Goal: Information Seeking & Learning: Learn about a topic

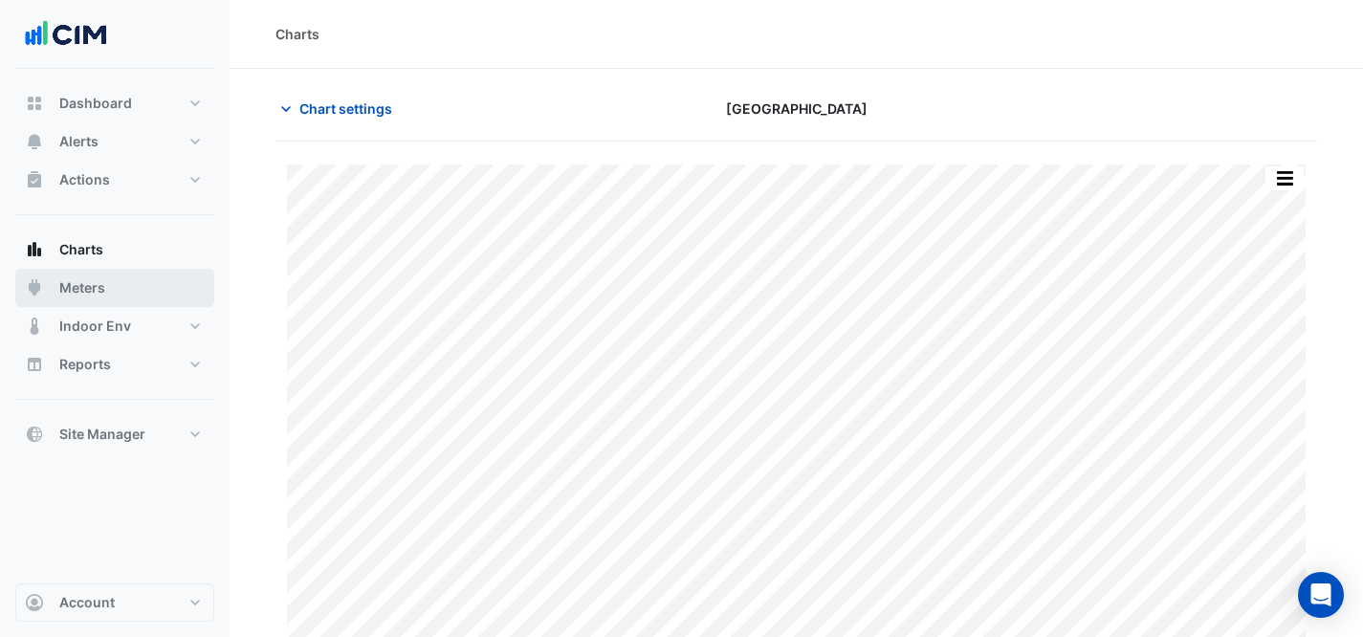
click at [110, 277] on button "Meters" at bounding box center [114, 288] width 199 height 38
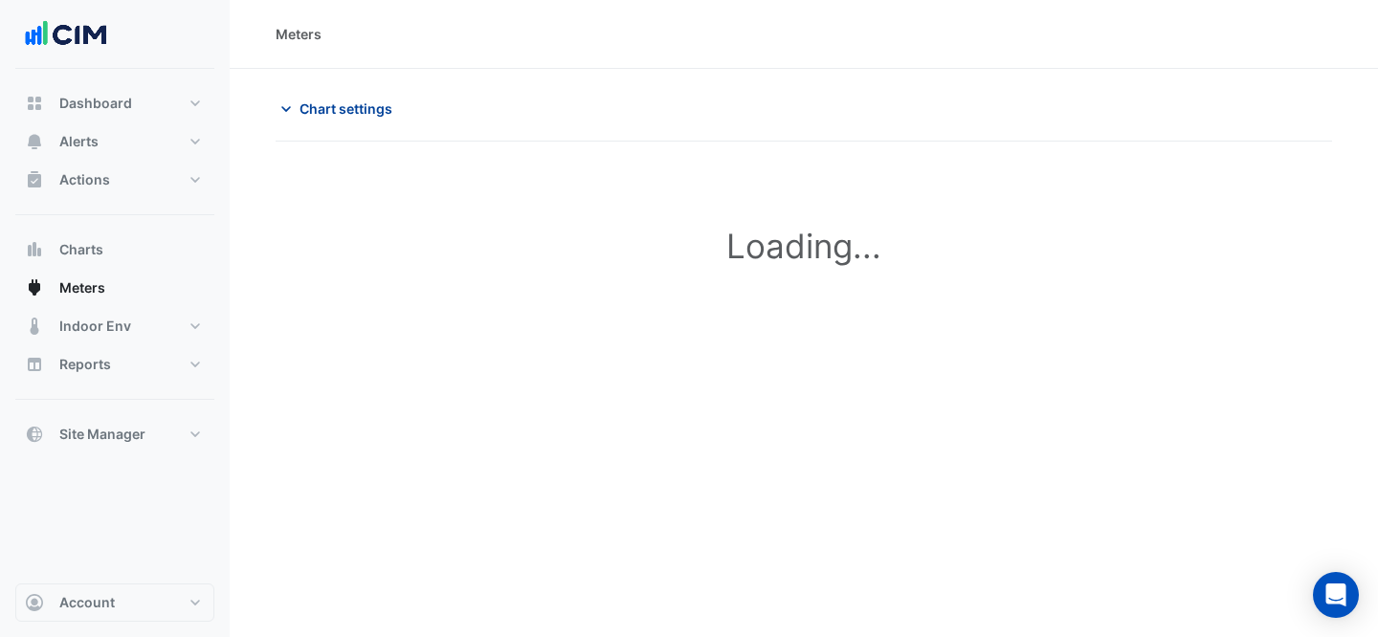
type input "**********"
click at [341, 106] on span "Chart settings" at bounding box center [345, 109] width 93 height 20
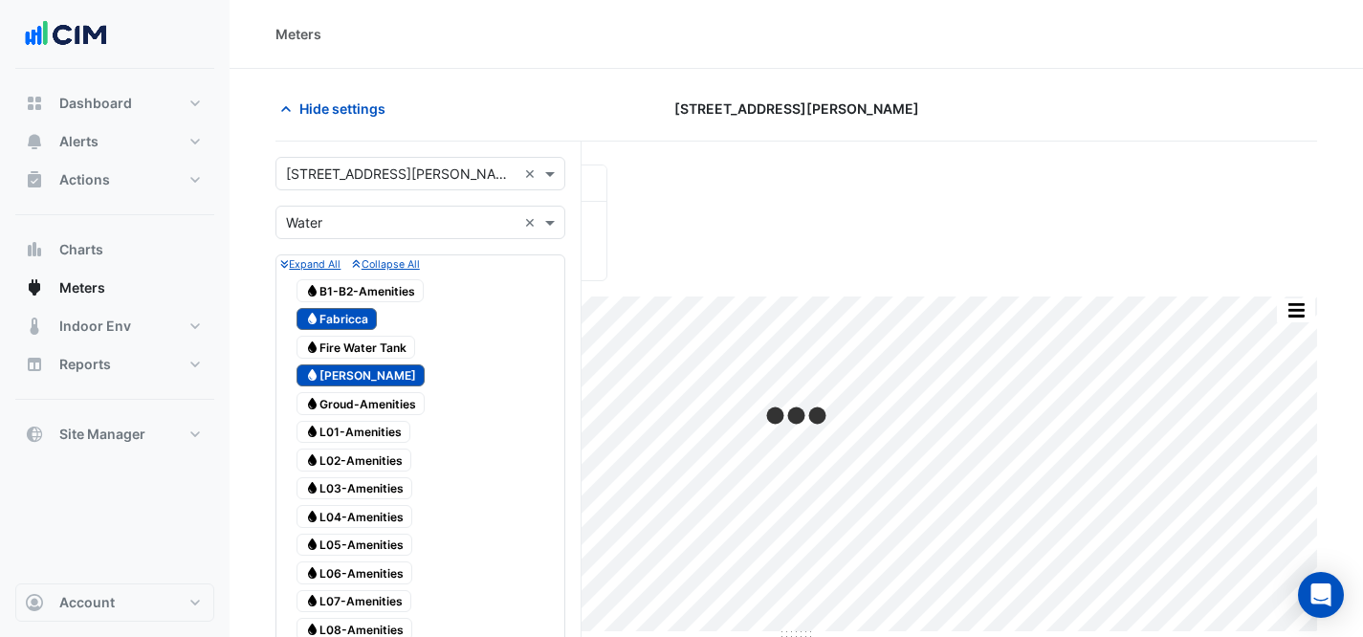
click at [368, 166] on input "text" at bounding box center [401, 175] width 231 height 20
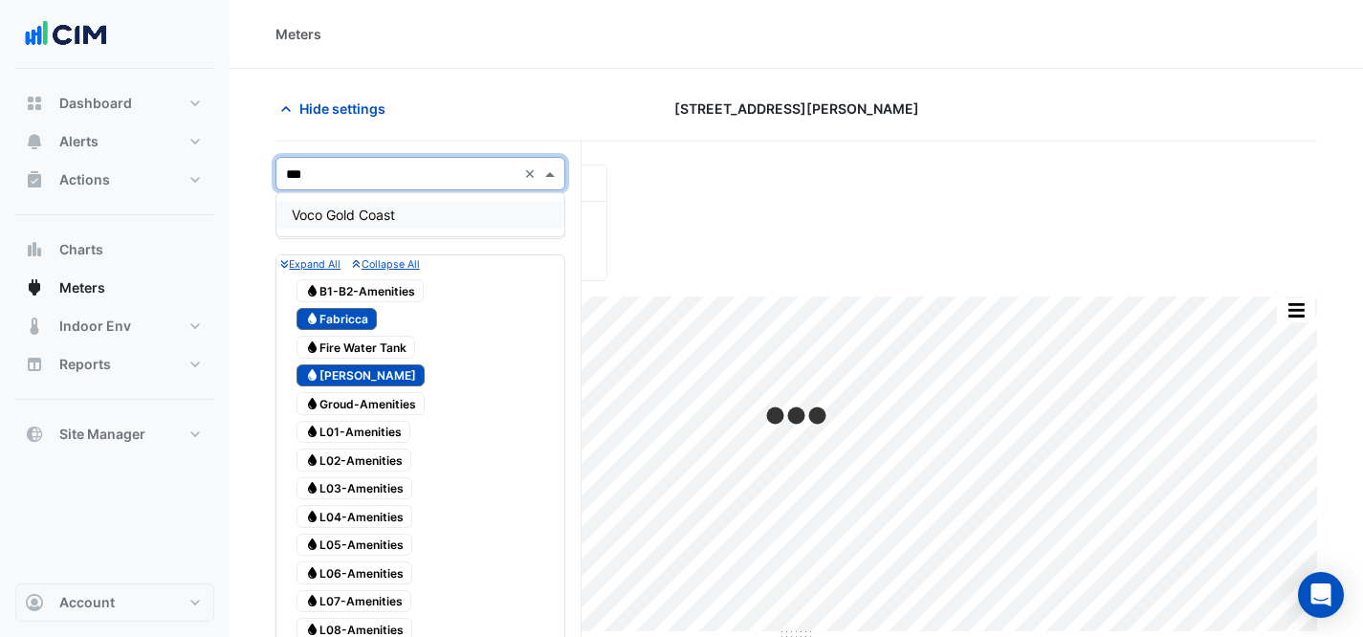
type input "****"
click at [389, 207] on span "Voco Gold Coast" at bounding box center [343, 215] width 103 height 16
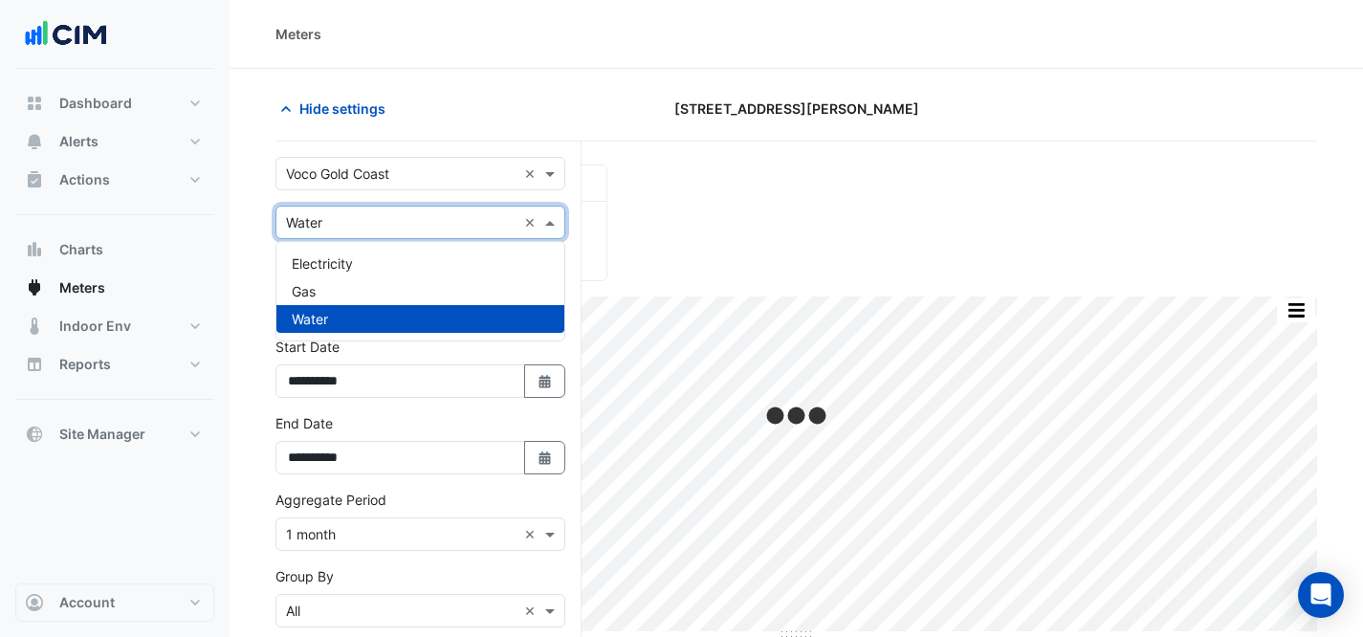
click at [434, 215] on input "text" at bounding box center [401, 223] width 231 height 20
click at [412, 259] on div "Electricity" at bounding box center [420, 264] width 288 height 28
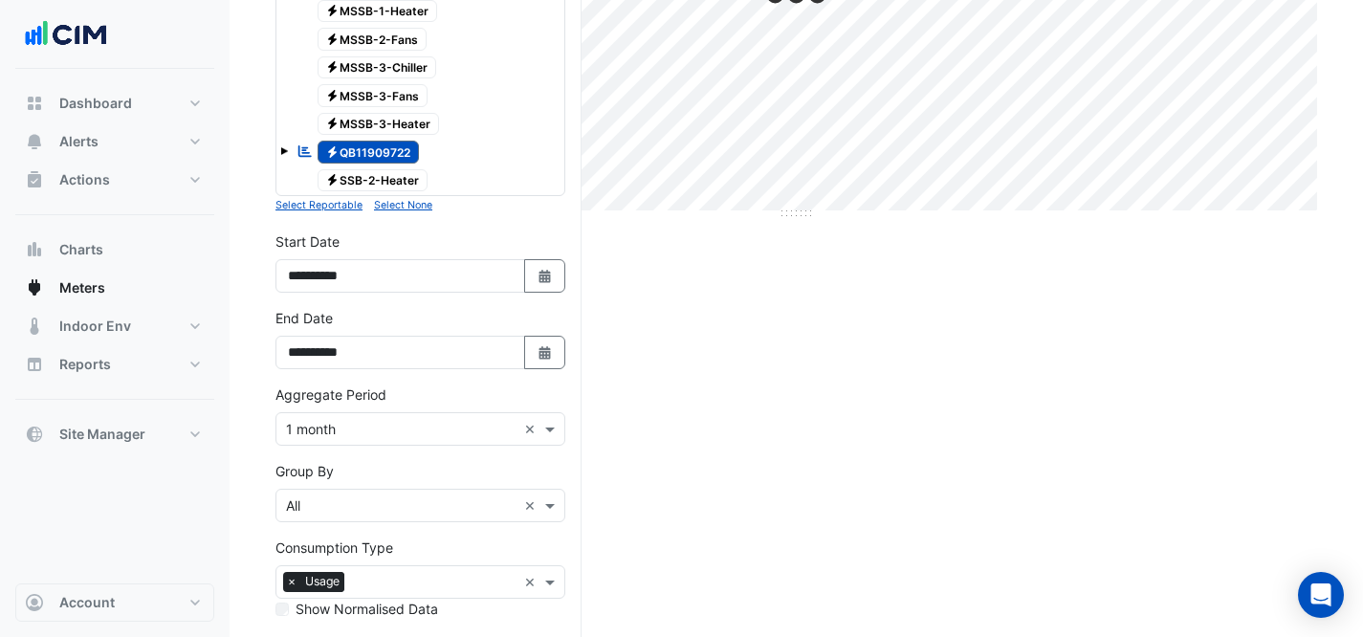
scroll to position [569, 0]
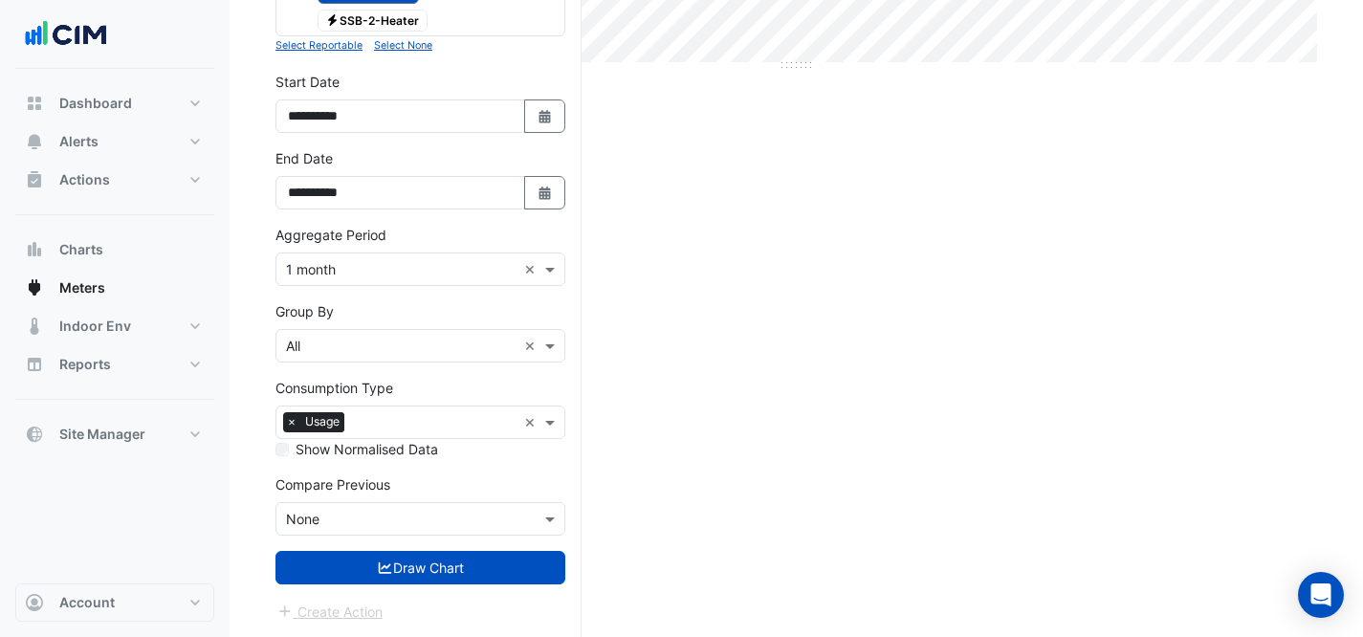
click at [460, 596] on form "Select a Site × Voco Gold Coast × Utility Type × Electricity × Expand All Colla…" at bounding box center [421, 99] width 290 height 1047
click at [456, 563] on button "Draw Chart" at bounding box center [421, 567] width 290 height 33
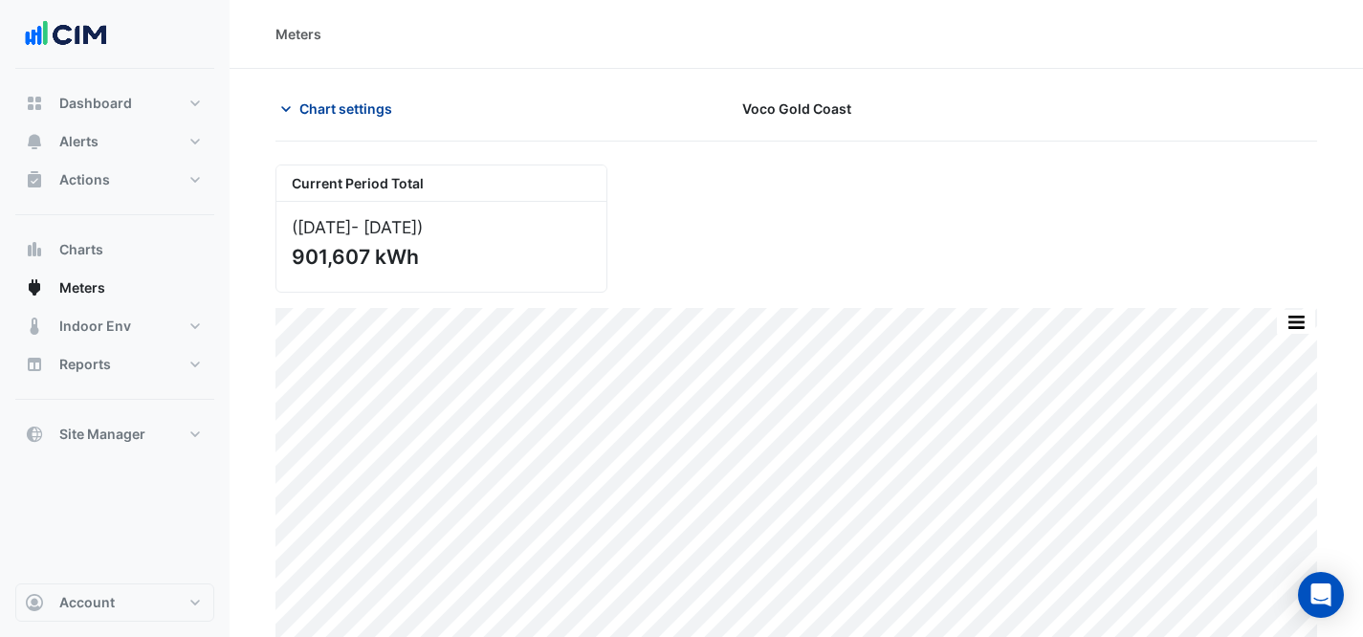
click at [334, 114] on span "Chart settings" at bounding box center [345, 109] width 93 height 20
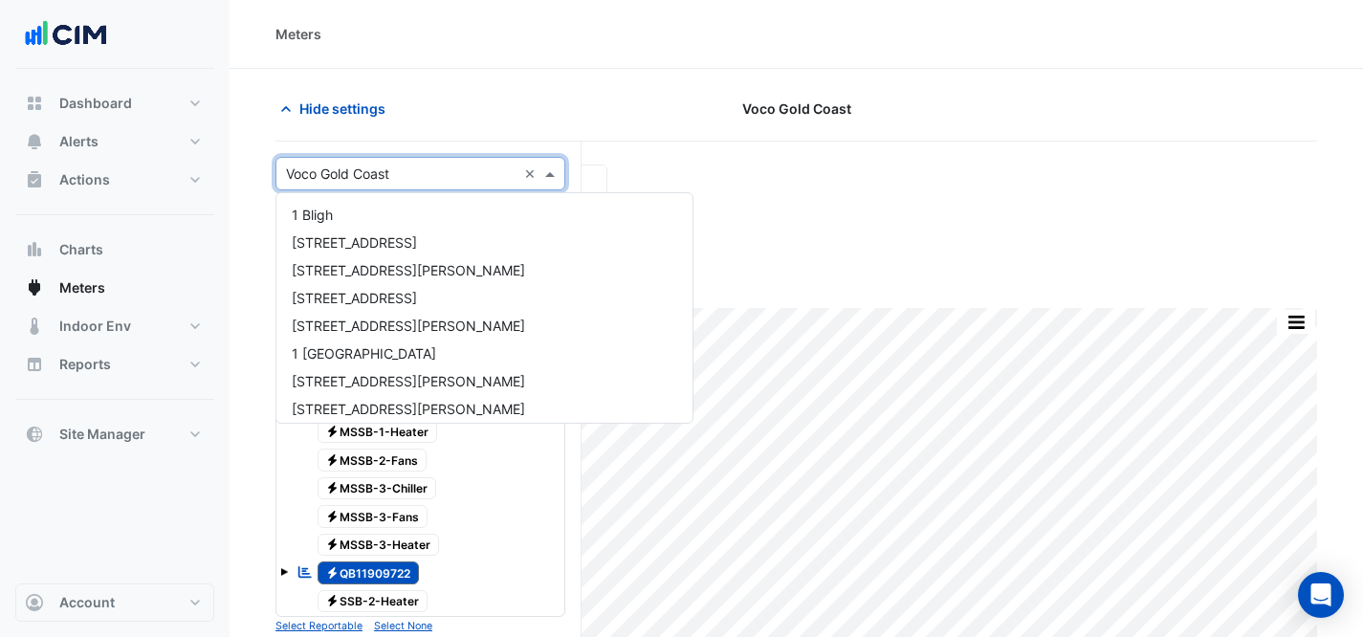
click at [375, 168] on input "text" at bounding box center [401, 175] width 231 height 20
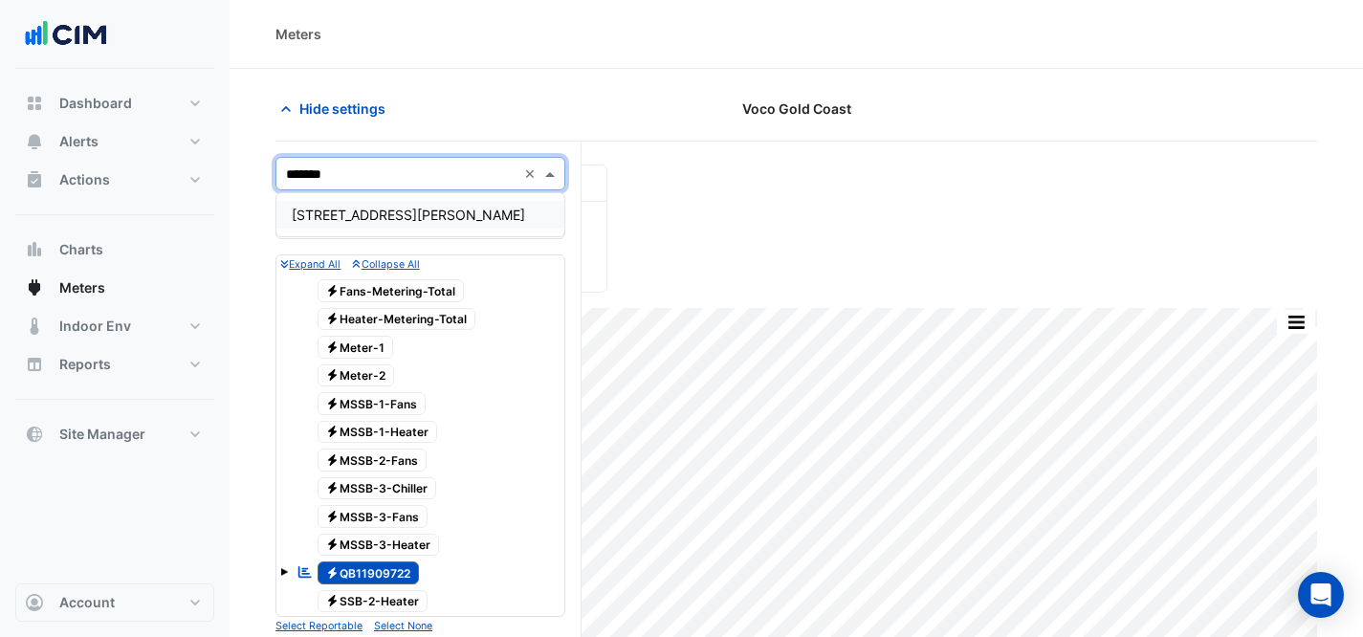
type input "********"
click at [410, 215] on div "[STREET_ADDRESS][PERSON_NAME]" at bounding box center [420, 215] width 288 height 28
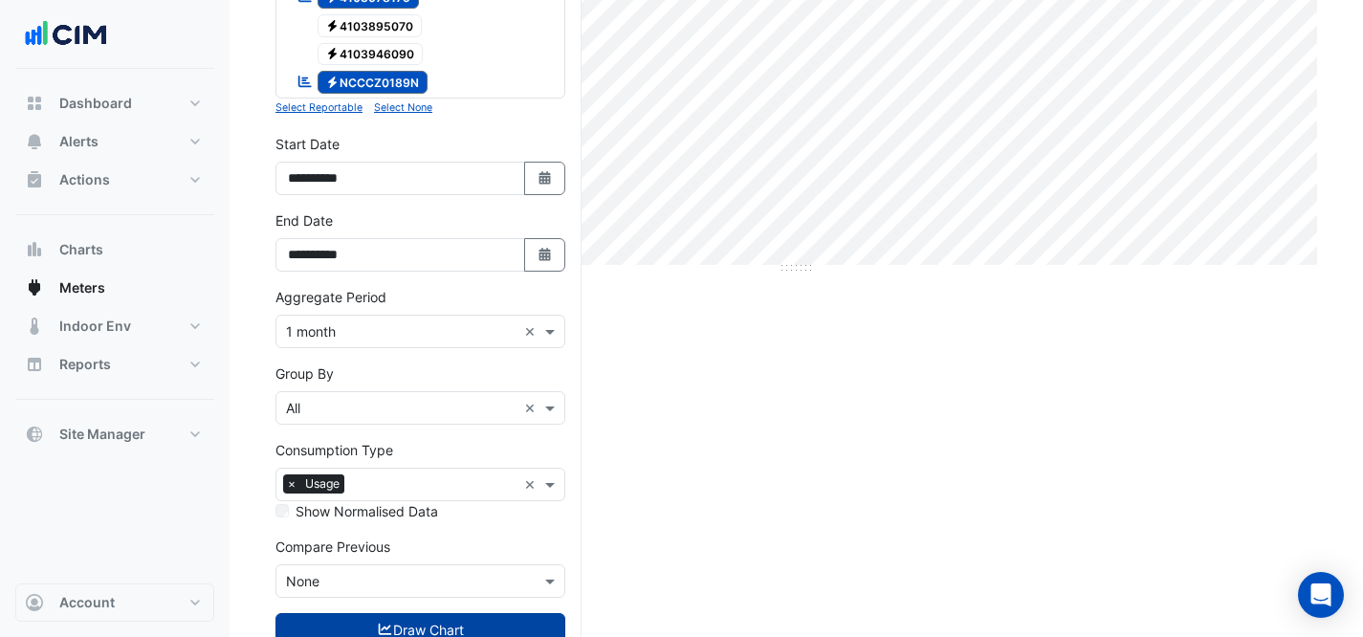
click at [436, 624] on button "Draw Chart" at bounding box center [421, 629] width 290 height 33
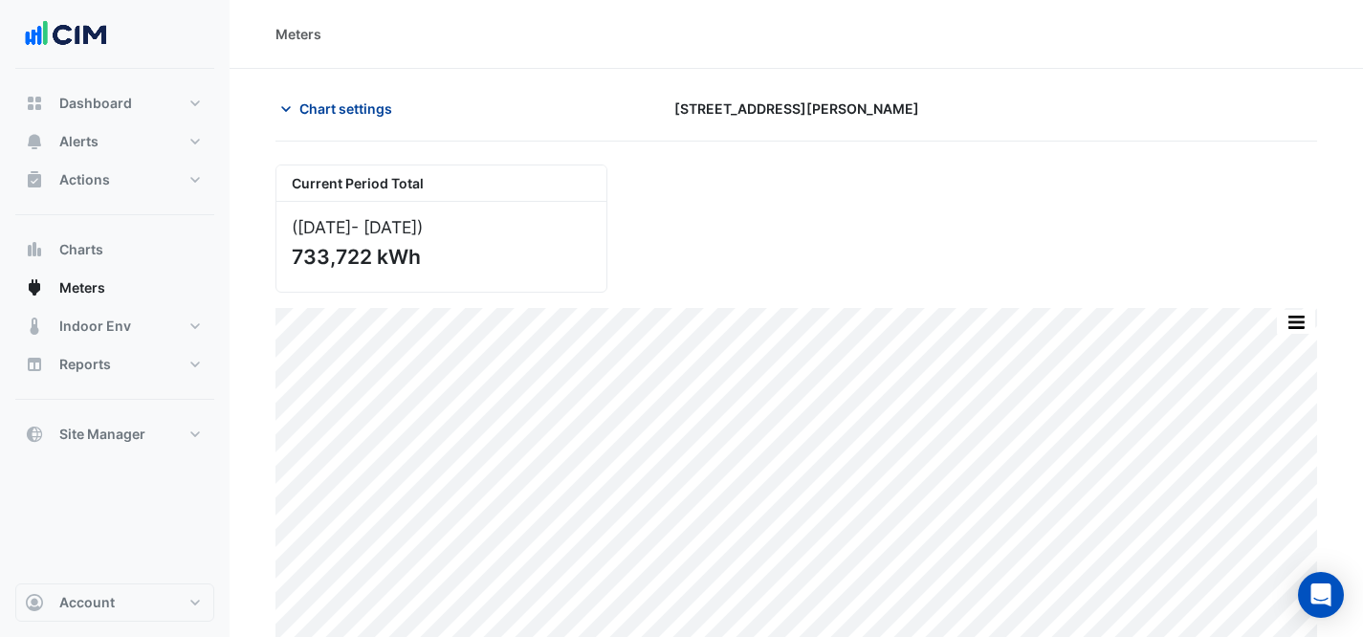
click at [372, 99] on span "Chart settings" at bounding box center [345, 109] width 93 height 20
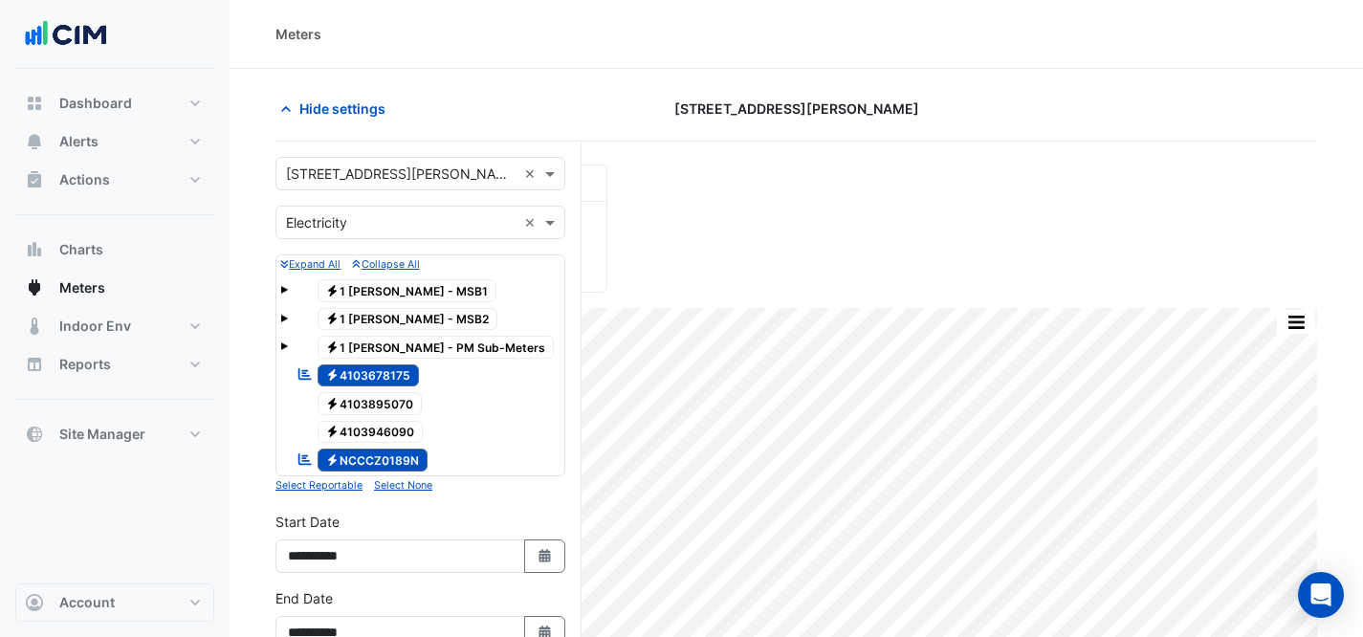
click at [409, 169] on input "text" at bounding box center [401, 175] width 231 height 20
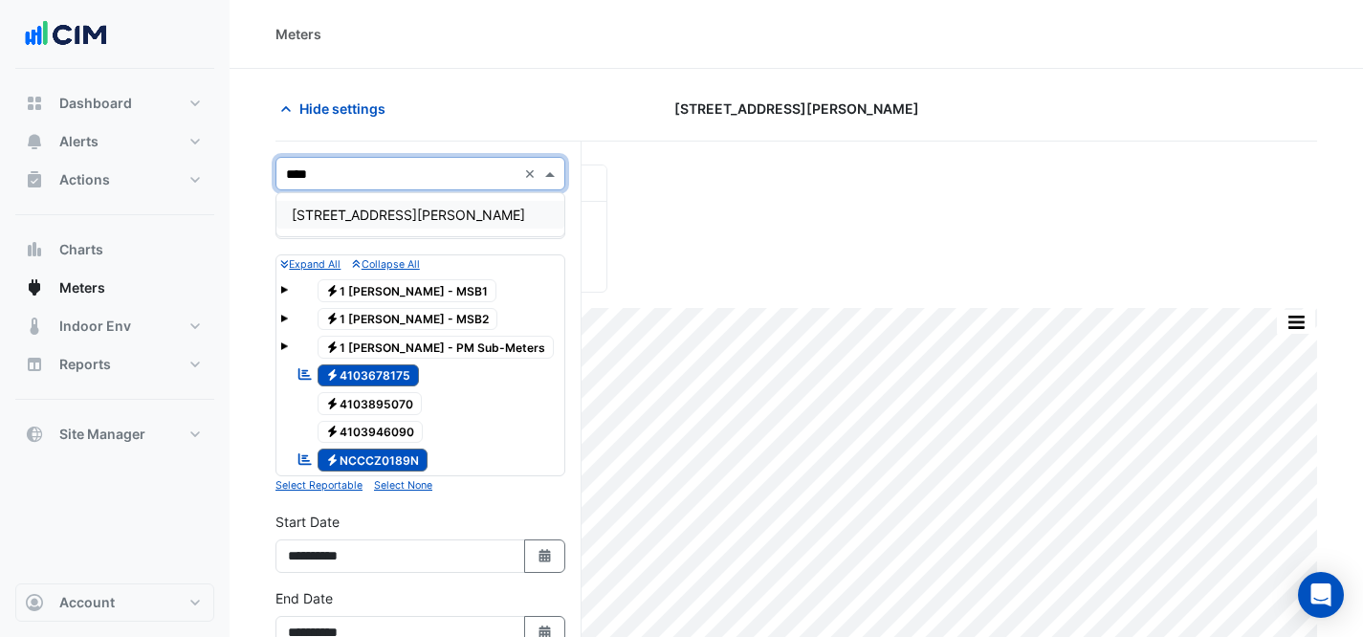
type input "*****"
click at [397, 219] on div "[STREET_ADDRESS][PERSON_NAME]" at bounding box center [420, 215] width 288 height 28
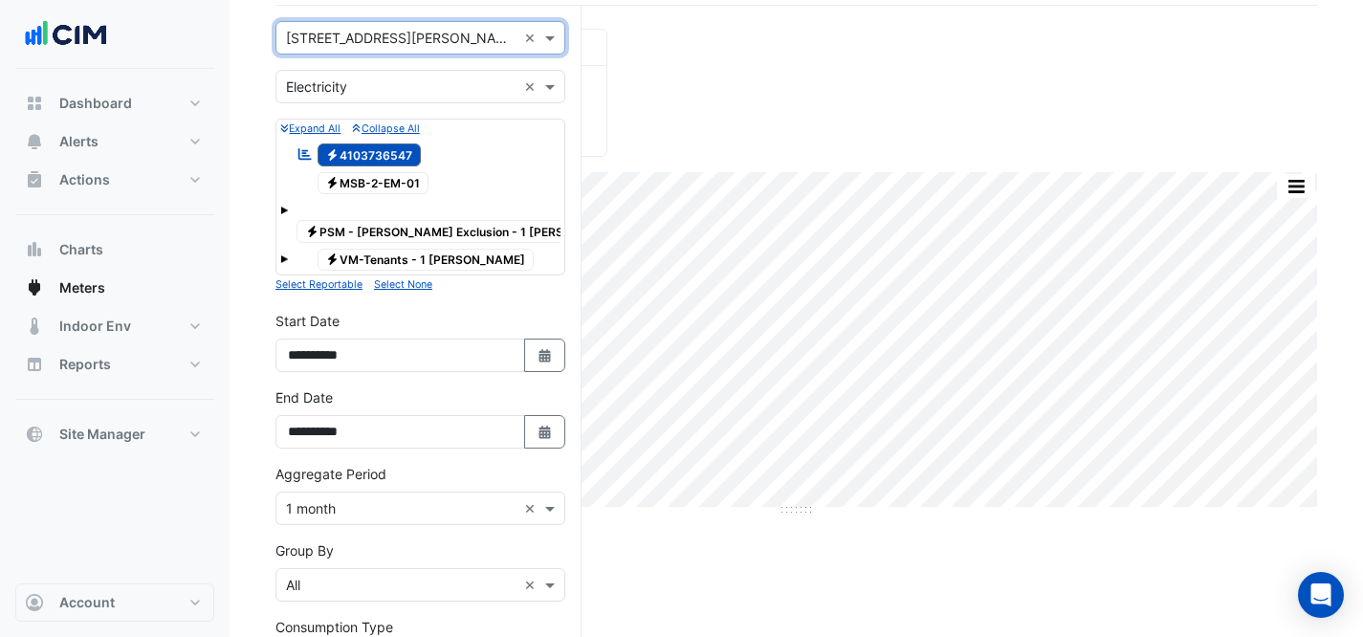
scroll to position [335, 0]
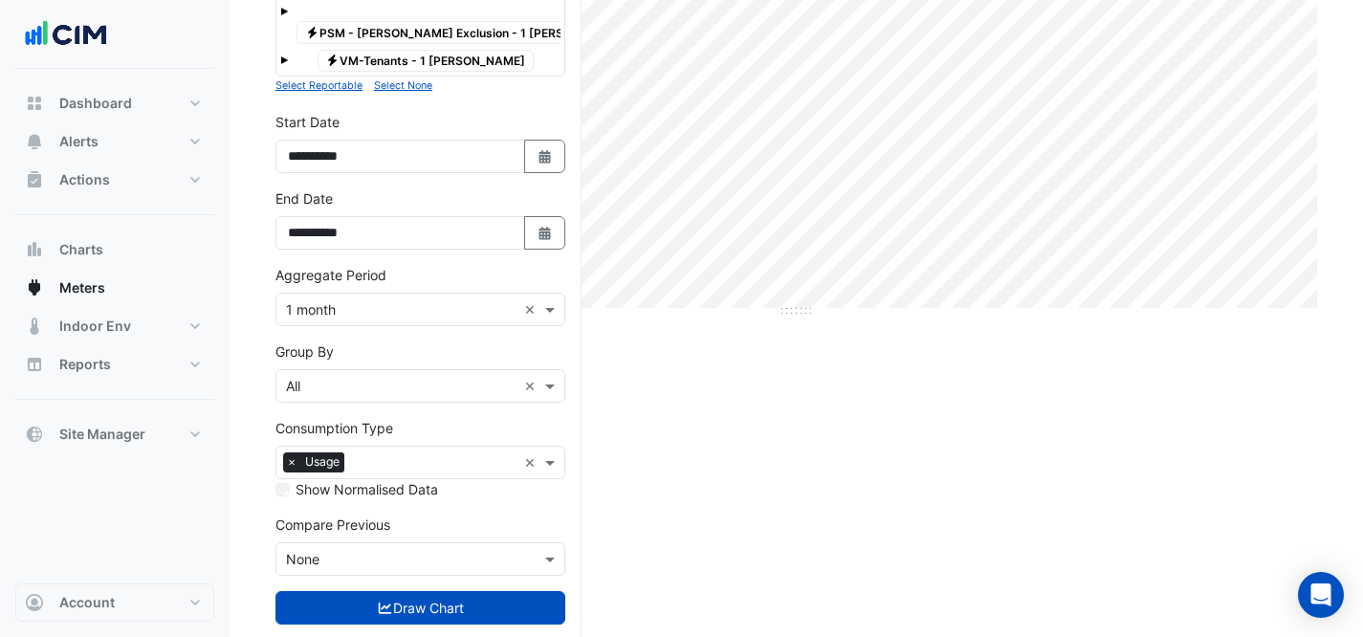
click at [465, 591] on button "Draw Chart" at bounding box center [421, 607] width 290 height 33
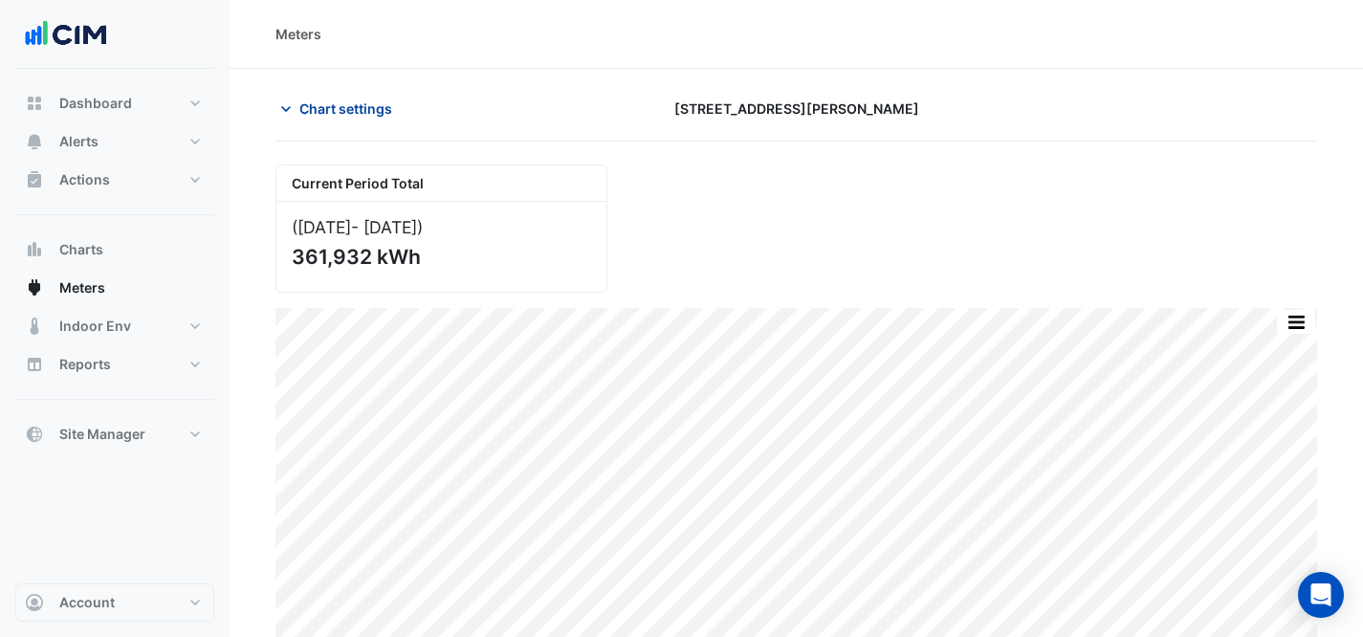
click at [324, 109] on span "Chart settings" at bounding box center [345, 109] width 93 height 20
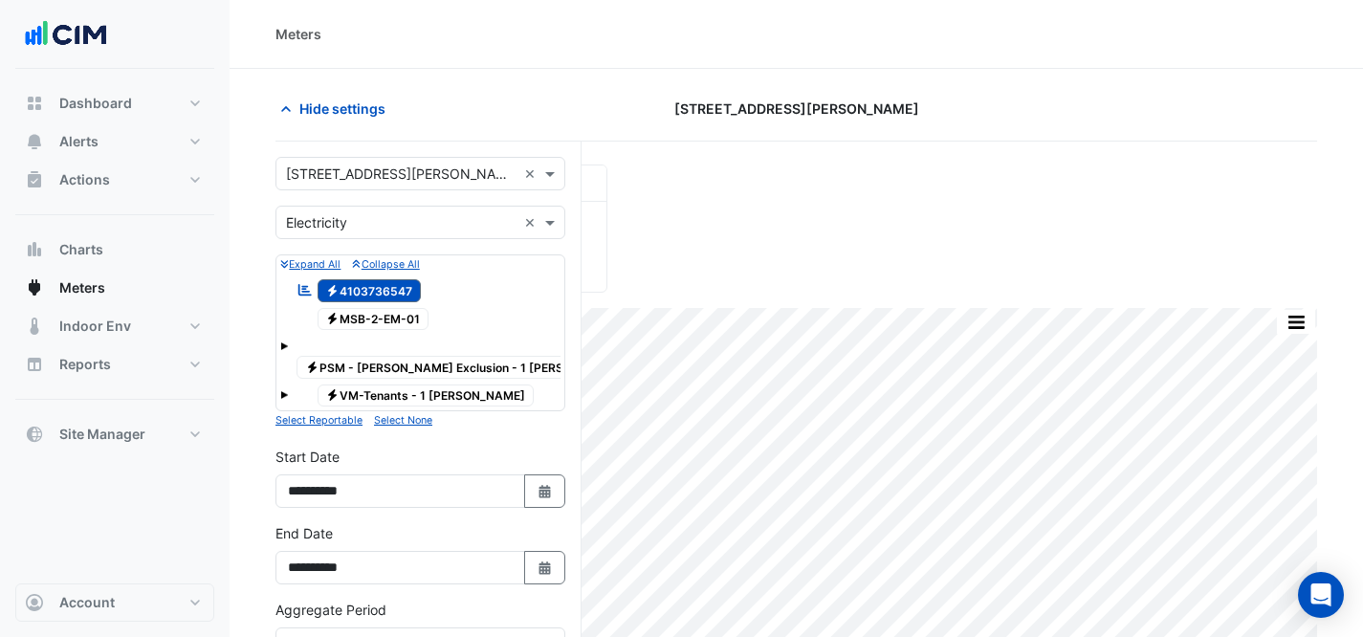
click at [360, 168] on input "text" at bounding box center [401, 175] width 231 height 20
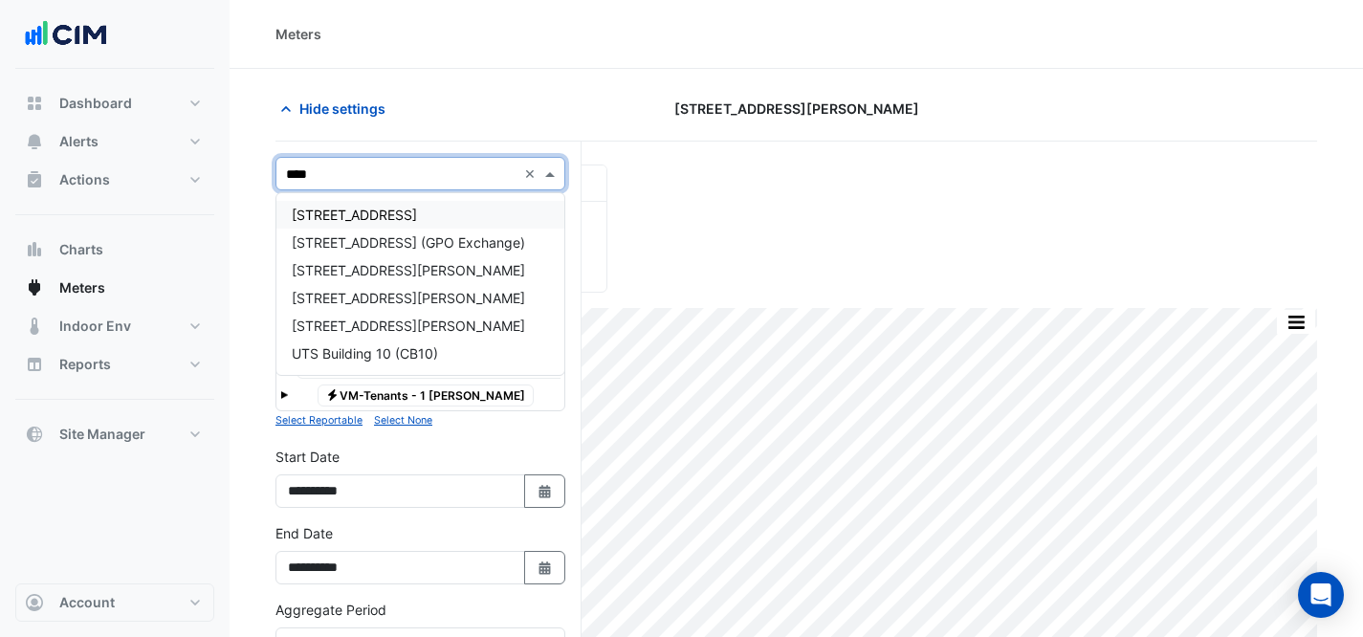
type input "*****"
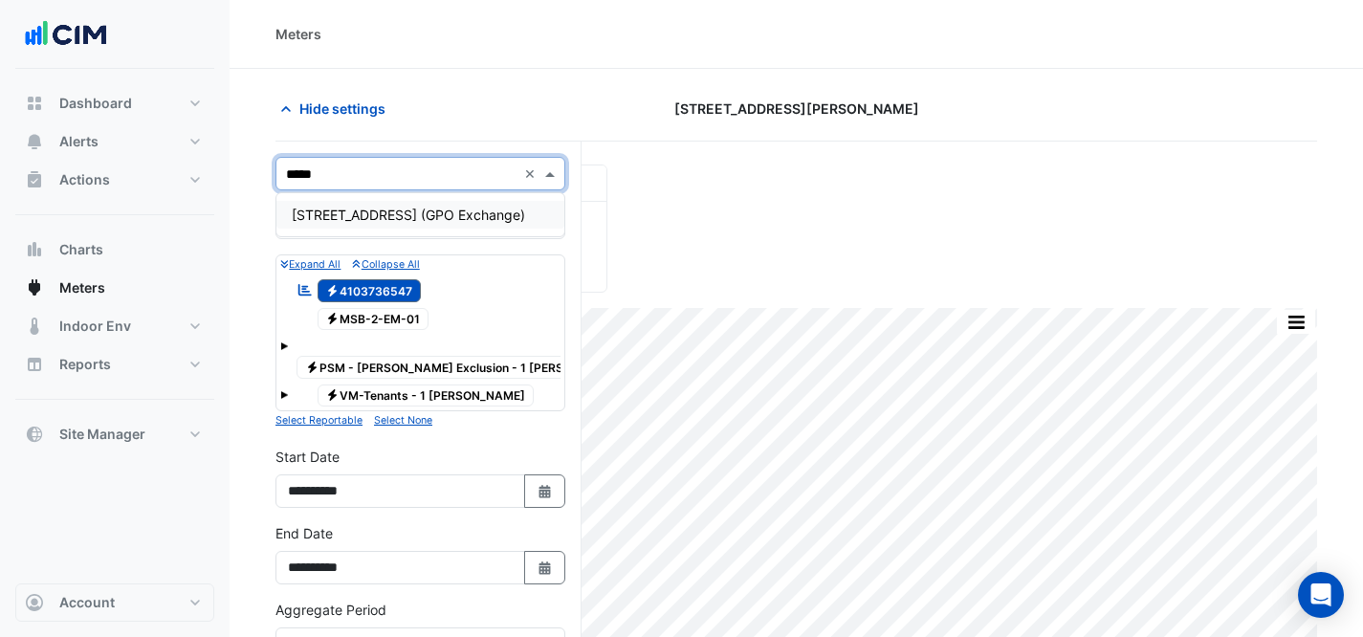
click at [370, 213] on span "[STREET_ADDRESS] (GPO Exchange)" at bounding box center [408, 215] width 233 height 16
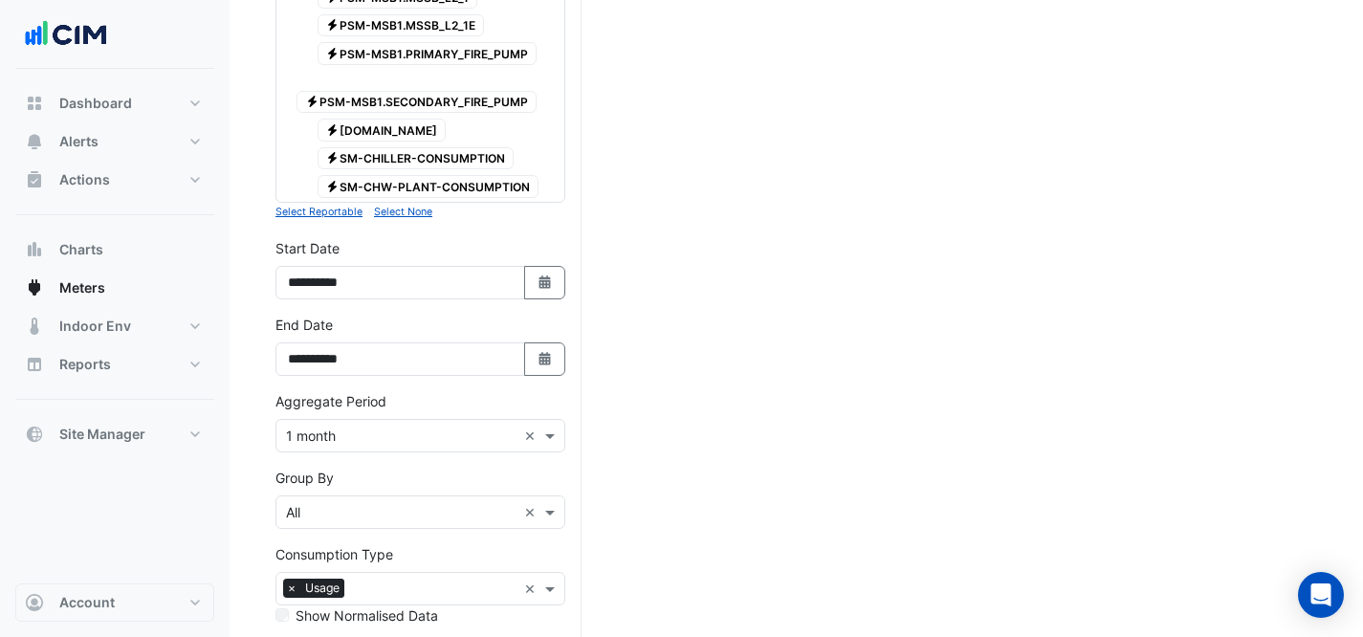
scroll to position [2346, 0]
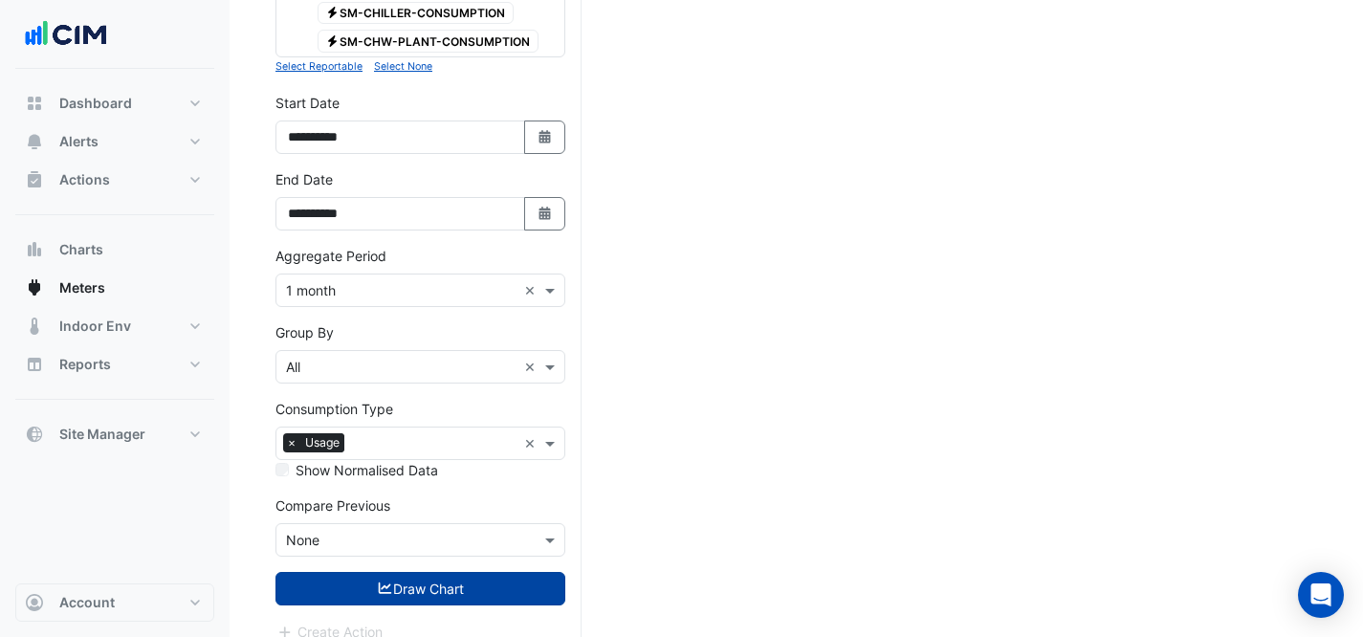
click at [436, 572] on button "Draw Chart" at bounding box center [421, 588] width 290 height 33
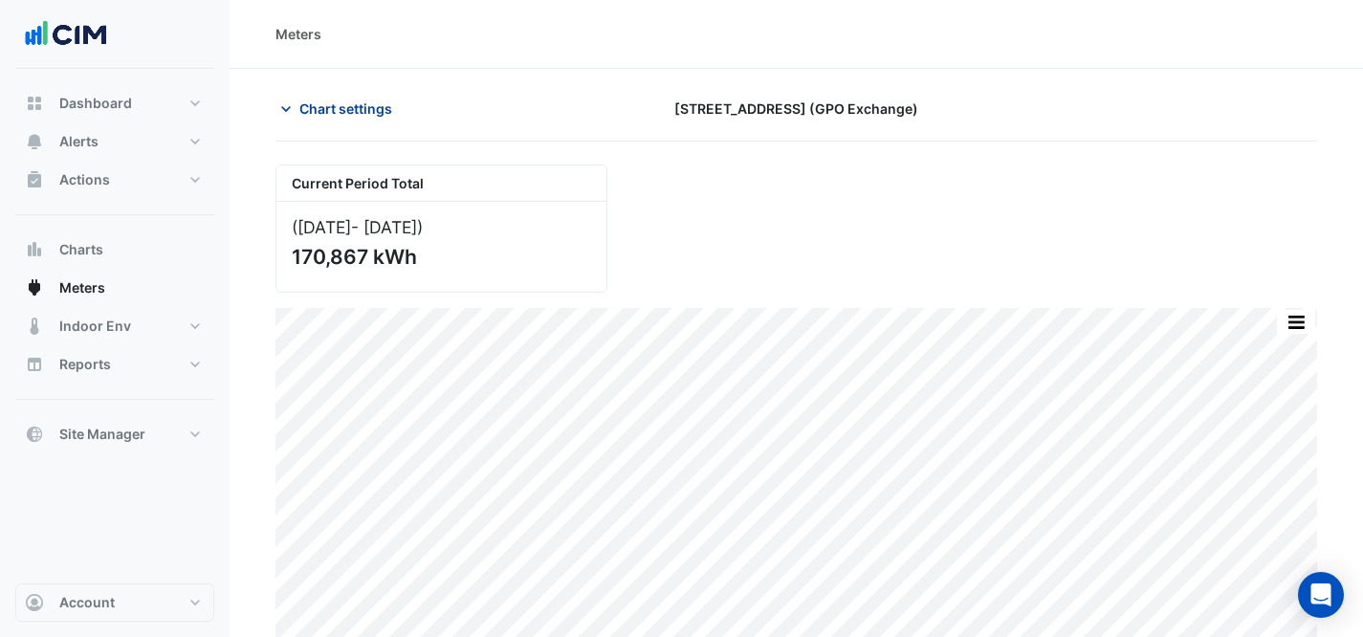
click at [319, 103] on span "Chart settings" at bounding box center [345, 109] width 93 height 20
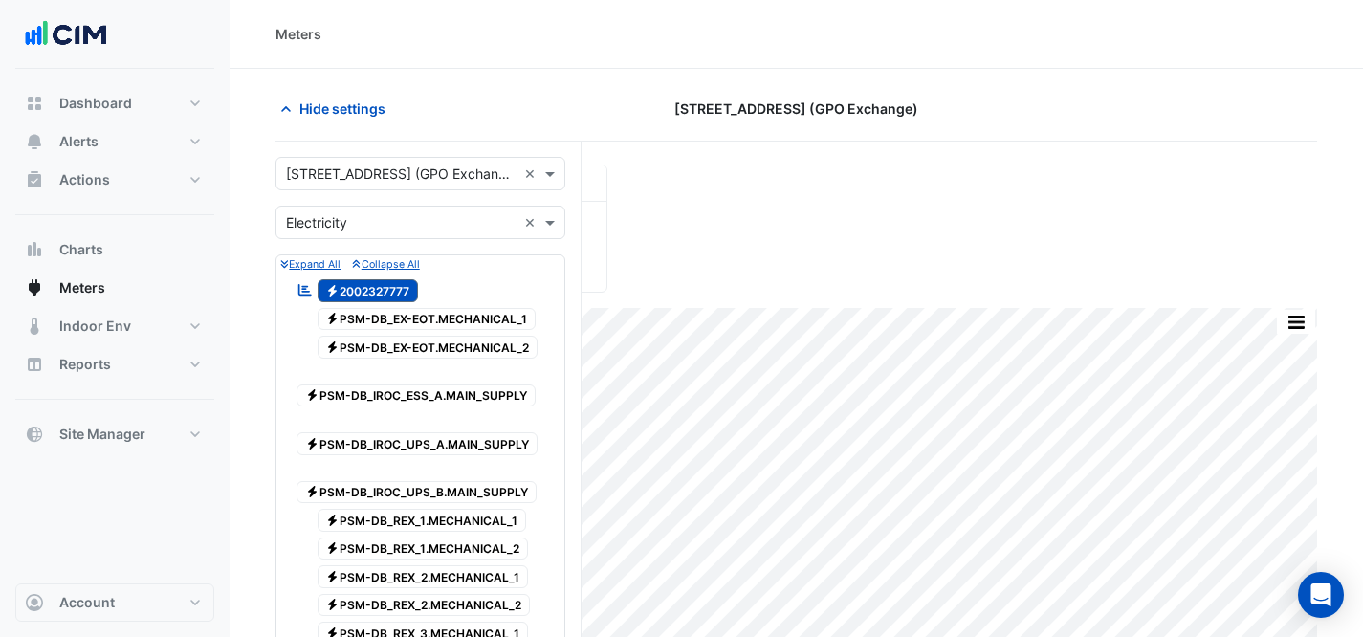
click at [344, 166] on input "text" at bounding box center [401, 175] width 231 height 20
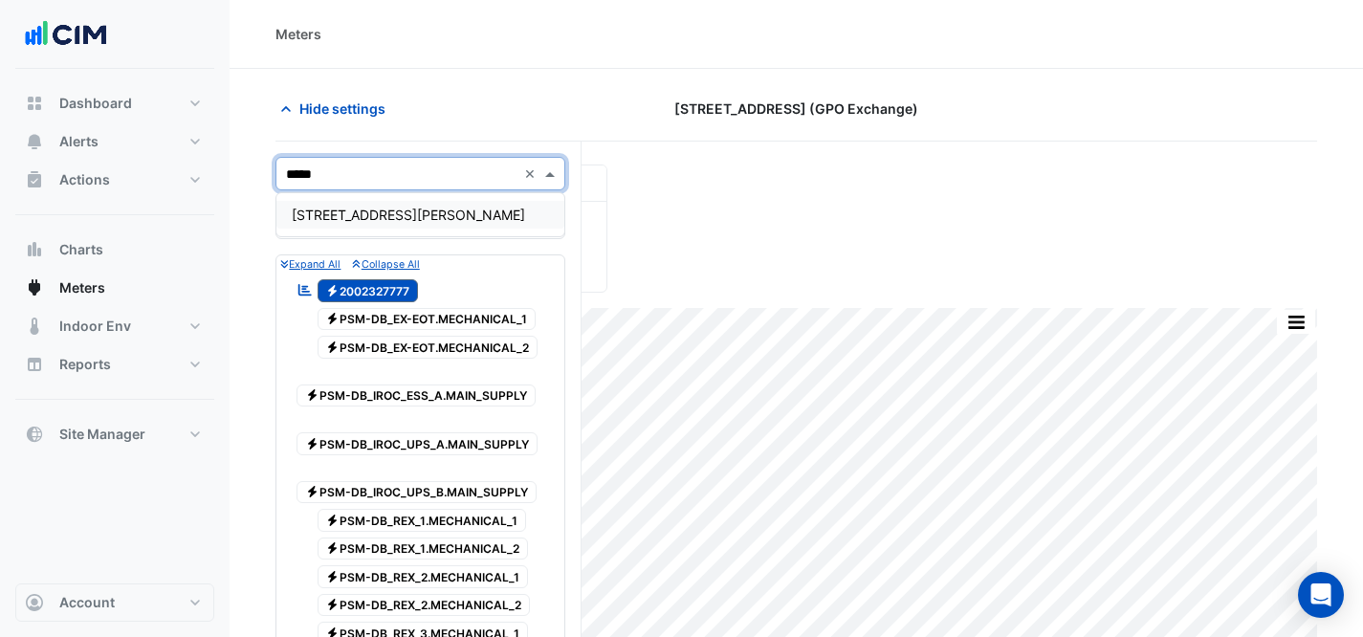
type input "******"
click at [333, 230] on div "[STREET_ADDRESS][PERSON_NAME]" at bounding box center [420, 214] width 288 height 43
click at [334, 216] on span "[STREET_ADDRESS][PERSON_NAME]" at bounding box center [408, 215] width 233 height 16
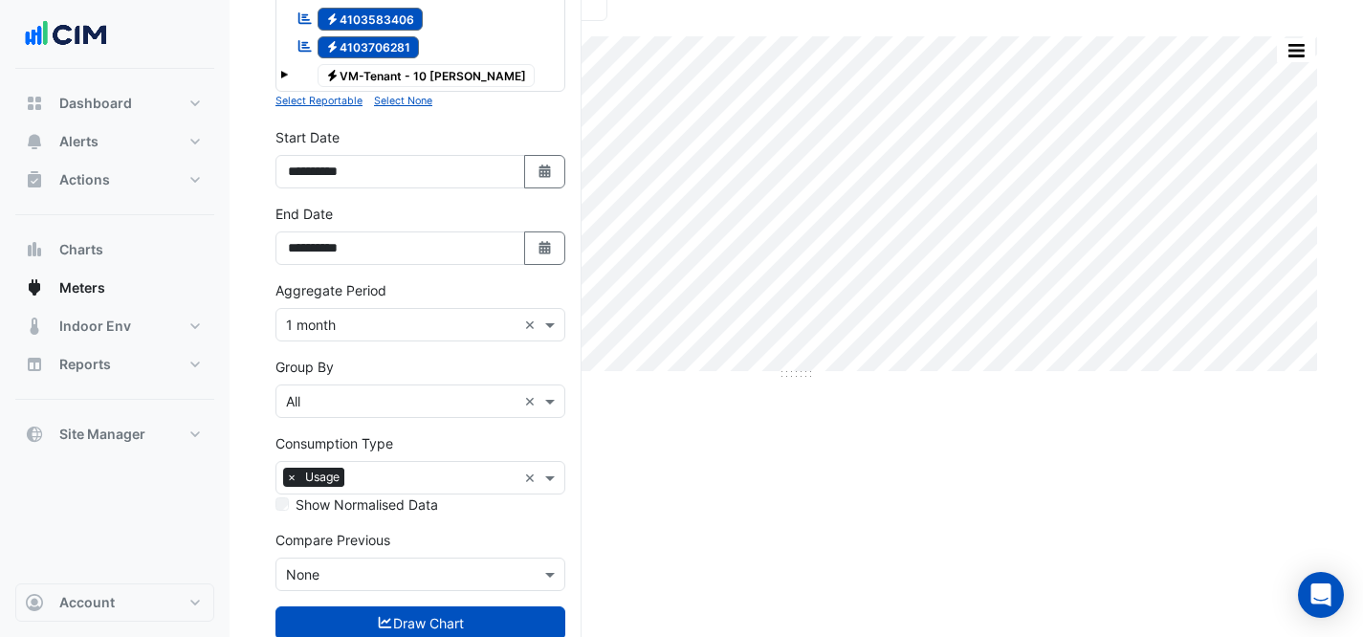
scroll to position [326, 0]
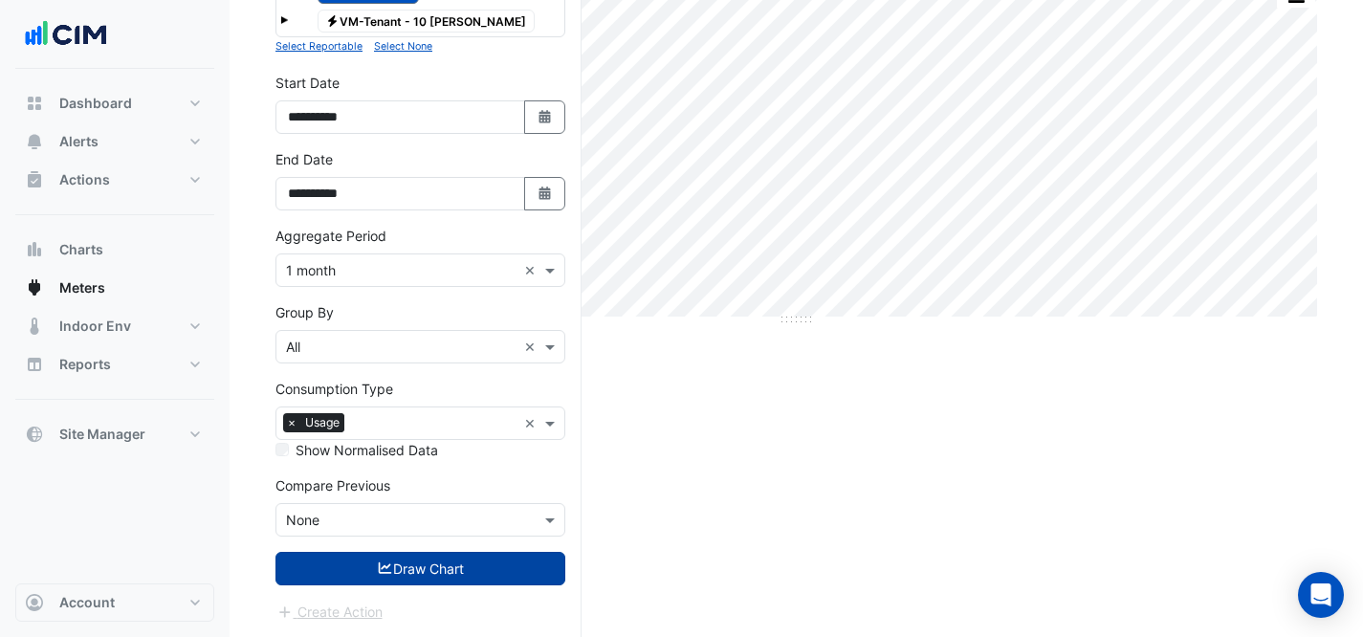
click at [430, 573] on button "Draw Chart" at bounding box center [421, 568] width 290 height 33
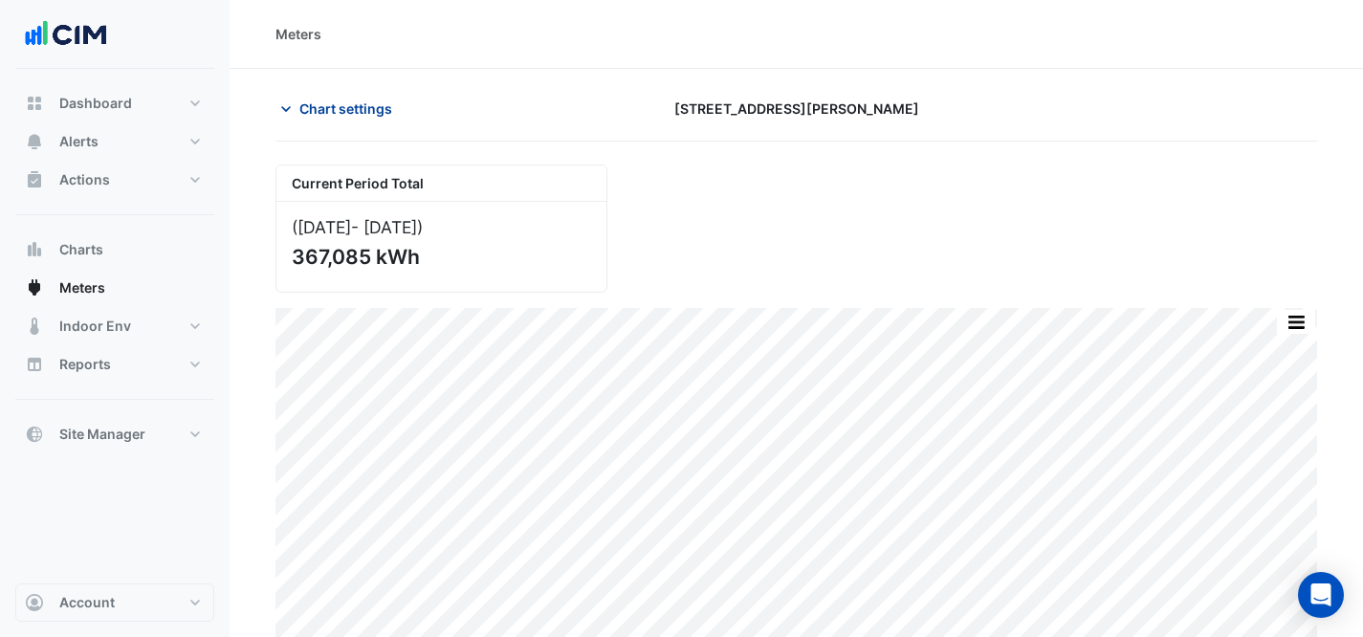
click at [310, 113] on span "Chart settings" at bounding box center [345, 109] width 93 height 20
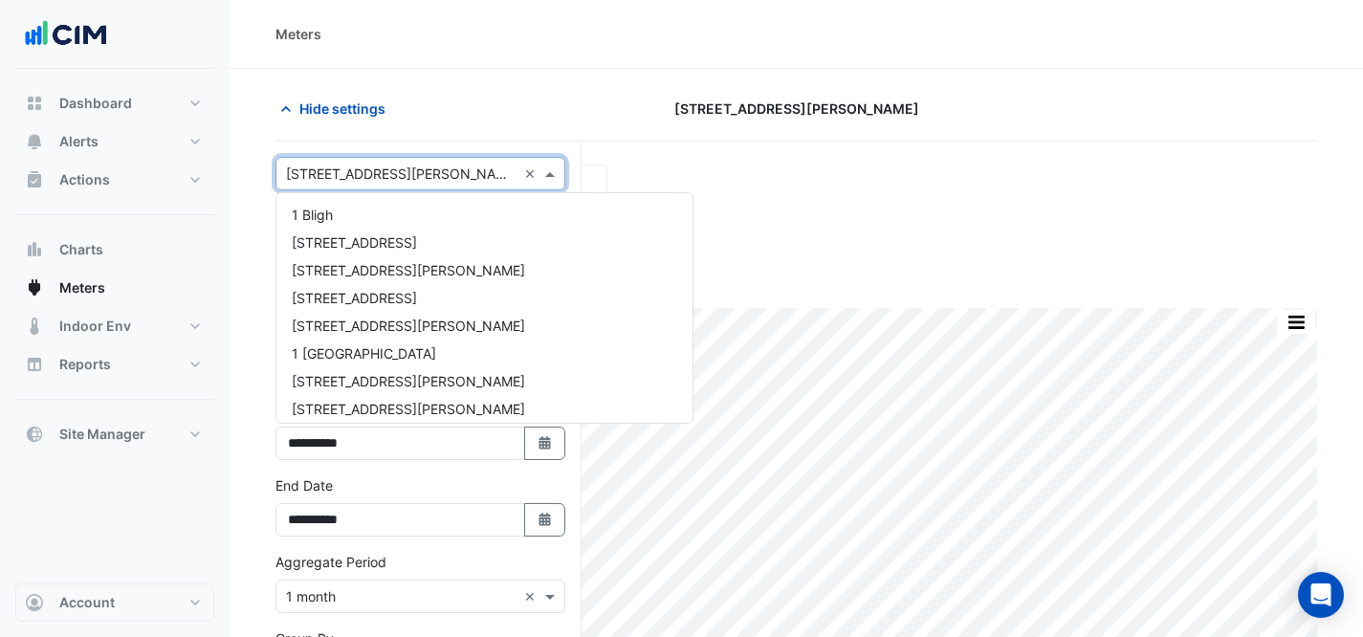
click at [352, 167] on input "text" at bounding box center [401, 175] width 231 height 20
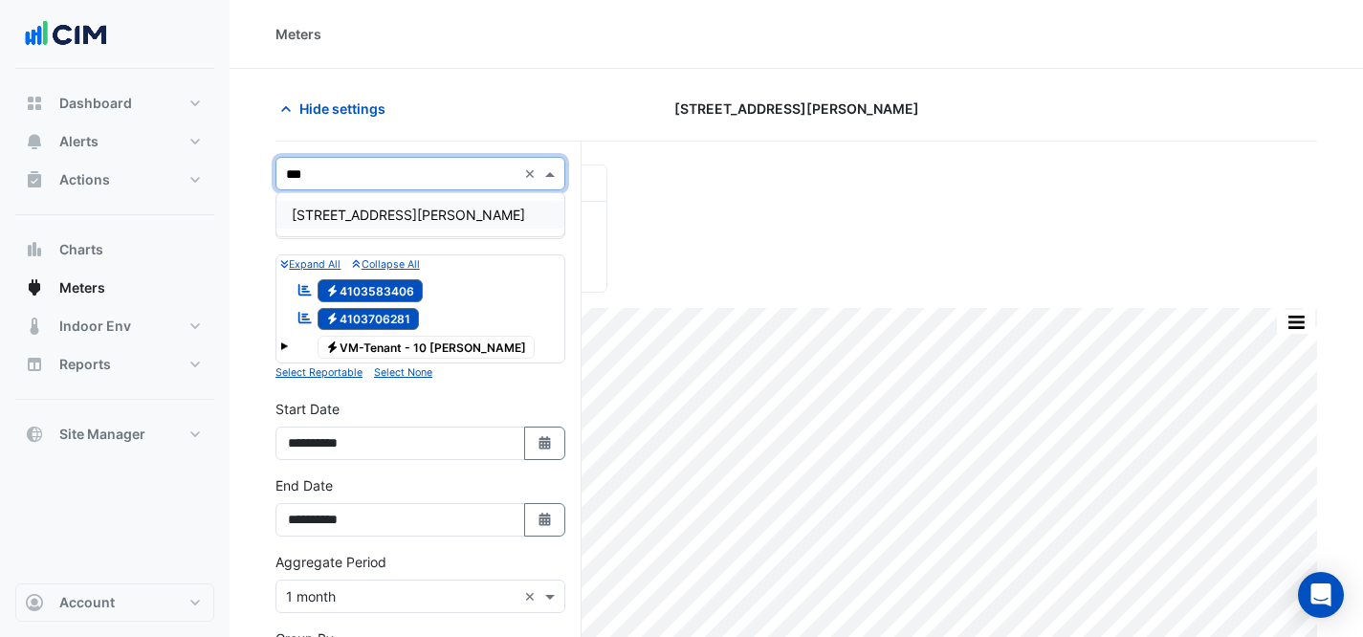
type input "***"
click at [384, 208] on span "[STREET_ADDRESS][PERSON_NAME]" at bounding box center [408, 215] width 233 height 16
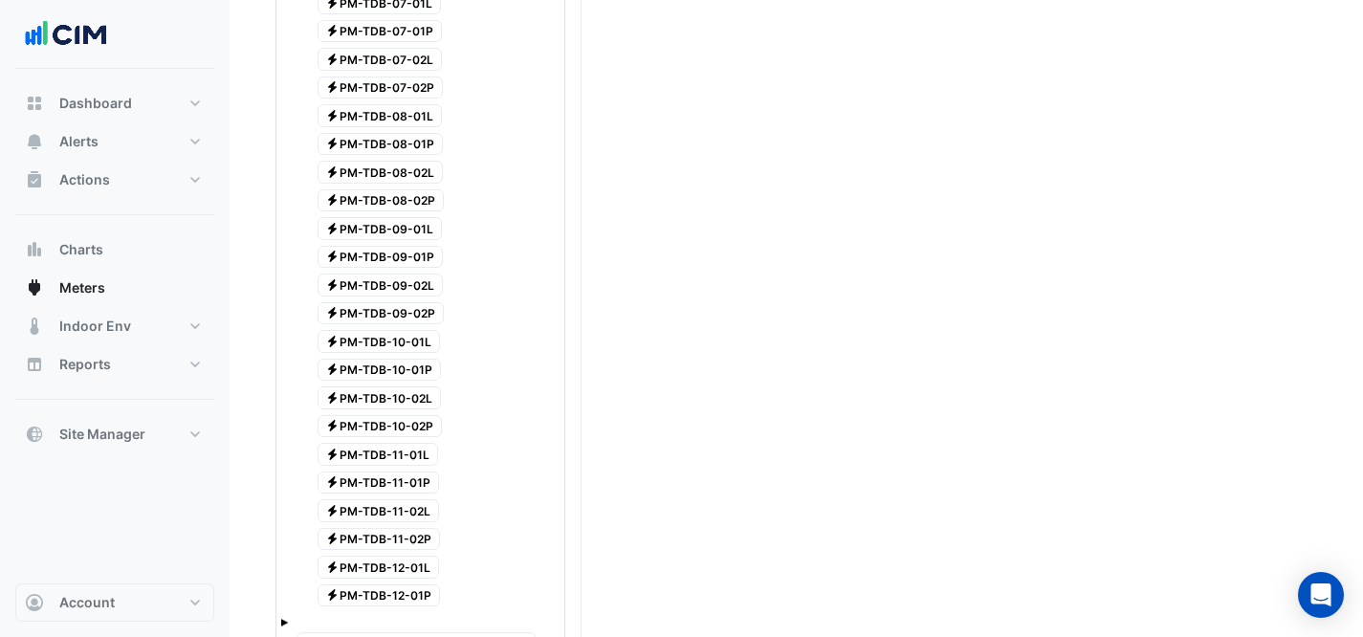
scroll to position [1963, 0]
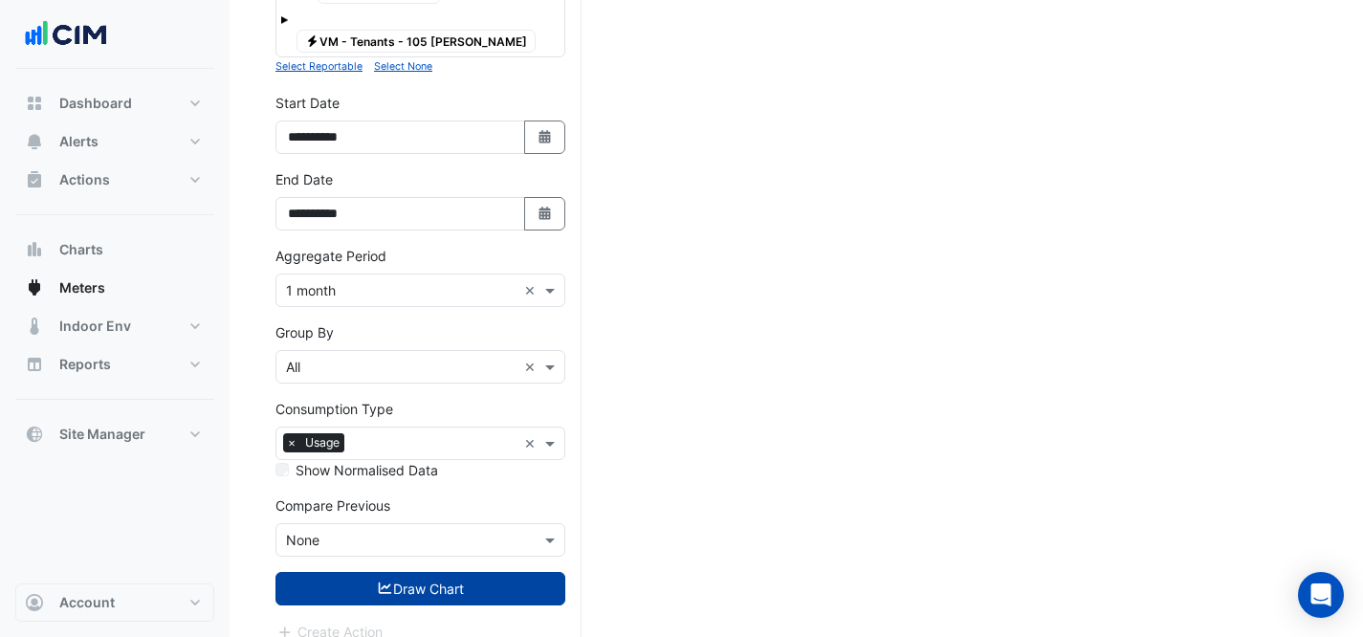
click at [422, 572] on button "Draw Chart" at bounding box center [421, 588] width 290 height 33
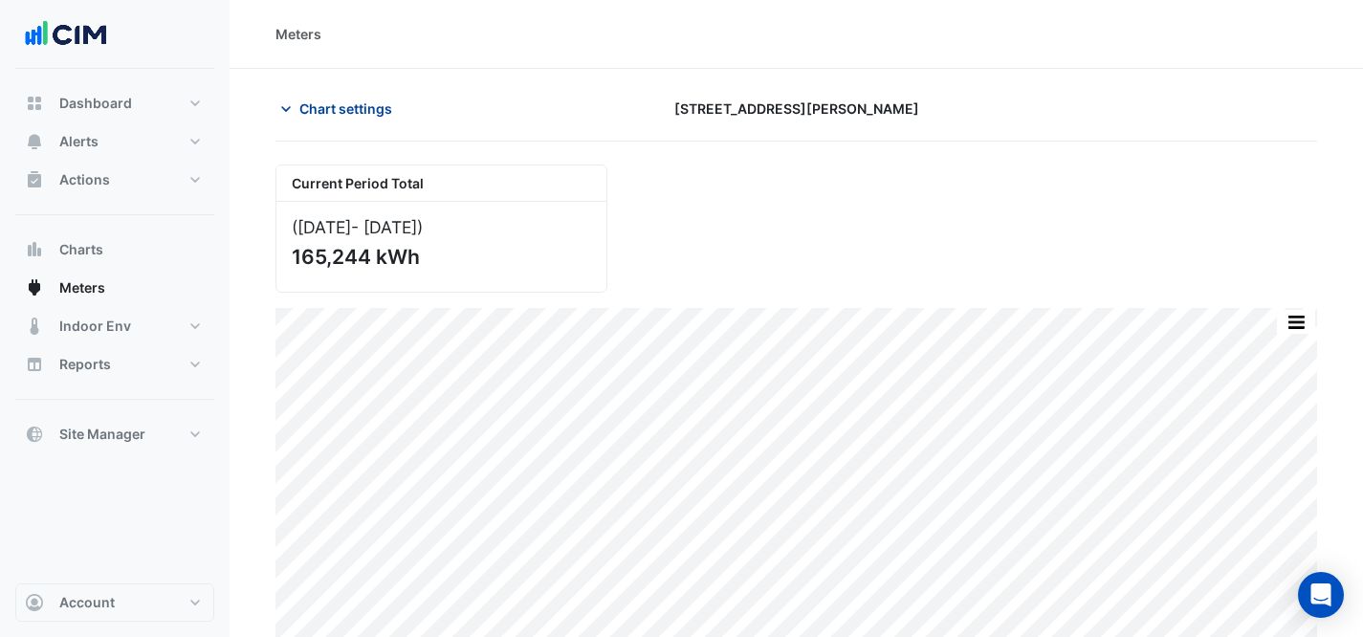
click at [342, 105] on span "Chart settings" at bounding box center [345, 109] width 93 height 20
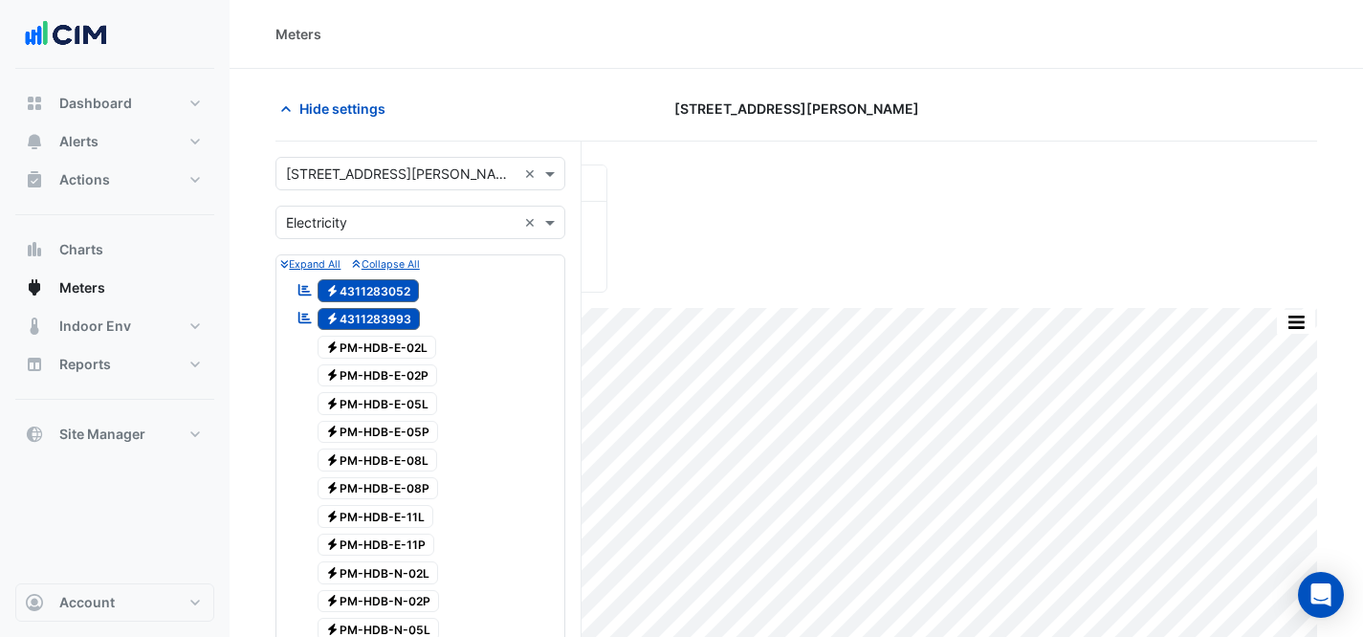
click at [394, 170] on input "text" at bounding box center [401, 175] width 231 height 20
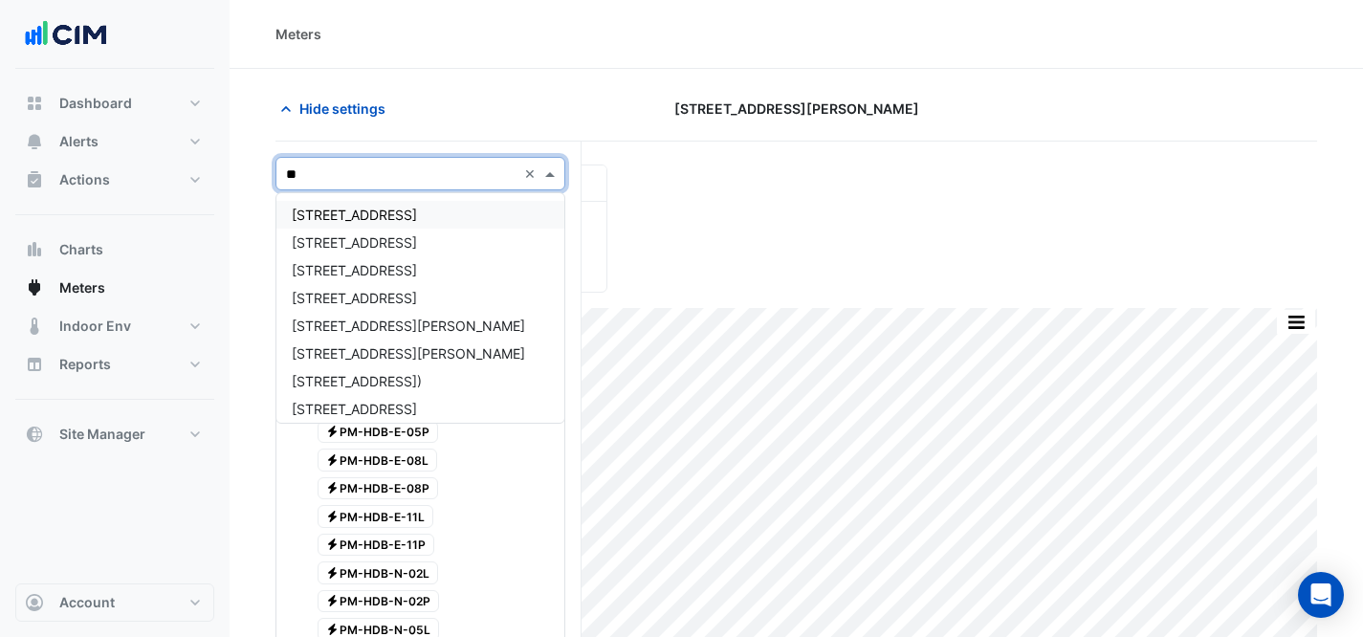
type input "***"
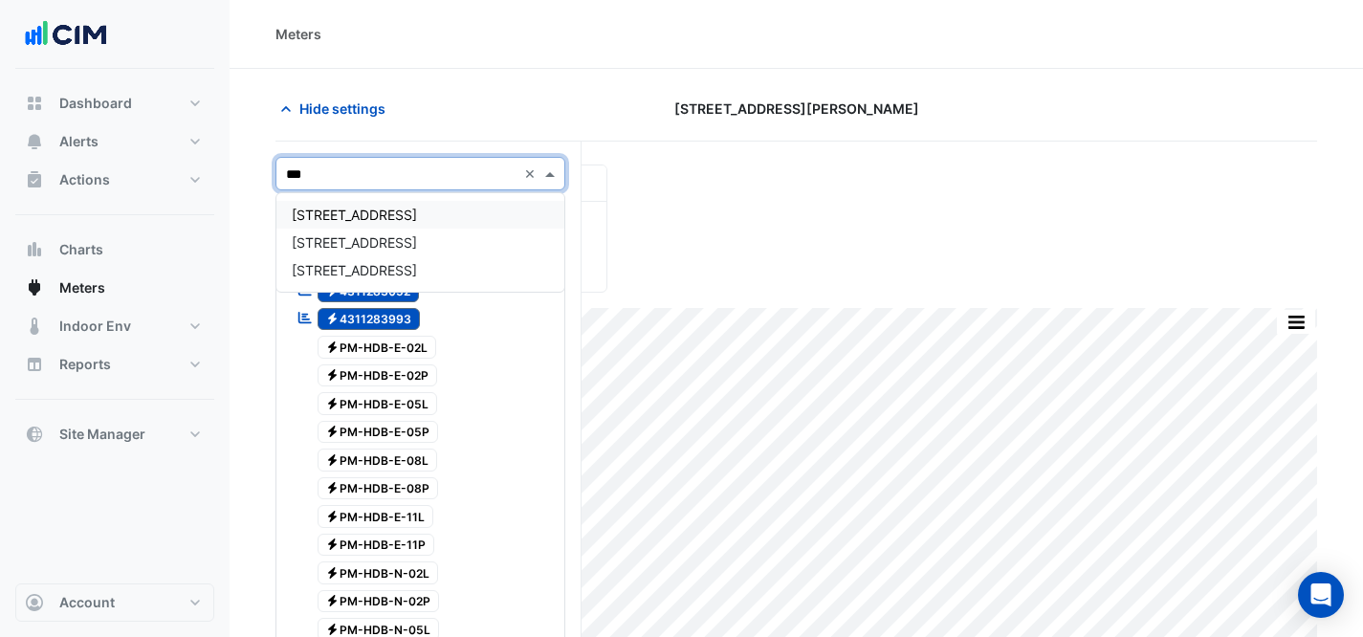
click at [370, 213] on span "[STREET_ADDRESS]" at bounding box center [354, 215] width 125 height 16
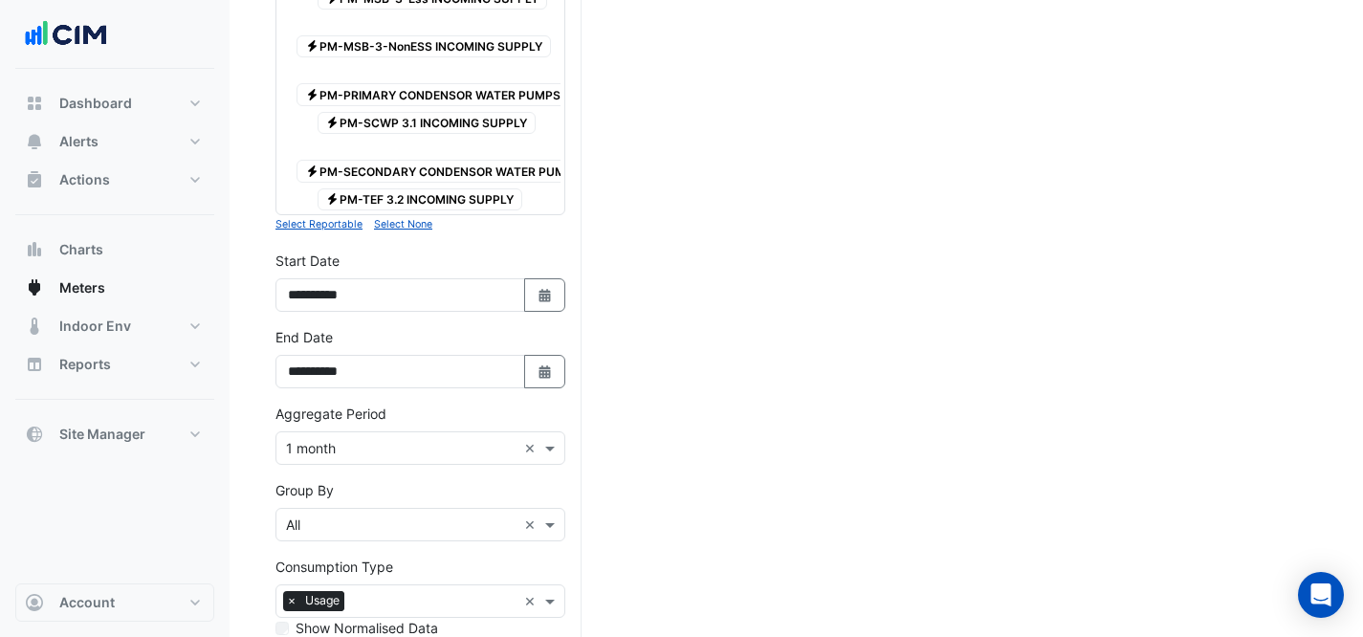
scroll to position [1316, 0]
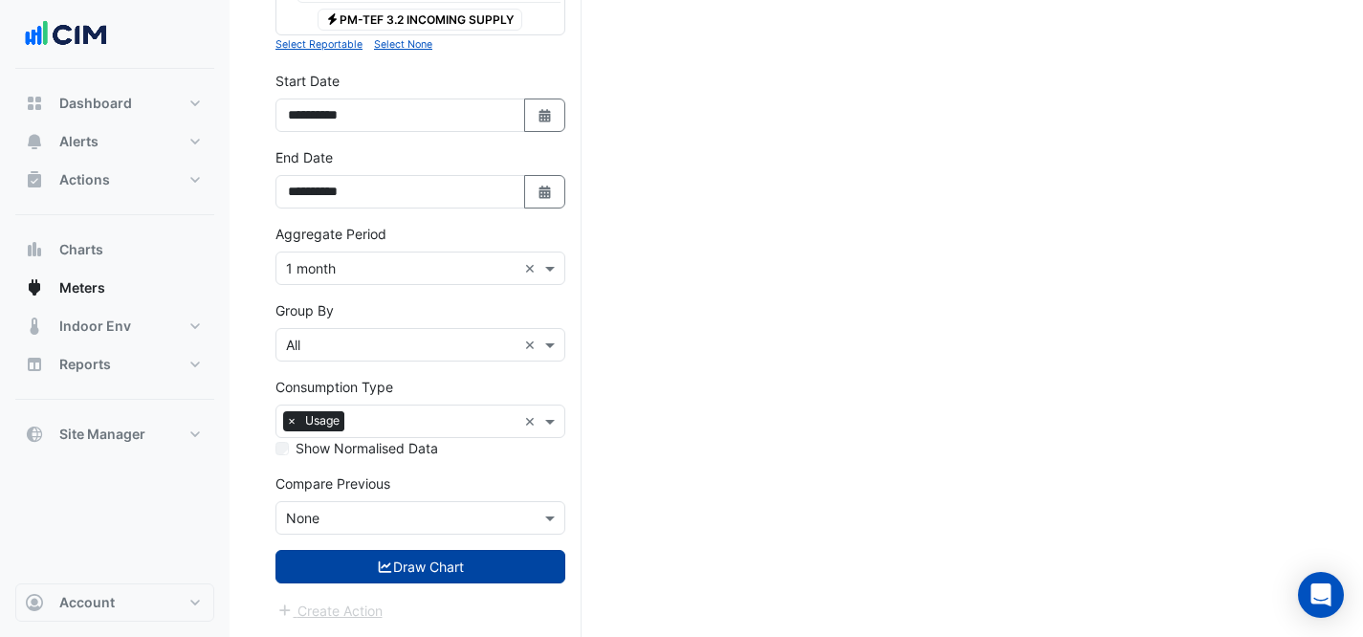
click at [427, 572] on button "Draw Chart" at bounding box center [421, 566] width 290 height 33
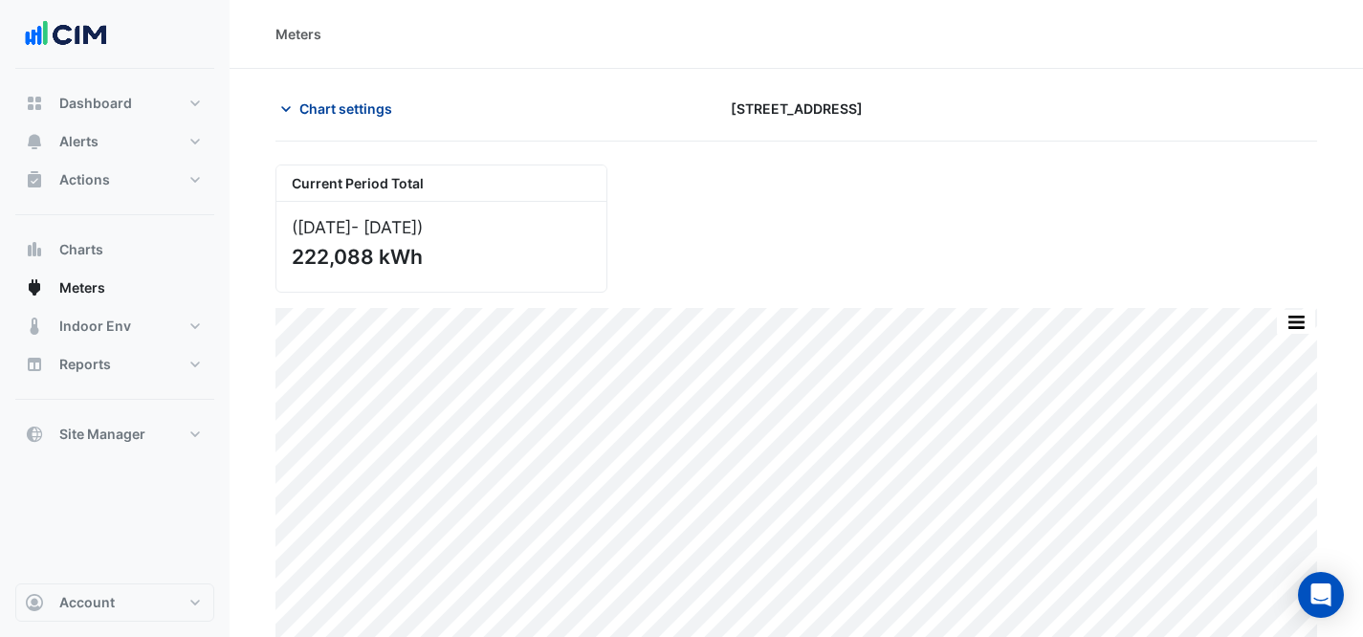
click at [360, 102] on span "Chart settings" at bounding box center [345, 109] width 93 height 20
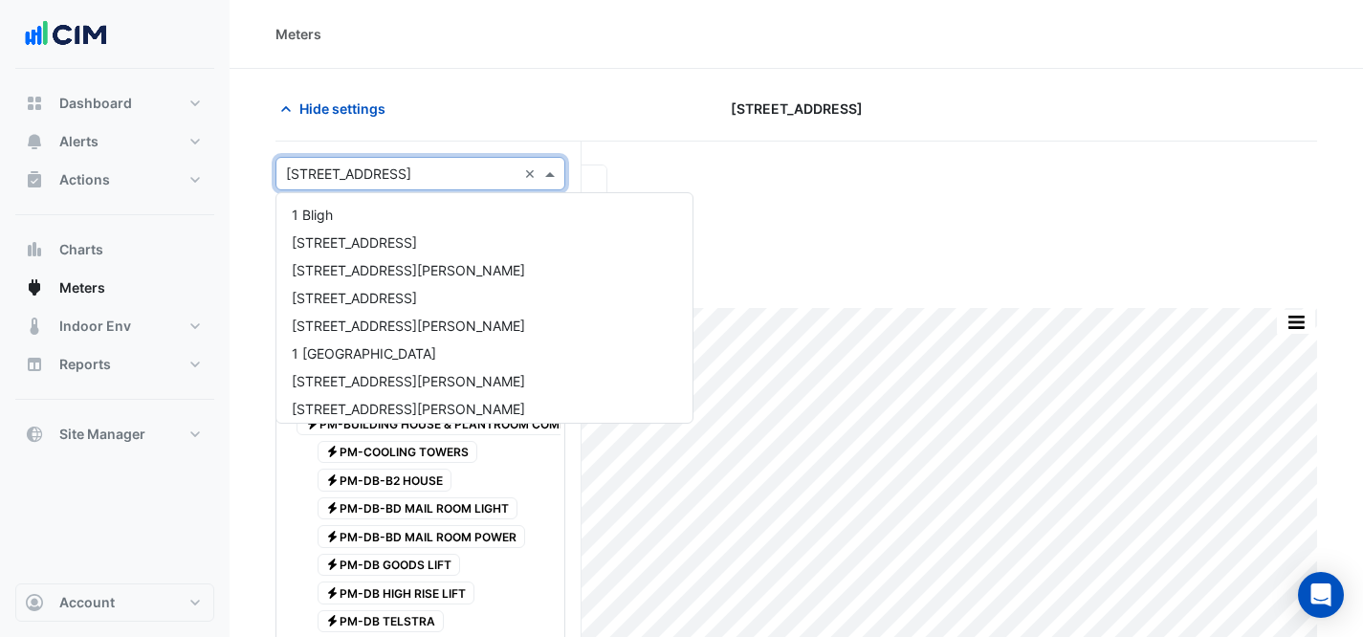
click at [404, 165] on input "text" at bounding box center [401, 175] width 231 height 20
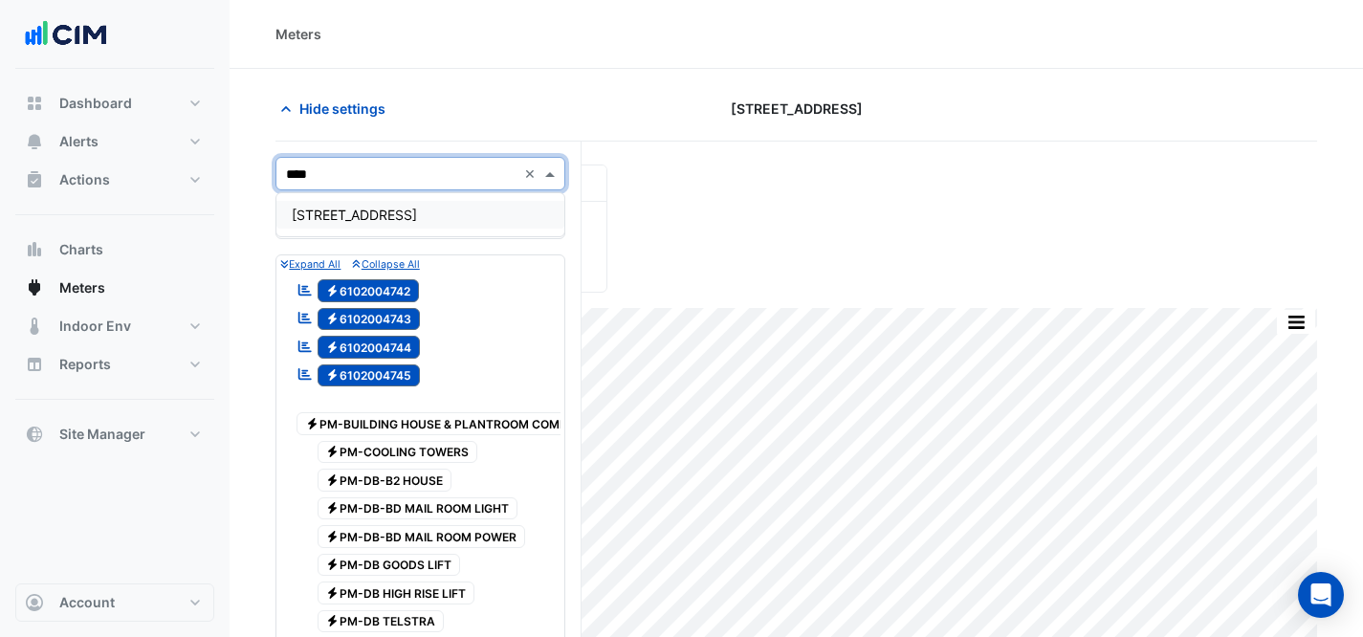
type input "*****"
click at [444, 215] on div "[STREET_ADDRESS]" at bounding box center [420, 215] width 288 height 28
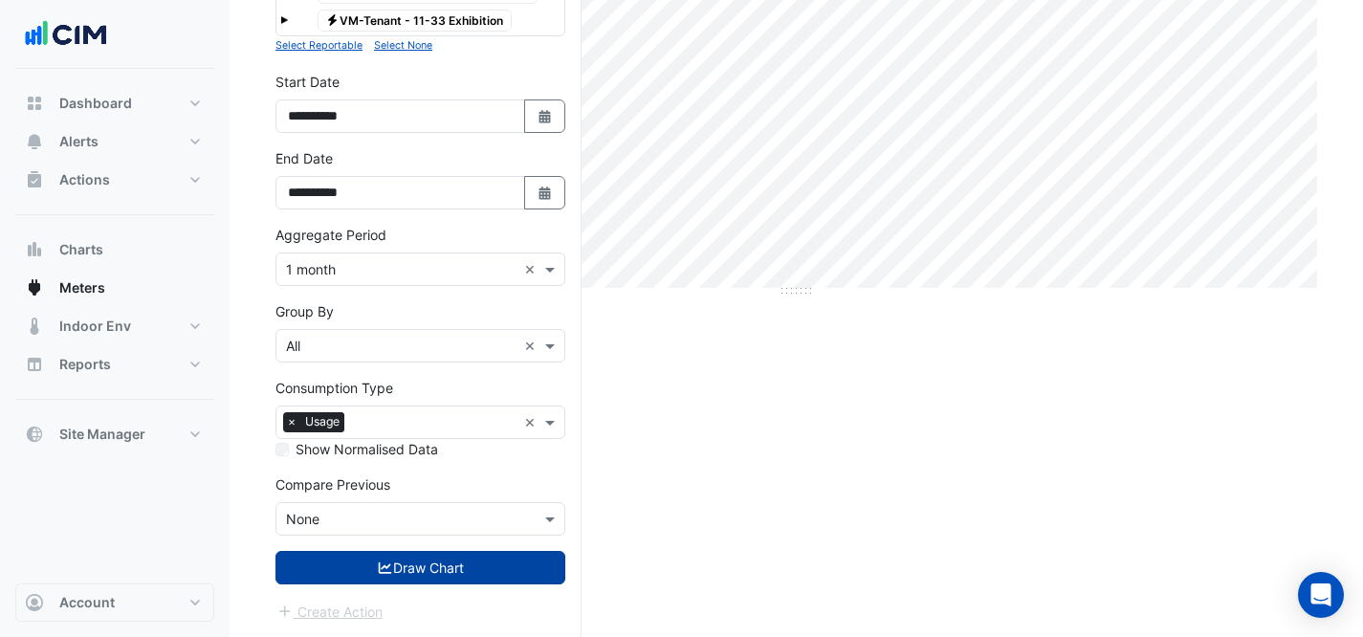
click at [446, 570] on button "Draw Chart" at bounding box center [421, 567] width 290 height 33
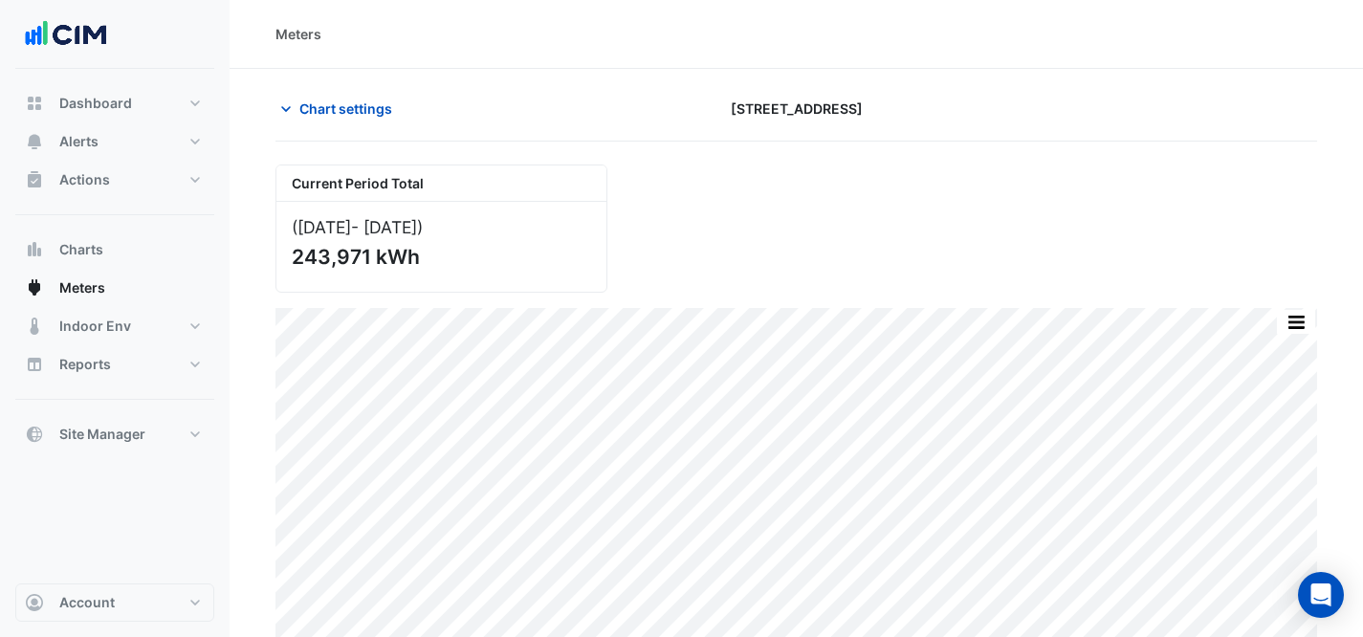
click at [1053, 19] on div "Meters" at bounding box center [797, 34] width 1134 height 69
click at [306, 100] on span "Chart settings" at bounding box center [345, 109] width 93 height 20
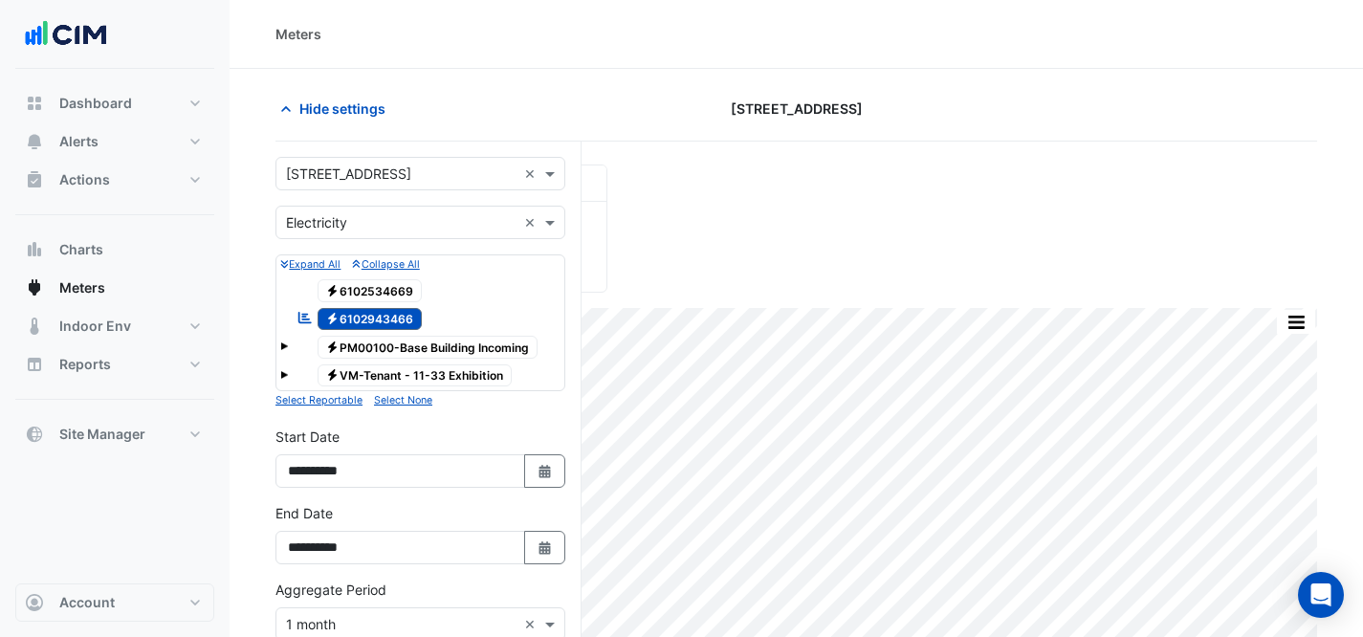
click at [448, 185] on div "Select a Site × [STREET_ADDRESS] ×" at bounding box center [421, 173] width 290 height 33
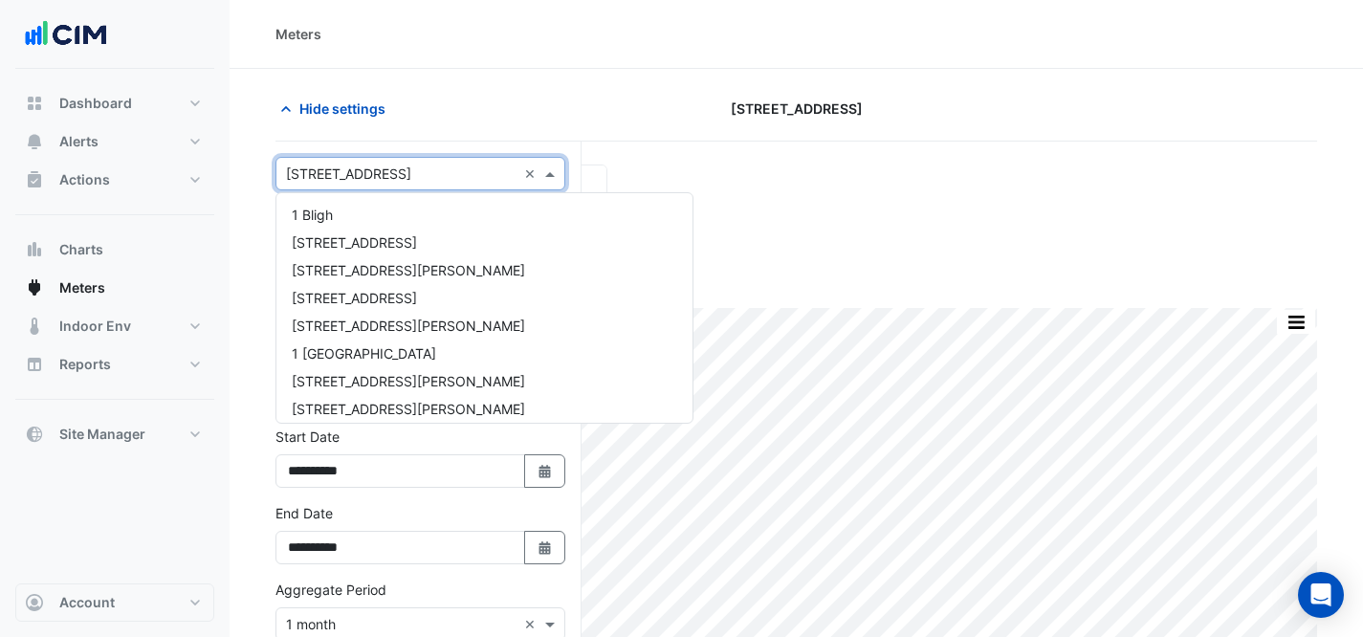
scroll to position [674, 0]
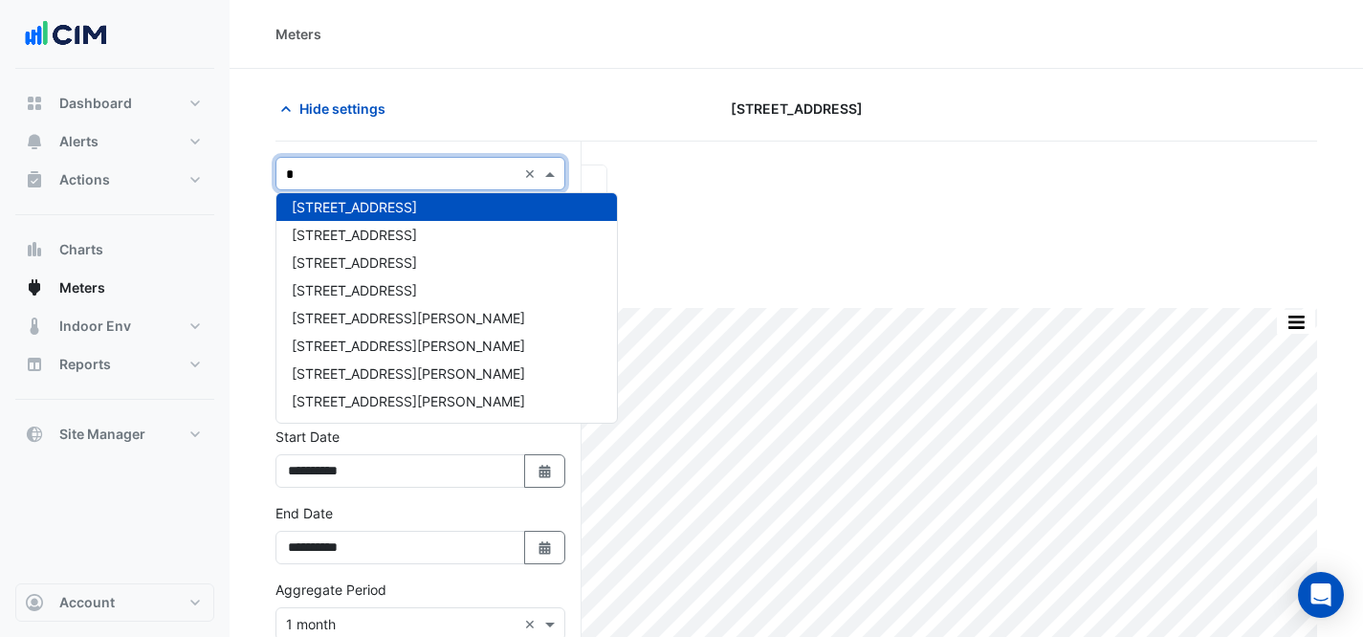
type input "**"
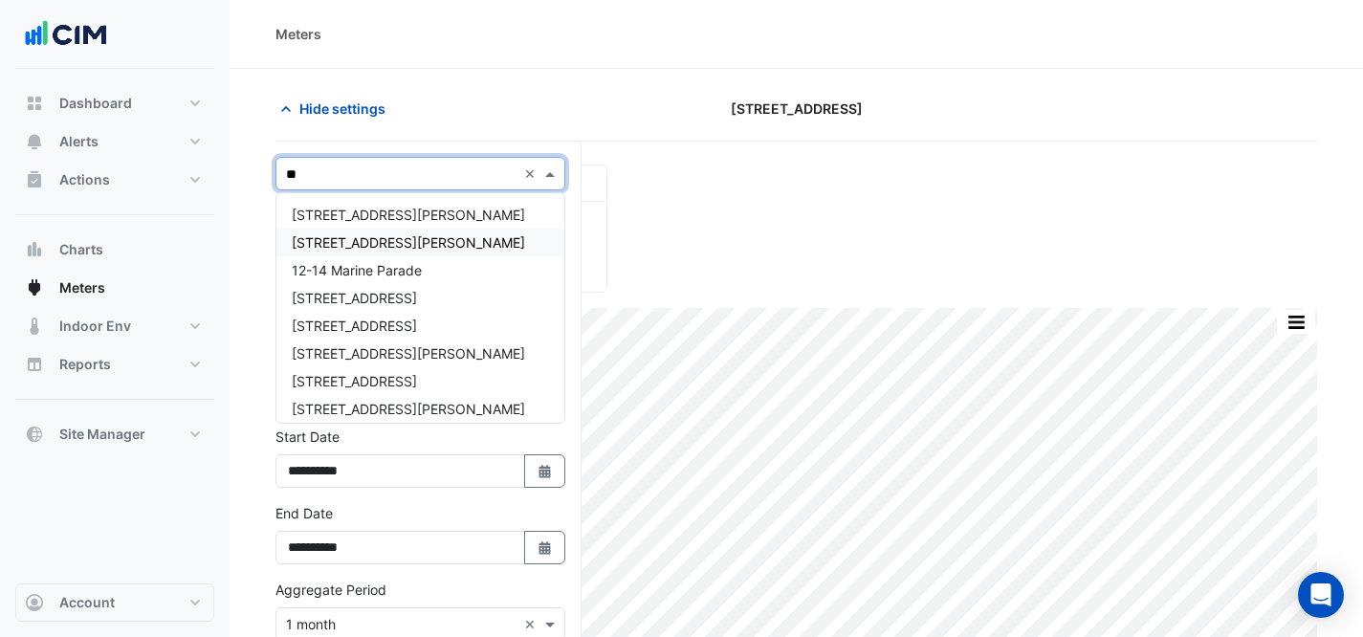
click at [396, 243] on span "[STREET_ADDRESS][PERSON_NAME]" at bounding box center [408, 242] width 233 height 16
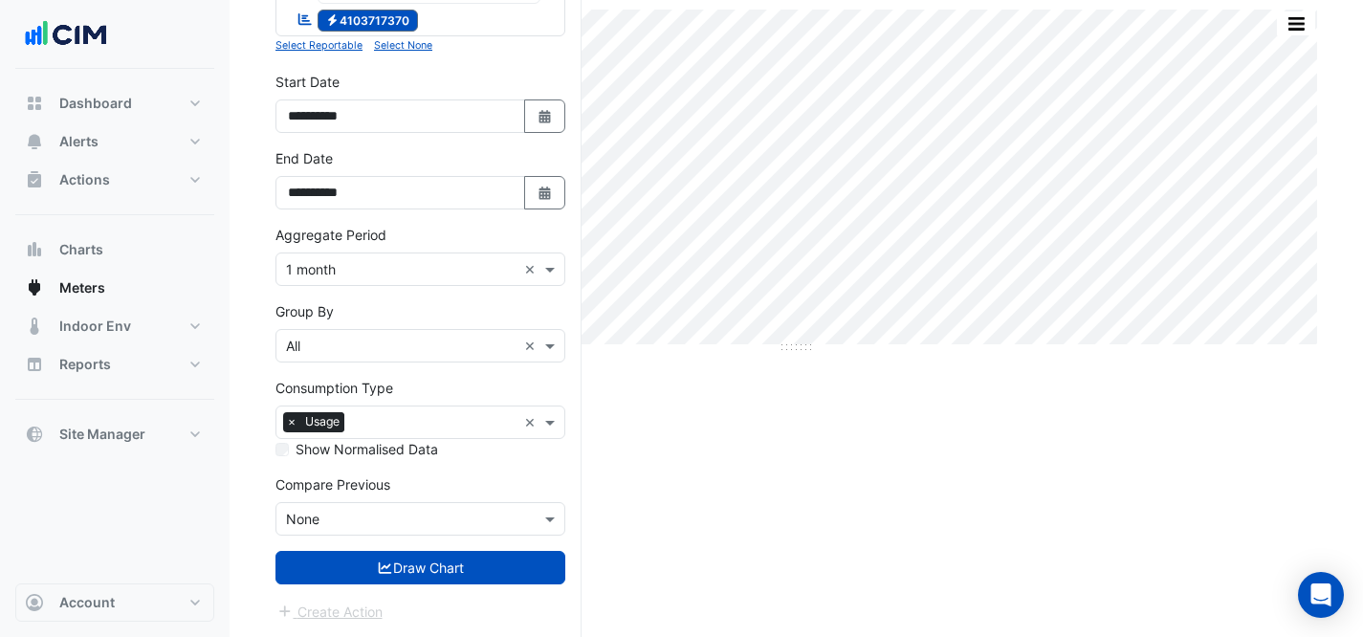
click at [437, 566] on button "Draw Chart" at bounding box center [421, 567] width 290 height 33
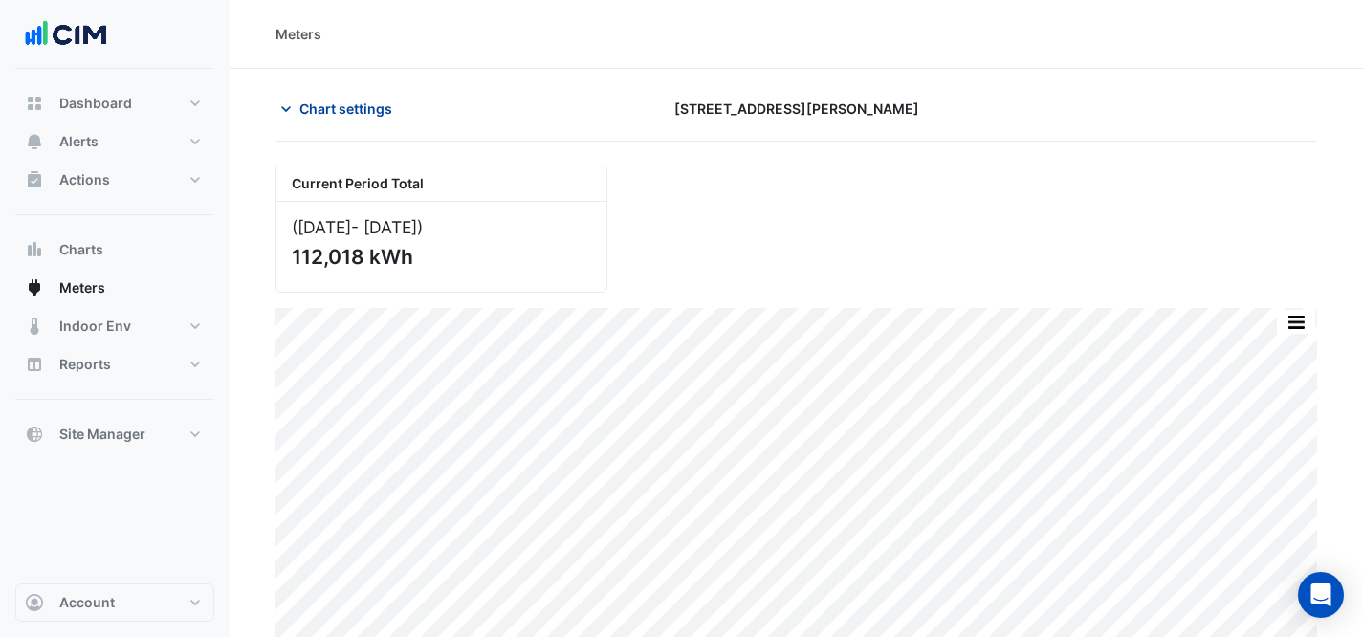
click at [373, 103] on span "Chart settings" at bounding box center [345, 109] width 93 height 20
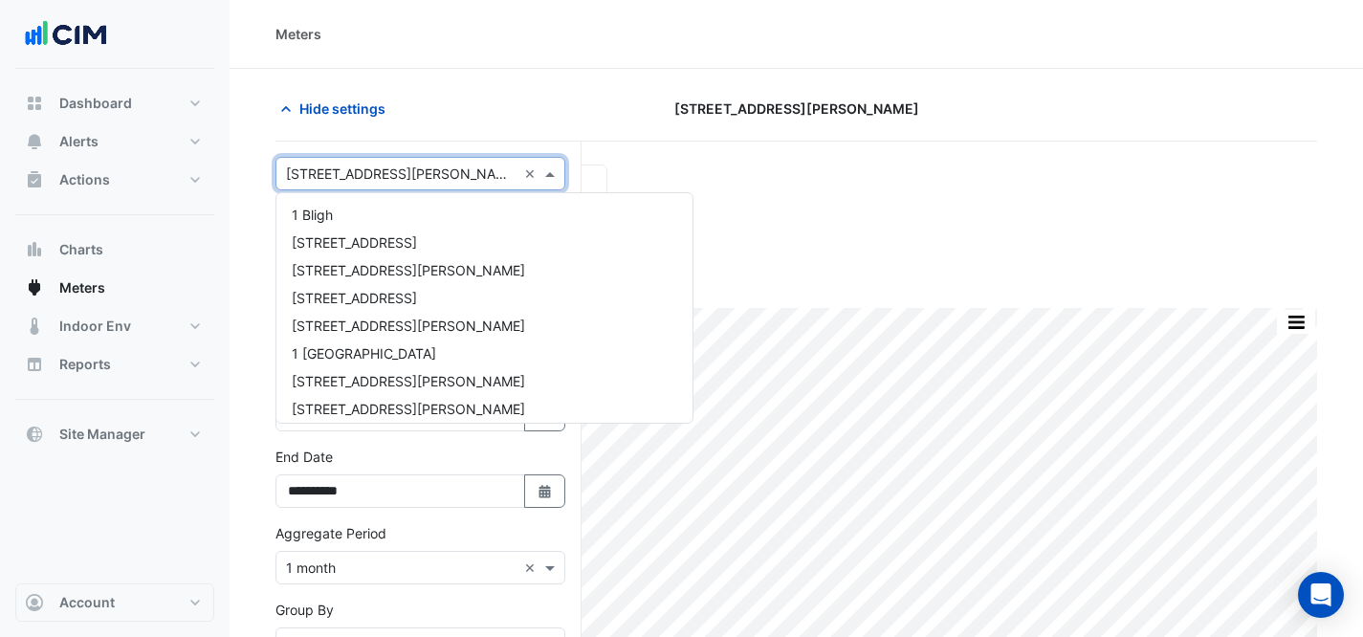
click at [415, 189] on div "Select a Site × [STREET_ADDRESS][PERSON_NAME] ×" at bounding box center [421, 173] width 290 height 33
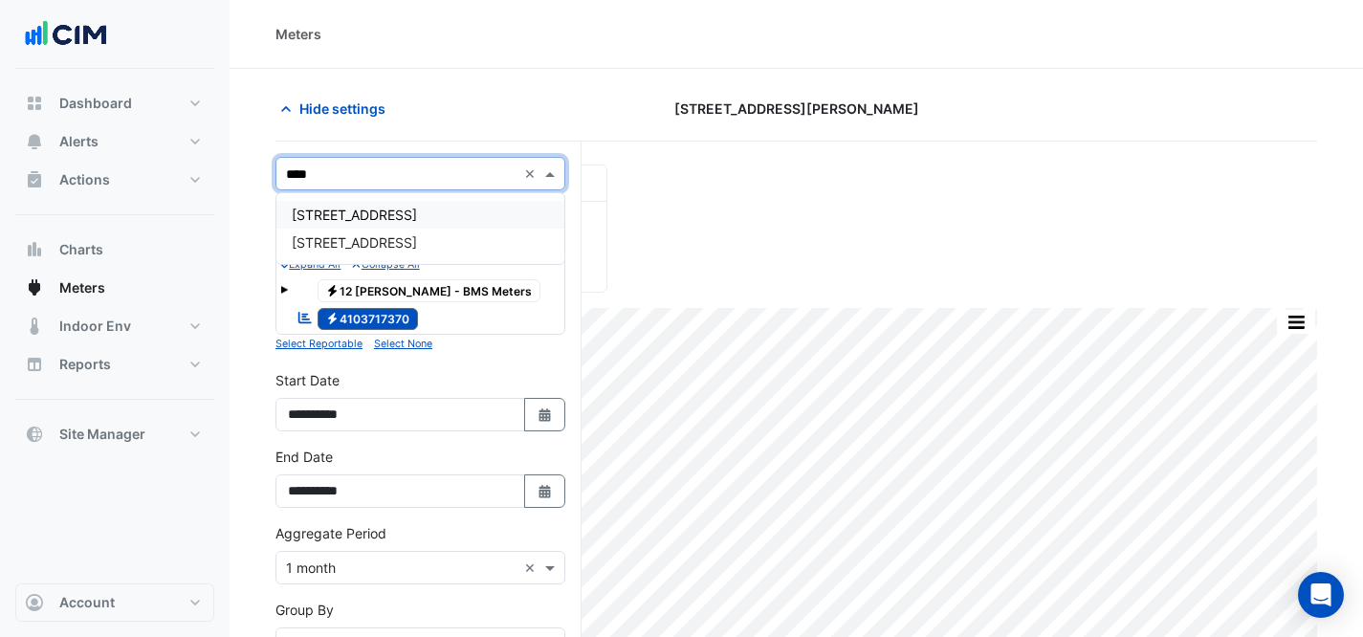
type input "*****"
click at [394, 221] on span "[STREET_ADDRESS]" at bounding box center [354, 215] width 125 height 16
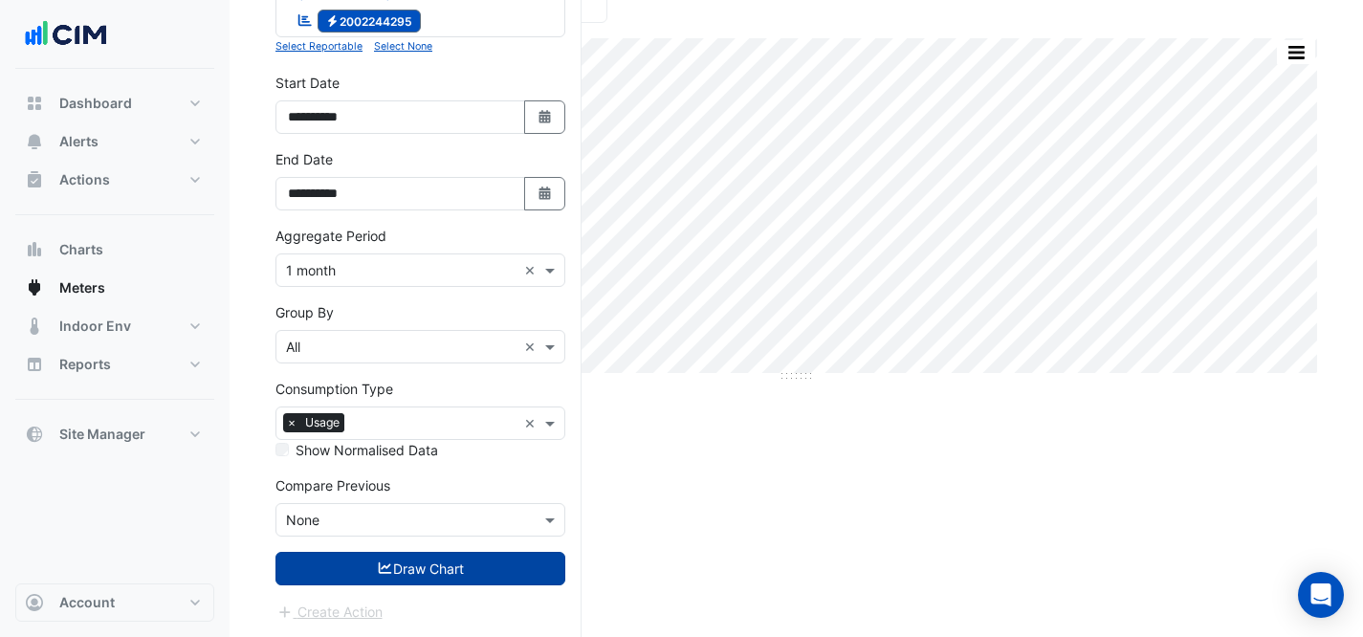
click at [436, 580] on button "Draw Chart" at bounding box center [421, 568] width 290 height 33
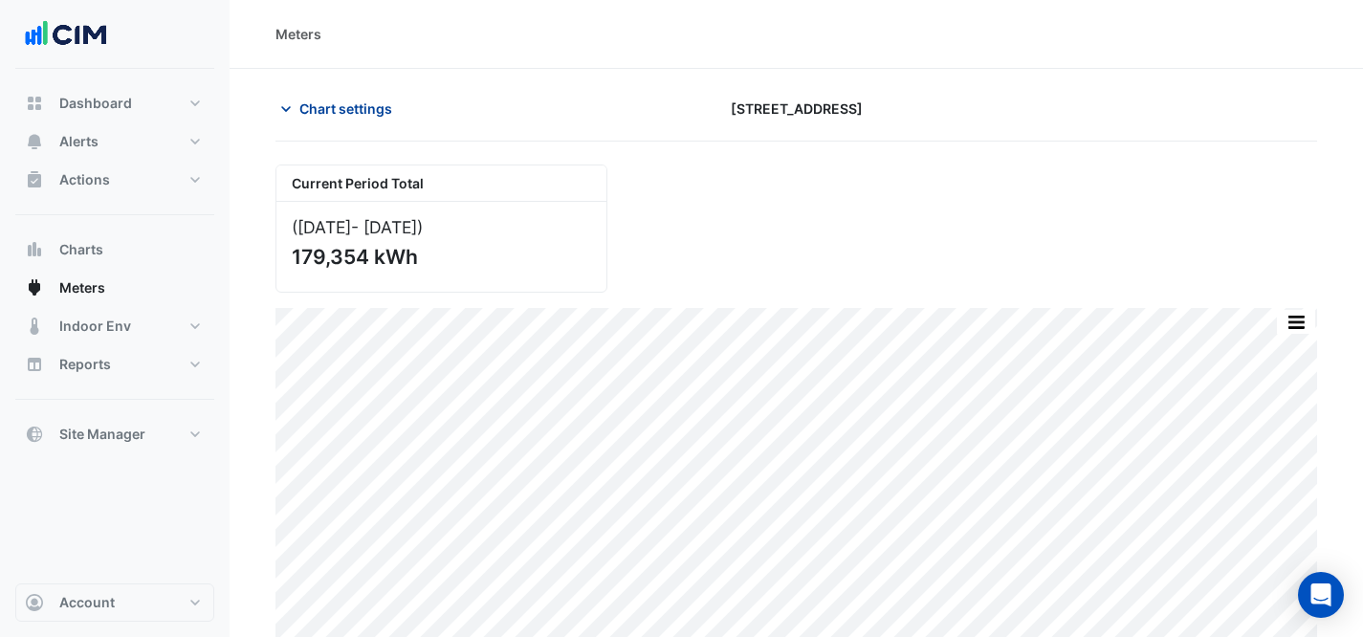
click at [365, 110] on span "Chart settings" at bounding box center [345, 109] width 93 height 20
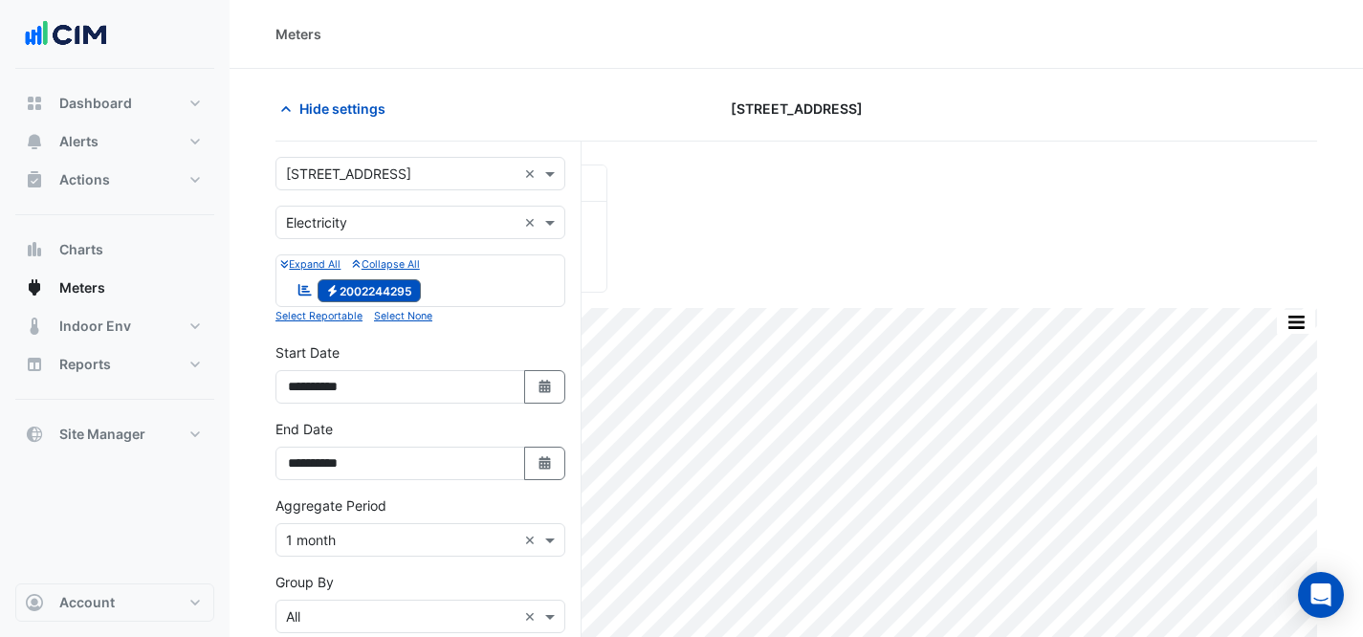
click at [414, 176] on input "text" at bounding box center [401, 175] width 231 height 20
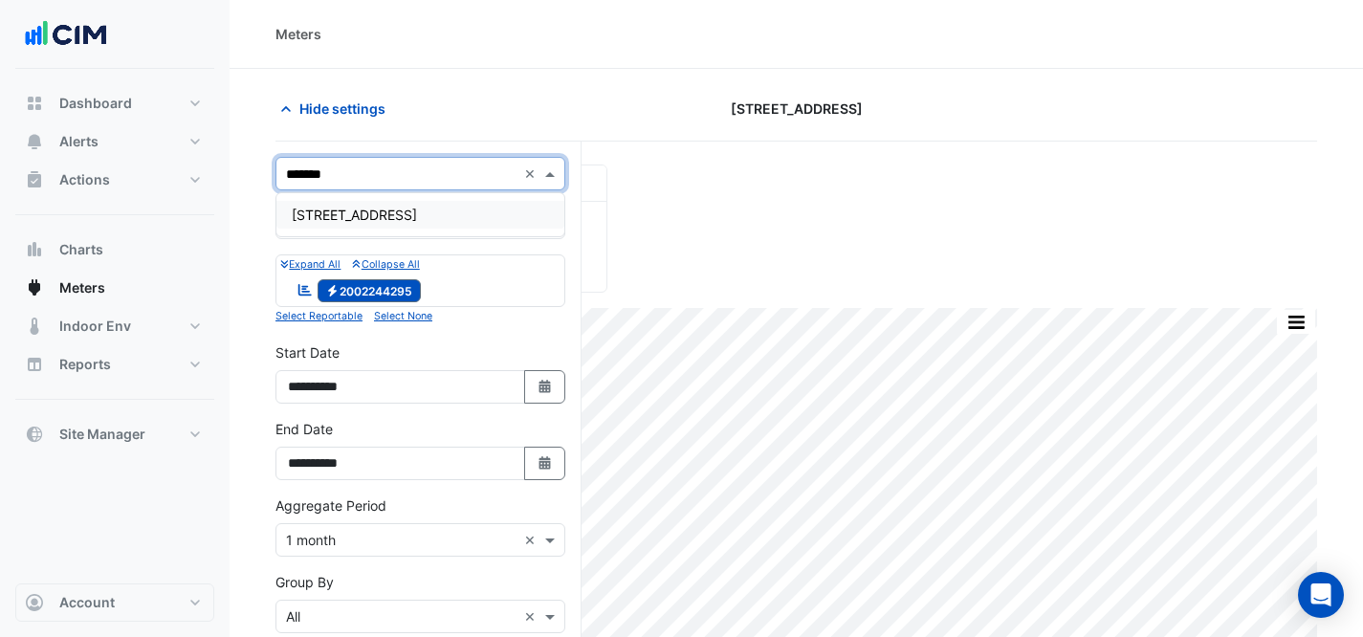
type input "********"
click at [432, 214] on div "[STREET_ADDRESS]" at bounding box center [420, 215] width 288 height 28
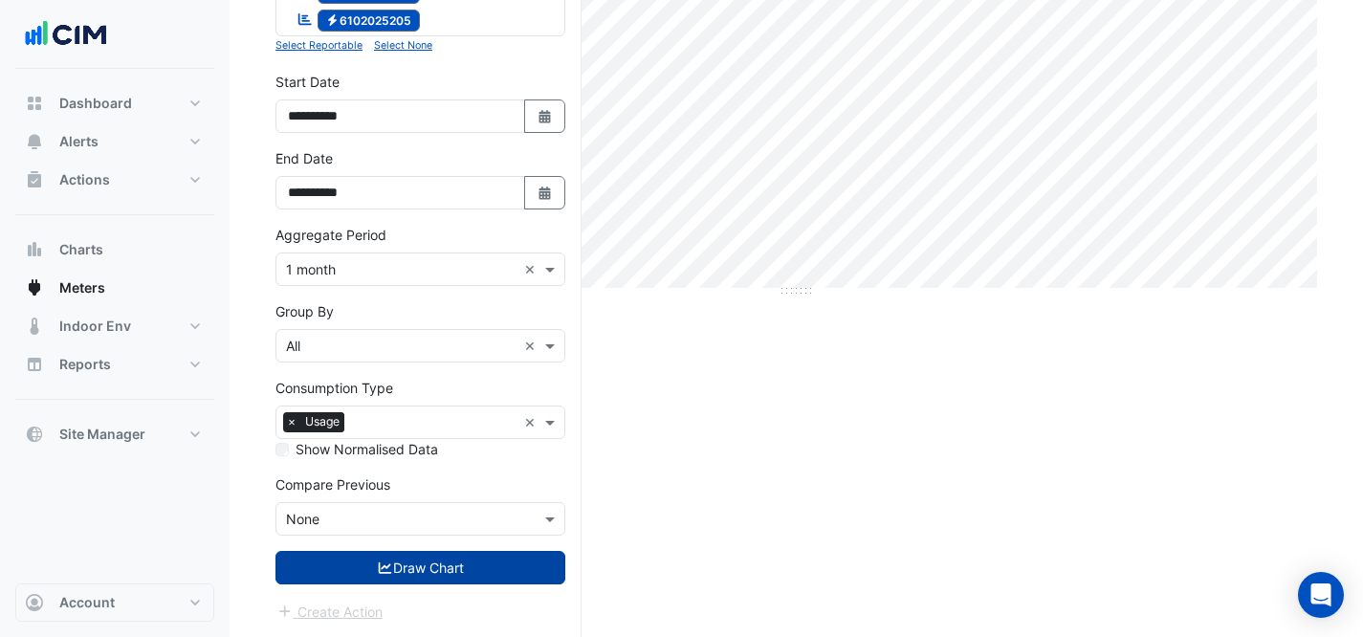
click at [532, 577] on button "Draw Chart" at bounding box center [421, 567] width 290 height 33
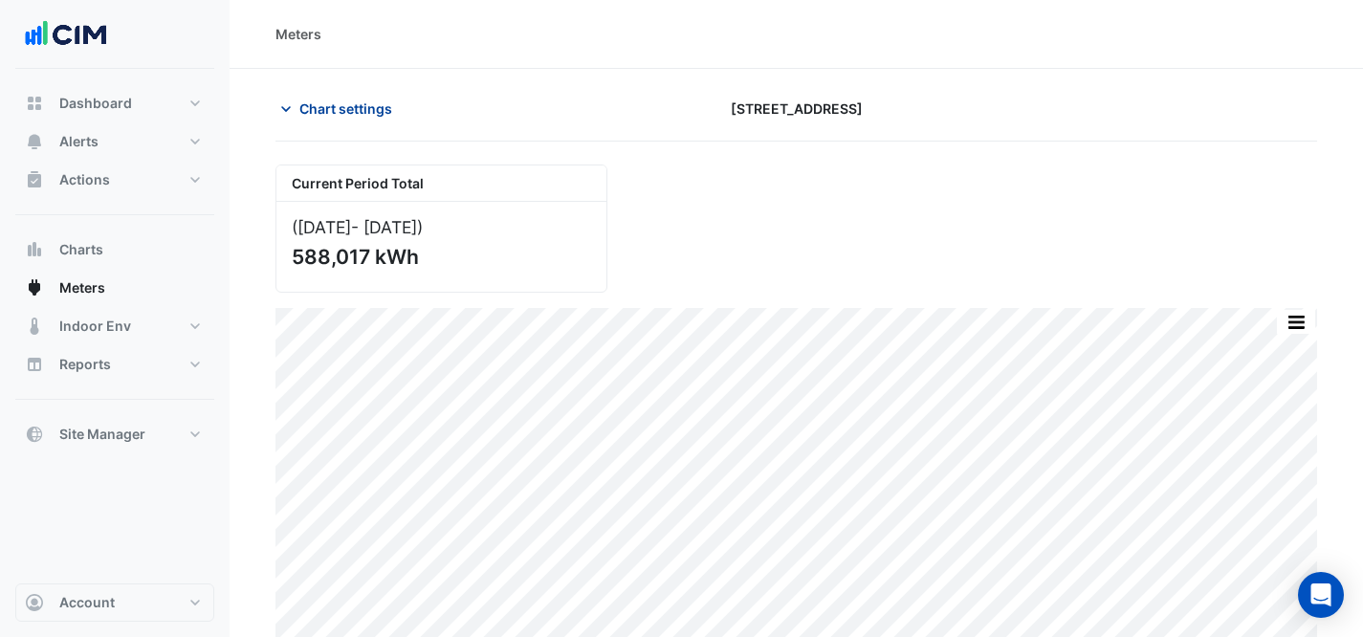
click at [348, 116] on span "Chart settings" at bounding box center [345, 109] width 93 height 20
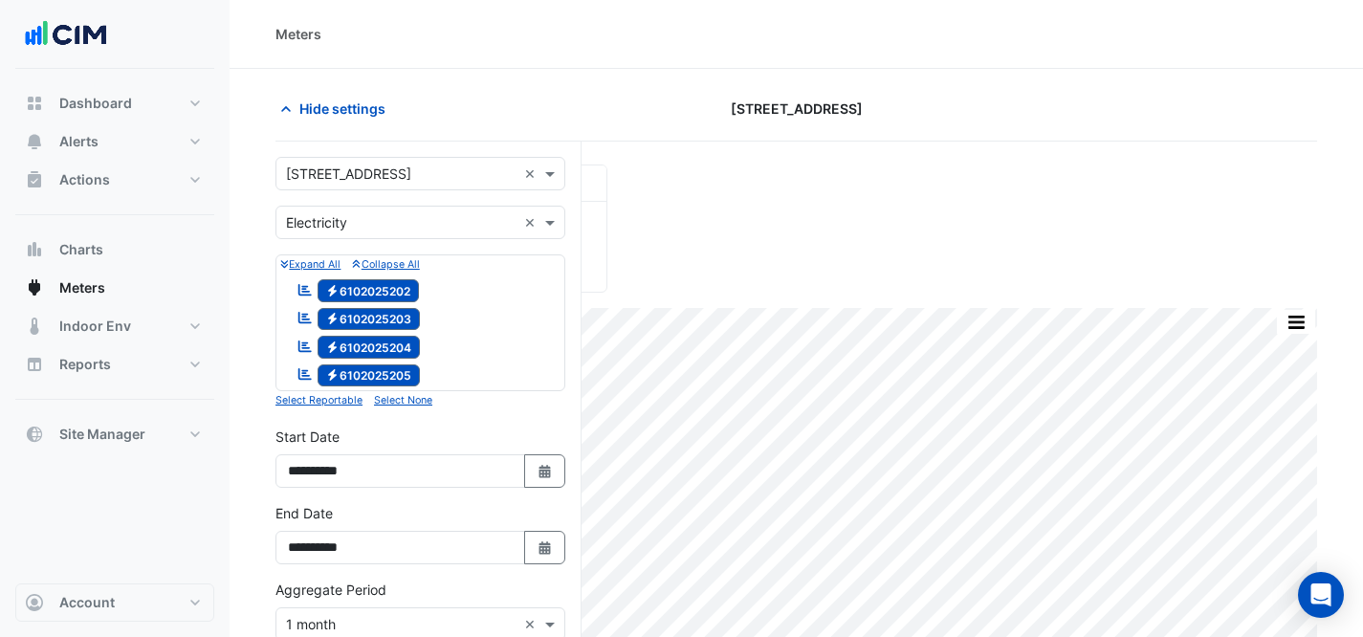
click at [403, 169] on input "text" at bounding box center [401, 175] width 231 height 20
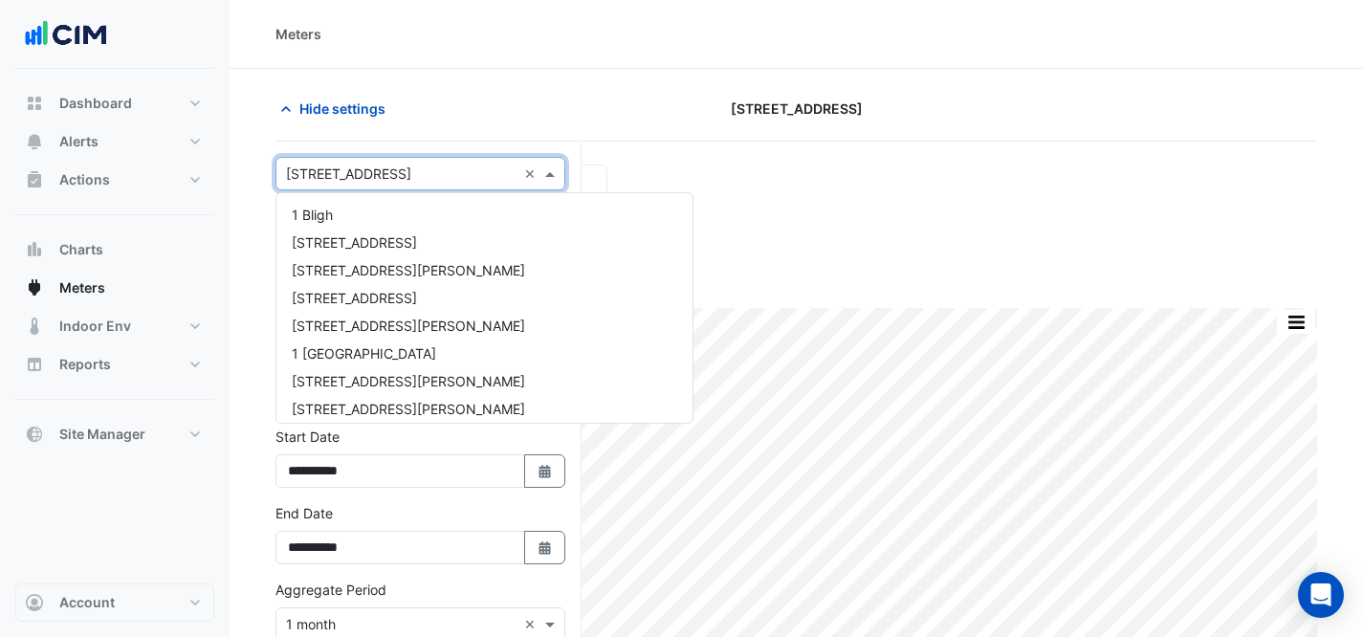
scroll to position [1006, 0]
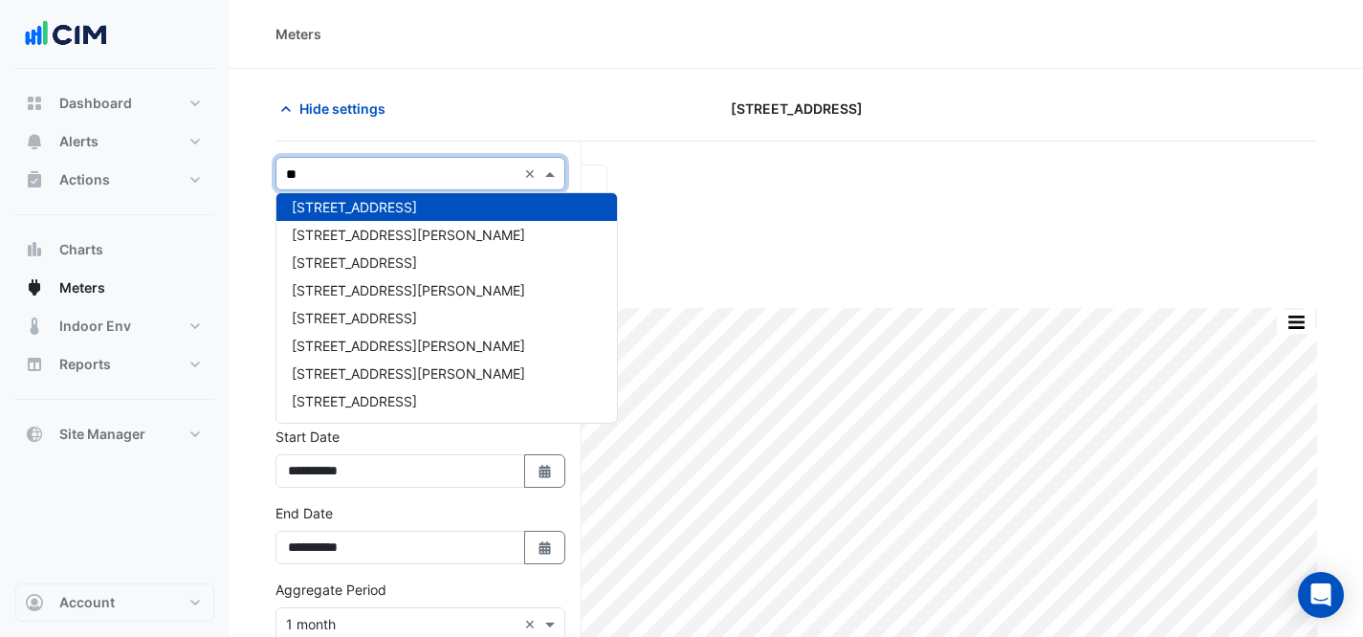
type input "***"
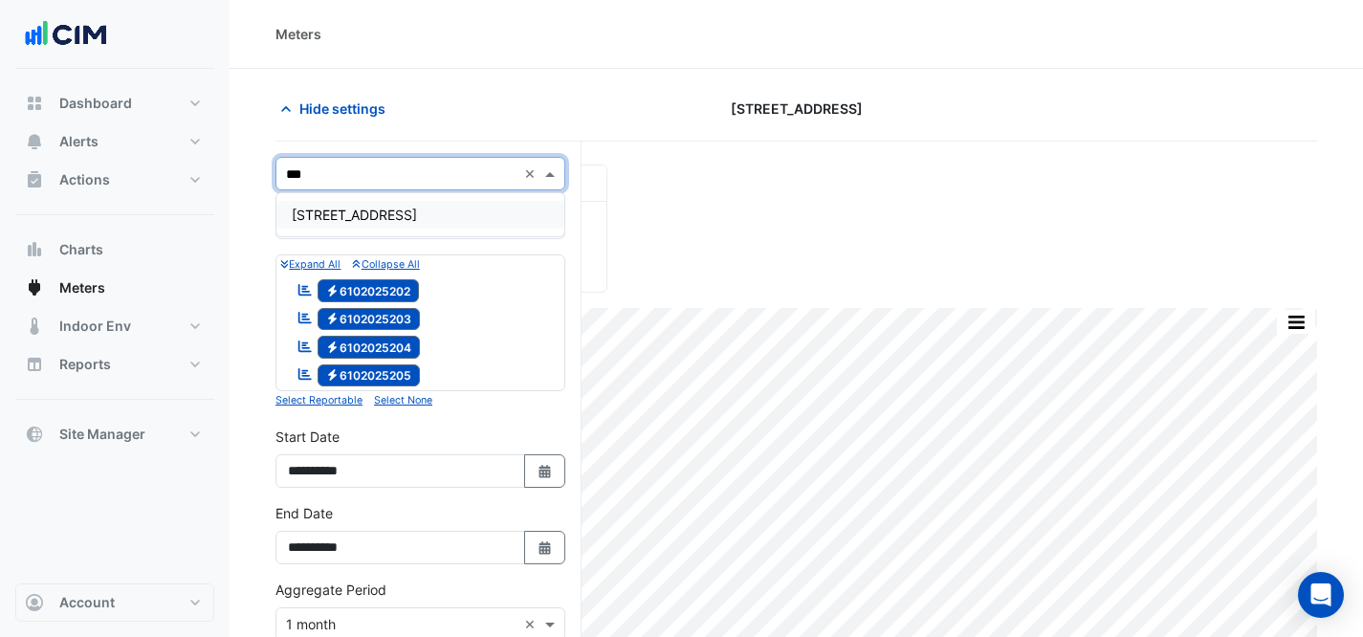
click at [478, 208] on div "[STREET_ADDRESS]" at bounding box center [420, 215] width 288 height 28
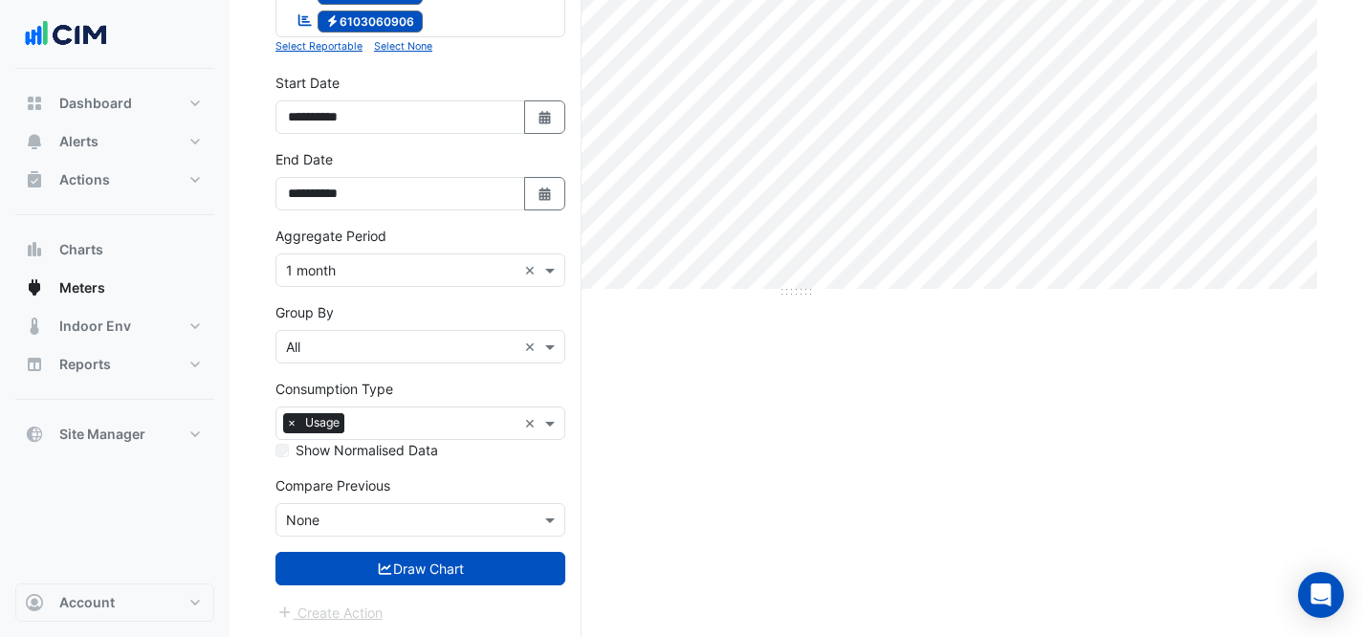
scroll to position [355, 0]
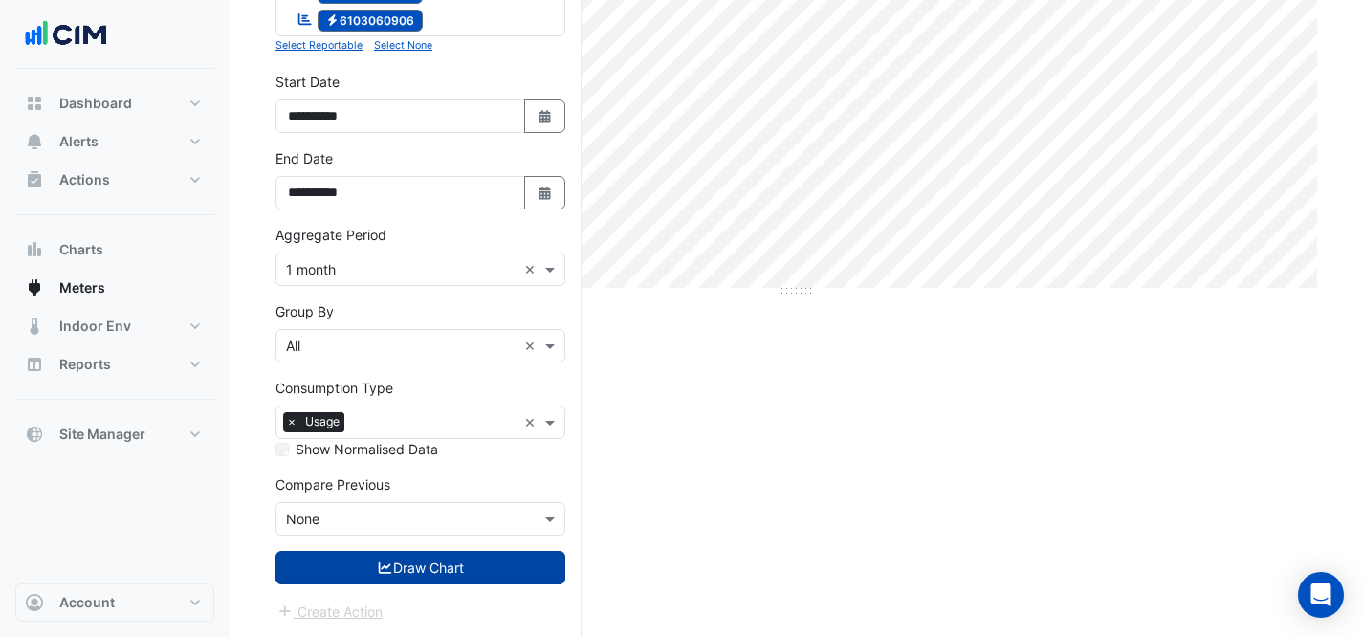
click at [475, 576] on button "Draw Chart" at bounding box center [421, 567] width 290 height 33
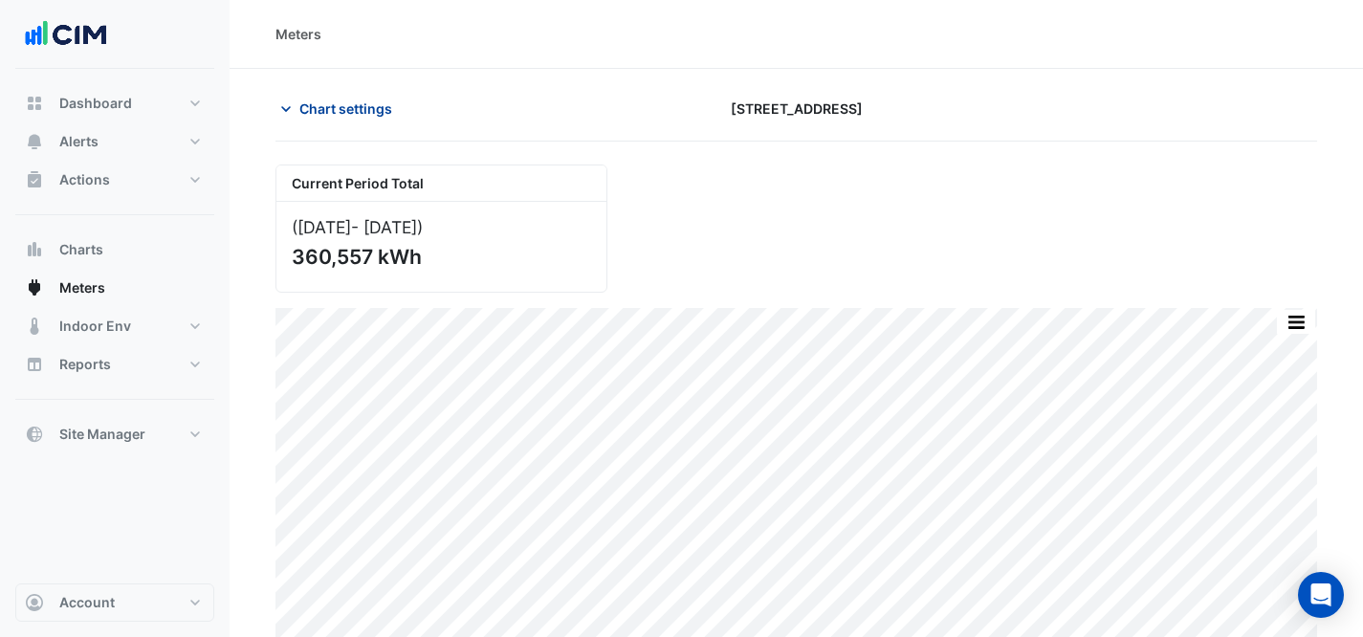
click at [367, 100] on span "Chart settings" at bounding box center [345, 109] width 93 height 20
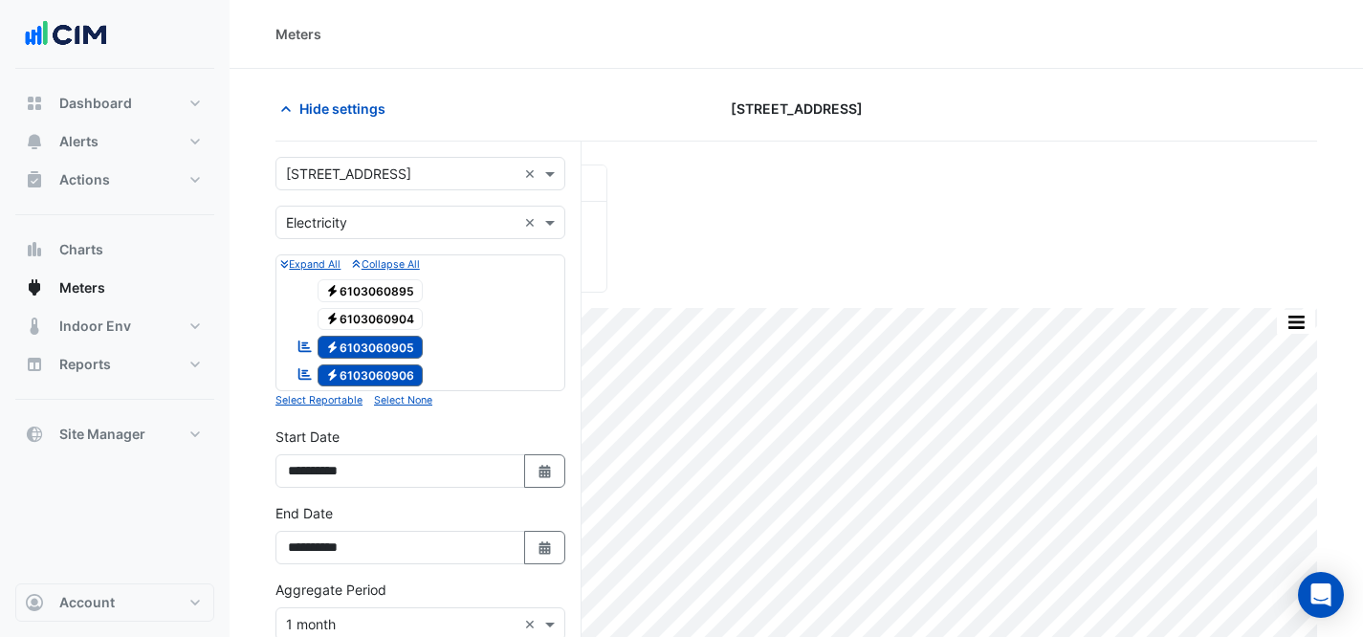
click at [402, 165] on input "text" at bounding box center [401, 175] width 231 height 20
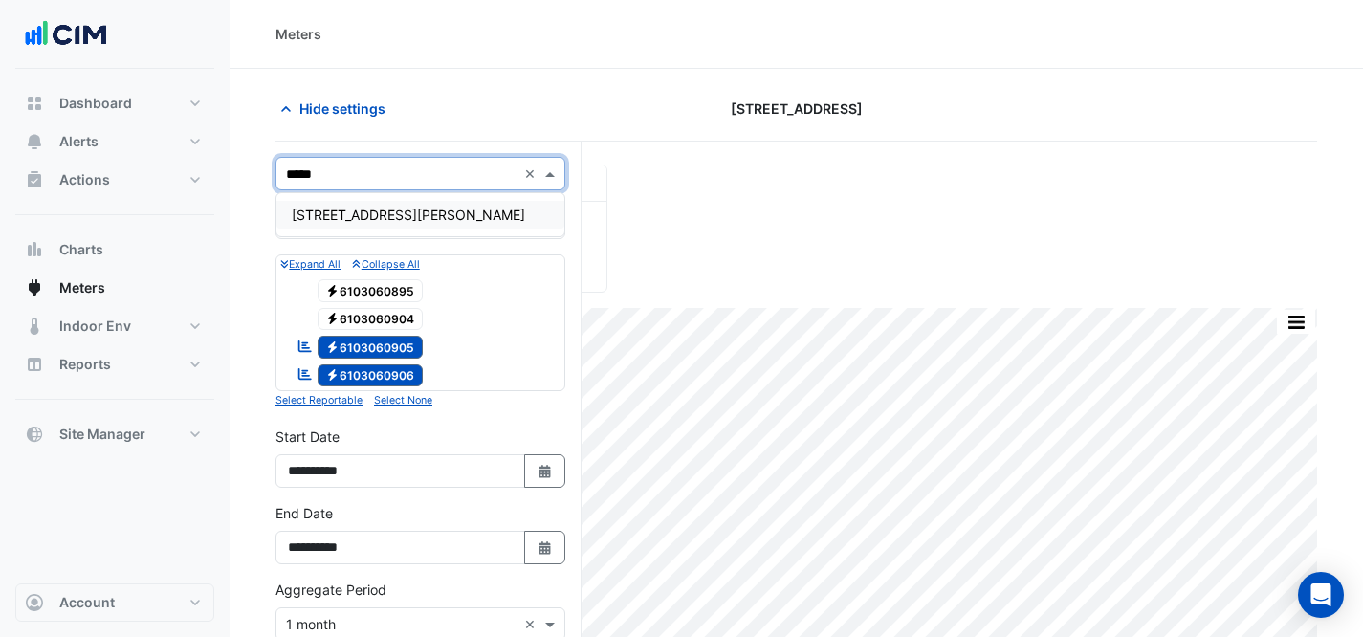
type input "******"
click at [406, 215] on div "[STREET_ADDRESS][PERSON_NAME]" at bounding box center [420, 215] width 288 height 28
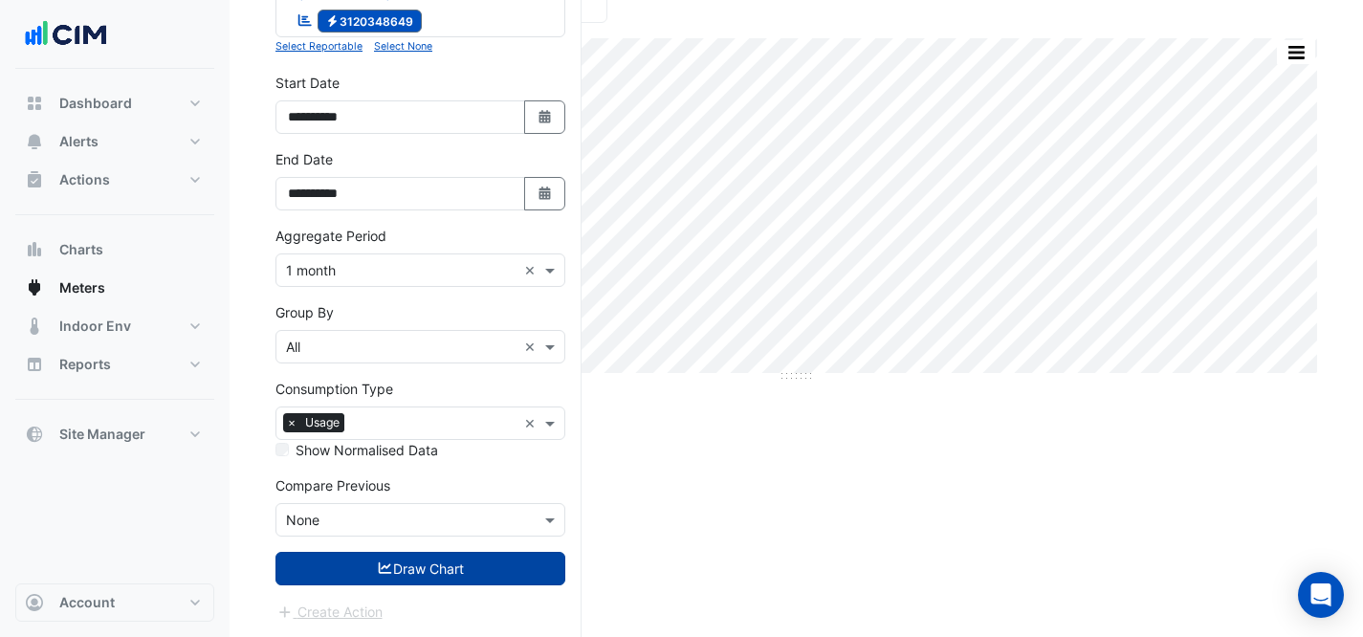
click at [341, 578] on button "Draw Chart" at bounding box center [421, 568] width 290 height 33
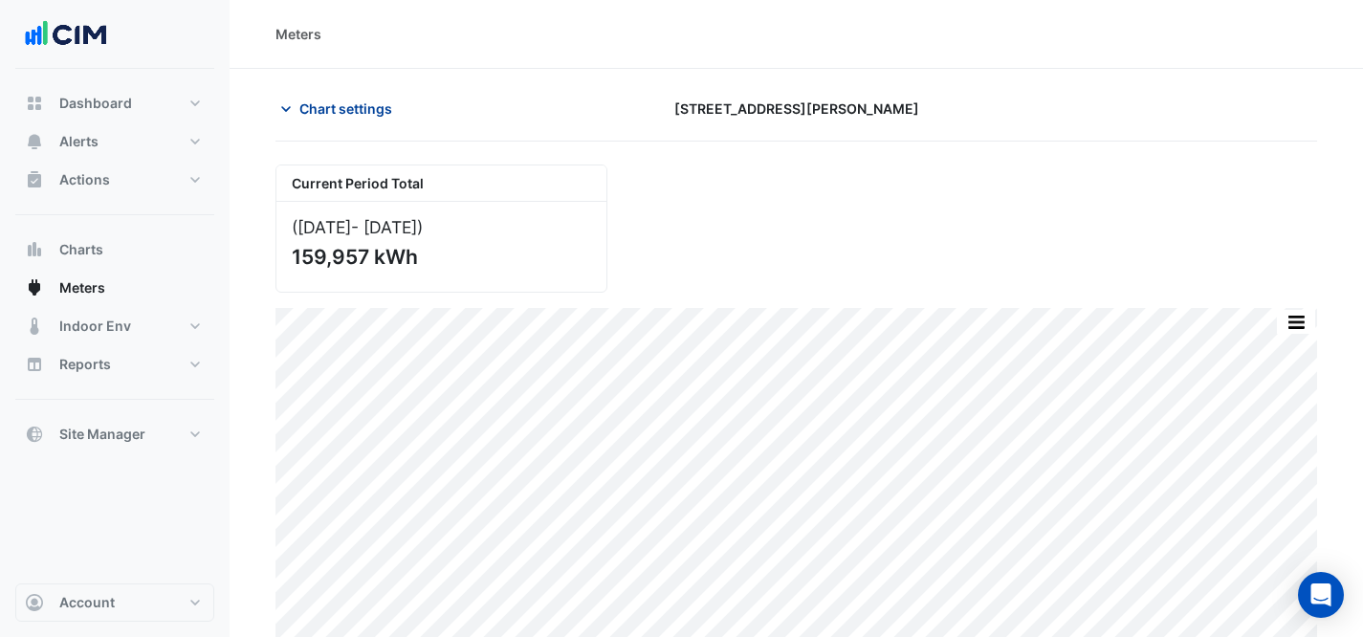
click at [340, 112] on span "Chart settings" at bounding box center [345, 109] width 93 height 20
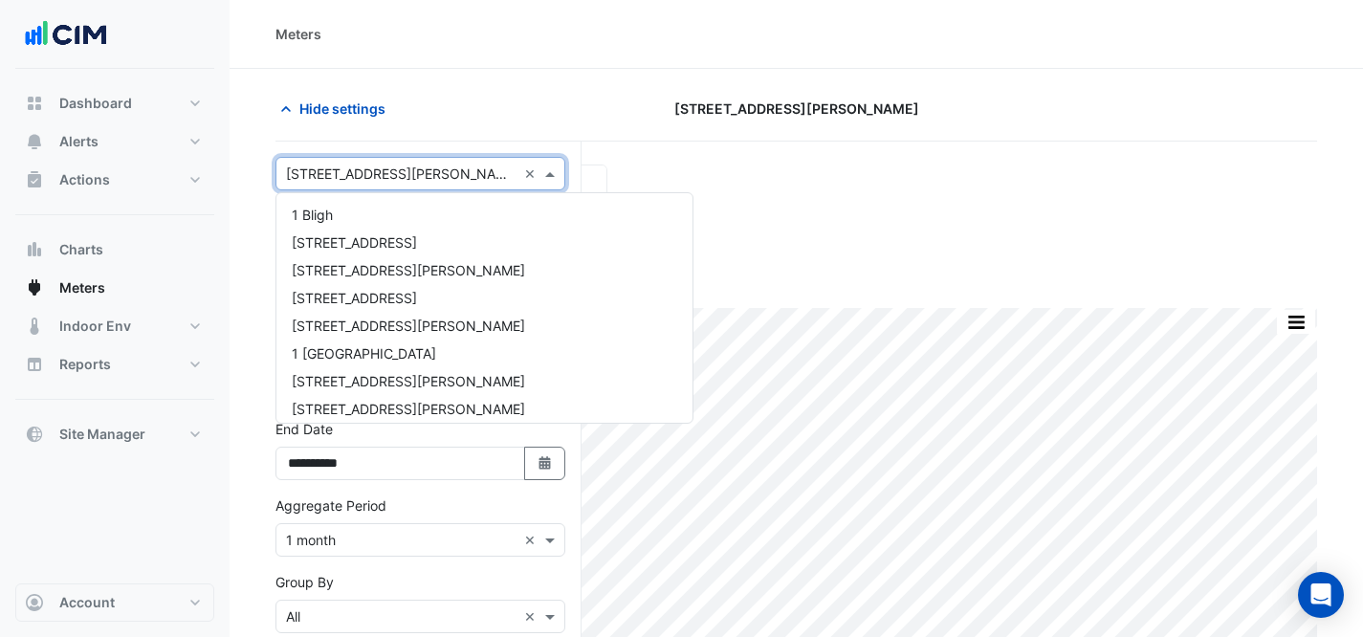
click at [415, 175] on input "text" at bounding box center [401, 175] width 231 height 20
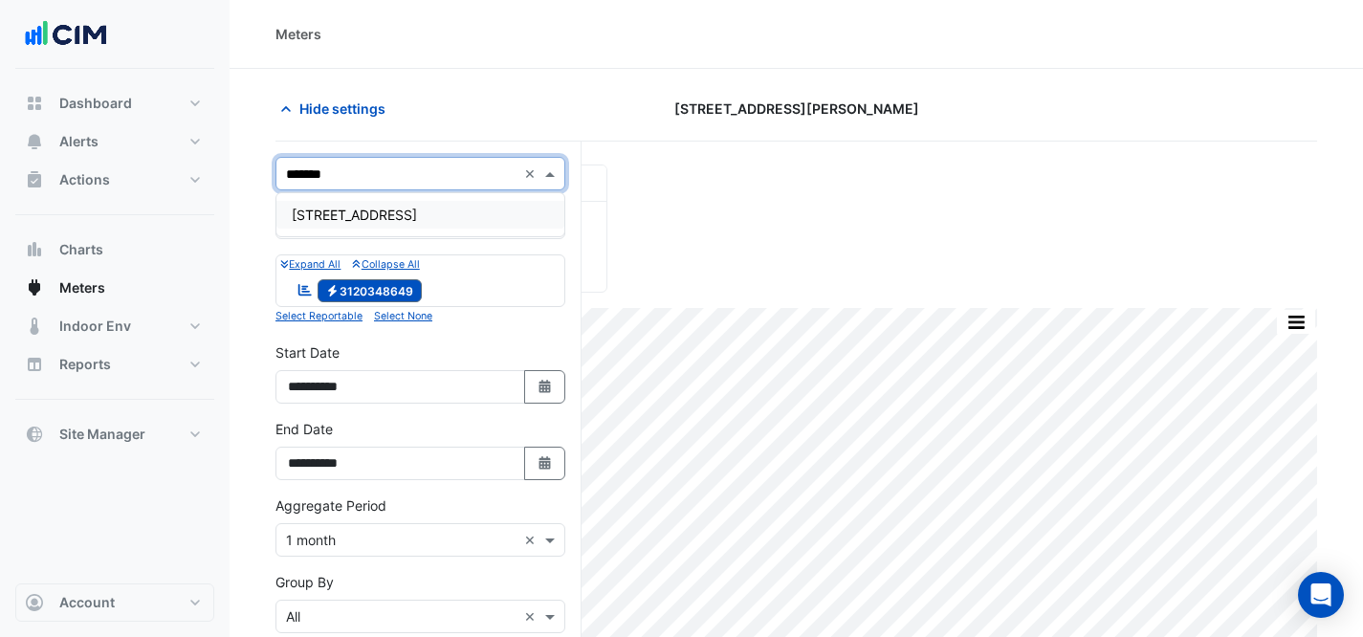
type input "********"
click at [462, 214] on div "[STREET_ADDRESS]" at bounding box center [420, 215] width 288 height 28
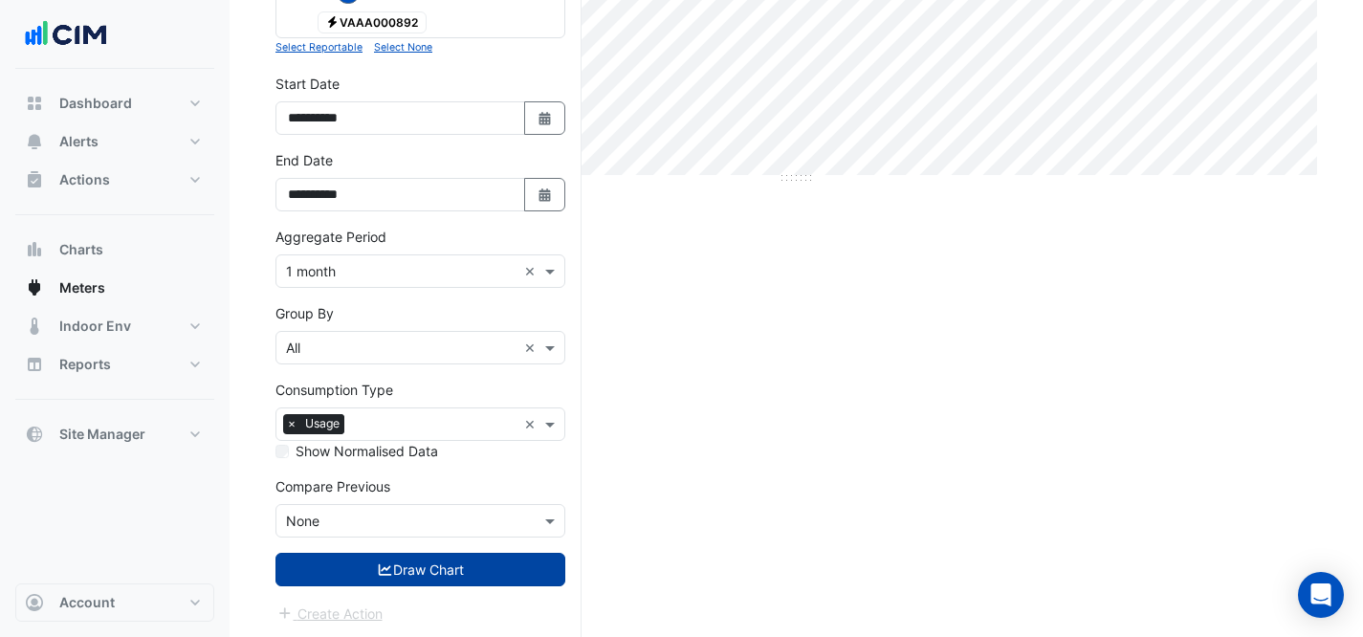
click at [318, 573] on button "Draw Chart" at bounding box center [421, 569] width 290 height 33
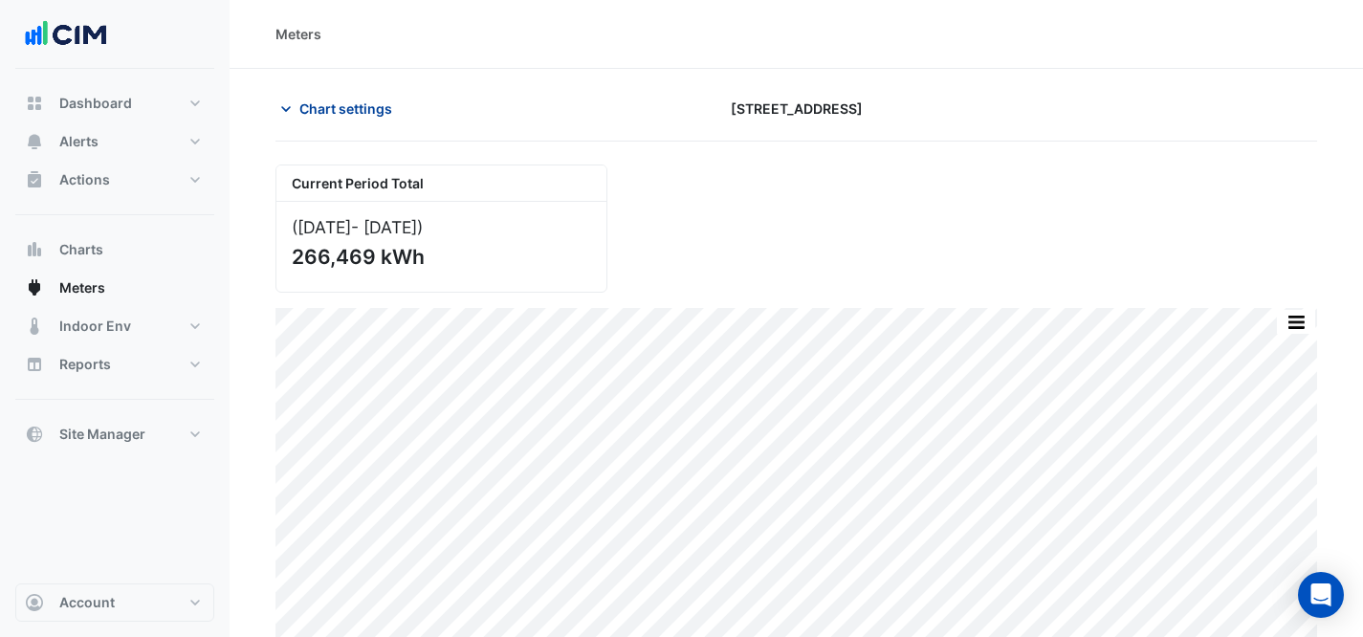
click at [307, 103] on span "Chart settings" at bounding box center [345, 109] width 93 height 20
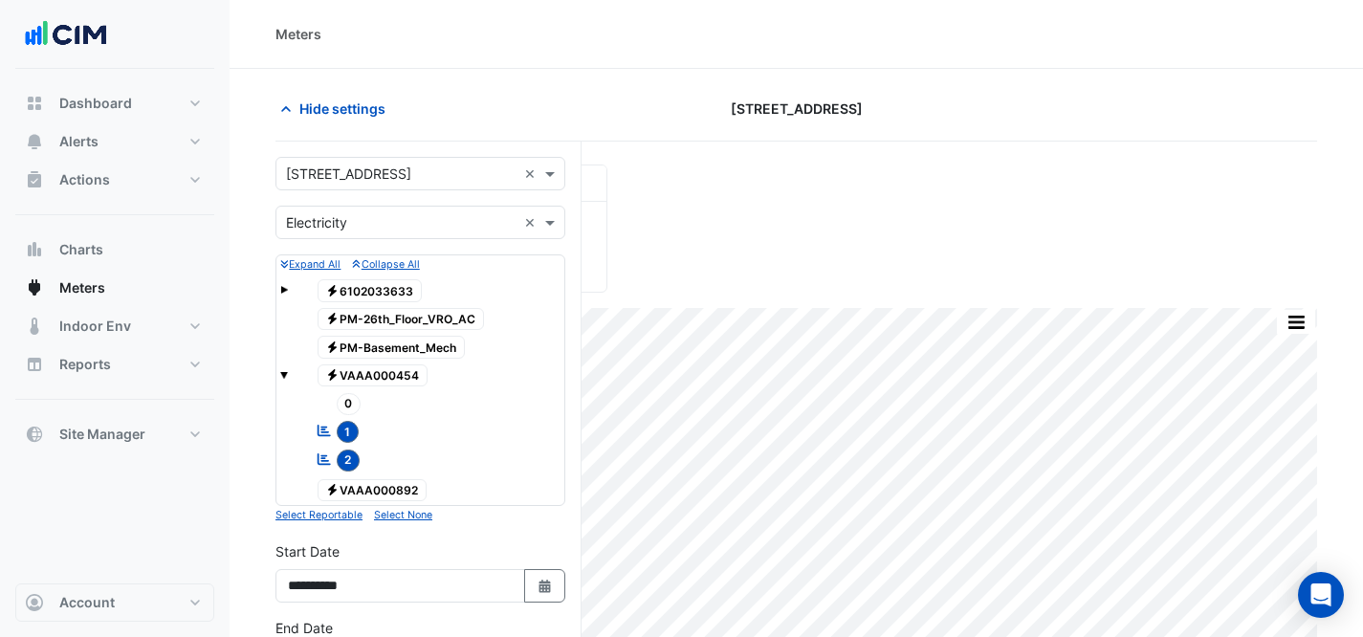
click at [443, 187] on div "Select a Site × [STREET_ADDRESS] ×" at bounding box center [421, 173] width 290 height 33
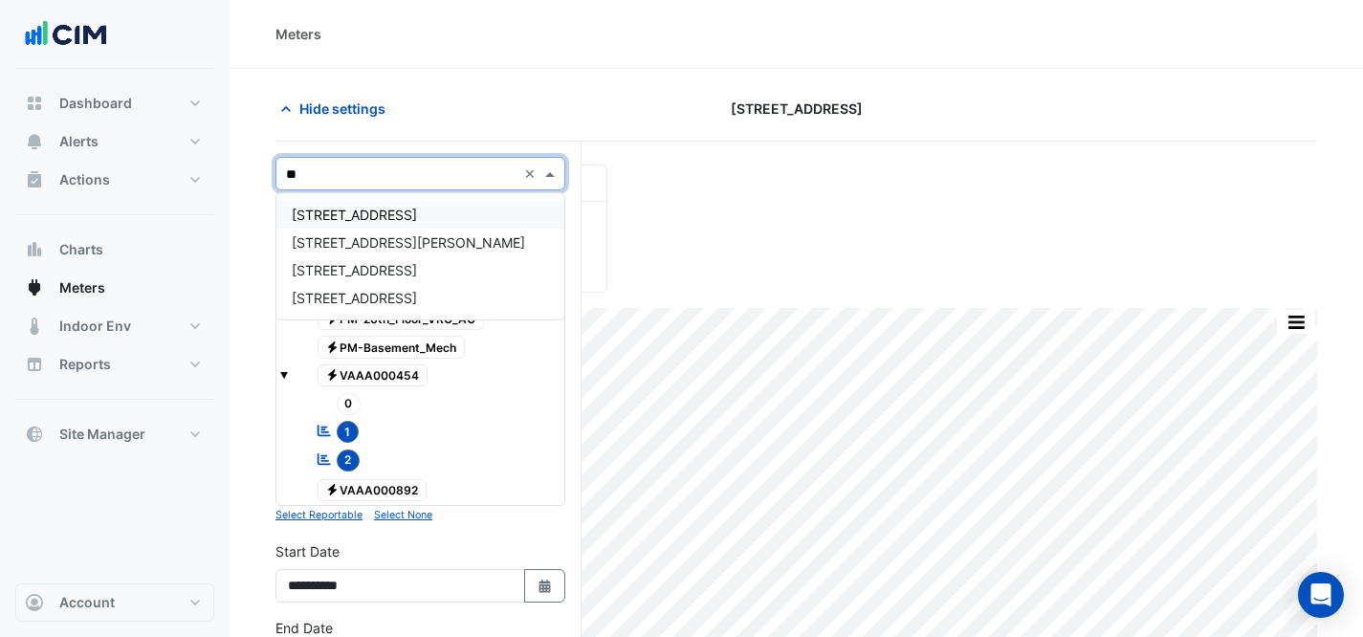
type input "***"
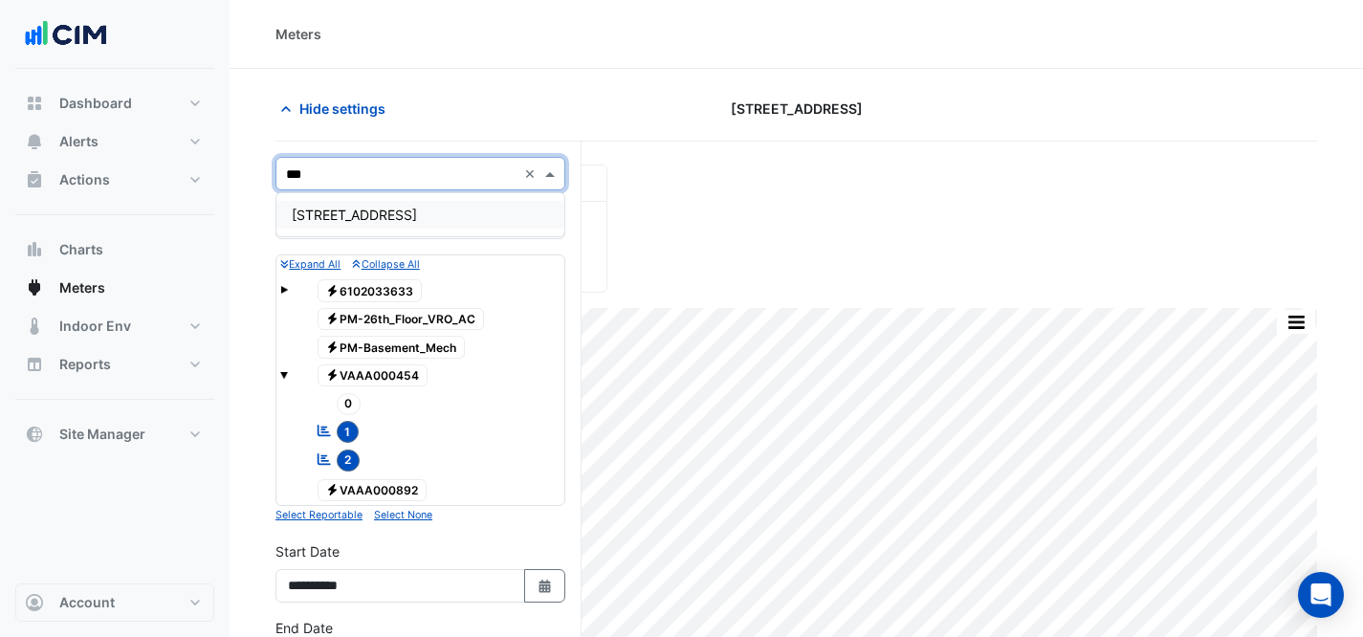
click at [480, 211] on div "[STREET_ADDRESS]" at bounding box center [420, 215] width 288 height 28
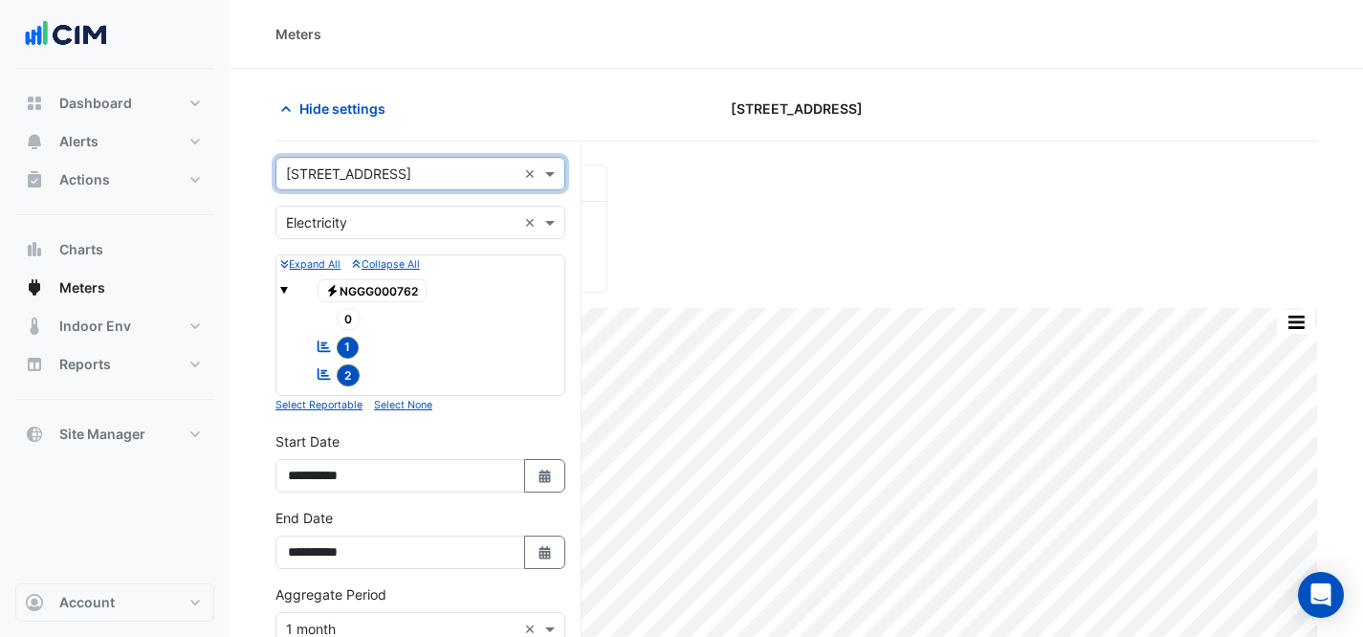
scroll to position [355, 0]
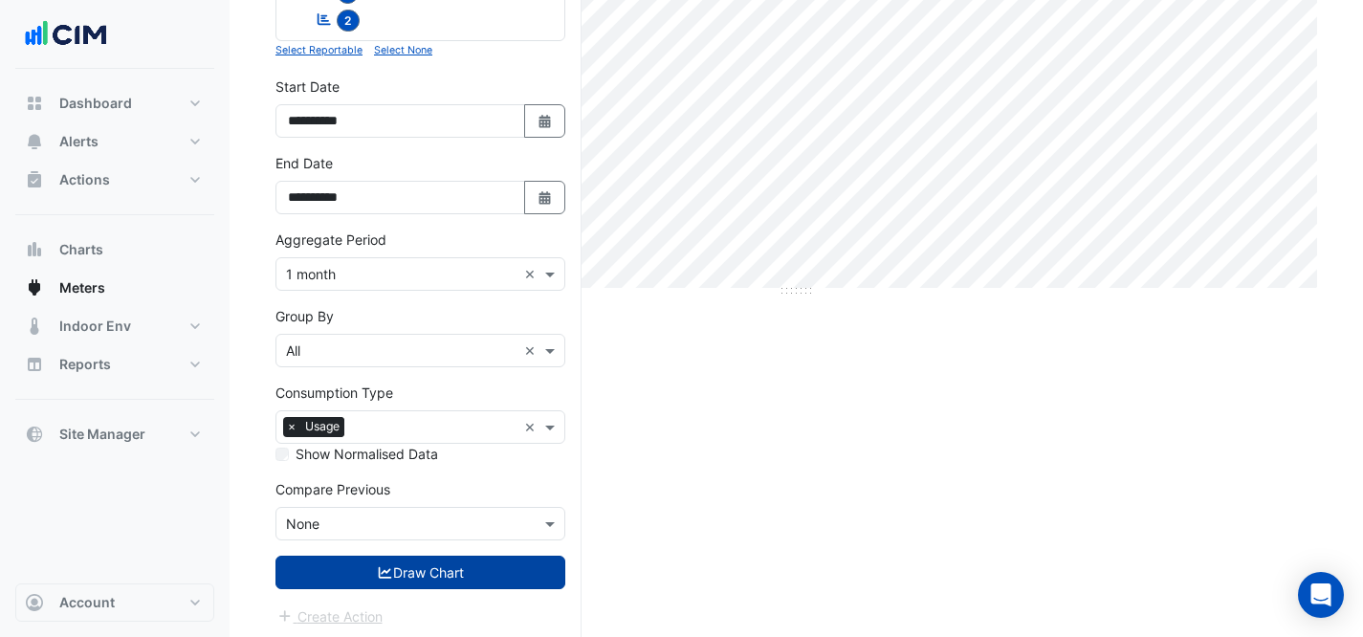
click at [413, 560] on button "Draw Chart" at bounding box center [421, 572] width 290 height 33
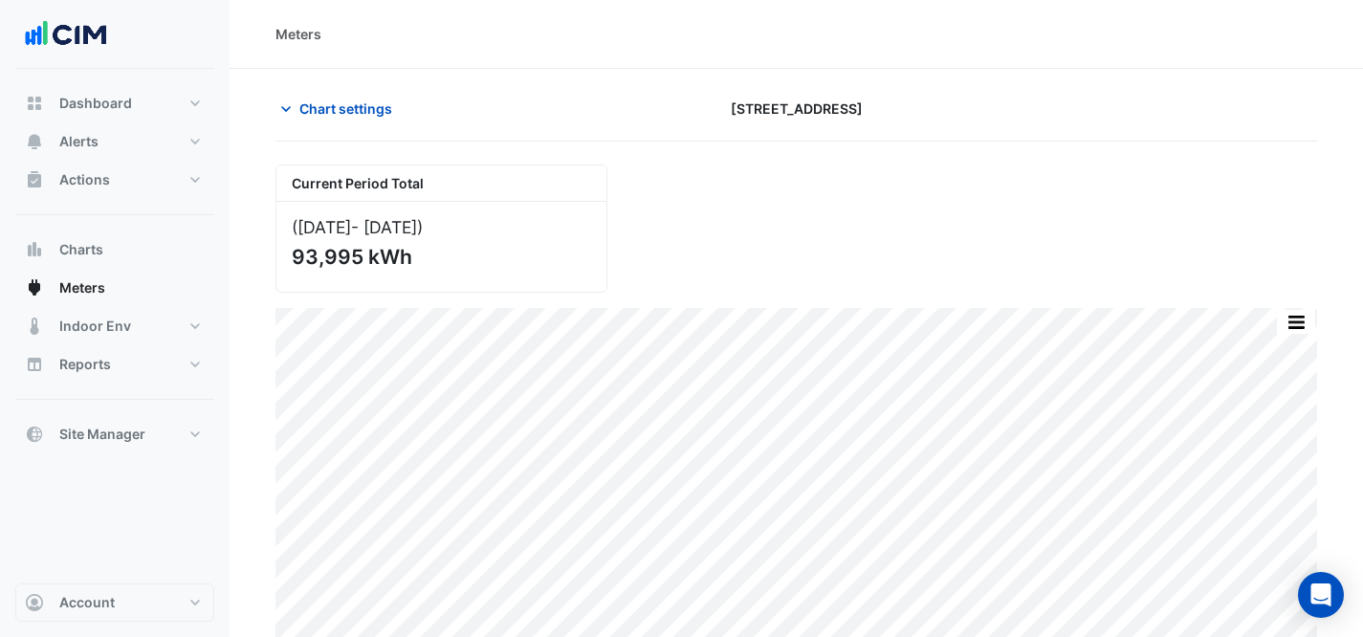
drag, startPoint x: 369, startPoint y: 83, endPoint x: 375, endPoint y: 96, distance: 13.7
click at [369, 84] on section "Chart settings [STREET_ADDRESS] Current Period Total ([DATE] - [DATE] ) 93,995 …" at bounding box center [797, 361] width 1134 height 584
click at [377, 101] on span "Chart settings" at bounding box center [345, 109] width 93 height 20
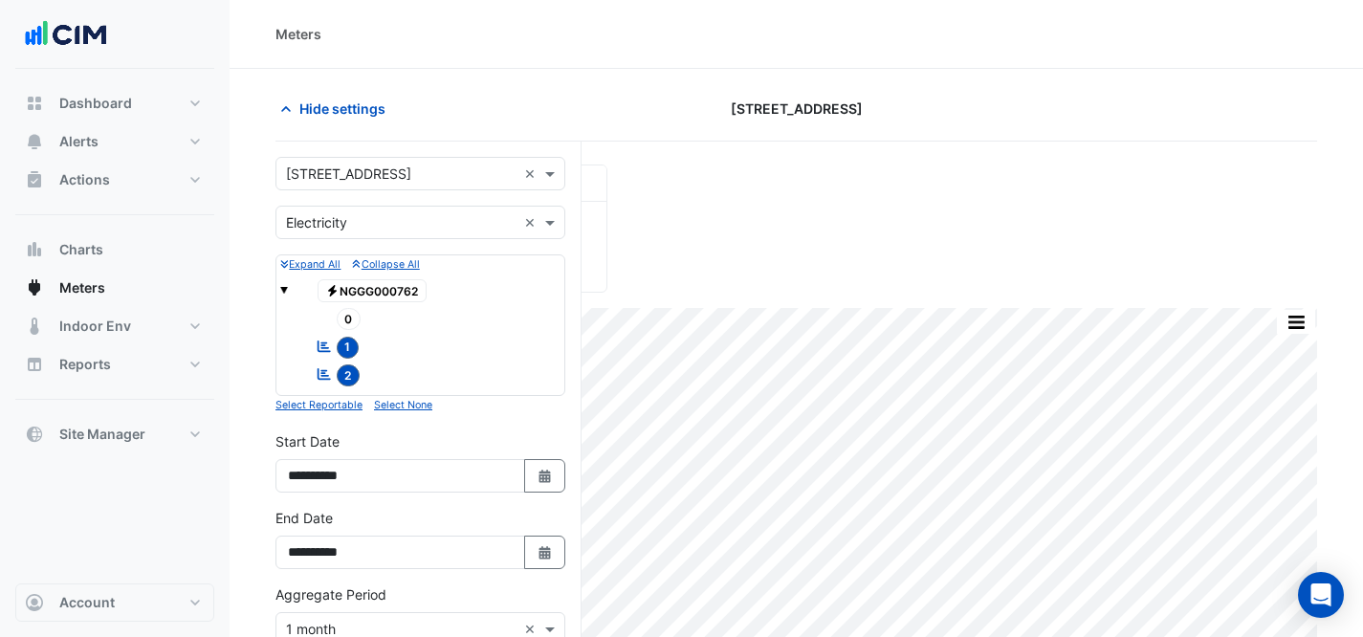
click at [437, 174] on input "text" at bounding box center [401, 175] width 231 height 20
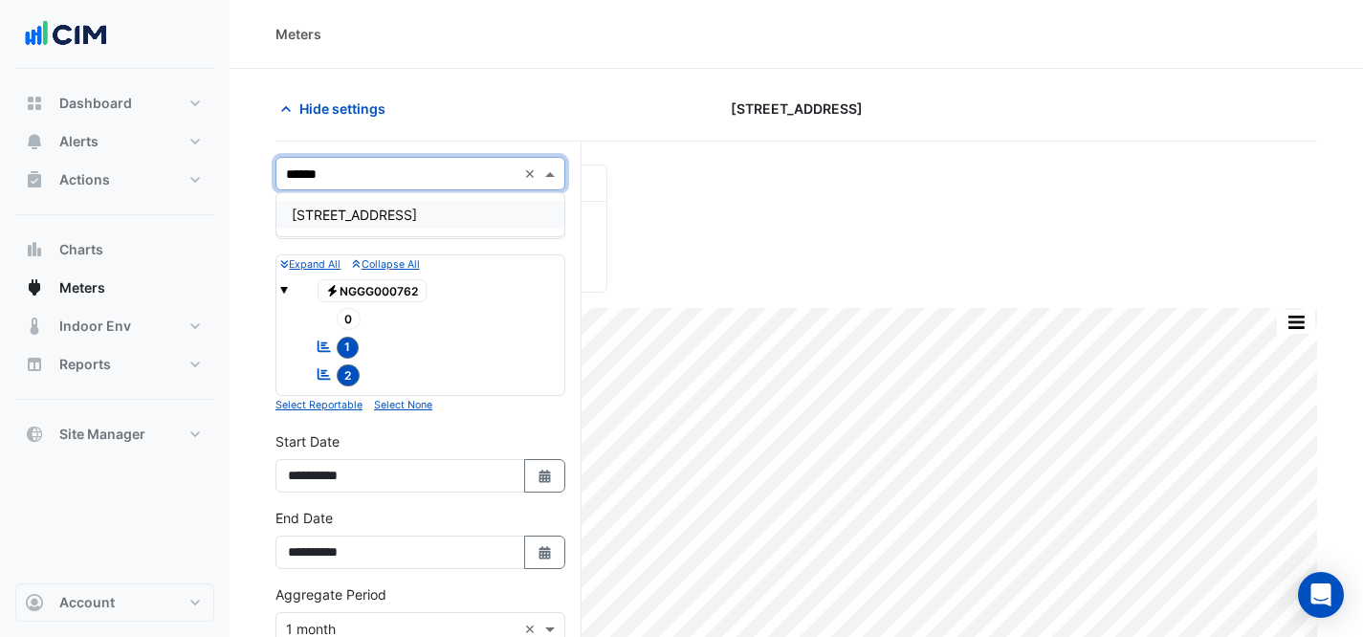
type input "*******"
click at [357, 207] on span "[STREET_ADDRESS]" at bounding box center [354, 215] width 125 height 16
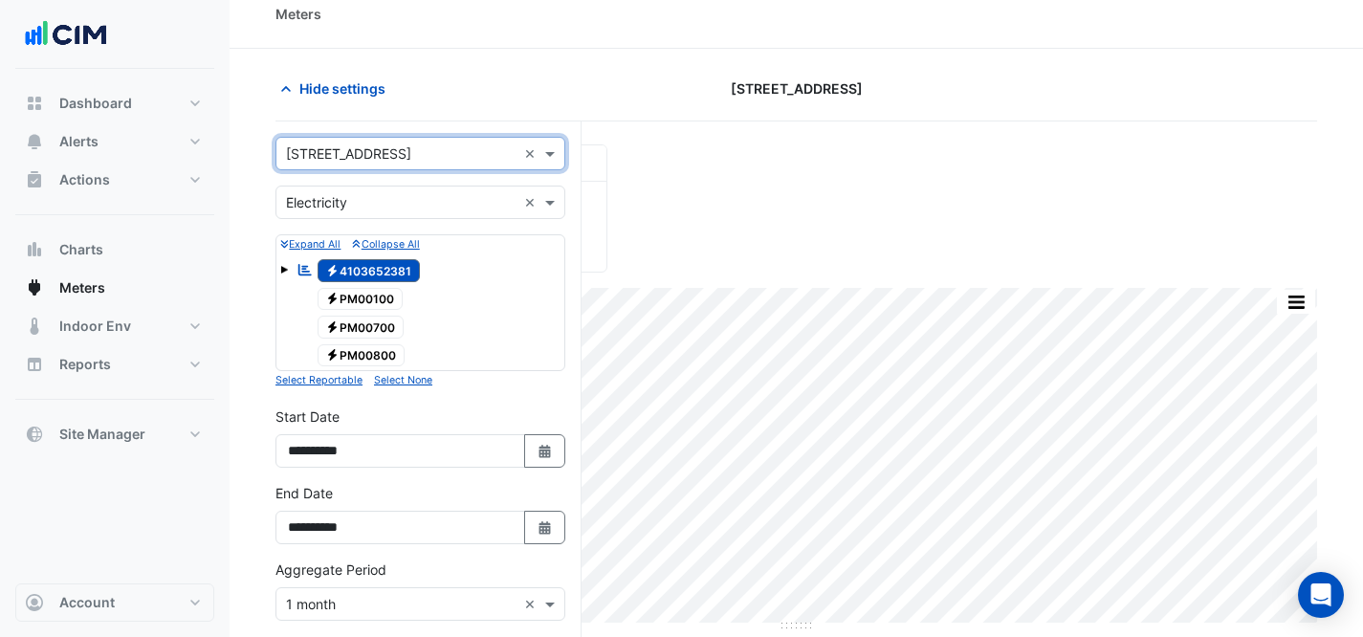
scroll to position [355, 0]
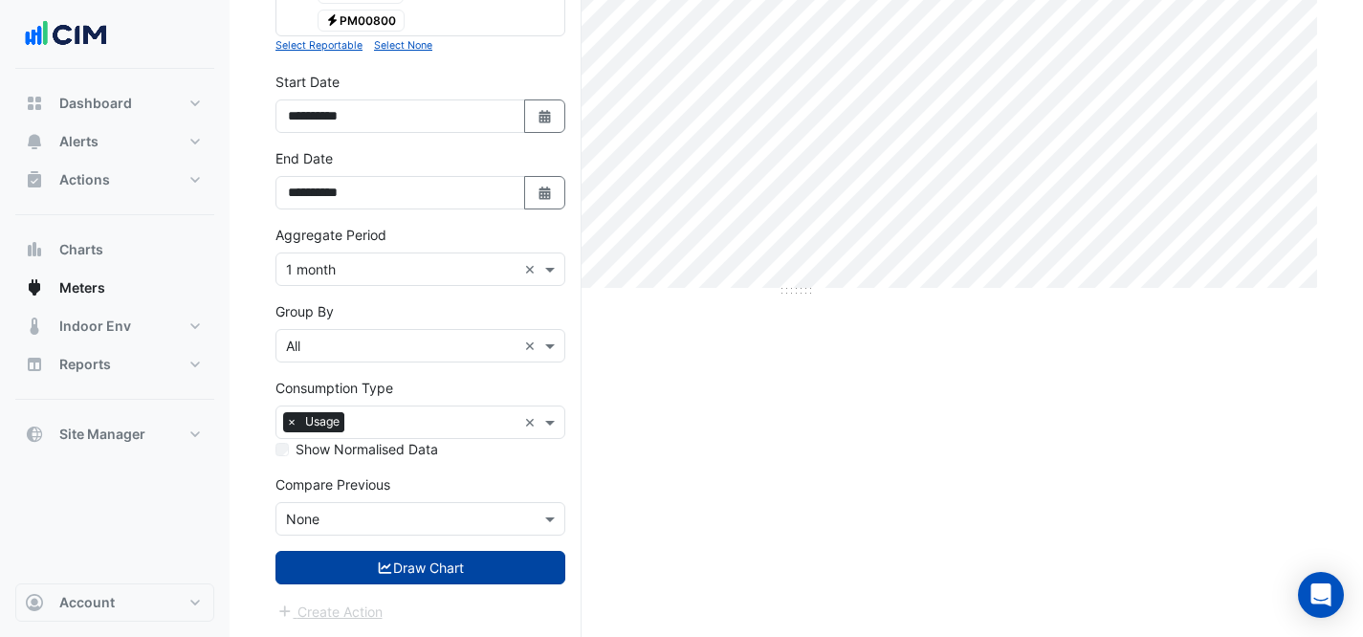
click at [515, 576] on button "Draw Chart" at bounding box center [421, 567] width 290 height 33
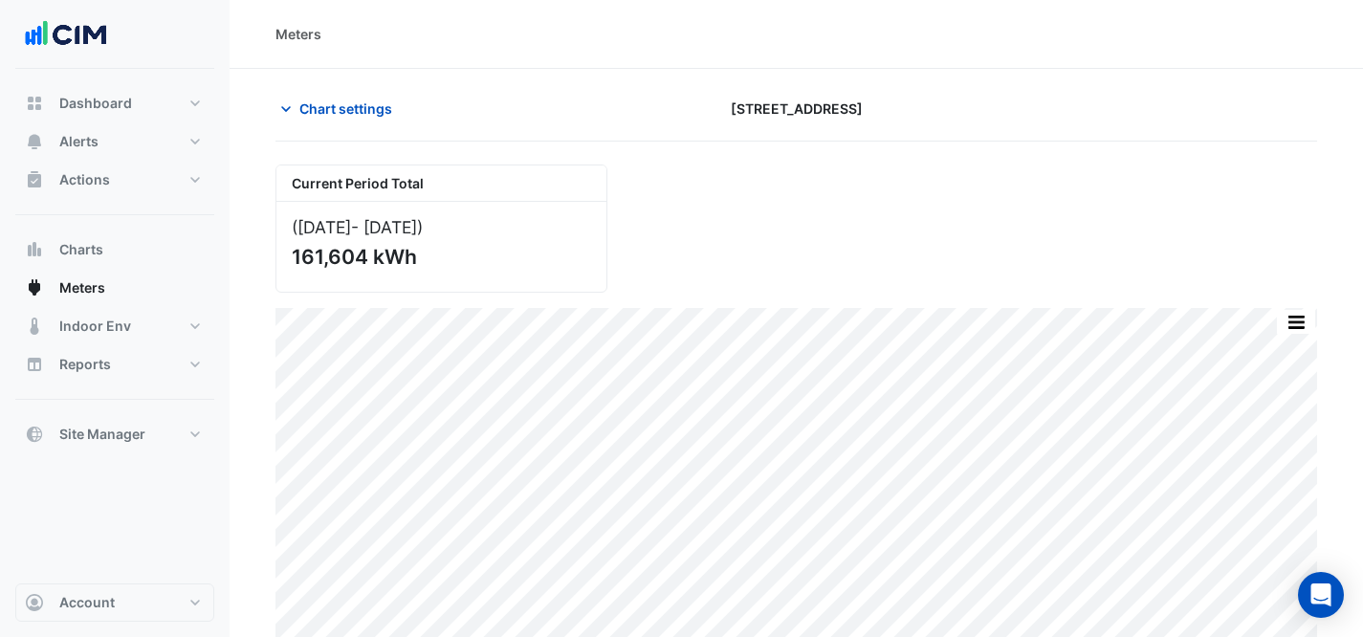
click at [339, 86] on section "Chart settings [STREET_ADDRESS] Current Period Total ([DATE] - [DATE] ) 161,604…" at bounding box center [797, 361] width 1134 height 584
click at [357, 108] on span "Chart settings" at bounding box center [345, 109] width 93 height 20
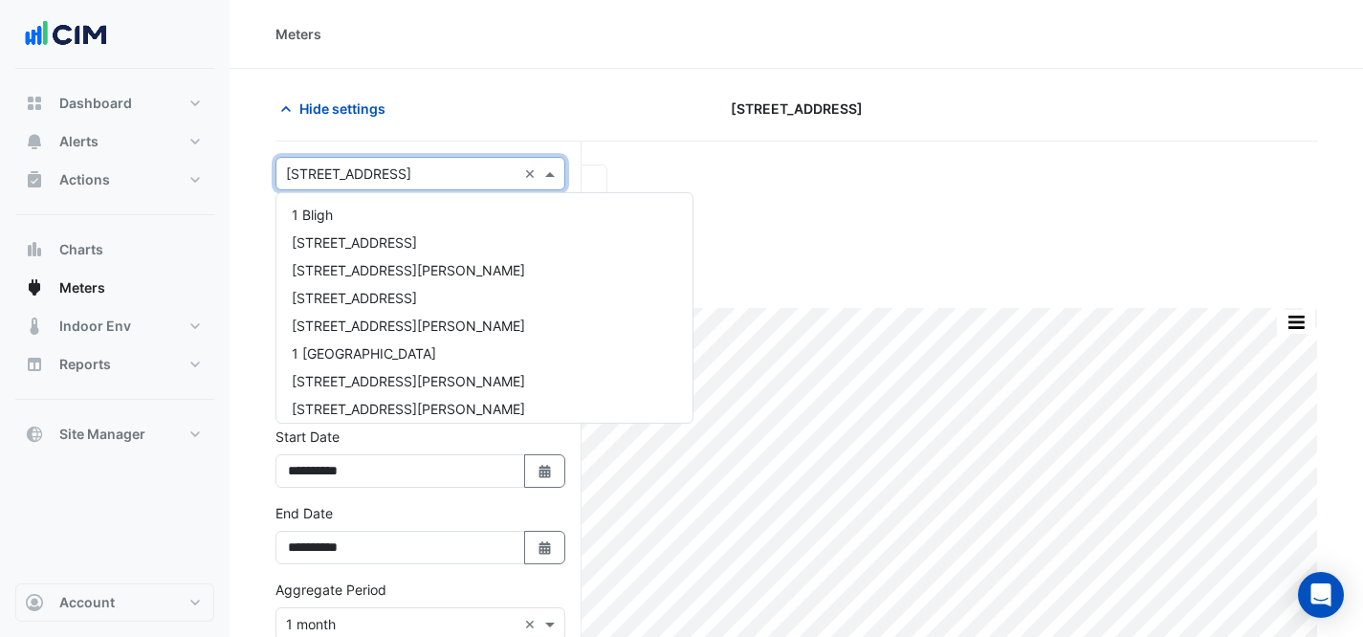
click at [419, 166] on input "text" at bounding box center [401, 175] width 231 height 20
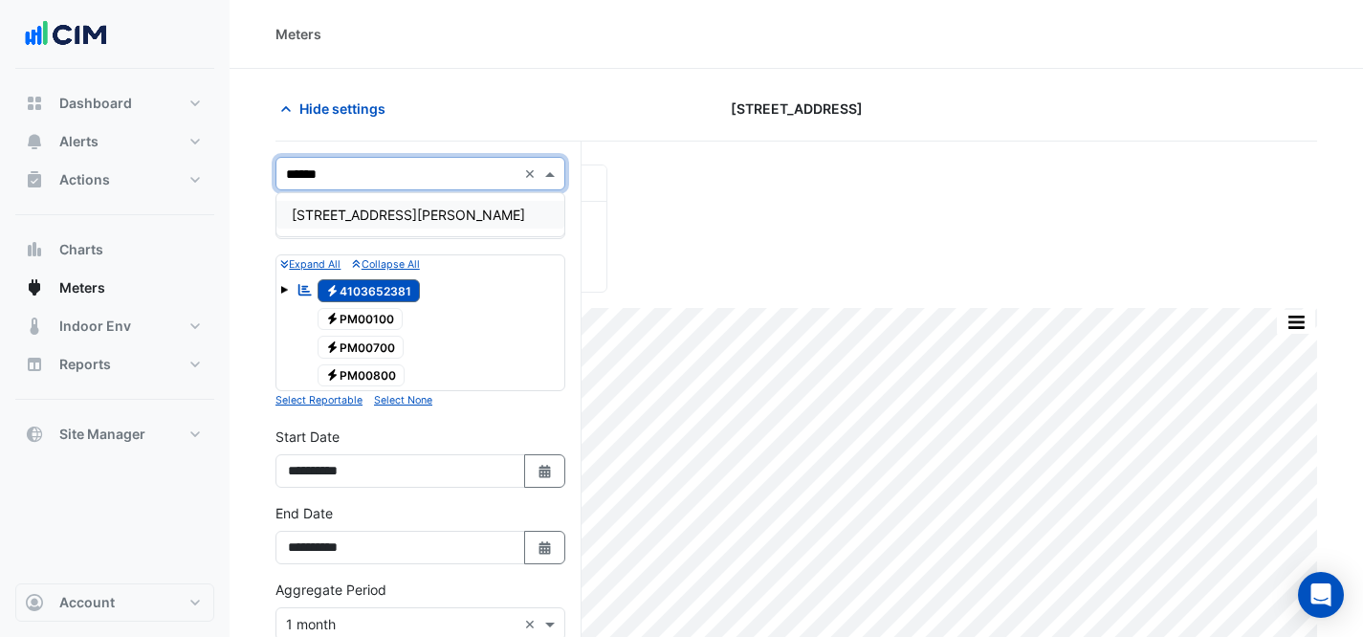
type input "*******"
click at [409, 216] on div "[STREET_ADDRESS][PERSON_NAME]" at bounding box center [420, 215] width 288 height 28
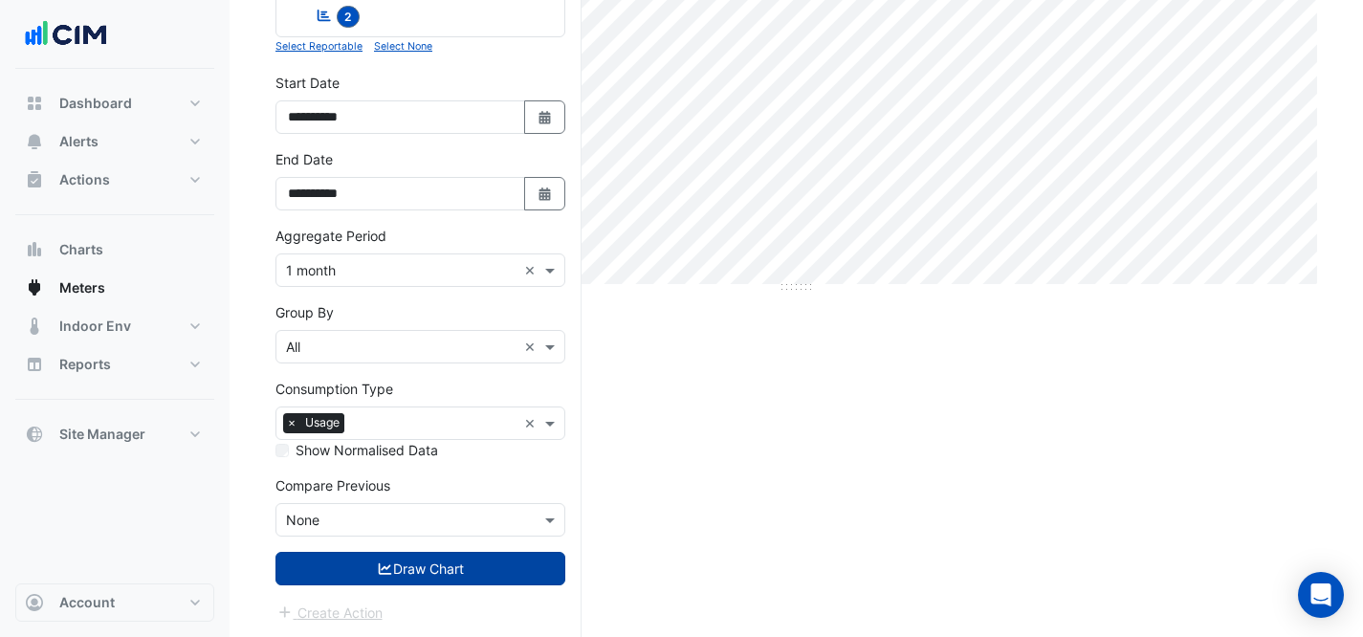
click at [359, 565] on button "Draw Chart" at bounding box center [421, 568] width 290 height 33
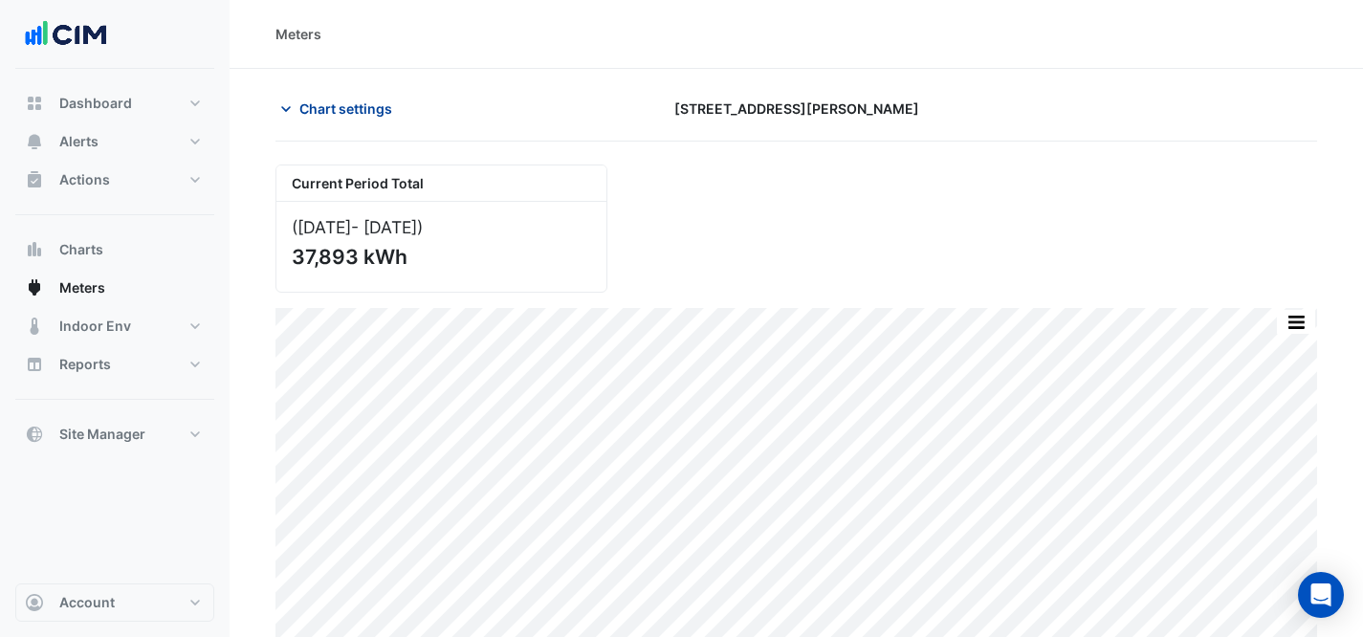
click at [320, 93] on button "Chart settings" at bounding box center [340, 108] width 129 height 33
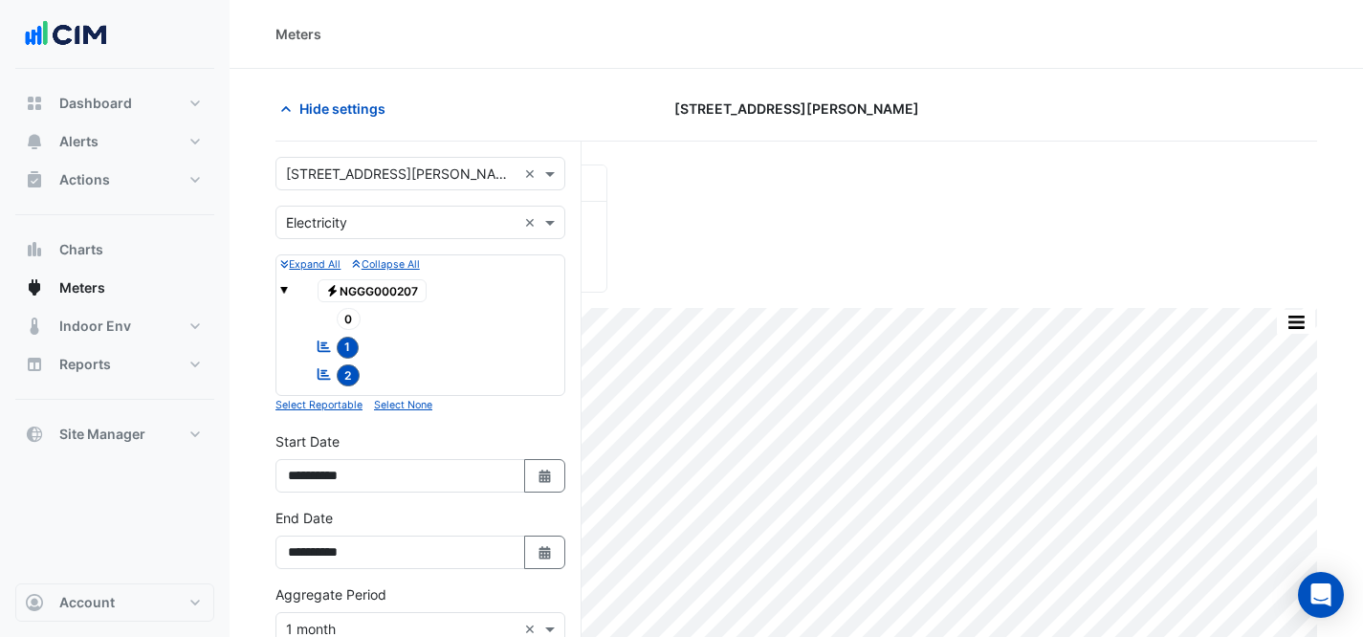
click at [400, 171] on input "text" at bounding box center [401, 175] width 231 height 20
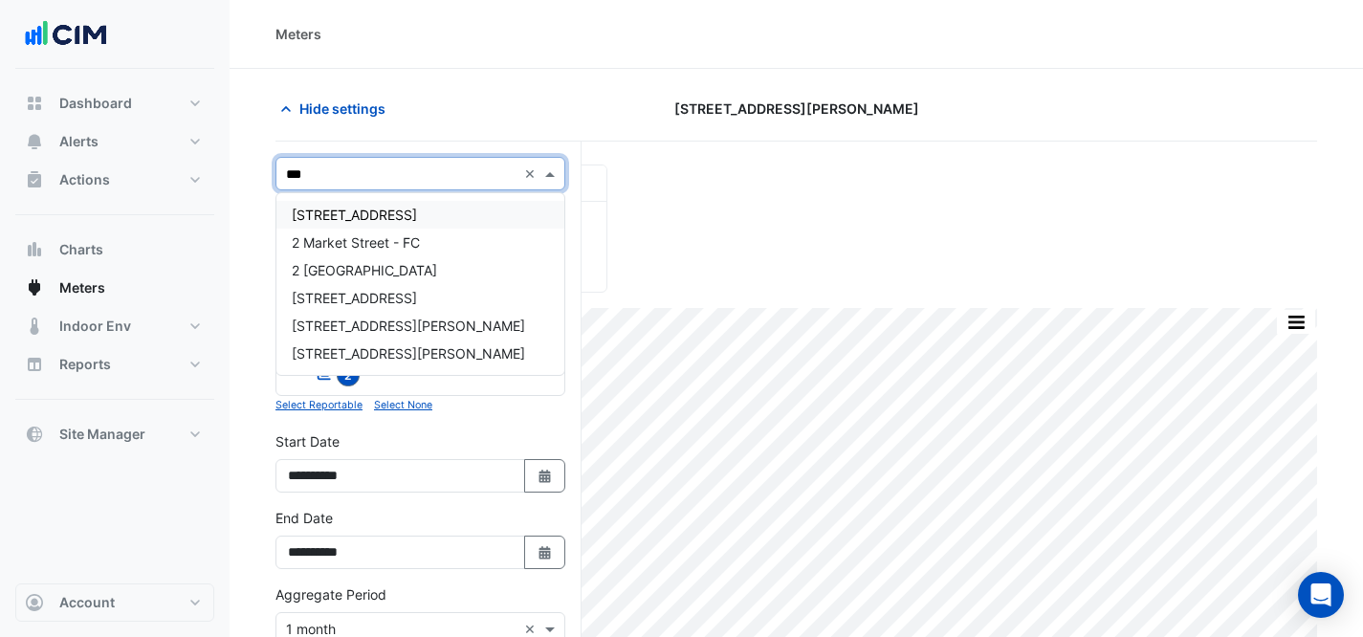
type input "****"
click at [337, 211] on span "[STREET_ADDRESS]" at bounding box center [354, 215] width 125 height 16
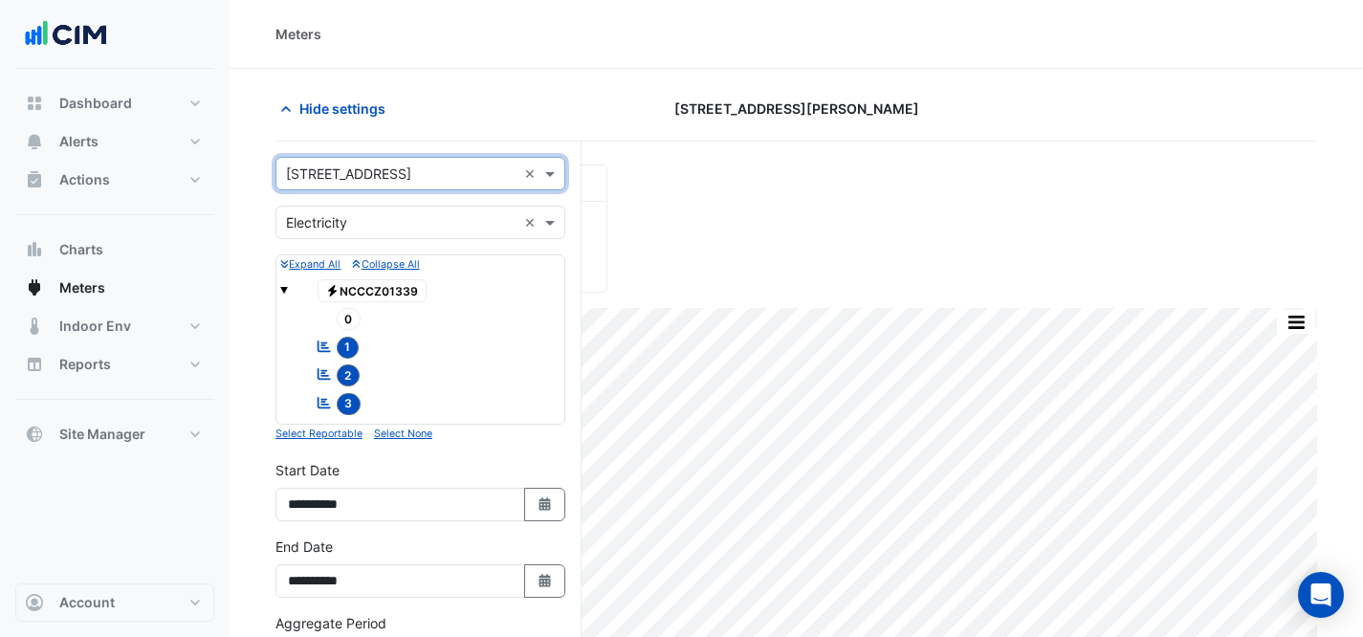
scroll to position [386, 0]
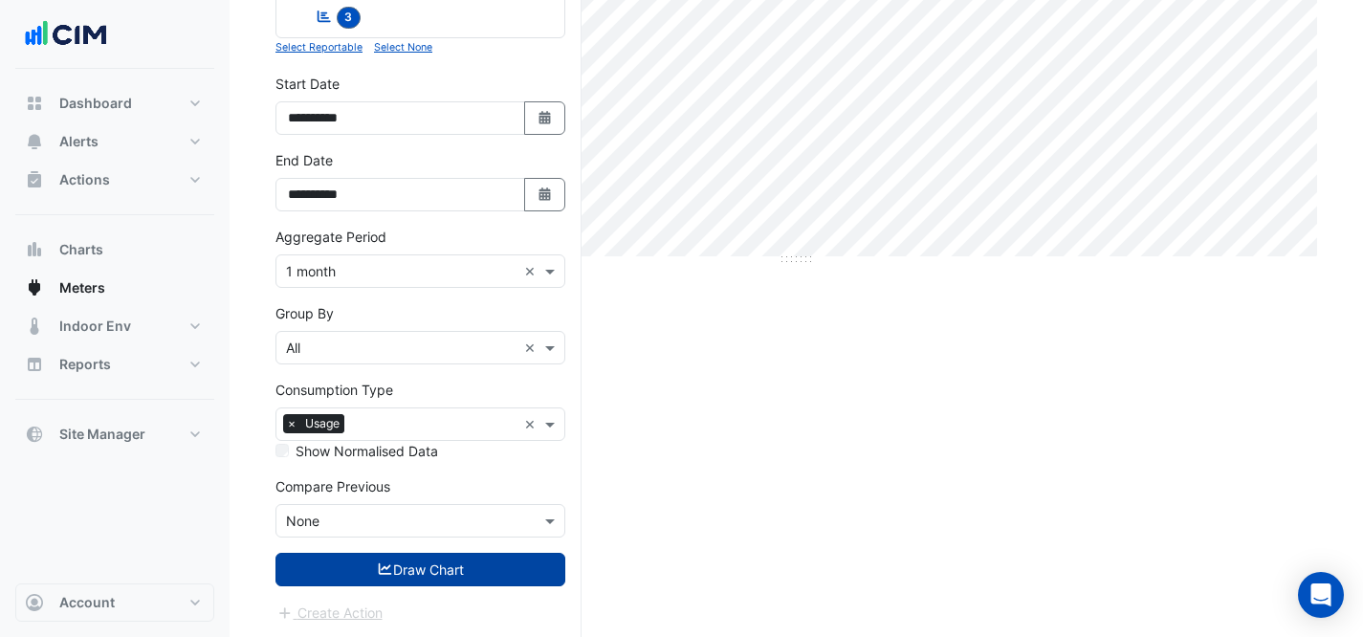
click at [362, 569] on button "Draw Chart" at bounding box center [421, 569] width 290 height 33
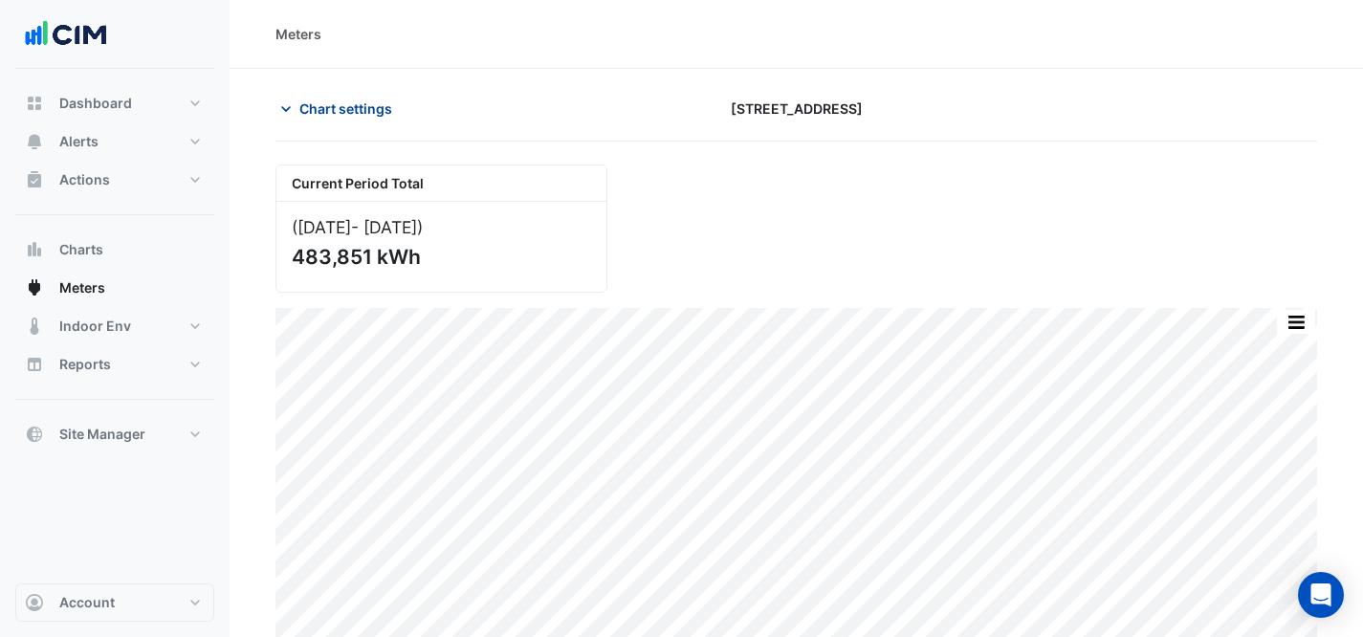
click at [371, 109] on span "Chart settings" at bounding box center [345, 109] width 93 height 20
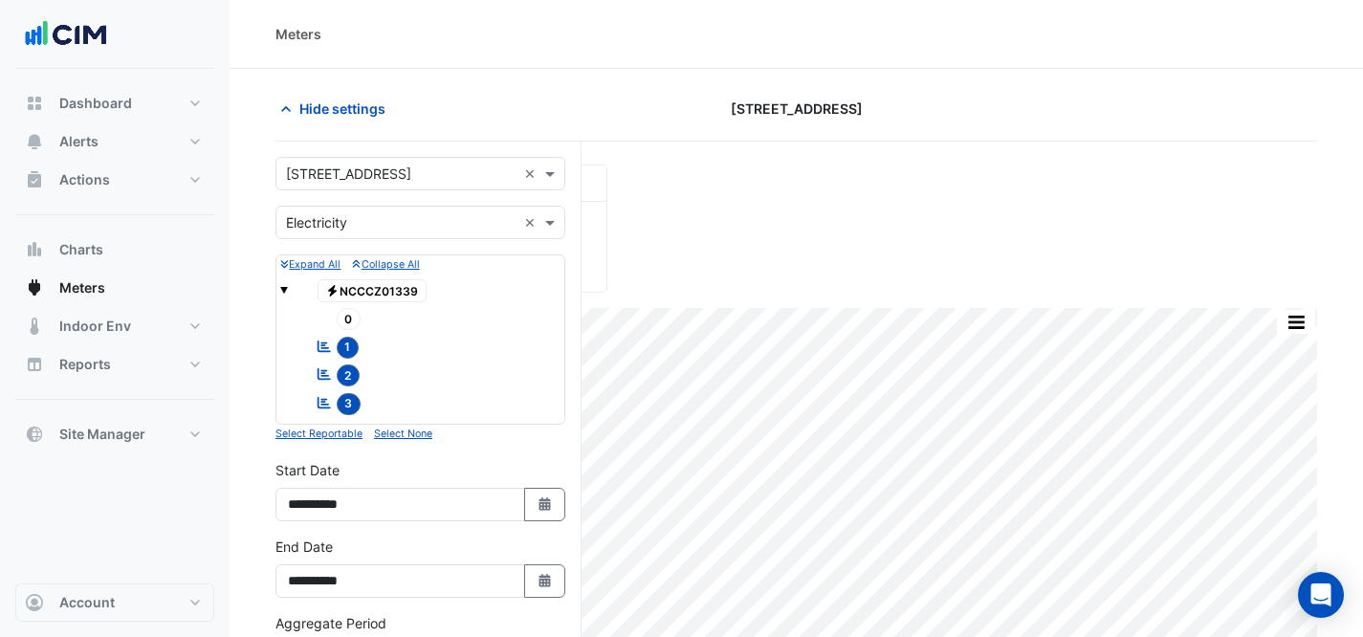
click at [365, 179] on input "text" at bounding box center [401, 175] width 231 height 20
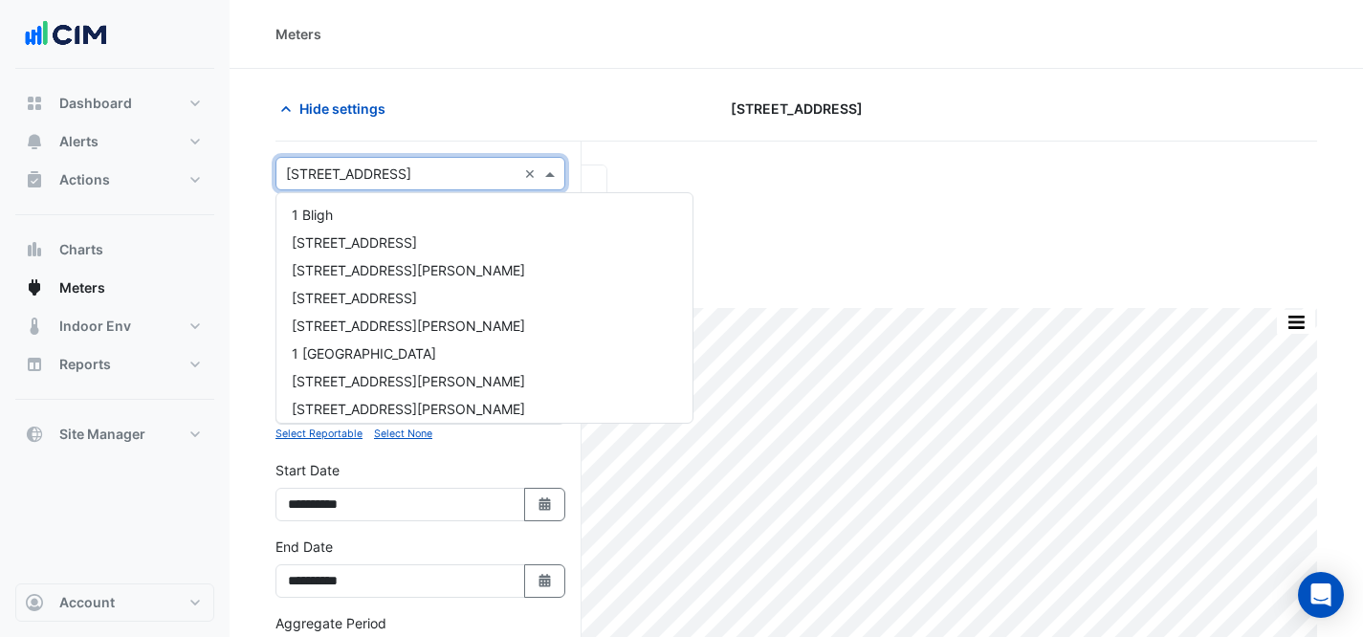
scroll to position [1894, 0]
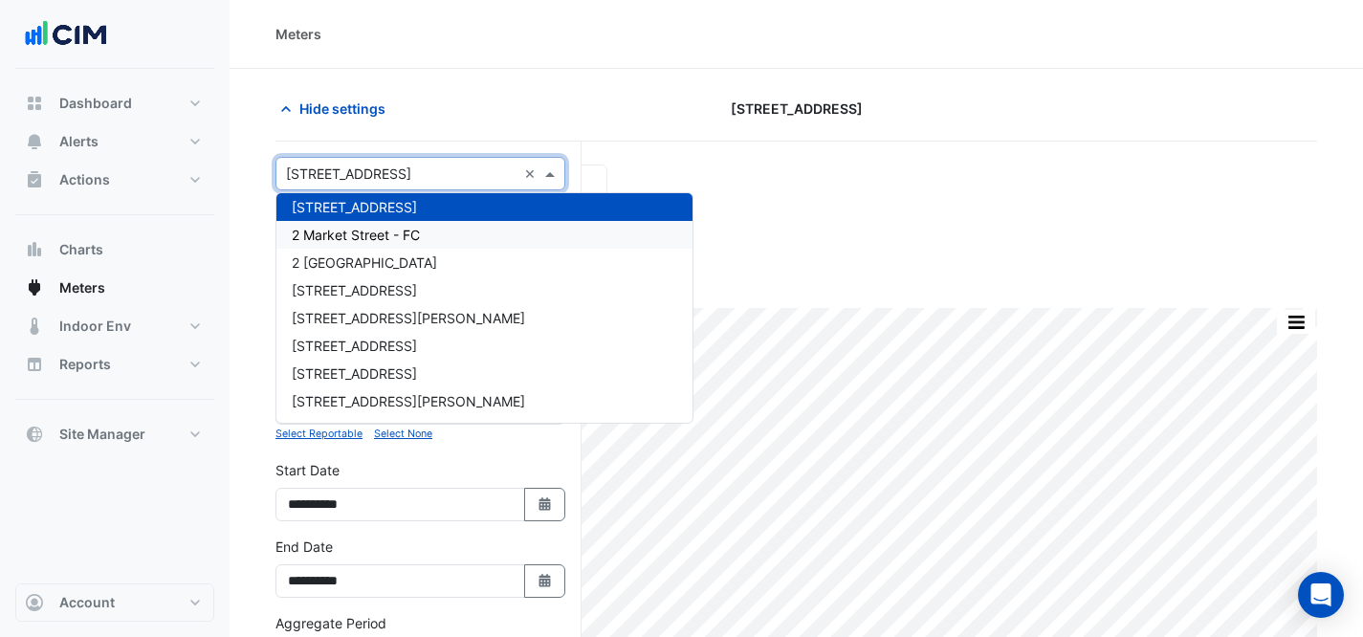
drag, startPoint x: 408, startPoint y: 230, endPoint x: 376, endPoint y: 182, distance: 57.3
click at [408, 230] on span "2 Market Street - FC" at bounding box center [356, 235] width 128 height 16
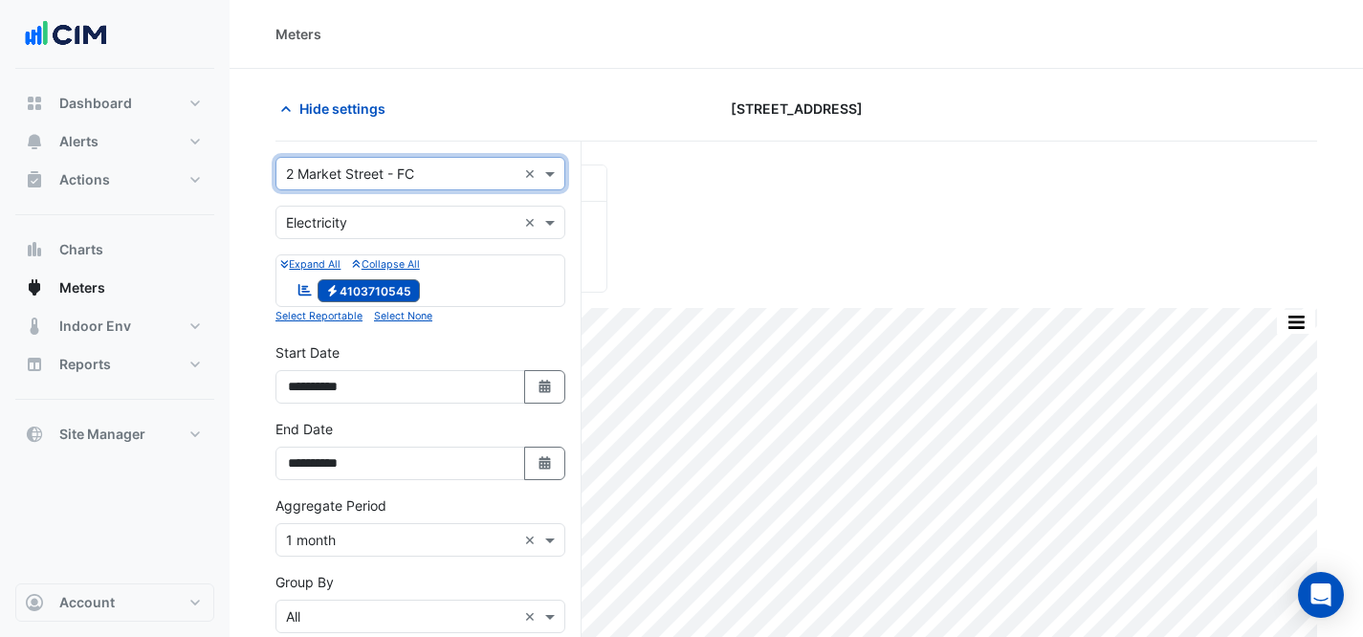
scroll to position [270, 0]
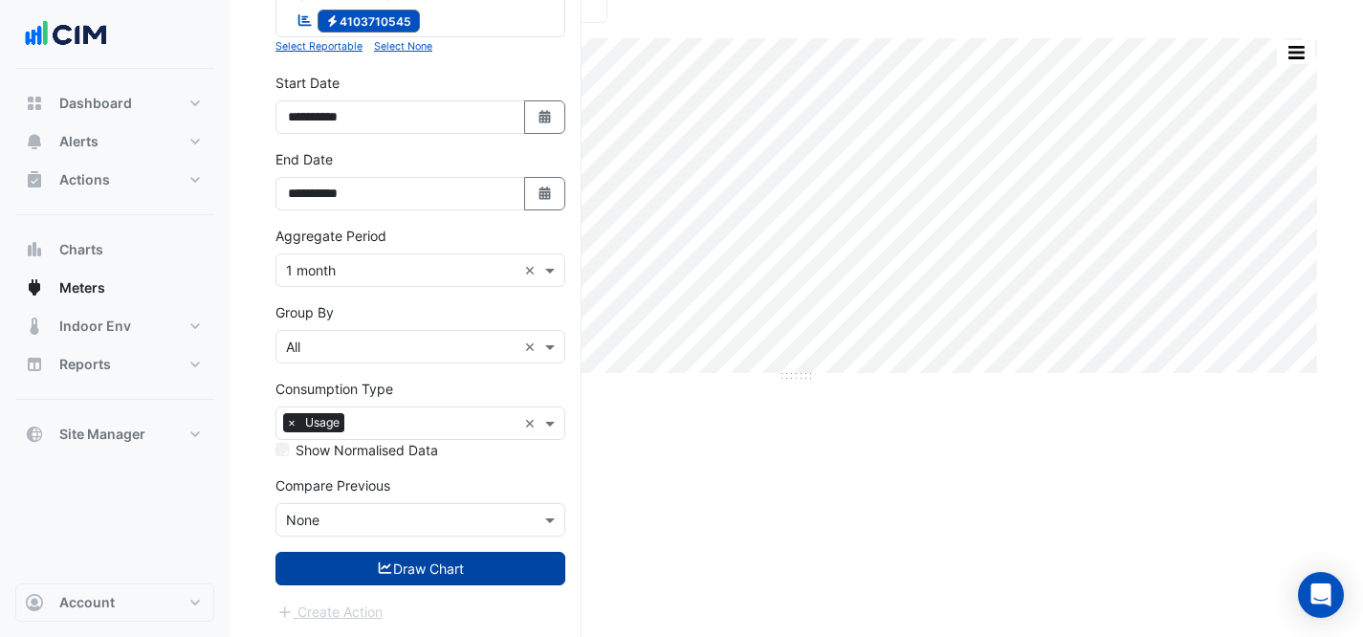
click at [383, 570] on icon "submit" at bounding box center [385, 568] width 17 height 13
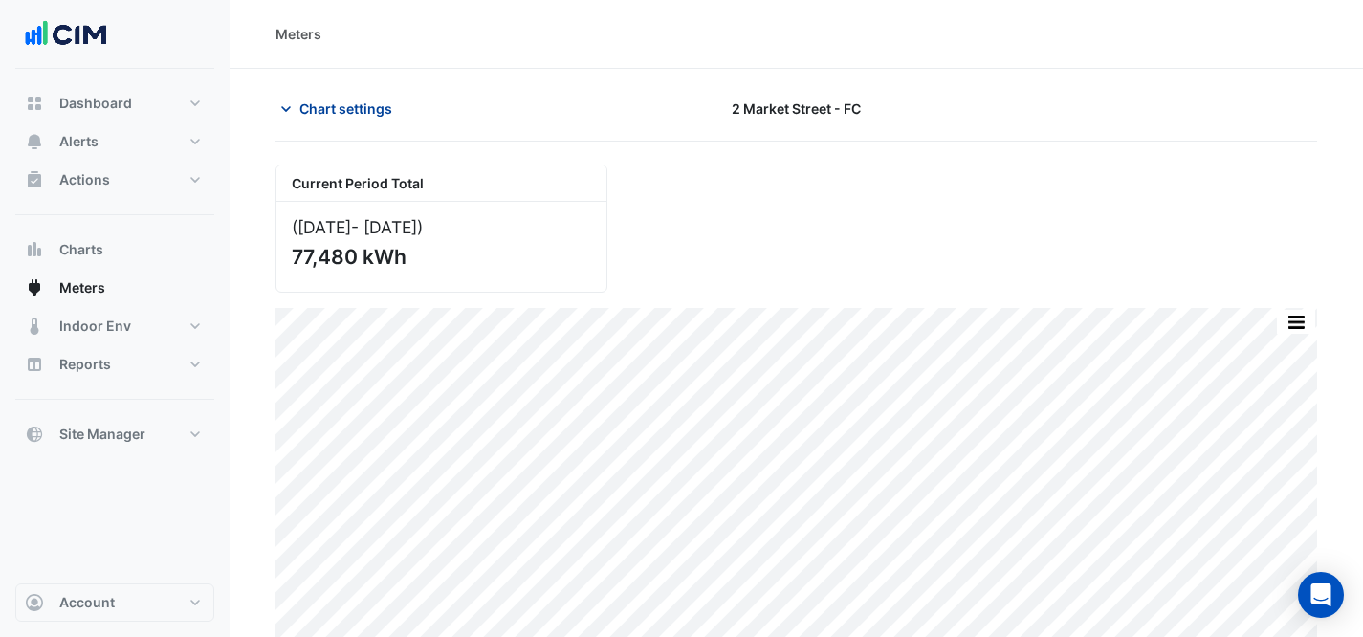
click at [347, 108] on span "Chart settings" at bounding box center [345, 109] width 93 height 20
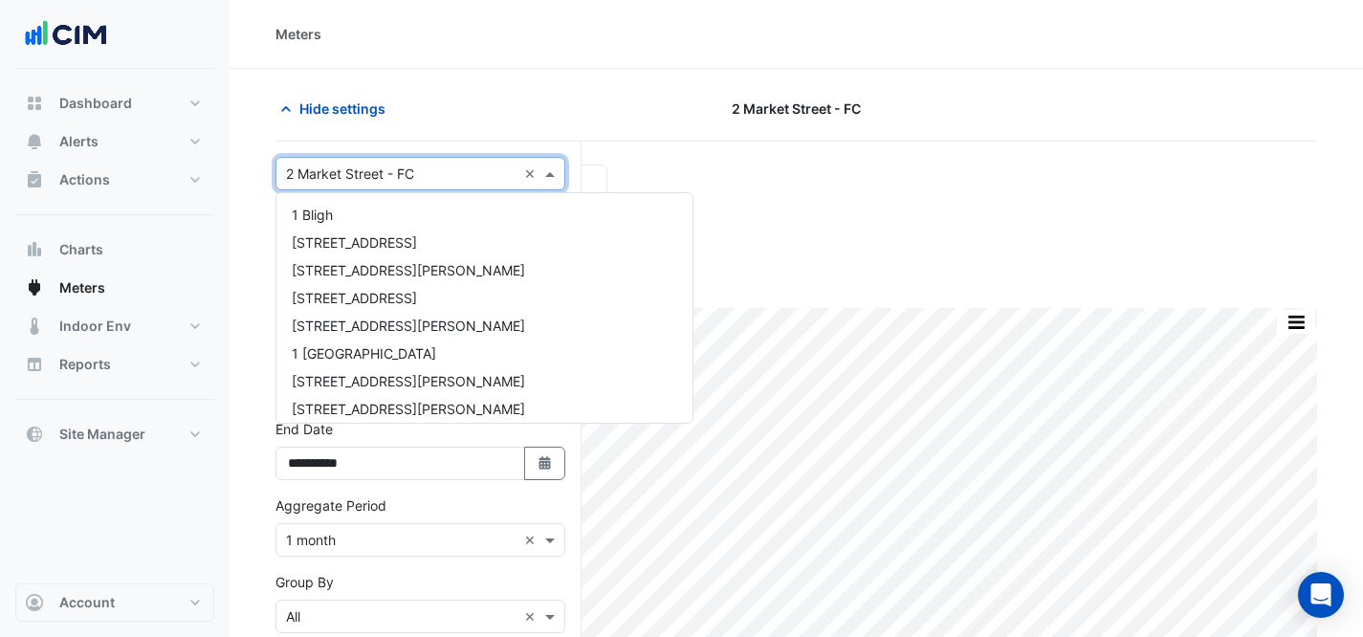
click at [382, 170] on input "text" at bounding box center [401, 175] width 231 height 20
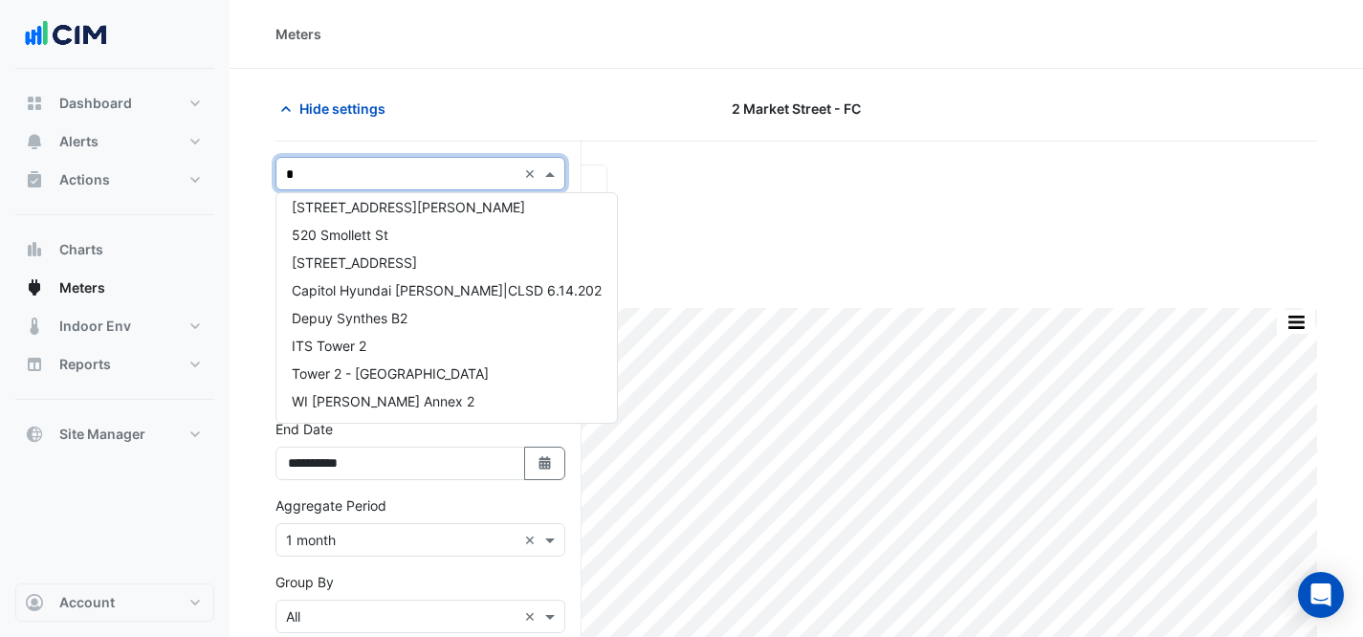
scroll to position [341, 0]
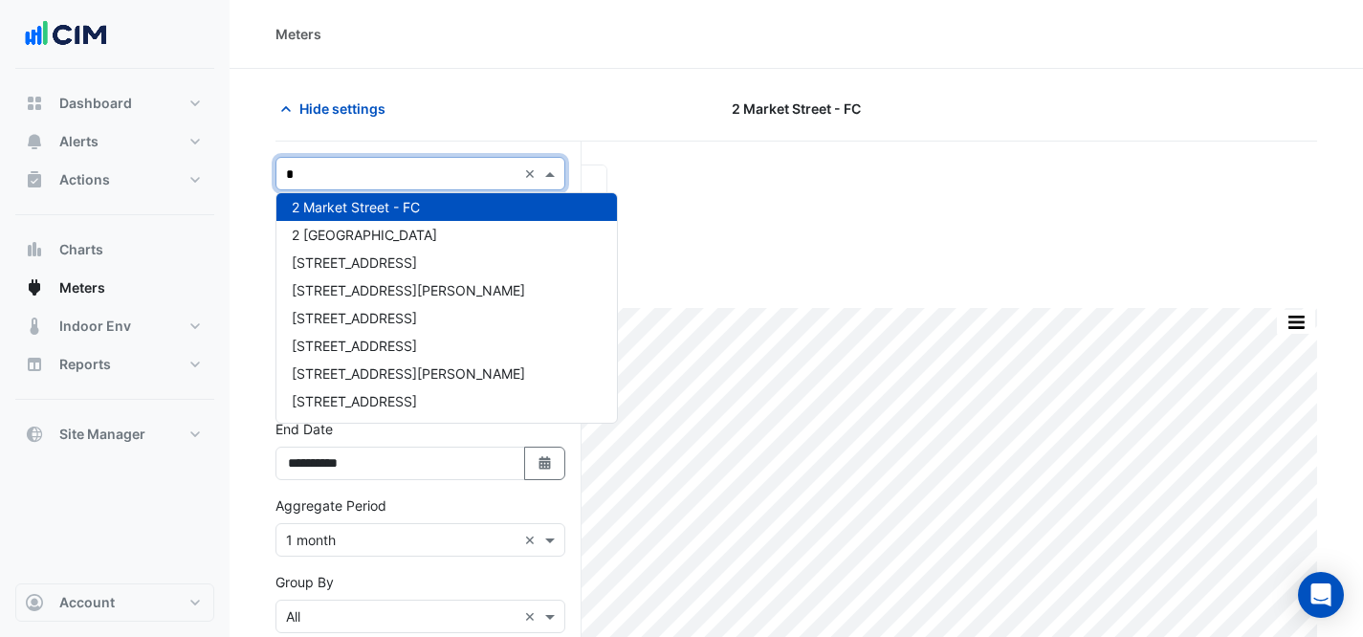
type input "**"
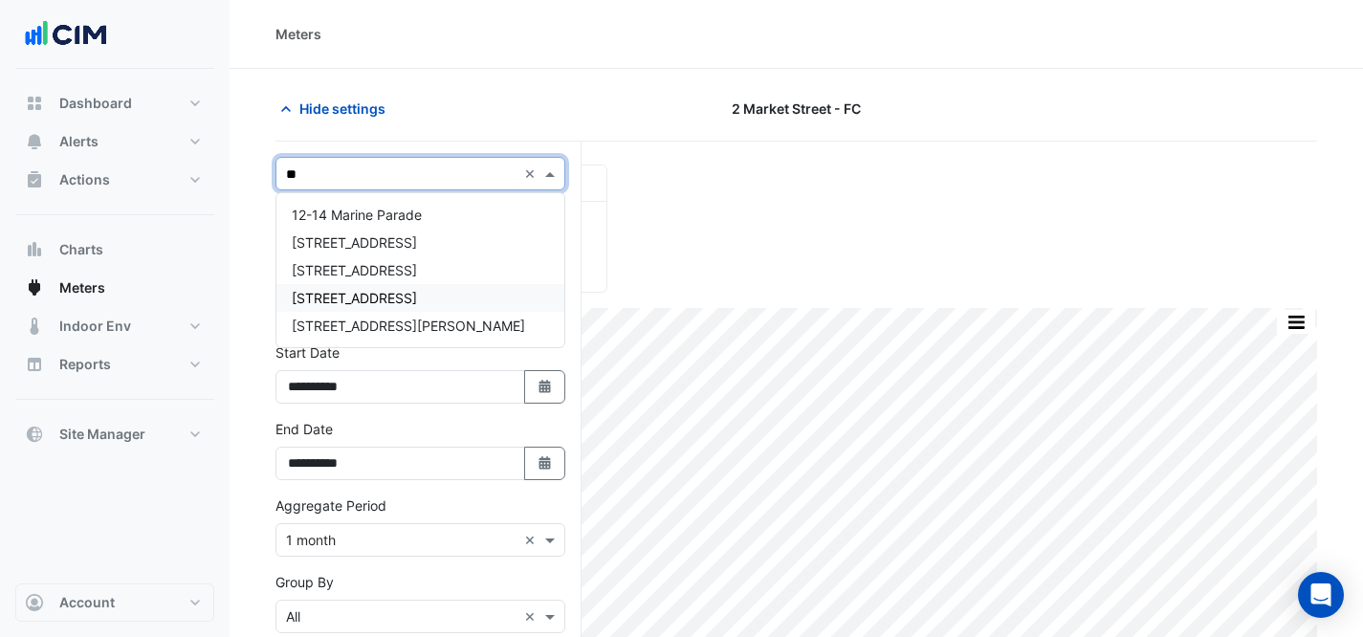
click at [375, 294] on span "[STREET_ADDRESS]" at bounding box center [354, 298] width 125 height 16
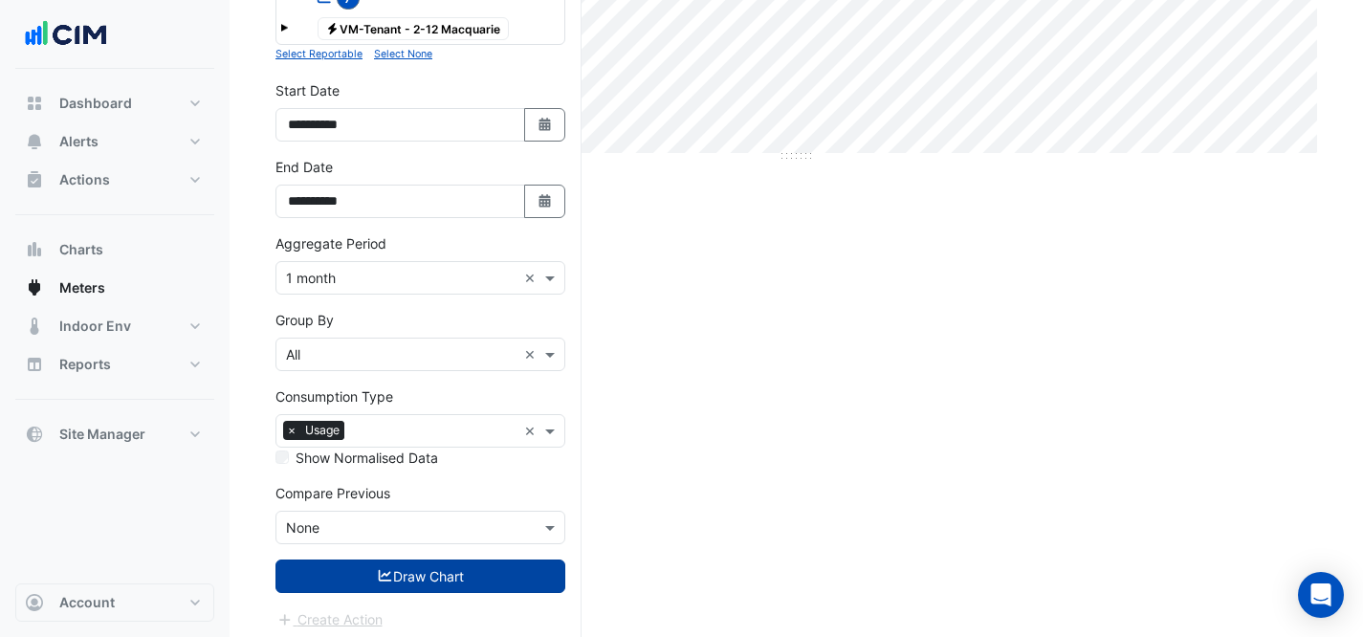
scroll to position [495, 0]
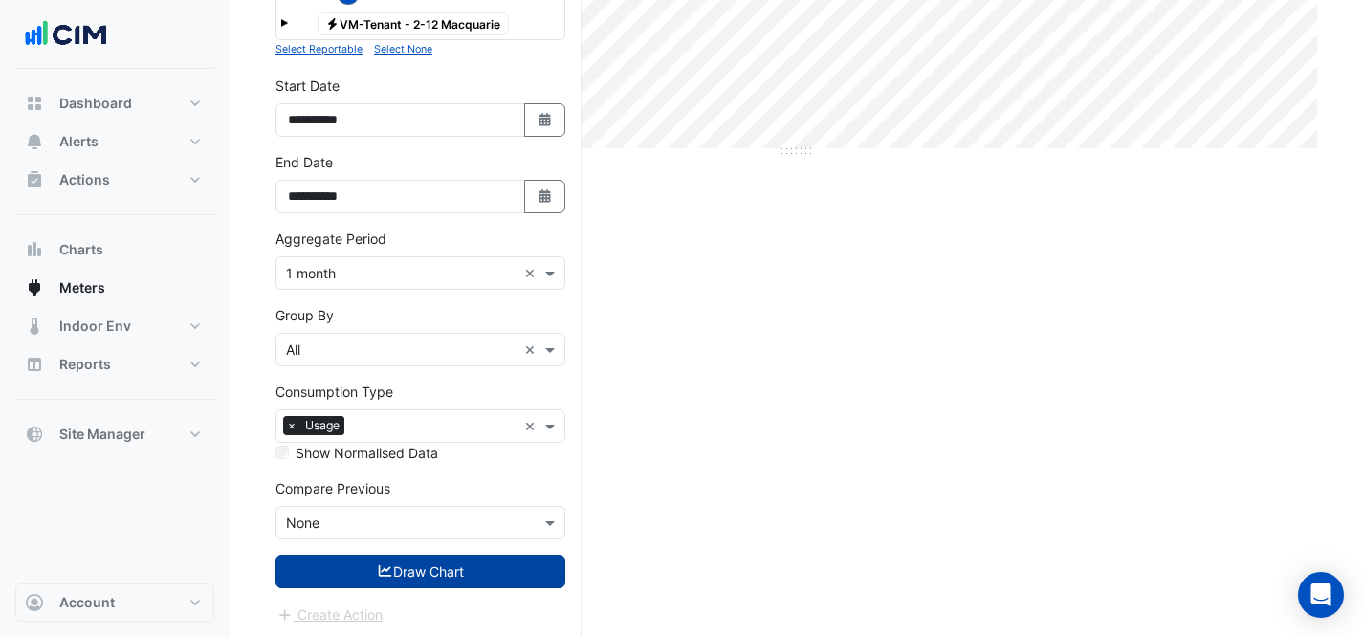
click at [420, 567] on button "Draw Chart" at bounding box center [421, 571] width 290 height 33
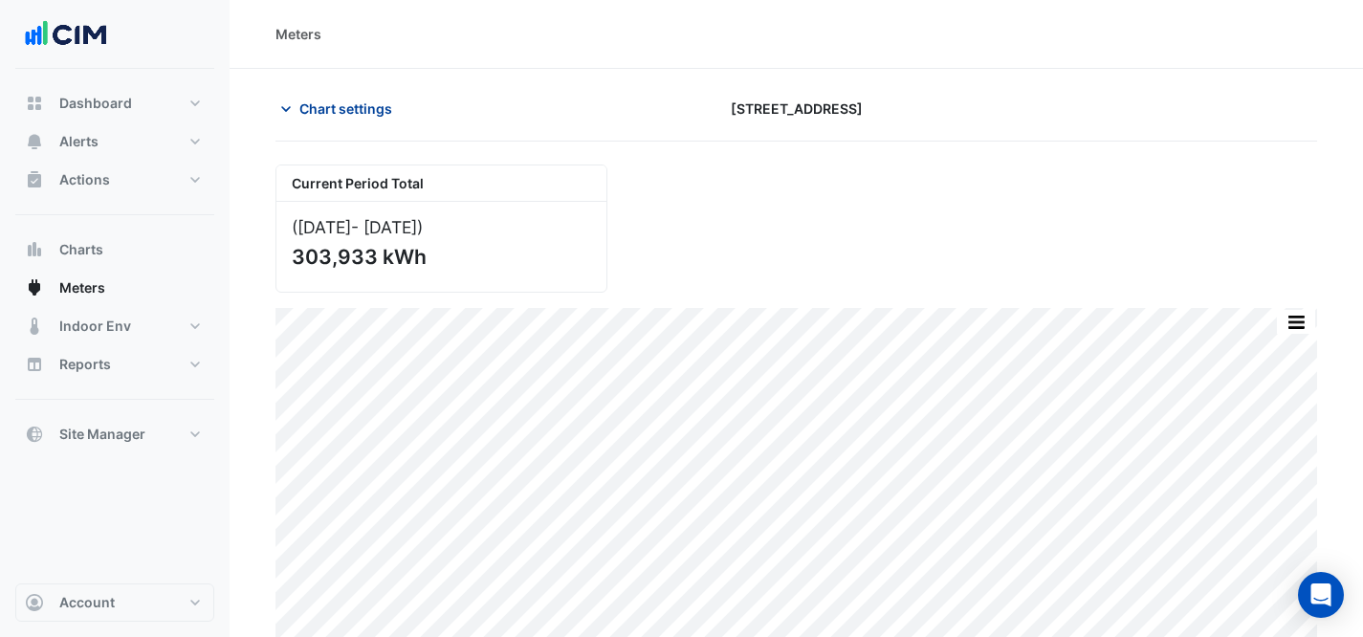
click at [393, 109] on button "Chart settings" at bounding box center [340, 108] width 129 height 33
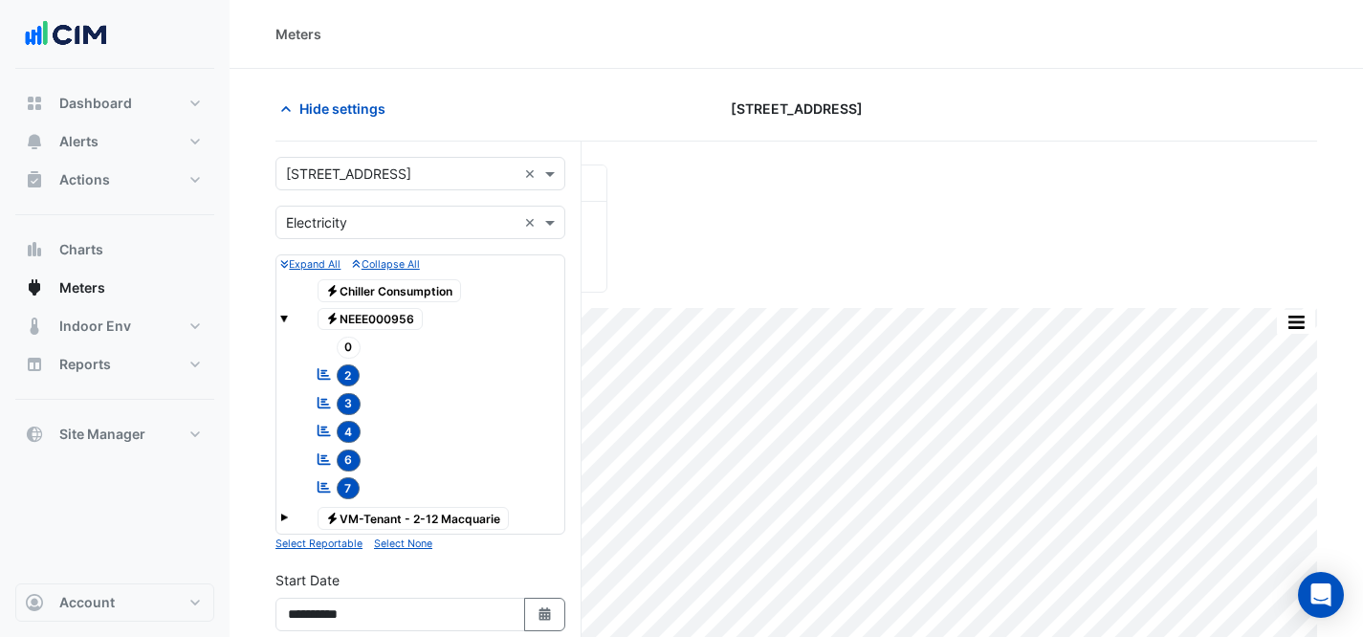
click at [429, 180] on input "text" at bounding box center [401, 175] width 231 height 20
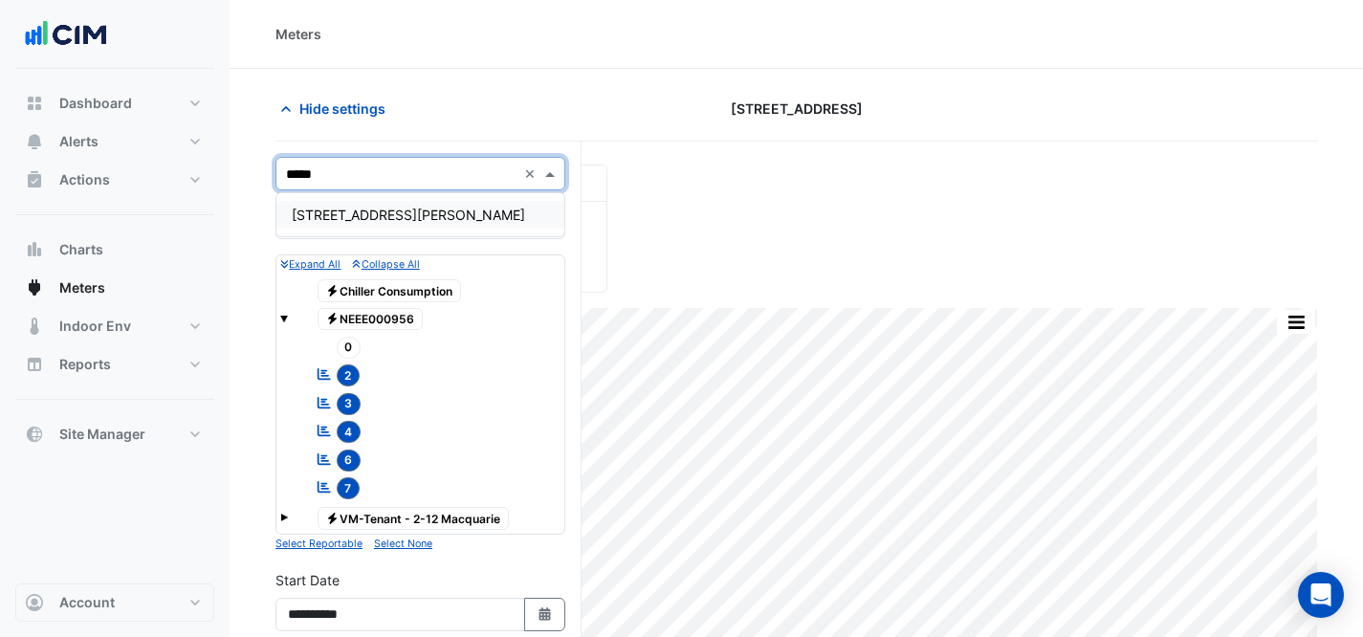
type input "******"
click at [390, 208] on div "[STREET_ADDRESS][PERSON_NAME]" at bounding box center [420, 215] width 288 height 28
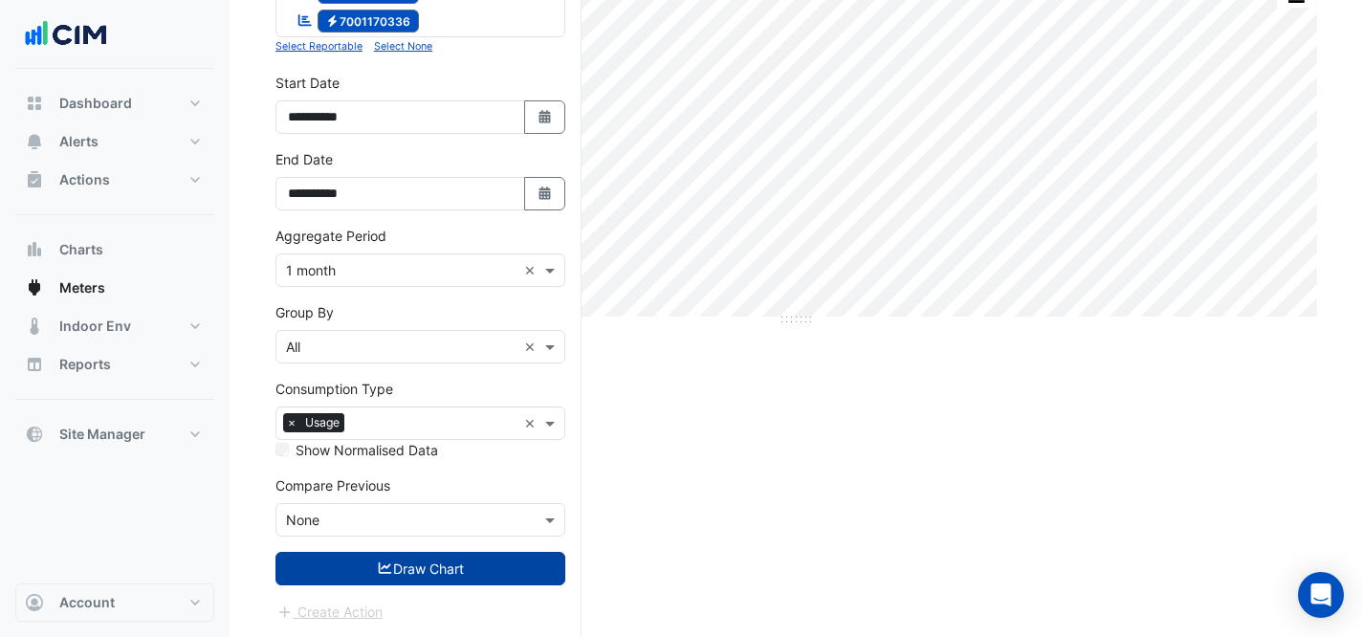
click at [356, 563] on button "Draw Chart" at bounding box center [421, 568] width 290 height 33
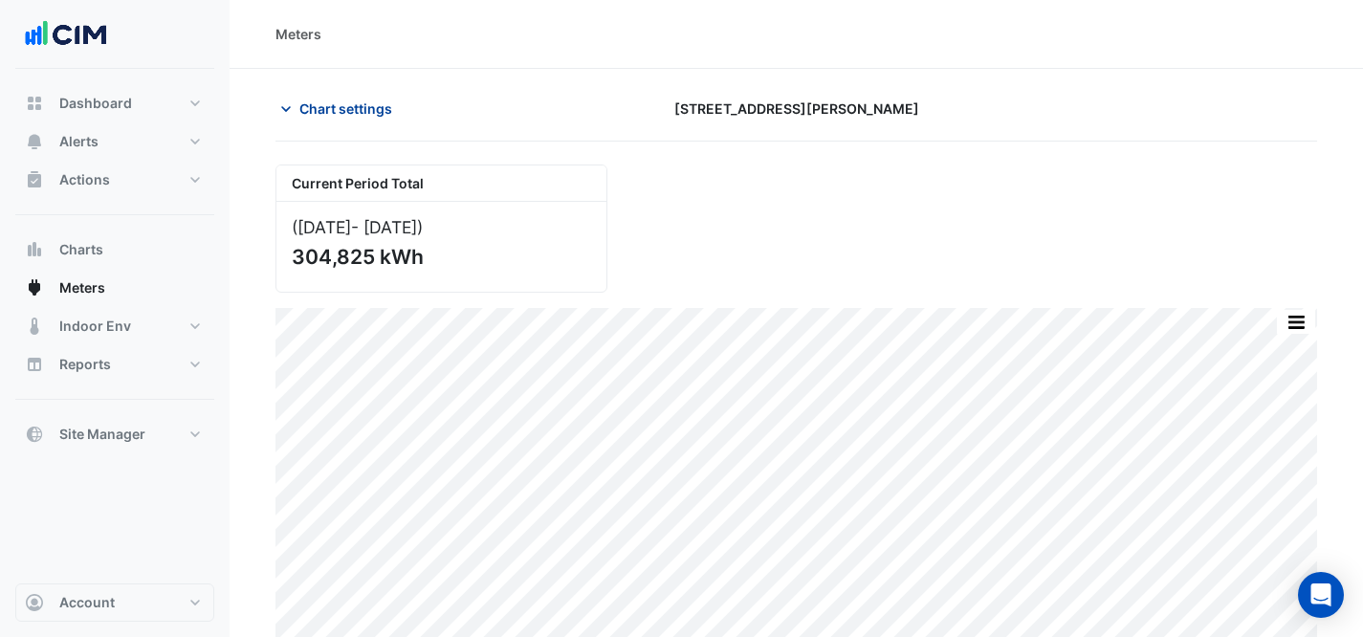
click at [366, 102] on span "Chart settings" at bounding box center [345, 109] width 93 height 20
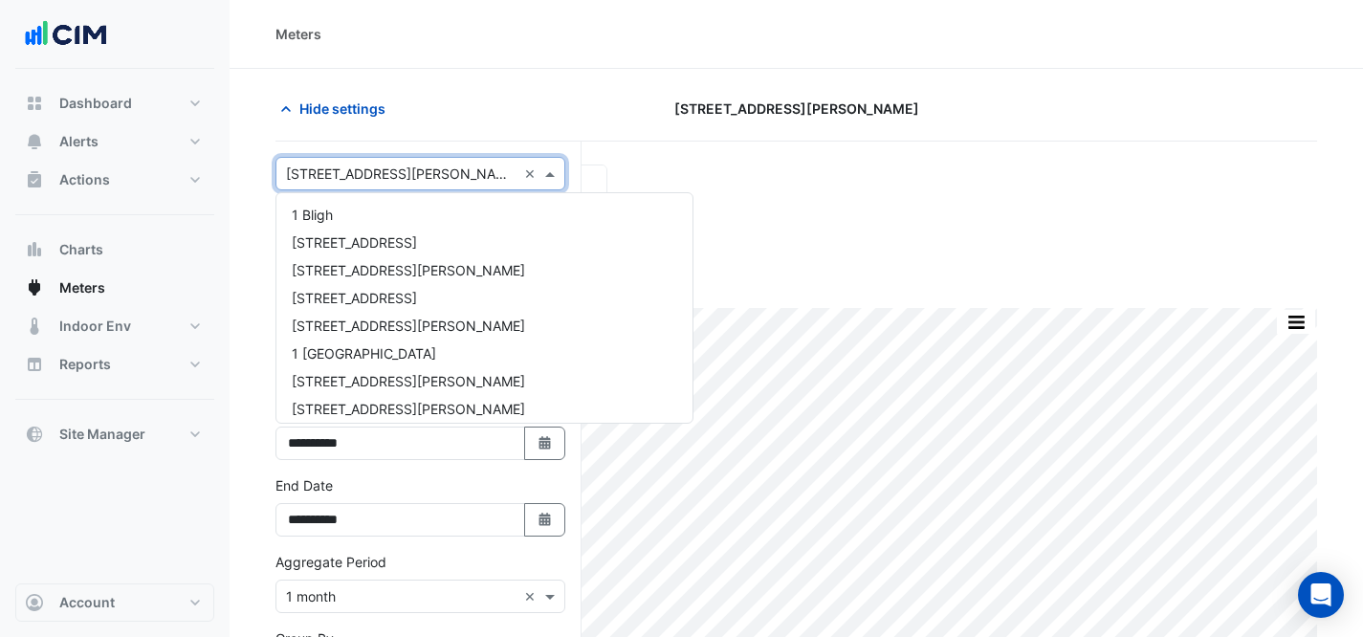
click at [433, 175] on input "text" at bounding box center [401, 175] width 231 height 20
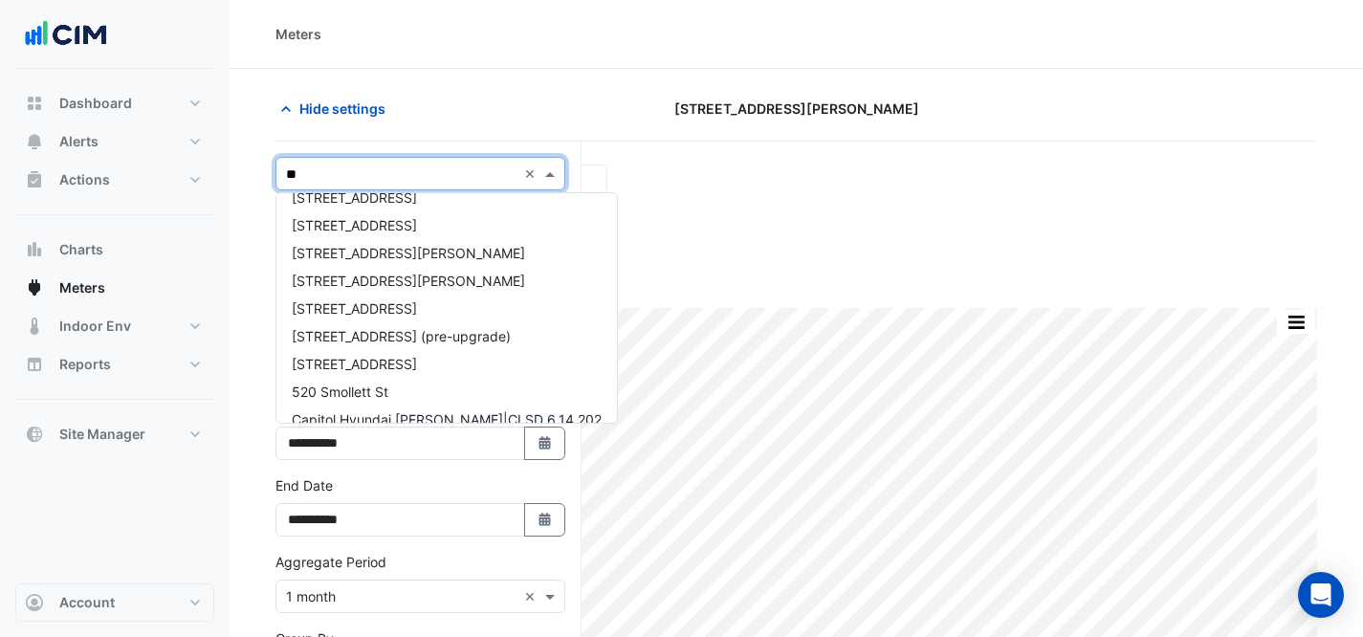
type input "***"
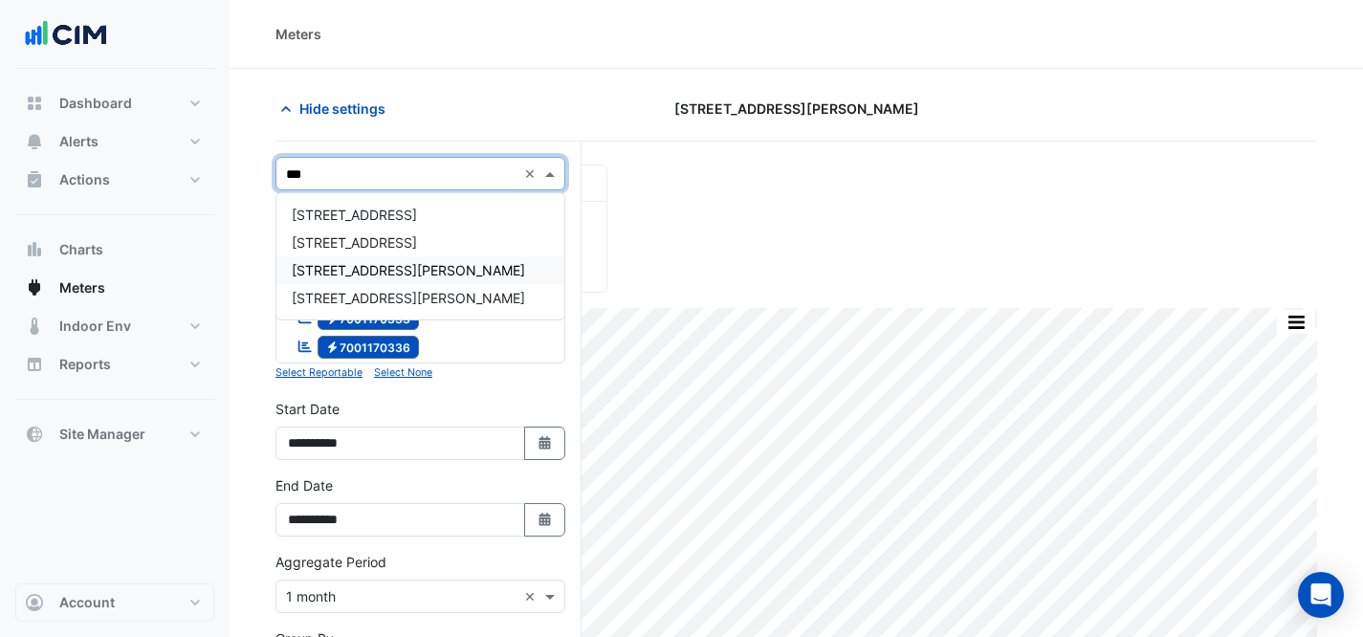
click at [326, 268] on span "[STREET_ADDRESS][PERSON_NAME]" at bounding box center [408, 270] width 233 height 16
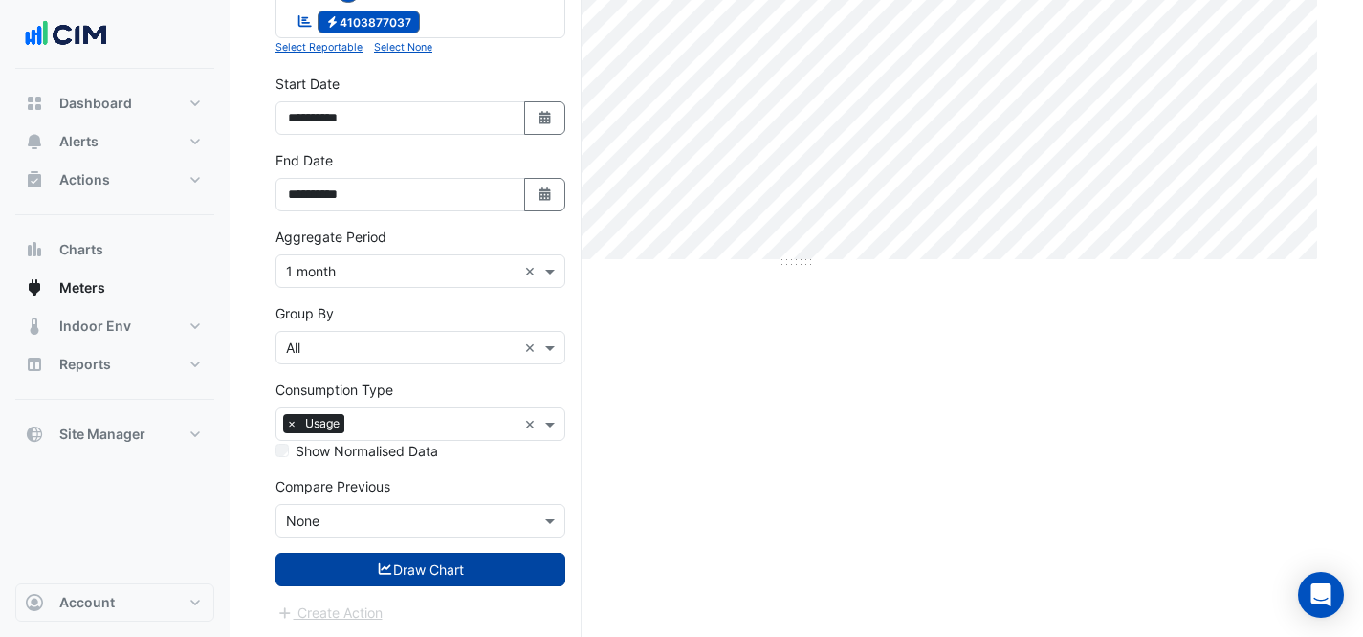
click at [421, 579] on button "Draw Chart" at bounding box center [421, 569] width 290 height 33
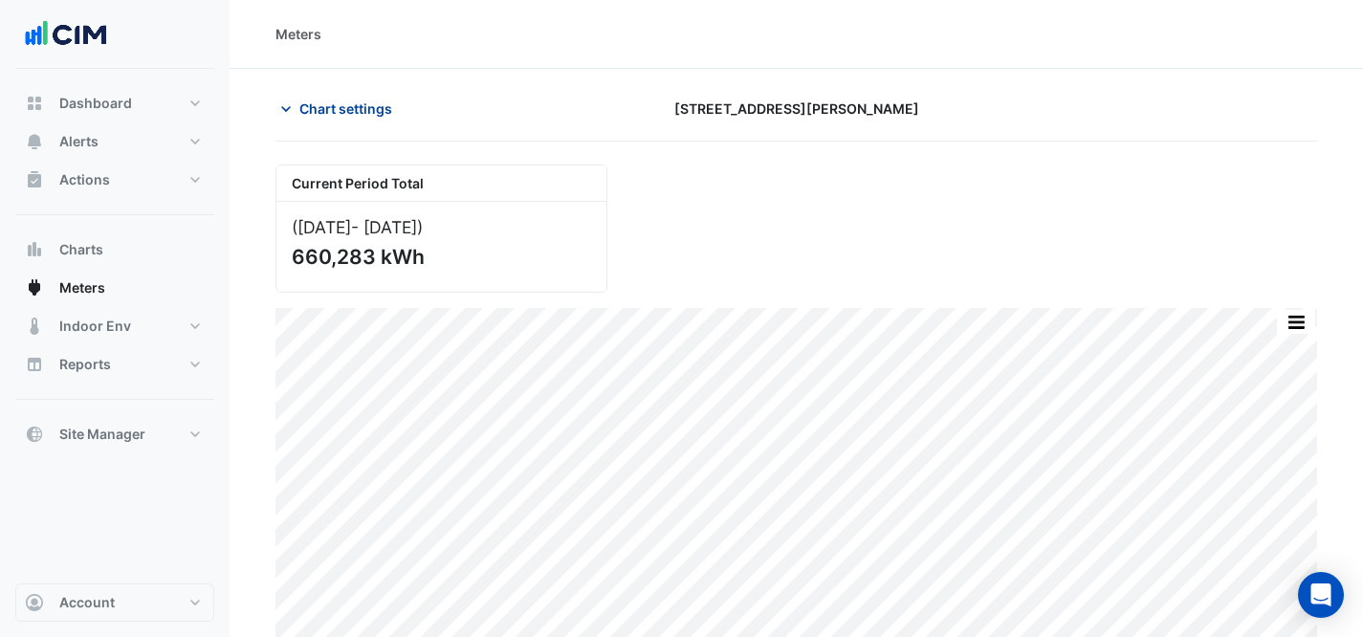
click at [336, 104] on span "Chart settings" at bounding box center [345, 109] width 93 height 20
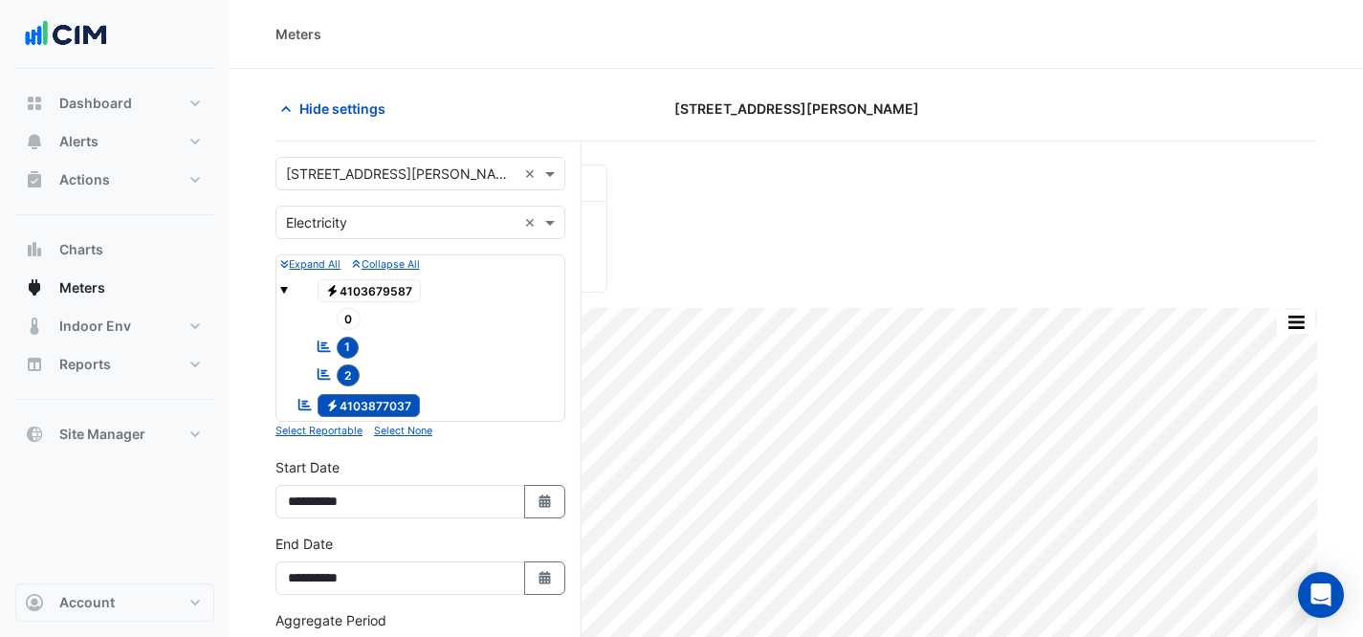
click at [364, 180] on input "text" at bounding box center [401, 175] width 231 height 20
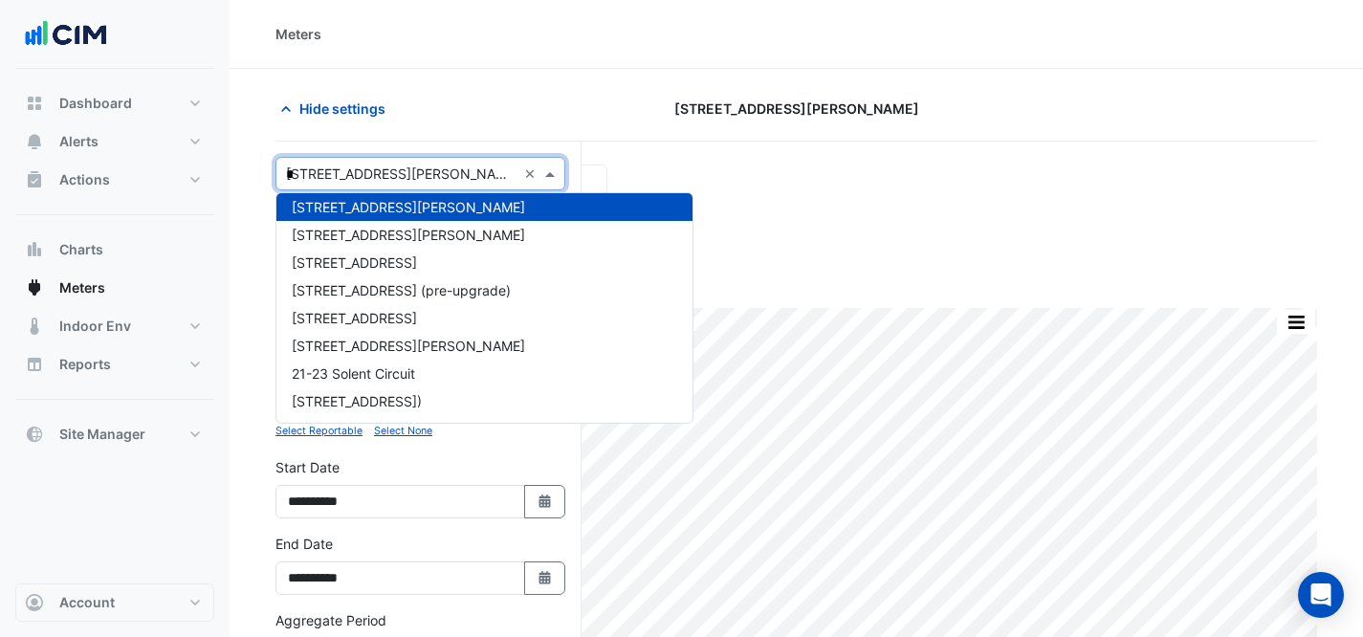
scroll to position [590, 0]
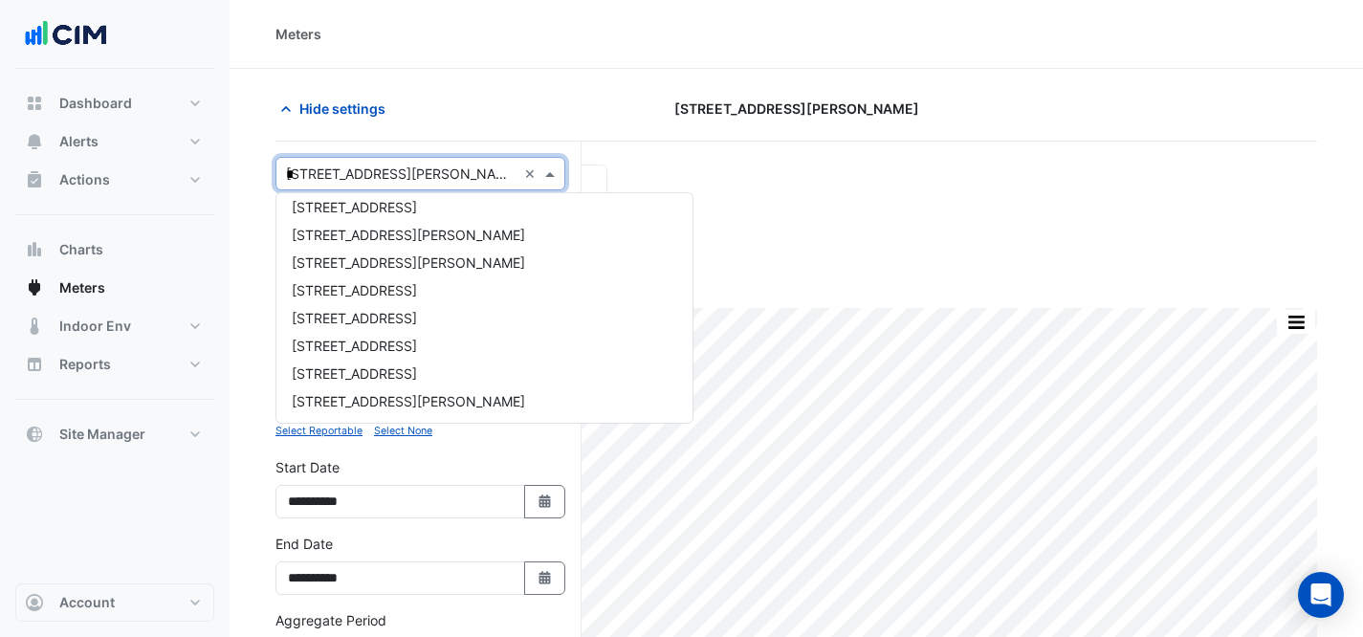
type input "**"
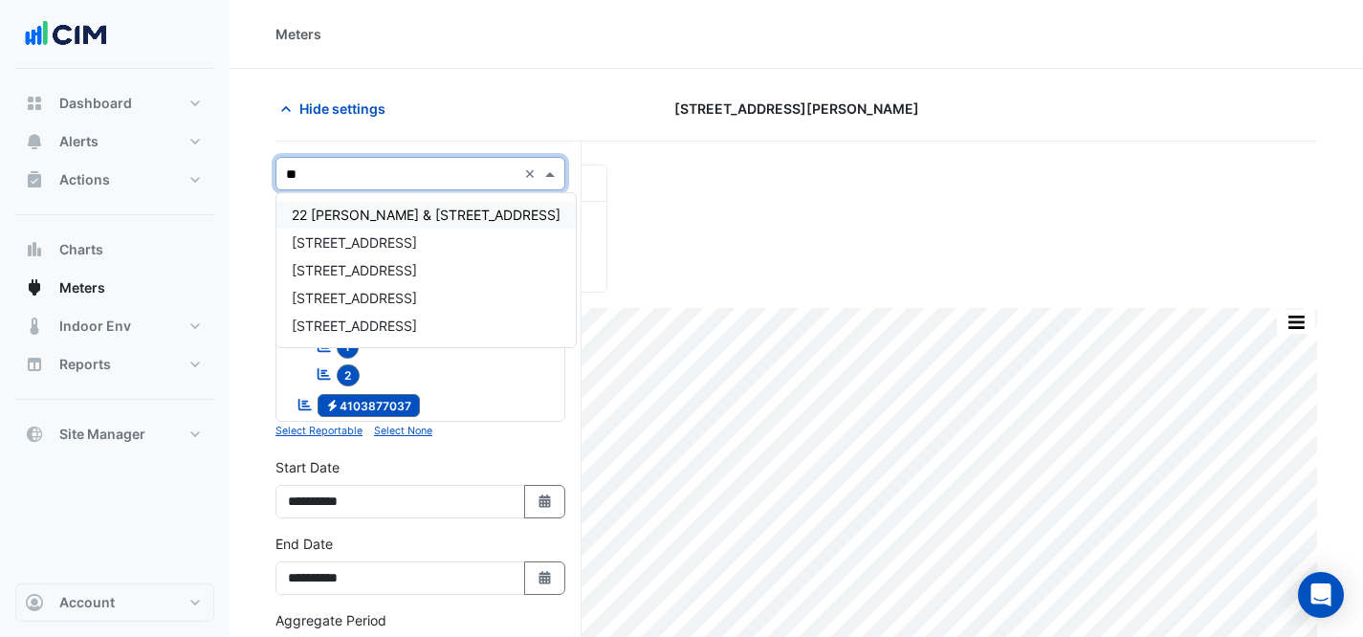
scroll to position [0, 0]
click at [409, 300] on span "[STREET_ADDRESS]" at bounding box center [354, 298] width 125 height 16
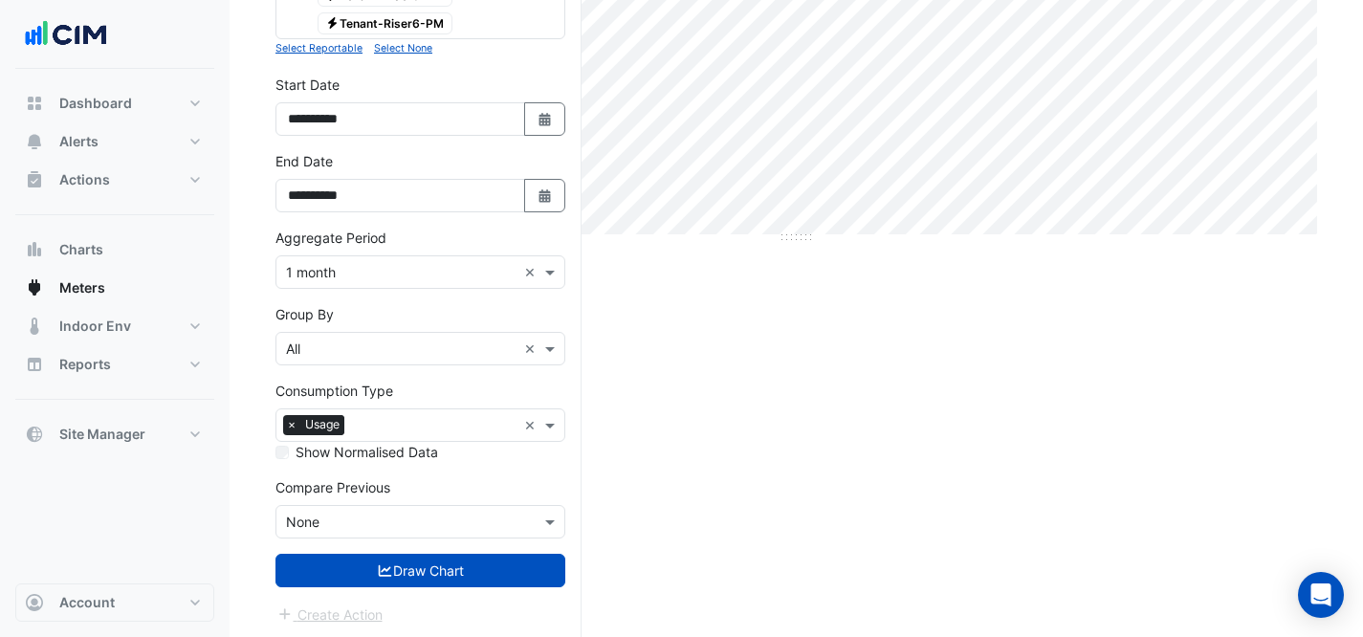
scroll to position [411, 0]
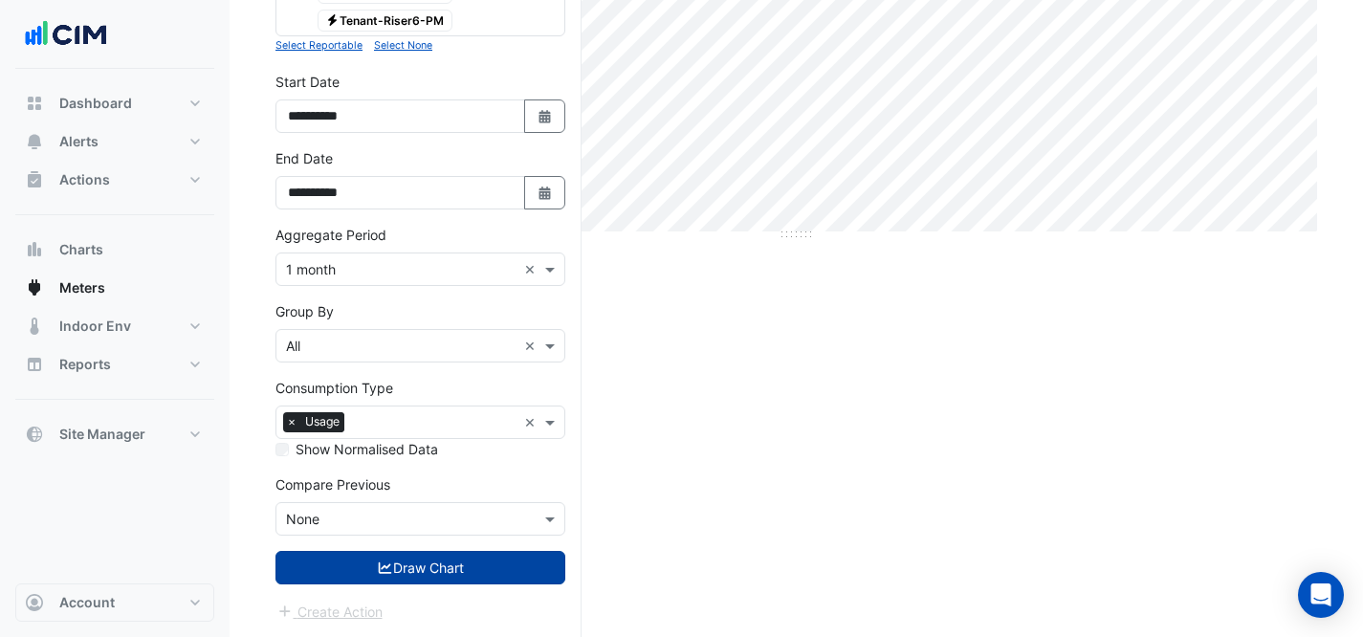
click at [311, 580] on button "Draw Chart" at bounding box center [421, 567] width 290 height 33
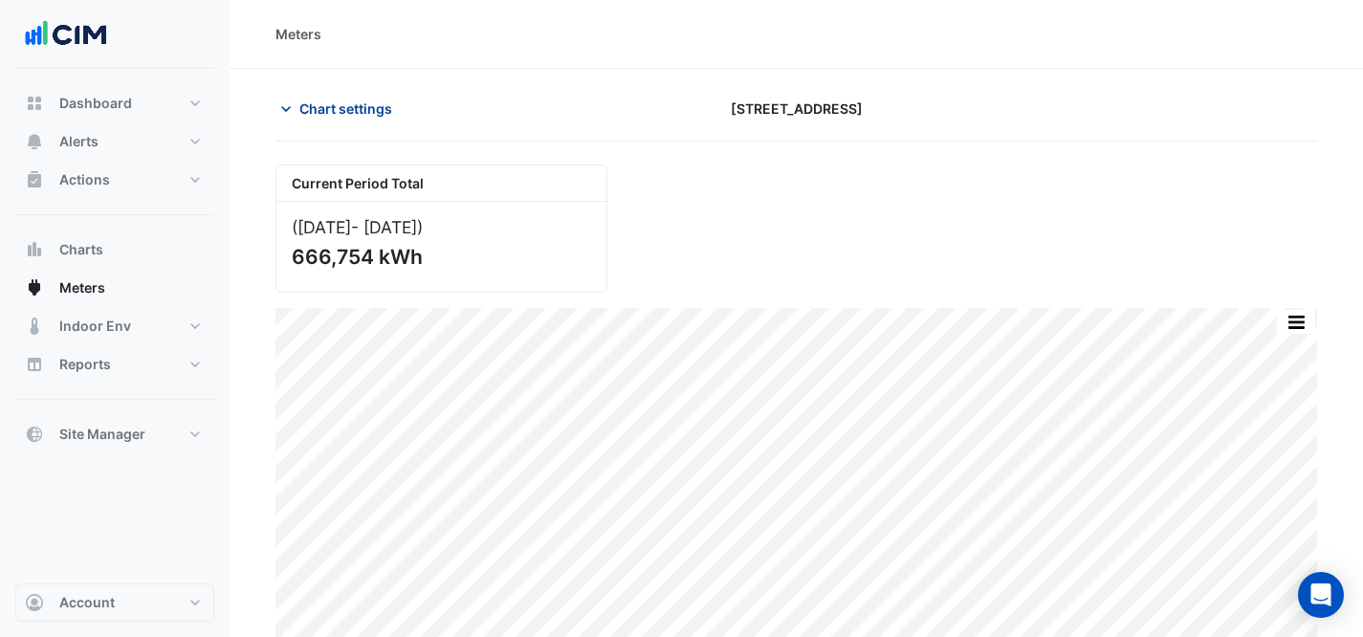
click at [332, 108] on span "Chart settings" at bounding box center [345, 109] width 93 height 20
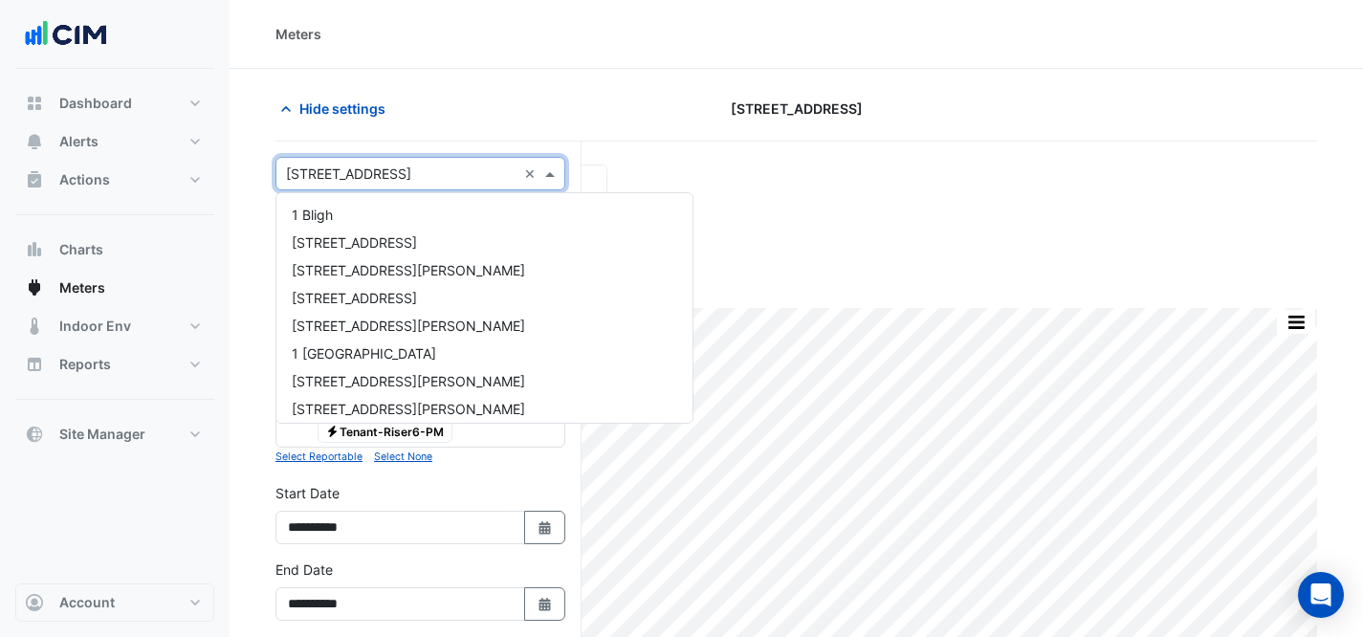
click at [388, 175] on input "text" at bounding box center [401, 175] width 231 height 20
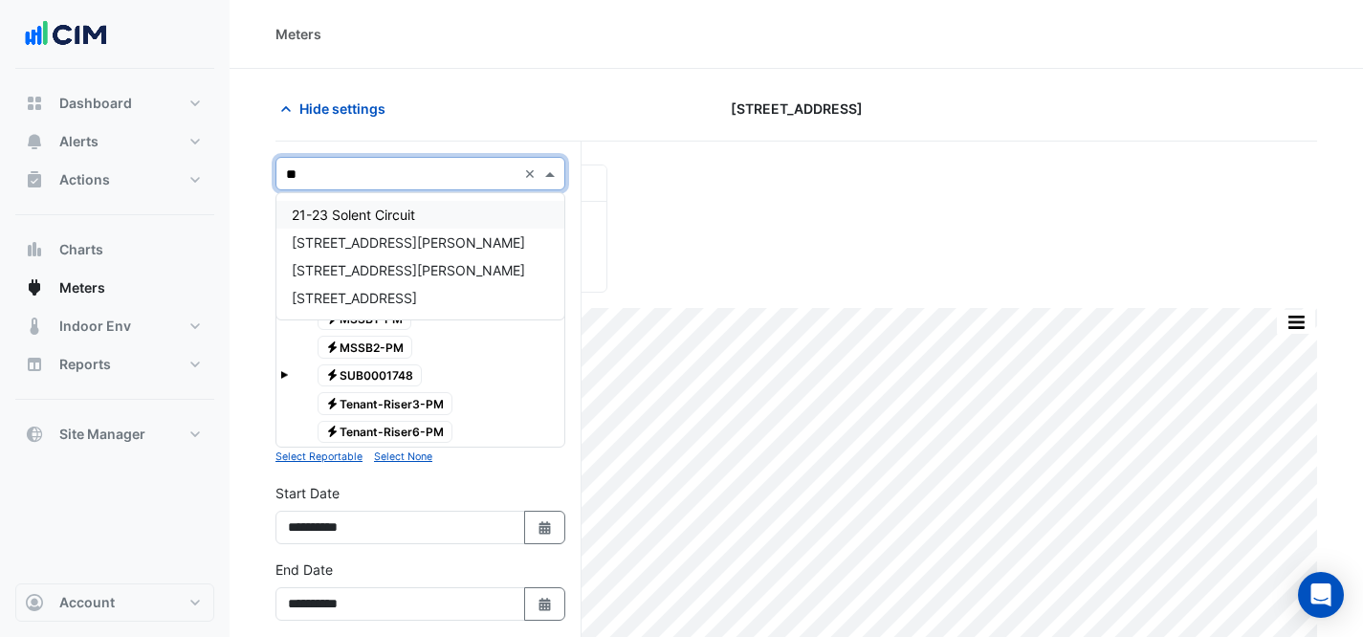
type input "***"
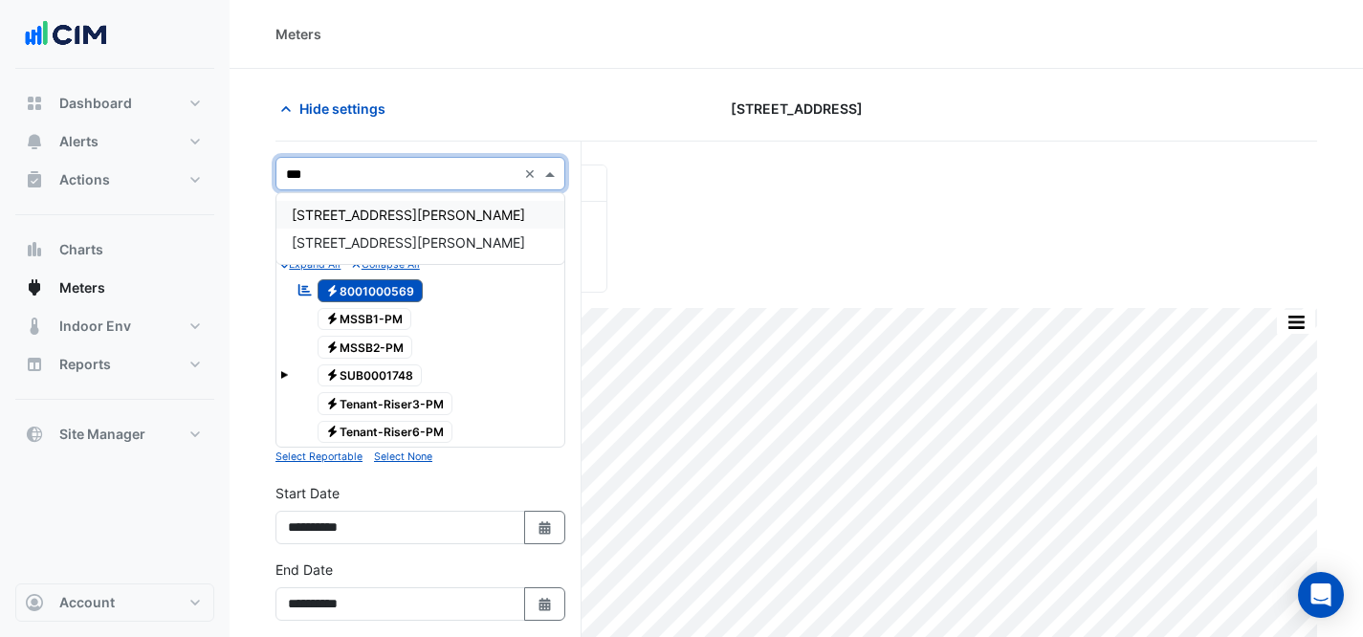
click at [408, 209] on div "[STREET_ADDRESS][PERSON_NAME]" at bounding box center [420, 215] width 288 height 28
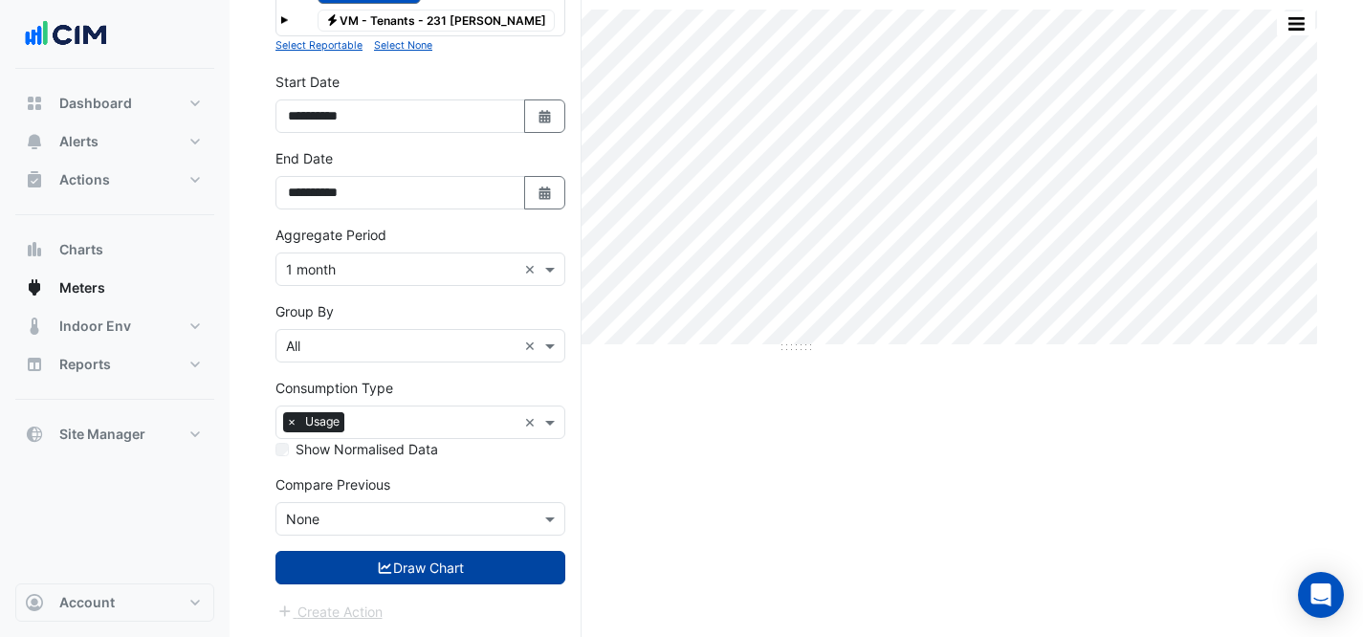
click at [432, 579] on button "Draw Chart" at bounding box center [421, 567] width 290 height 33
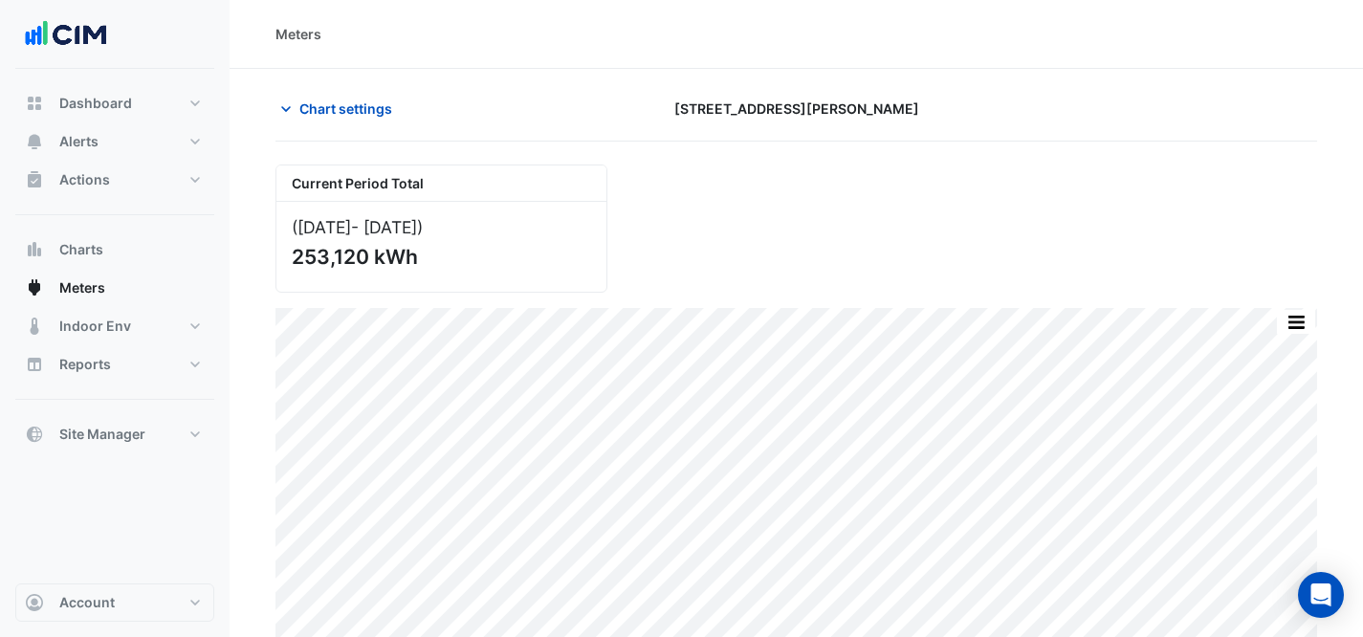
click at [393, 126] on div "Chart settings [STREET_ADDRESS][PERSON_NAME]" at bounding box center [797, 117] width 1042 height 50
click at [544, 145] on div "Current Period Total ([DATE] - [DATE] ) 253,120 kWh Print Save as JPEG Save as …" at bounding box center [797, 397] width 1042 height 511
drag, startPoint x: 261, startPoint y: 109, endPoint x: 271, endPoint y: 108, distance: 9.6
click at [264, 109] on section "Chart settings [STREET_ADDRESS][PERSON_NAME] Current Period Total ([DATE] - [DA…" at bounding box center [797, 361] width 1134 height 584
click at [339, 106] on span "Chart settings" at bounding box center [345, 109] width 93 height 20
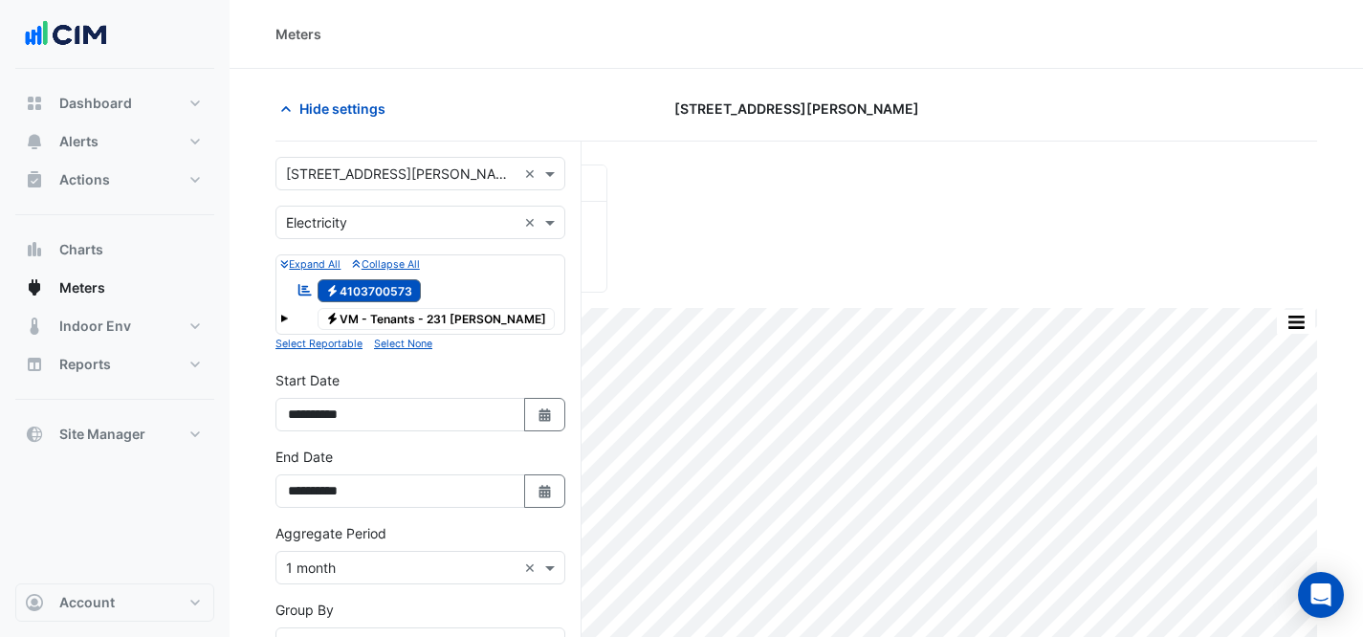
click at [362, 161] on div "Select a Site × [STREET_ADDRESS][PERSON_NAME] ×" at bounding box center [421, 173] width 290 height 33
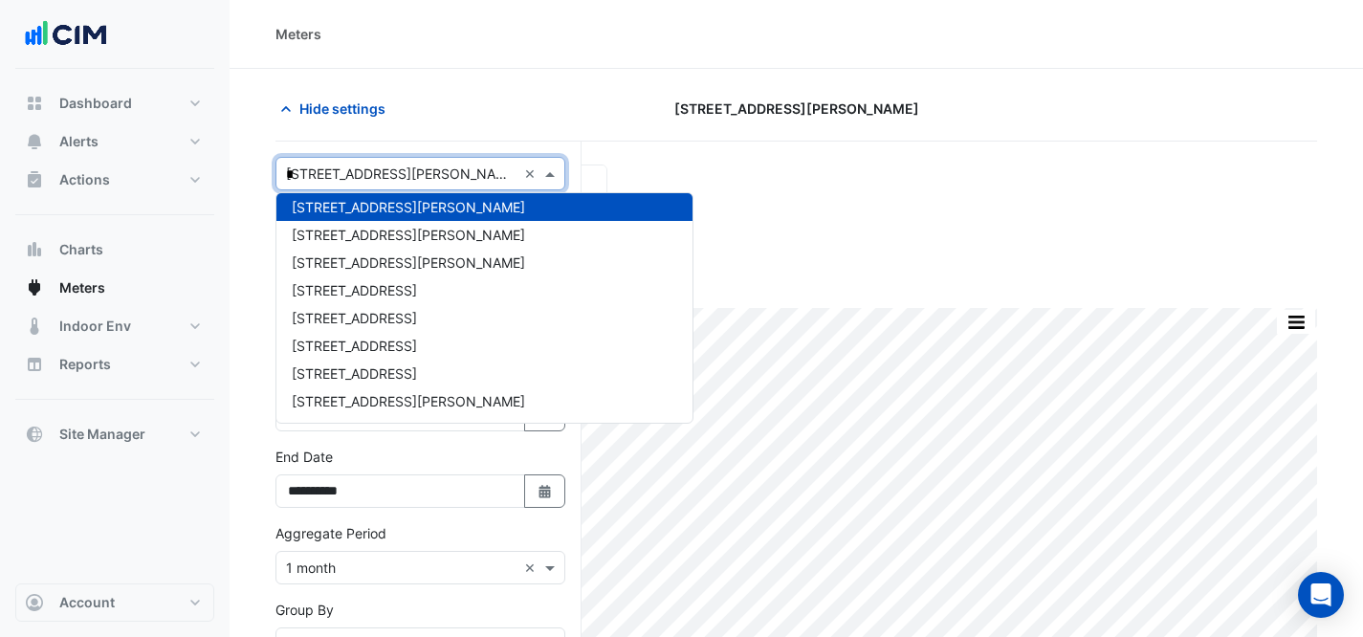
scroll to position [979, 0]
type input "**"
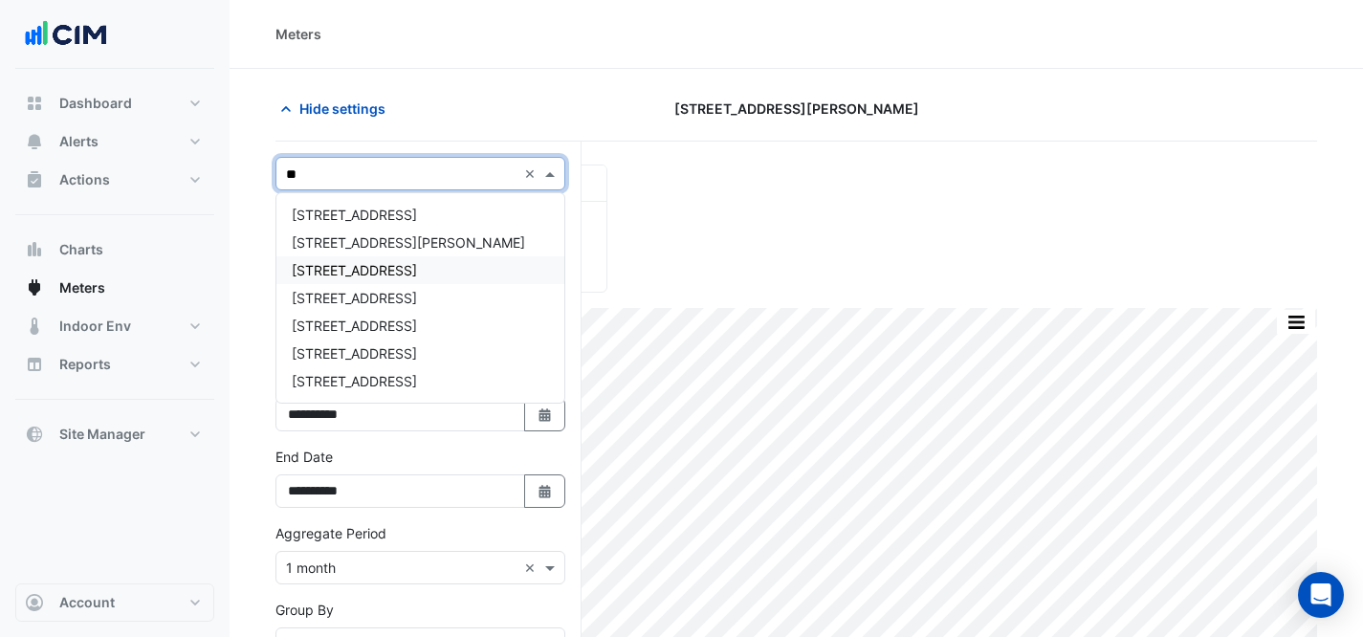
click at [428, 266] on div "[STREET_ADDRESS]" at bounding box center [420, 270] width 288 height 28
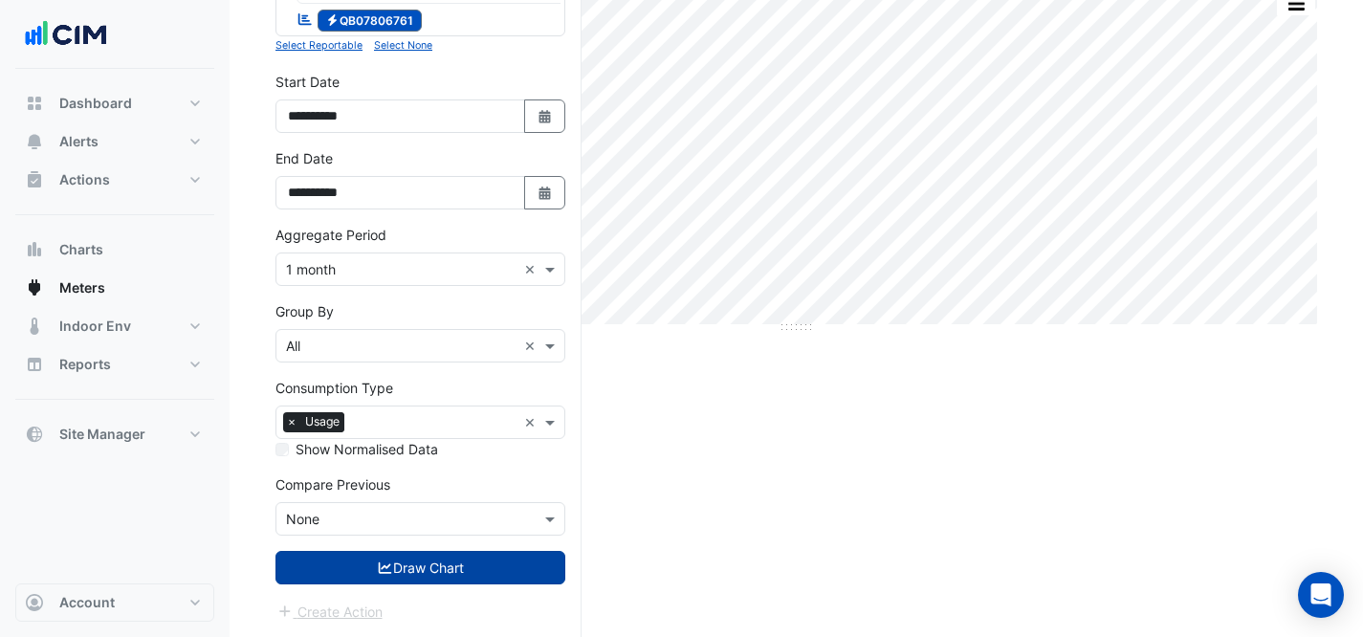
click at [442, 569] on button "Draw Chart" at bounding box center [421, 567] width 290 height 33
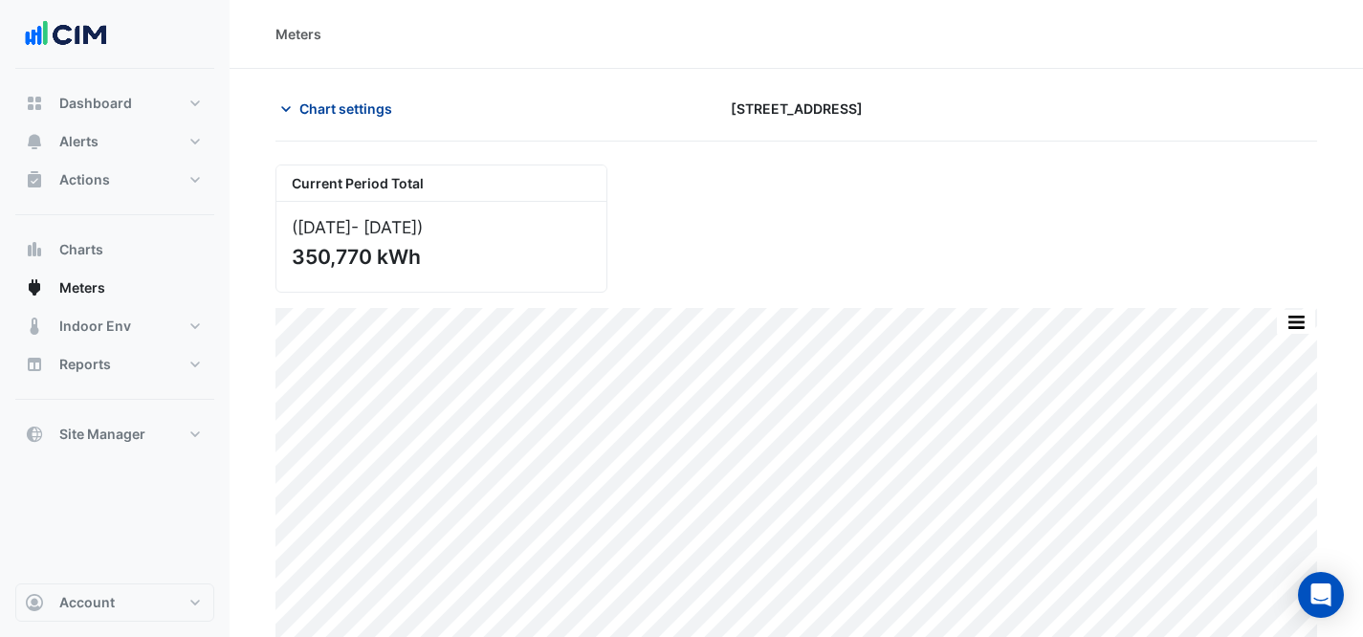
click at [363, 108] on span "Chart settings" at bounding box center [345, 109] width 93 height 20
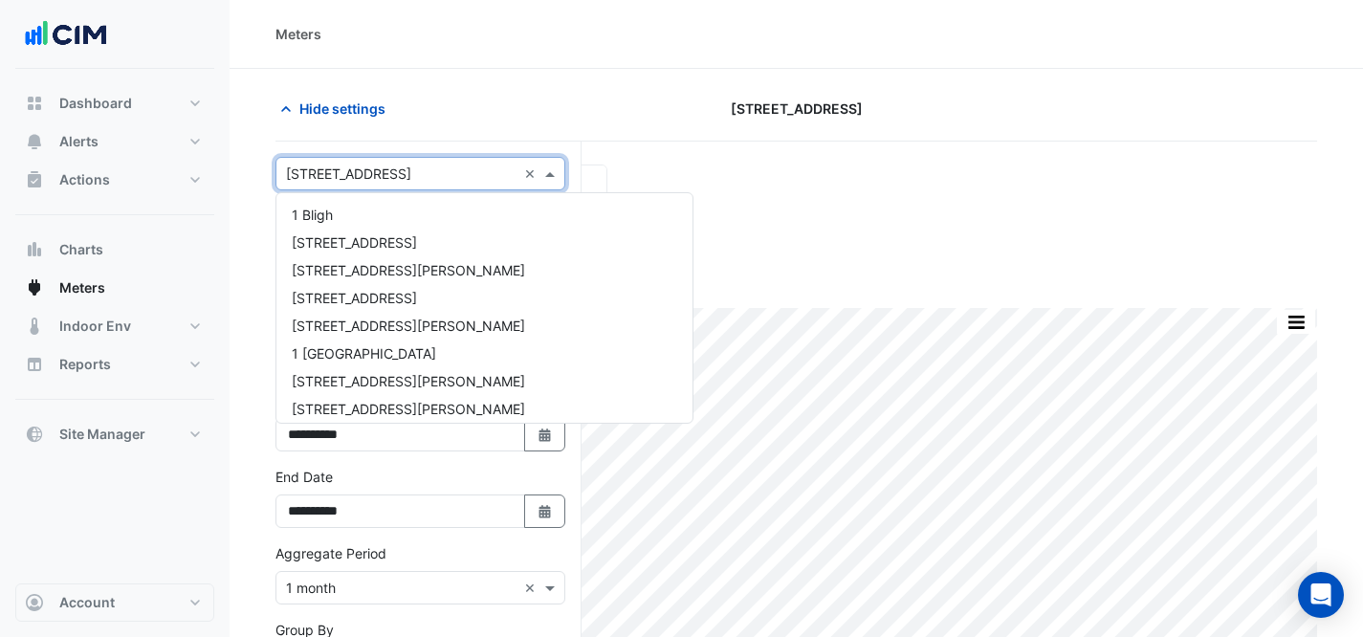
click at [357, 166] on input "text" at bounding box center [401, 175] width 231 height 20
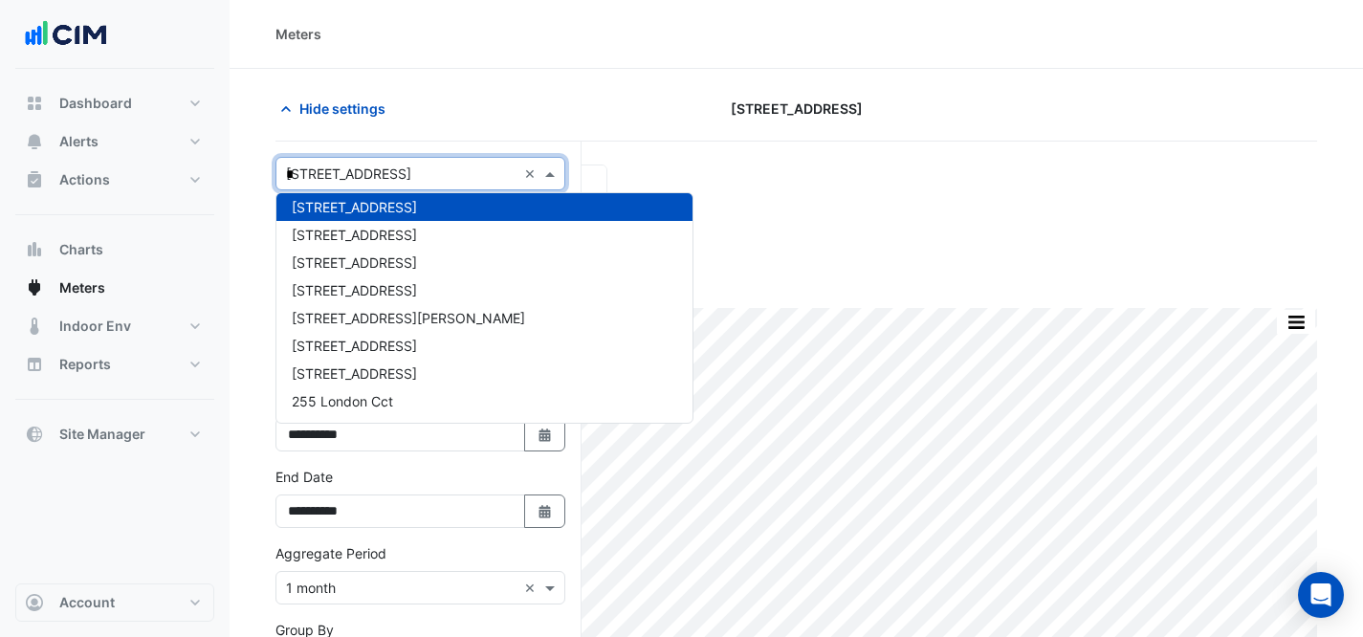
scroll to position [1062, 0]
type input "**"
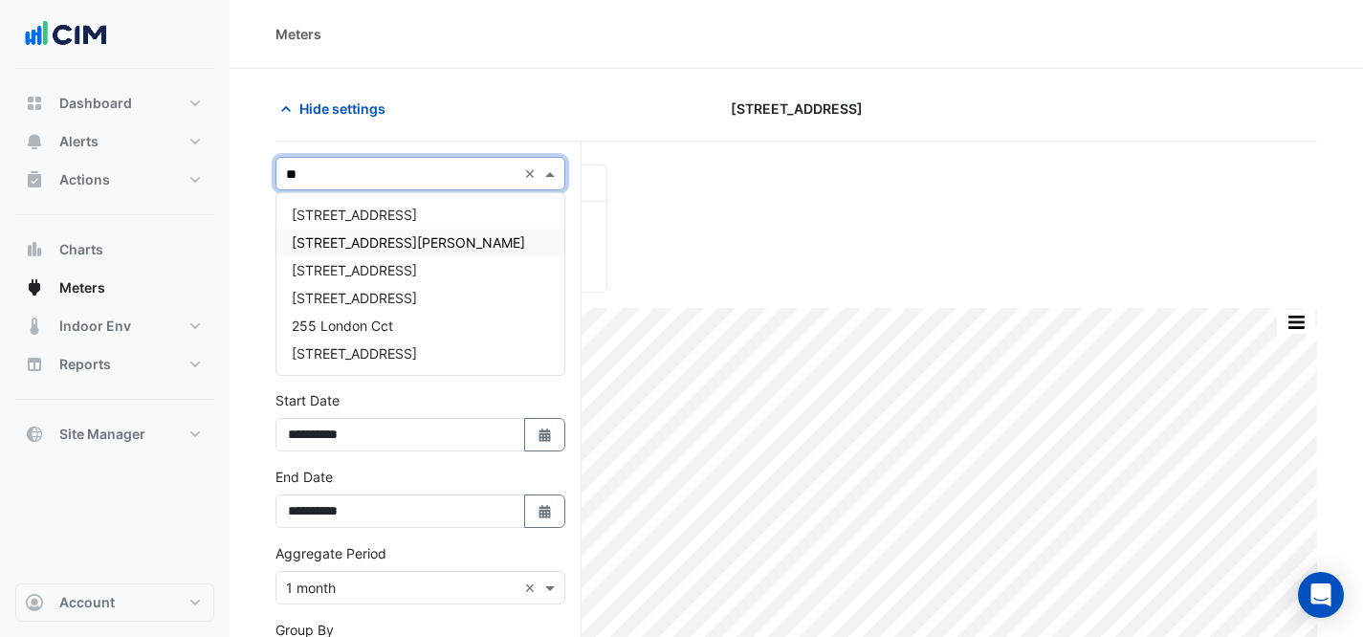
click at [392, 240] on span "[STREET_ADDRESS][PERSON_NAME]" at bounding box center [408, 242] width 233 height 16
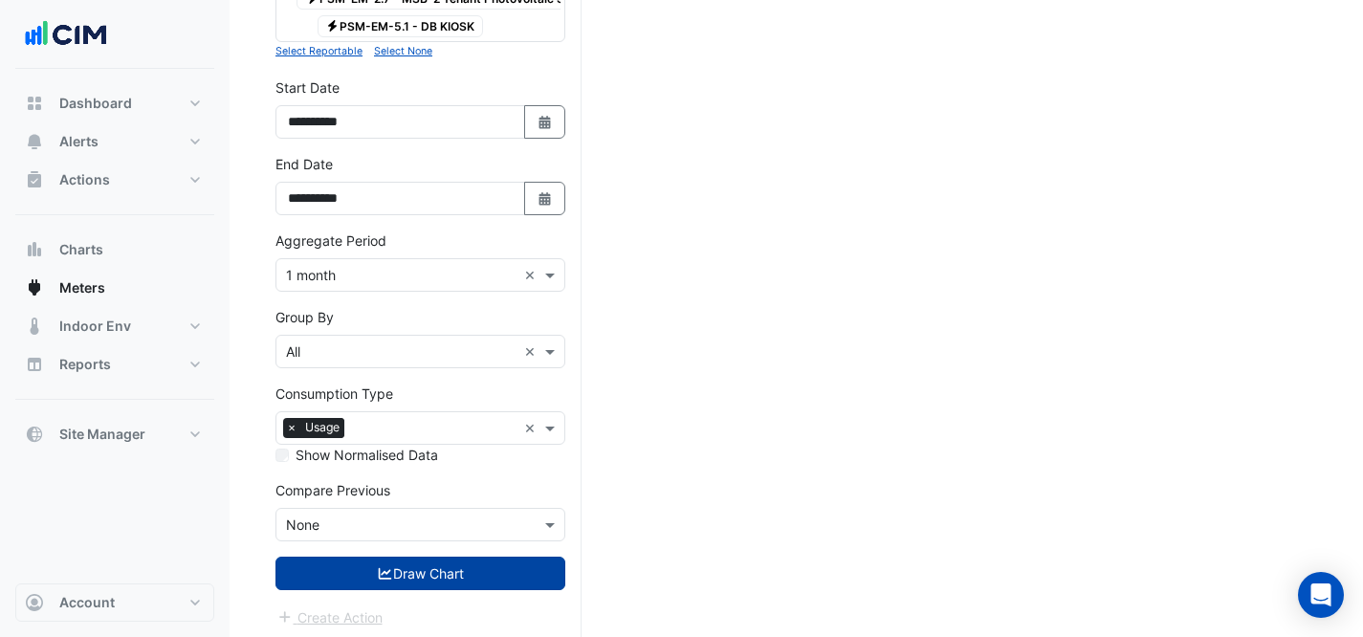
click at [432, 571] on button "Draw Chart" at bounding box center [421, 573] width 290 height 33
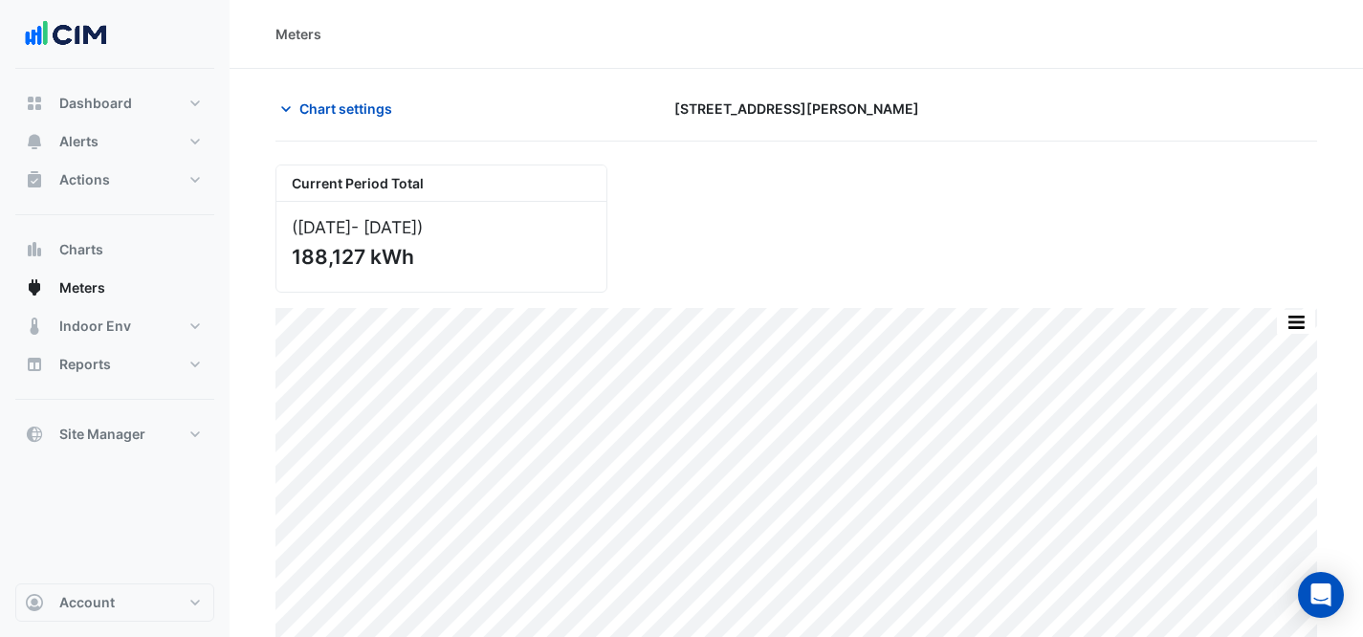
scroll to position [4, 0]
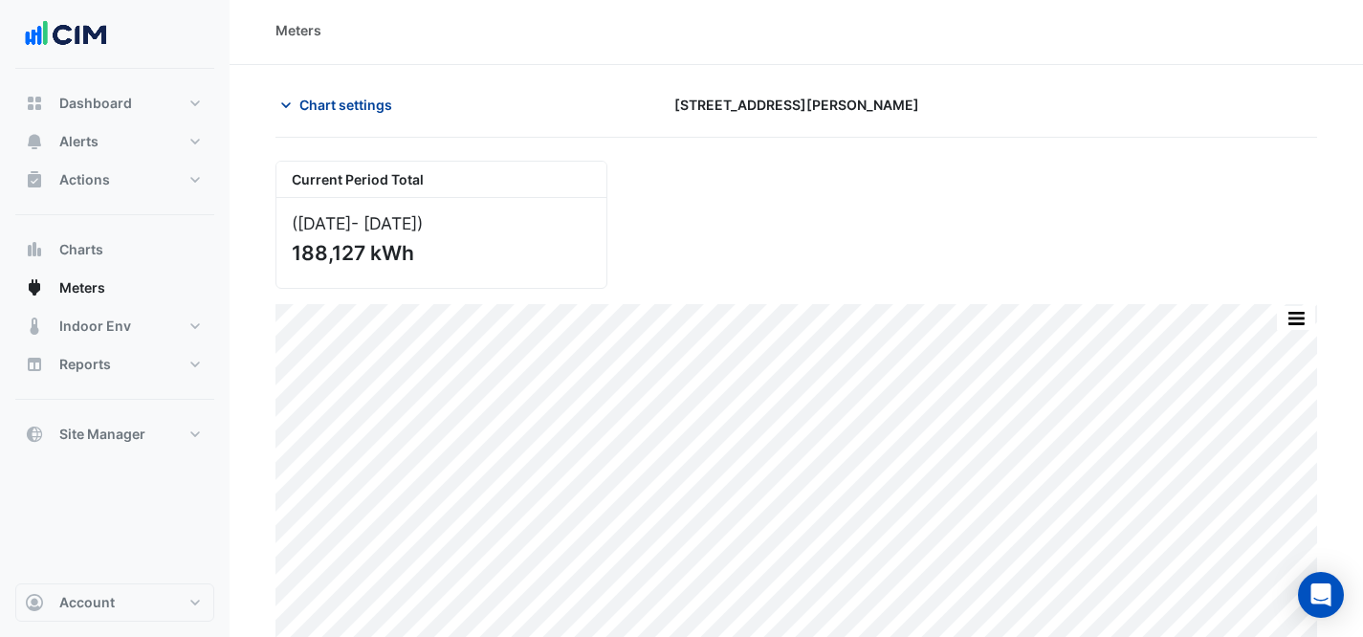
click at [391, 106] on span "Chart settings" at bounding box center [345, 105] width 93 height 20
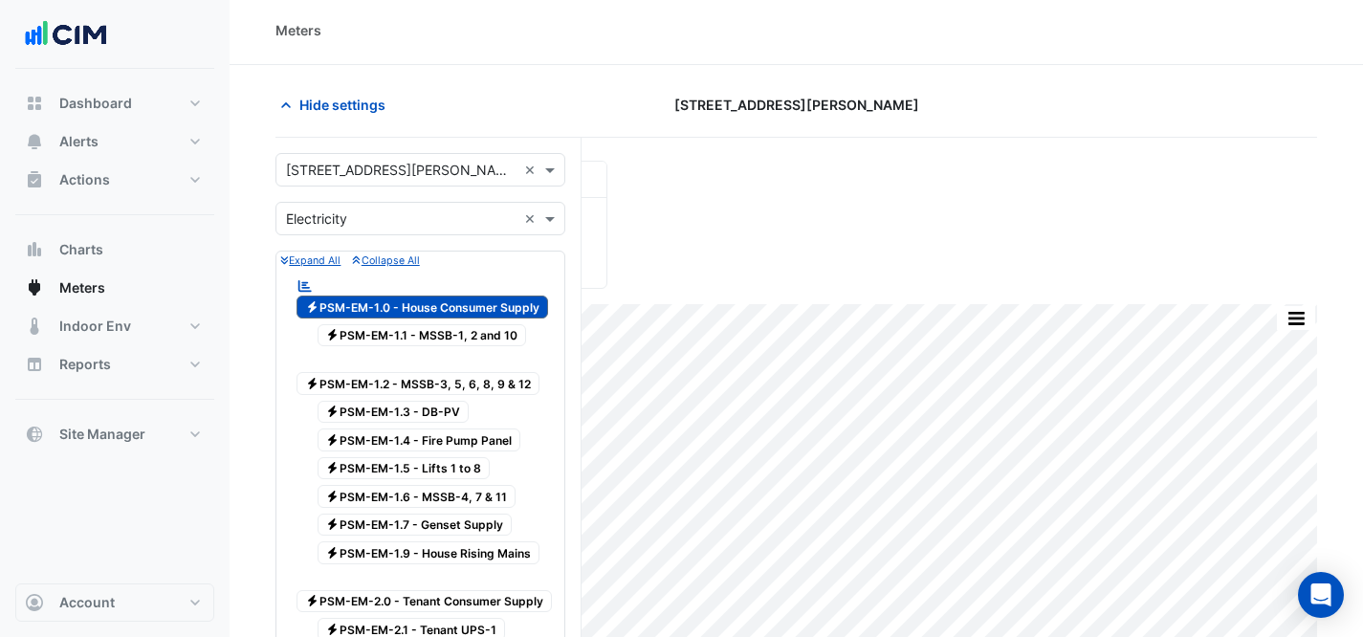
click at [410, 185] on div "Select a Site × [STREET_ADDRESS][PERSON_NAME] ×" at bounding box center [421, 169] width 290 height 33
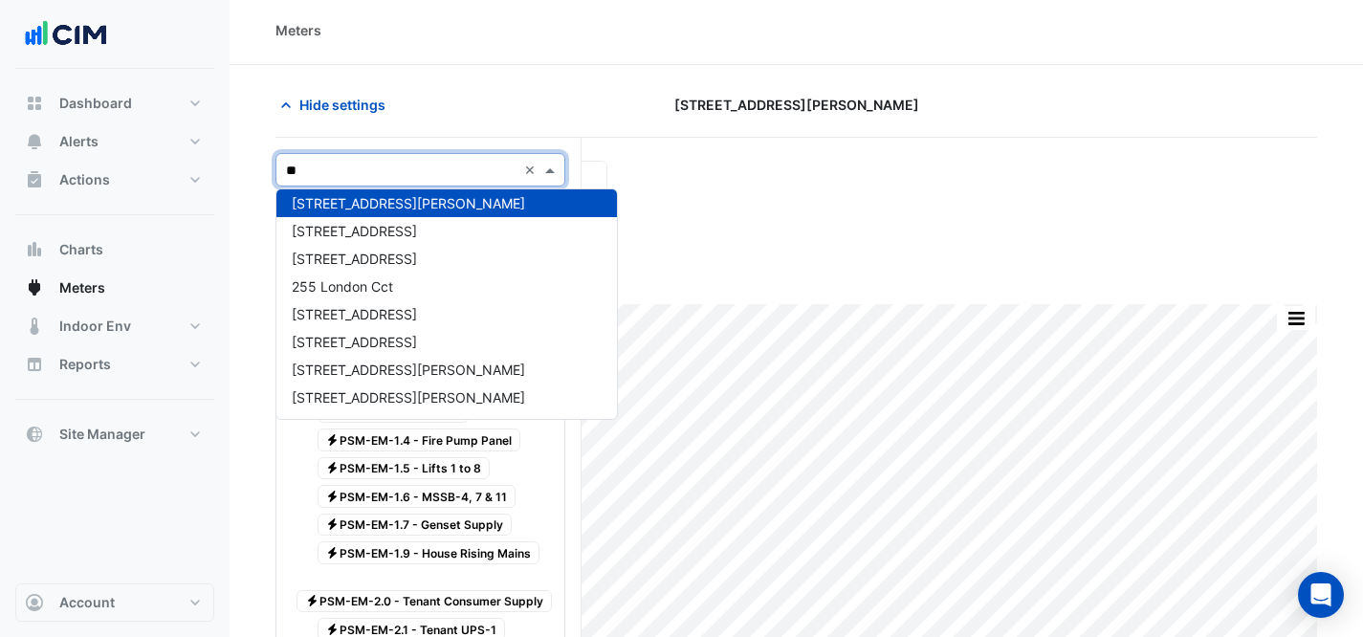
scroll to position [0, 0]
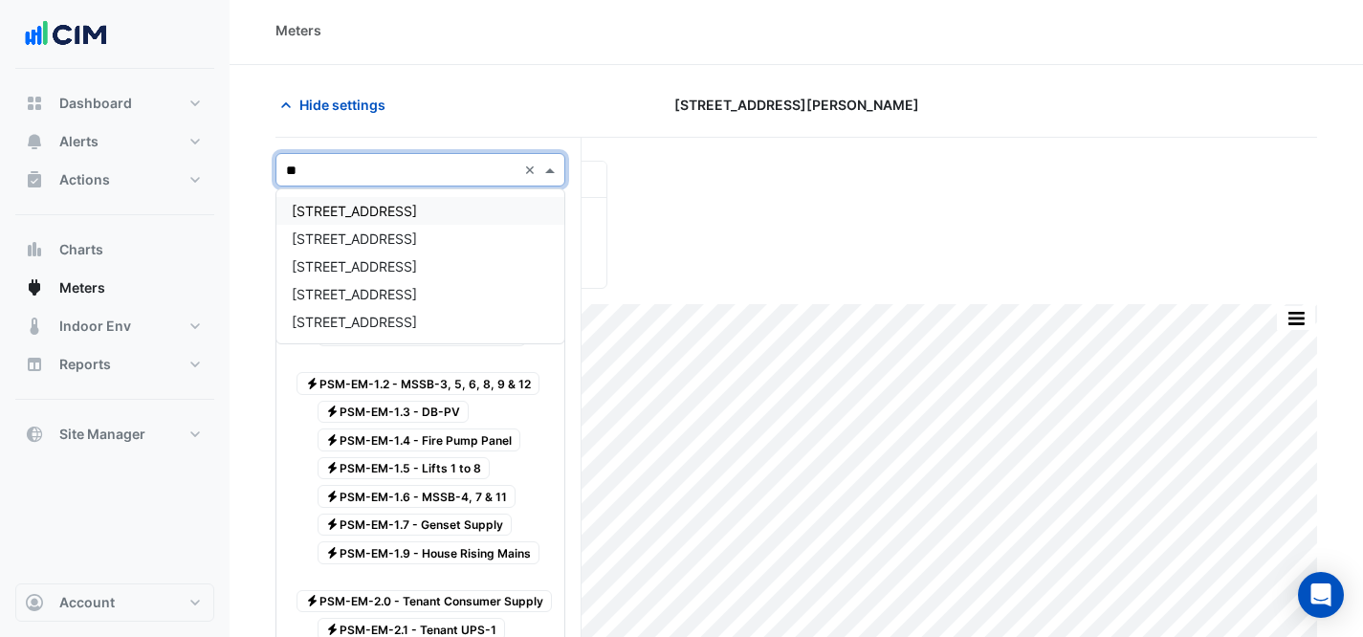
type input "***"
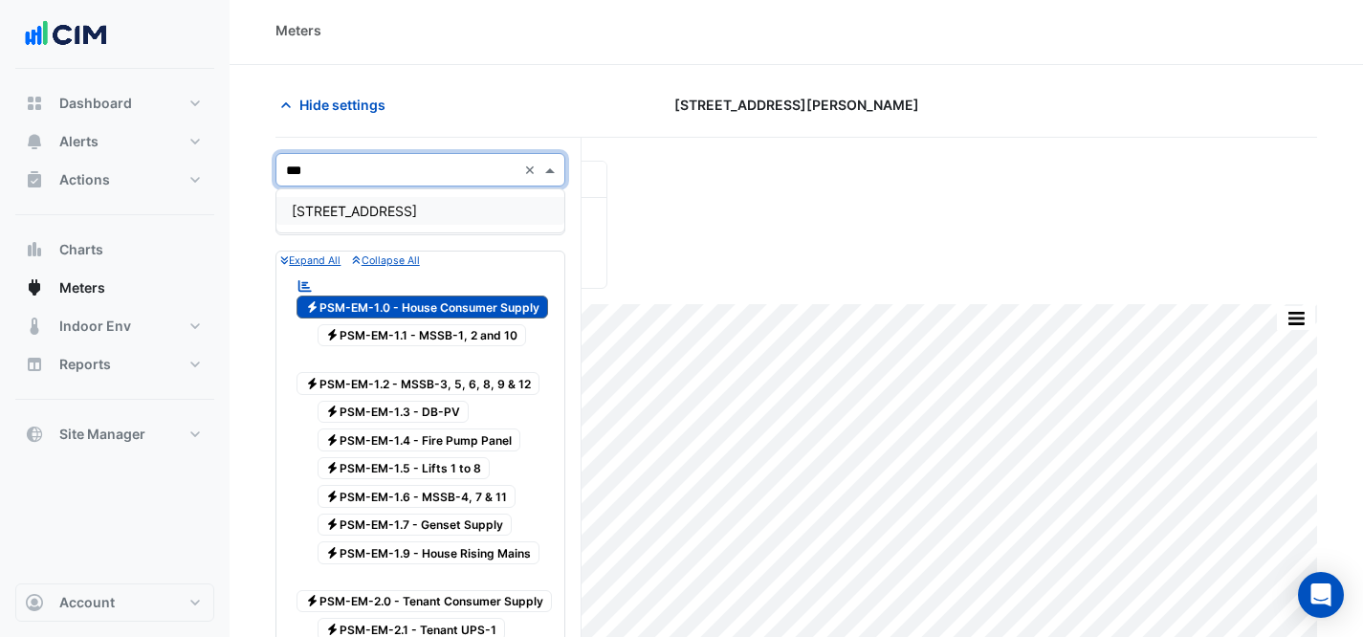
click at [419, 203] on div "[STREET_ADDRESS]" at bounding box center [420, 211] width 288 height 28
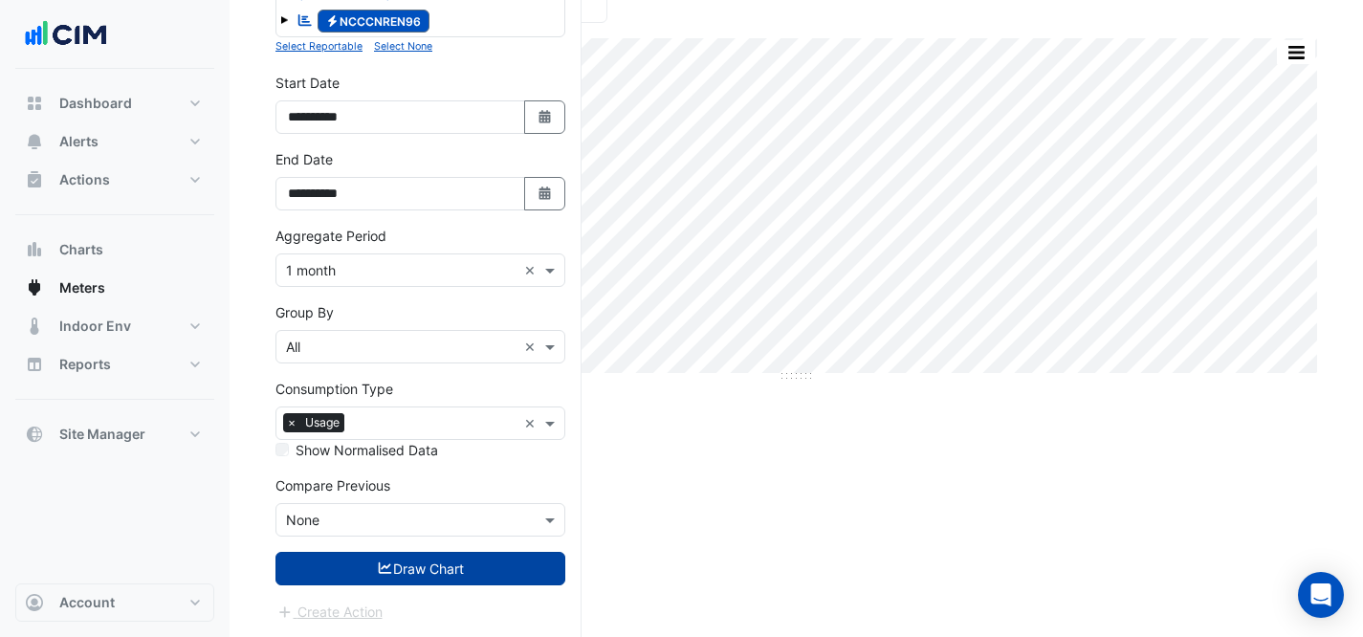
click at [441, 574] on button "Draw Chart" at bounding box center [421, 568] width 290 height 33
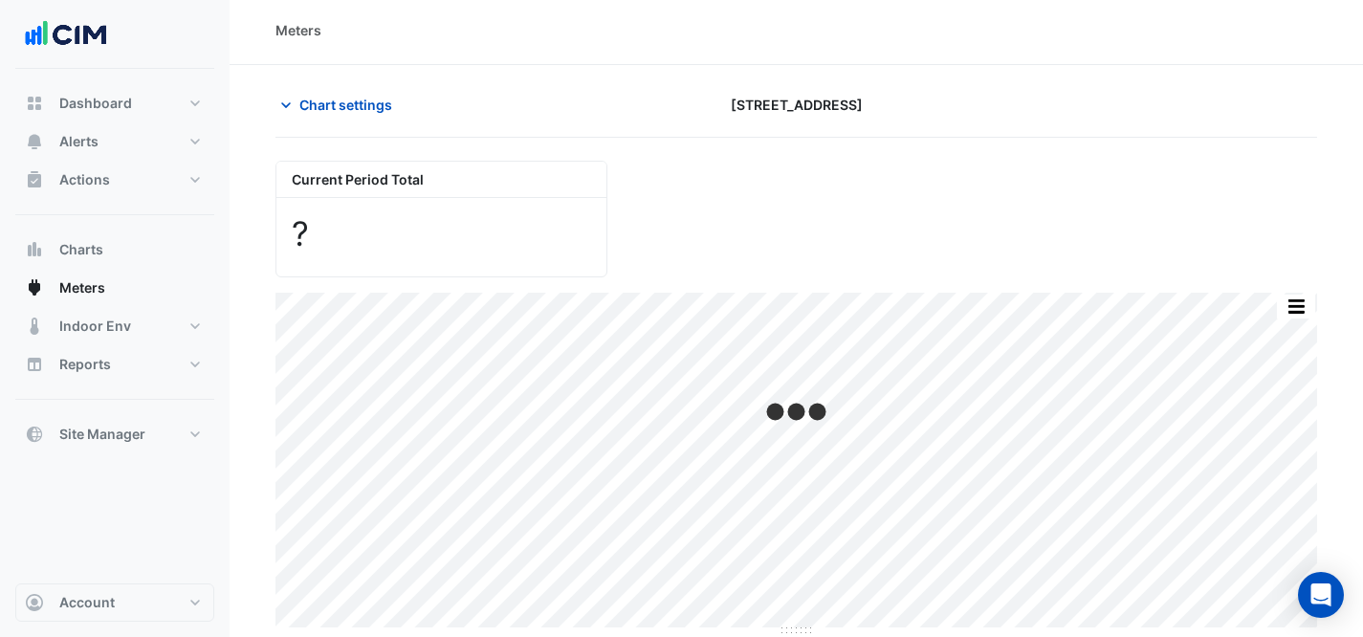
scroll to position [4, 0]
click at [357, 104] on span "Chart settings" at bounding box center [345, 105] width 93 height 20
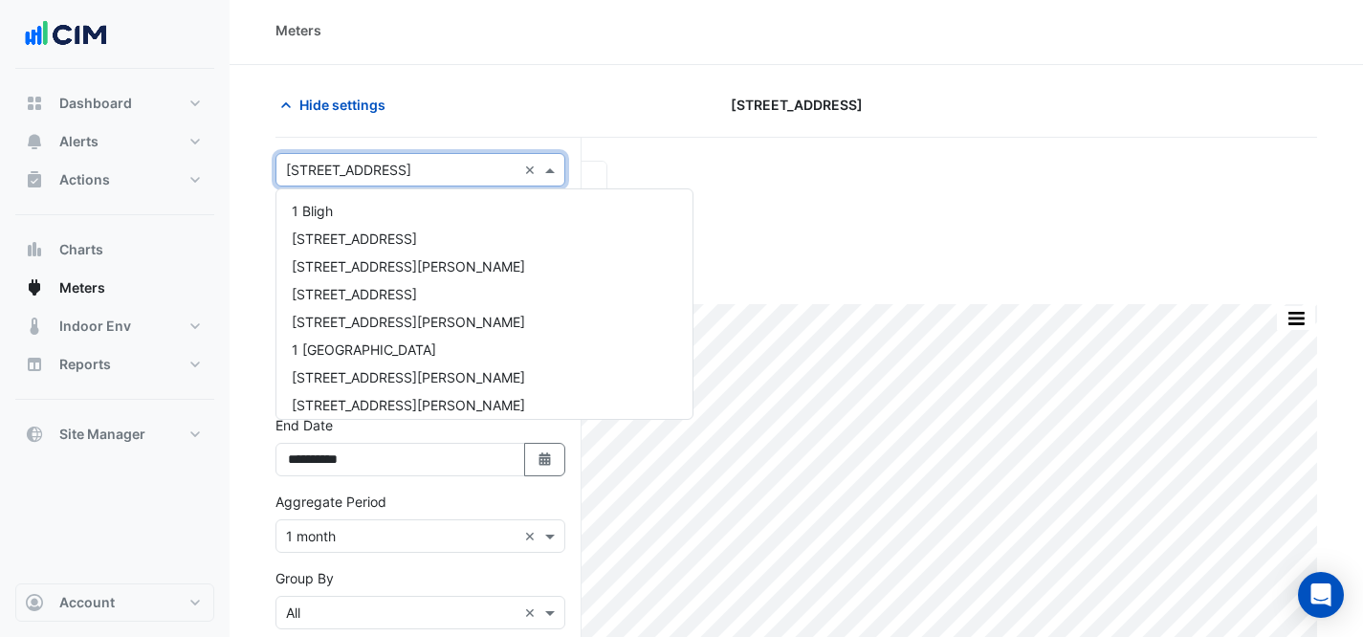
click at [385, 166] on input "text" at bounding box center [401, 171] width 231 height 20
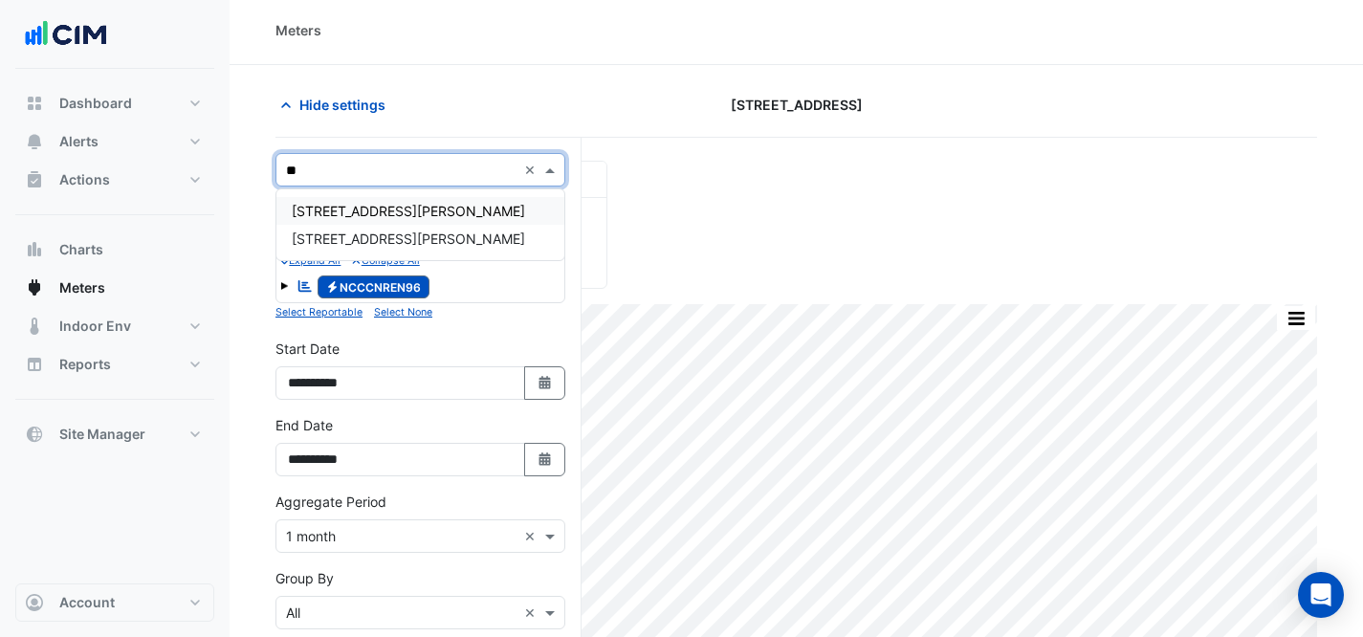
scroll to position [0, 0]
type input "***"
click at [481, 200] on div "[STREET_ADDRESS][PERSON_NAME]" at bounding box center [420, 211] width 288 height 28
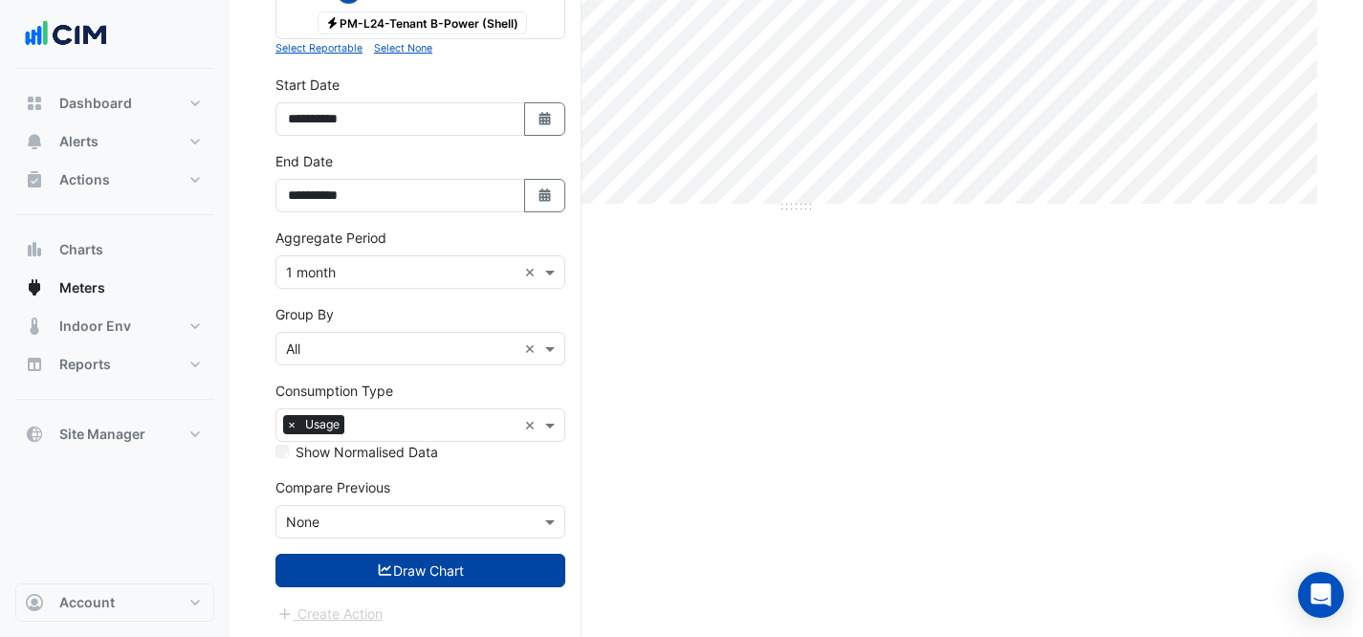
click at [459, 583] on button "Draw Chart" at bounding box center [421, 570] width 290 height 33
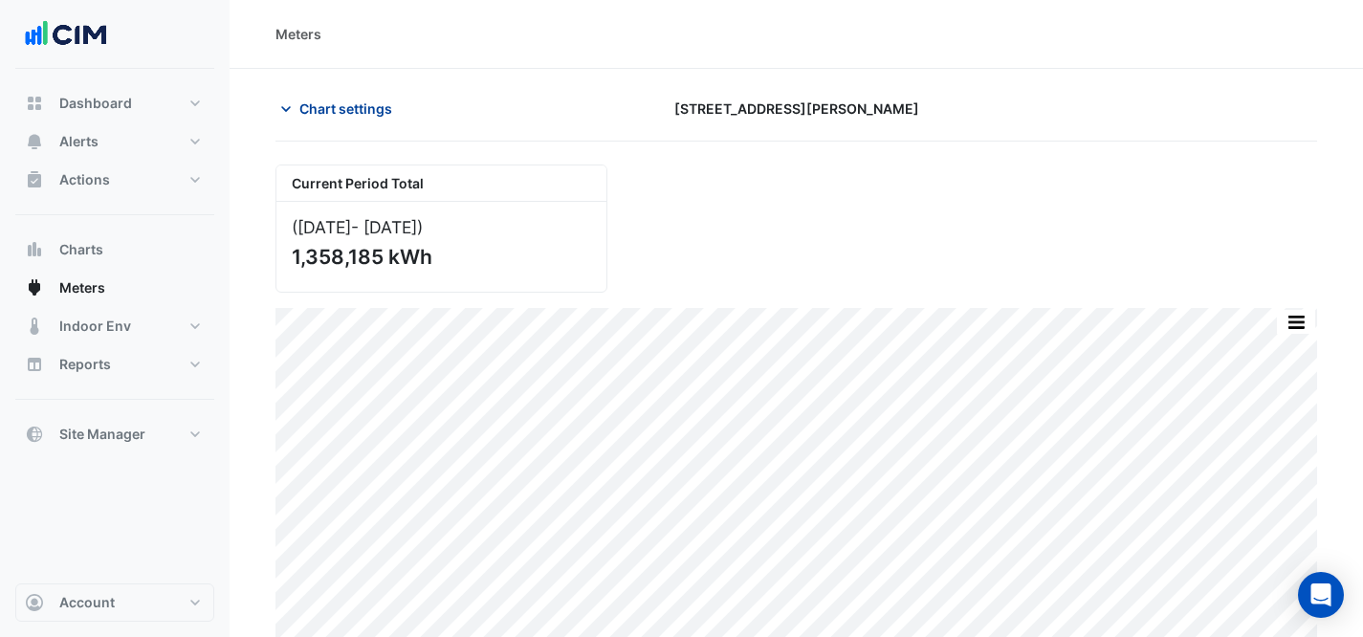
click at [377, 100] on span "Chart settings" at bounding box center [345, 109] width 93 height 20
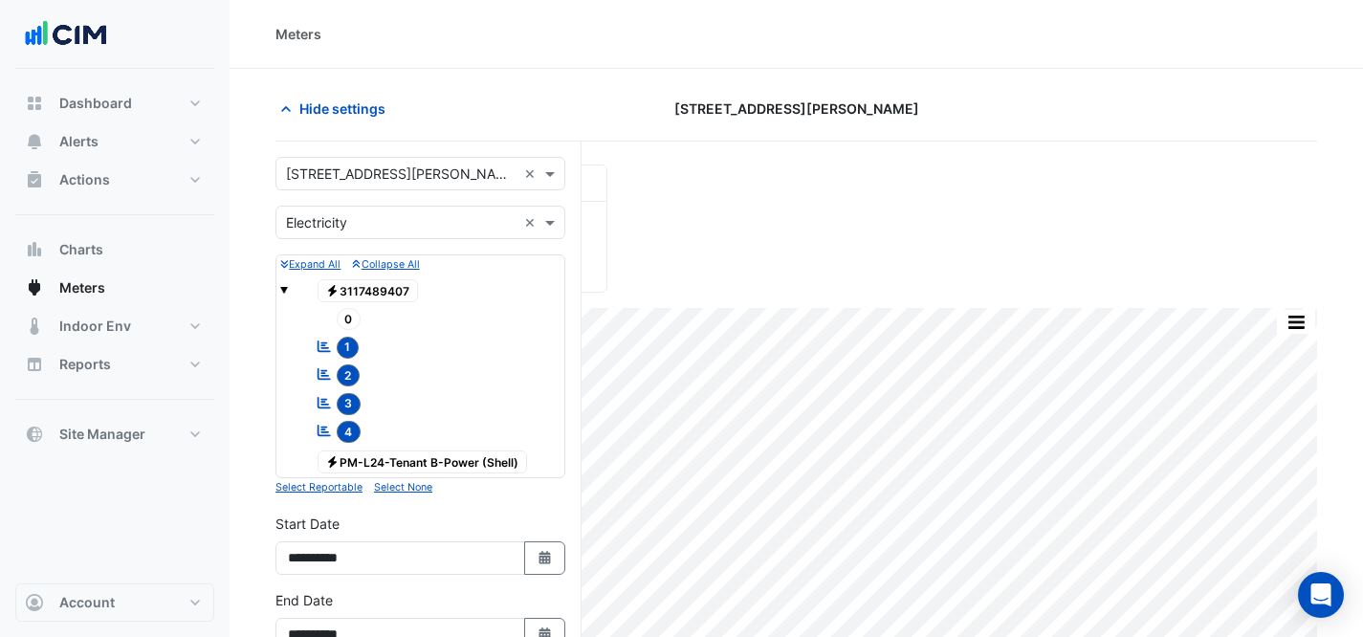
click at [387, 158] on div "Select a Site × [STREET_ADDRESS][PERSON_NAME] ×" at bounding box center [421, 173] width 290 height 33
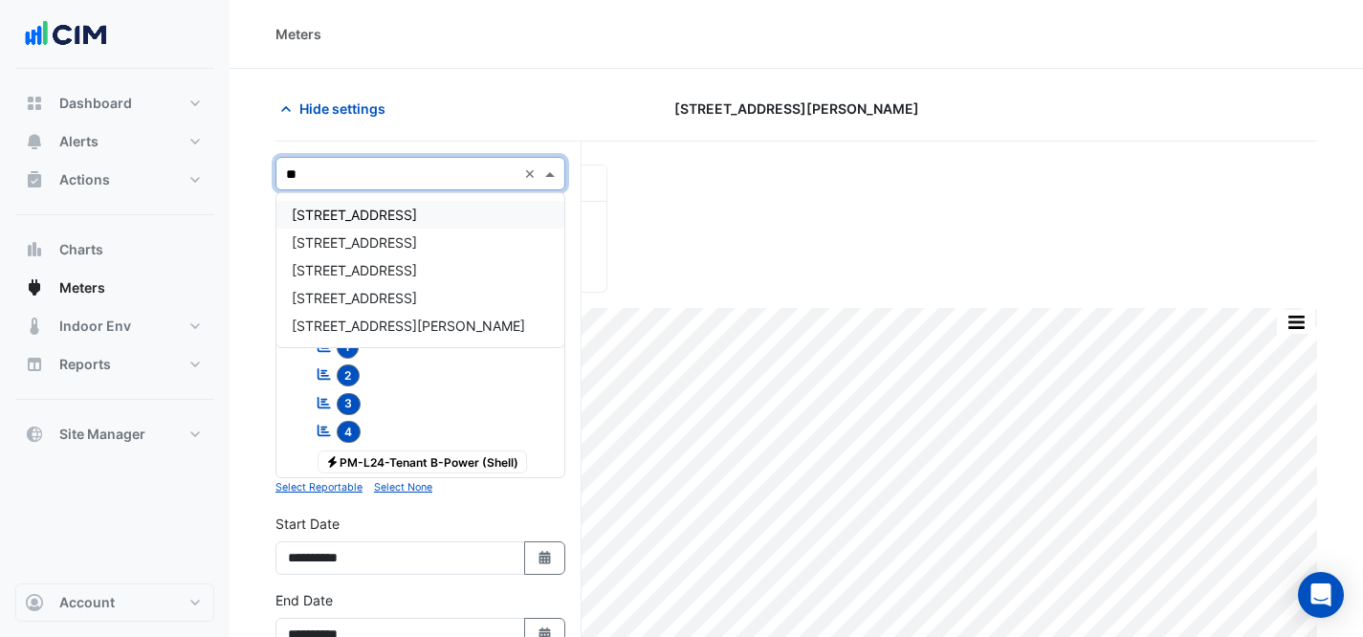
type input "***"
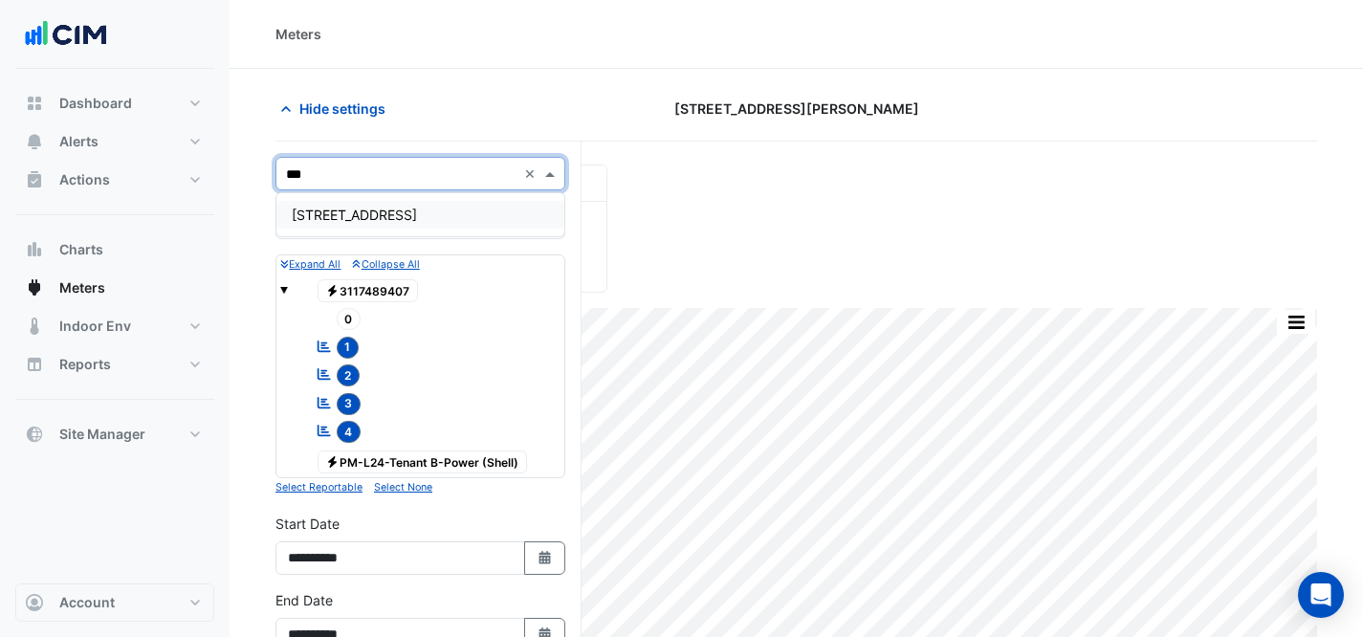
click at [348, 211] on span "[STREET_ADDRESS]" at bounding box center [354, 215] width 125 height 16
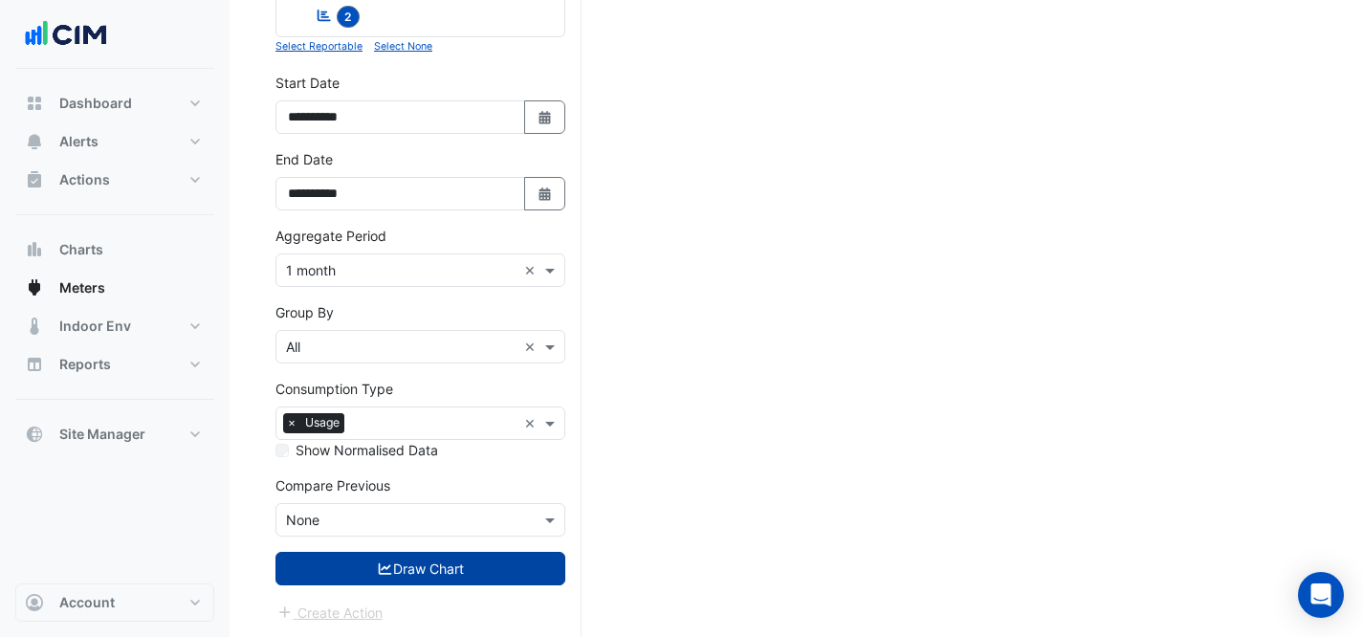
click at [441, 558] on button "Draw Chart" at bounding box center [421, 568] width 290 height 33
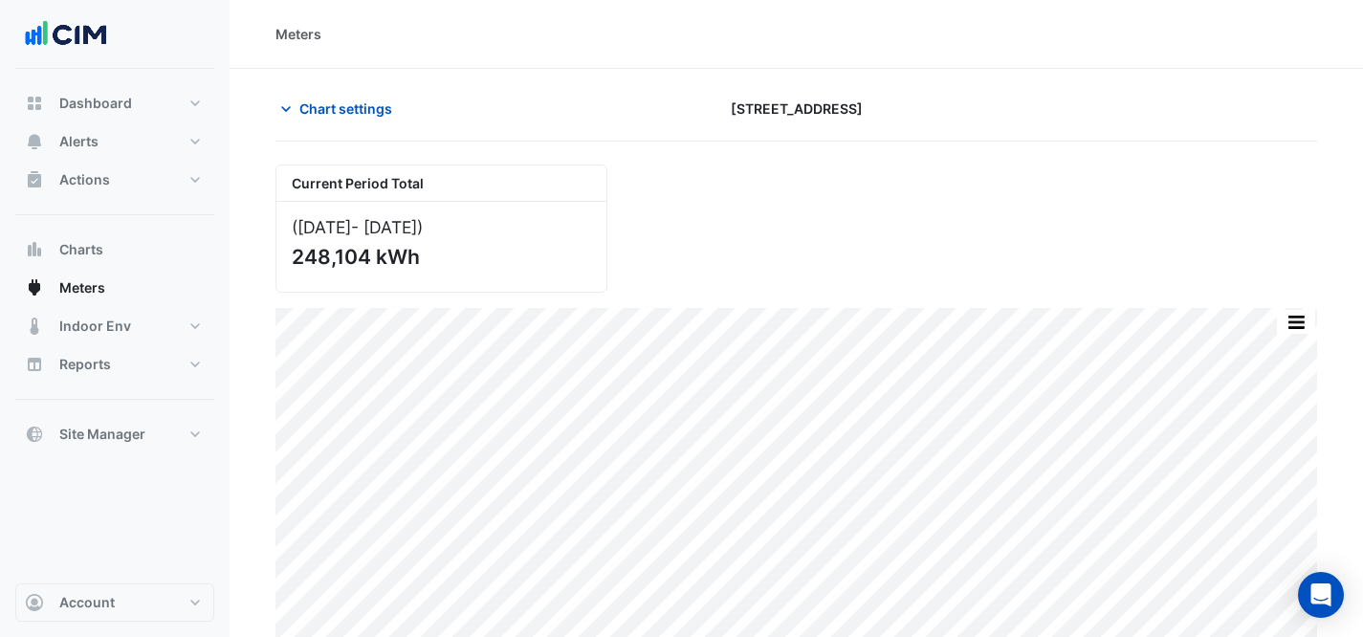
click at [348, 127] on div "Chart settings [STREET_ADDRESS]" at bounding box center [797, 117] width 1042 height 50
click at [344, 117] on span "Chart settings" at bounding box center [345, 109] width 93 height 20
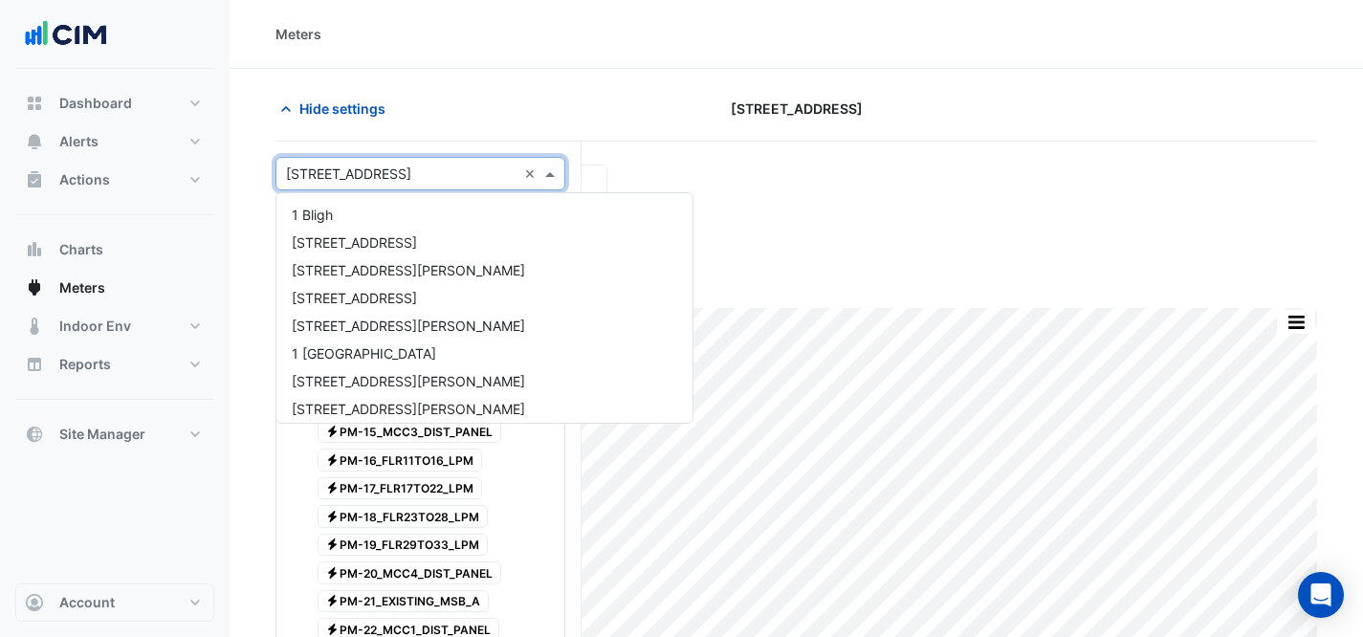
click at [442, 188] on div "Select a Site × [STREET_ADDRESS] ×" at bounding box center [421, 173] width 290 height 33
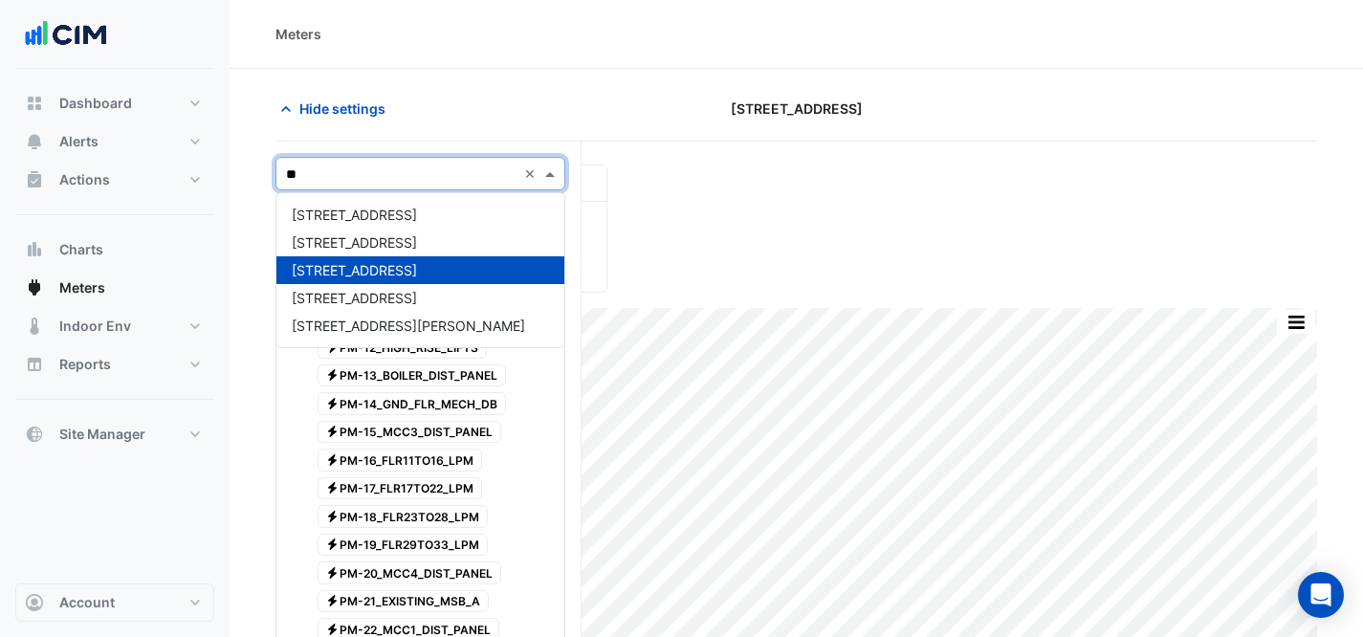
type input "***"
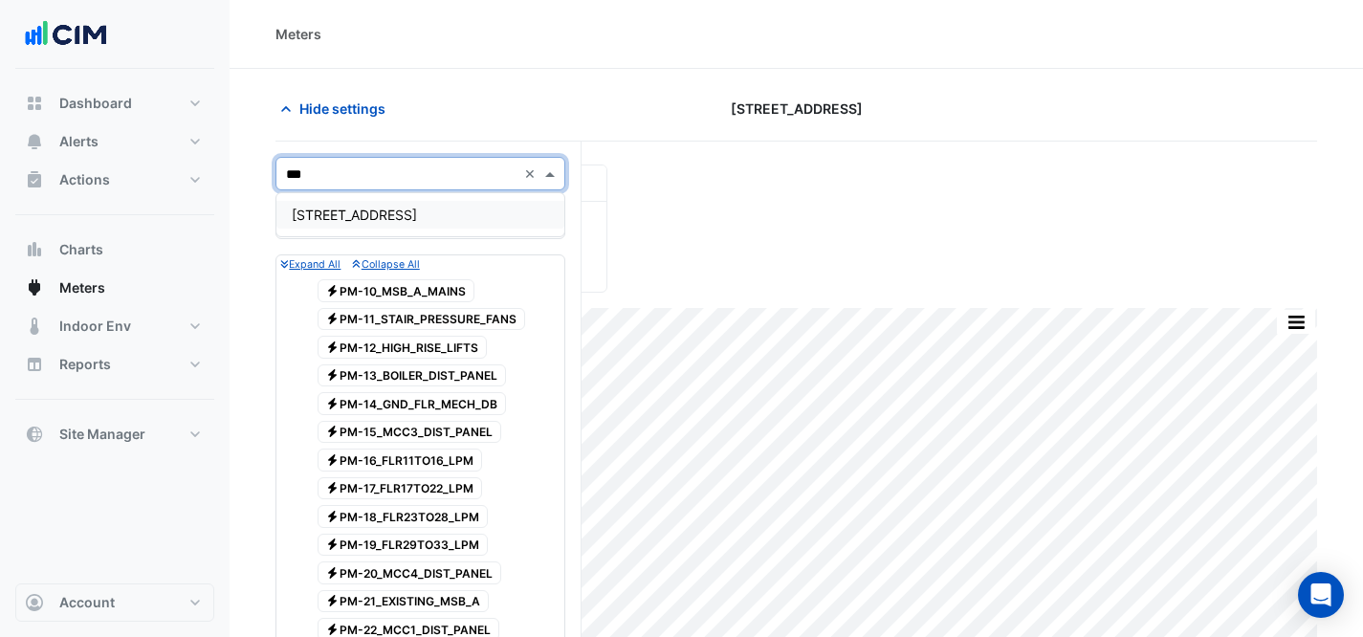
click at [463, 206] on div "[STREET_ADDRESS]" at bounding box center [420, 215] width 288 height 28
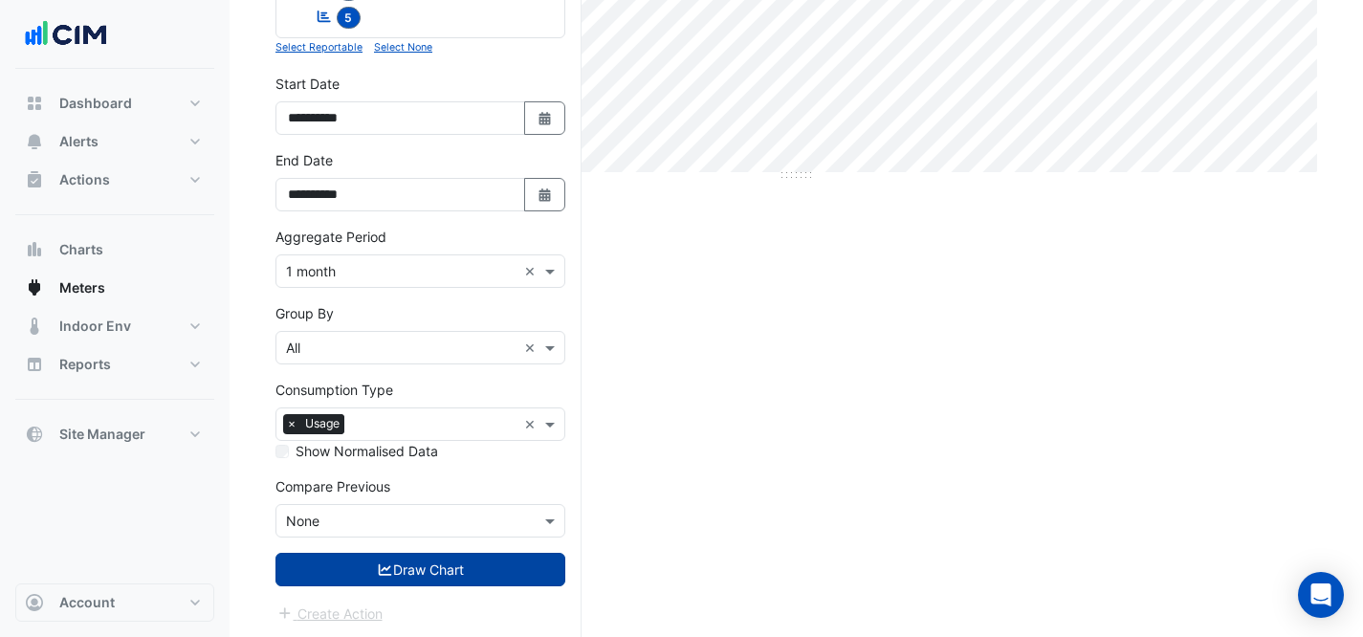
click at [440, 583] on button "Draw Chart" at bounding box center [421, 569] width 290 height 33
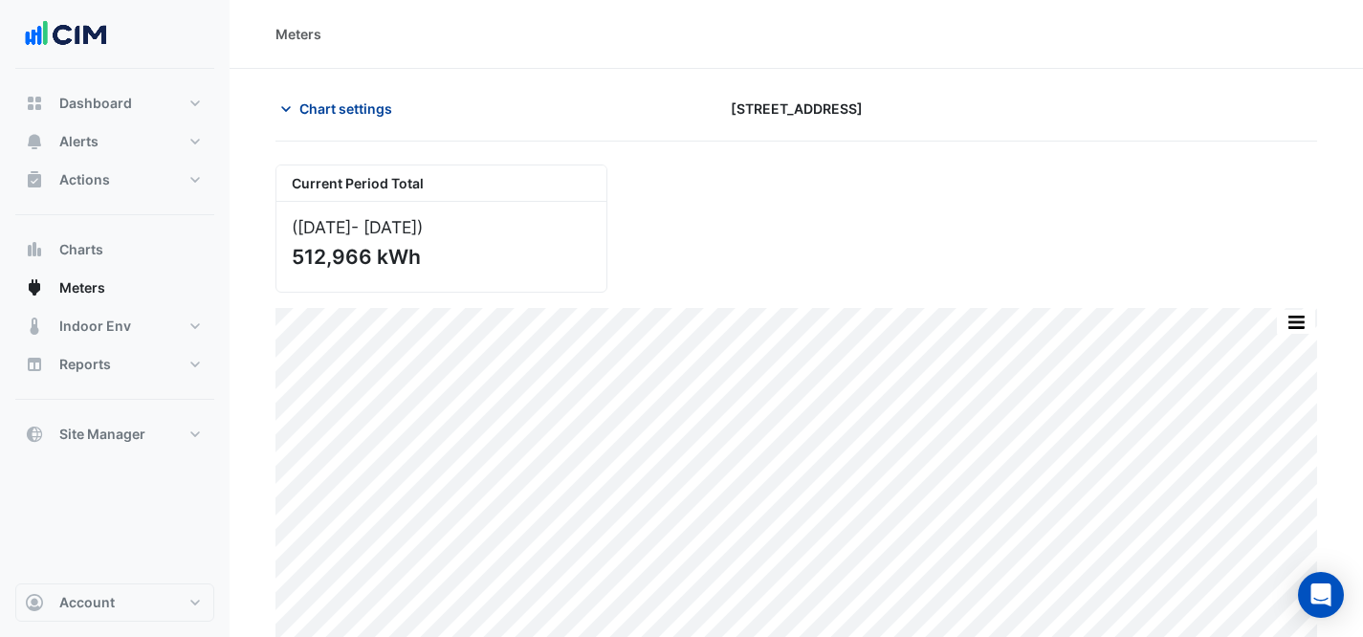
click at [352, 106] on span "Chart settings" at bounding box center [345, 109] width 93 height 20
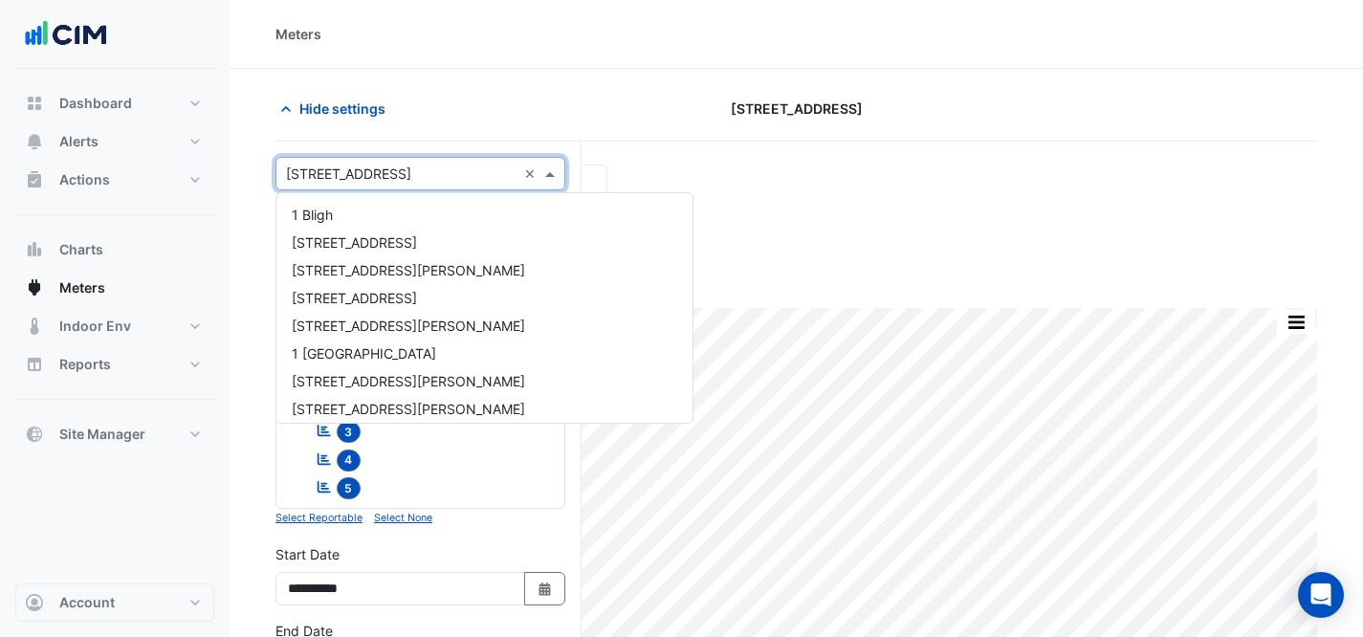
click at [323, 178] on input "text" at bounding box center [401, 175] width 231 height 20
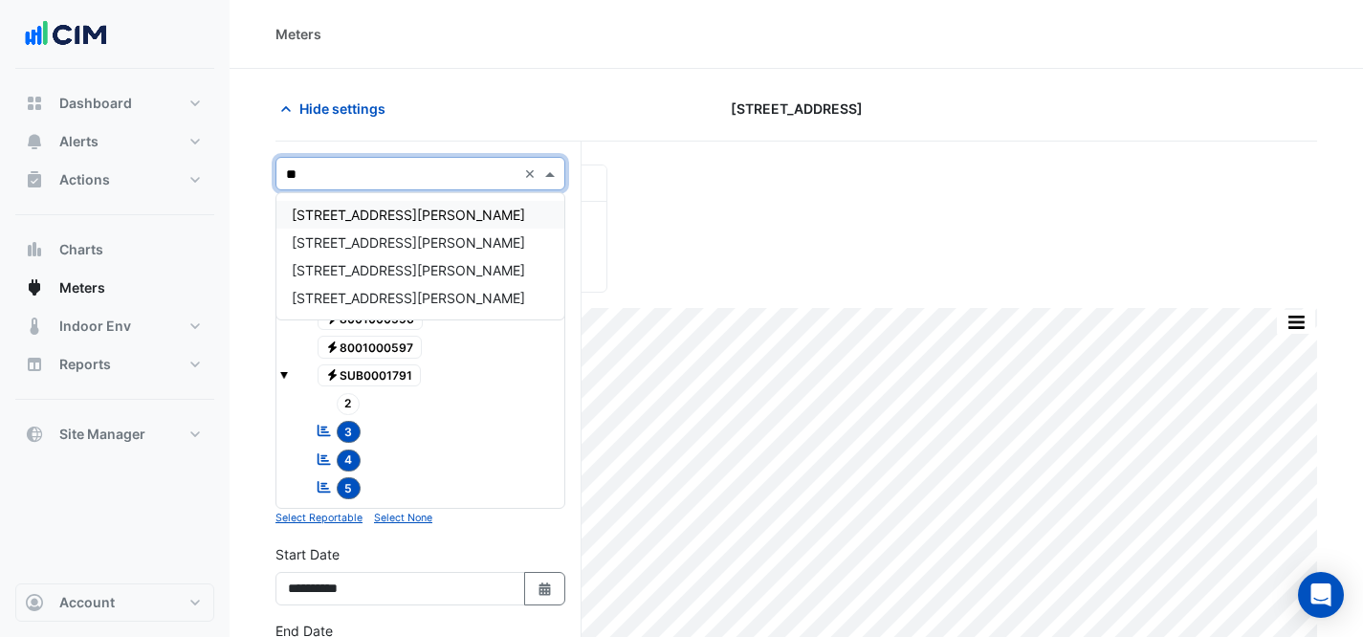
type input "**"
click at [409, 265] on div "[STREET_ADDRESS][PERSON_NAME]" at bounding box center [420, 270] width 288 height 28
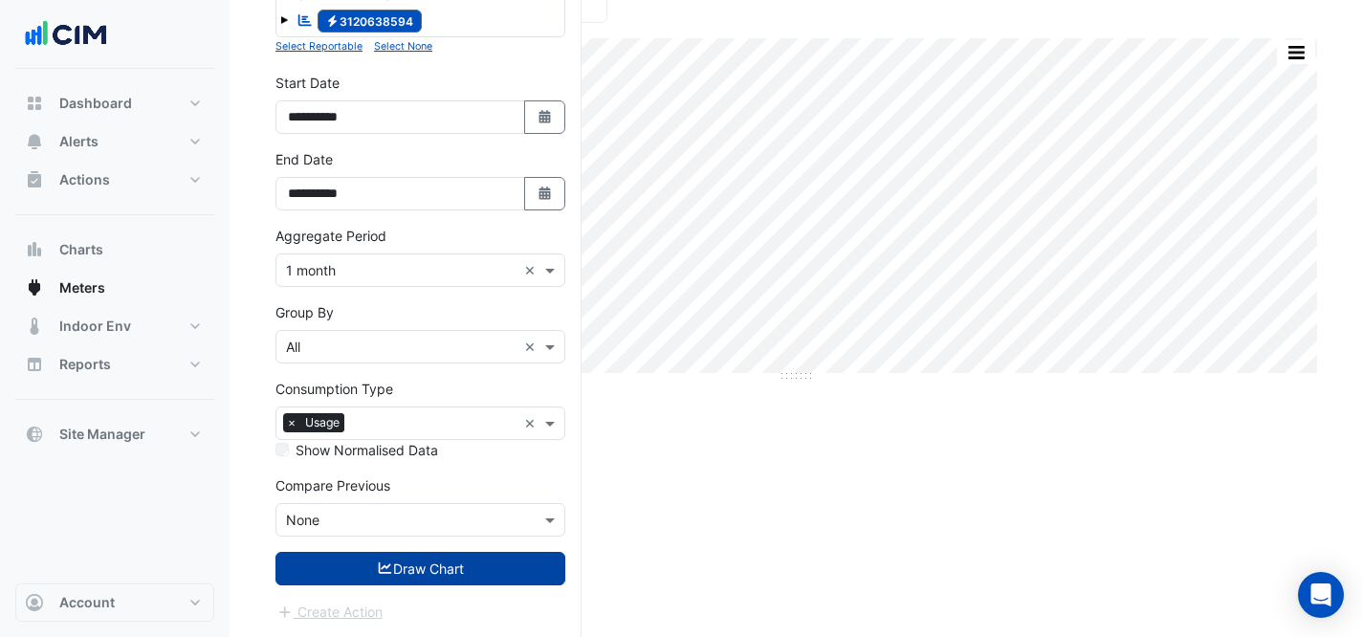
click at [460, 575] on button "Draw Chart" at bounding box center [421, 568] width 290 height 33
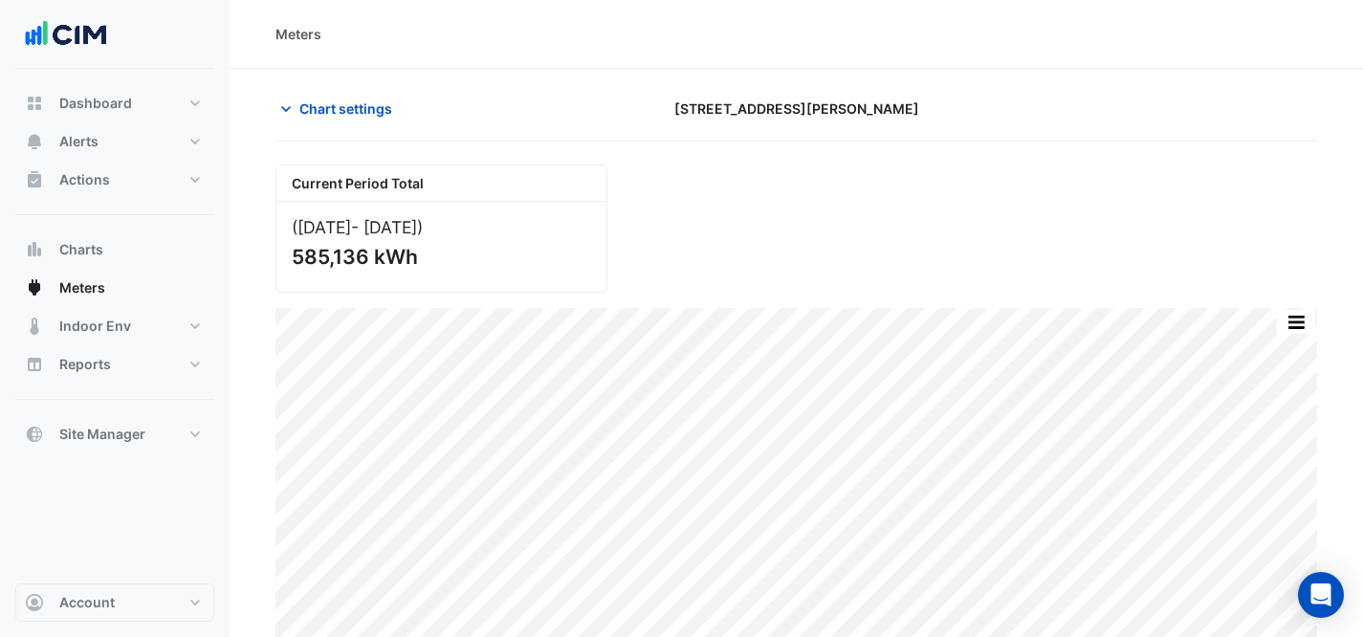
click at [362, 77] on section "Chart settings [STREET_ADDRESS][PERSON_NAME] Current Period Total ([DATE] - [DA…" at bounding box center [797, 361] width 1134 height 584
click at [350, 105] on span "Chart settings" at bounding box center [345, 109] width 93 height 20
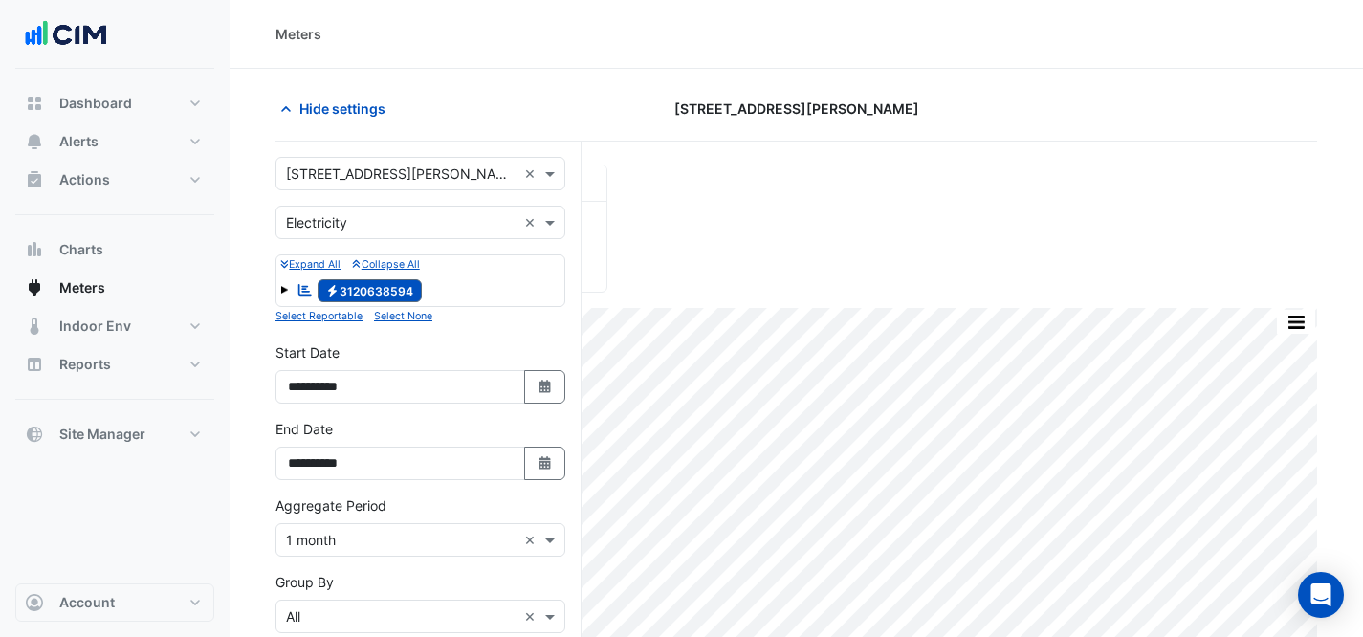
click at [412, 171] on input "text" at bounding box center [401, 175] width 231 height 20
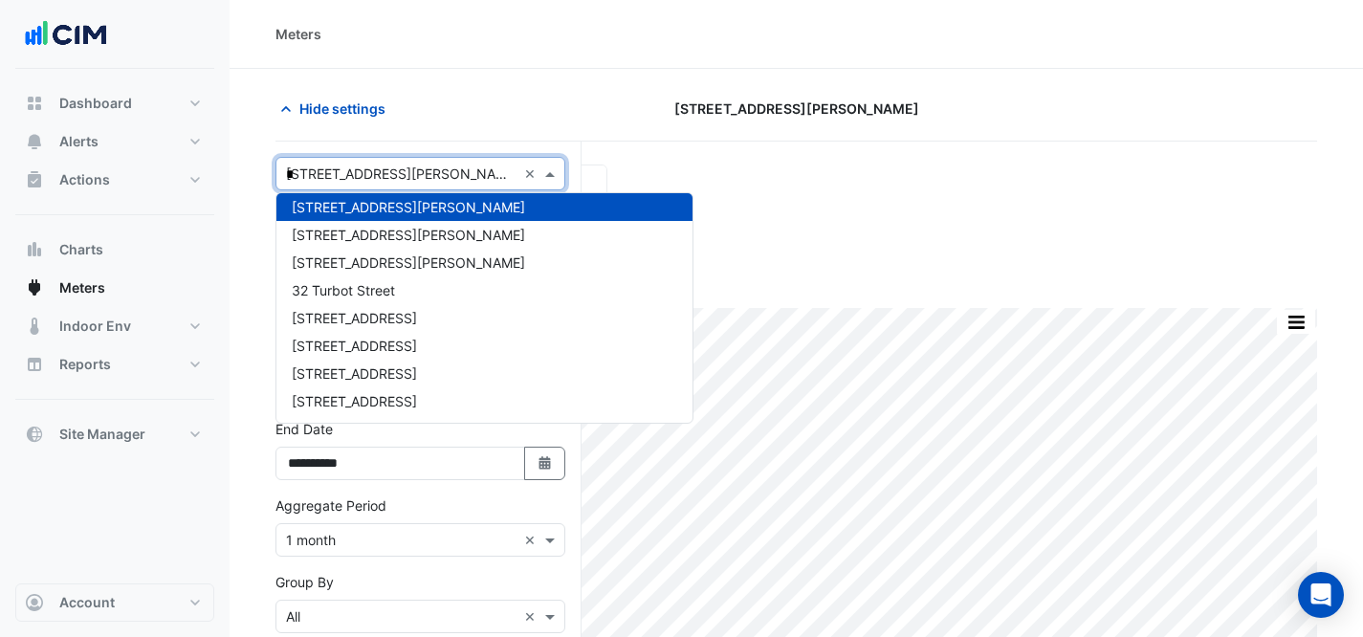
scroll to position [507, 0]
type input "**"
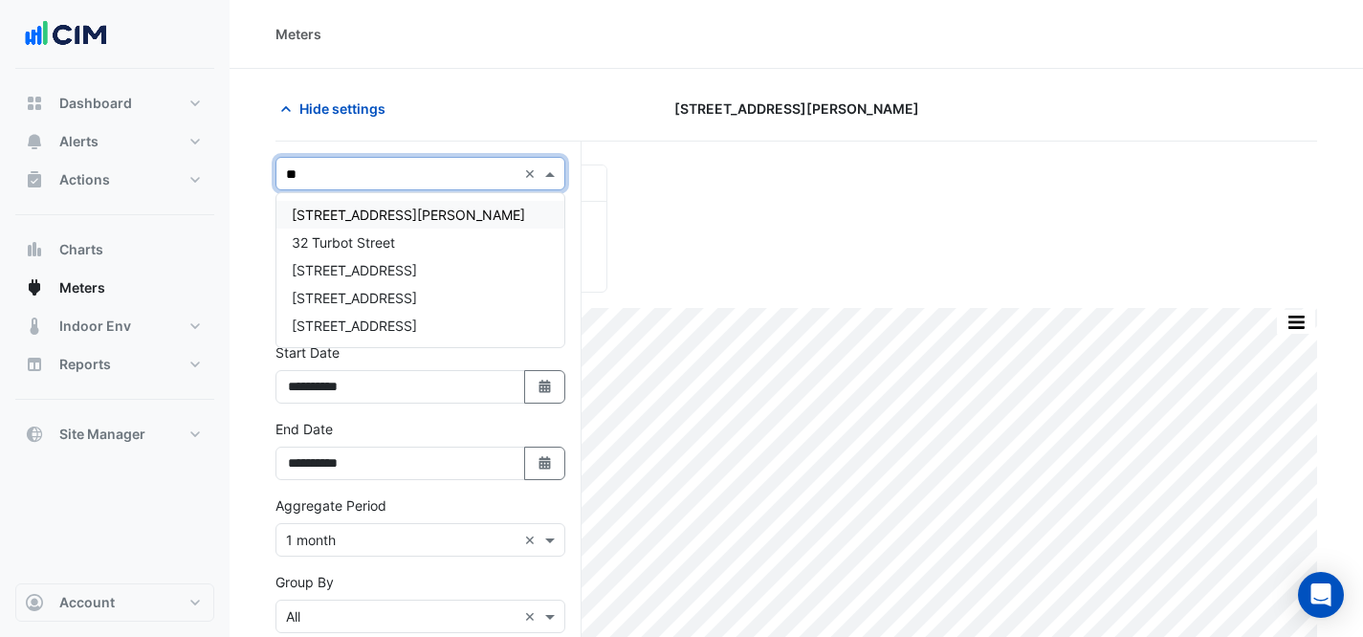
click at [418, 206] on div "[STREET_ADDRESS][PERSON_NAME]" at bounding box center [420, 215] width 288 height 28
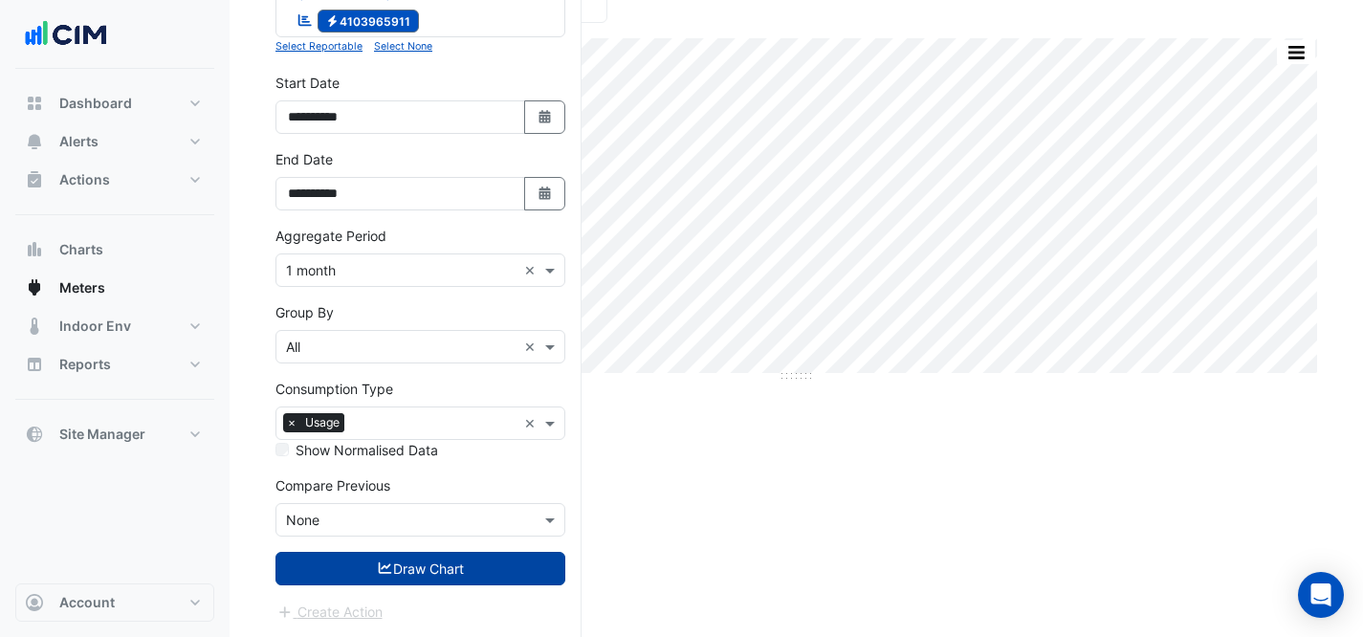
click at [533, 580] on button "Draw Chart" at bounding box center [421, 568] width 290 height 33
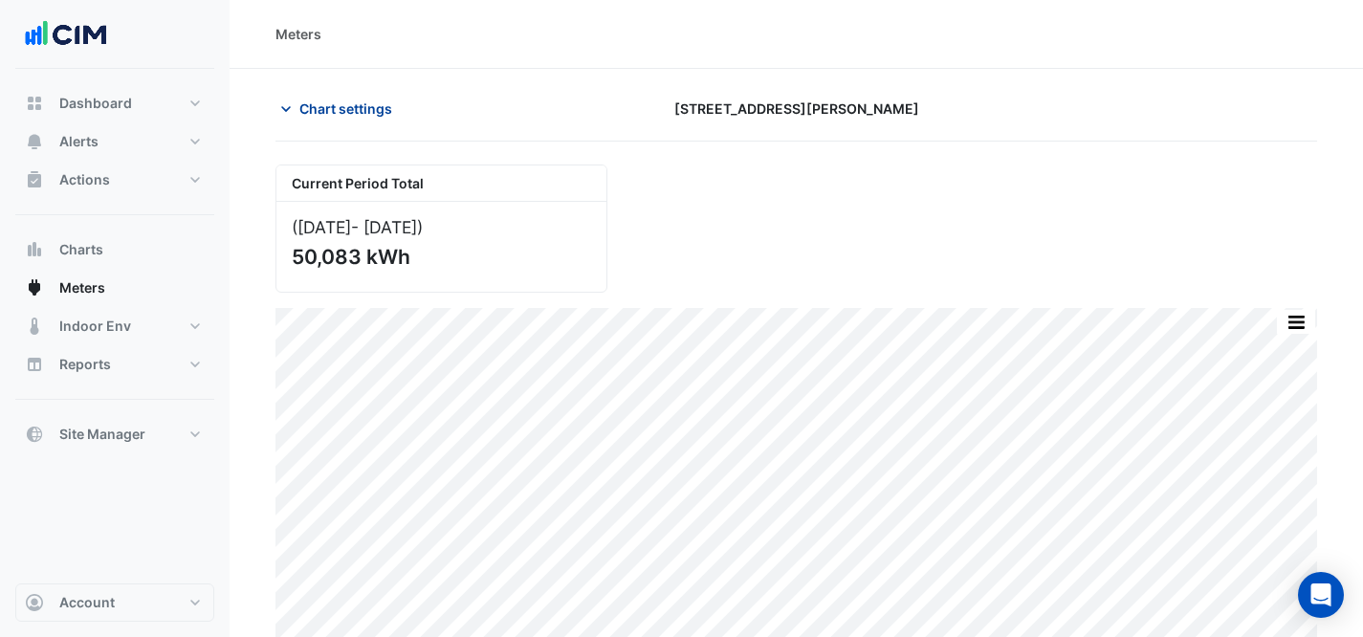
click at [297, 106] on button "Chart settings" at bounding box center [340, 108] width 129 height 33
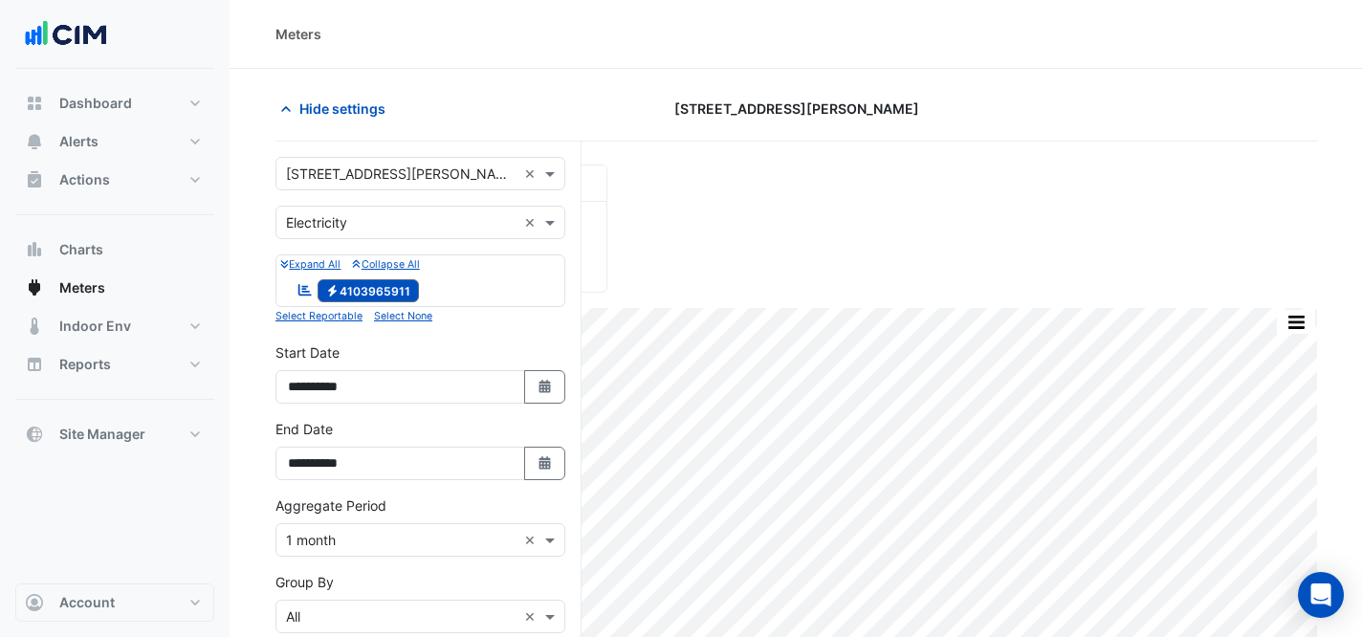
click at [733, 244] on div "Current Period Total ([DATE] - [DATE] ) 50,083 kWh" at bounding box center [796, 221] width 1065 height 144
click at [293, 94] on button "Hide settings" at bounding box center [337, 108] width 122 height 33
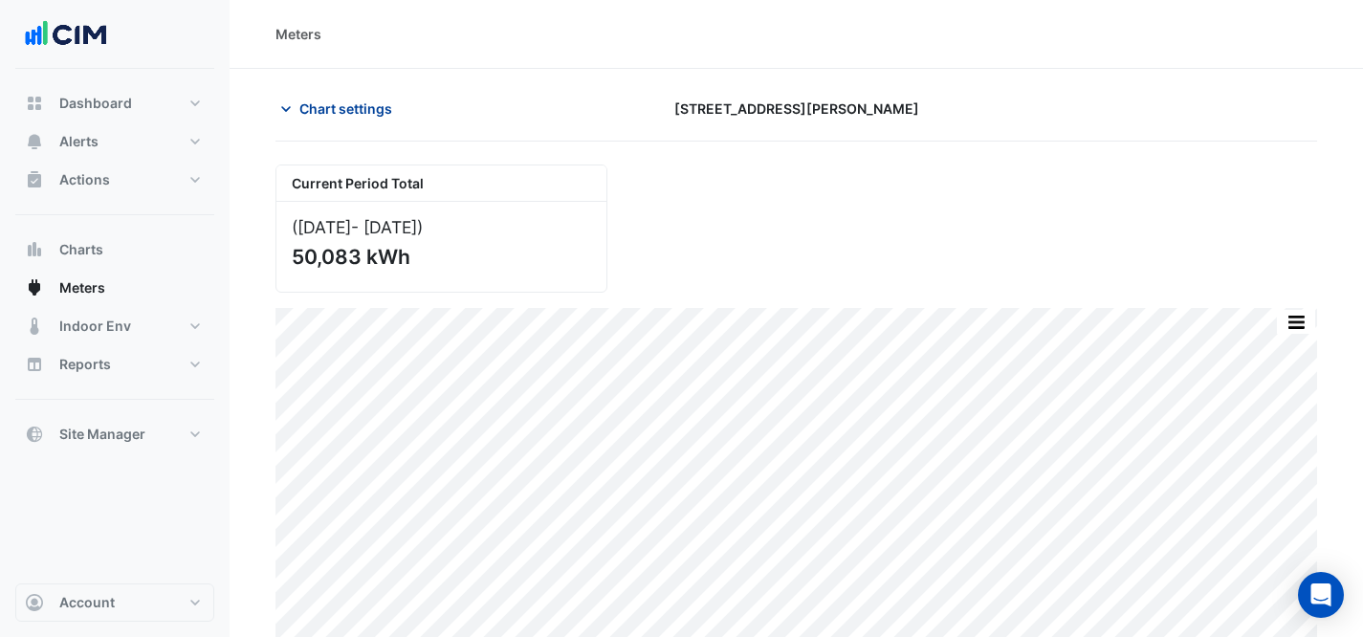
click at [386, 123] on button "Chart settings" at bounding box center [340, 108] width 129 height 33
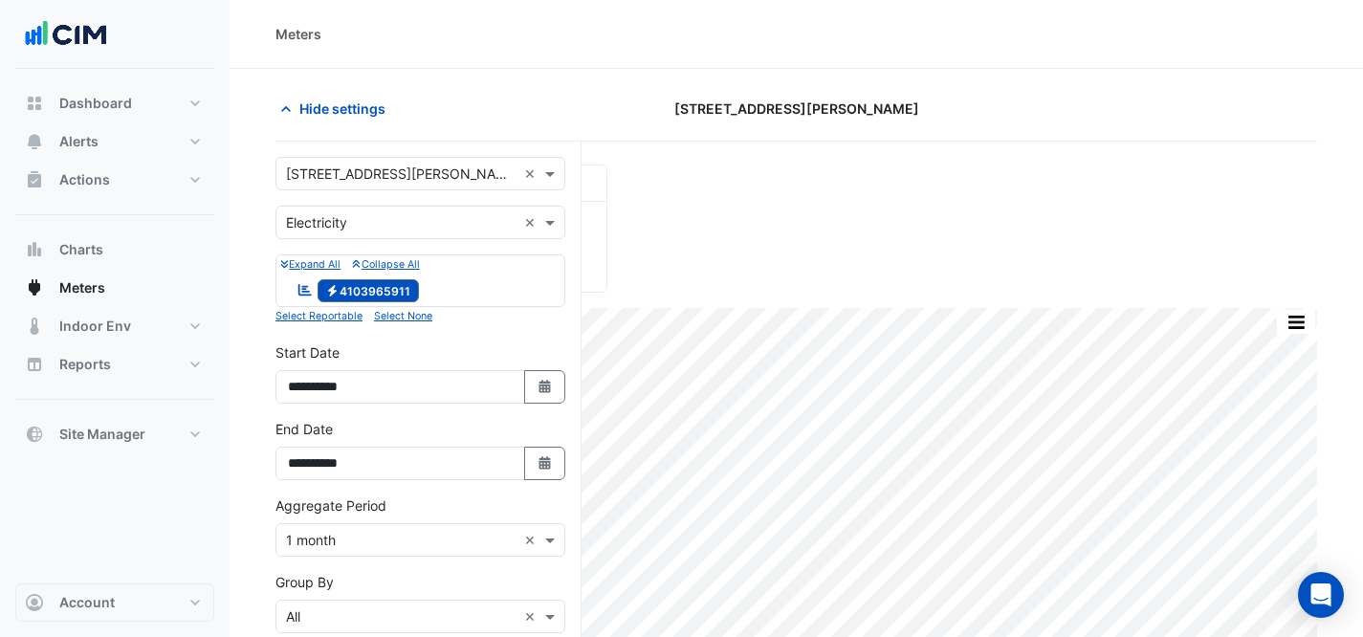
click at [400, 170] on input "text" at bounding box center [401, 175] width 231 height 20
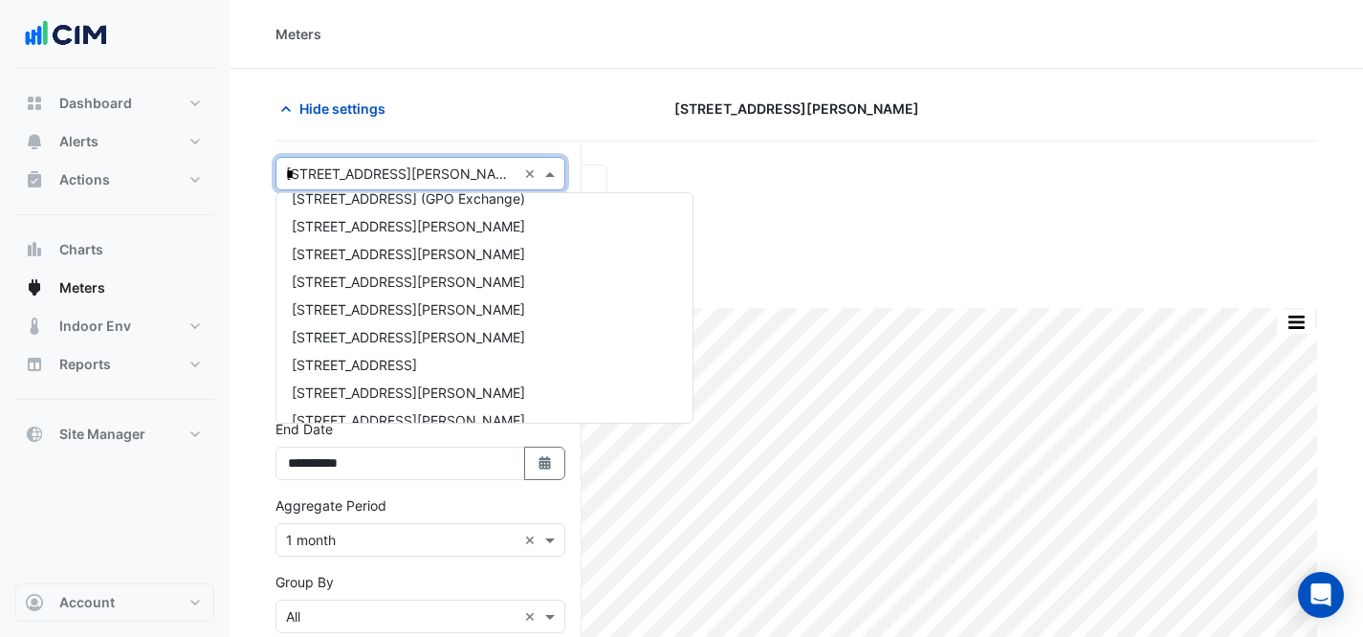
type input "**"
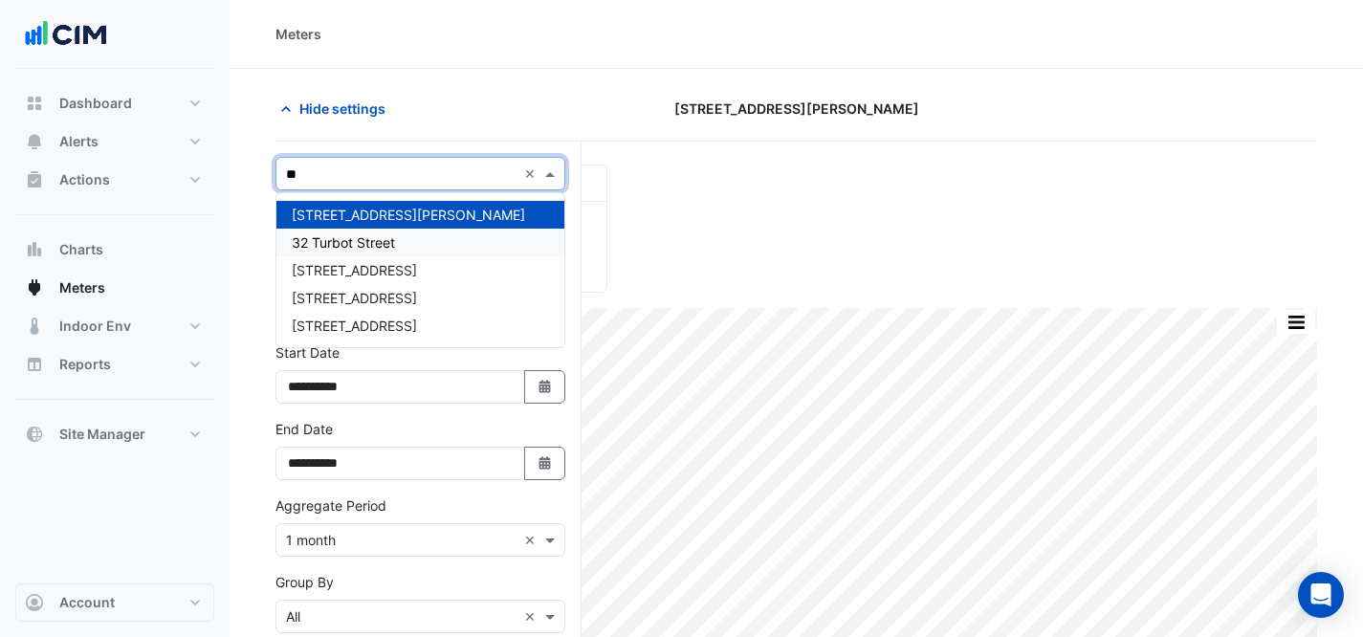
click at [444, 235] on div "32 Turbot Street" at bounding box center [420, 243] width 288 height 28
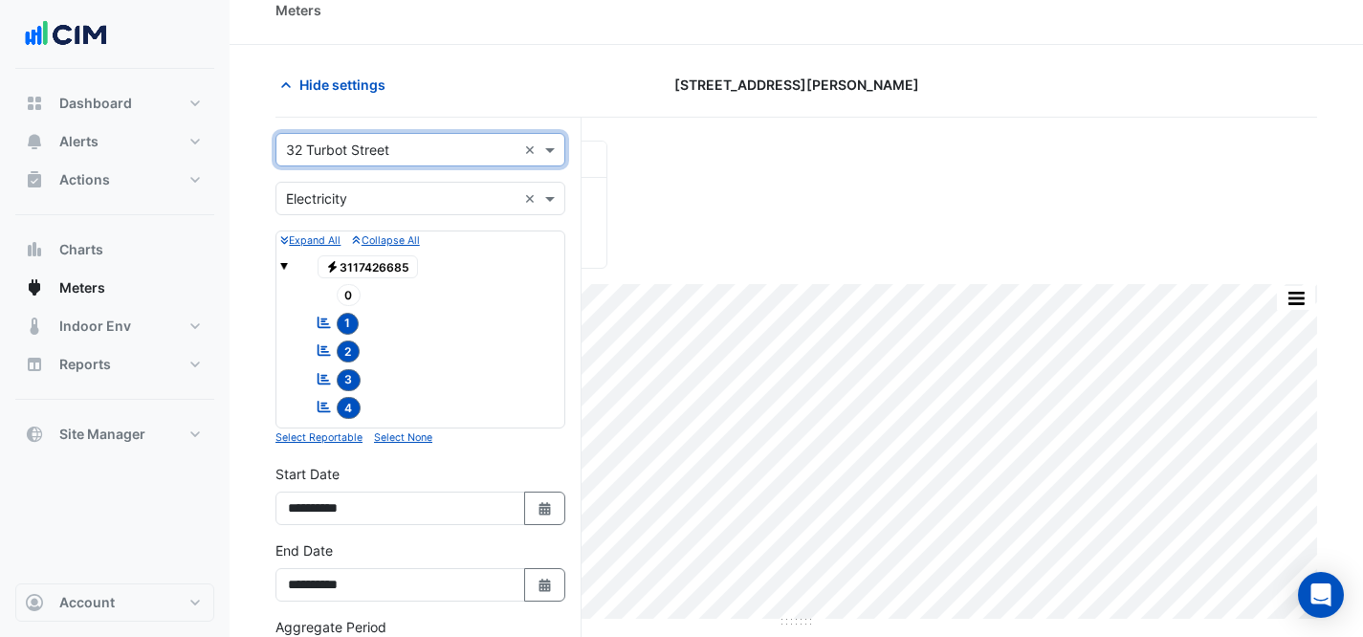
scroll to position [414, 0]
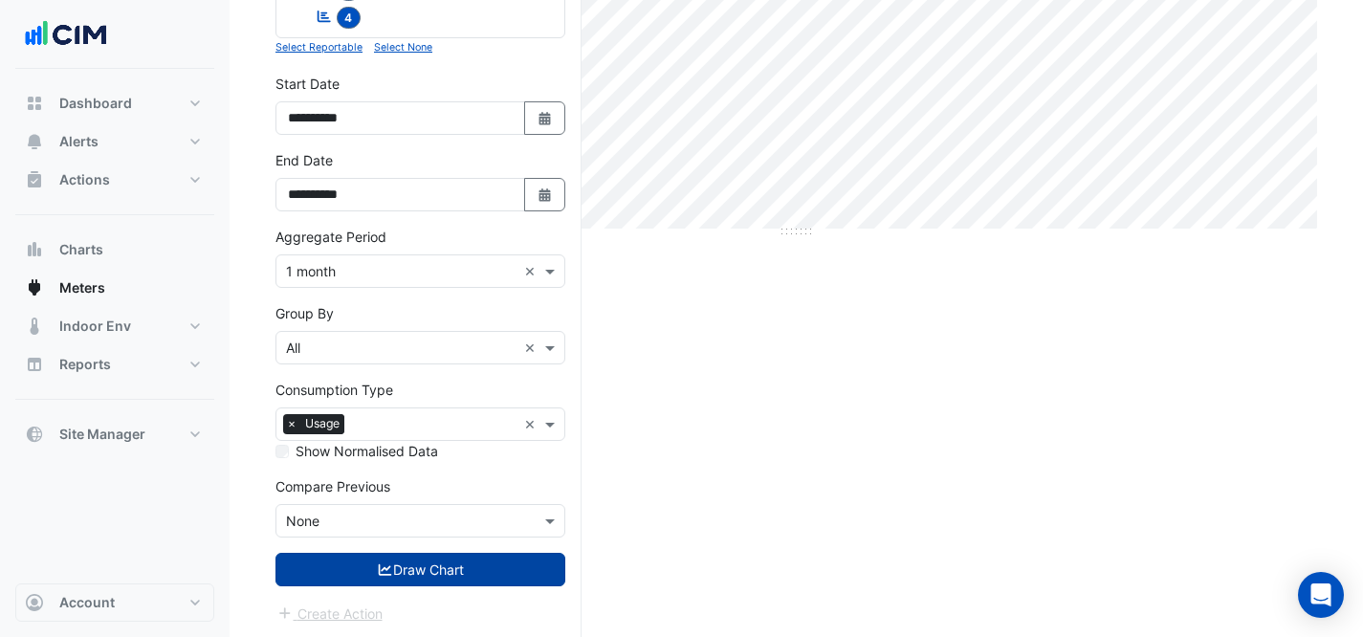
click at [406, 561] on button "Draw Chart" at bounding box center [421, 569] width 290 height 33
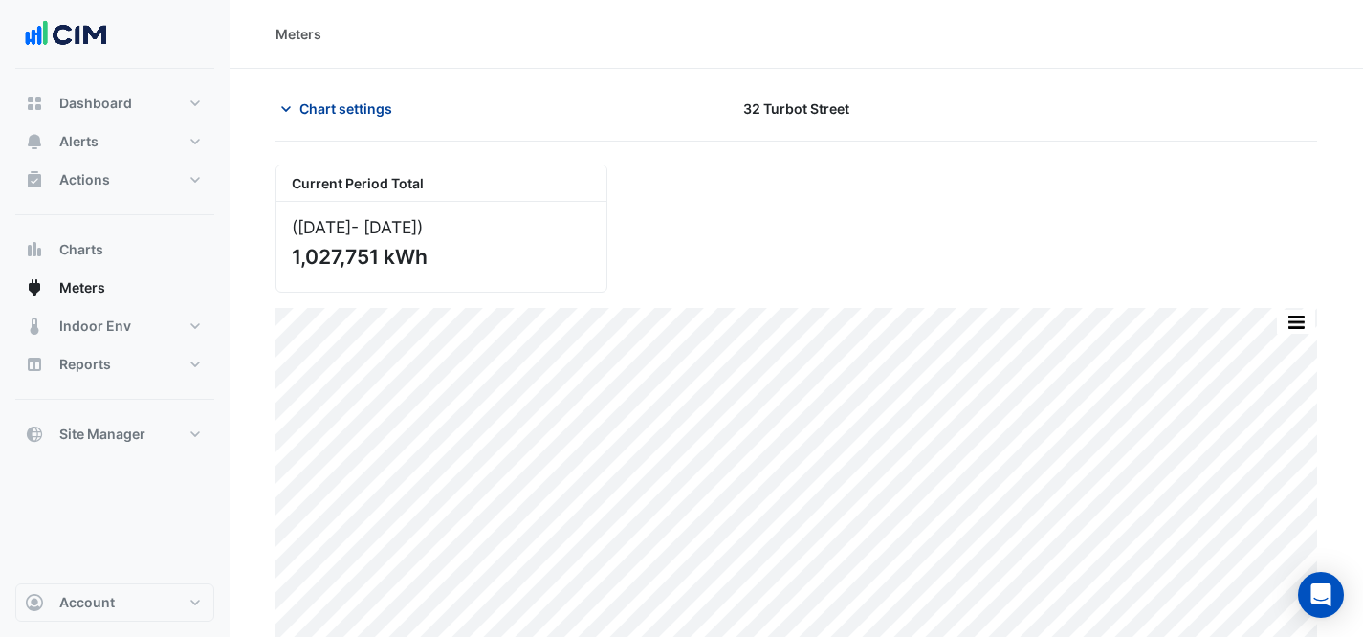
click at [346, 118] on span "Chart settings" at bounding box center [345, 109] width 93 height 20
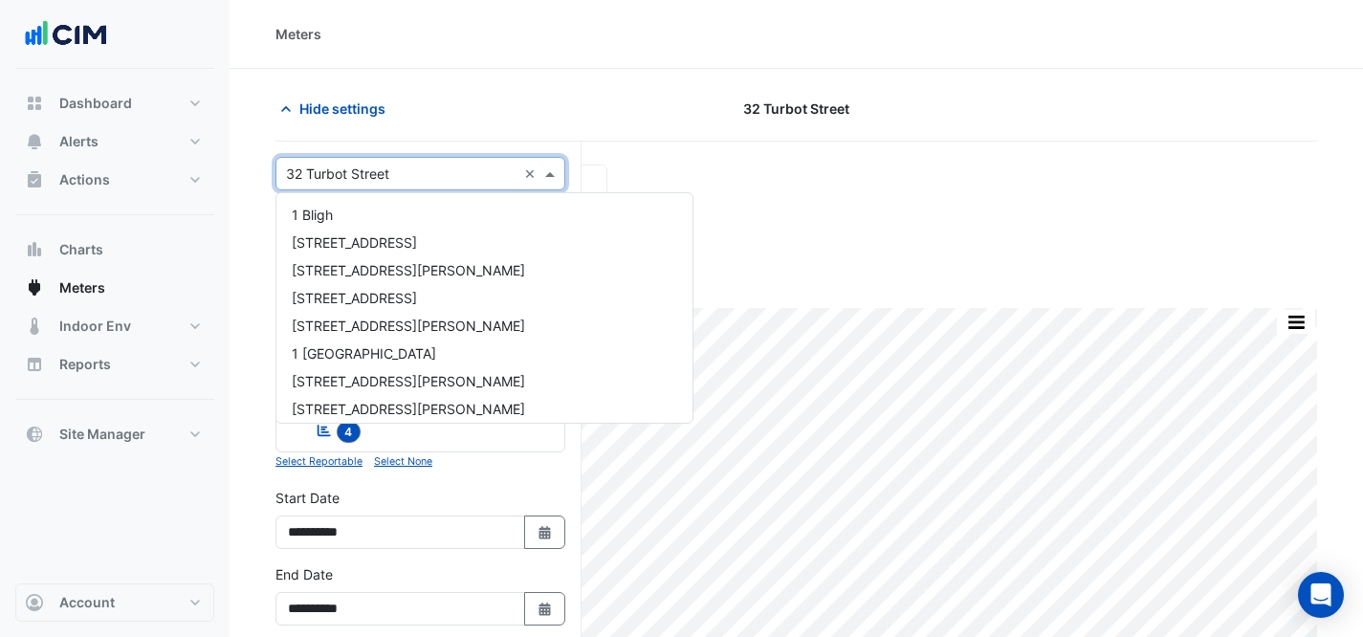
click at [373, 170] on input "text" at bounding box center [401, 175] width 231 height 20
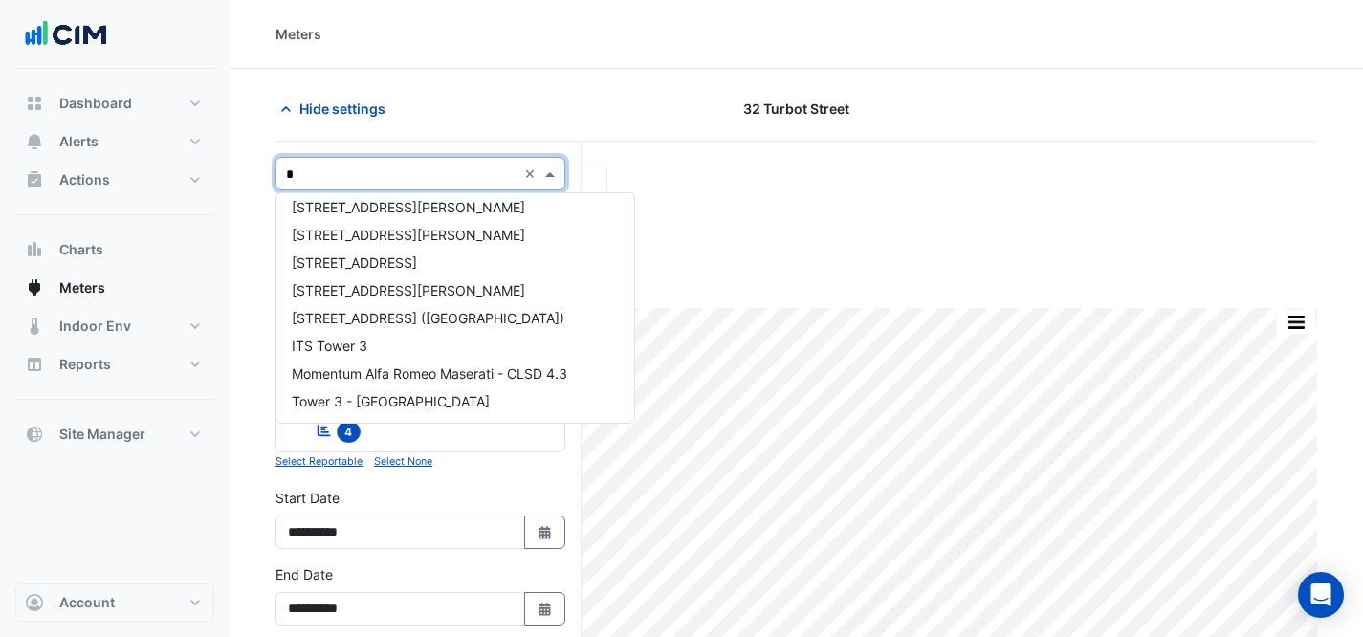
scroll to position [590, 0]
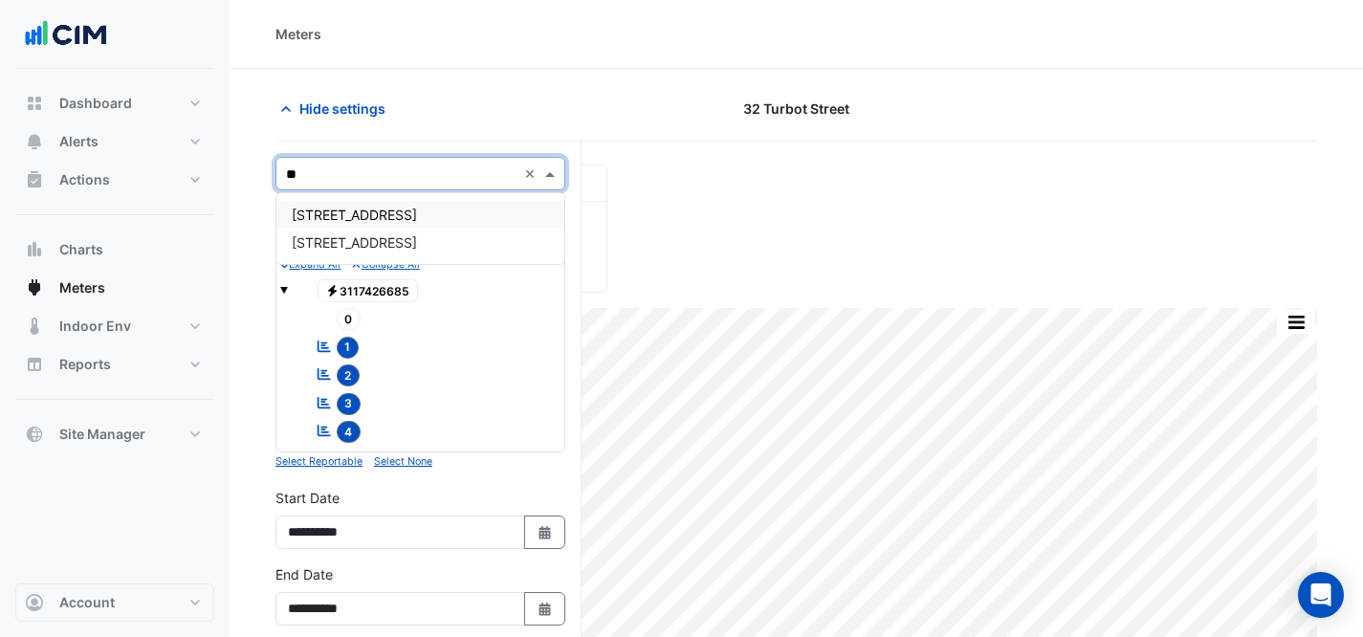
type input "***"
click at [421, 215] on div "[STREET_ADDRESS]" at bounding box center [420, 215] width 288 height 28
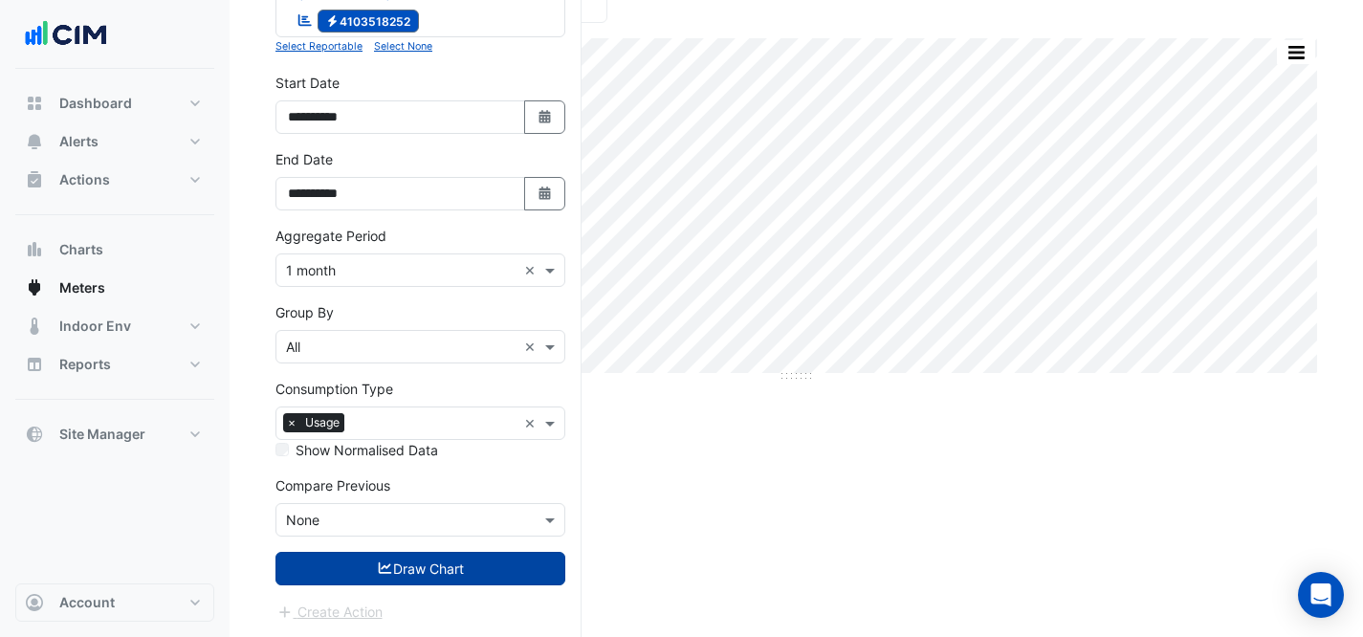
click at [433, 558] on button "Draw Chart" at bounding box center [421, 568] width 290 height 33
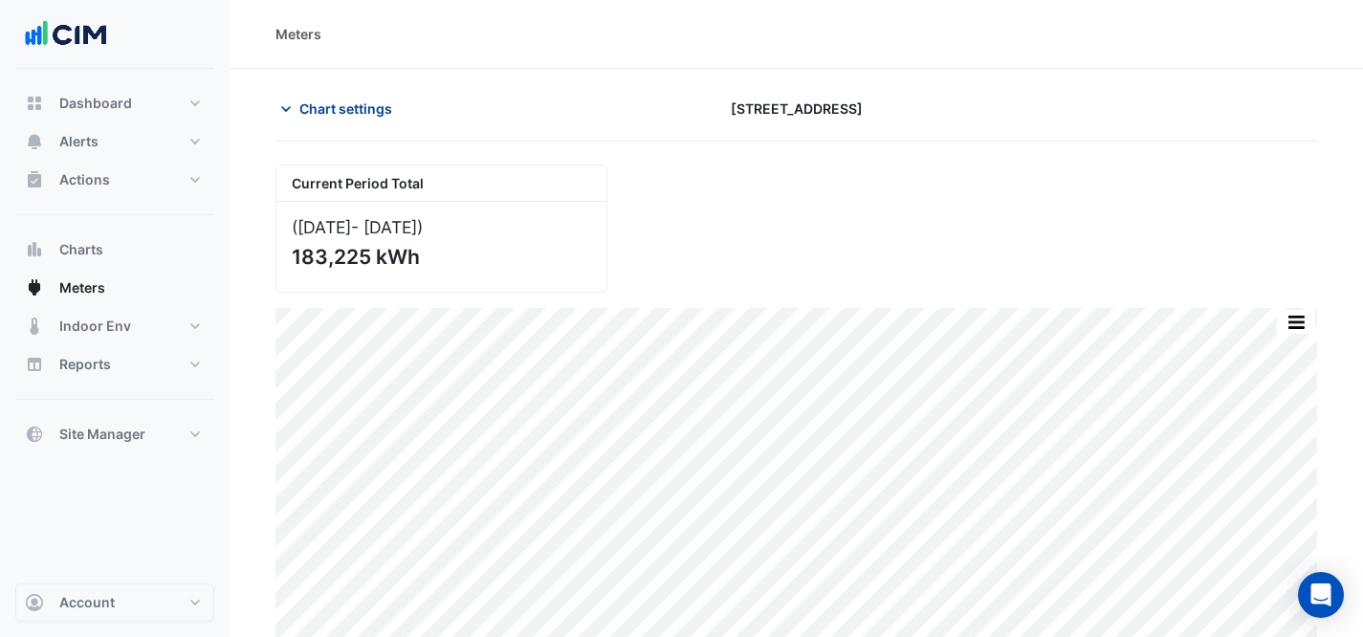
click at [313, 100] on span "Chart settings" at bounding box center [345, 109] width 93 height 20
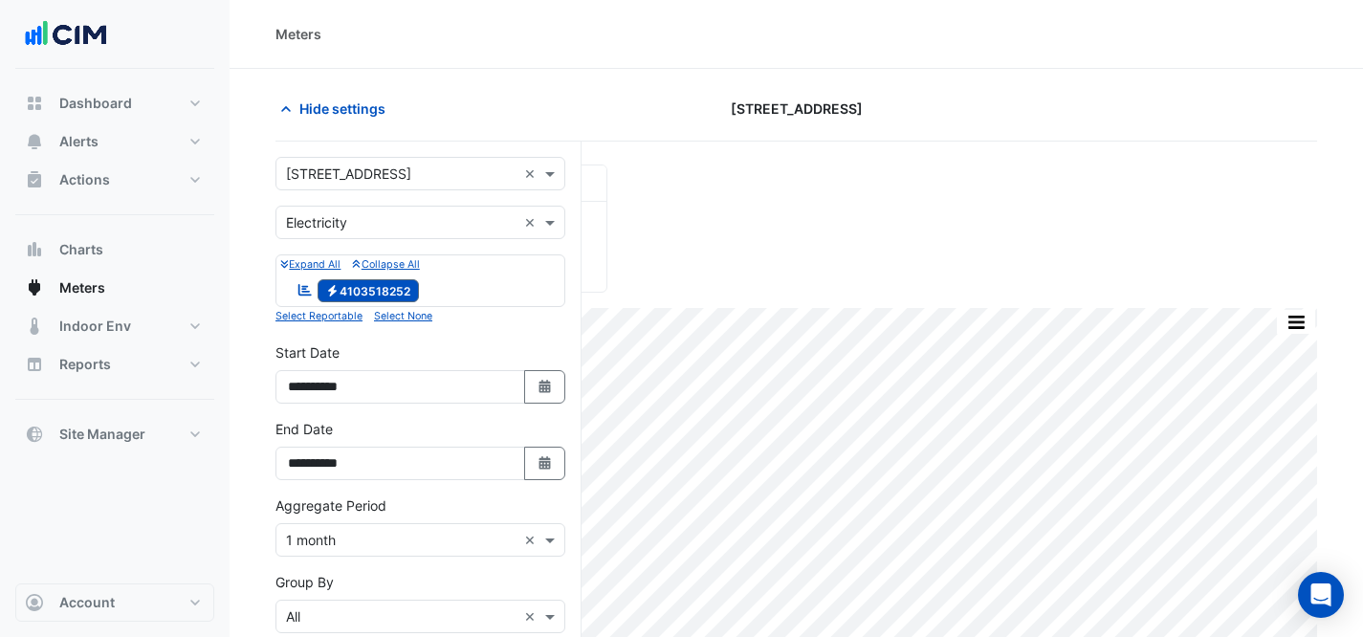
click at [408, 162] on div "Select a Site × [STREET_ADDRESS] ×" at bounding box center [421, 173] width 290 height 33
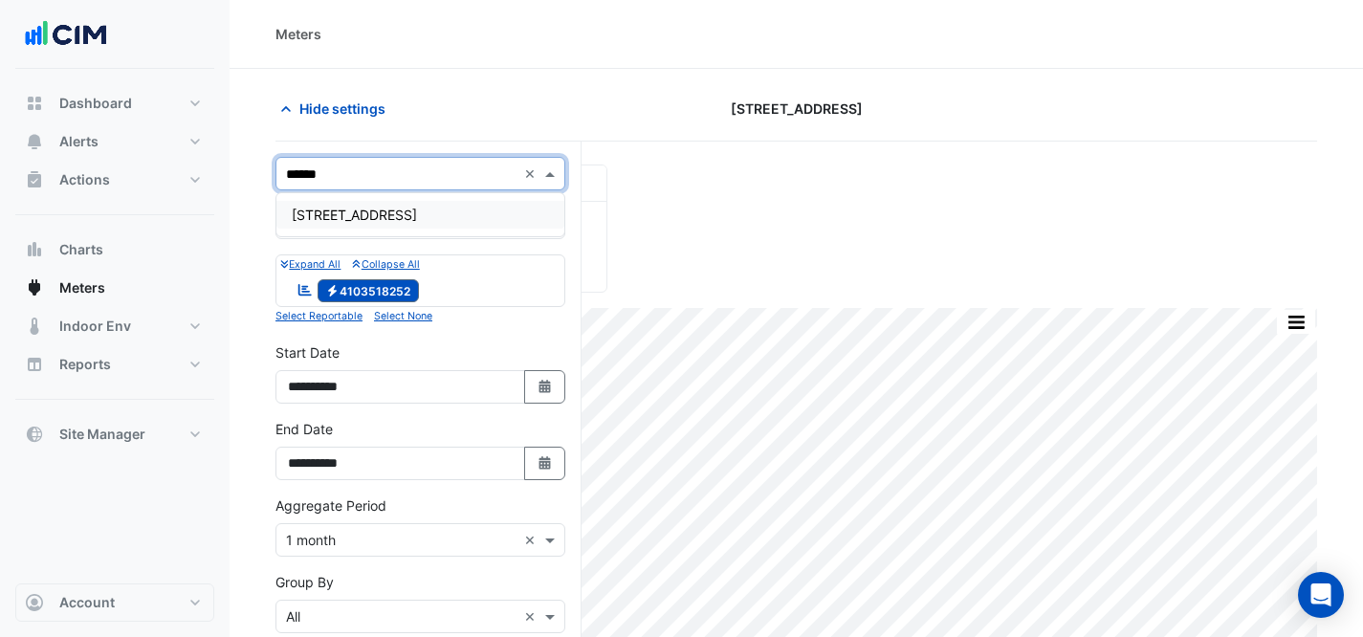
type input "*******"
click at [406, 215] on div "[STREET_ADDRESS]" at bounding box center [420, 215] width 288 height 28
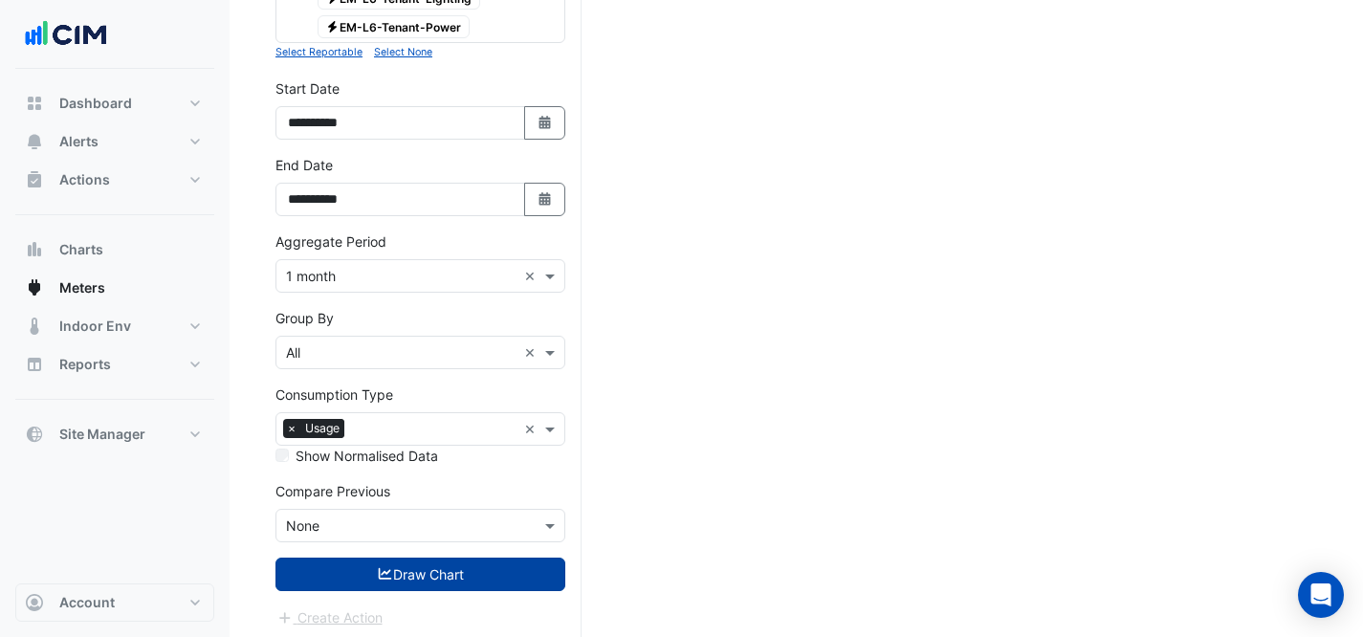
click at [414, 564] on button "Draw Chart" at bounding box center [421, 574] width 290 height 33
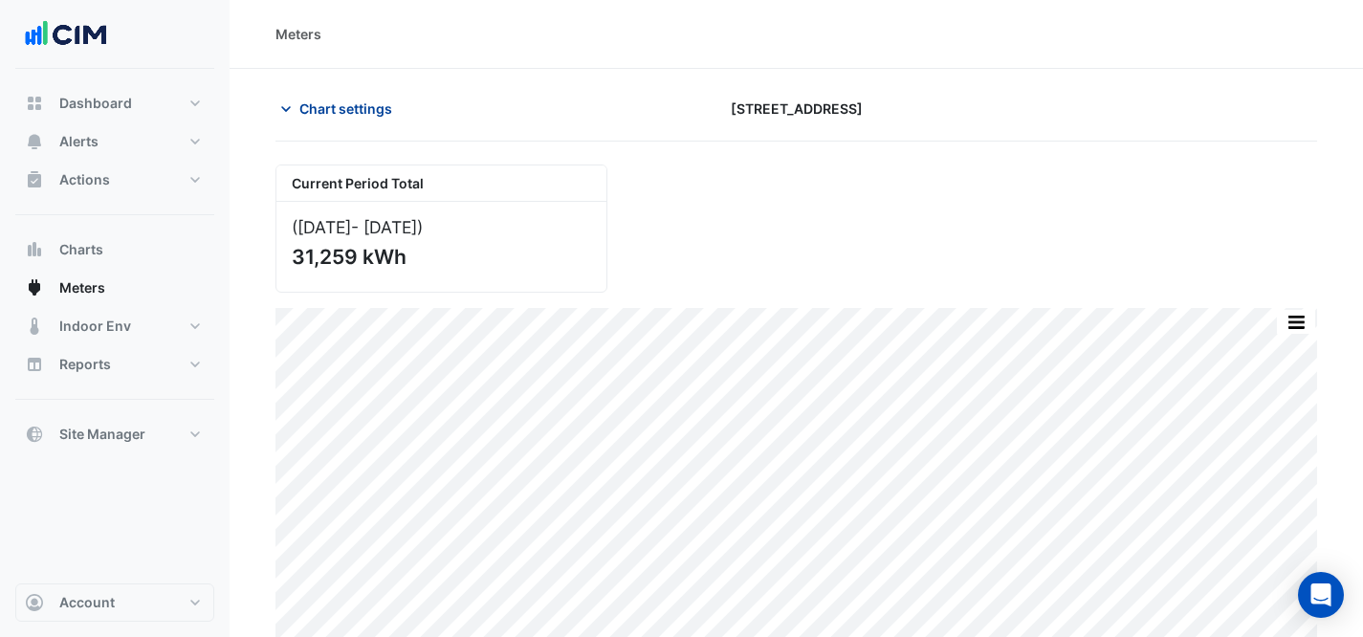
click at [385, 104] on span "Chart settings" at bounding box center [345, 109] width 93 height 20
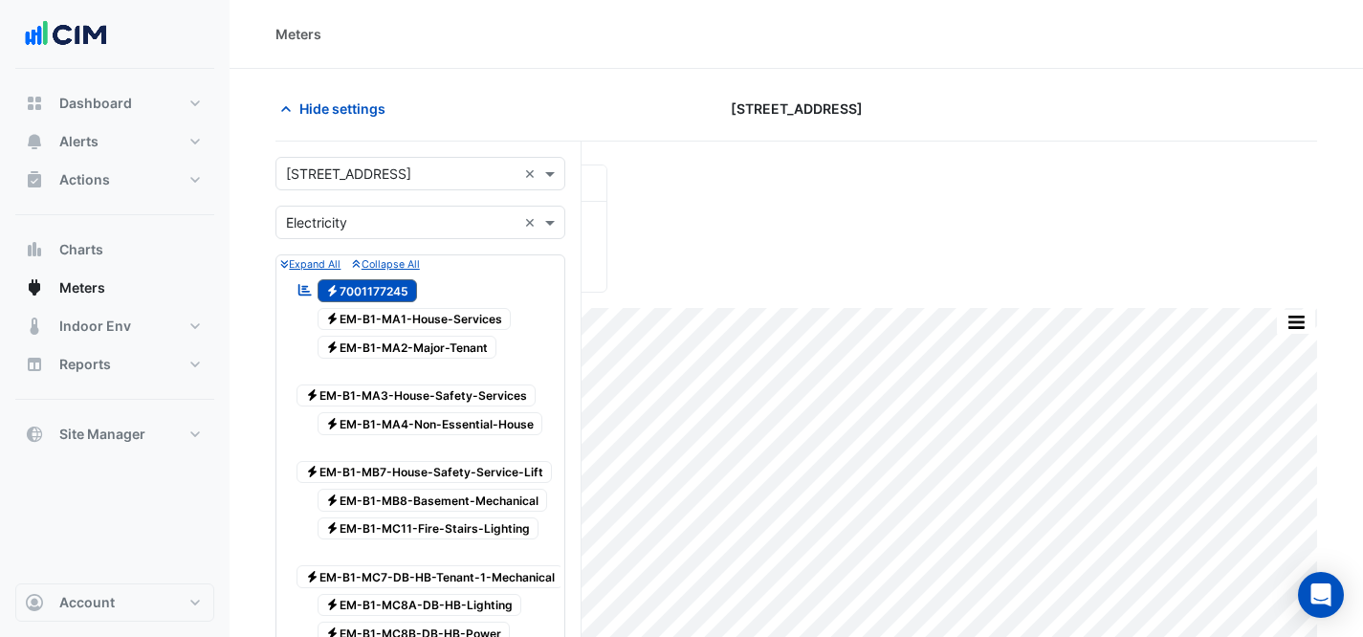
click at [459, 179] on input "text" at bounding box center [401, 175] width 231 height 20
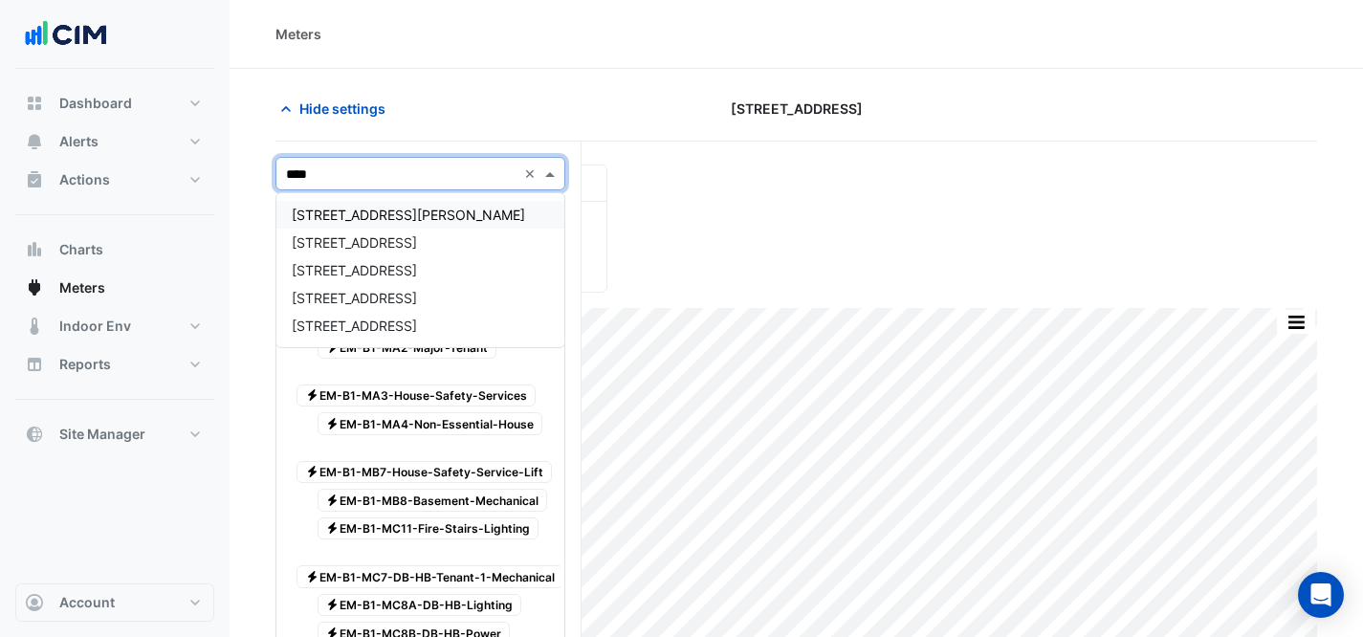
type input "*****"
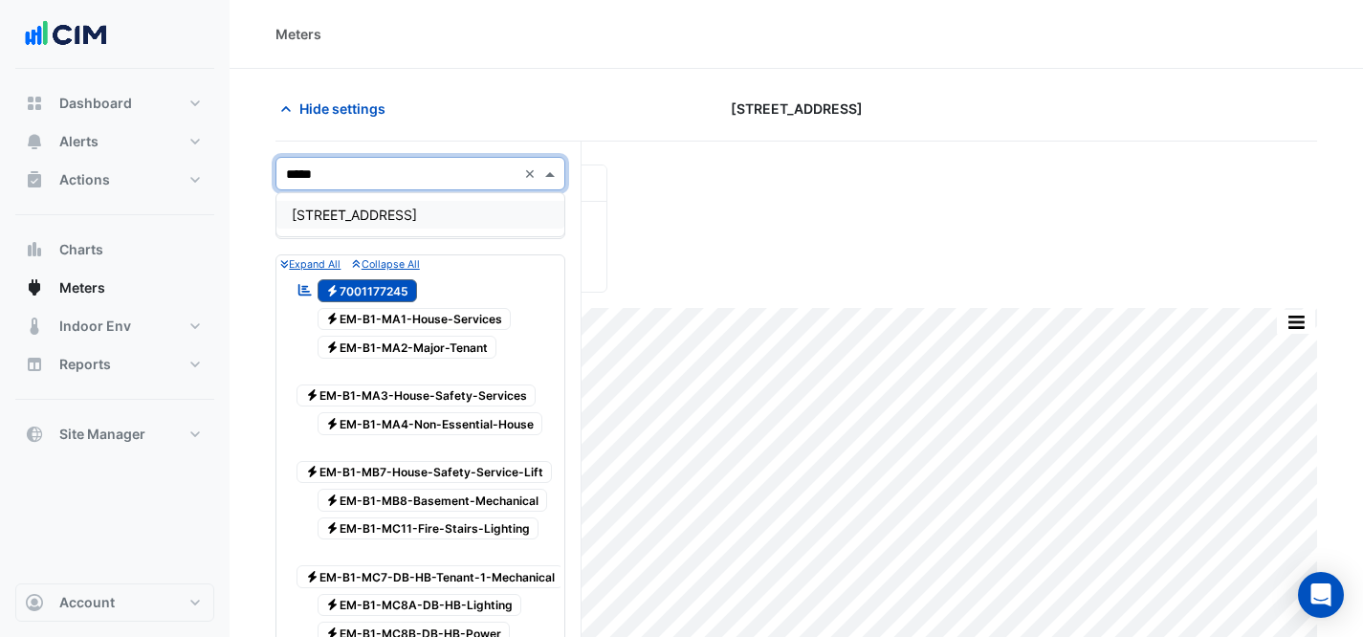
click at [468, 211] on div "[STREET_ADDRESS]" at bounding box center [420, 215] width 288 height 28
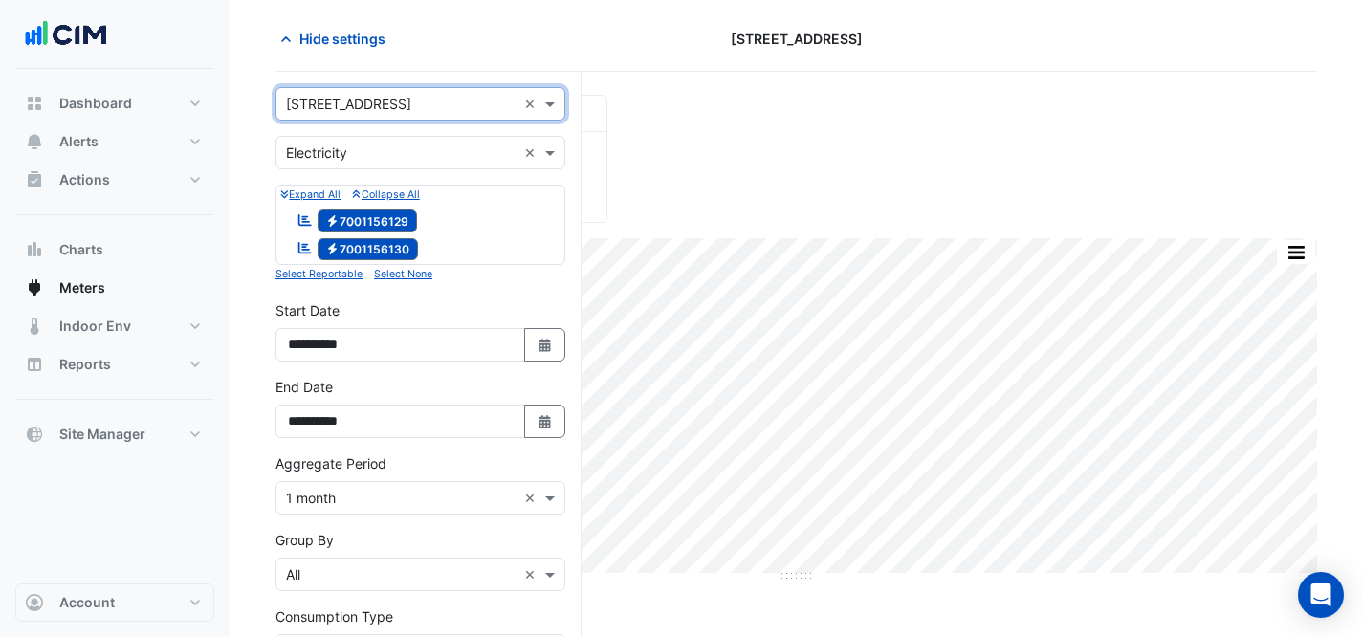
scroll to position [298, 0]
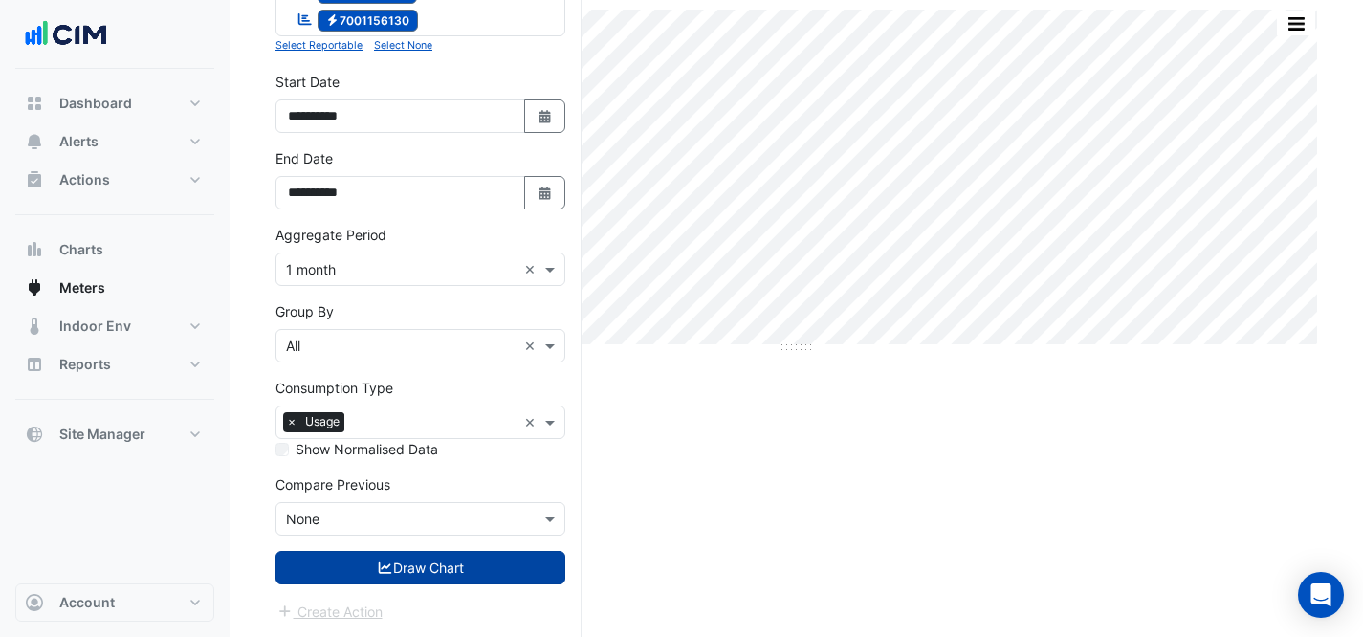
click at [429, 559] on button "Draw Chart" at bounding box center [421, 567] width 290 height 33
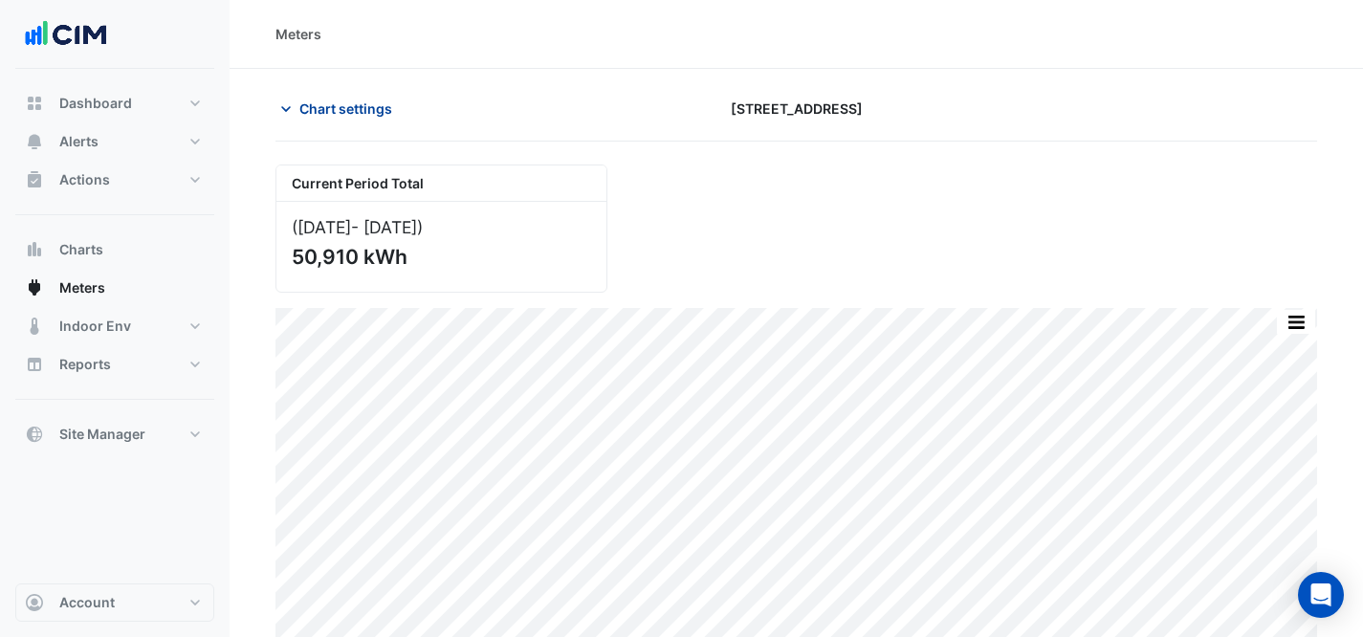
click at [377, 110] on span "Chart settings" at bounding box center [345, 109] width 93 height 20
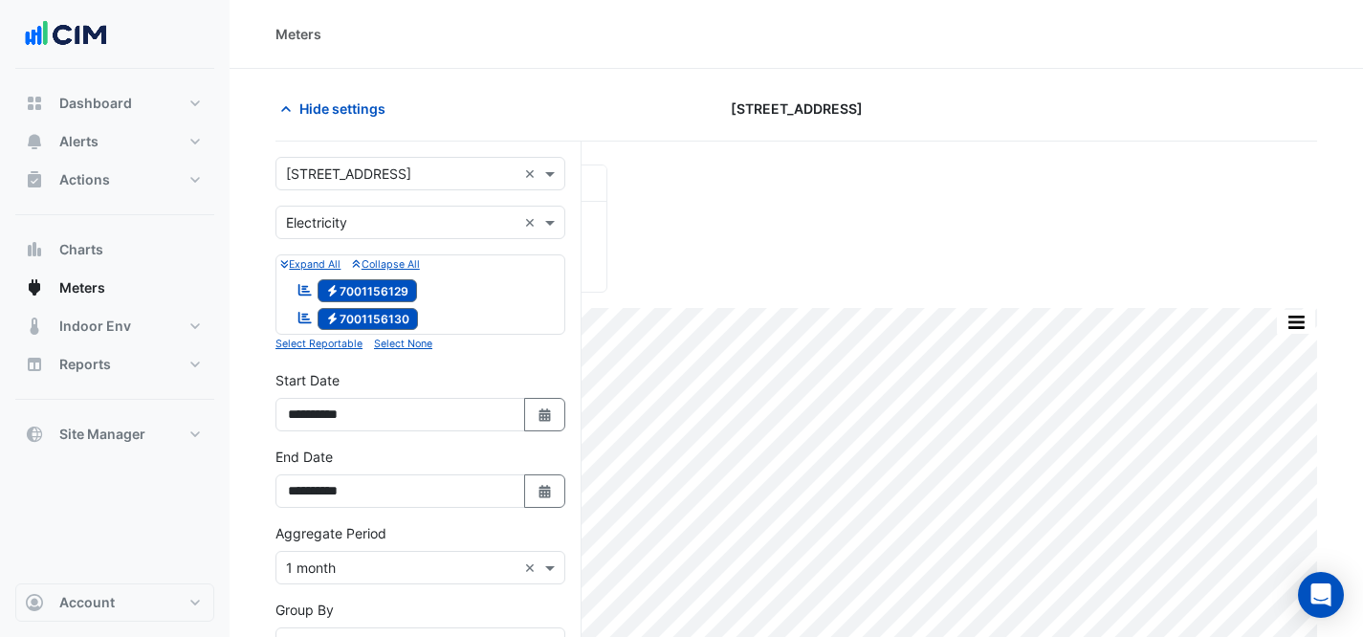
click at [397, 160] on div "**********" at bounding box center [429, 539] width 306 height 795
click at [403, 166] on input "text" at bounding box center [401, 175] width 231 height 20
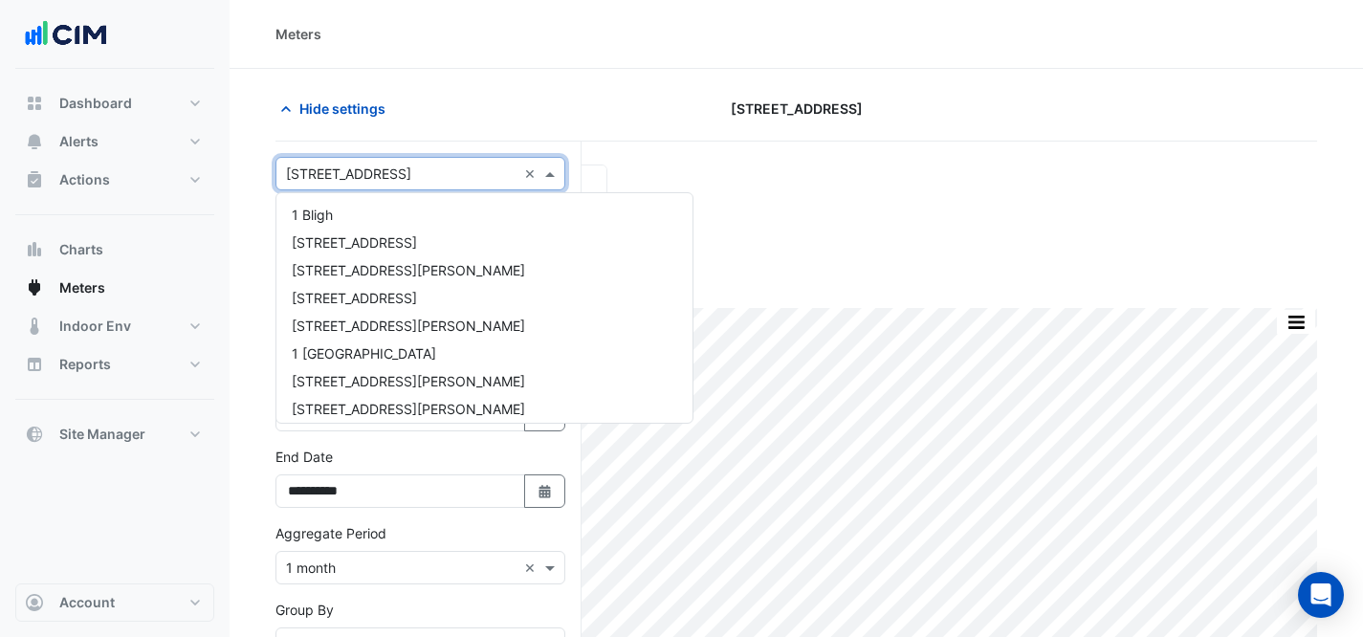
scroll to position [4003, 0]
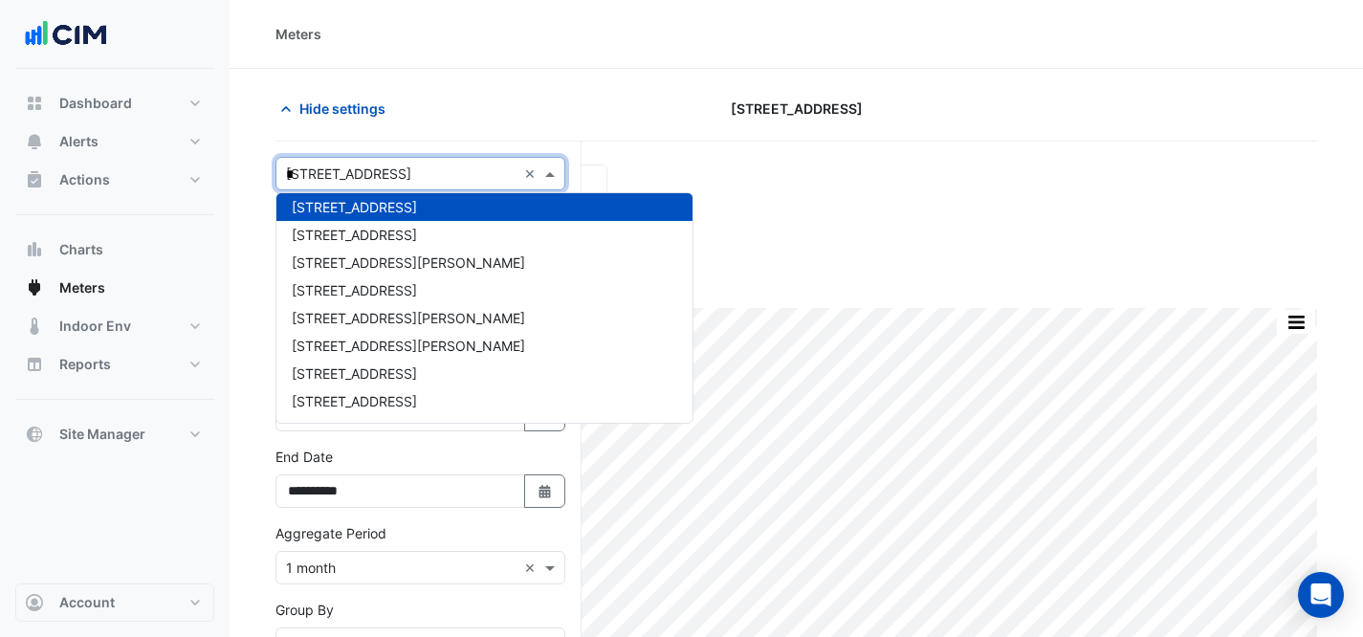
type input "**"
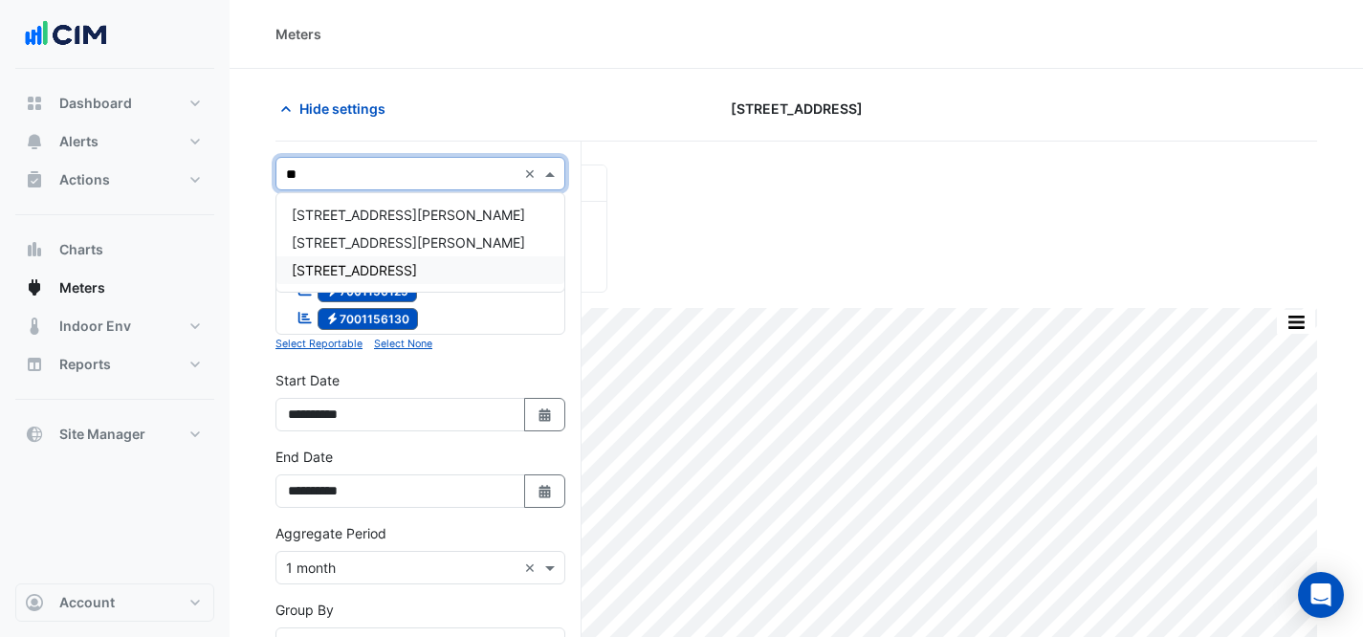
click at [411, 267] on div "[STREET_ADDRESS]" at bounding box center [420, 270] width 288 height 28
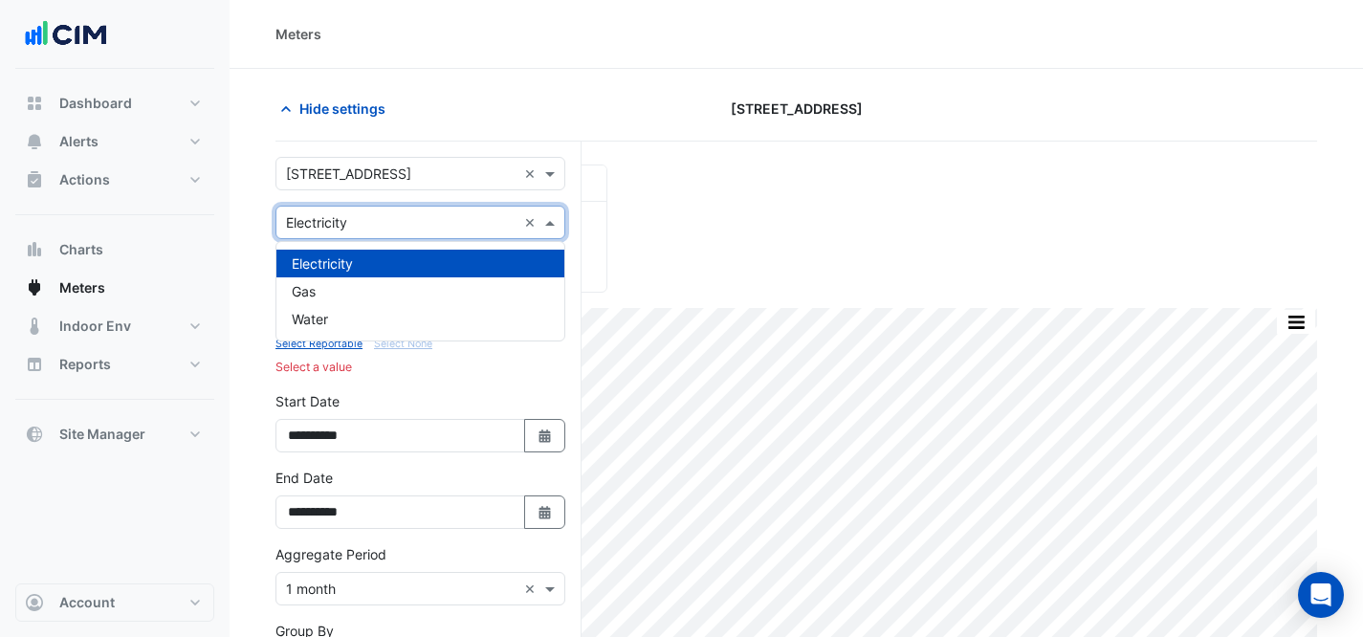
click at [427, 229] on input "text" at bounding box center [401, 223] width 231 height 20
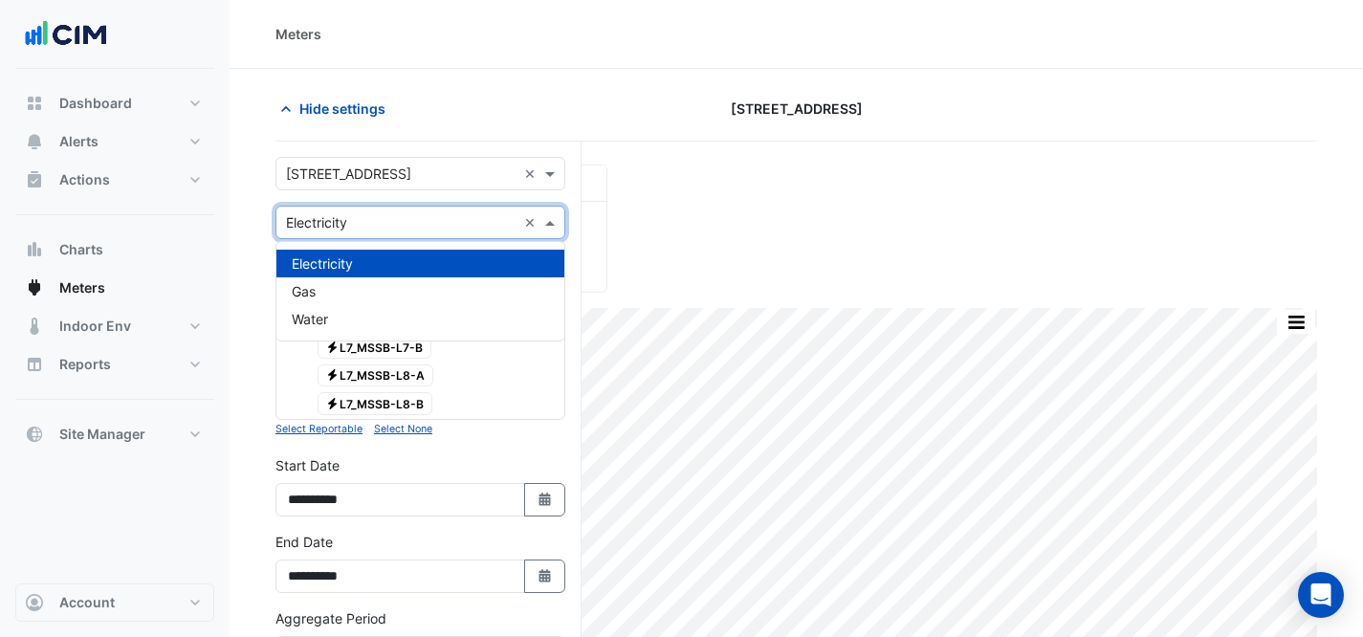
click at [419, 271] on div "Electricity" at bounding box center [420, 264] width 288 height 28
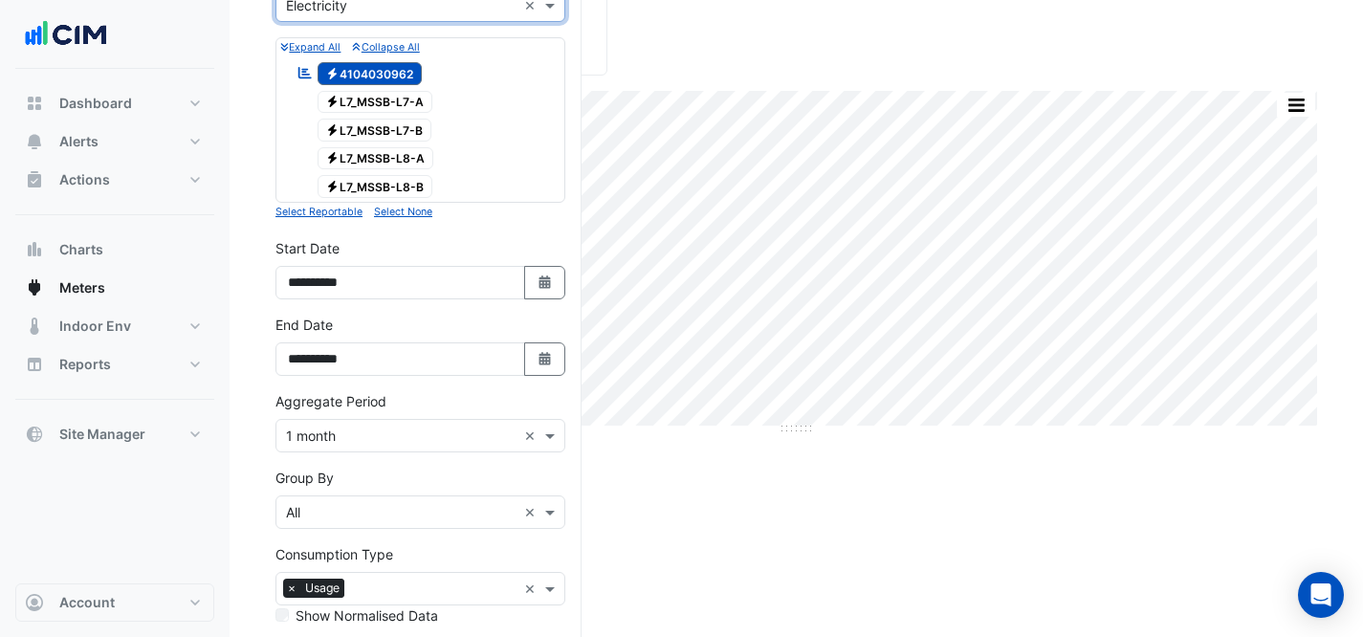
scroll to position [349, 0]
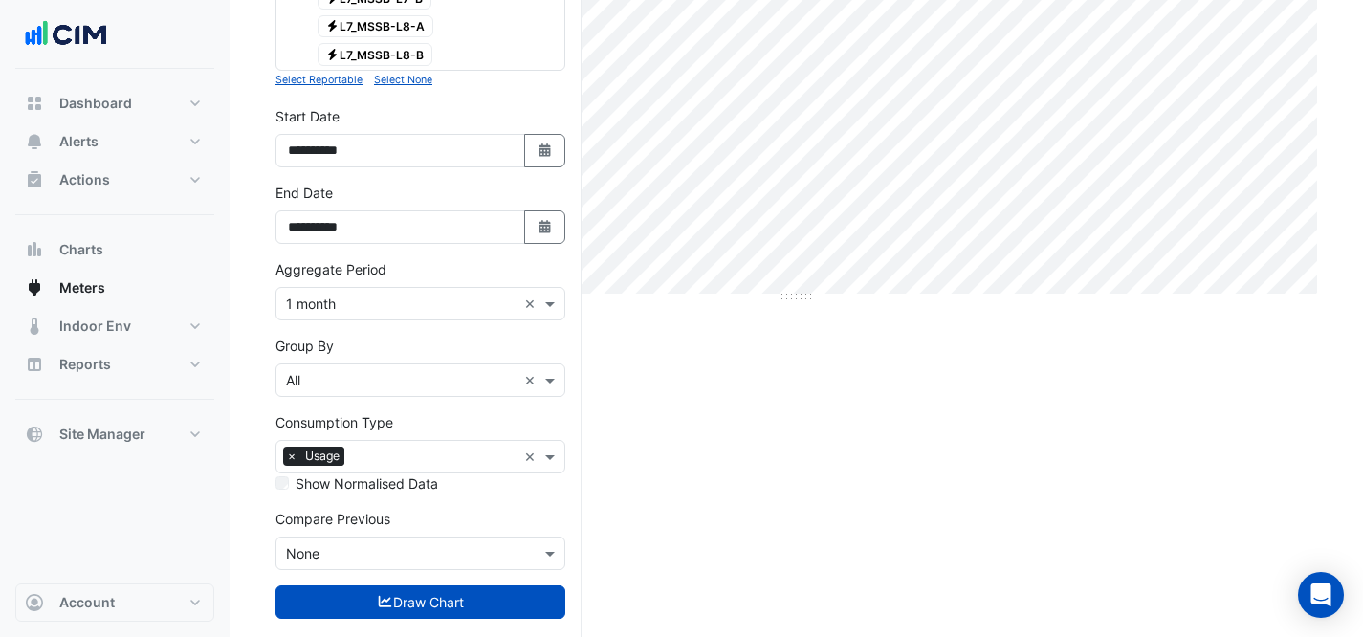
click at [482, 611] on button "Draw Chart" at bounding box center [421, 601] width 290 height 33
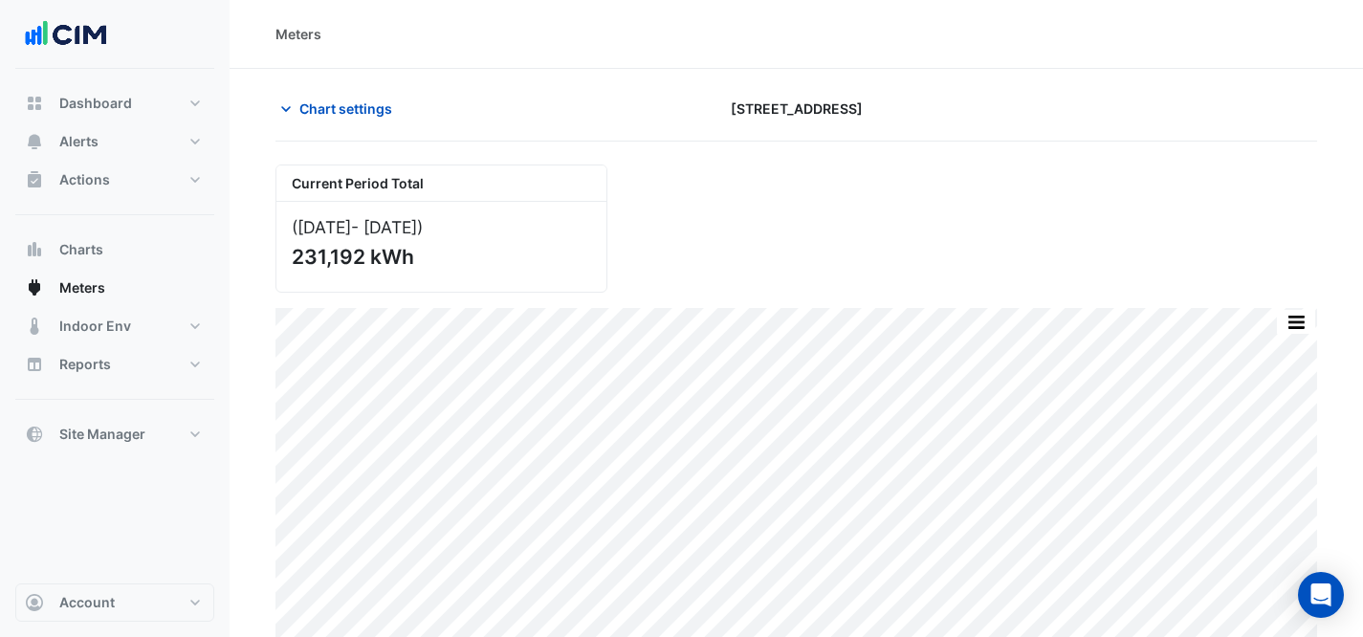
drag, startPoint x: 375, startPoint y: 96, endPoint x: 396, endPoint y: 129, distance: 39.5
click at [375, 99] on button "Chart settings" at bounding box center [340, 108] width 129 height 33
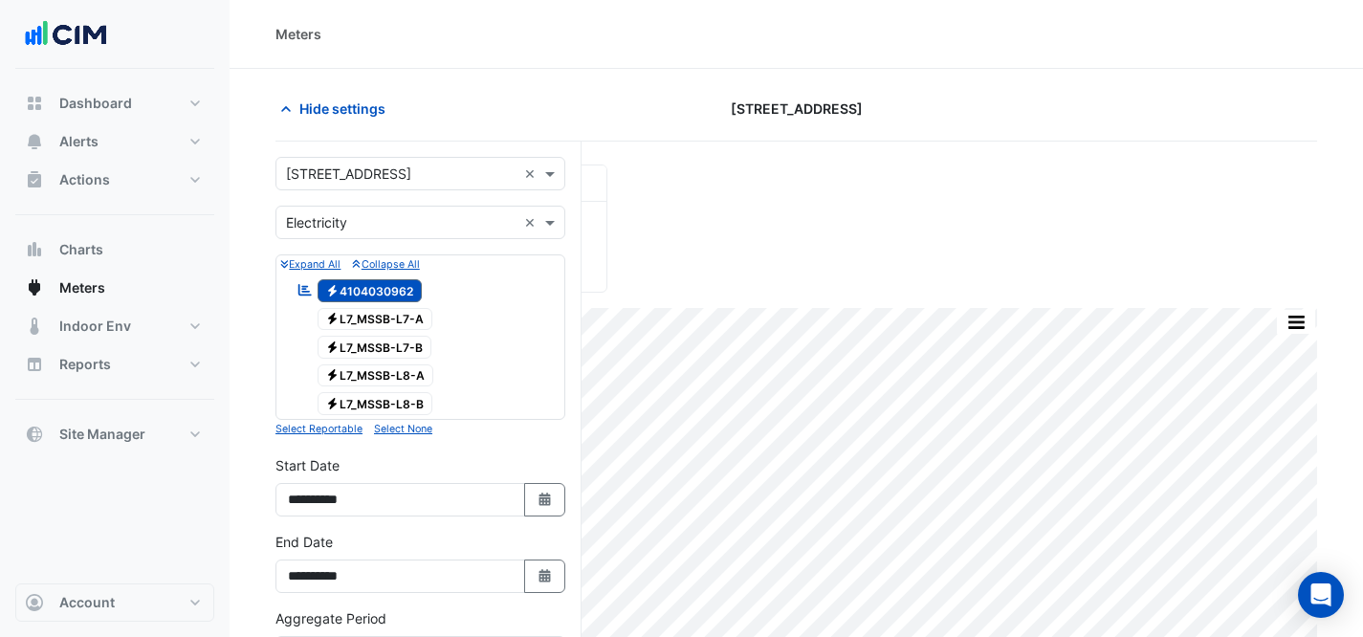
click at [445, 180] on input "text" at bounding box center [401, 175] width 231 height 20
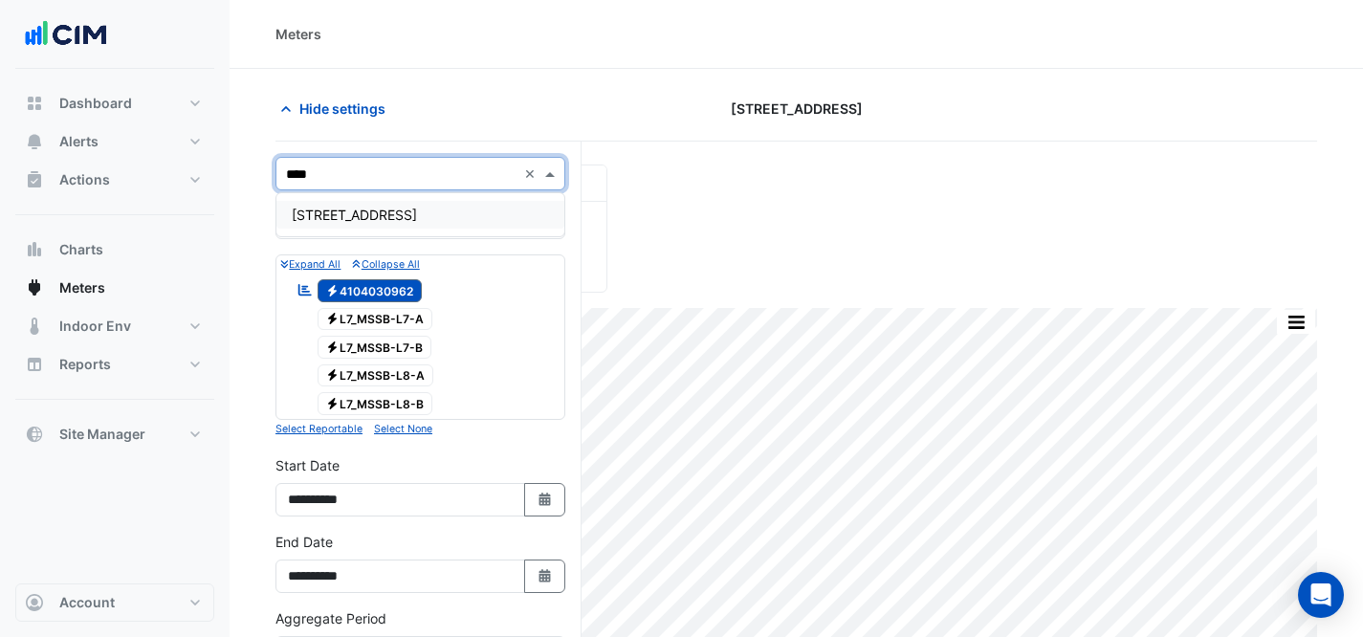
type input "*****"
click at [436, 219] on div "[STREET_ADDRESS]" at bounding box center [420, 215] width 288 height 28
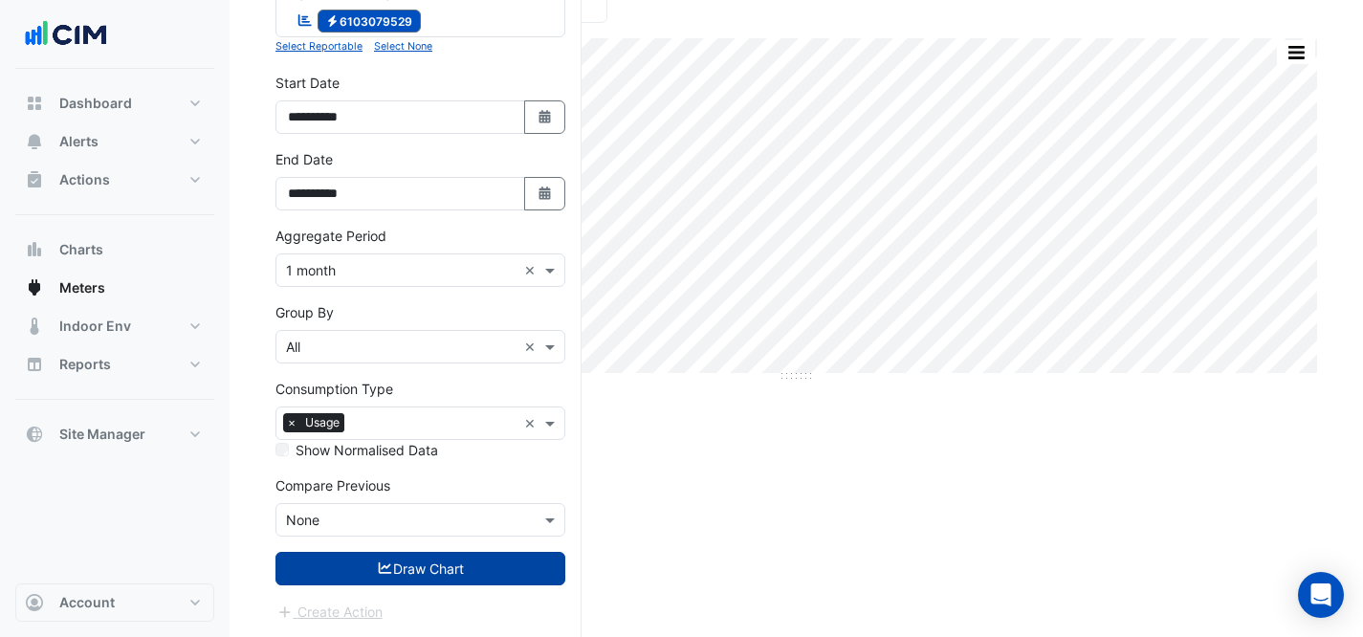
click at [457, 576] on button "Draw Chart" at bounding box center [421, 568] width 290 height 33
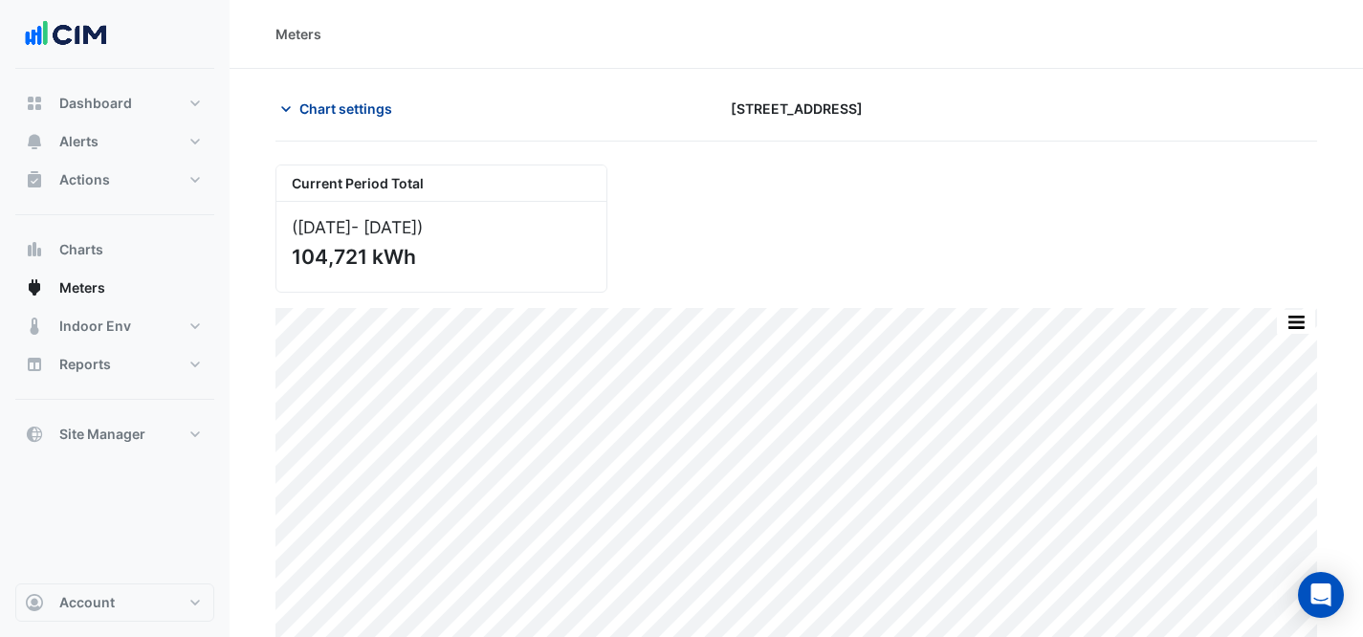
click at [376, 94] on button "Chart settings" at bounding box center [340, 108] width 129 height 33
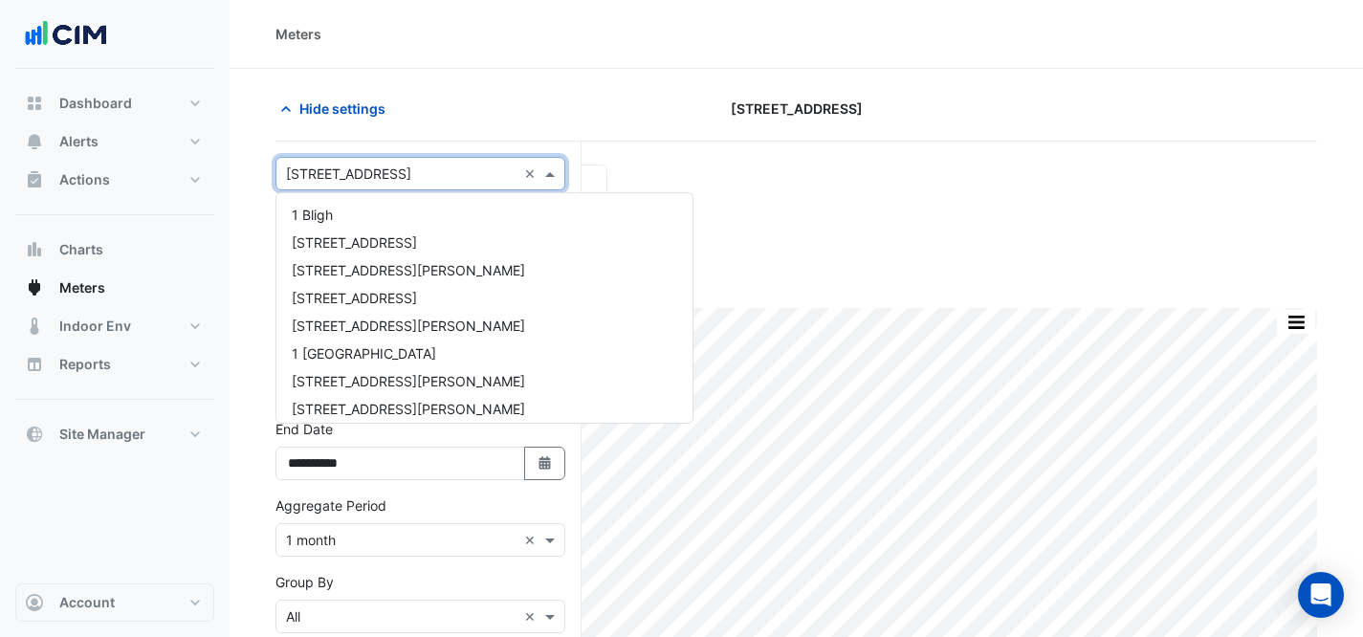
click at [429, 184] on div "Select a Site × [STREET_ADDRESS] ×" at bounding box center [421, 173] width 290 height 33
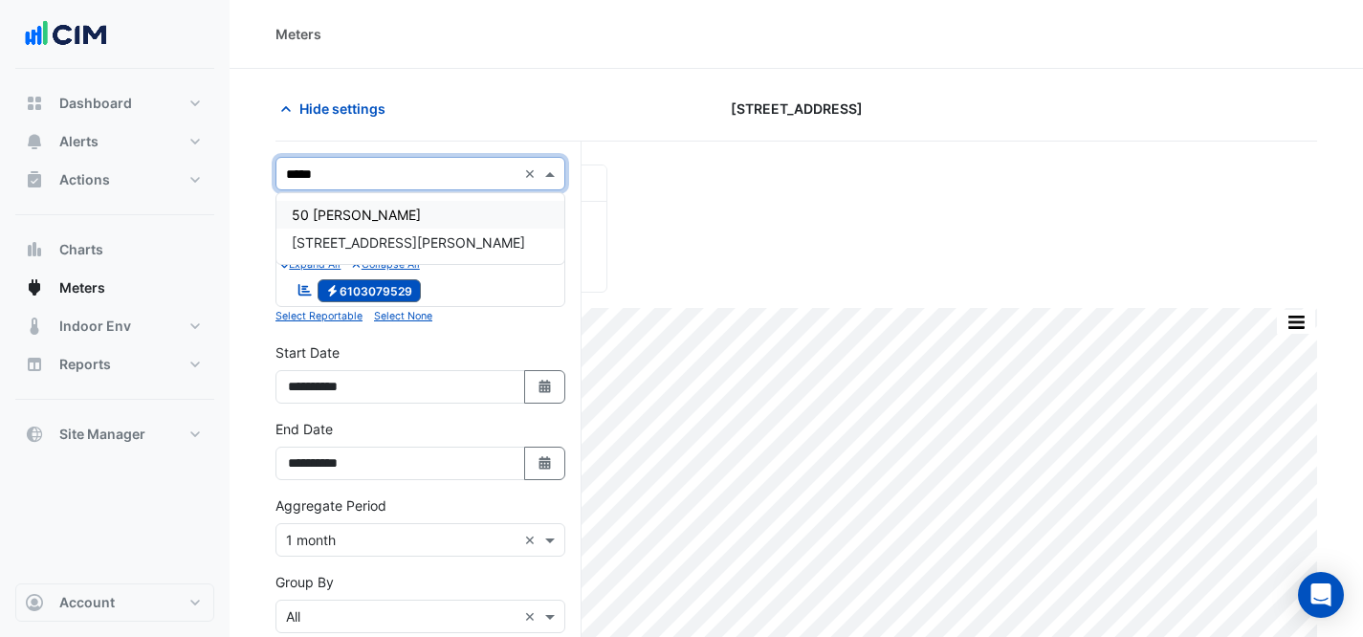
type input "******"
click at [435, 221] on div "50 [PERSON_NAME]" at bounding box center [420, 215] width 288 height 28
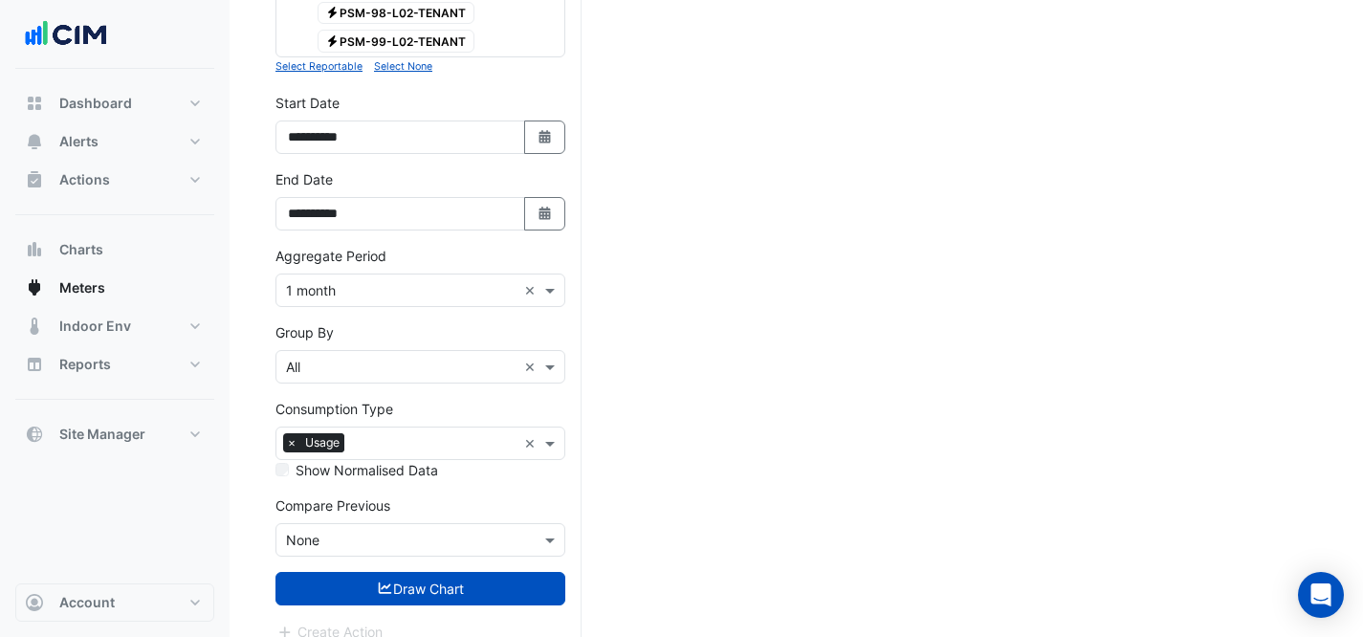
drag, startPoint x: 376, startPoint y: 564, endPoint x: 376, endPoint y: 549, distance: 15.3
click at [379, 583] on icon "submit" at bounding box center [385, 588] width 13 height 11
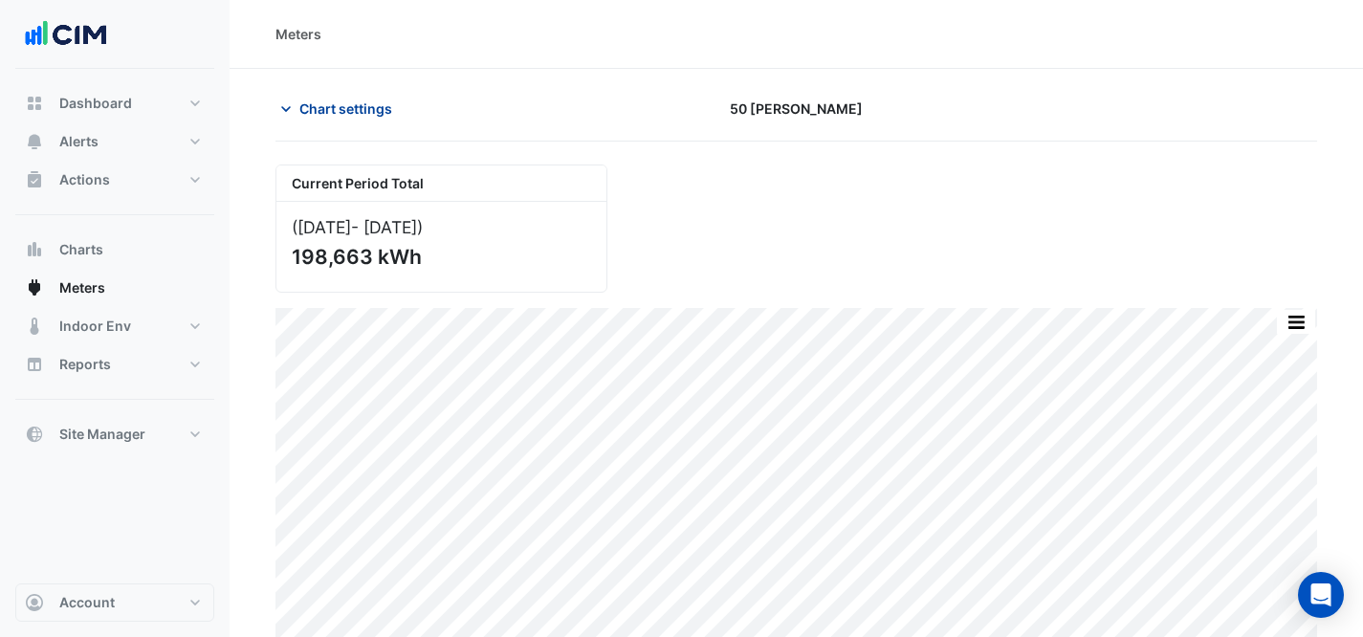
click at [379, 109] on span "Chart settings" at bounding box center [345, 109] width 93 height 20
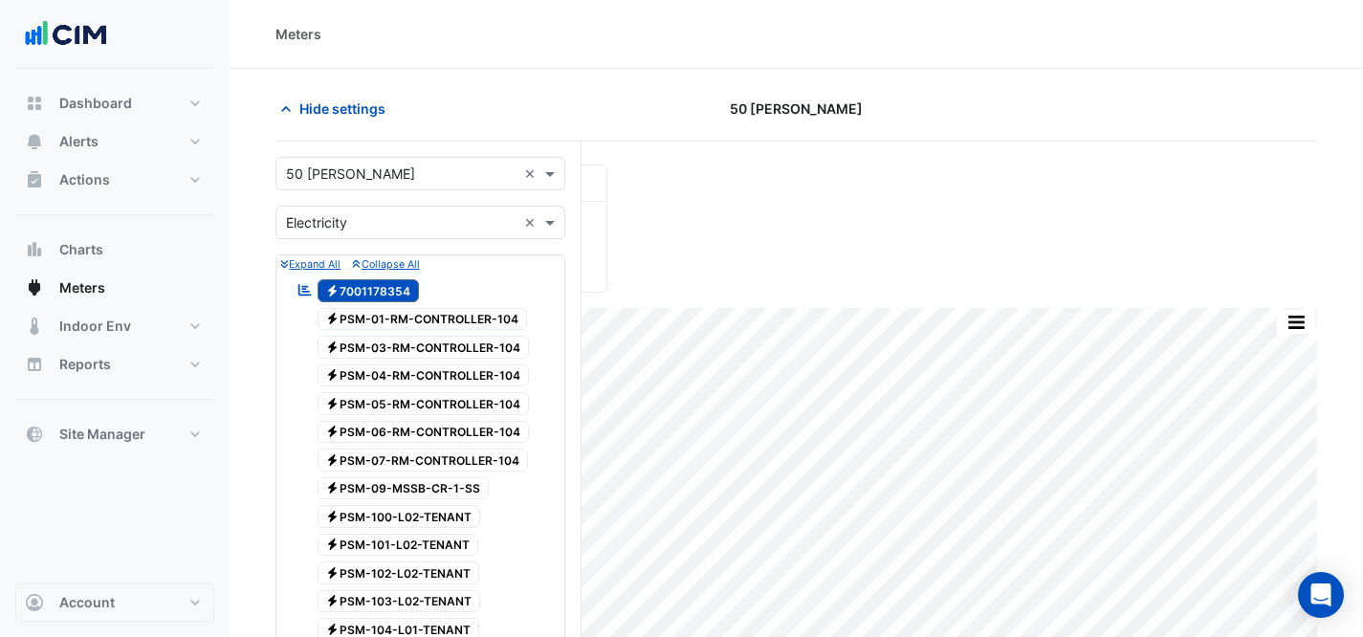
click at [474, 165] on input "text" at bounding box center [401, 175] width 231 height 20
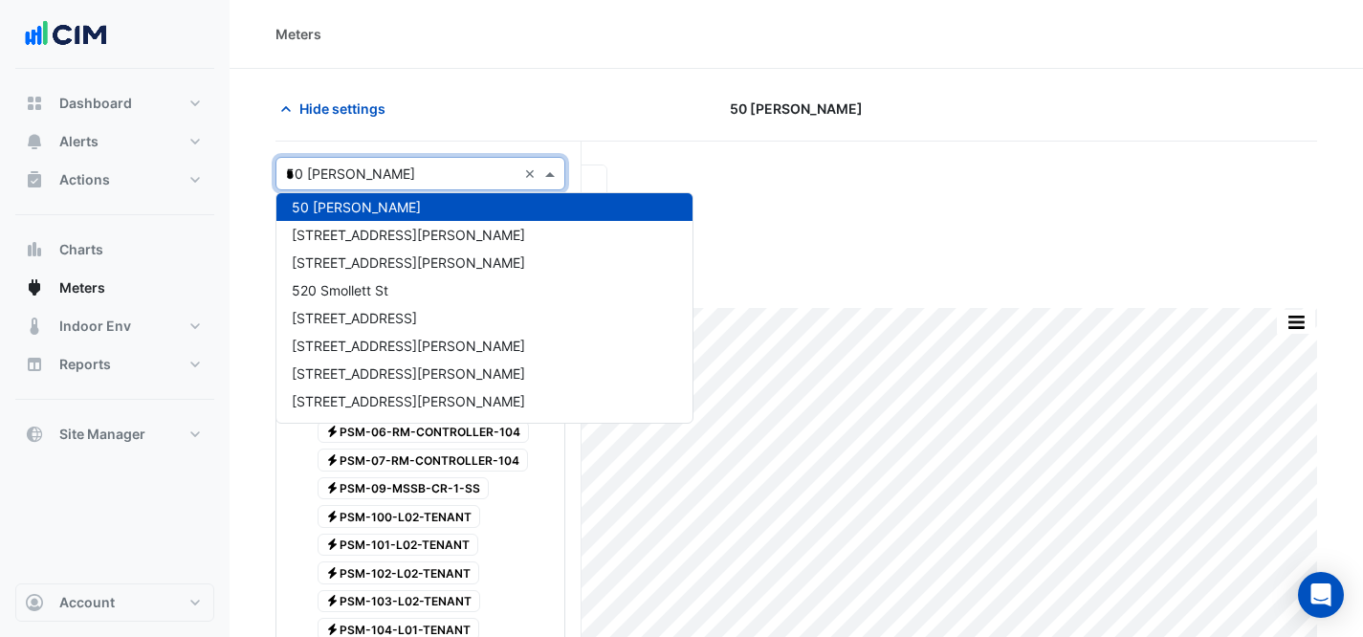
scroll to position [729, 0]
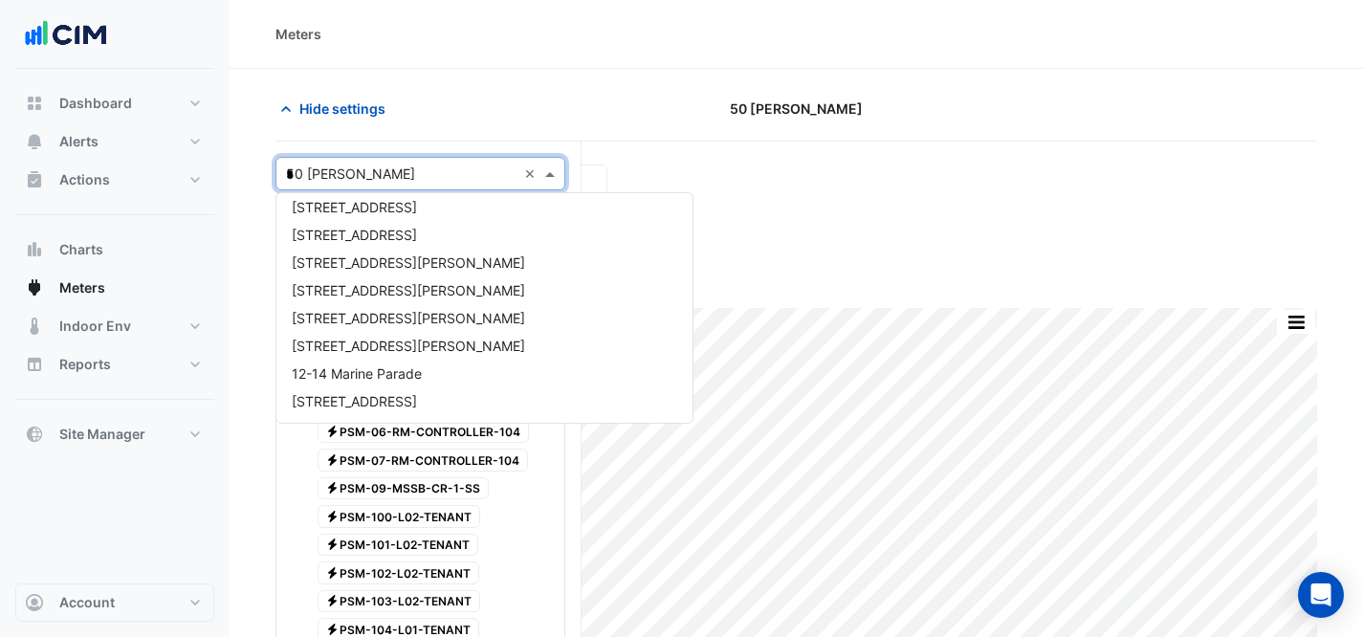
type input "**"
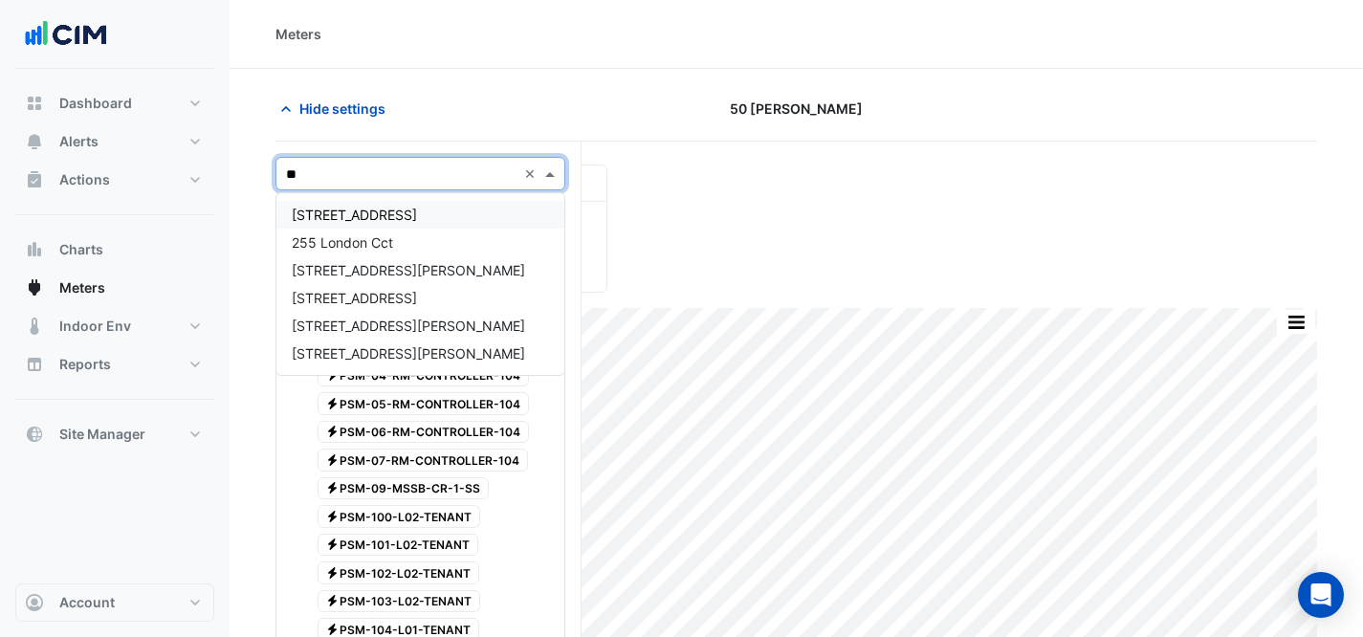
scroll to position [0, 0]
click at [404, 306] on div "[STREET_ADDRESS]" at bounding box center [420, 298] width 288 height 28
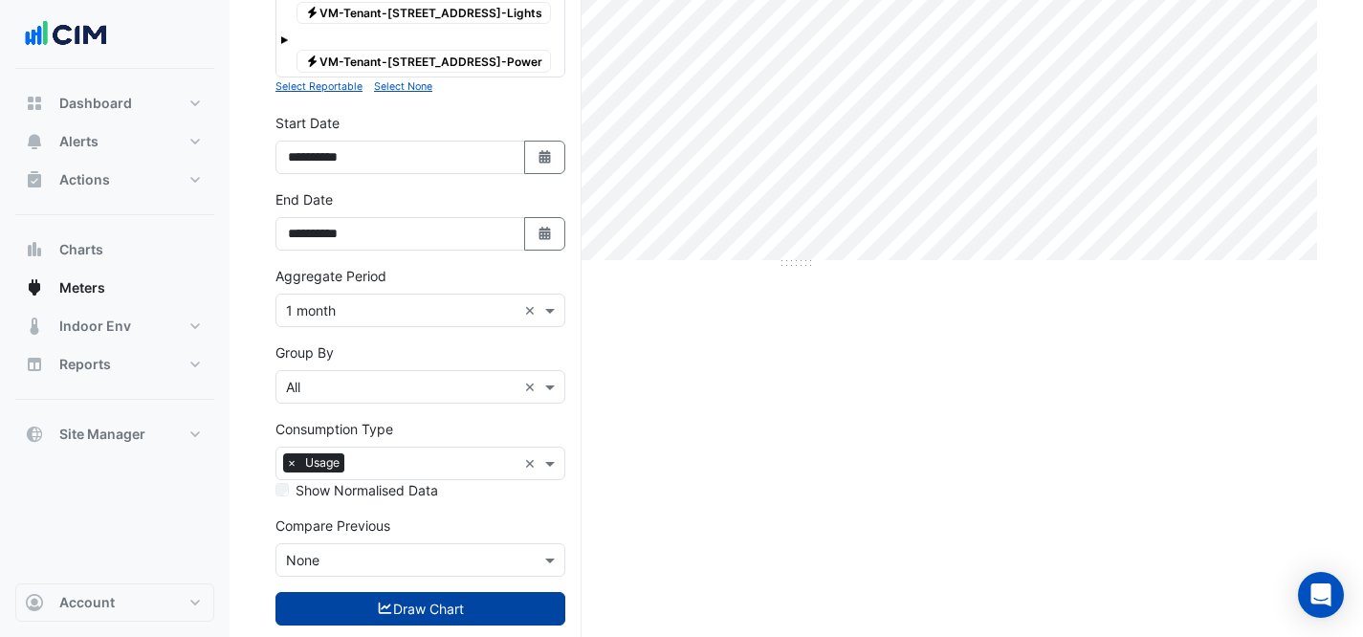
click at [354, 592] on button "Draw Chart" at bounding box center [421, 608] width 290 height 33
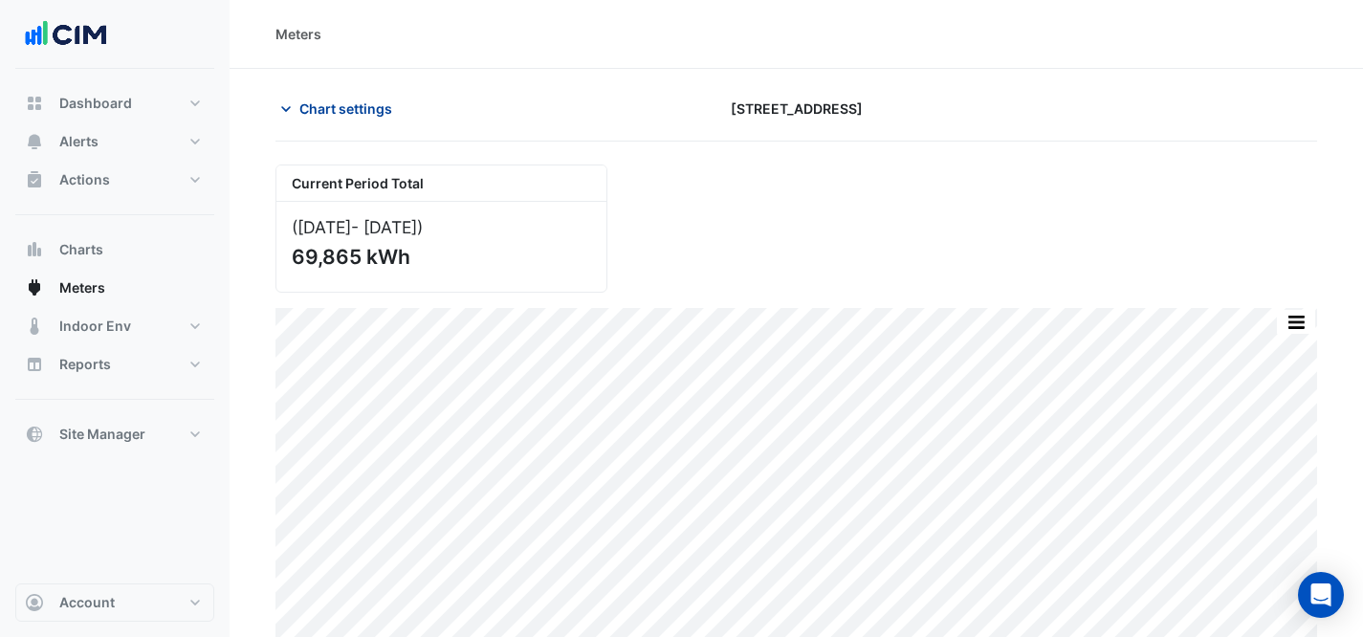
click at [386, 102] on span "Chart settings" at bounding box center [345, 109] width 93 height 20
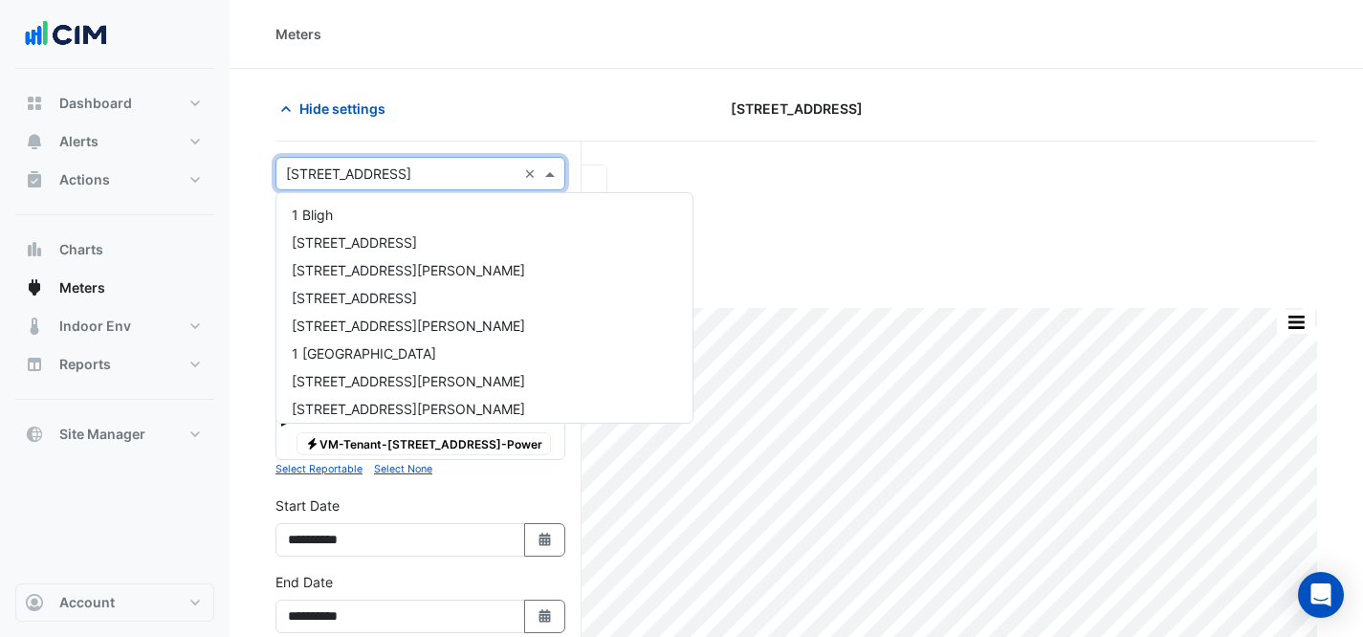
click at [385, 182] on div "Select a Site × [STREET_ADDRESS]" at bounding box center [396, 174] width 240 height 20
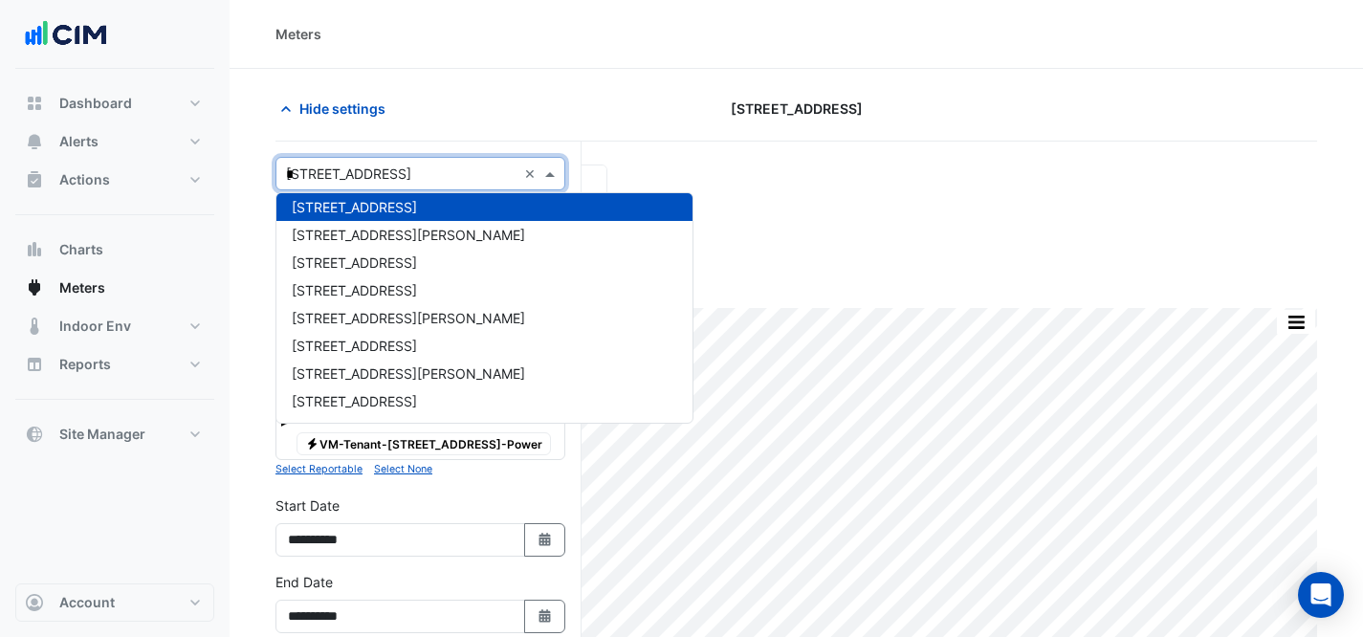
scroll to position [951, 0]
type input "**"
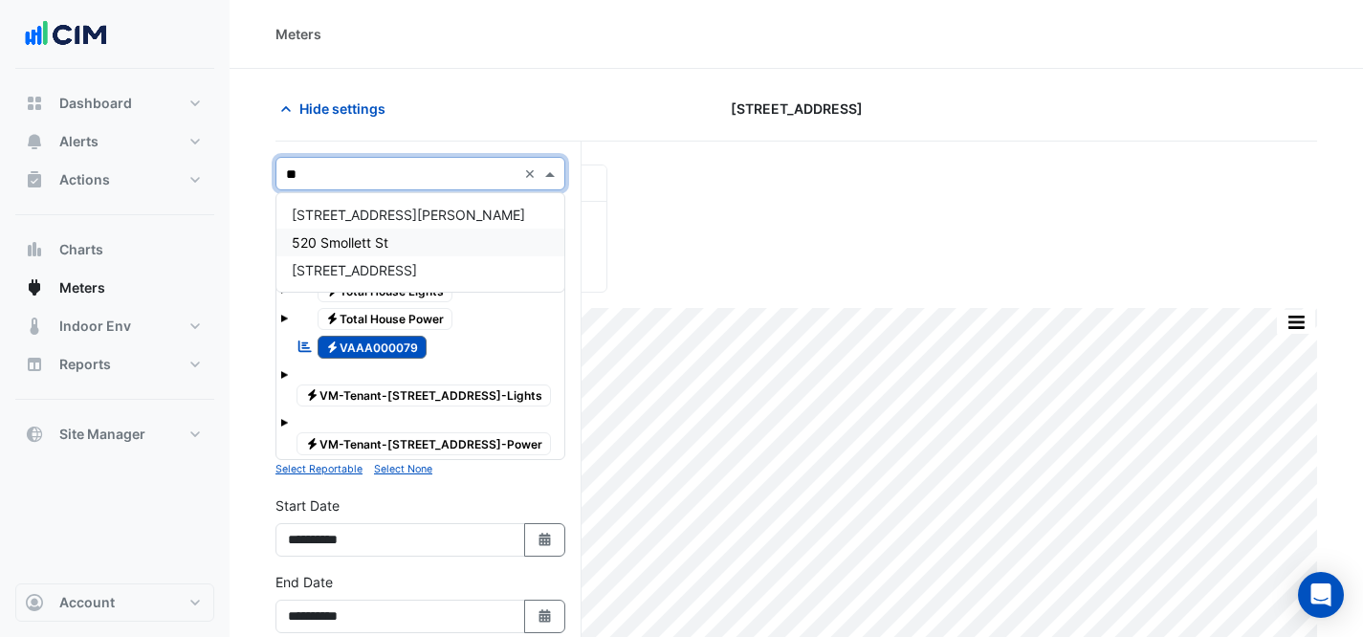
click at [359, 230] on div "520 Smollett St" at bounding box center [420, 243] width 288 height 28
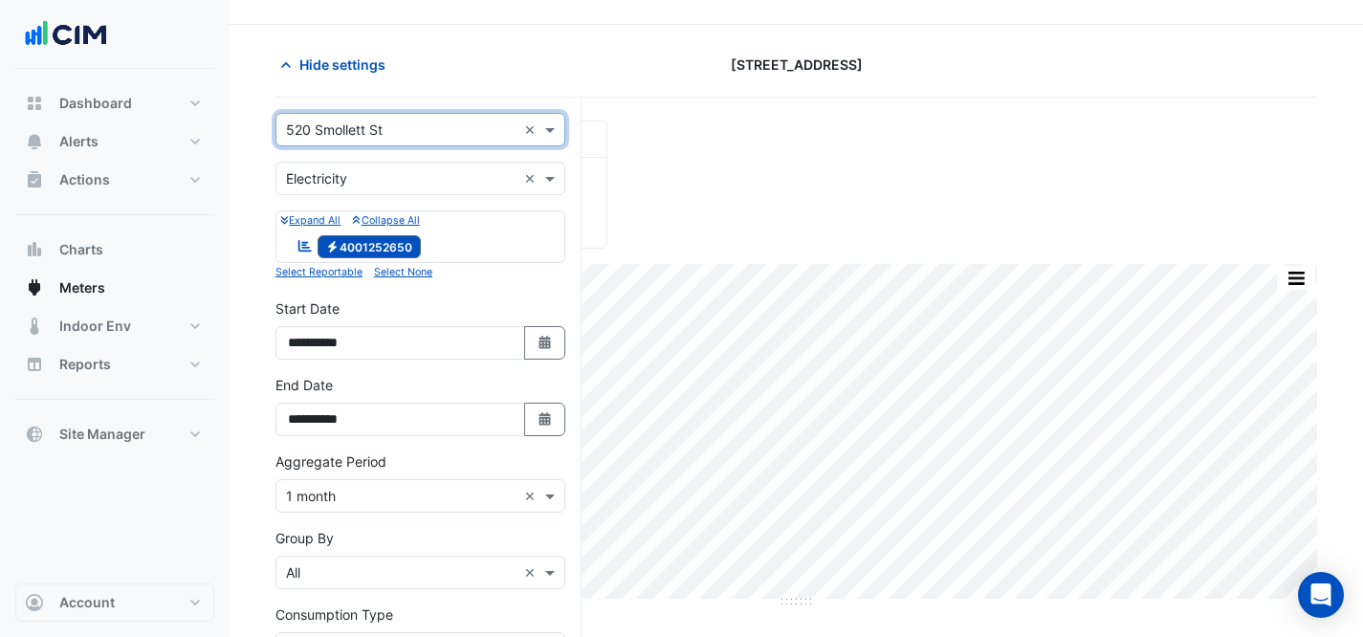
scroll to position [270, 0]
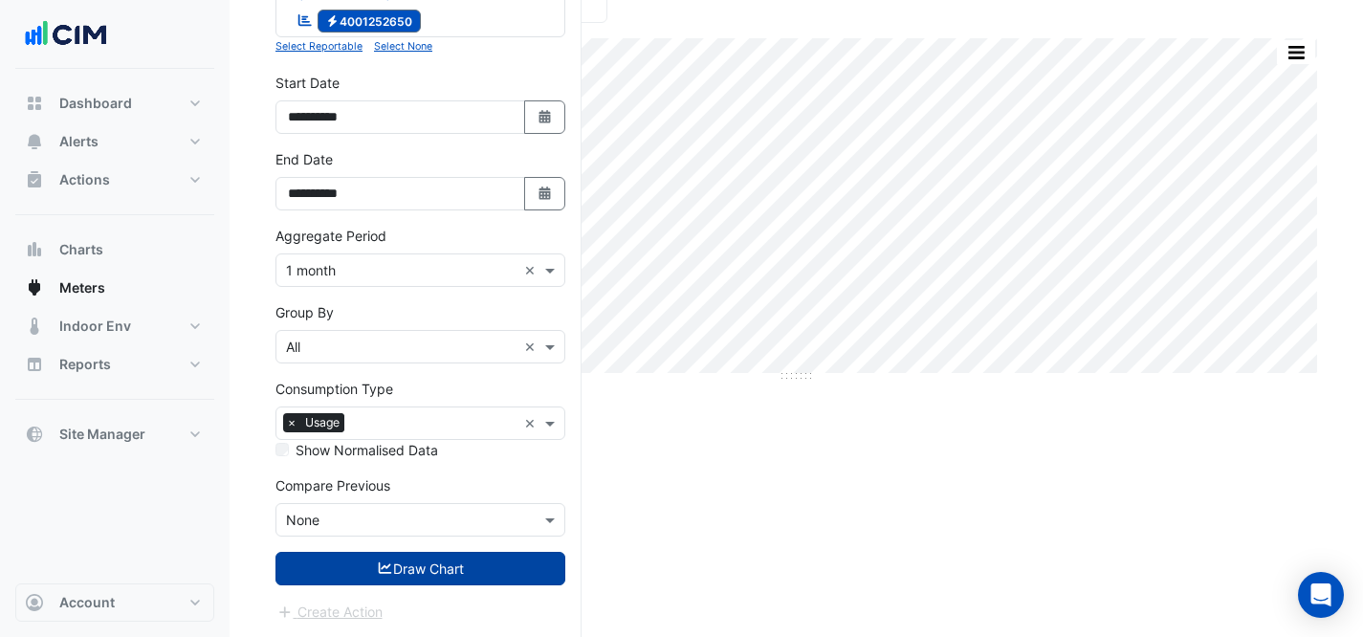
click at [427, 562] on button "Draw Chart" at bounding box center [421, 568] width 290 height 33
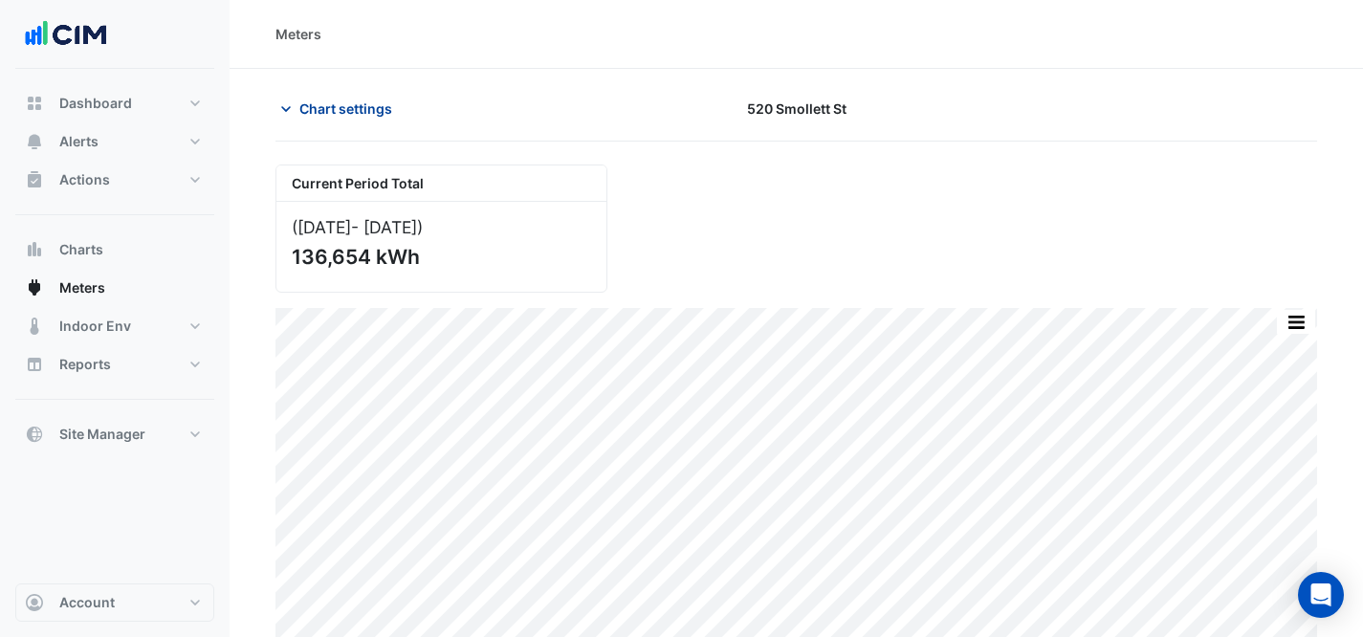
click at [306, 110] on span "Chart settings" at bounding box center [345, 109] width 93 height 20
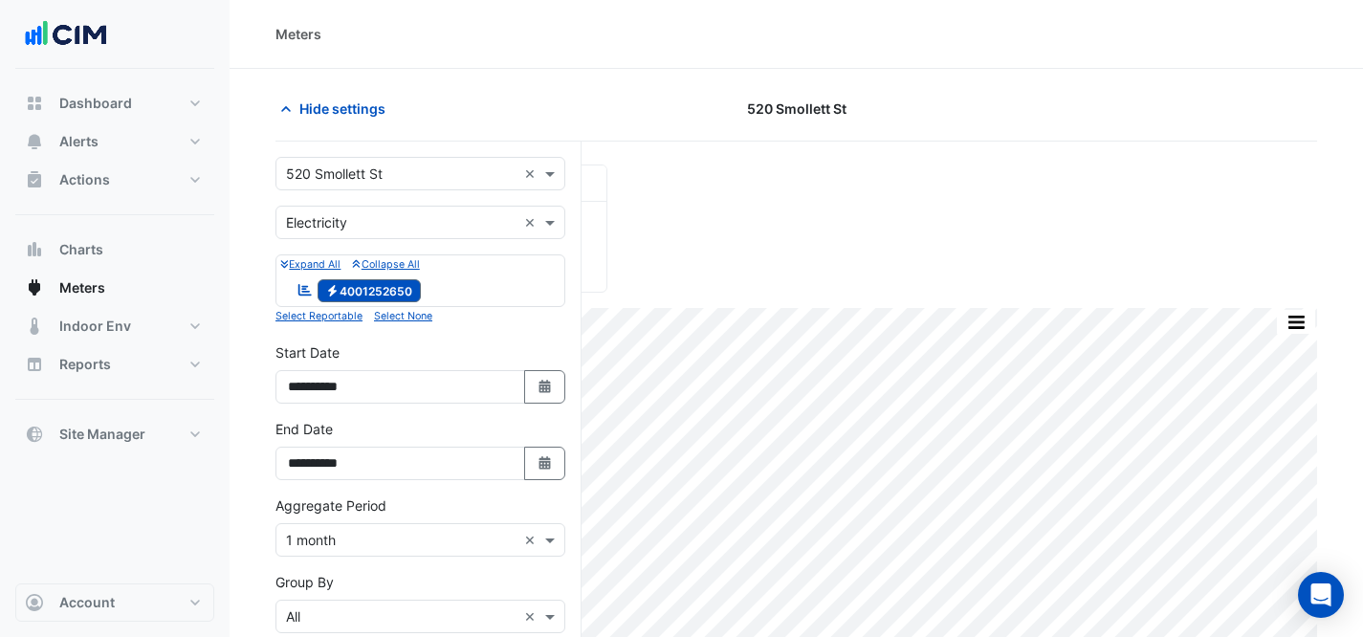
click at [560, 38] on div "Meters" at bounding box center [797, 34] width 1042 height 20
click at [281, 103] on icon "button" at bounding box center [285, 108] width 19 height 19
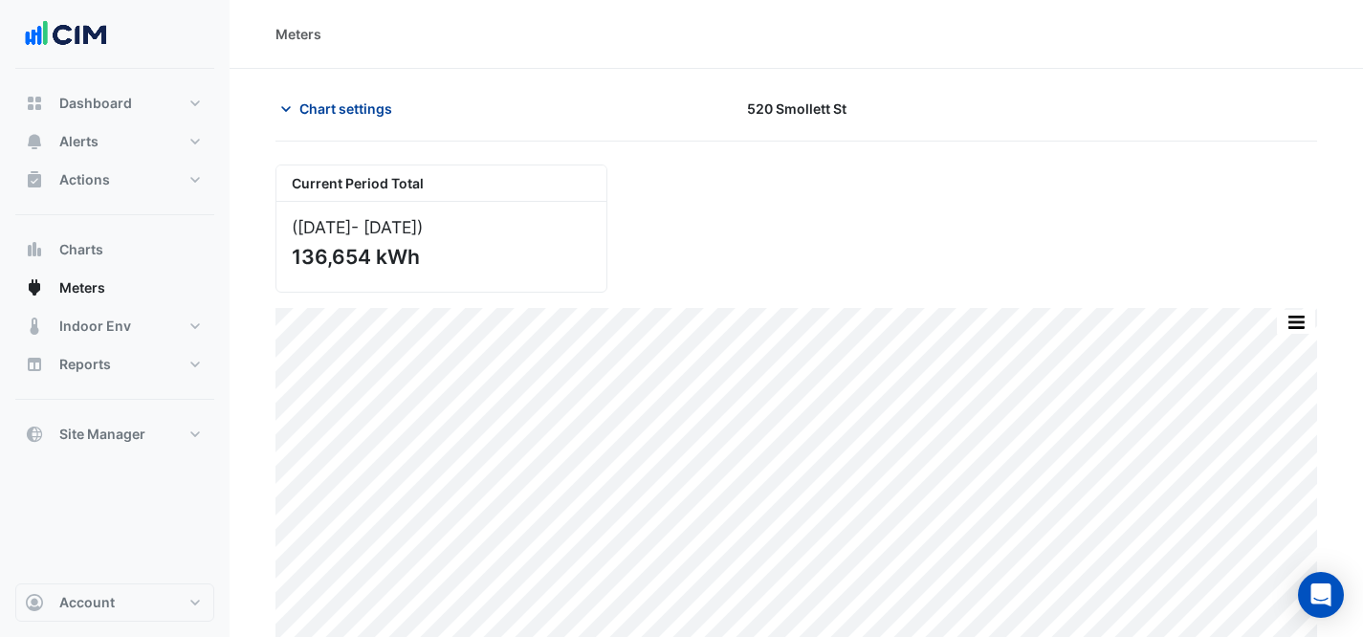
click at [364, 107] on span "Chart settings" at bounding box center [345, 109] width 93 height 20
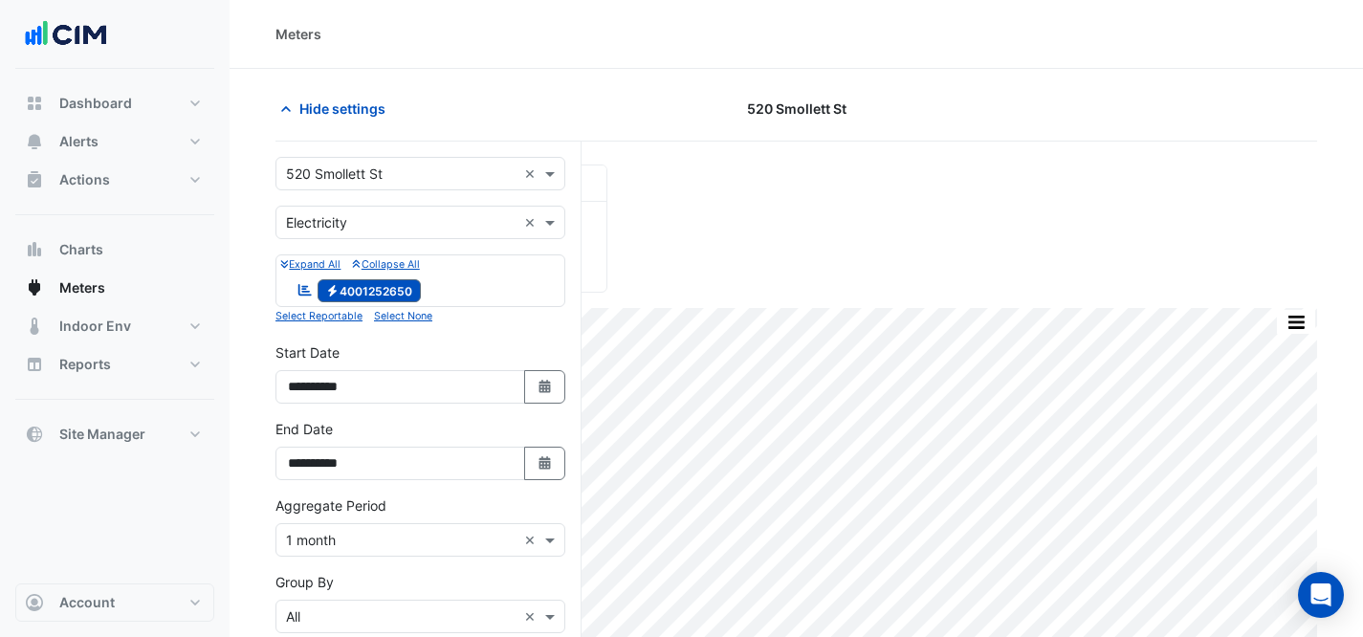
click at [433, 165] on input "text" at bounding box center [401, 175] width 231 height 20
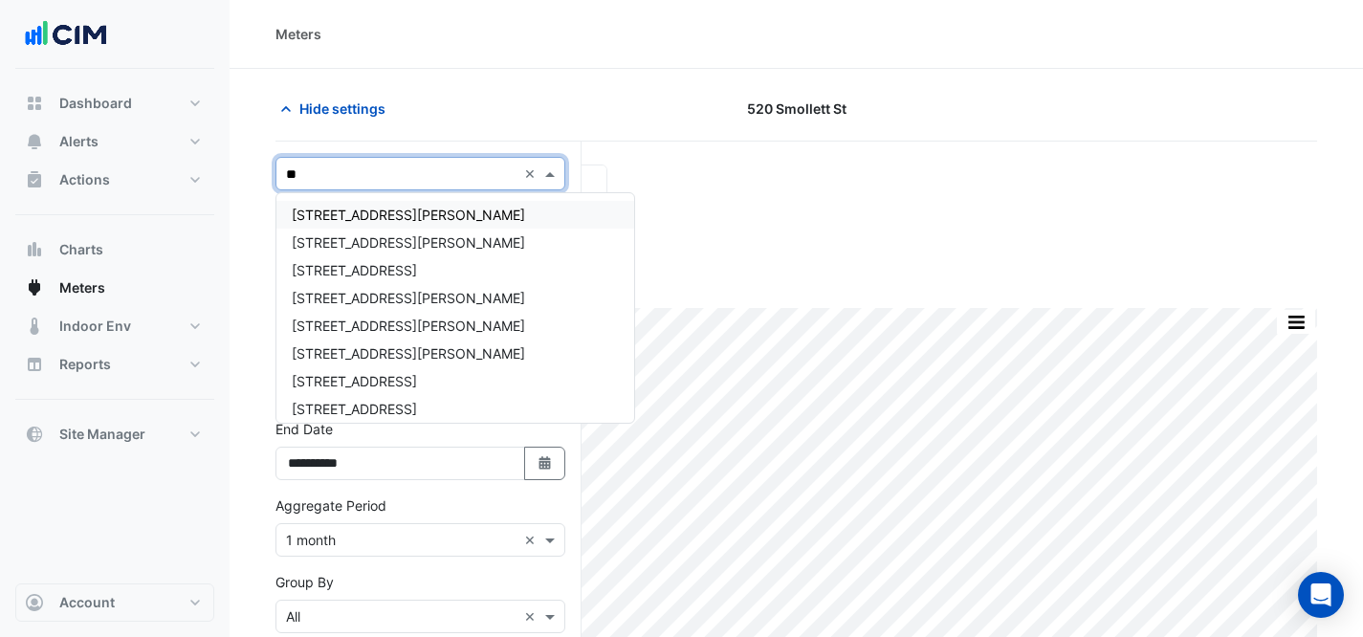
type input "***"
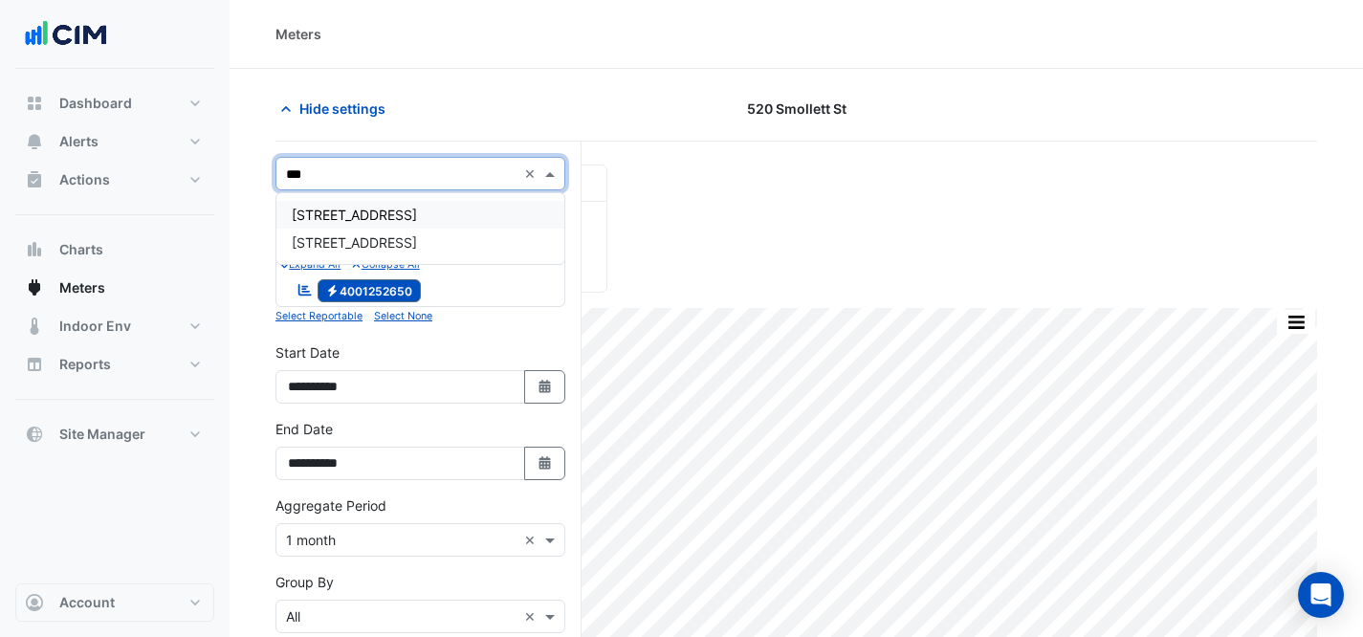
click at [472, 209] on div "[STREET_ADDRESS]" at bounding box center [420, 215] width 288 height 28
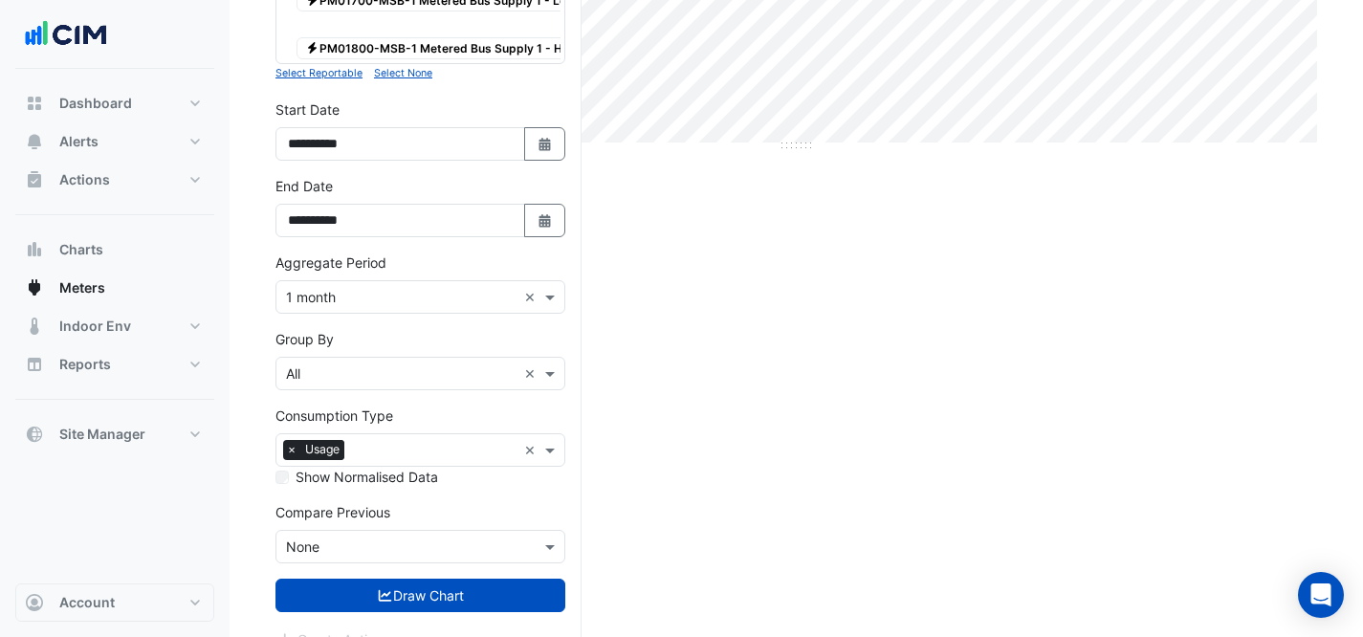
scroll to position [542, 0]
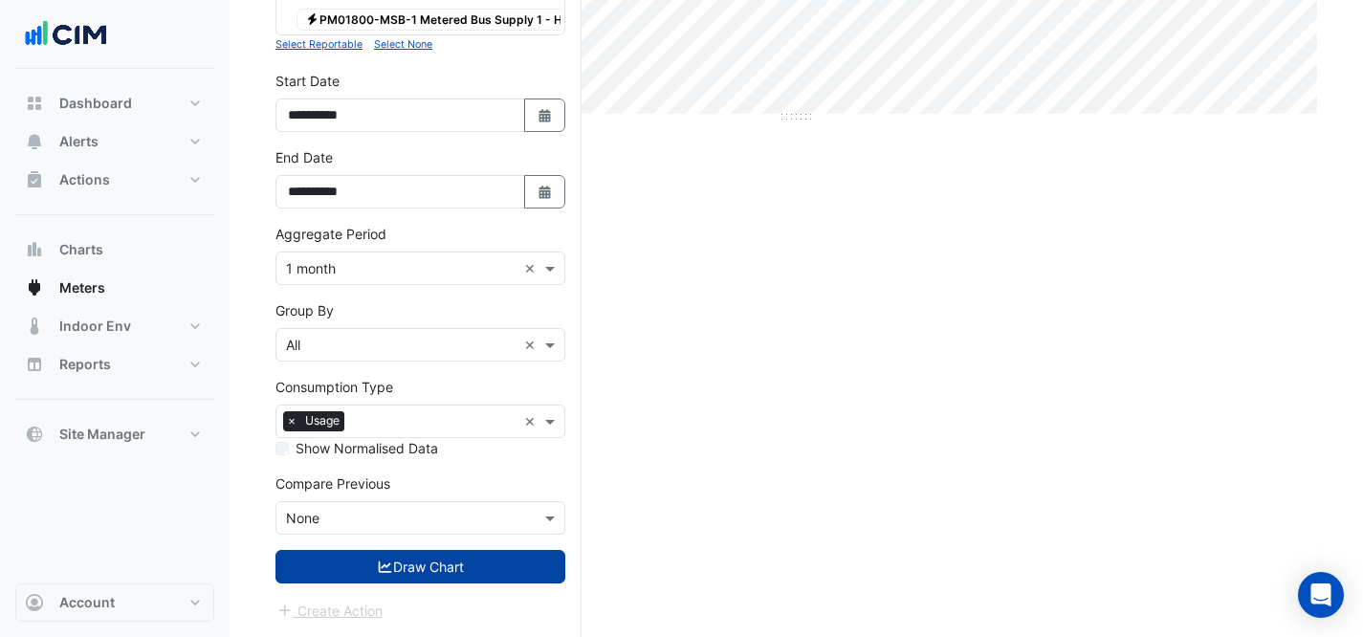
click at [523, 569] on button "Draw Chart" at bounding box center [421, 566] width 290 height 33
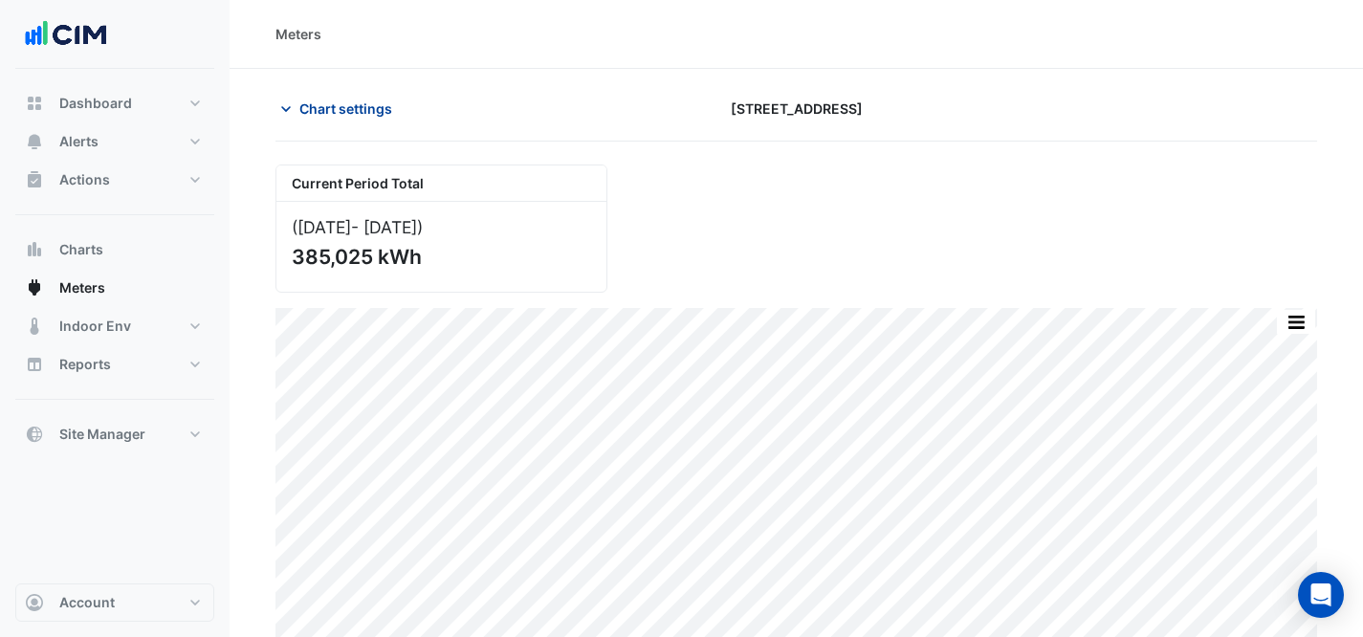
drag, startPoint x: 358, startPoint y: 114, endPoint x: 359, endPoint y: 123, distance: 9.6
click at [358, 118] on span "Chart settings" at bounding box center [345, 109] width 93 height 20
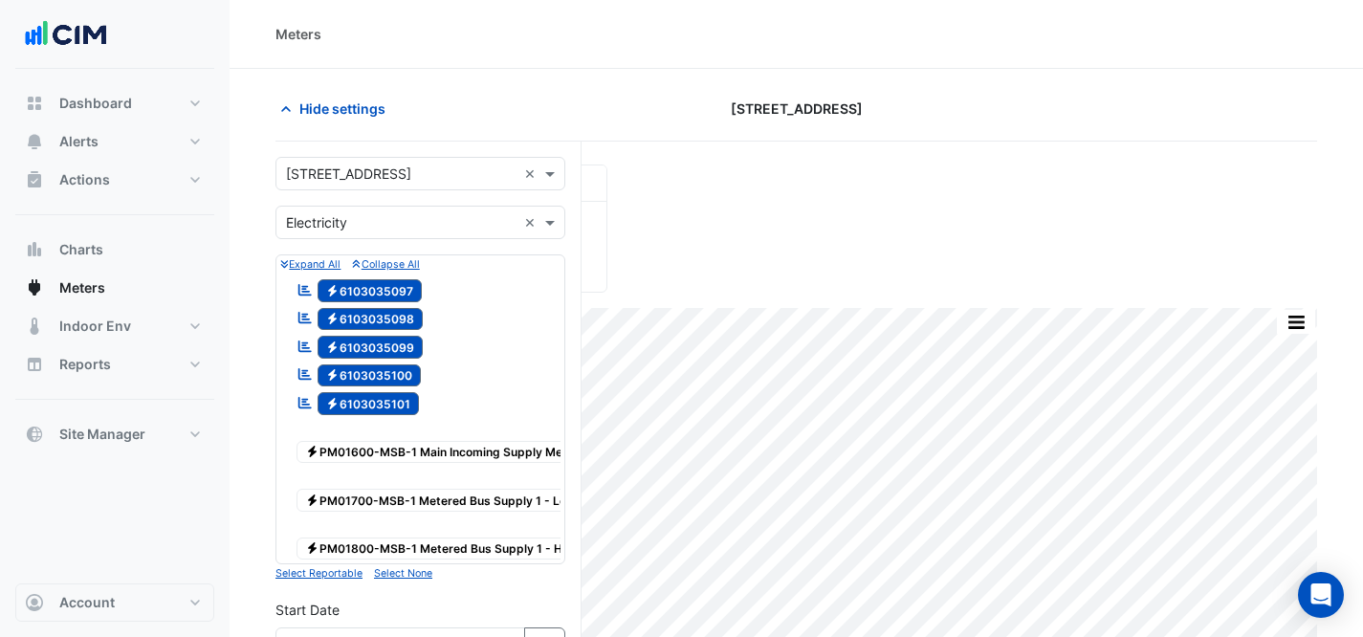
click at [362, 165] on input "text" at bounding box center [401, 175] width 231 height 20
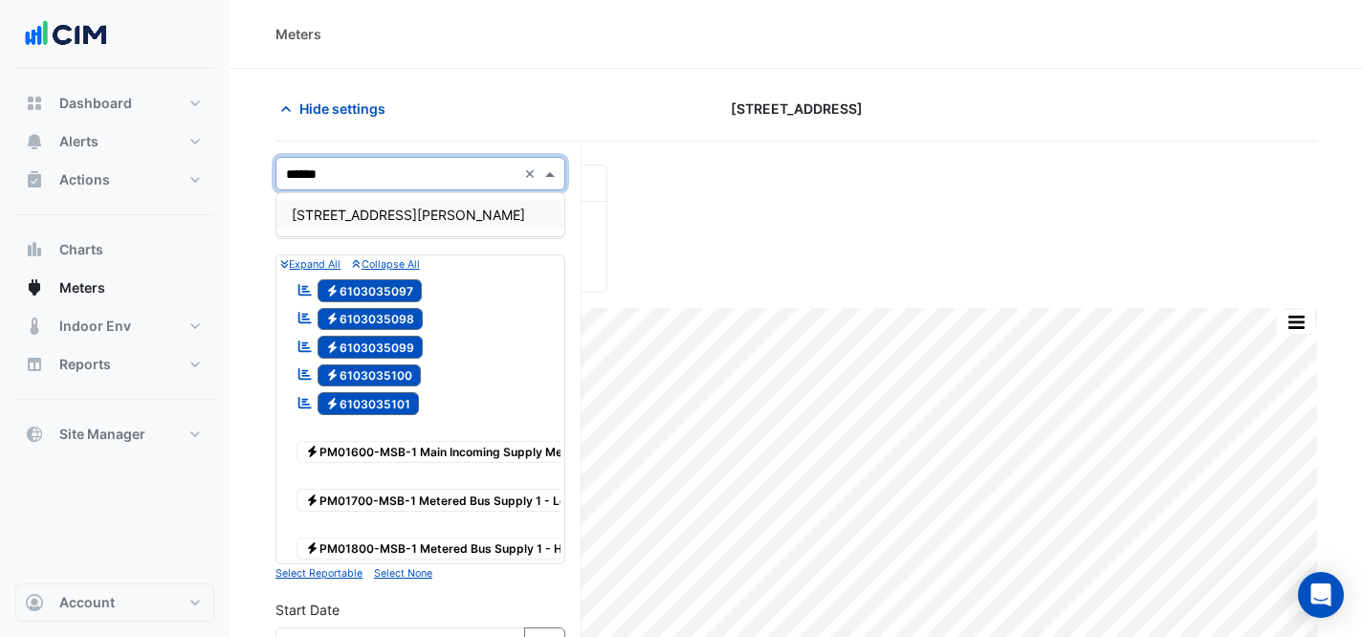
type input "*******"
click at [418, 211] on div "[STREET_ADDRESS][PERSON_NAME]" at bounding box center [420, 215] width 288 height 28
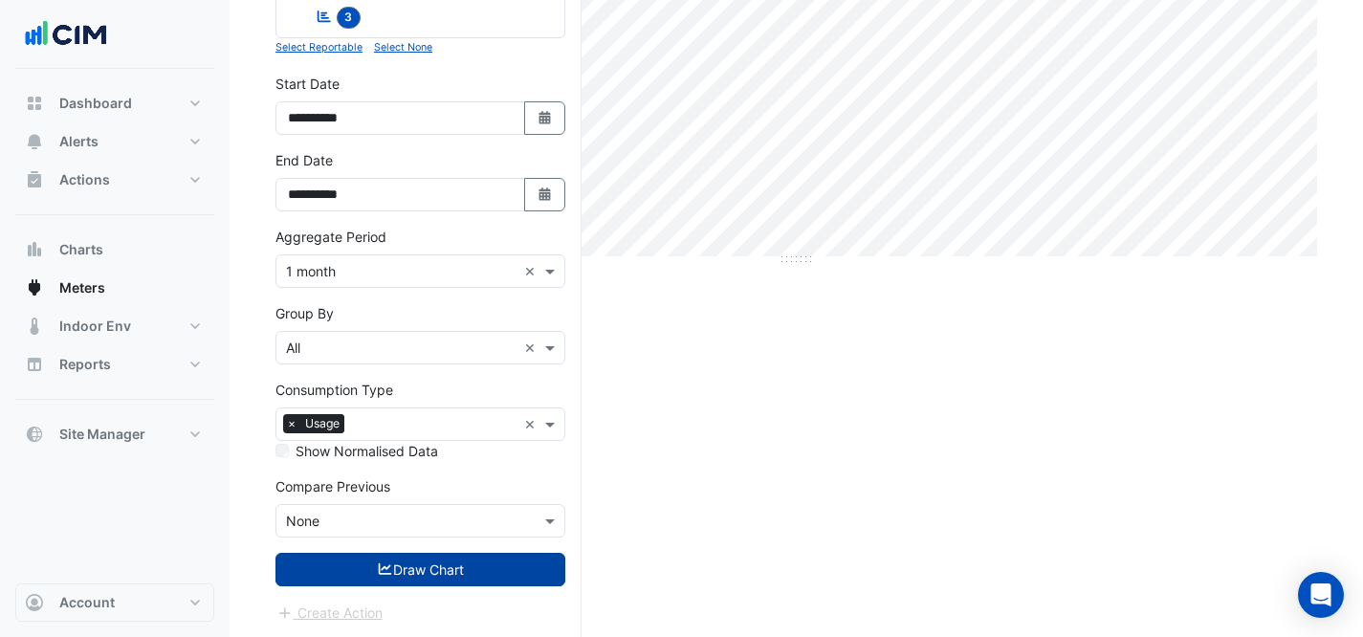
click at [421, 577] on button "Draw Chart" at bounding box center [421, 569] width 290 height 33
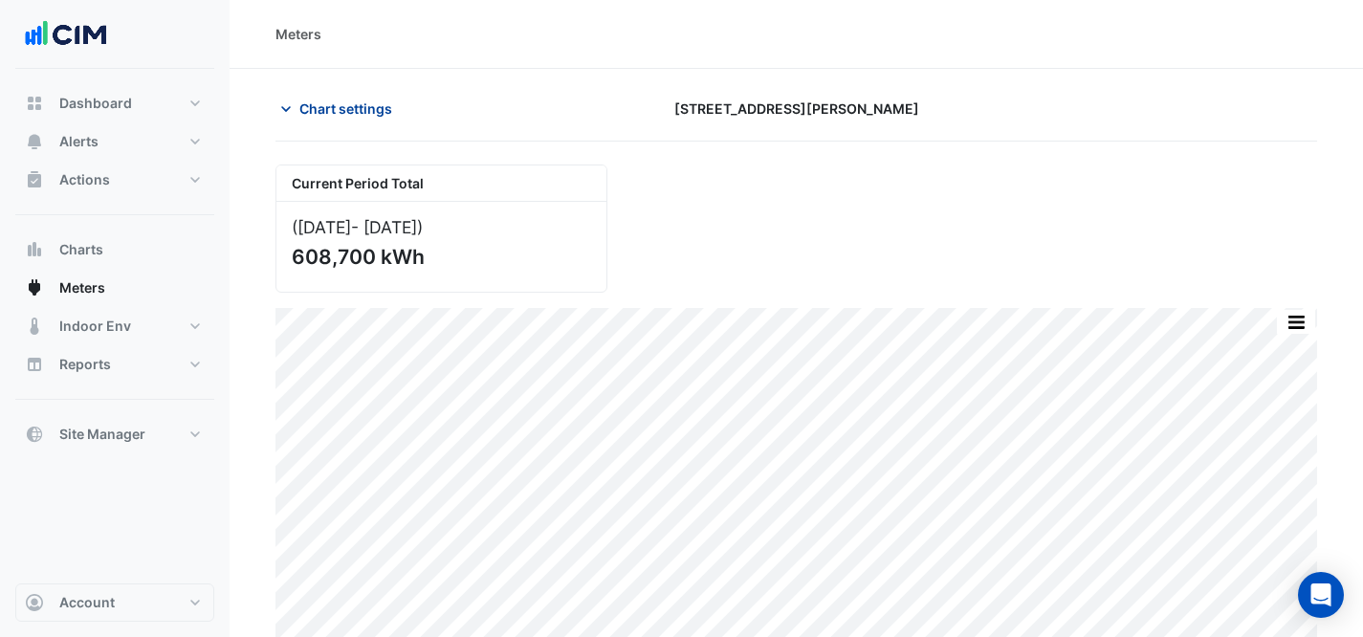
click at [342, 97] on button "Chart settings" at bounding box center [340, 108] width 129 height 33
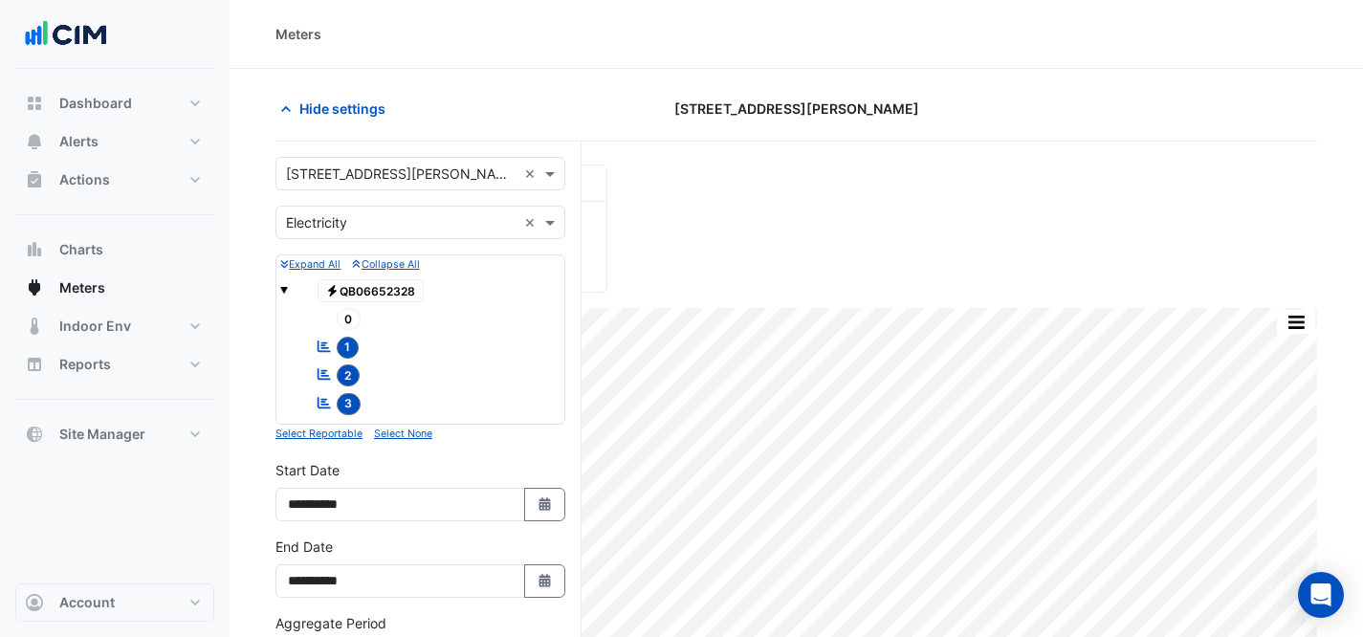
click at [416, 173] on input "text" at bounding box center [401, 175] width 231 height 20
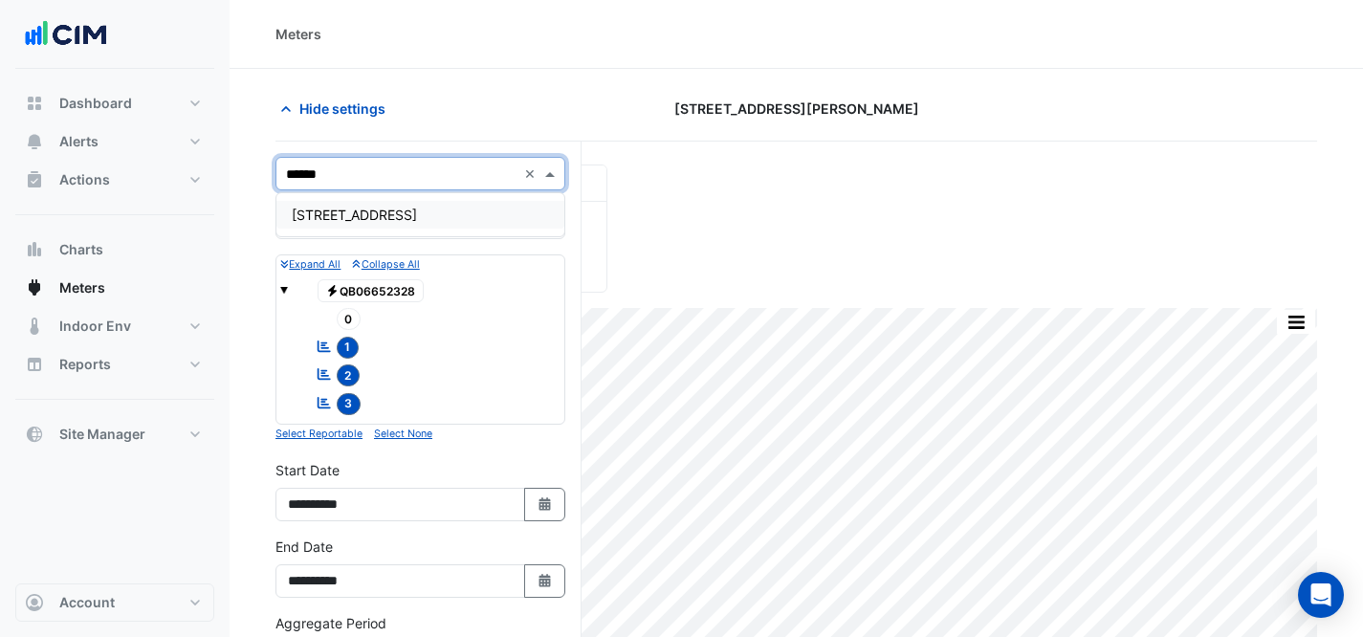
type input "*******"
click at [374, 214] on div "[STREET_ADDRESS]" at bounding box center [420, 215] width 288 height 28
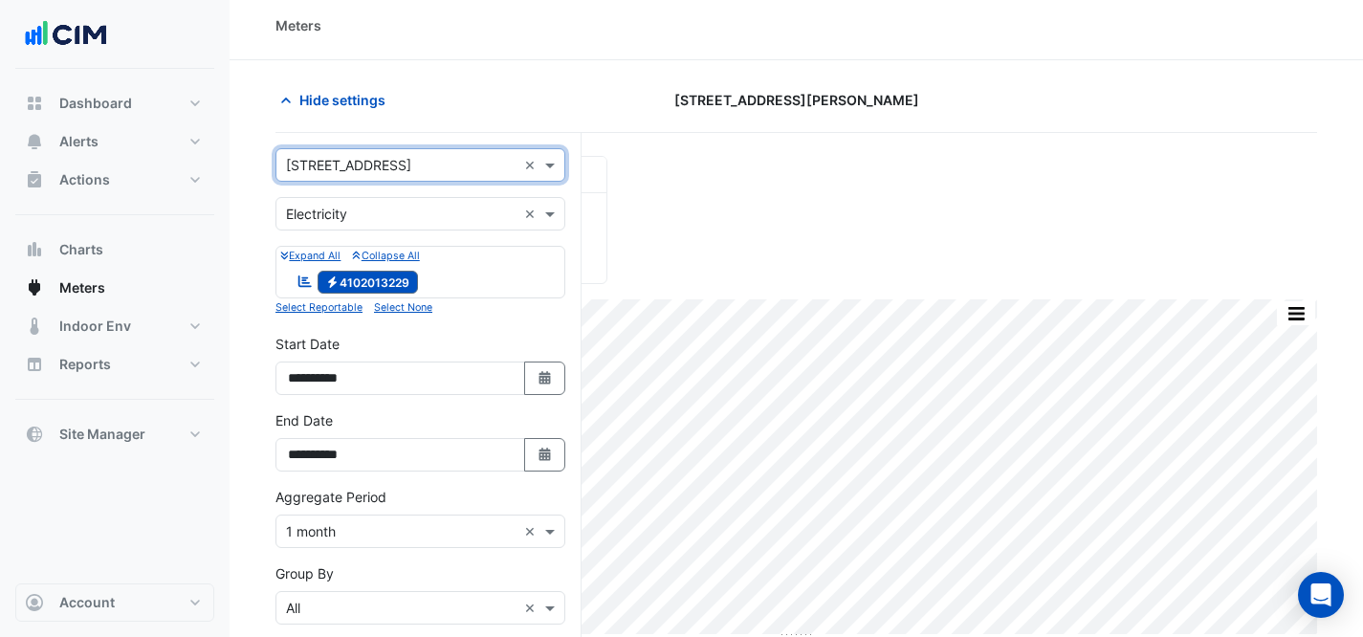
scroll to position [270, 0]
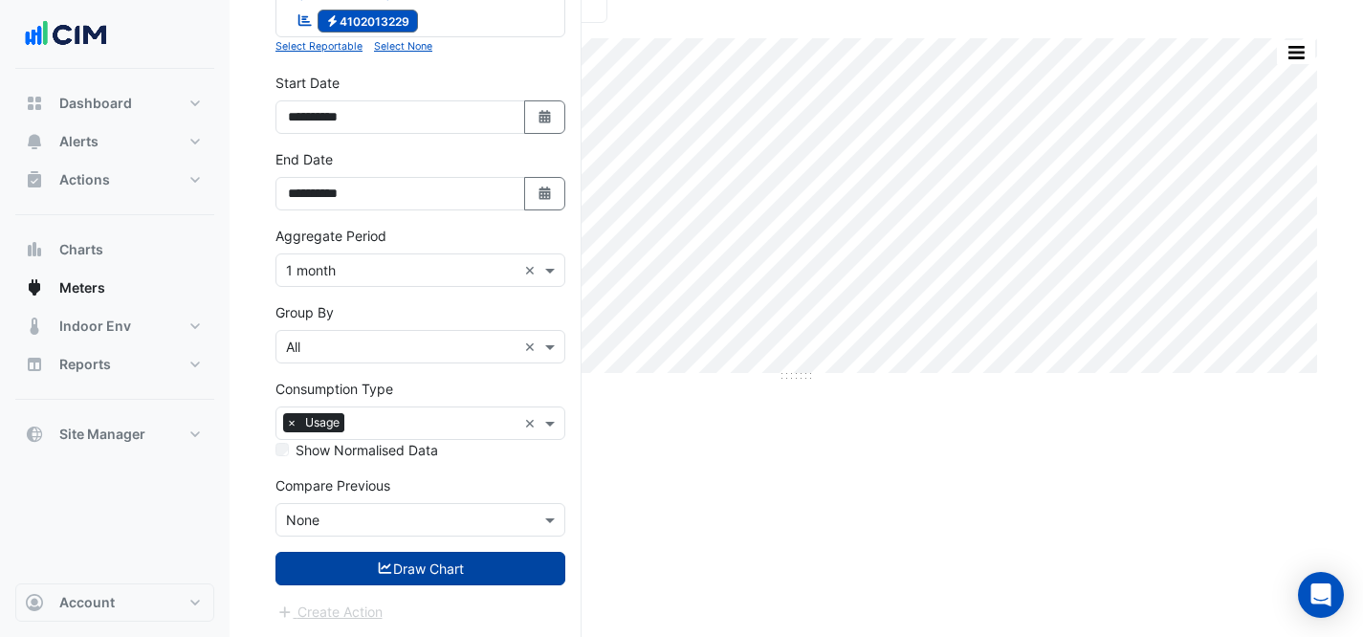
click at [398, 562] on button "Draw Chart" at bounding box center [421, 568] width 290 height 33
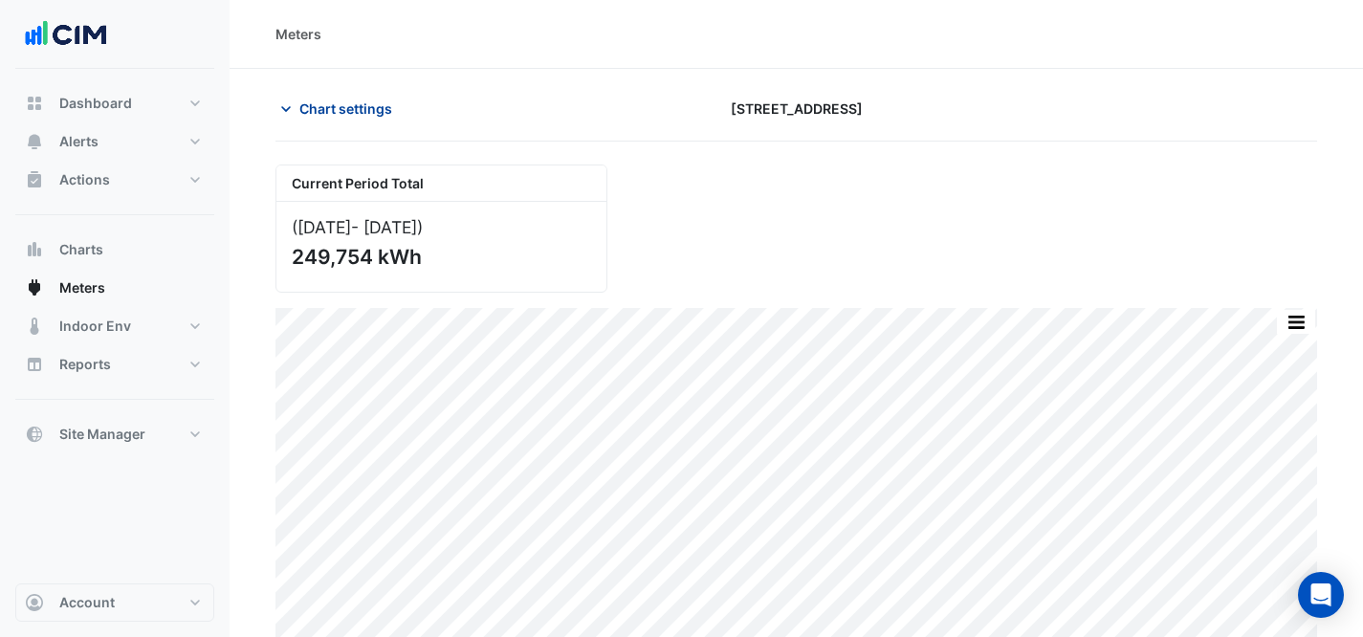
click at [403, 116] on button "Chart settings" at bounding box center [340, 108] width 129 height 33
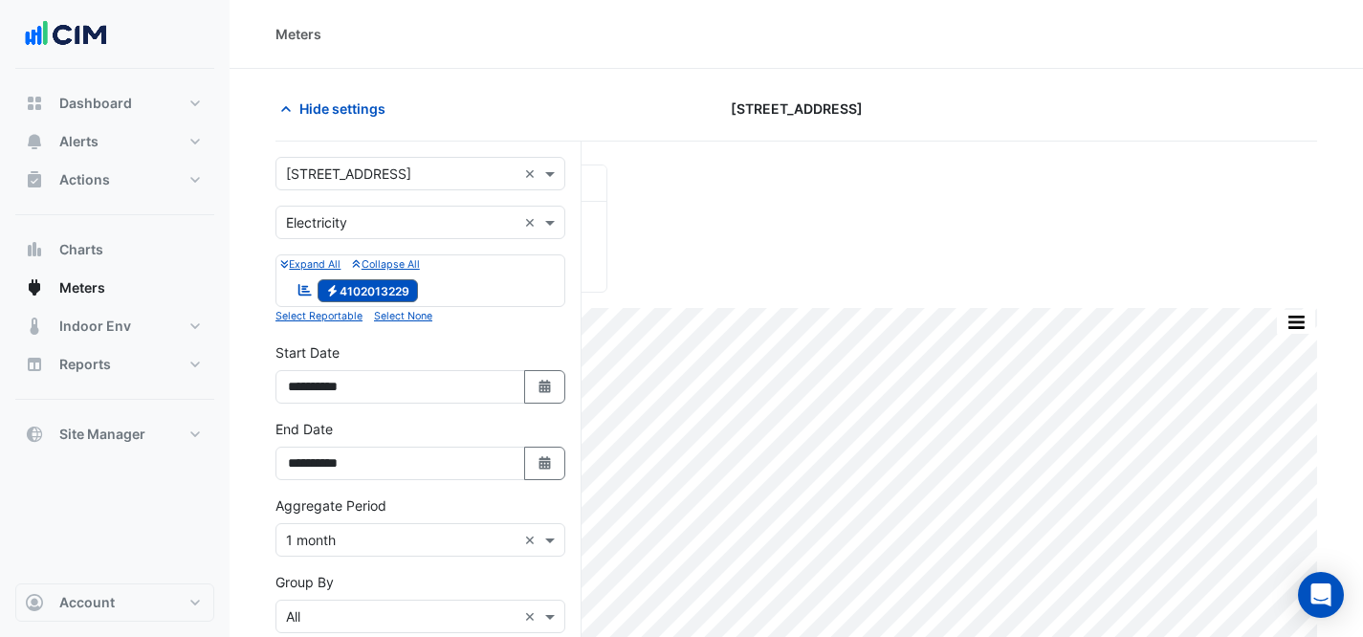
click at [385, 156] on div "**********" at bounding box center [429, 525] width 306 height 766
click at [386, 167] on input "text" at bounding box center [401, 175] width 231 height 20
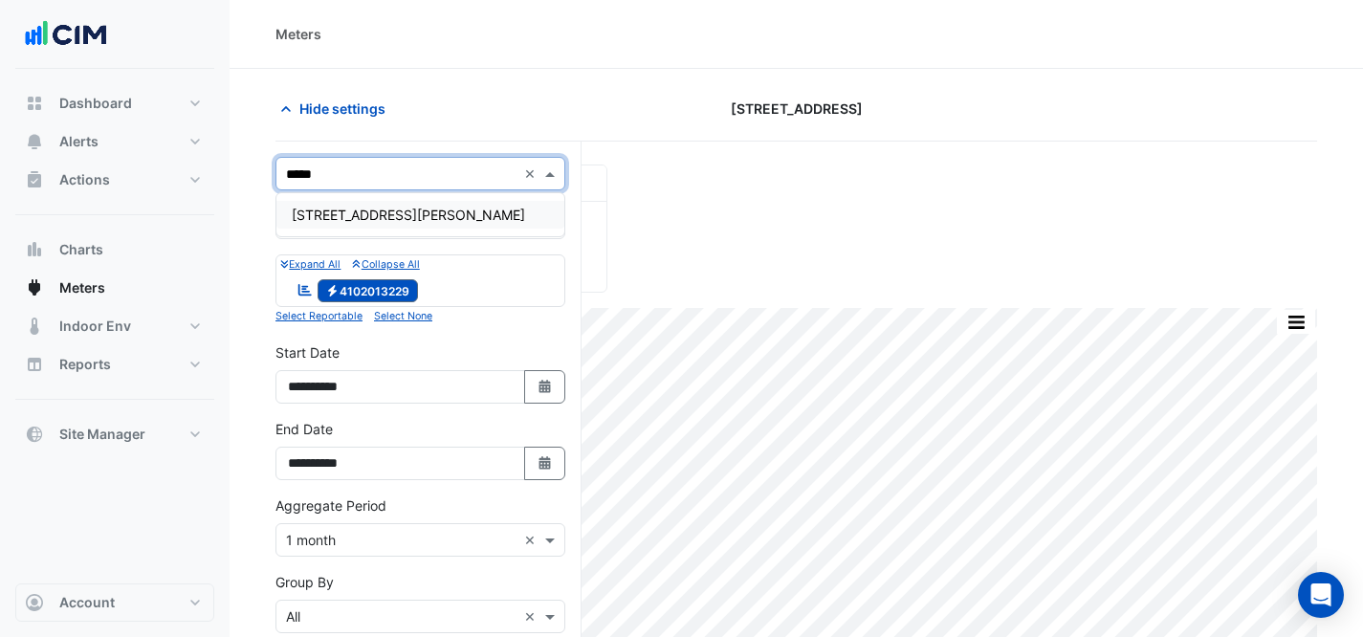
type input "******"
click at [392, 207] on div "[STREET_ADDRESS][PERSON_NAME]" at bounding box center [420, 215] width 288 height 28
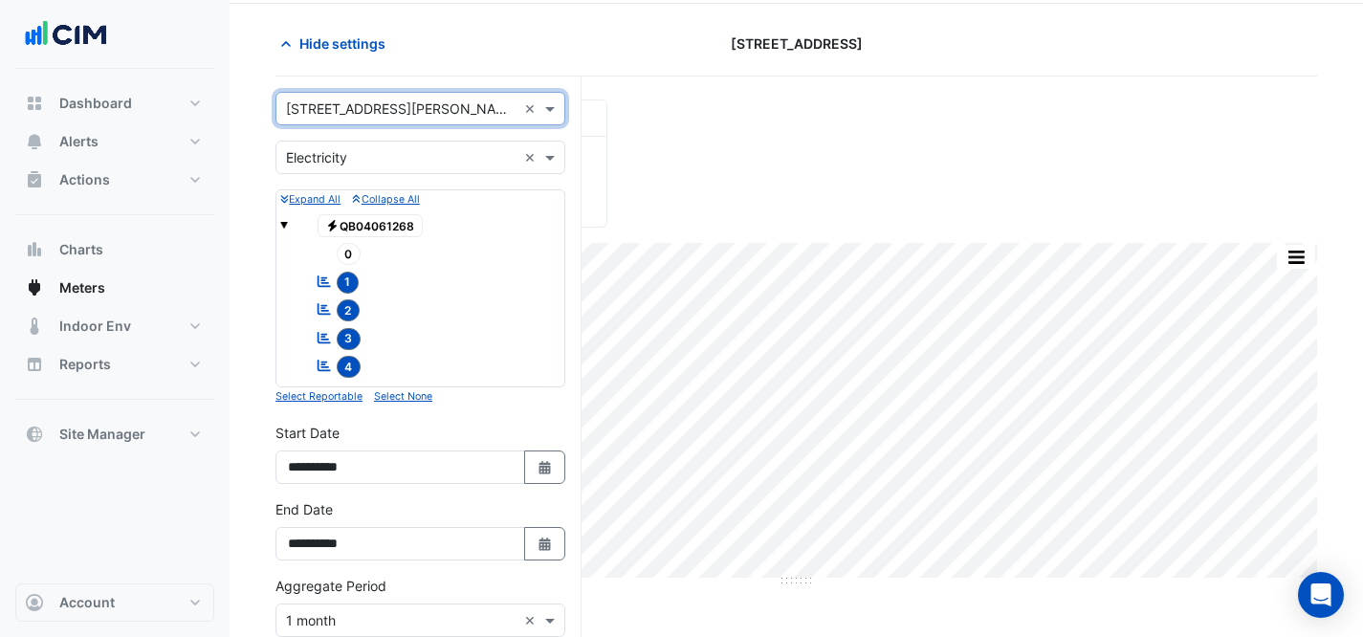
scroll to position [414, 0]
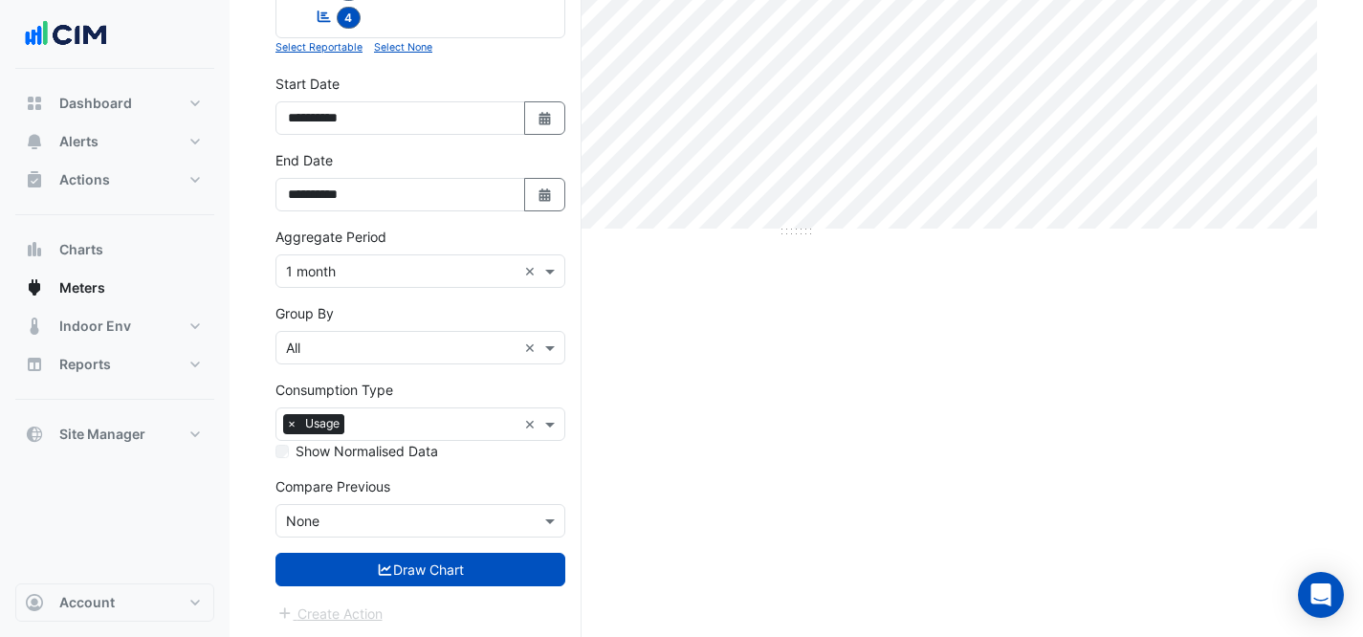
click at [398, 589] on form "Select a Site × [STREET_ADDRESS][PERSON_NAME] × Utility Type × Electricity × Ex…" at bounding box center [421, 184] width 290 height 882
click at [399, 575] on button "Draw Chart" at bounding box center [421, 569] width 290 height 33
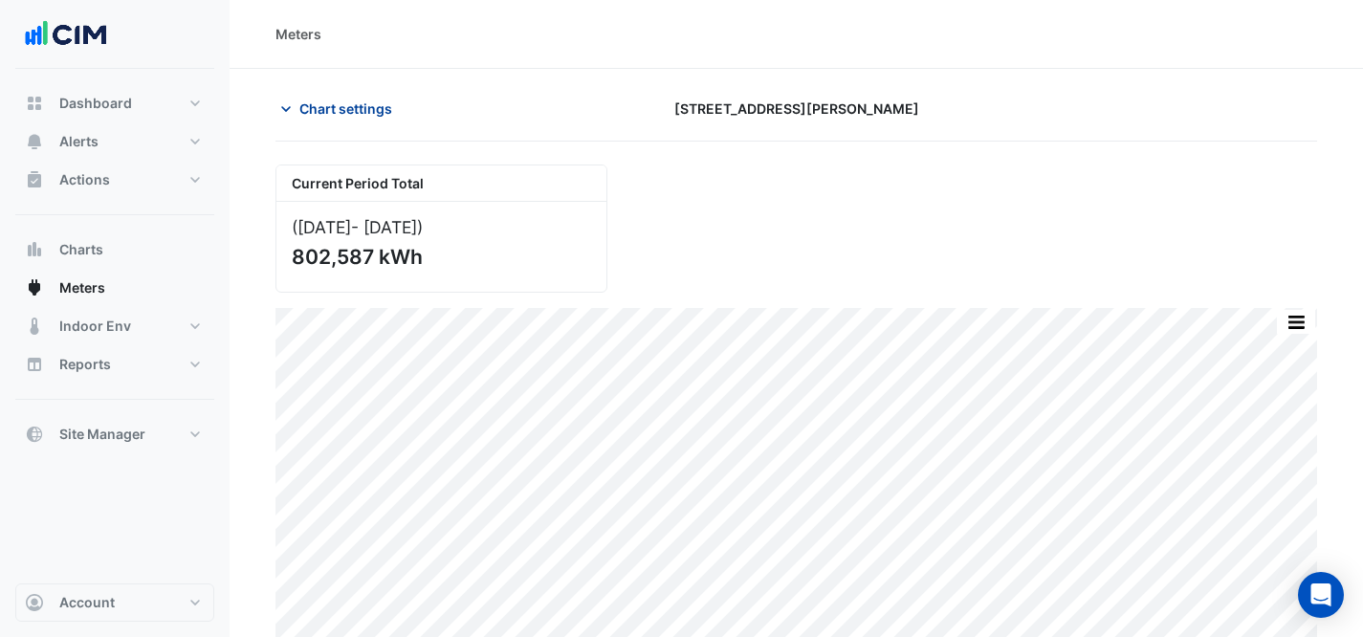
click at [340, 108] on span "Chart settings" at bounding box center [345, 109] width 93 height 20
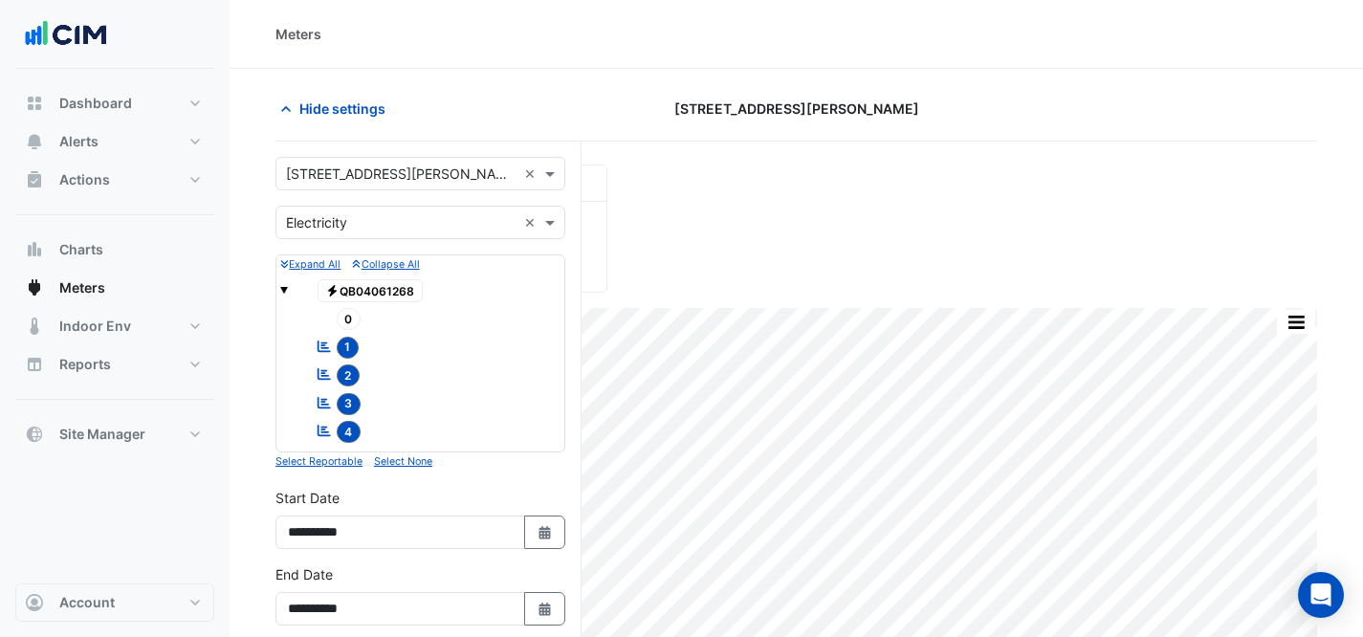
click at [358, 177] on input "text" at bounding box center [401, 175] width 231 height 20
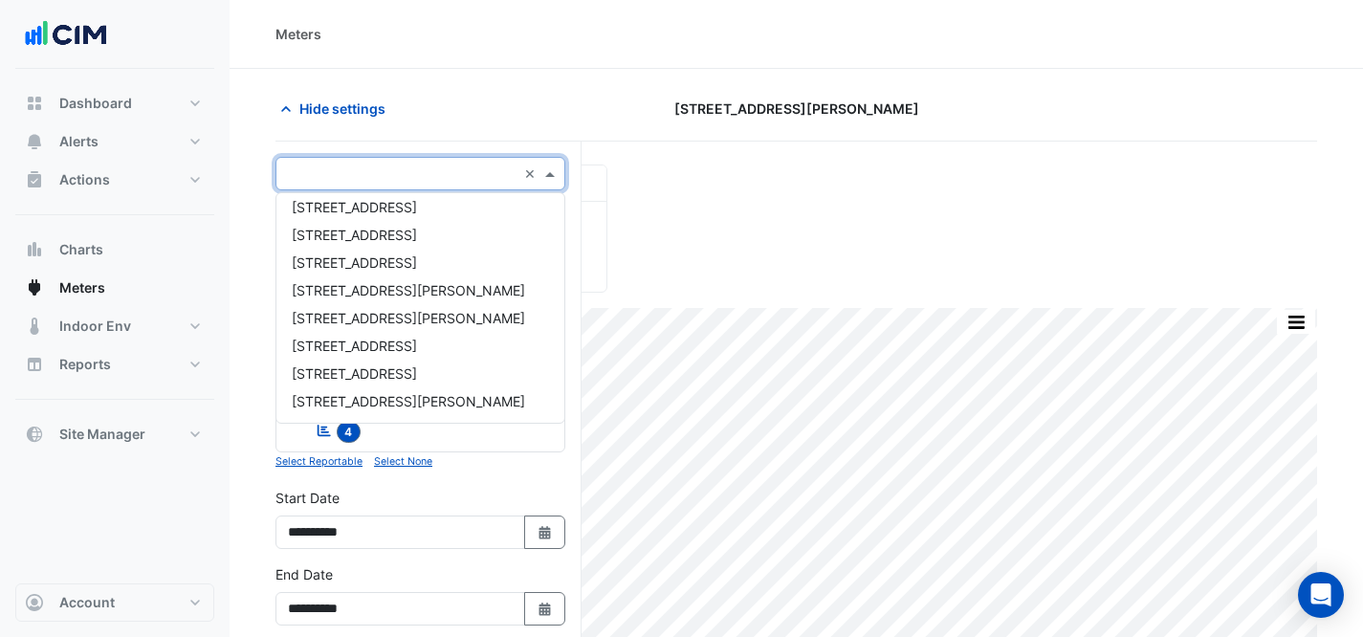
type input "*"
click at [355, 277] on div "[STREET_ADDRESS][PERSON_NAME]" at bounding box center [420, 290] width 288 height 28
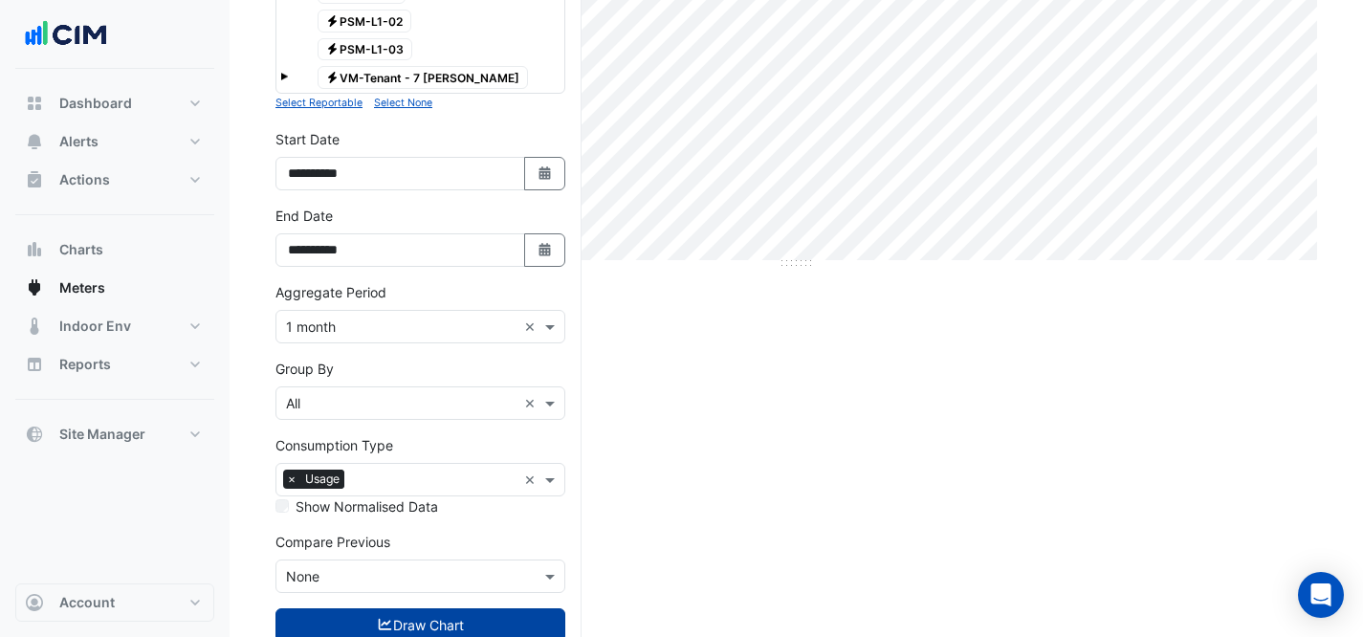
click at [407, 612] on button "Draw Chart" at bounding box center [421, 624] width 290 height 33
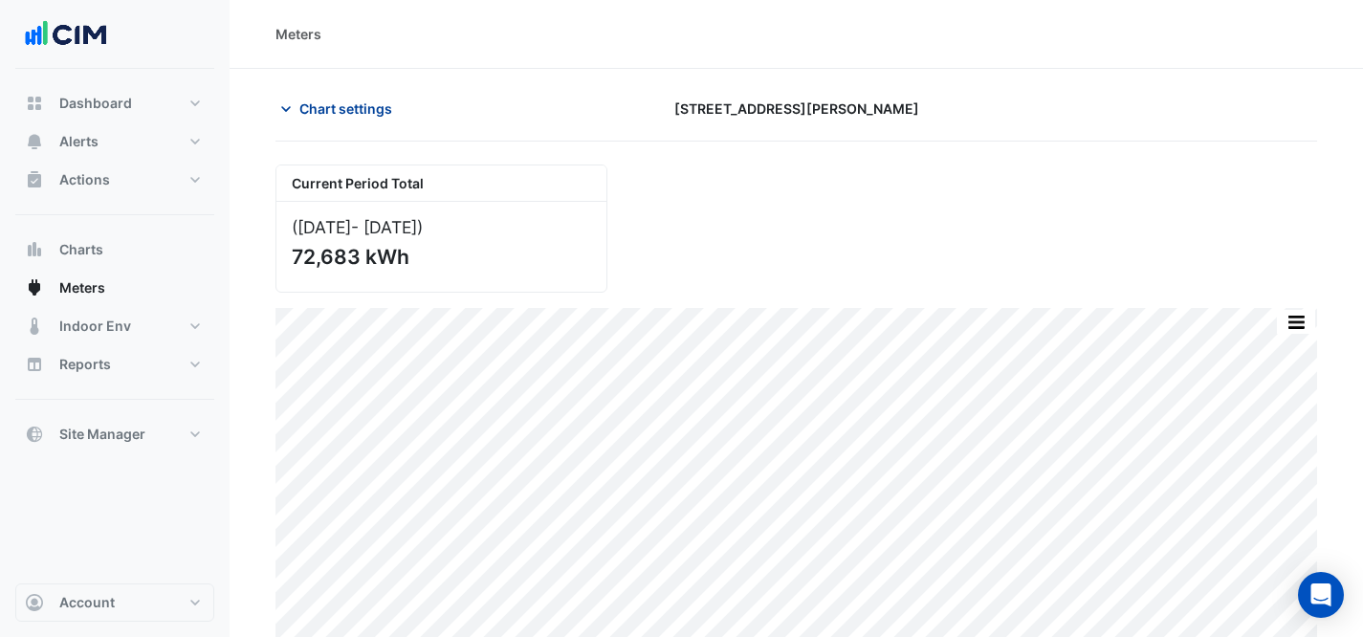
click at [365, 89] on section "Chart settings [STREET_ADDRESS][PERSON_NAME] Current Period Total ([DATE] - [DA…" at bounding box center [797, 361] width 1134 height 584
click at [369, 103] on span "Chart settings" at bounding box center [345, 109] width 93 height 20
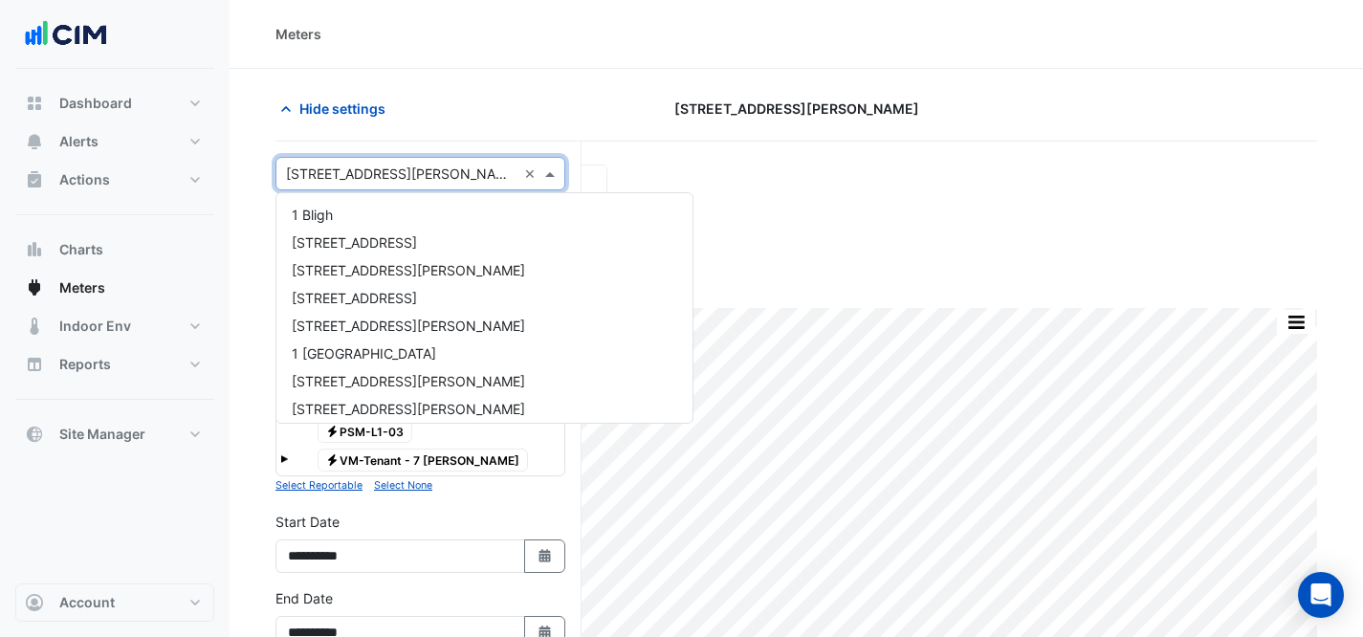
click at [403, 167] on input "text" at bounding box center [401, 175] width 231 height 20
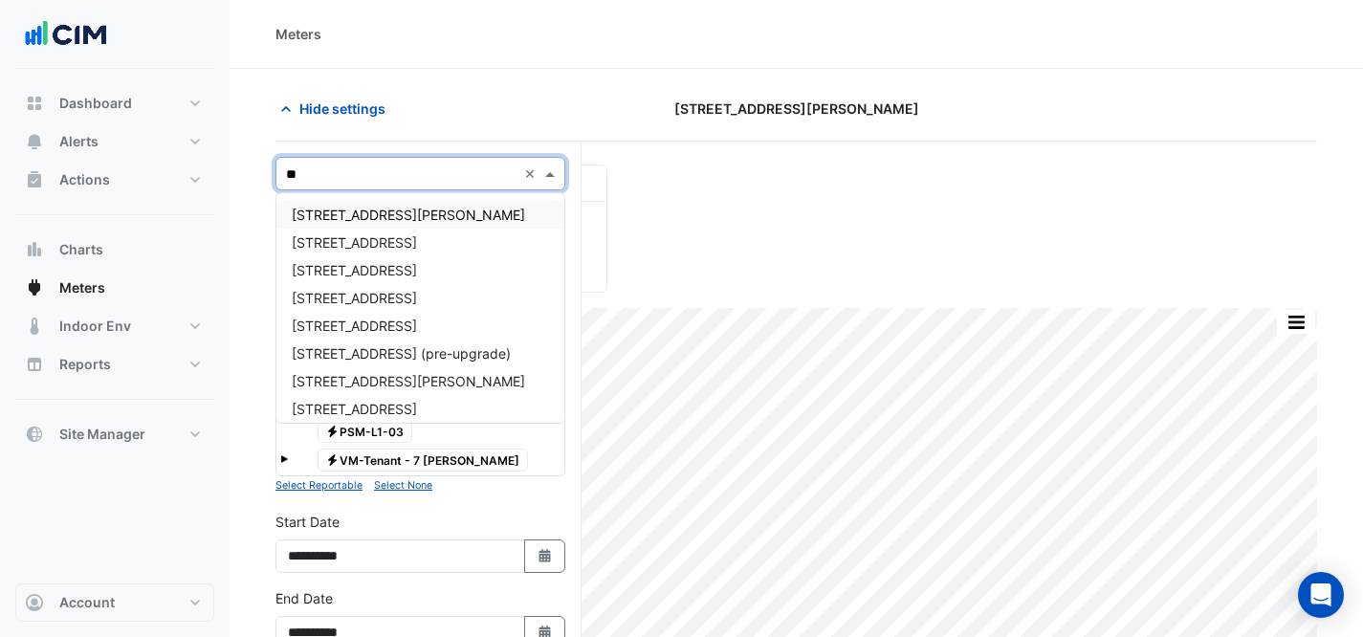
type input "***"
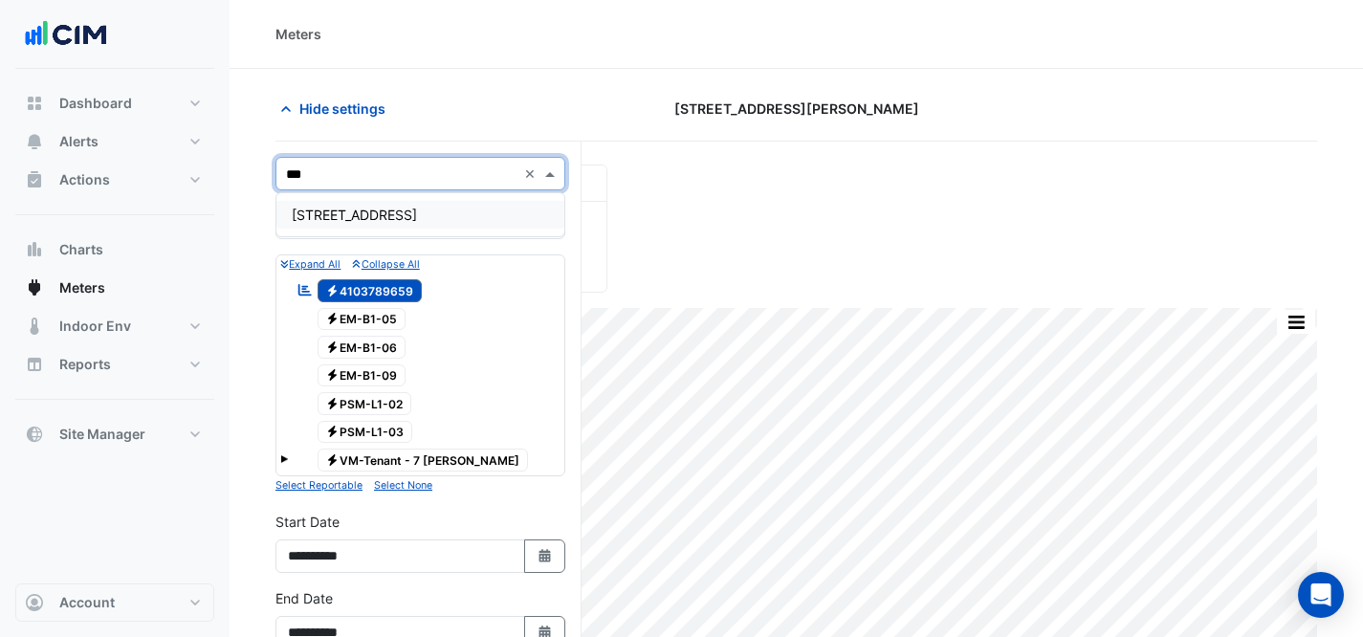
click at [367, 201] on div "[STREET_ADDRESS]" at bounding box center [420, 215] width 288 height 28
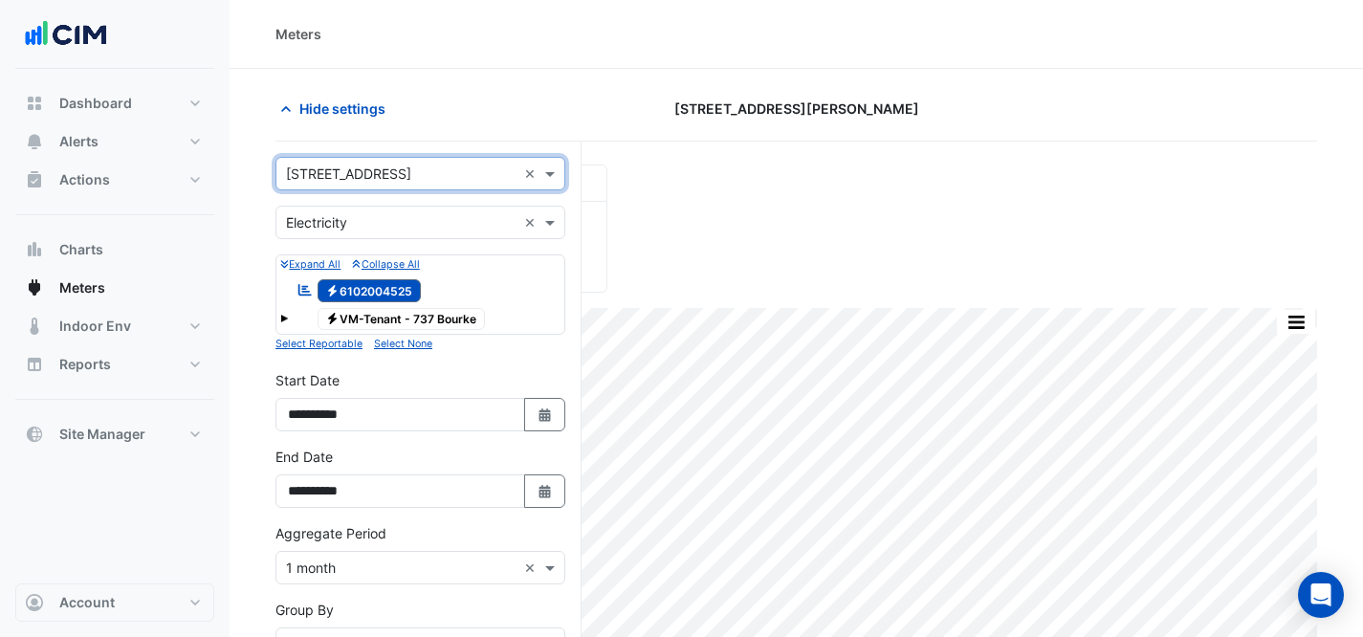
scroll to position [298, 0]
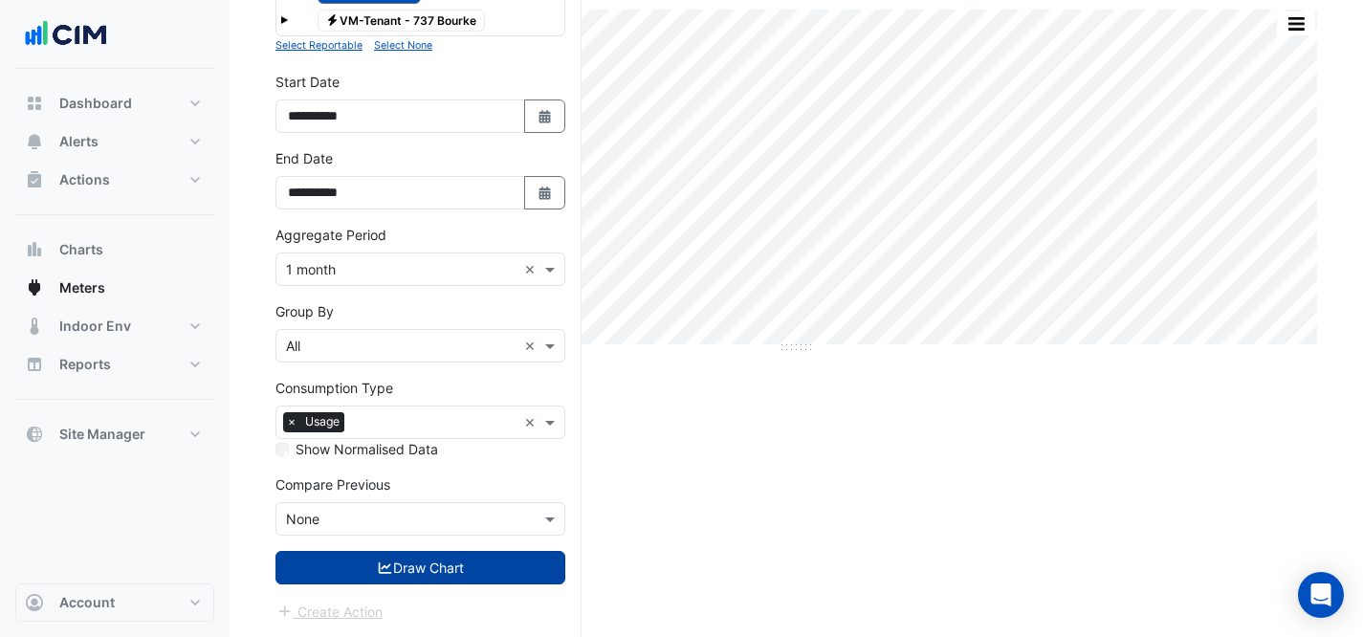
click at [372, 578] on button "Draw Chart" at bounding box center [421, 567] width 290 height 33
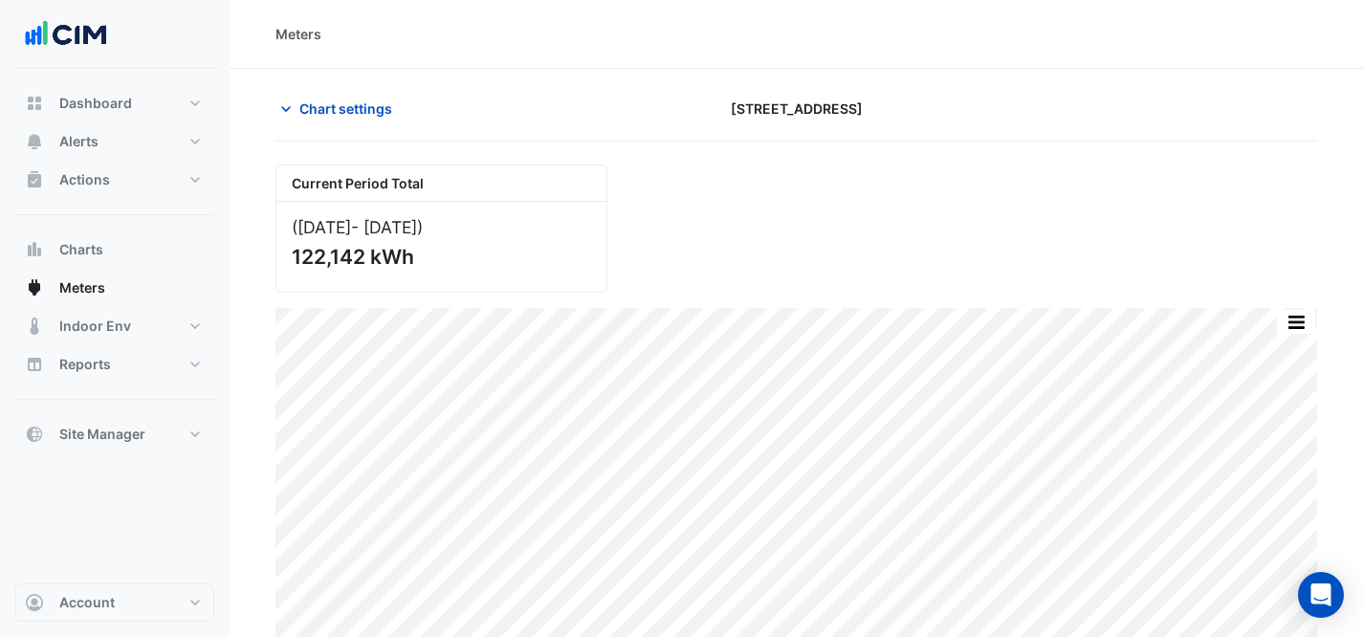
click at [296, 88] on section "Chart settings [STREET_ADDRESS] Current Period Total ([DATE] - [DATE] ) 122,142…" at bounding box center [797, 361] width 1134 height 584
click at [304, 99] on span "Chart settings" at bounding box center [345, 109] width 93 height 20
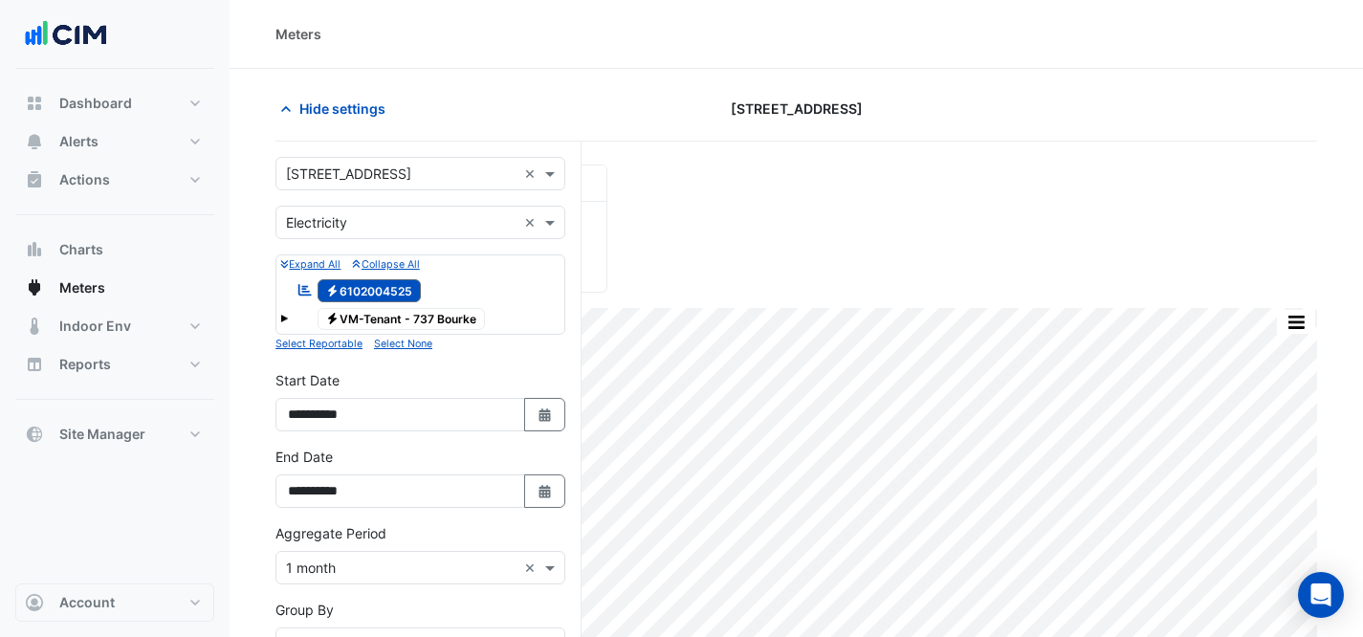
click at [406, 177] on input "text" at bounding box center [401, 175] width 231 height 20
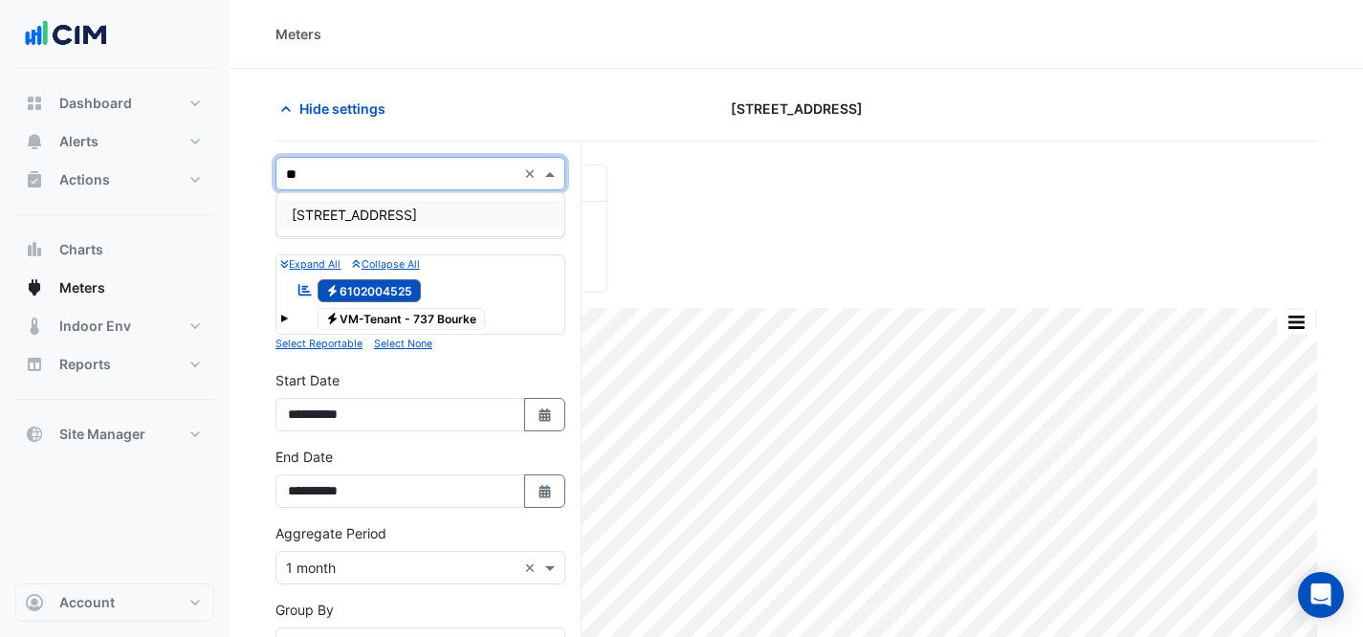
type input "**"
click at [363, 215] on span "[STREET_ADDRESS]" at bounding box center [354, 215] width 125 height 16
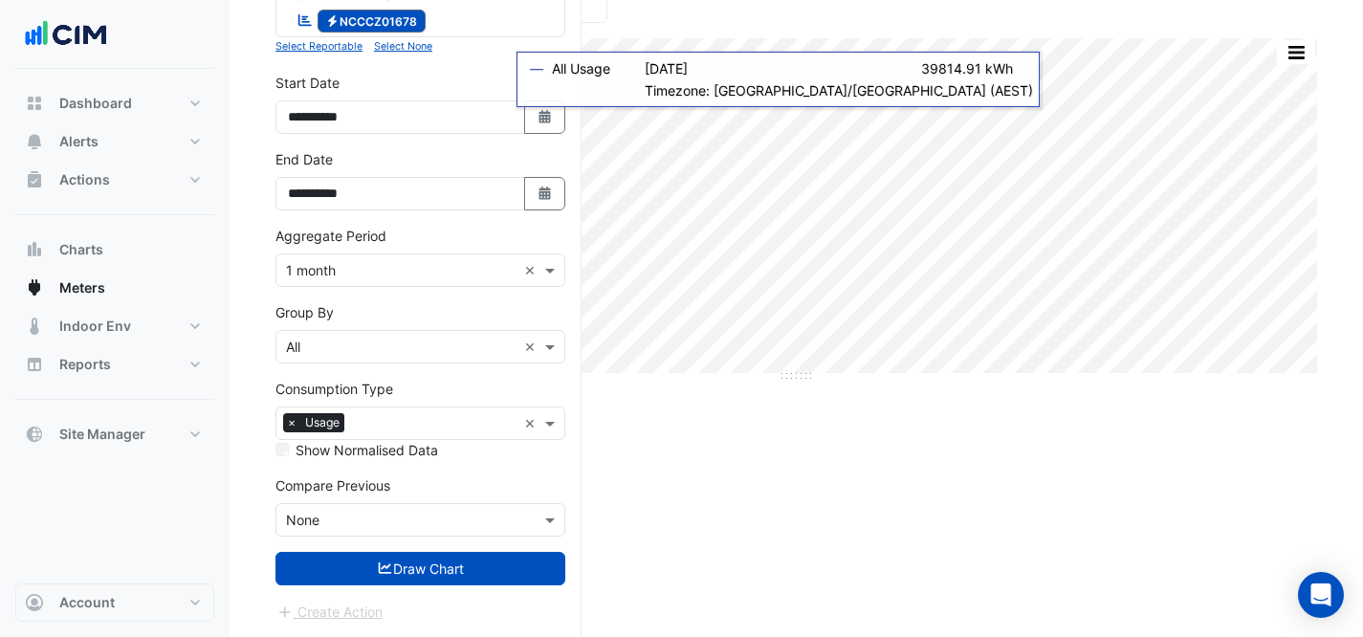
click at [412, 556] on button "Draw Chart" at bounding box center [421, 568] width 290 height 33
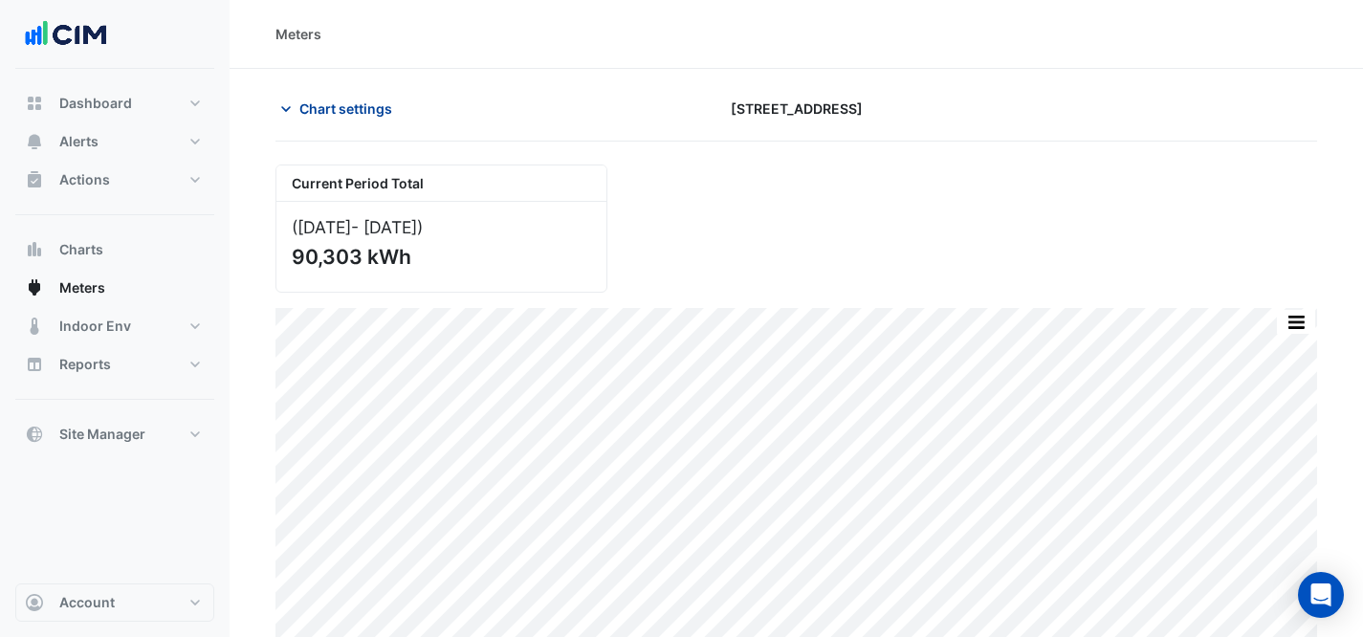
click at [289, 104] on icon "button" at bounding box center [285, 108] width 19 height 19
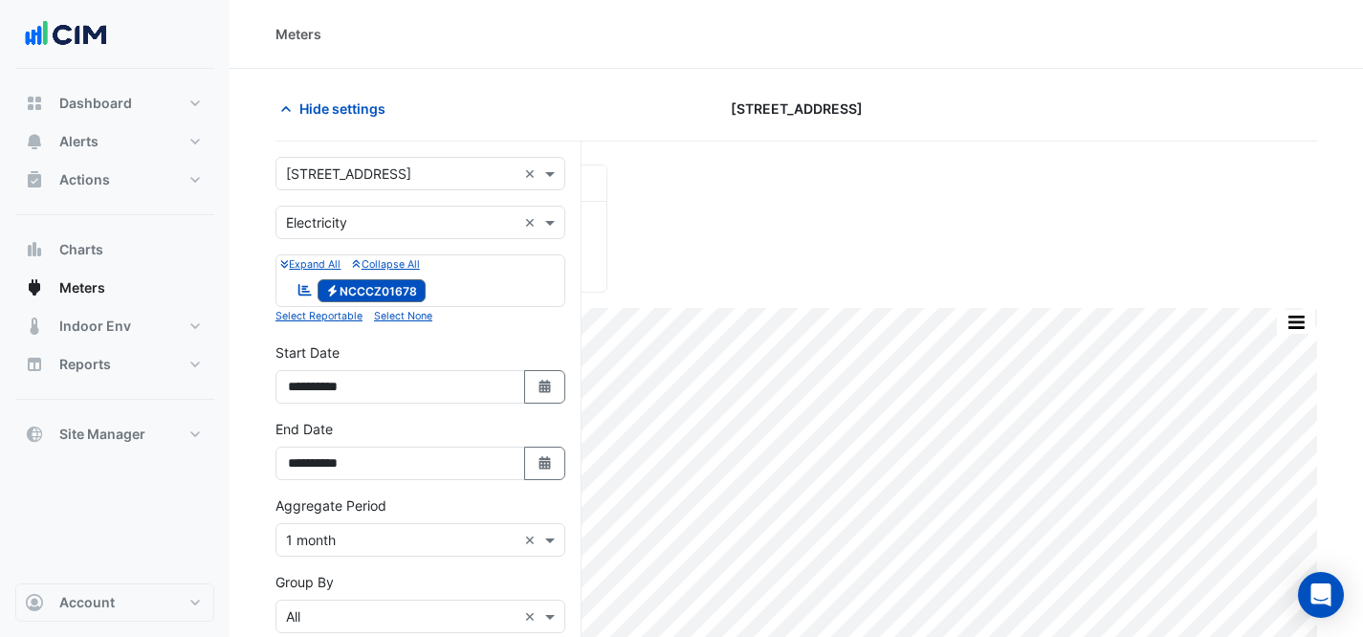
click at [422, 175] on input "text" at bounding box center [401, 175] width 231 height 20
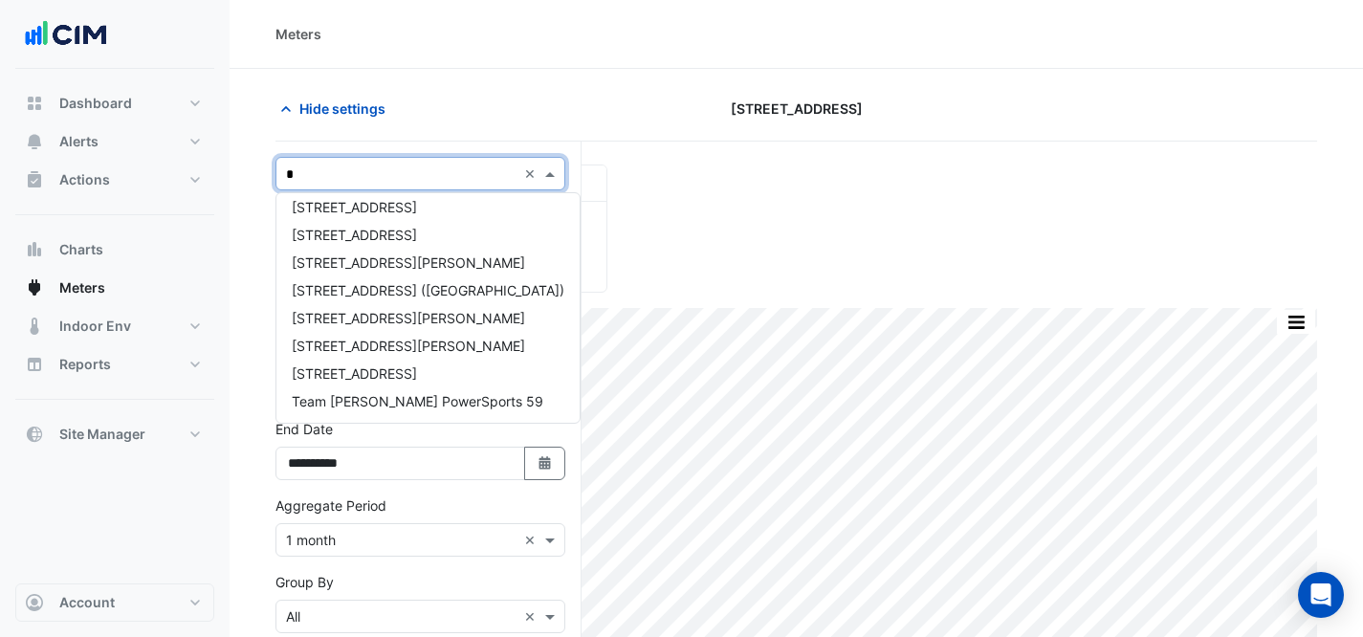
type input "*"
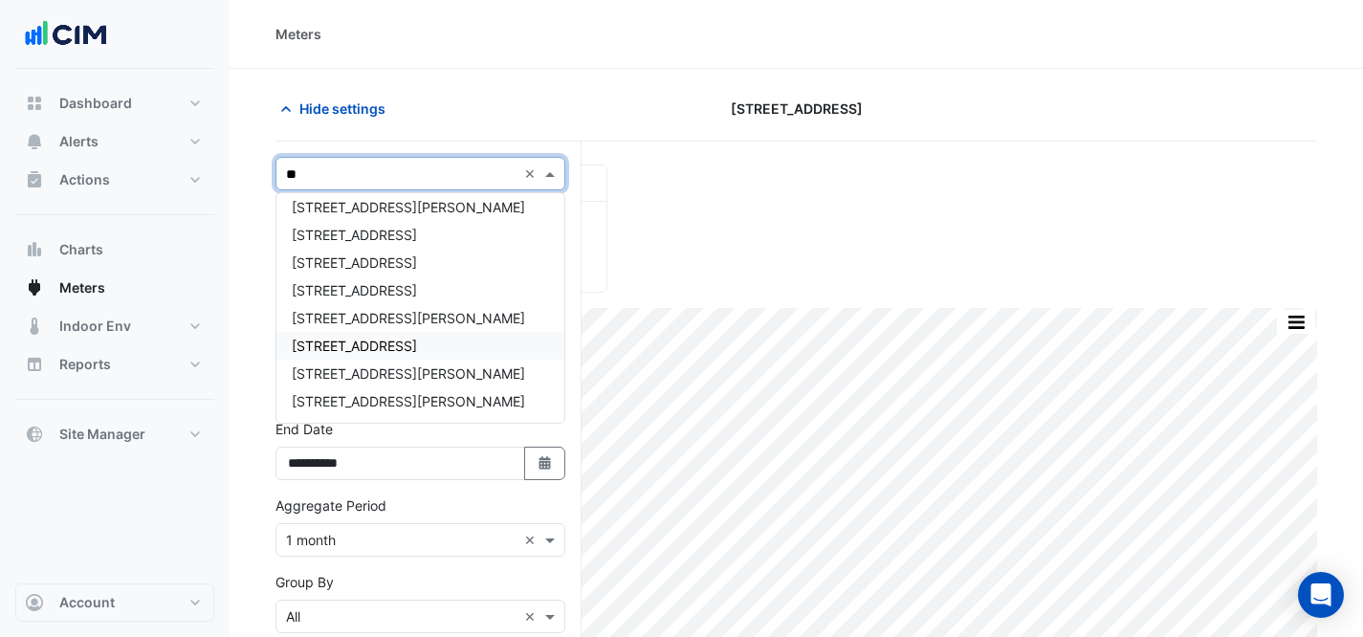
click at [469, 341] on div "[STREET_ADDRESS]" at bounding box center [420, 346] width 288 height 28
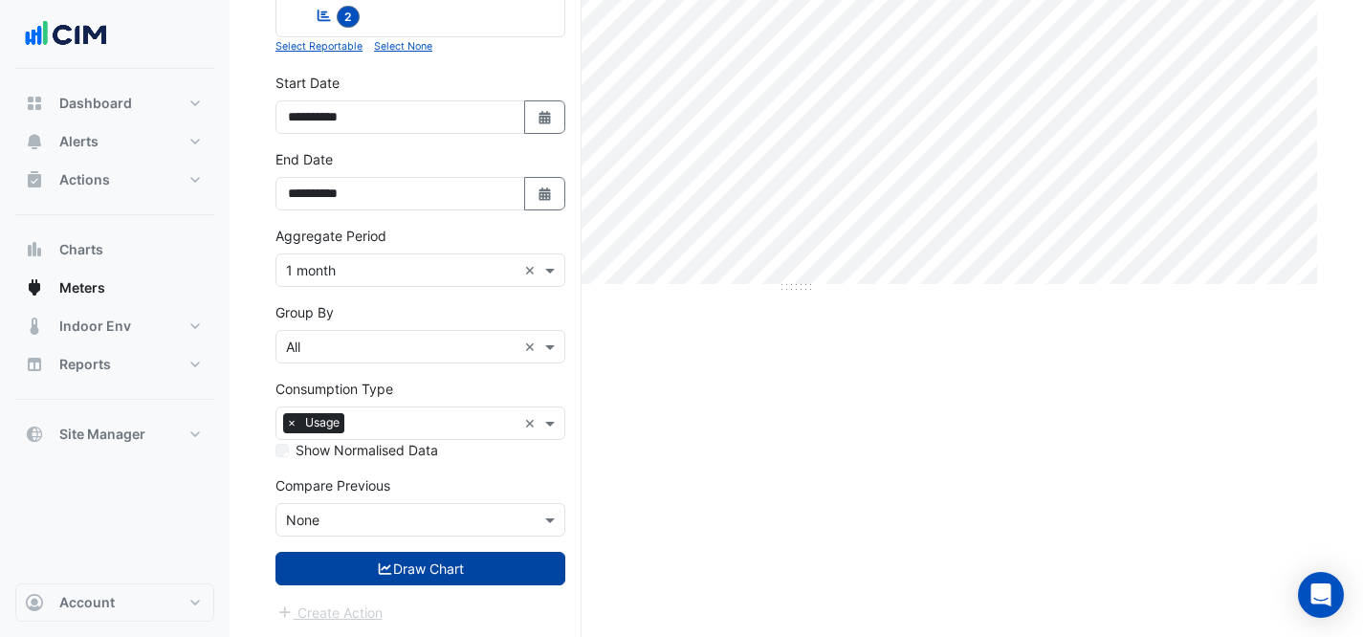
click at [460, 576] on button "Draw Chart" at bounding box center [421, 568] width 290 height 33
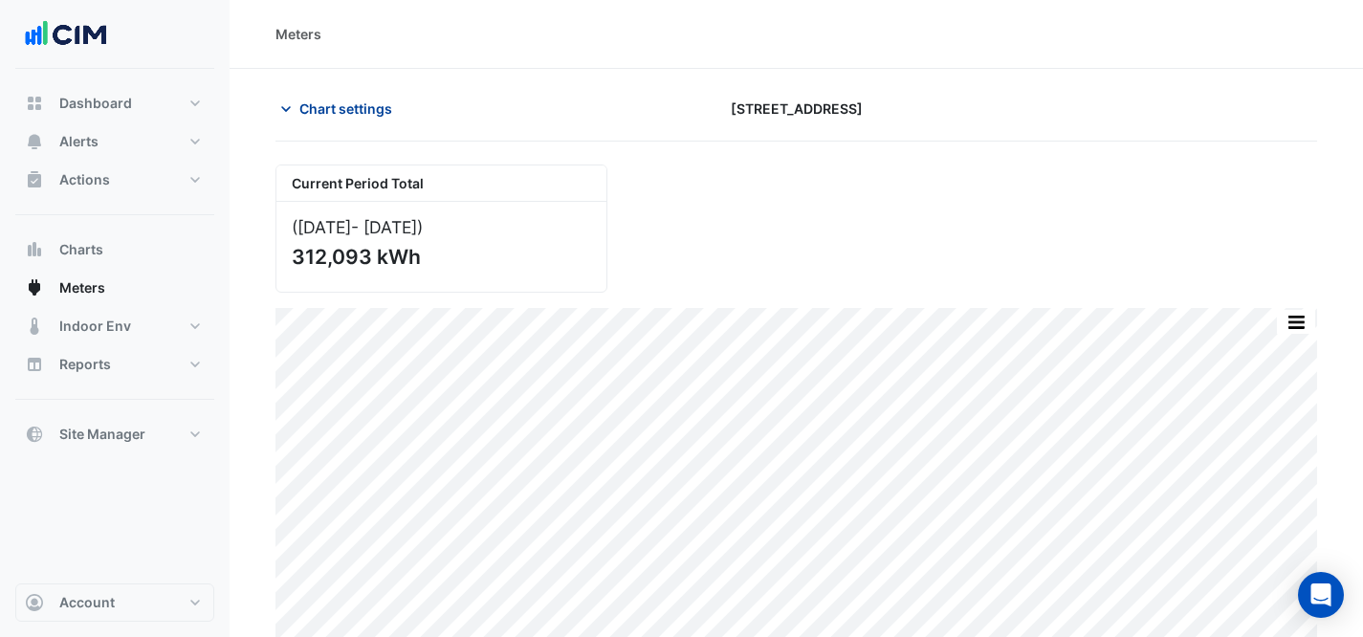
click at [341, 109] on span "Chart settings" at bounding box center [345, 109] width 93 height 20
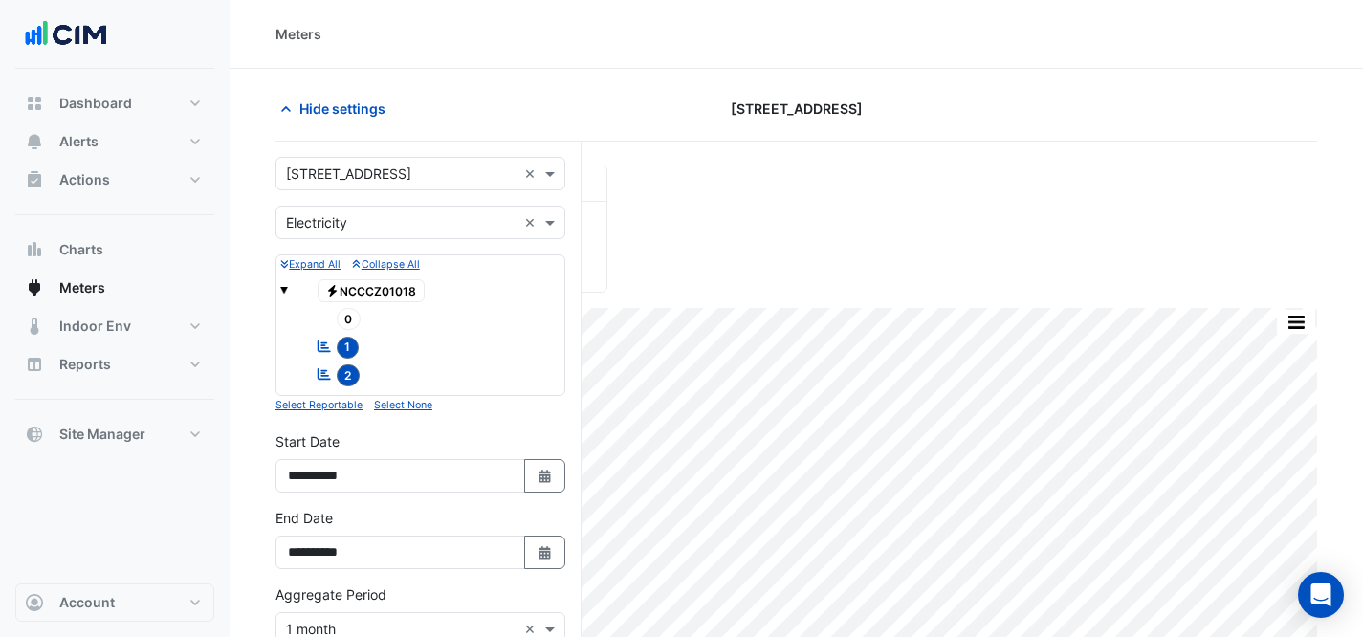
click at [461, 180] on input "text" at bounding box center [401, 175] width 231 height 20
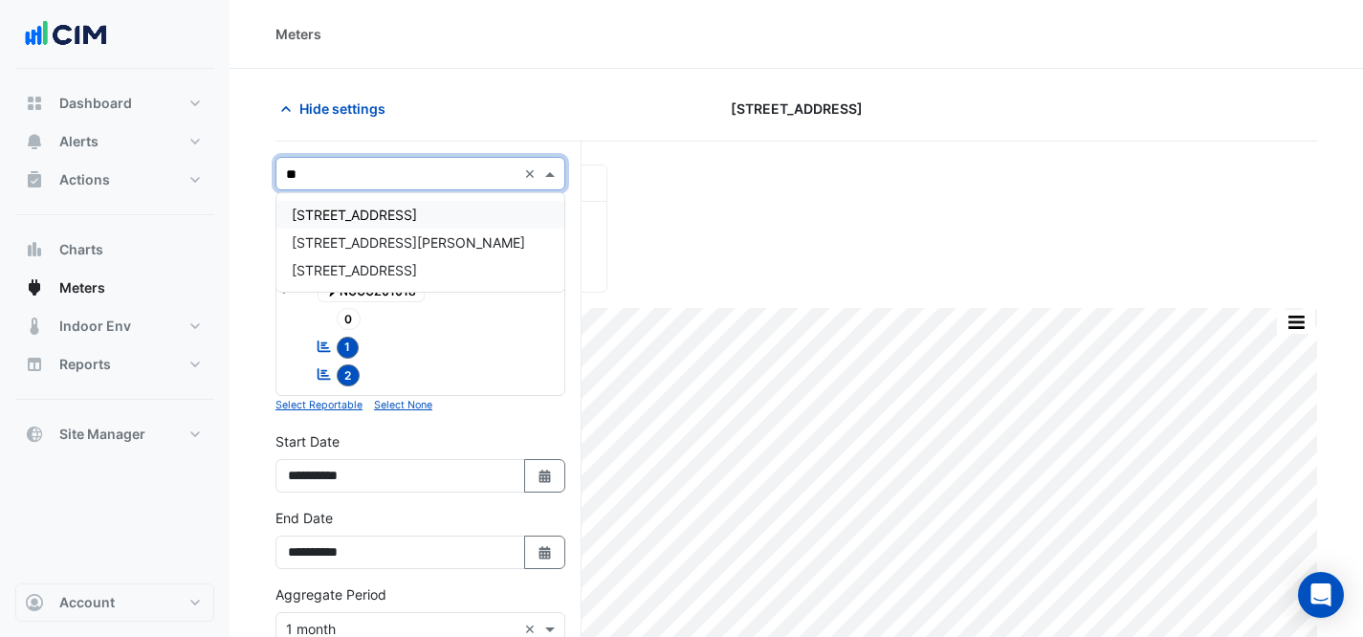
type input "***"
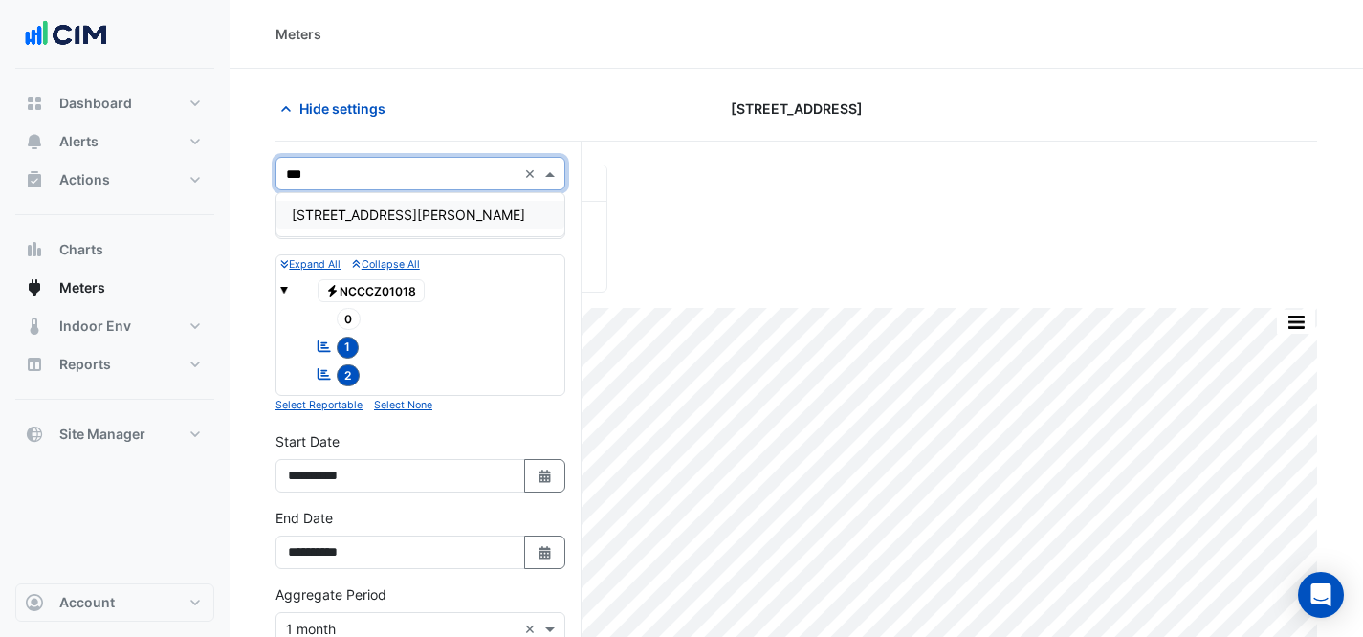
click at [360, 209] on span "[STREET_ADDRESS][PERSON_NAME]" at bounding box center [408, 215] width 233 height 16
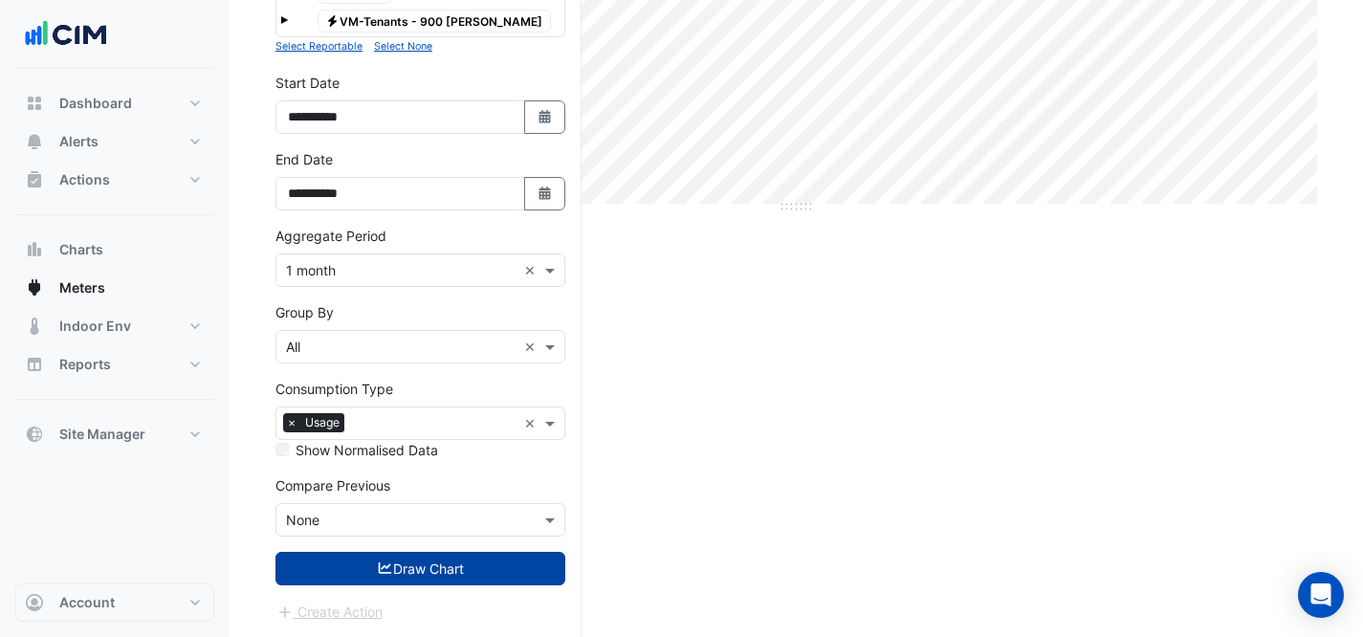
click at [344, 563] on button "Draw Chart" at bounding box center [421, 568] width 290 height 33
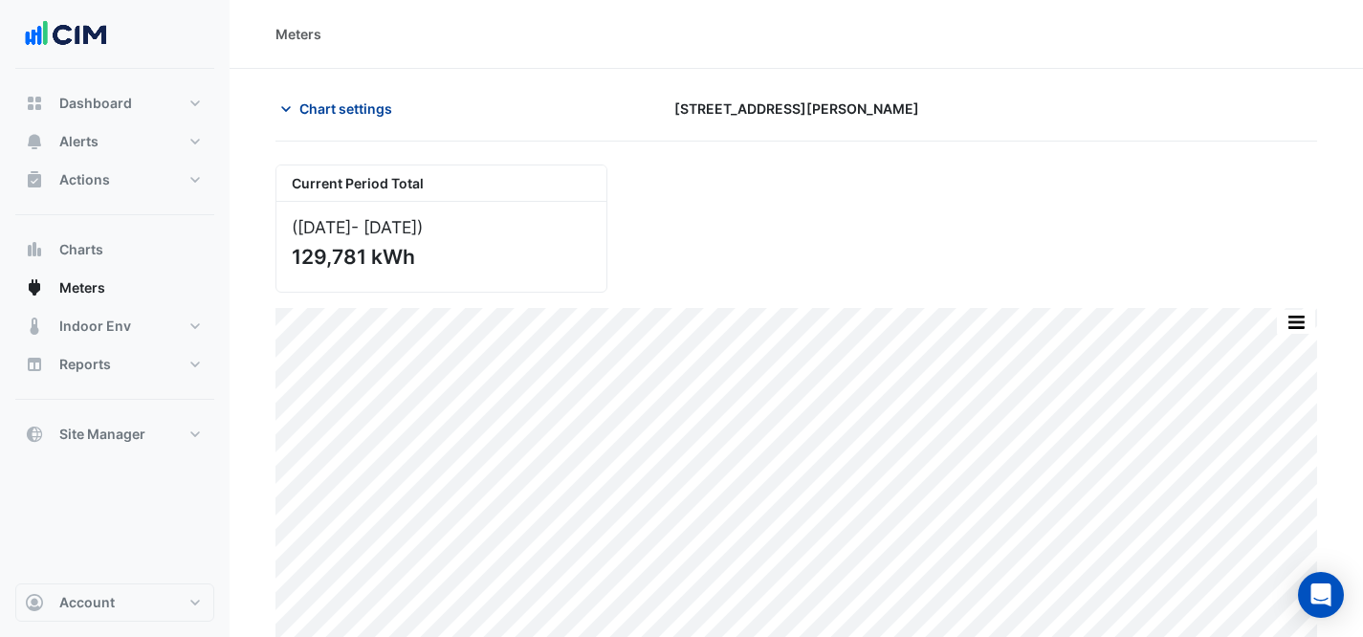
click at [315, 99] on span "Chart settings" at bounding box center [345, 109] width 93 height 20
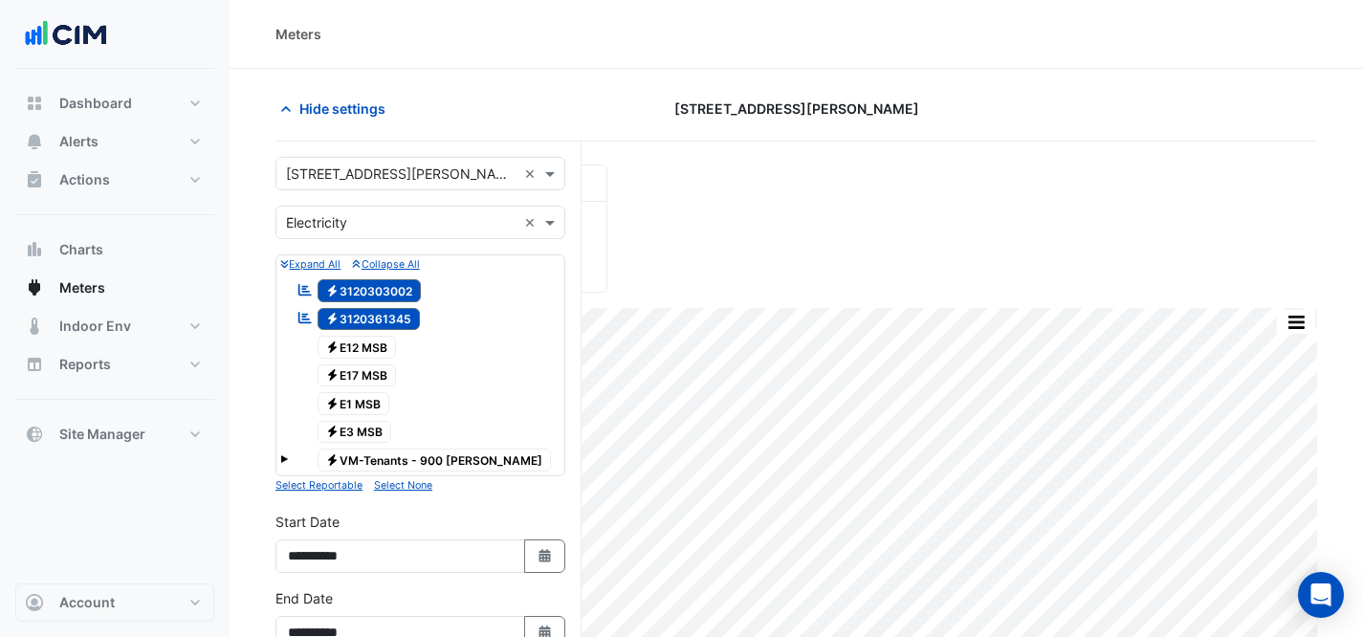
click at [393, 166] on input "text" at bounding box center [401, 175] width 231 height 20
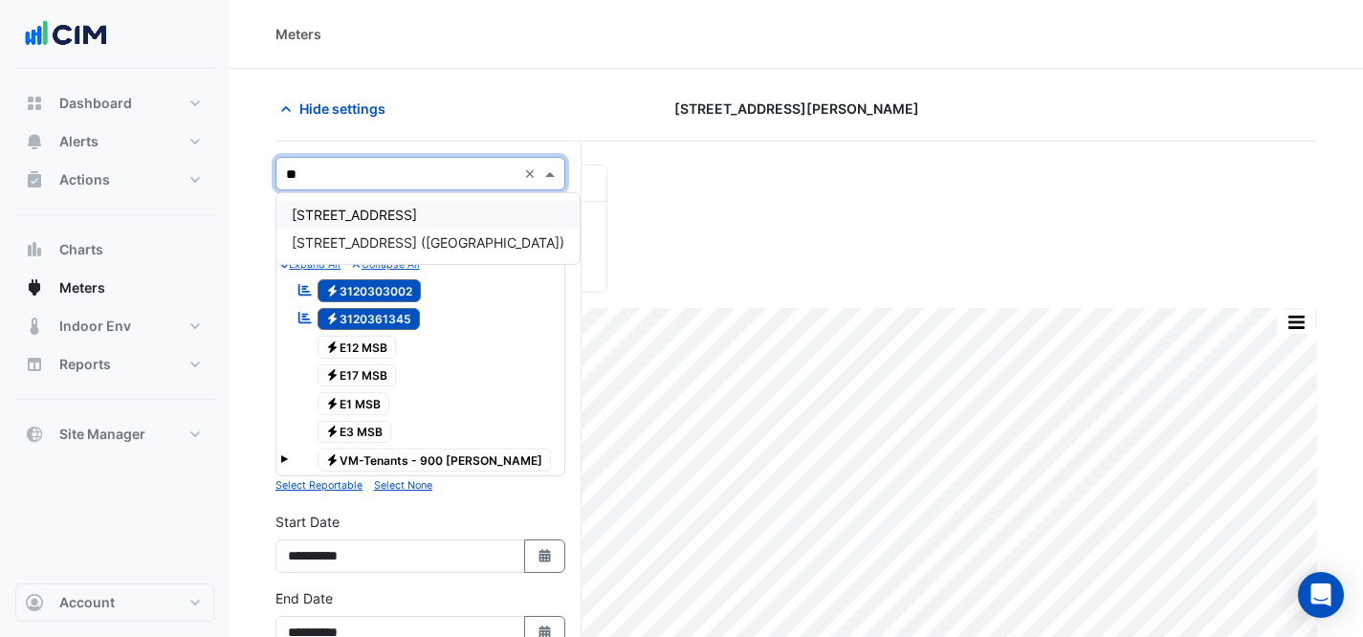
type input "***"
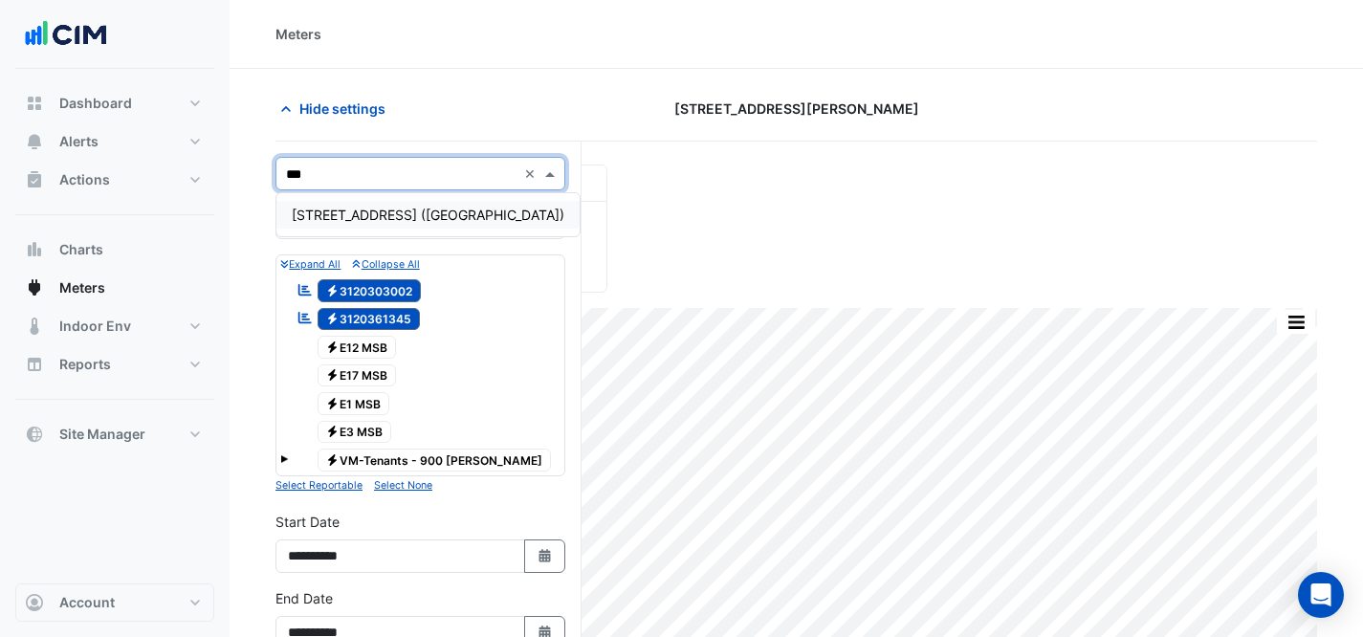
click at [384, 212] on span "[STREET_ADDRESS] ([GEOGRAPHIC_DATA])" at bounding box center [428, 215] width 273 height 16
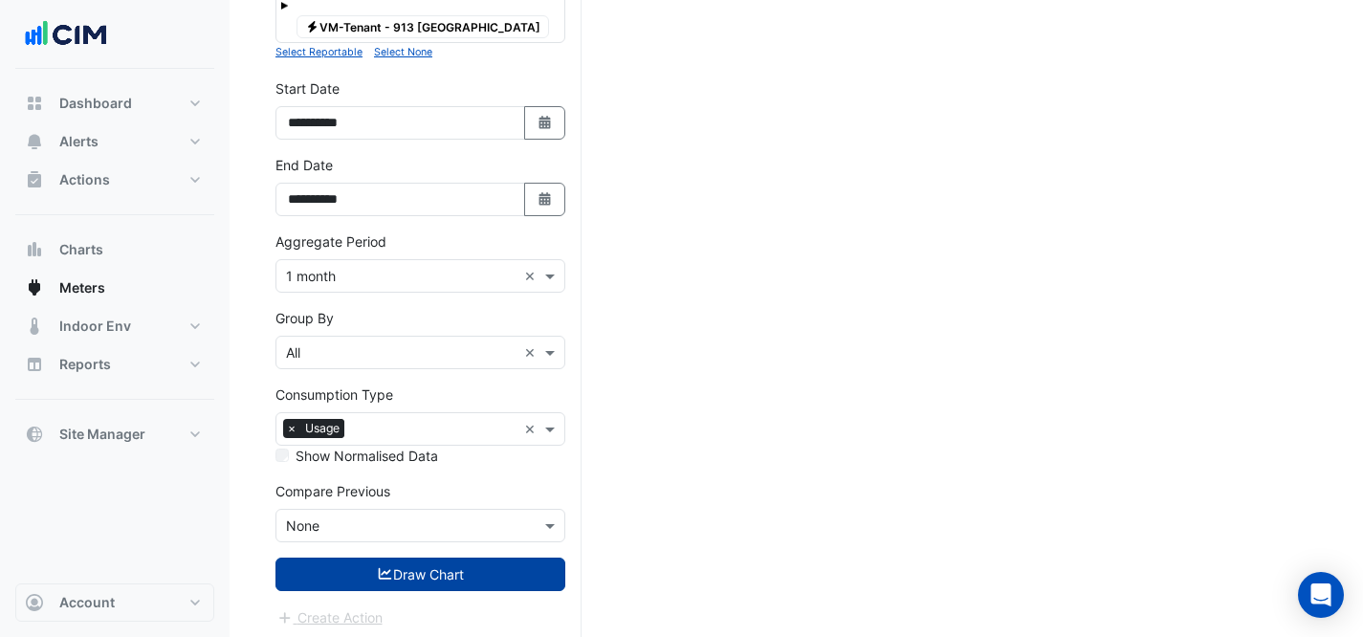
click at [386, 579] on button "Draw Chart" at bounding box center [421, 574] width 290 height 33
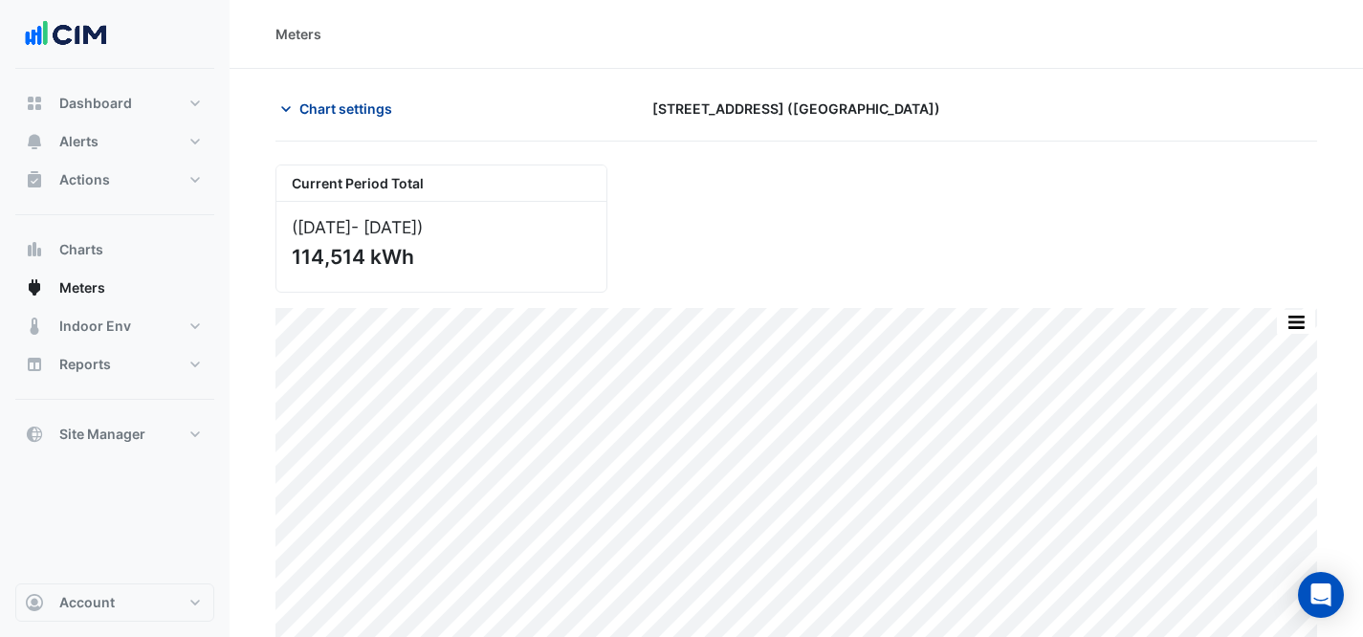
click at [347, 109] on span "Chart settings" at bounding box center [345, 109] width 93 height 20
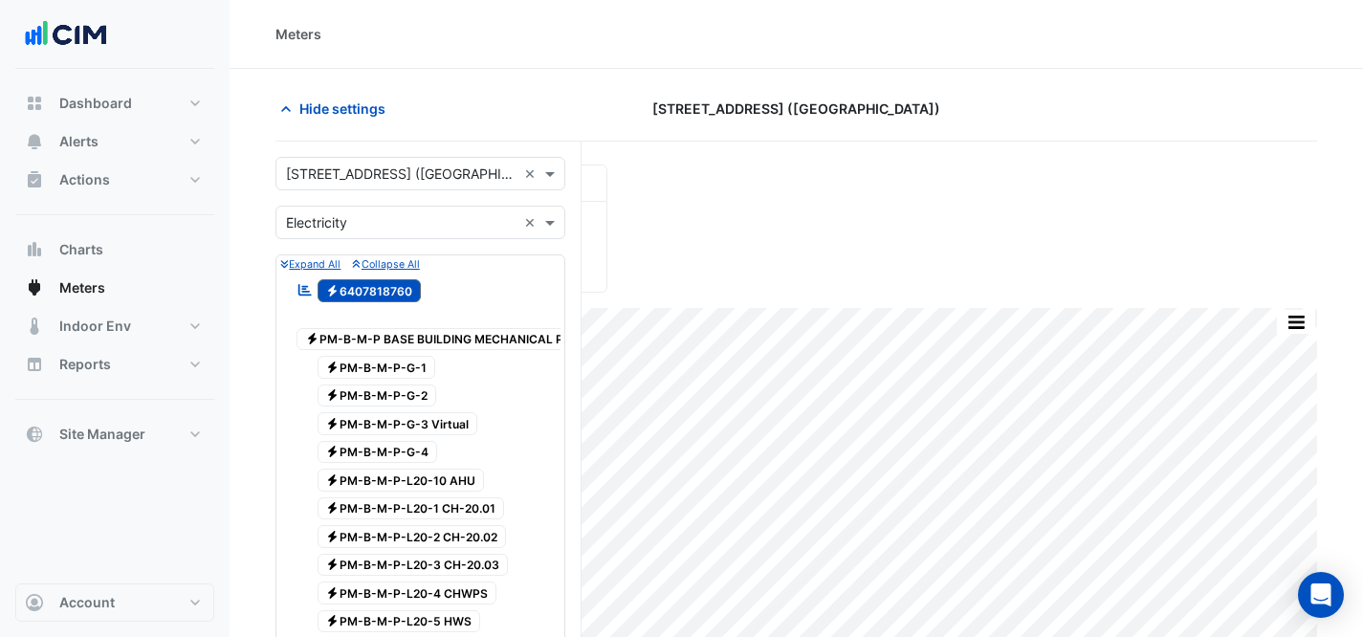
click at [330, 177] on input "text" at bounding box center [401, 175] width 231 height 20
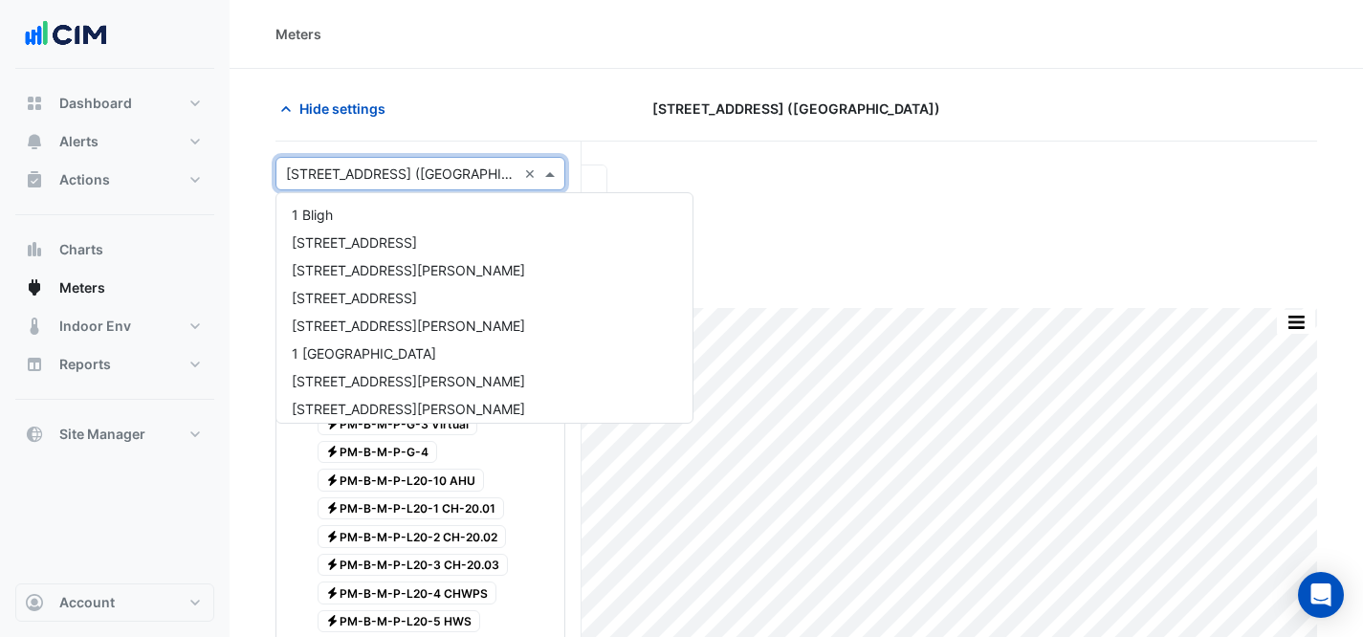
scroll to position [5556, 0]
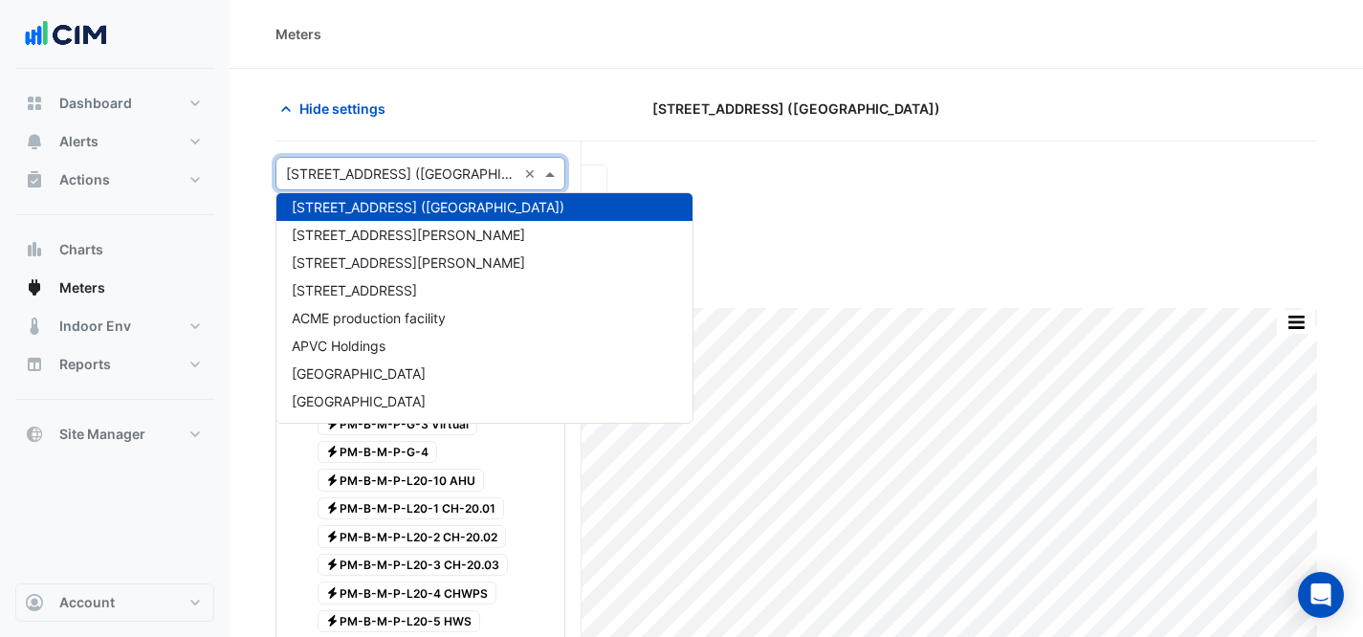
click at [330, 177] on input "text" at bounding box center [401, 175] width 231 height 20
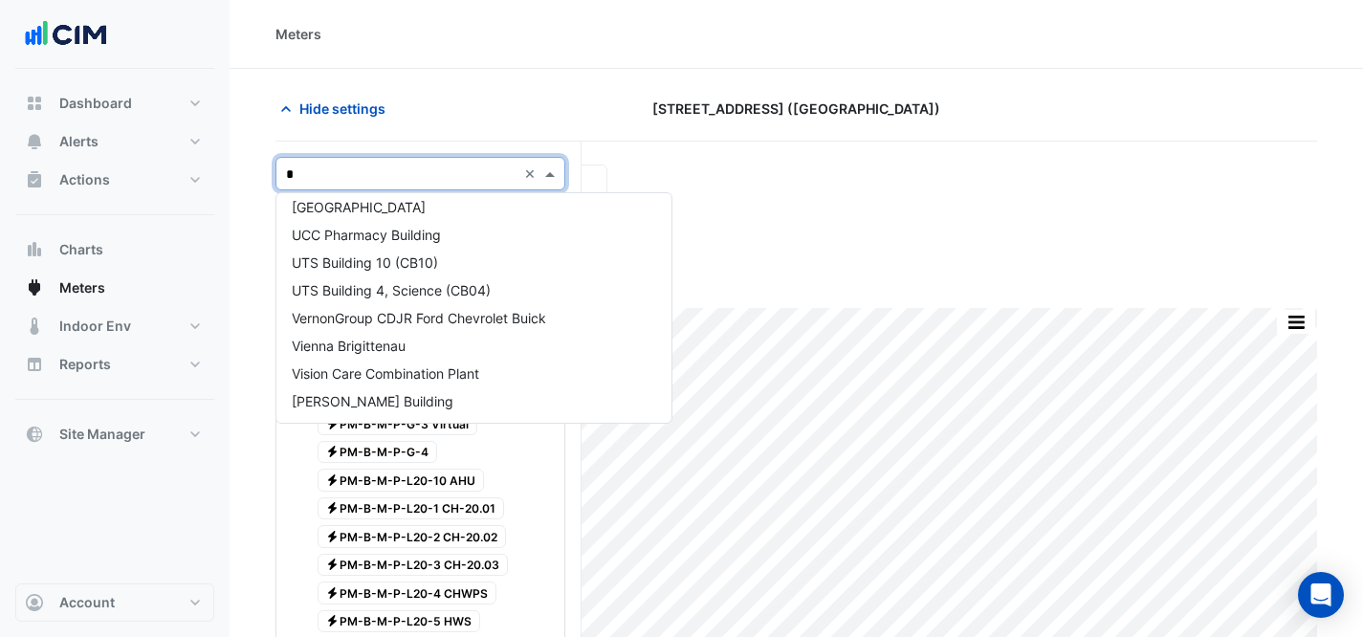
scroll to position [0, 0]
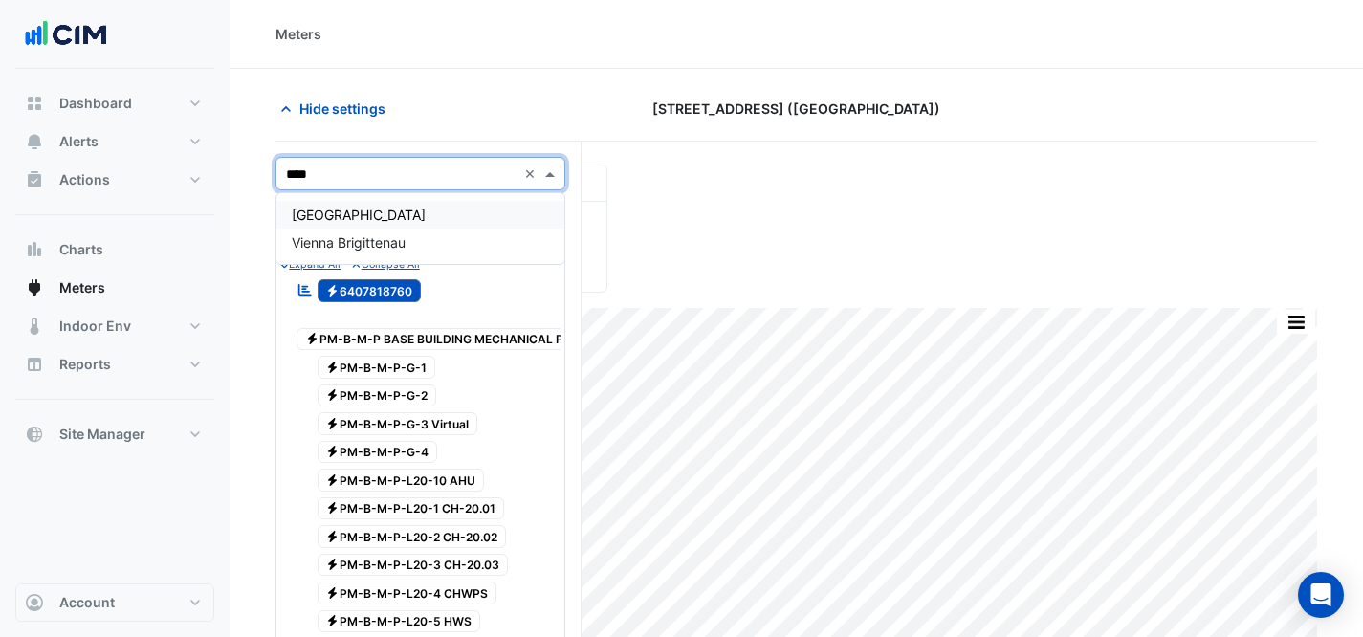
type input "*****"
click at [464, 221] on div "[GEOGRAPHIC_DATA]" at bounding box center [420, 215] width 288 height 28
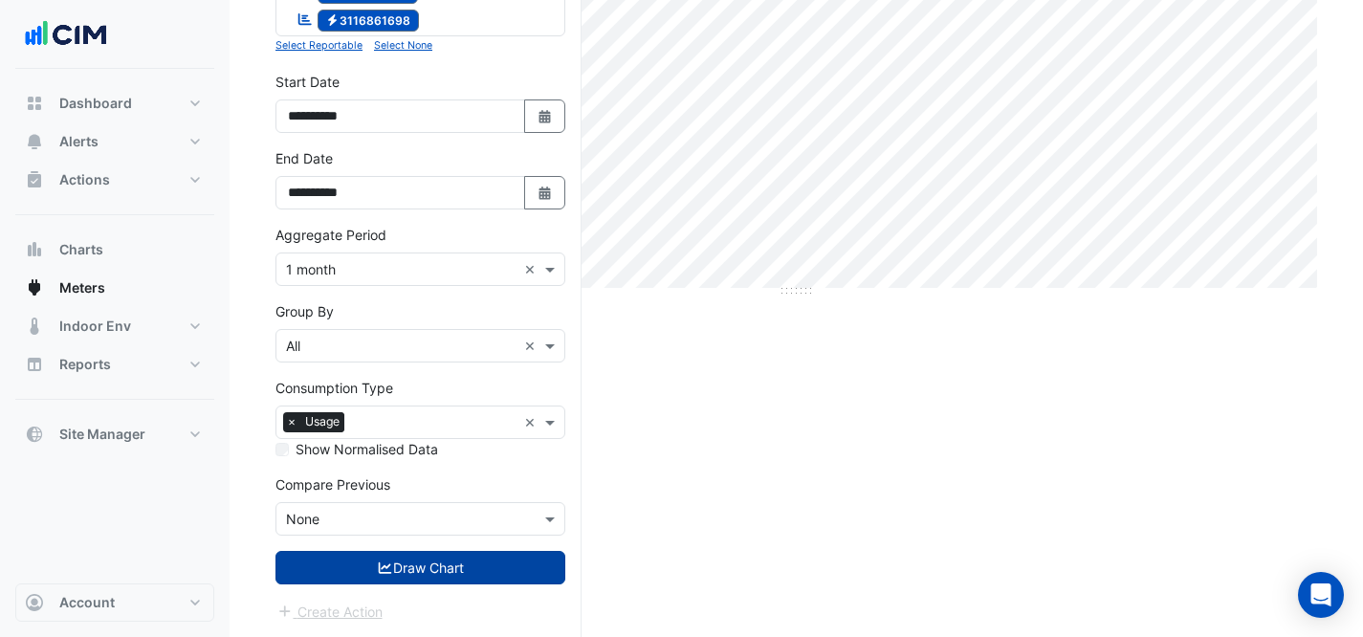
click at [439, 568] on button "Draw Chart" at bounding box center [421, 567] width 290 height 33
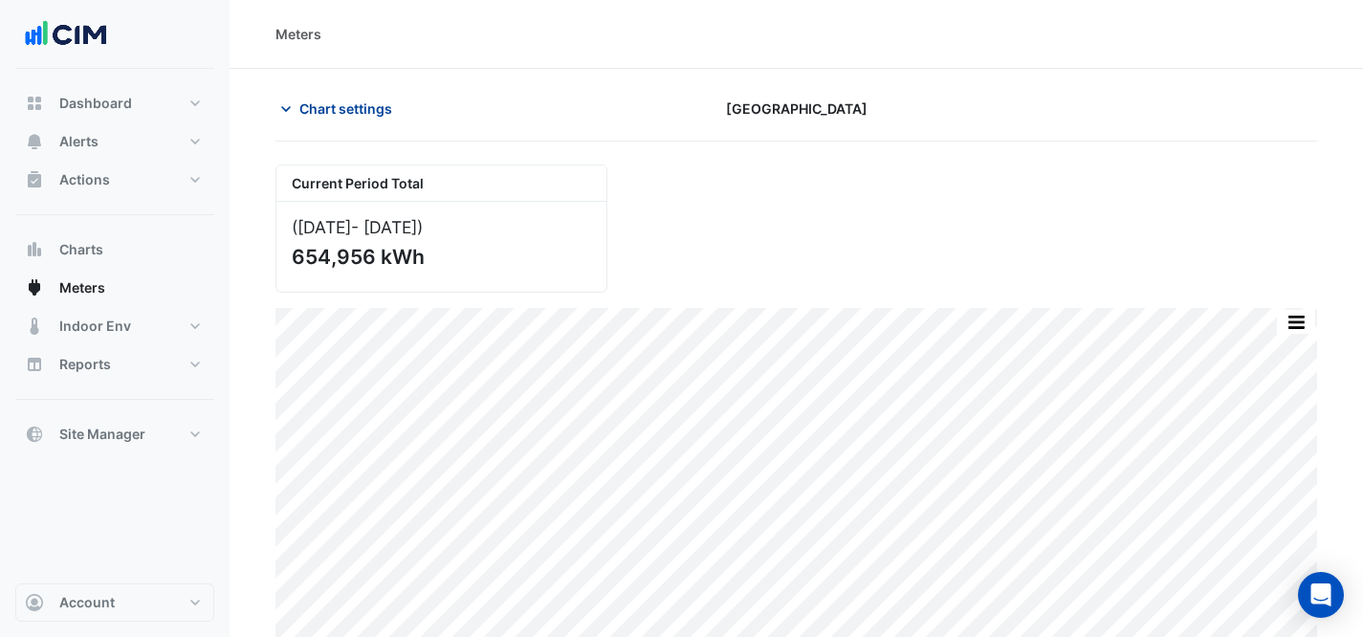
click at [326, 105] on span "Chart settings" at bounding box center [345, 109] width 93 height 20
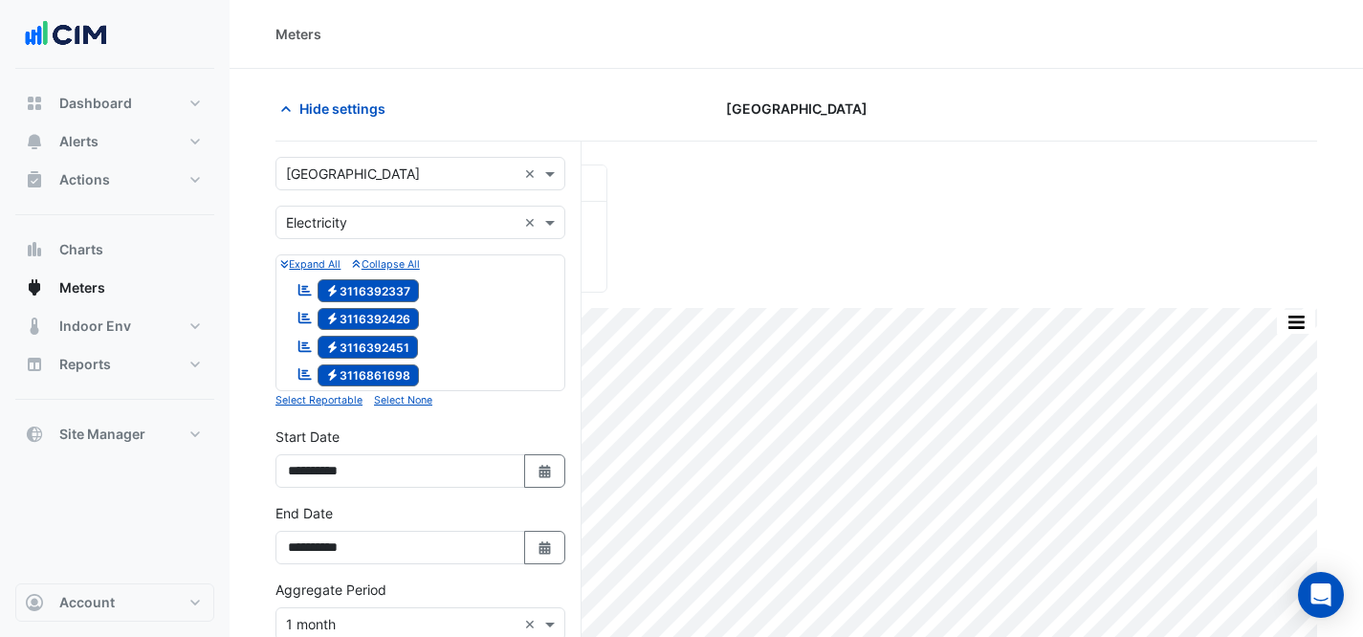
click at [430, 209] on div "Utility Type × Electricity ×" at bounding box center [421, 222] width 290 height 33
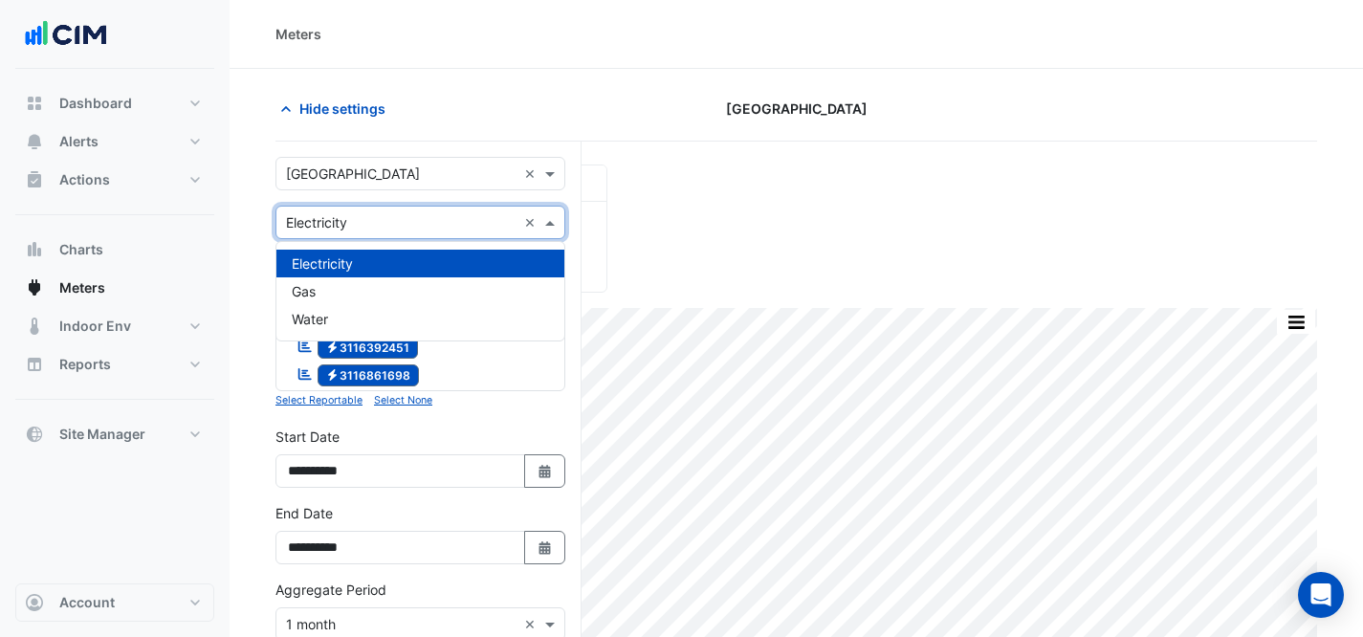
click at [418, 165] on input "text" at bounding box center [401, 175] width 231 height 20
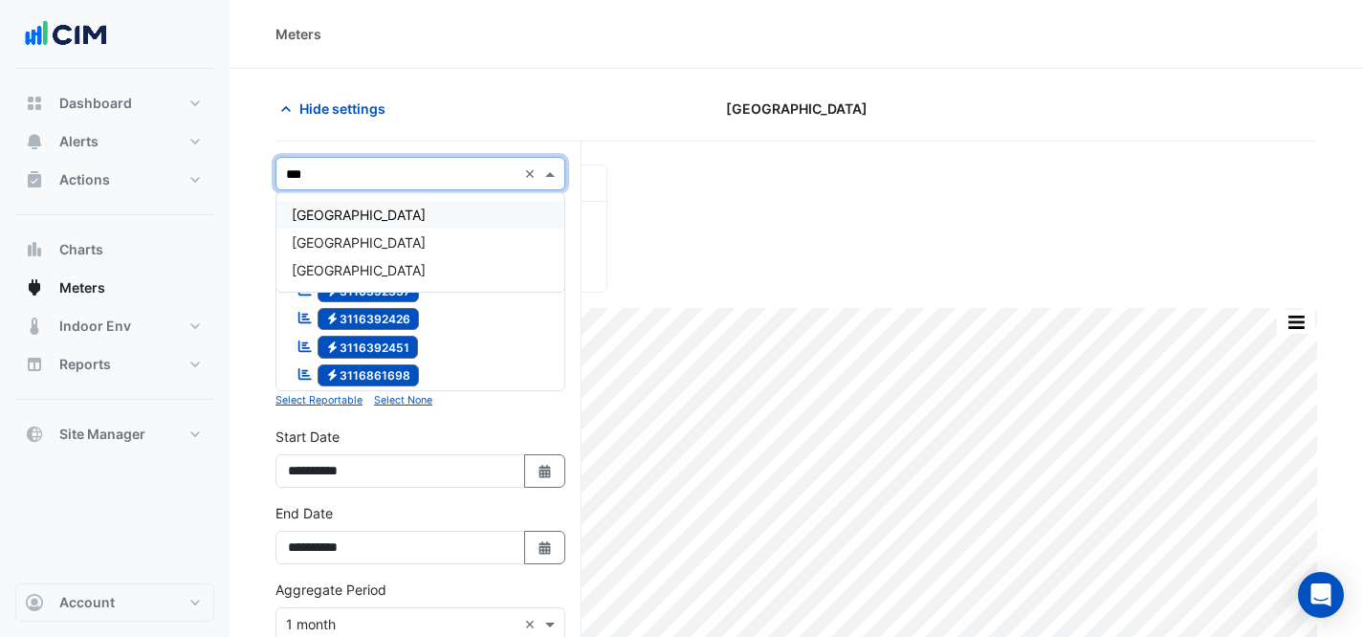
type input "****"
click at [370, 238] on span "[GEOGRAPHIC_DATA]" at bounding box center [359, 242] width 134 height 16
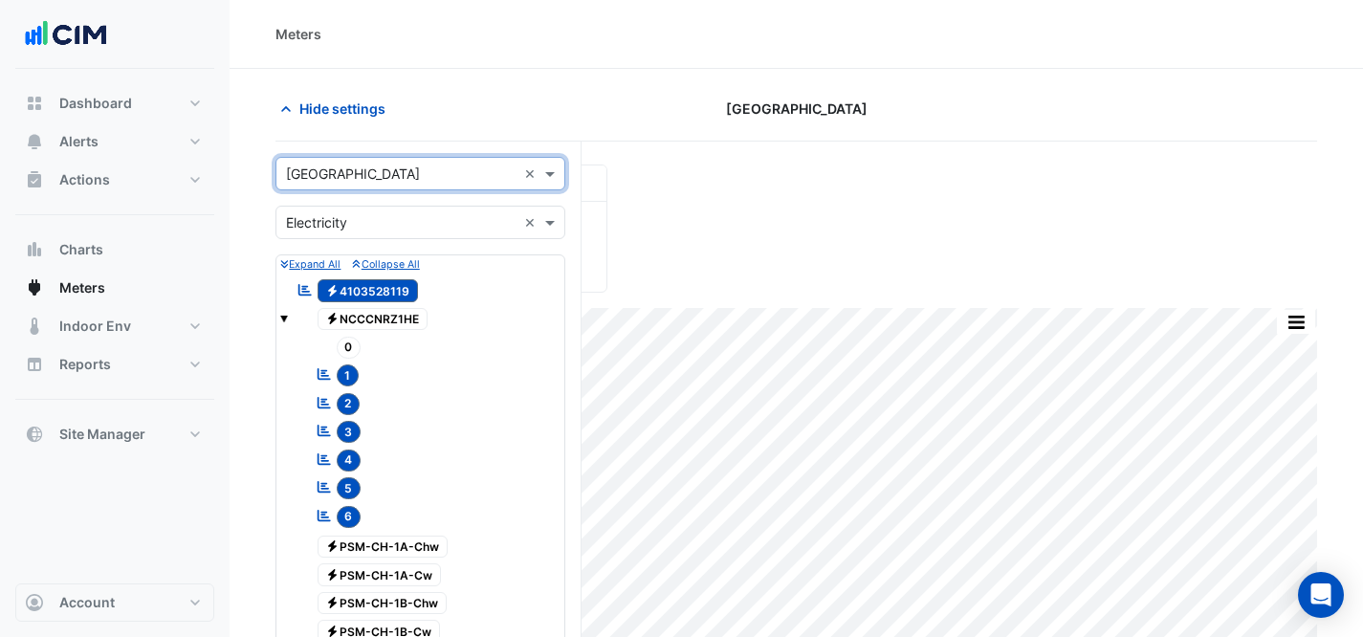
scroll to position [1087, 0]
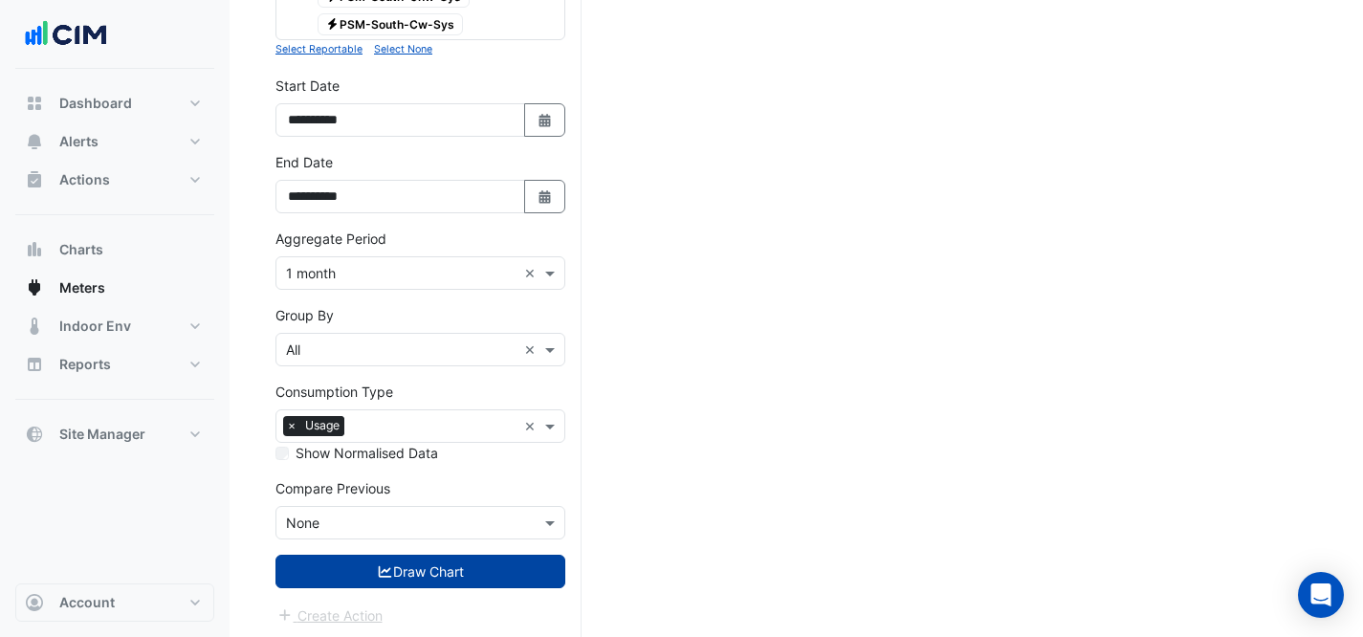
click at [464, 570] on button "Draw Chart" at bounding box center [421, 571] width 290 height 33
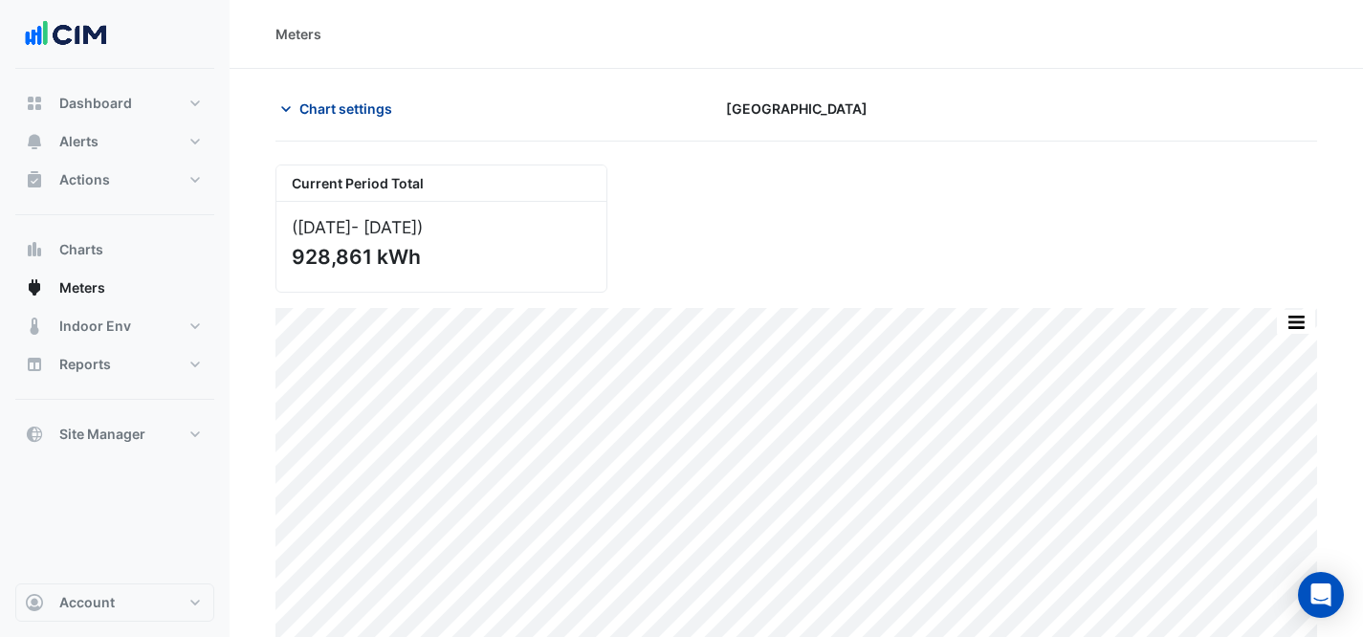
click at [330, 111] on span "Chart settings" at bounding box center [345, 109] width 93 height 20
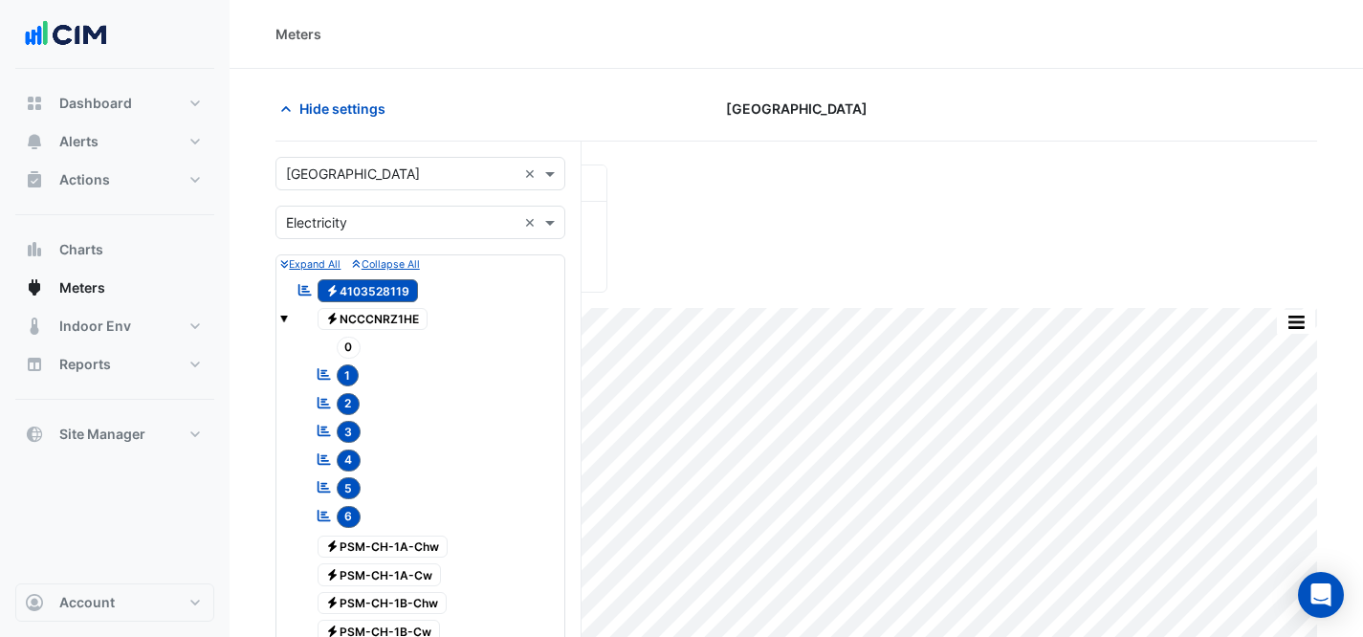
click at [407, 174] on input "text" at bounding box center [401, 175] width 231 height 20
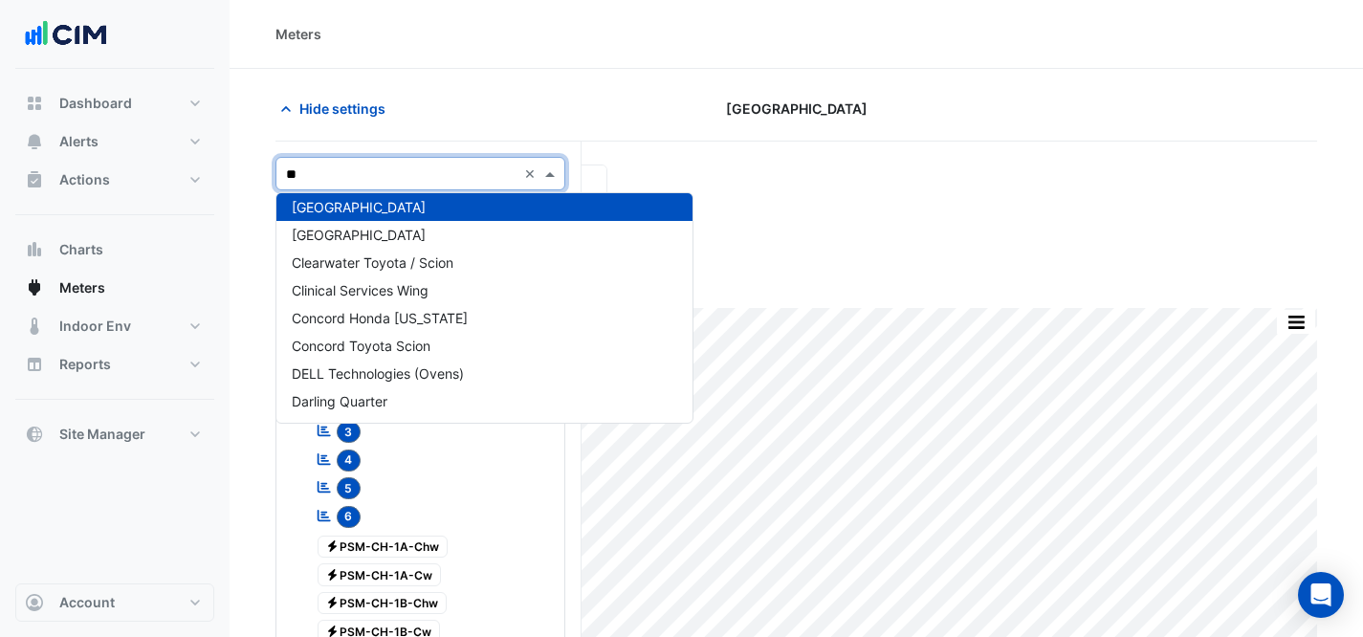
scroll to position [1034, 0]
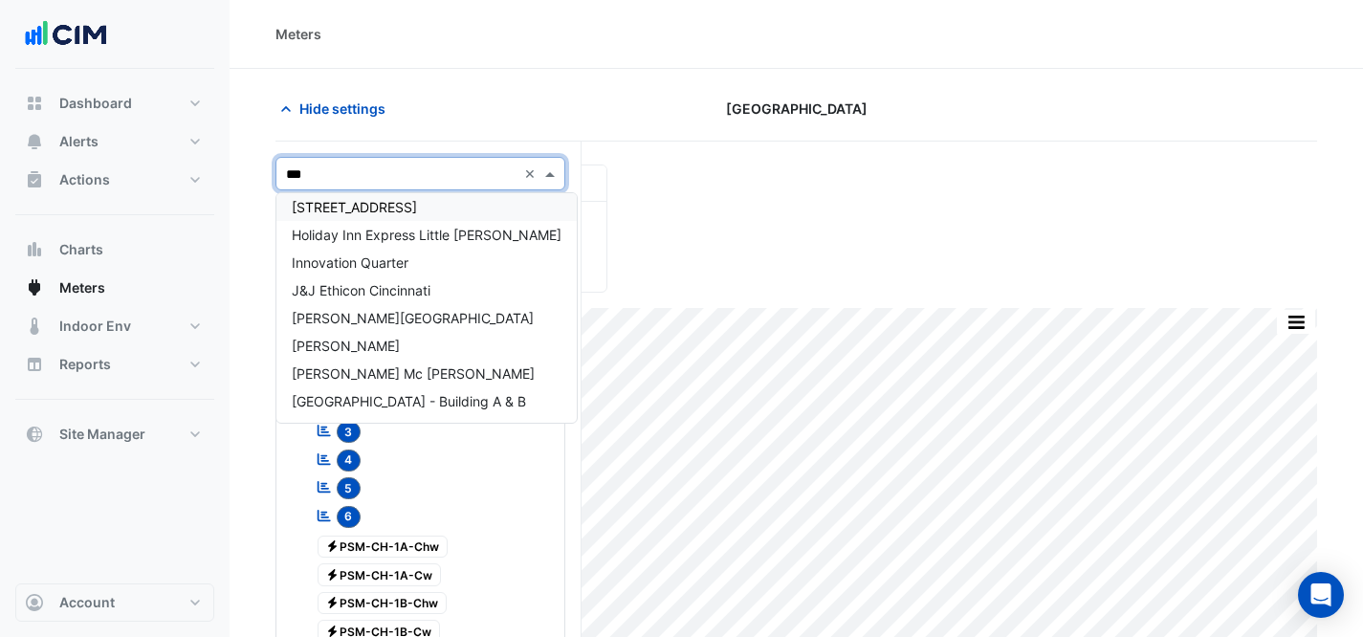
type input "****"
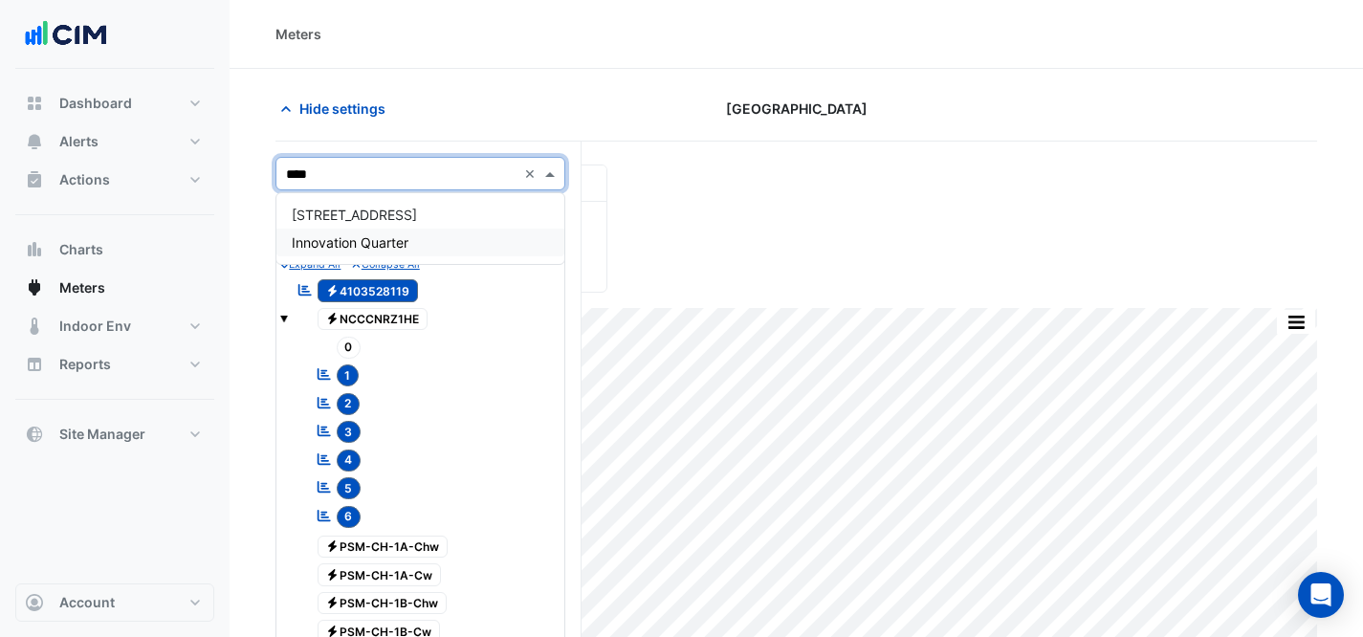
click at [390, 236] on span "Innovation Quarter" at bounding box center [350, 242] width 117 height 16
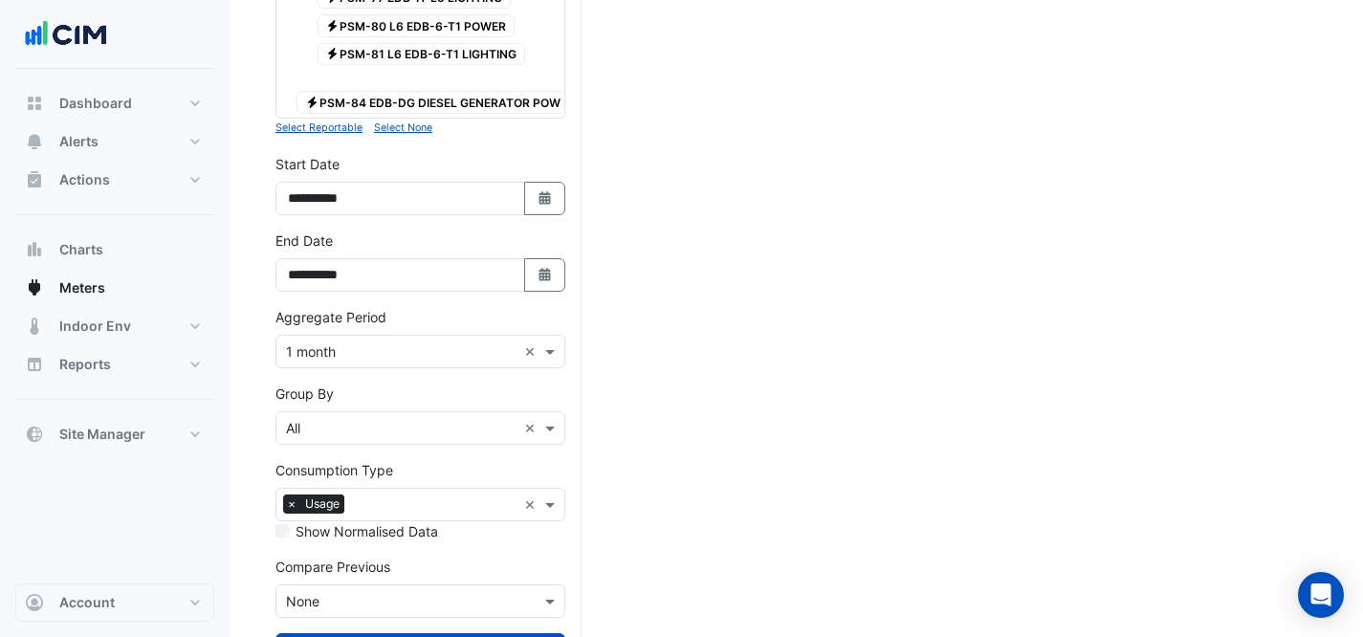
scroll to position [1756, 0]
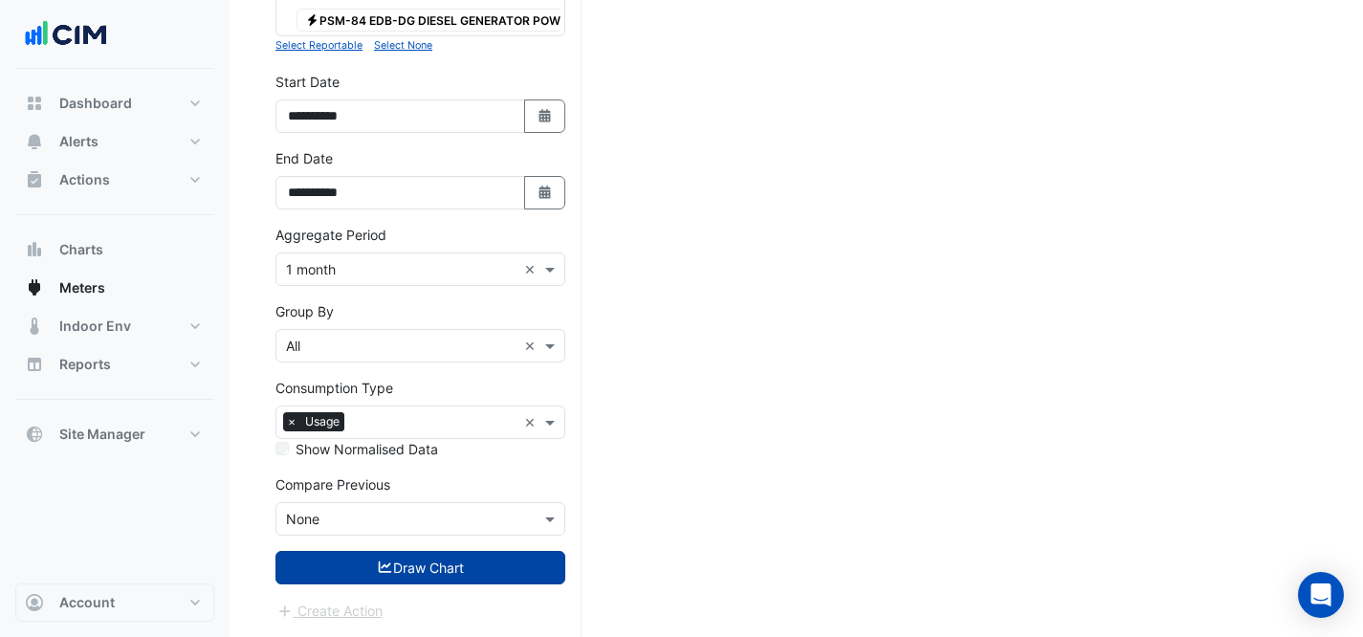
click at [402, 571] on button "Draw Chart" at bounding box center [421, 567] width 290 height 33
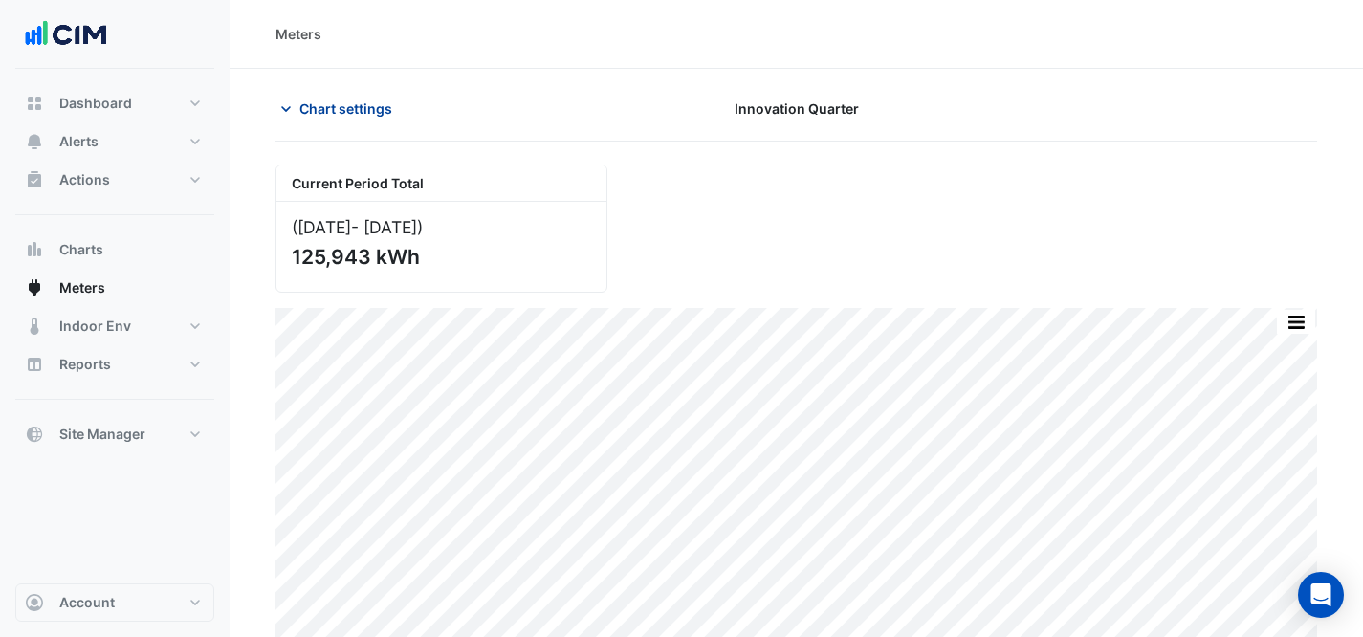
click at [320, 107] on span "Chart settings" at bounding box center [345, 109] width 93 height 20
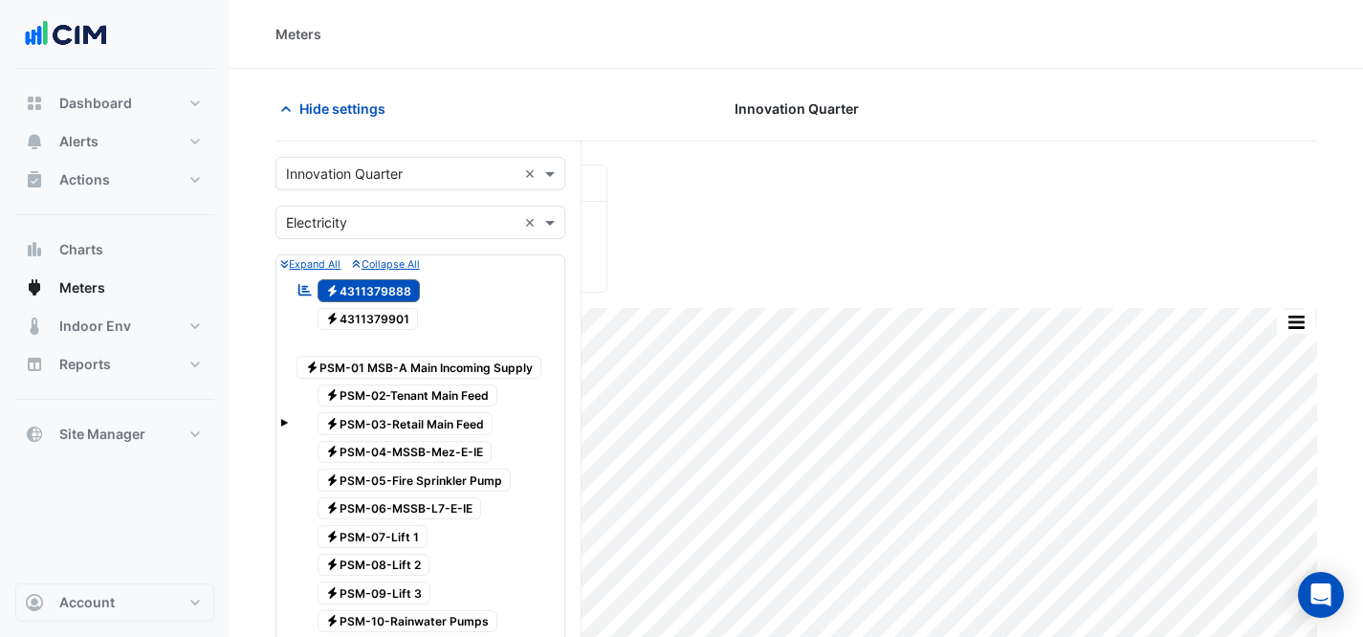
click at [400, 165] on input "text" at bounding box center [401, 175] width 231 height 20
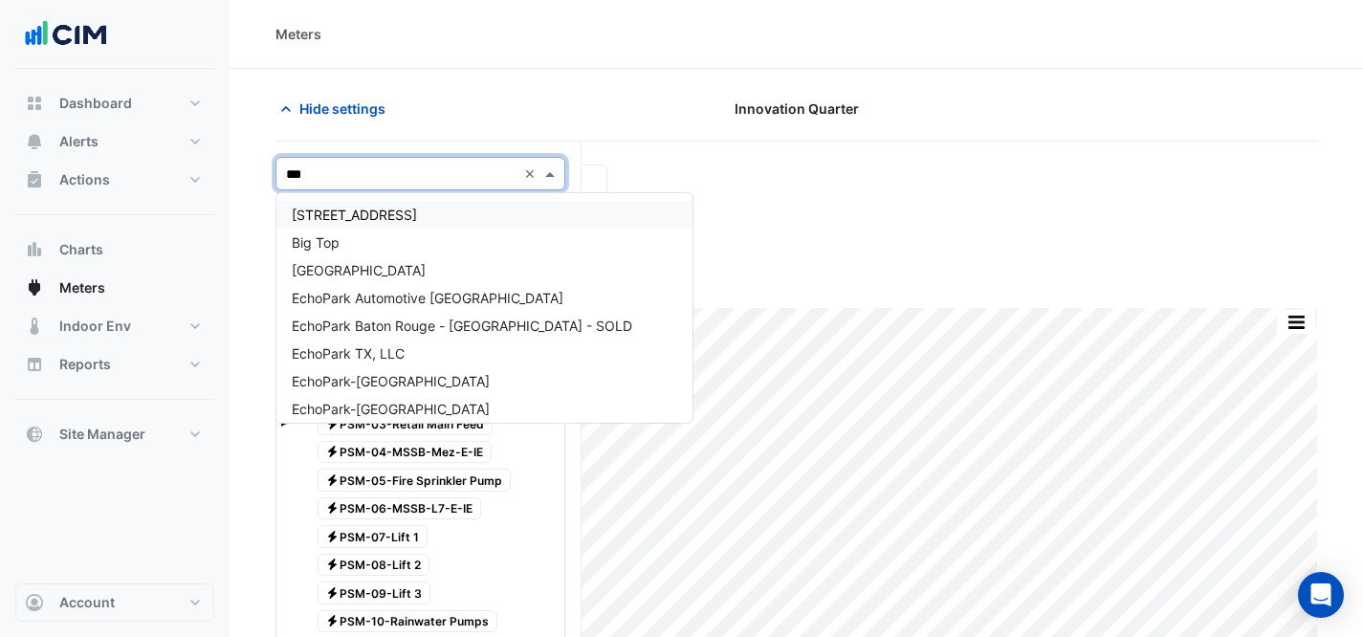
type input "****"
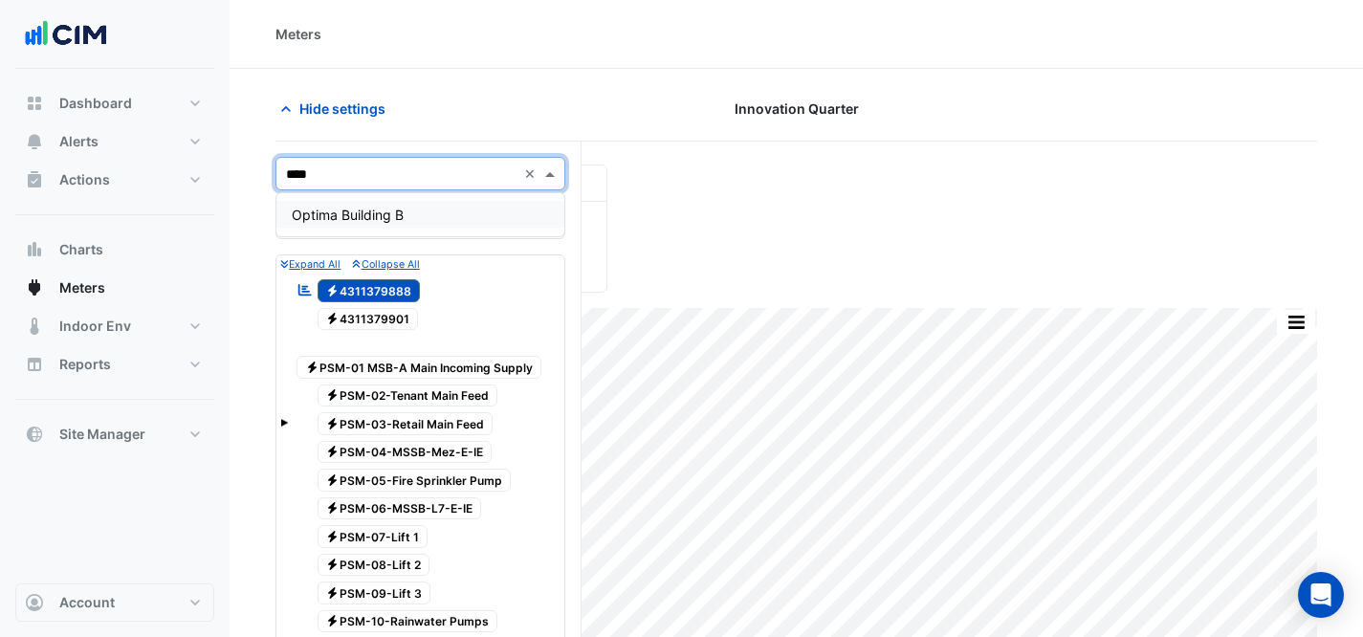
click at [392, 210] on span "Optima Building B" at bounding box center [348, 215] width 112 height 16
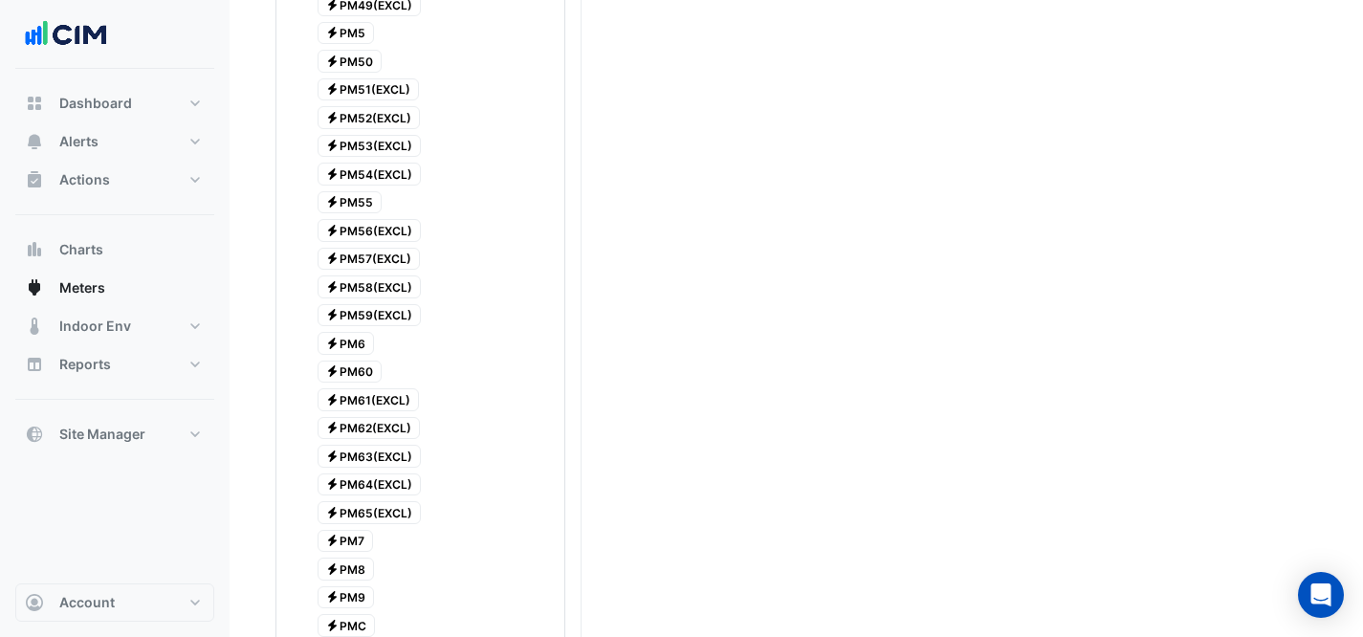
scroll to position [2161, 0]
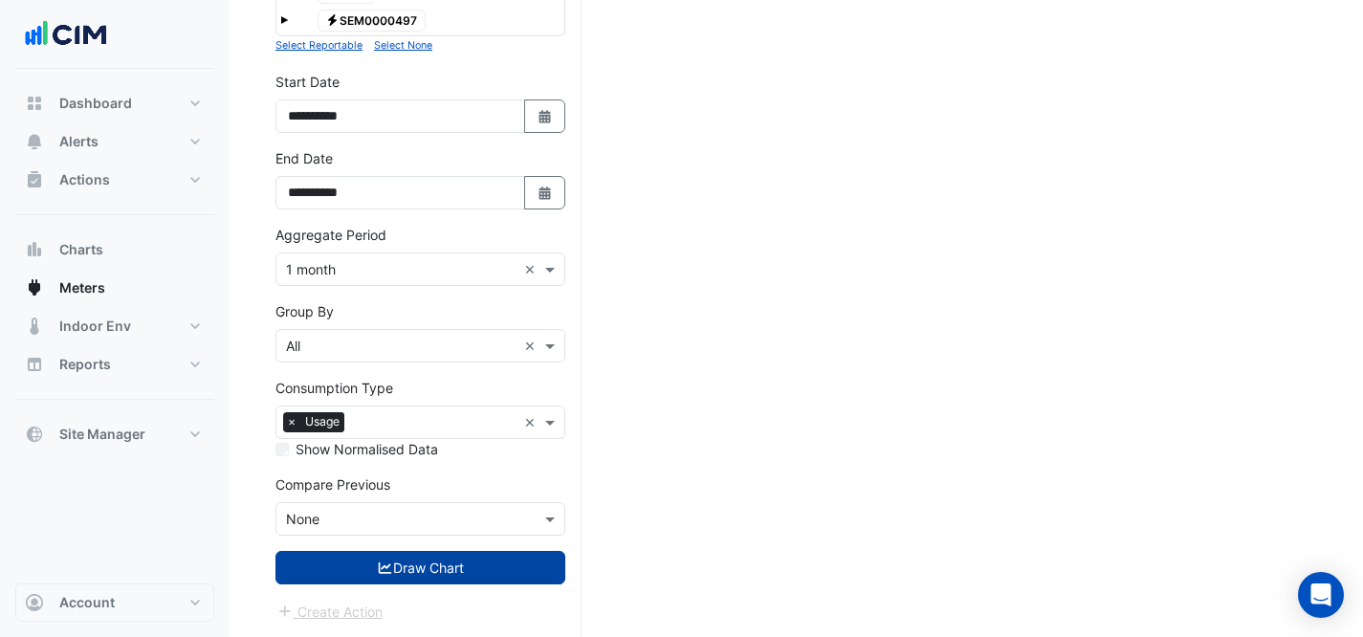
click at [475, 570] on button "Draw Chart" at bounding box center [421, 567] width 290 height 33
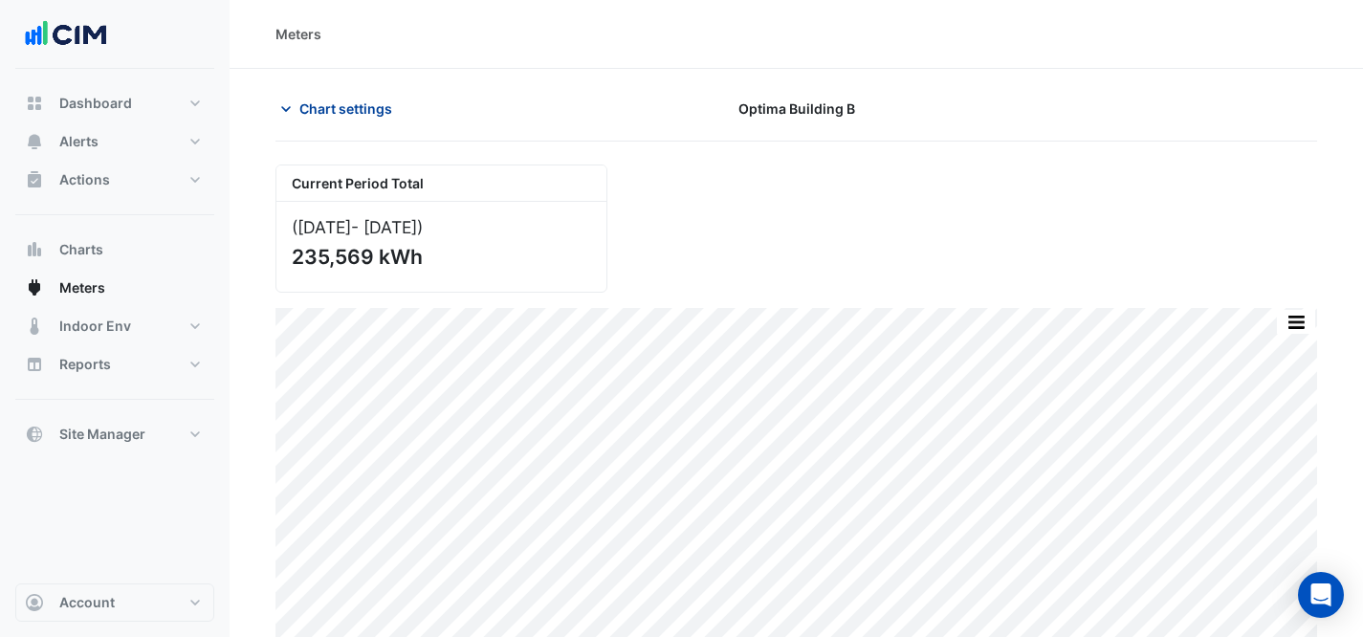
click at [371, 102] on span "Chart settings" at bounding box center [345, 109] width 93 height 20
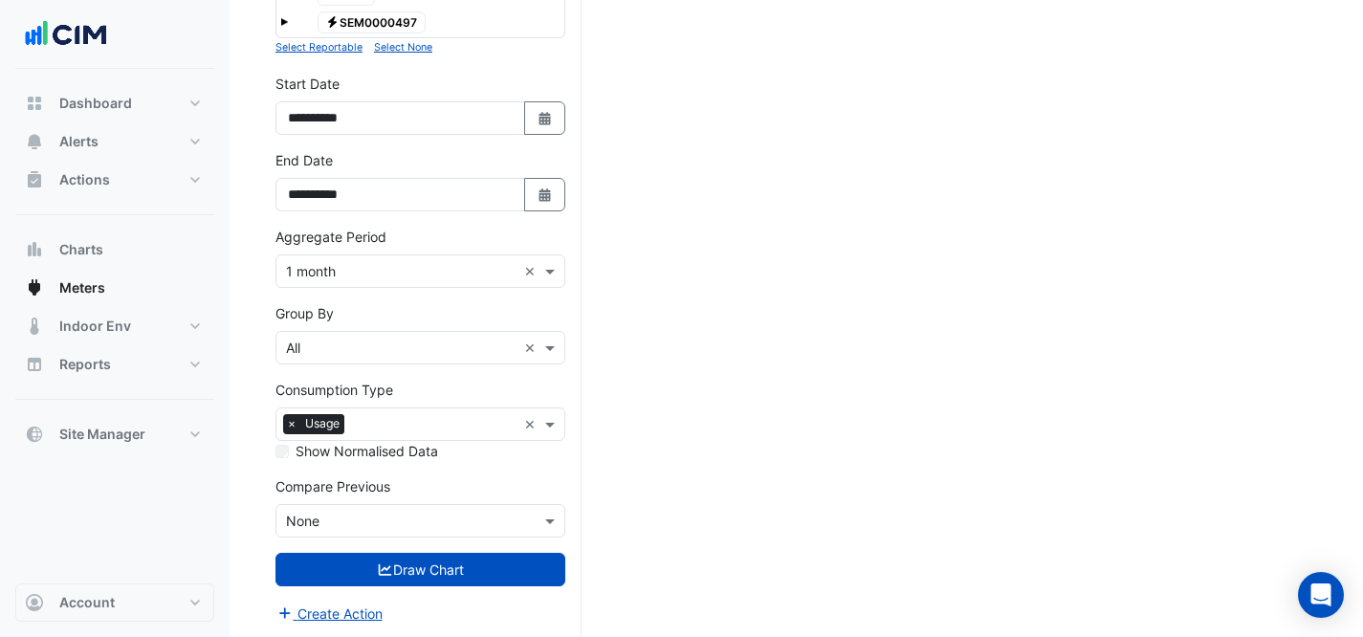
scroll to position [2161, 0]
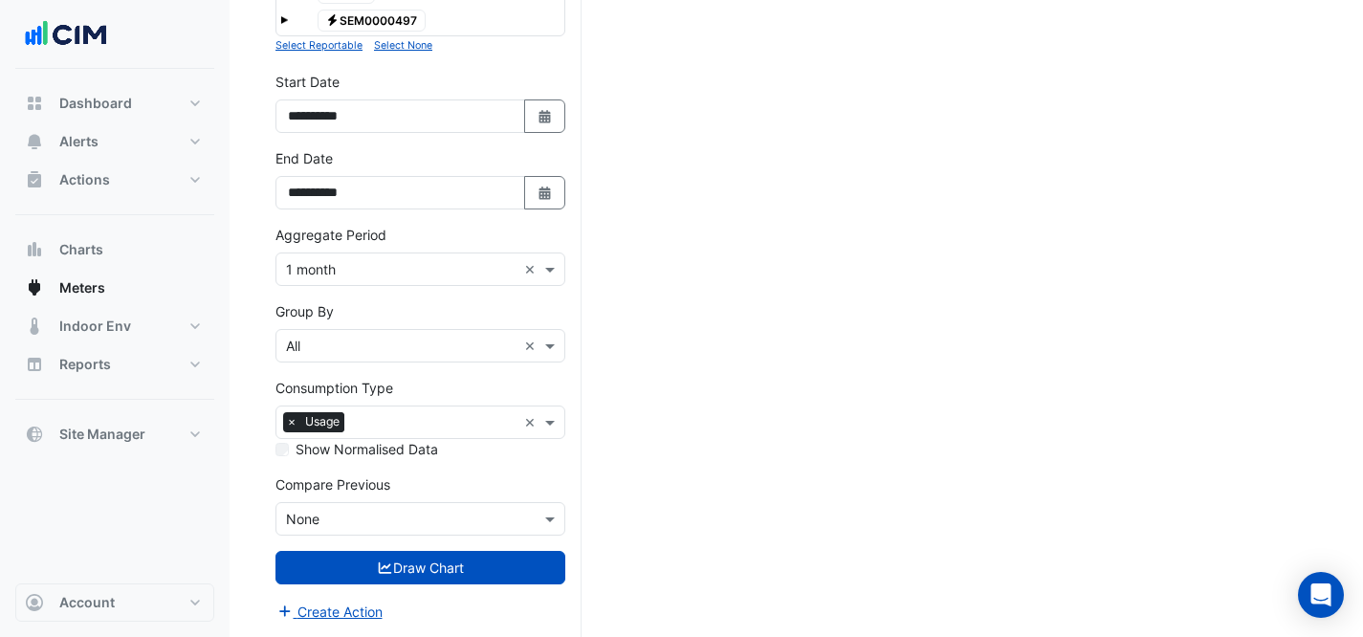
click at [545, 98] on div "**********" at bounding box center [421, 102] width 290 height 61
click at [550, 110] on icon "Select Date" at bounding box center [545, 116] width 17 height 13
select select "*"
select select "****"
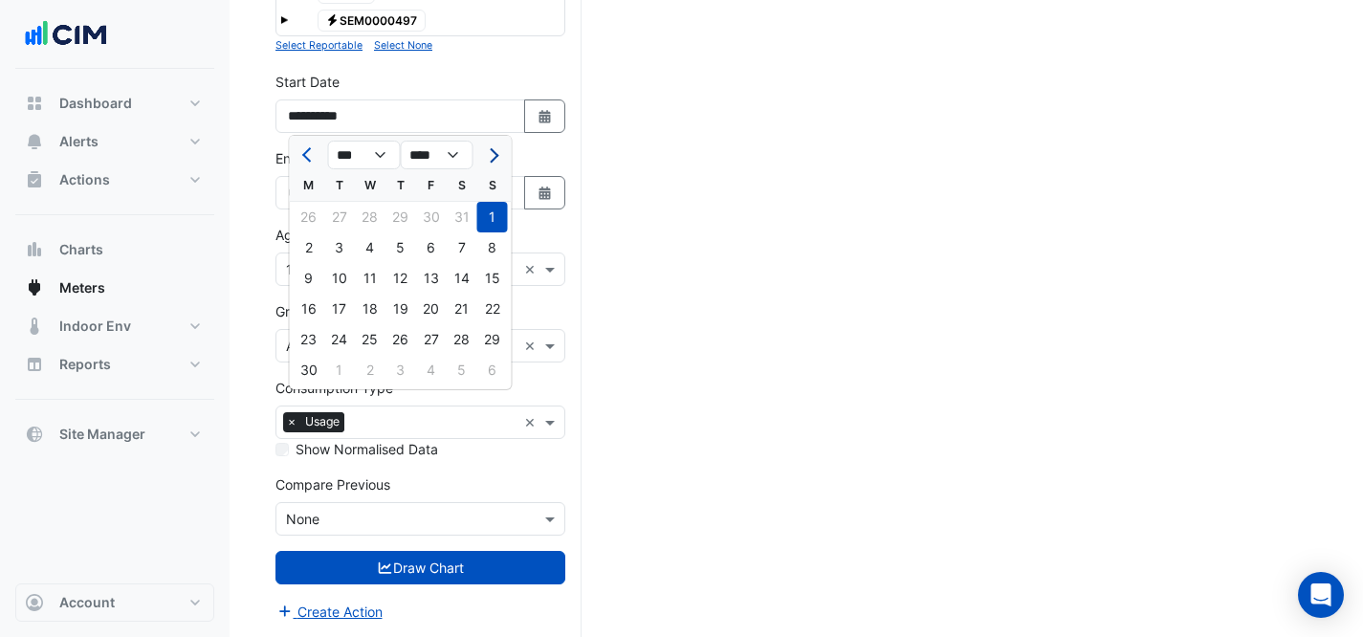
click at [497, 150] on button "Next month" at bounding box center [491, 155] width 23 height 31
select select "*"
click at [421, 215] on div "1" at bounding box center [431, 217] width 31 height 31
type input "**********"
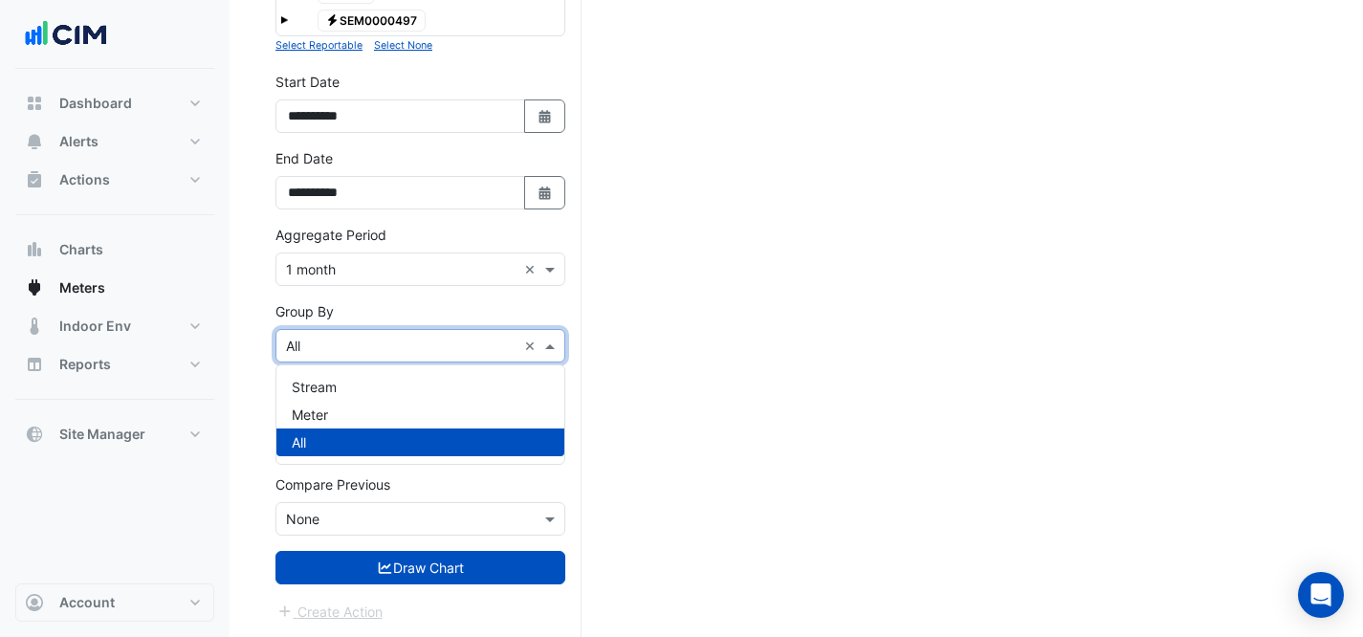
click at [414, 338] on input "text" at bounding box center [401, 347] width 231 height 20
click at [419, 344] on input "text" at bounding box center [401, 347] width 231 height 20
click at [420, 280] on div "Aggregate Period × 1 month ×" at bounding box center [421, 269] width 290 height 33
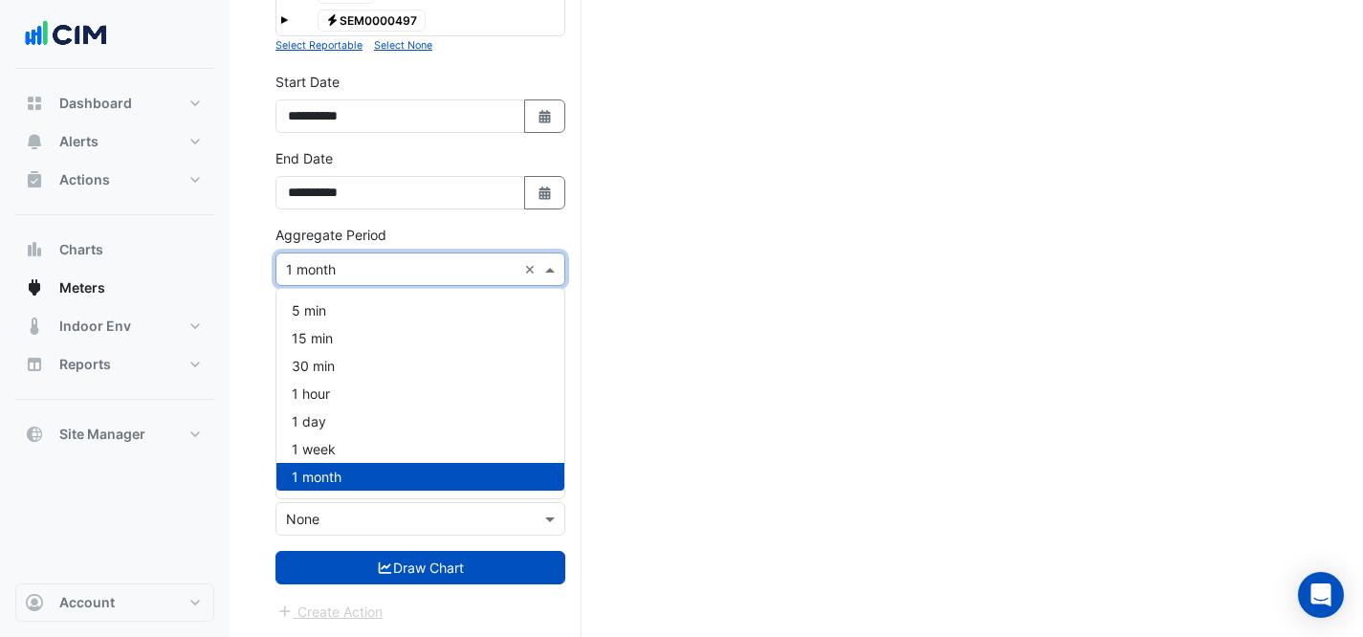
click at [448, 231] on div "Aggregate Period Aggregate Period × 1 month ×" at bounding box center [421, 255] width 290 height 61
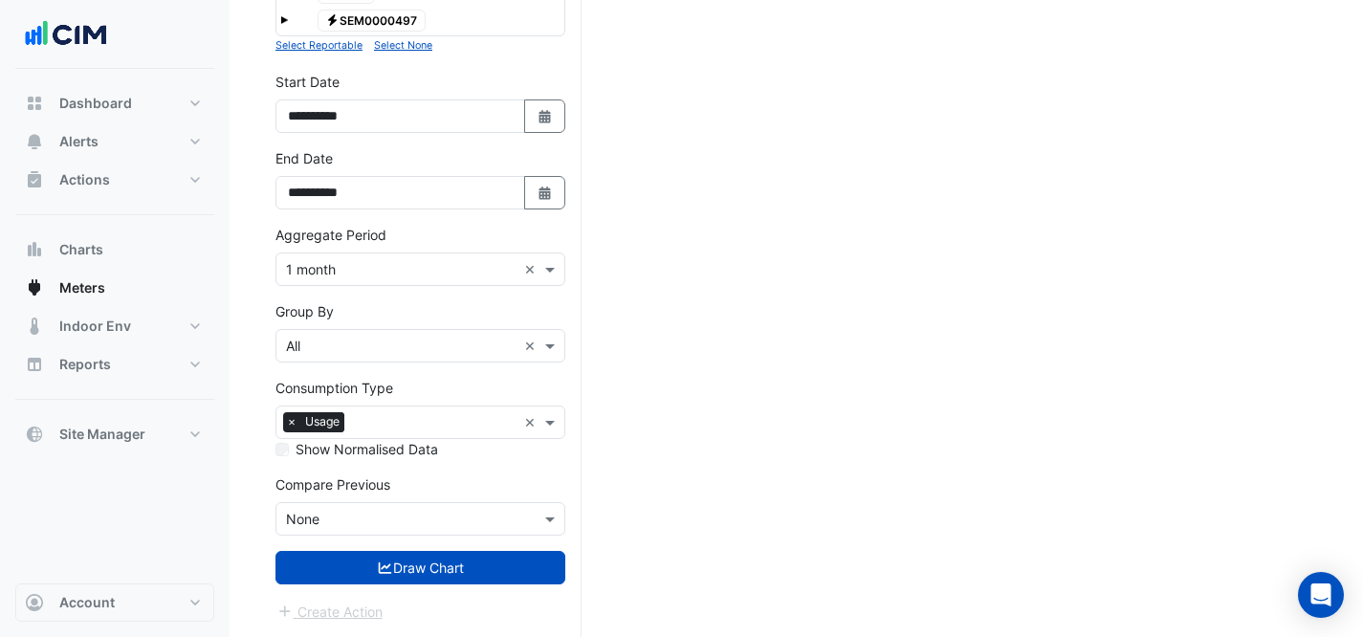
click at [442, 510] on input "text" at bounding box center [401, 520] width 231 height 20
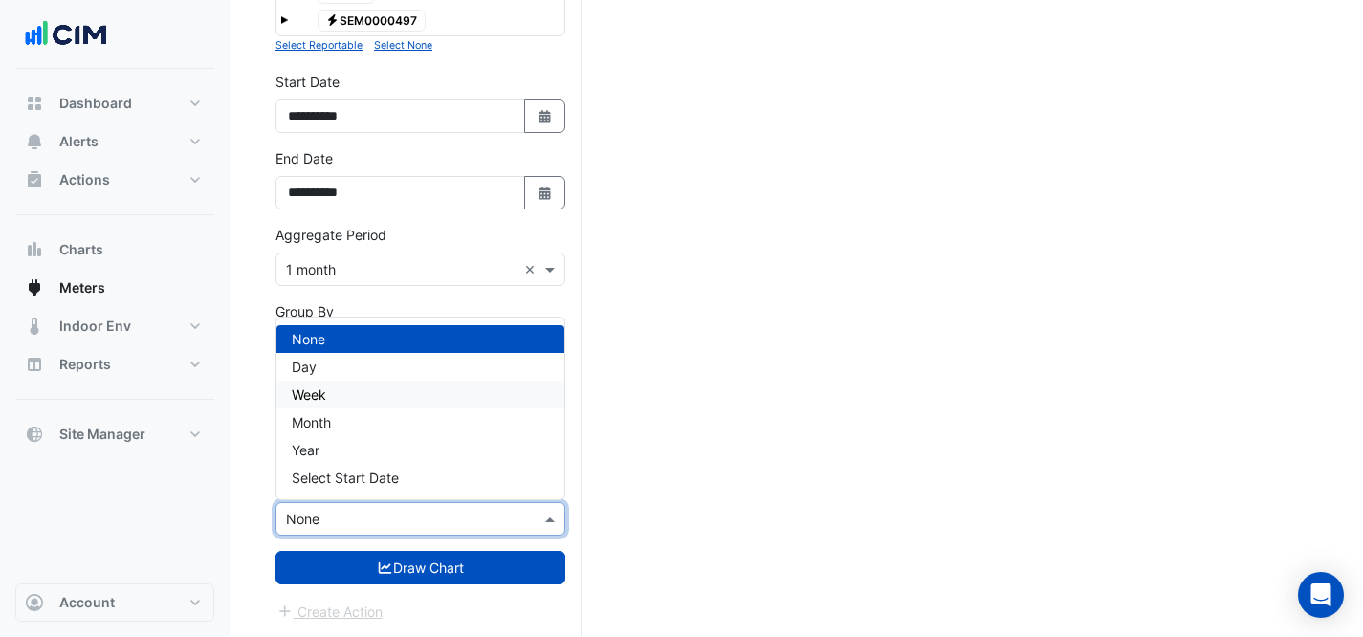
click at [377, 386] on div "Week" at bounding box center [420, 395] width 288 height 28
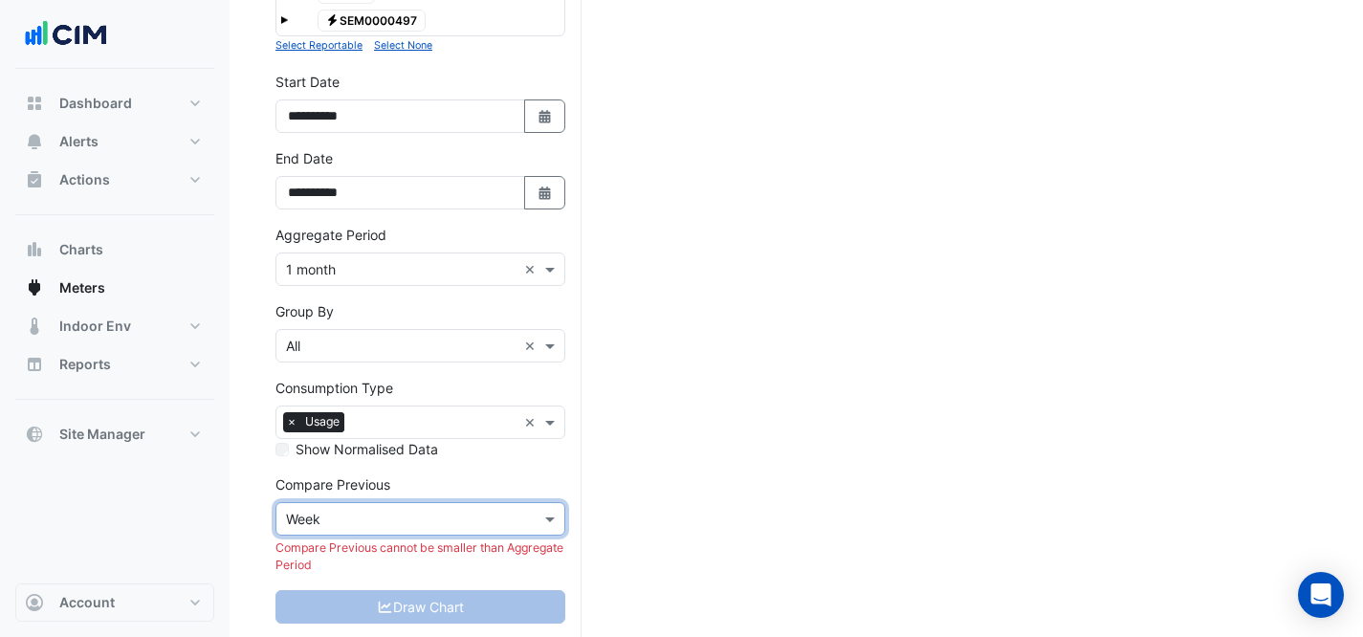
click at [421, 521] on input "text" at bounding box center [401, 520] width 231 height 20
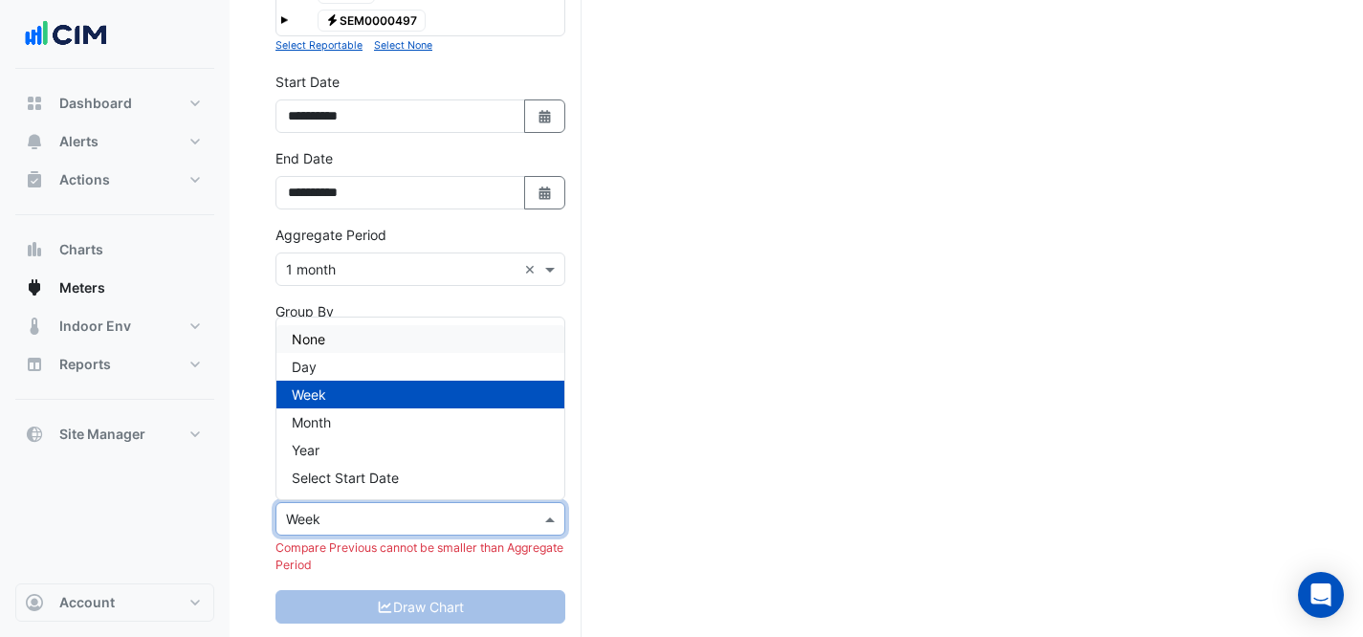
click at [348, 342] on div "None" at bounding box center [420, 339] width 288 height 28
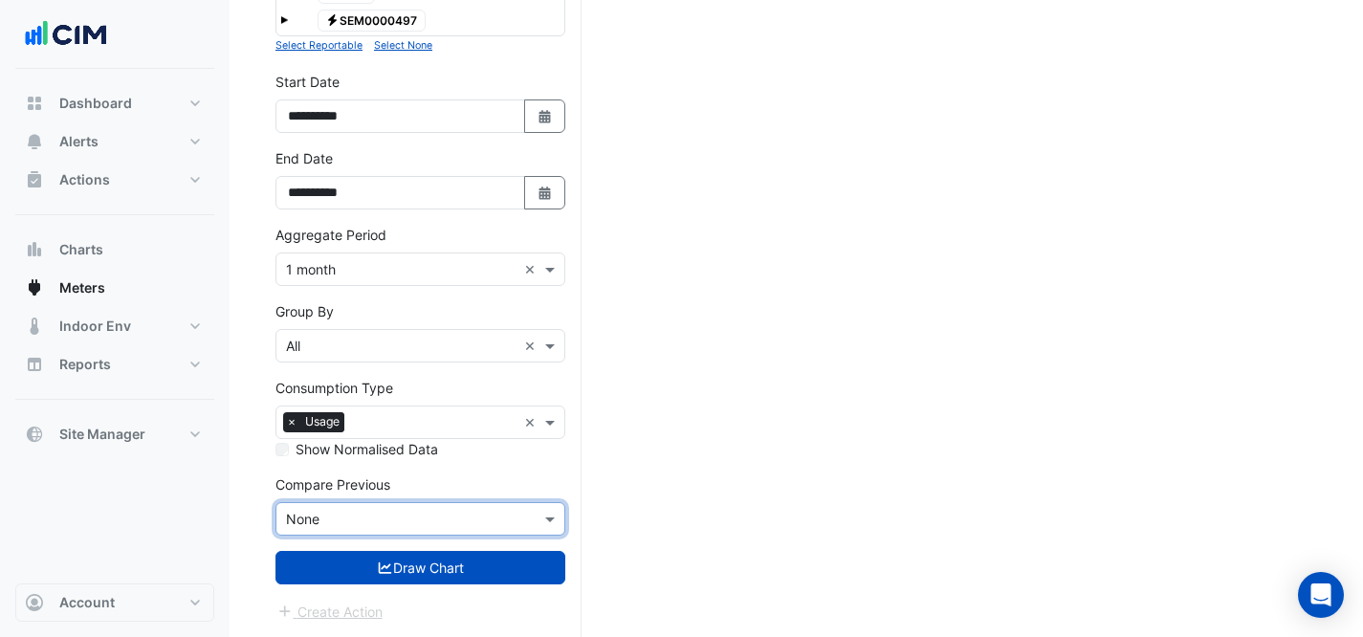
click at [399, 274] on input "text" at bounding box center [401, 270] width 231 height 20
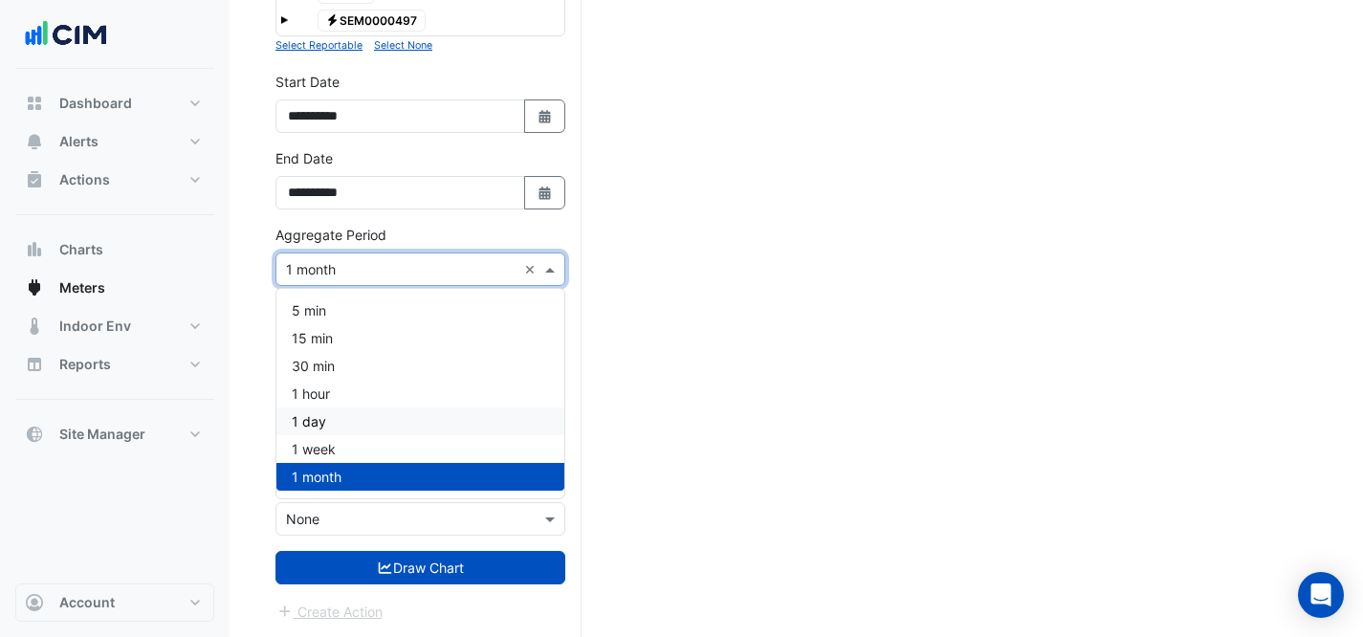
click at [347, 416] on div "1 day" at bounding box center [420, 422] width 288 height 28
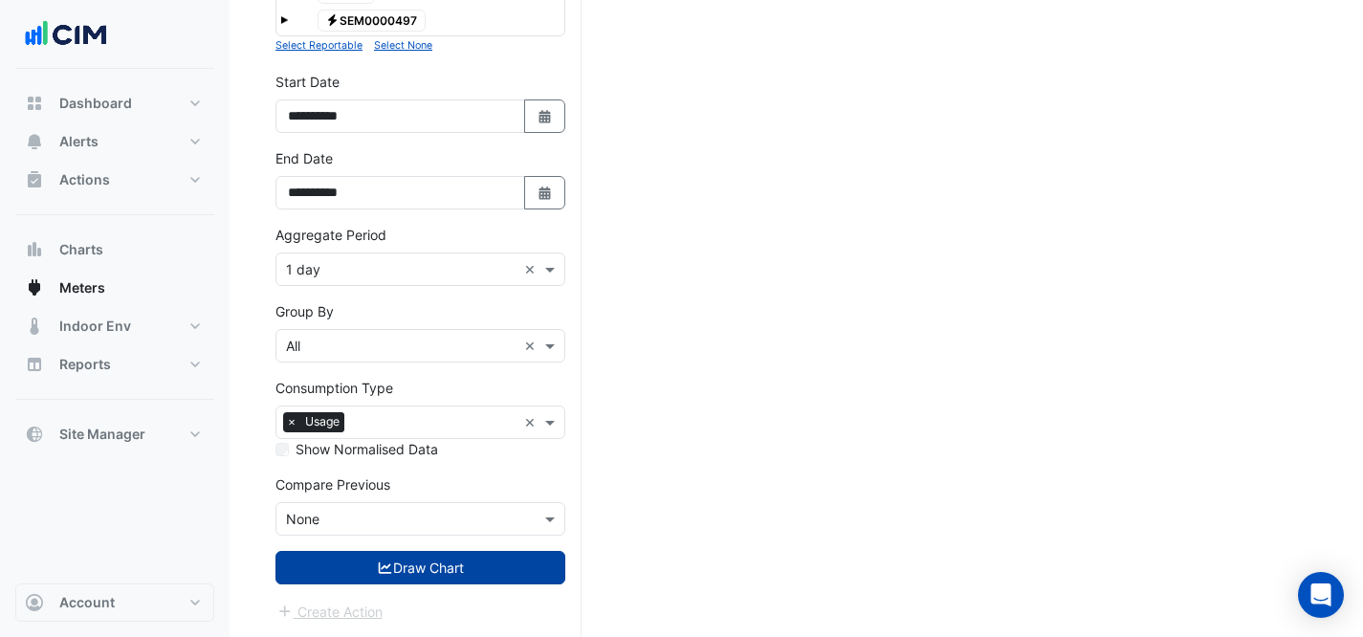
click at [377, 562] on icon "submit" at bounding box center [385, 568] width 17 height 13
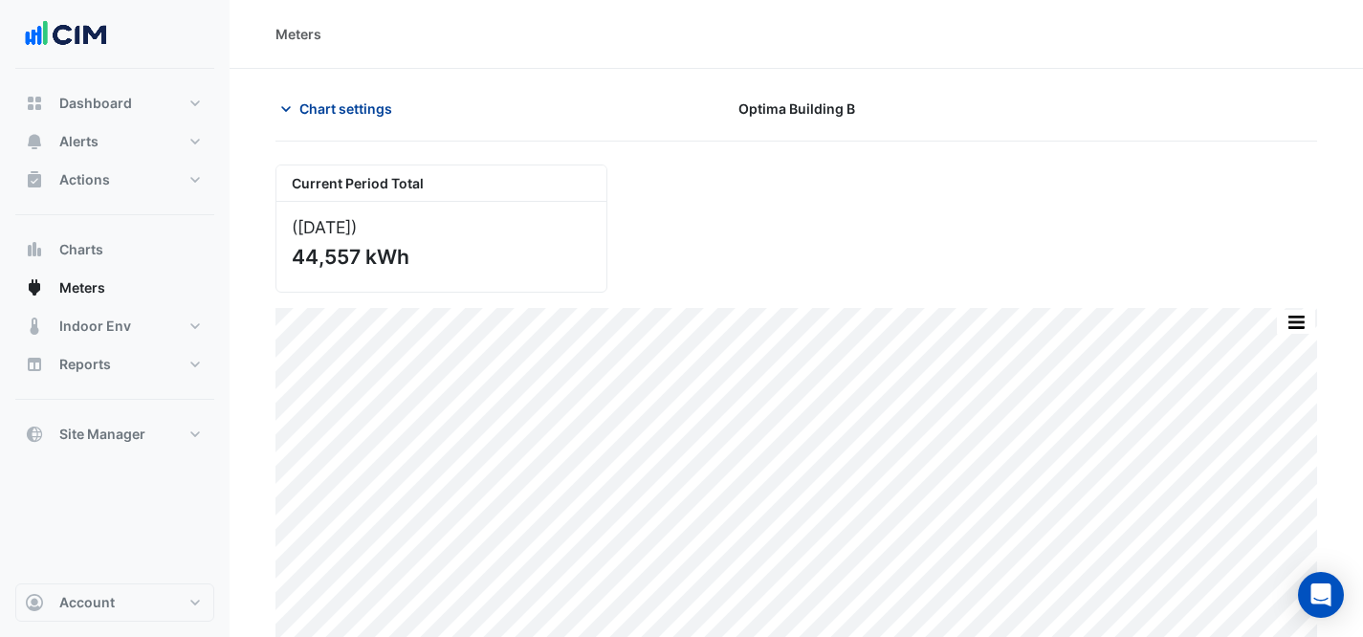
click at [366, 99] on span "Chart settings" at bounding box center [345, 109] width 93 height 20
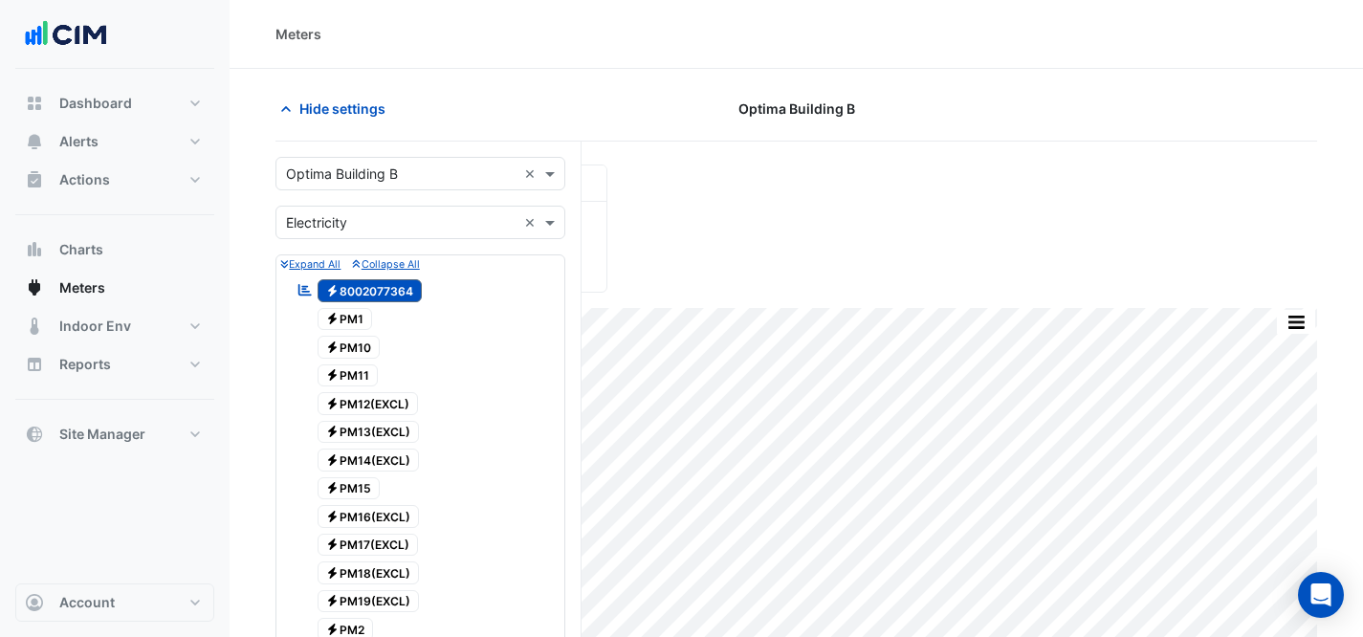
click at [413, 187] on div "Select a Site × Optima Building B ×" at bounding box center [421, 173] width 290 height 33
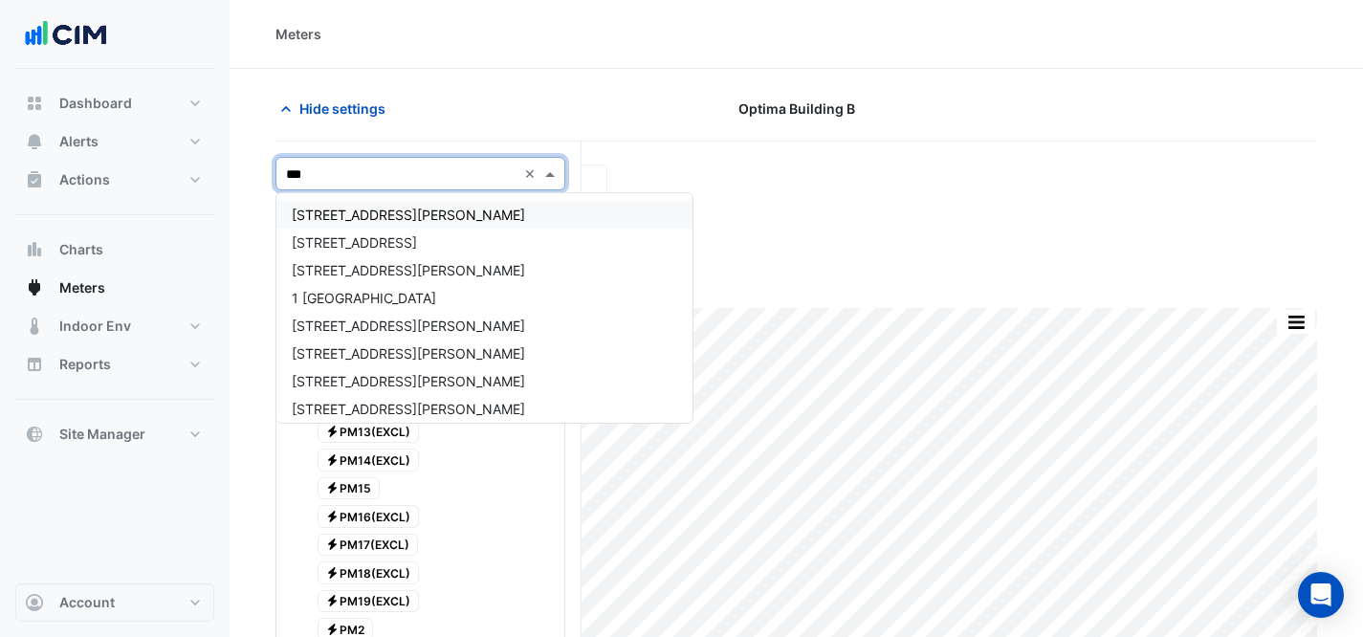
type input "****"
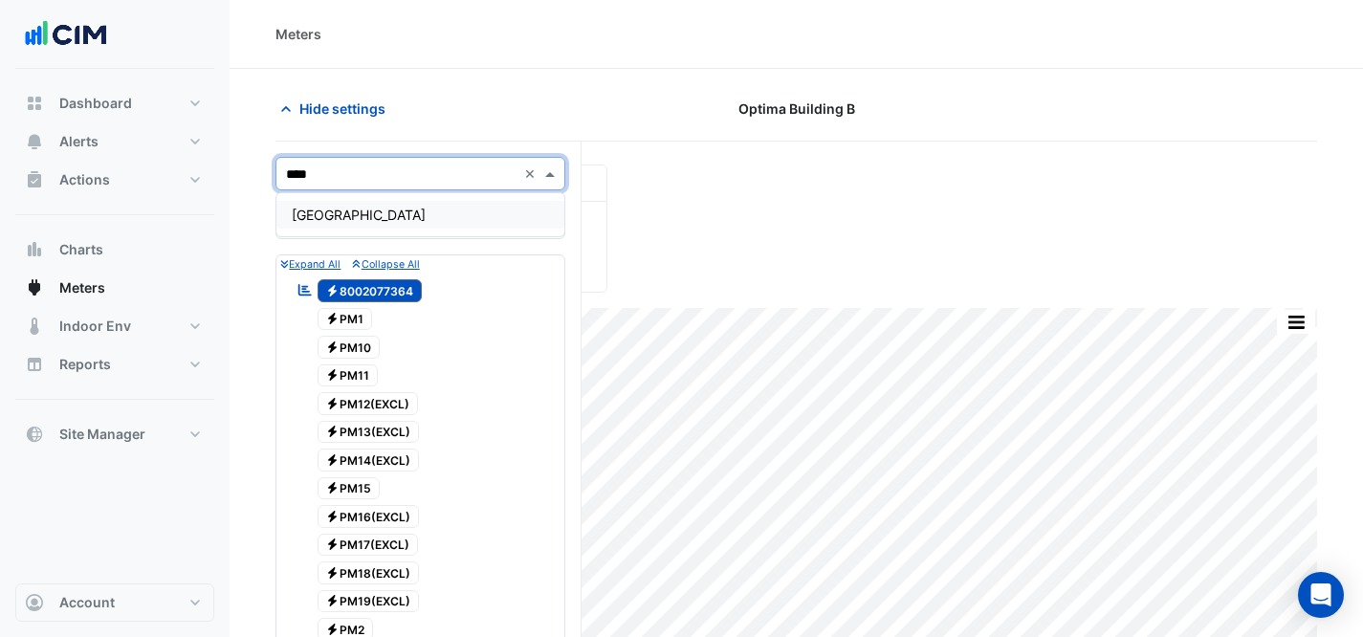
click at [430, 216] on div "[GEOGRAPHIC_DATA]" at bounding box center [420, 215] width 288 height 28
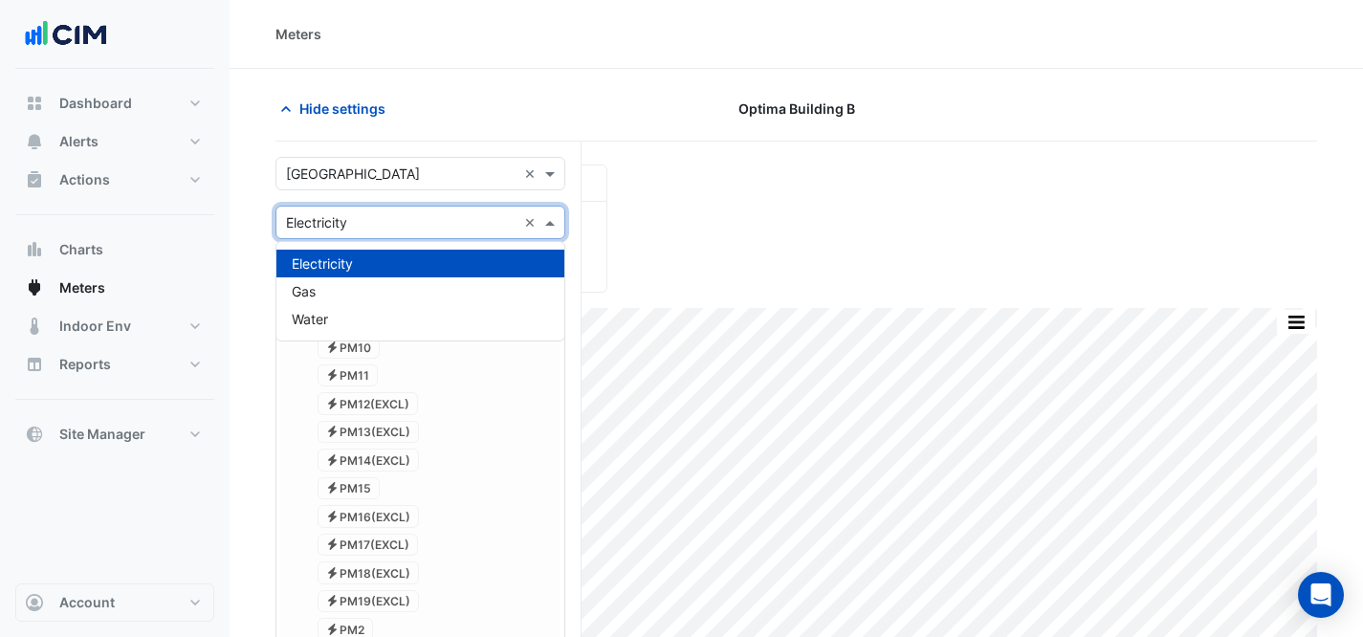
click at [469, 235] on div "Utility Type × Electricity ×" at bounding box center [421, 222] width 290 height 33
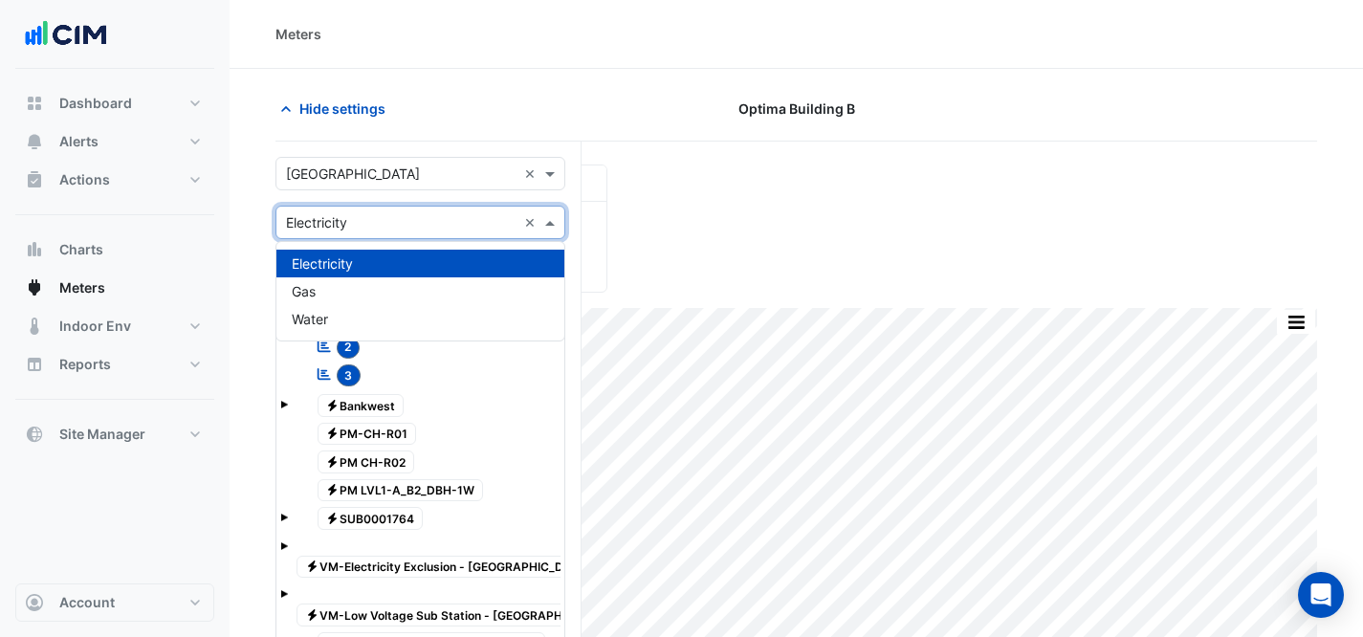
click at [468, 237] on div "Utility Type × Electricity ×" at bounding box center [421, 222] width 290 height 33
click at [440, 254] on div "Electricity" at bounding box center [420, 264] width 288 height 28
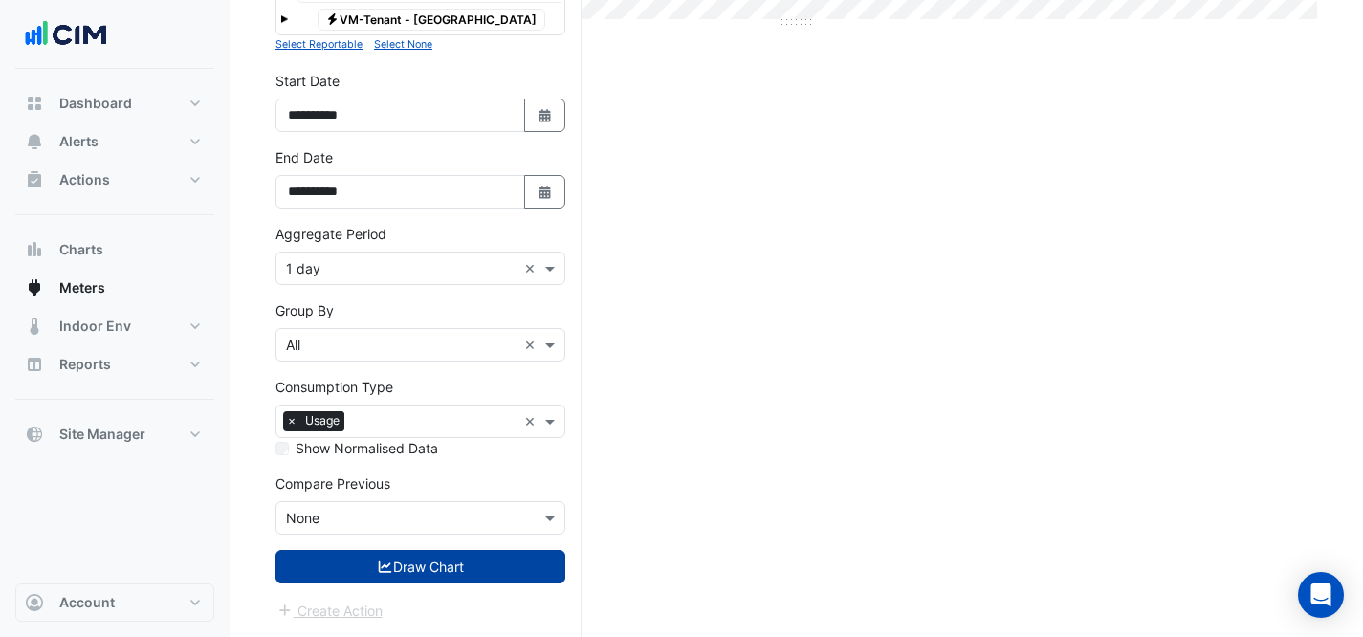
scroll to position [635, 0]
click at [546, 105] on button "Select Date" at bounding box center [545, 115] width 42 height 33
select select "*"
select select "****"
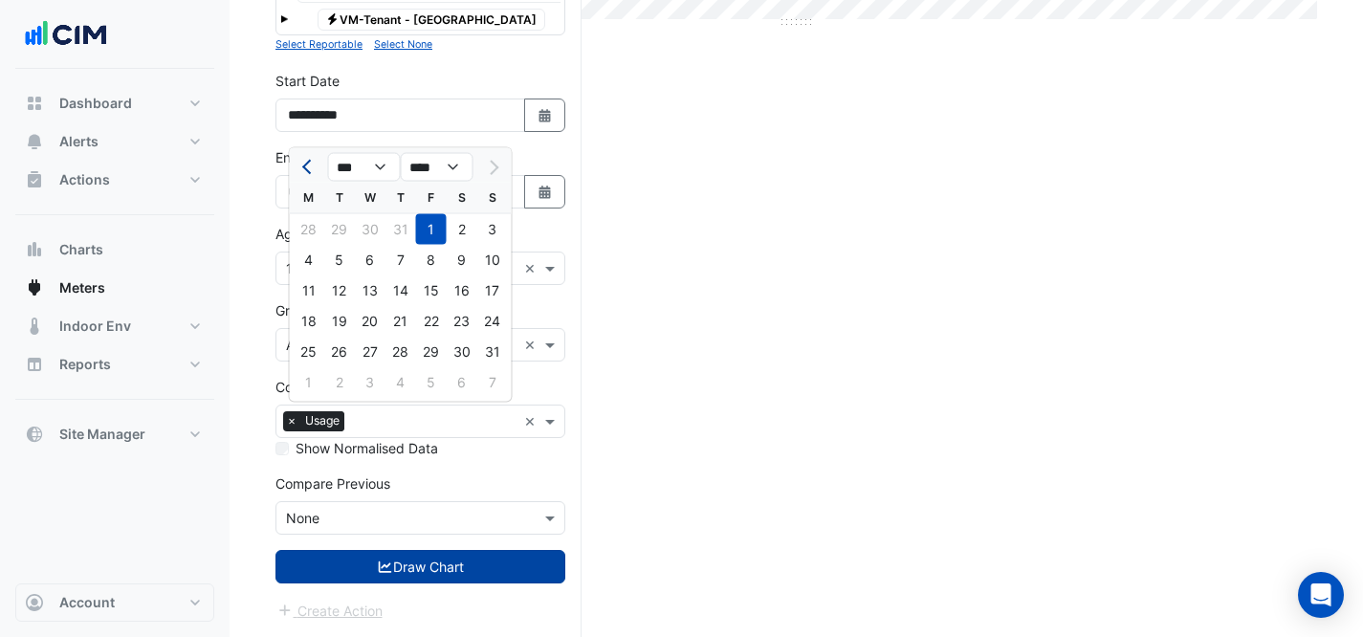
click at [310, 160] on span "Previous month" at bounding box center [309, 167] width 14 height 14
select select "*"
click at [342, 214] on div "1" at bounding box center [339, 229] width 31 height 31
type input "**********"
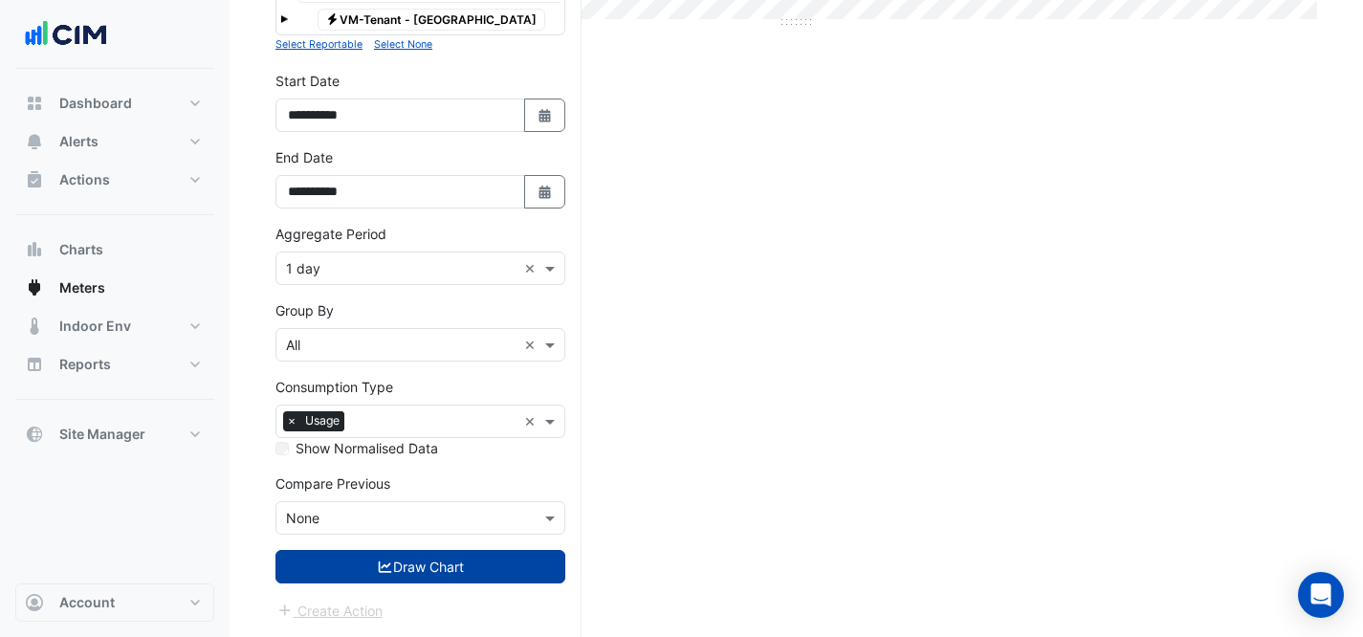
click at [385, 260] on div "Aggregate Period × 1 day ×" at bounding box center [421, 268] width 290 height 33
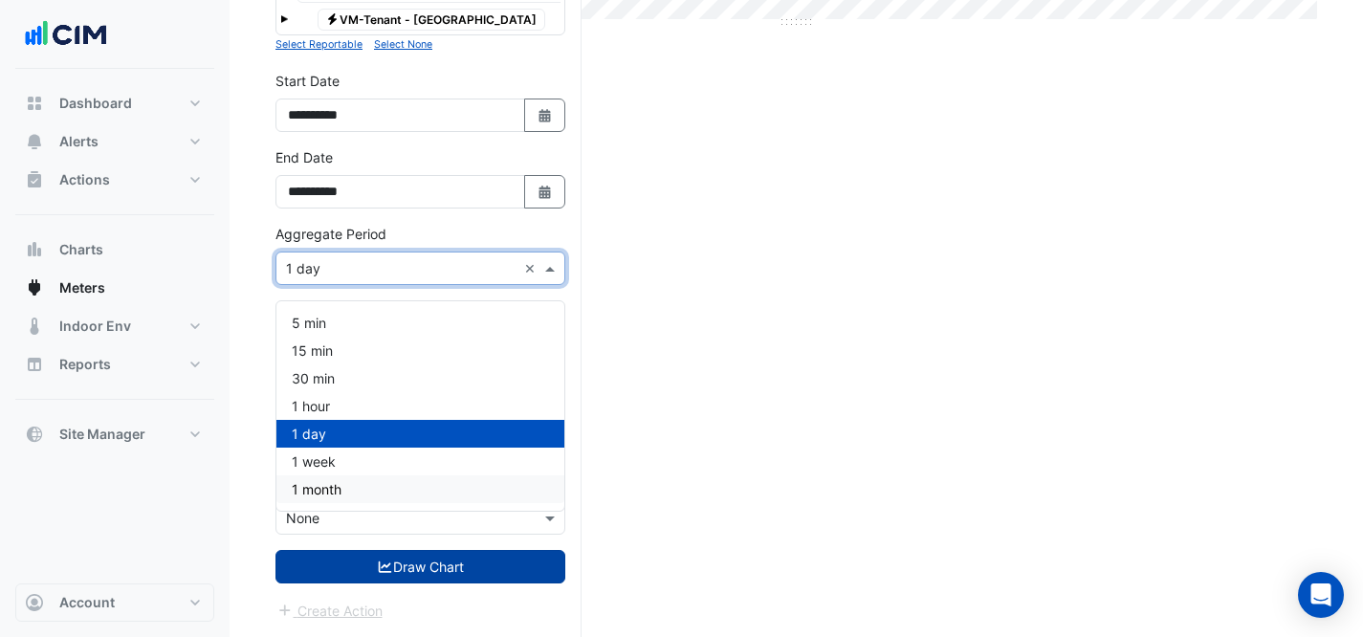
click at [354, 475] on div "1 month" at bounding box center [420, 489] width 288 height 28
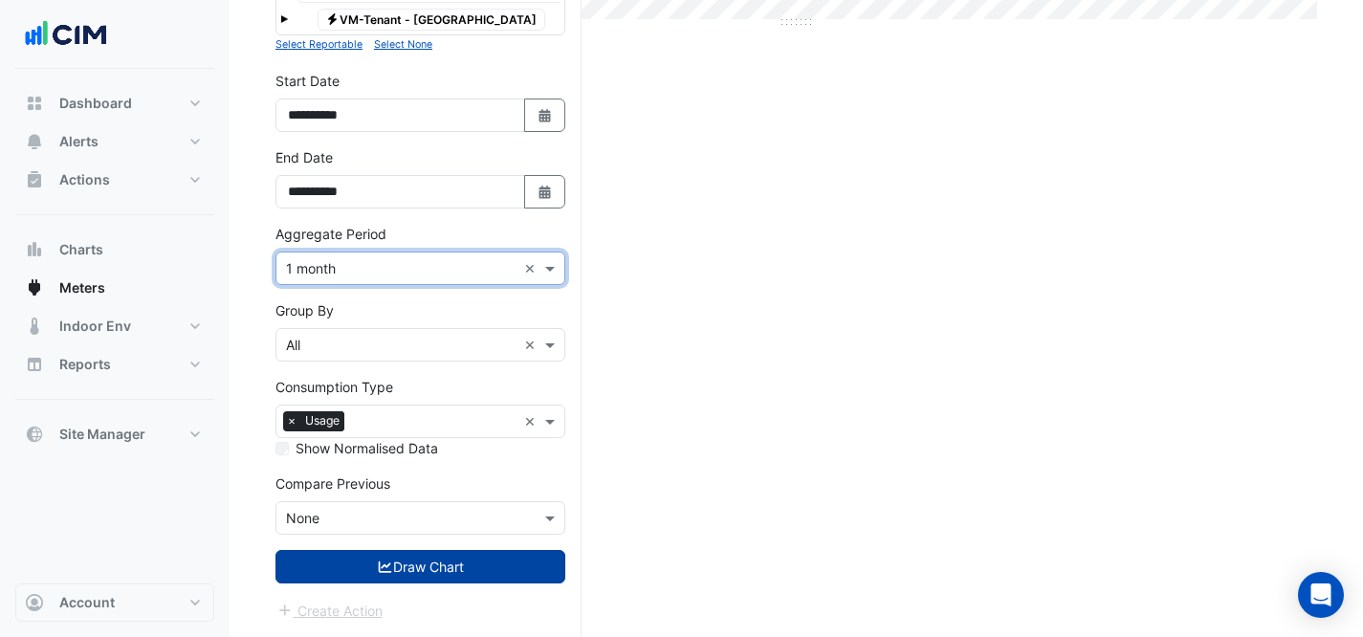
click at [431, 567] on button "Draw Chart" at bounding box center [421, 566] width 290 height 33
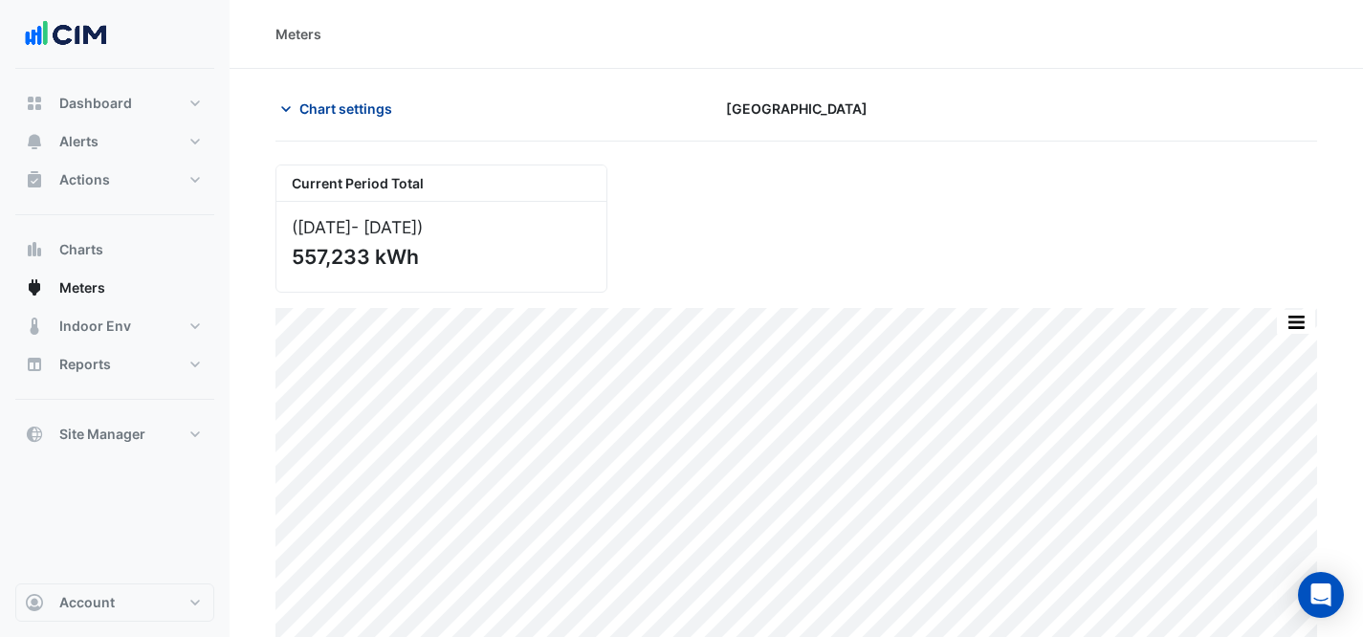
click at [382, 106] on span "Chart settings" at bounding box center [345, 109] width 93 height 20
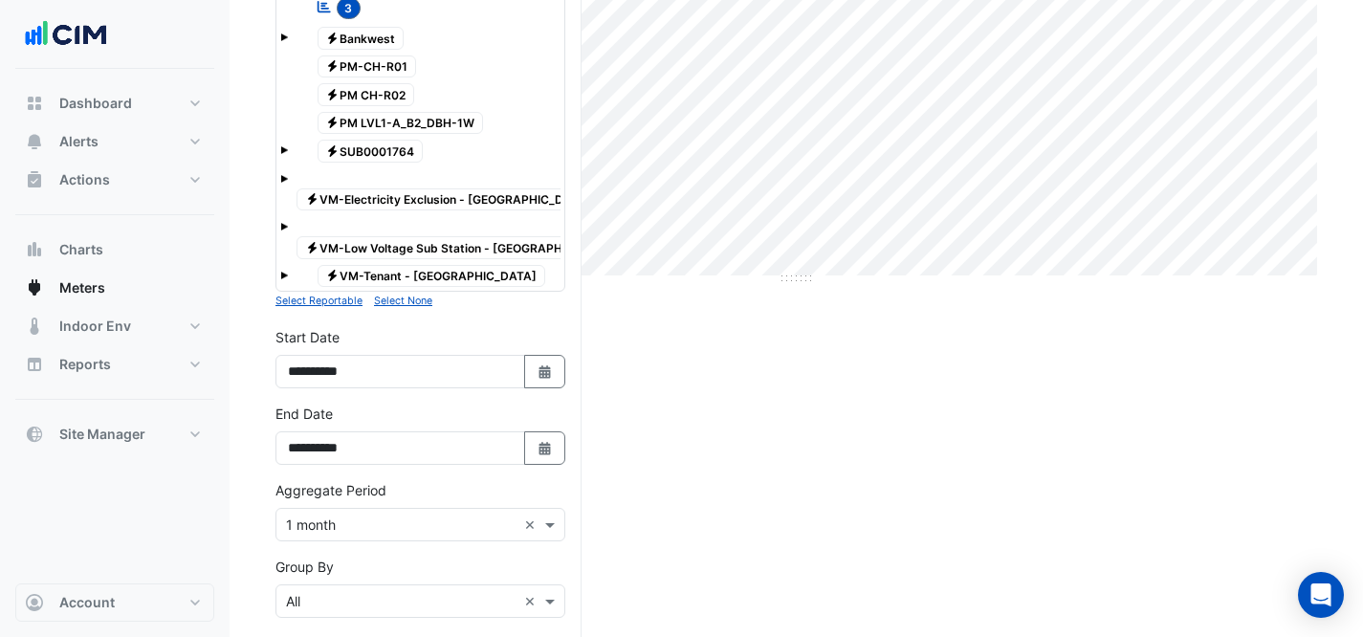
scroll to position [635, 0]
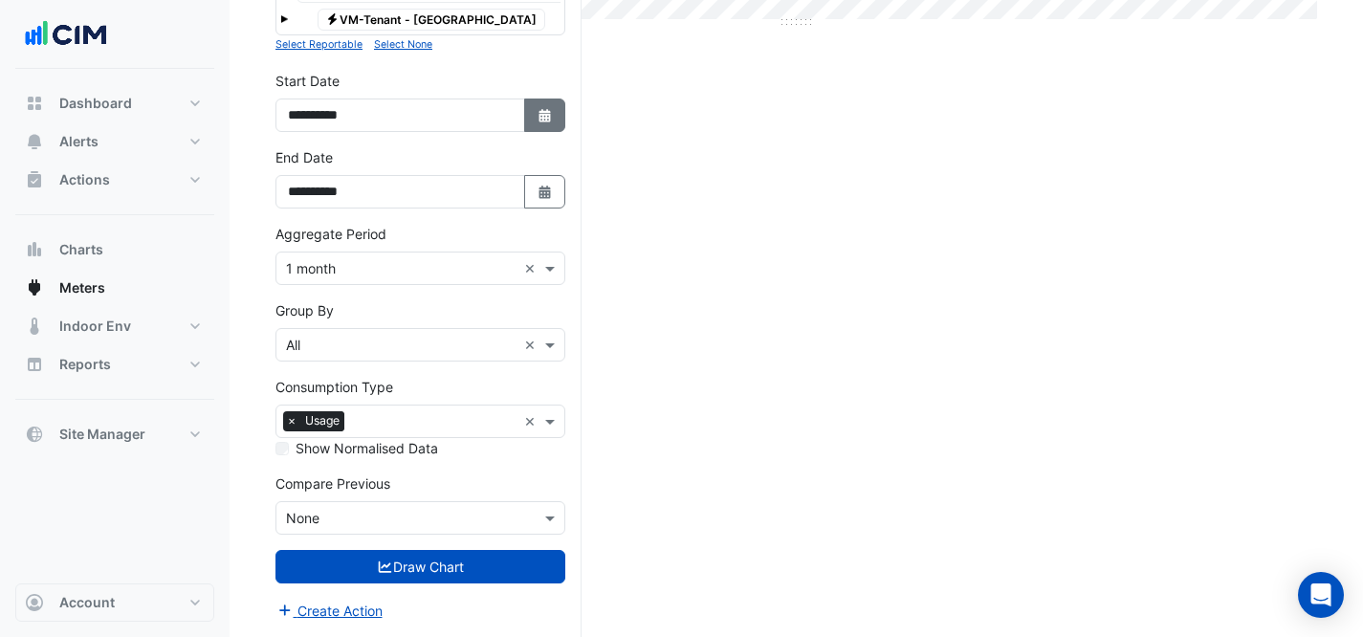
click at [541, 110] on icon "Select Date" at bounding box center [545, 115] width 17 height 13
select select "*"
select select "****"
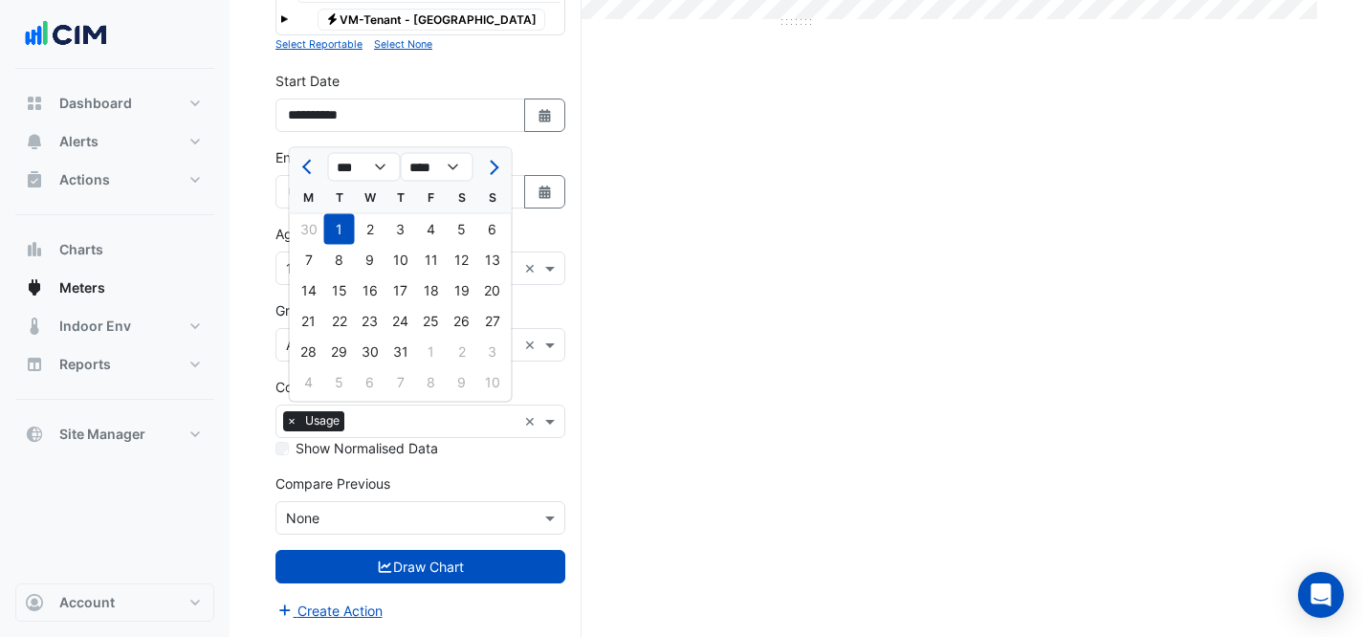
click at [492, 160] on span "Next month" at bounding box center [491, 167] width 14 height 14
select select "*"
click at [423, 214] on div "1" at bounding box center [431, 229] width 31 height 31
type input "**********"
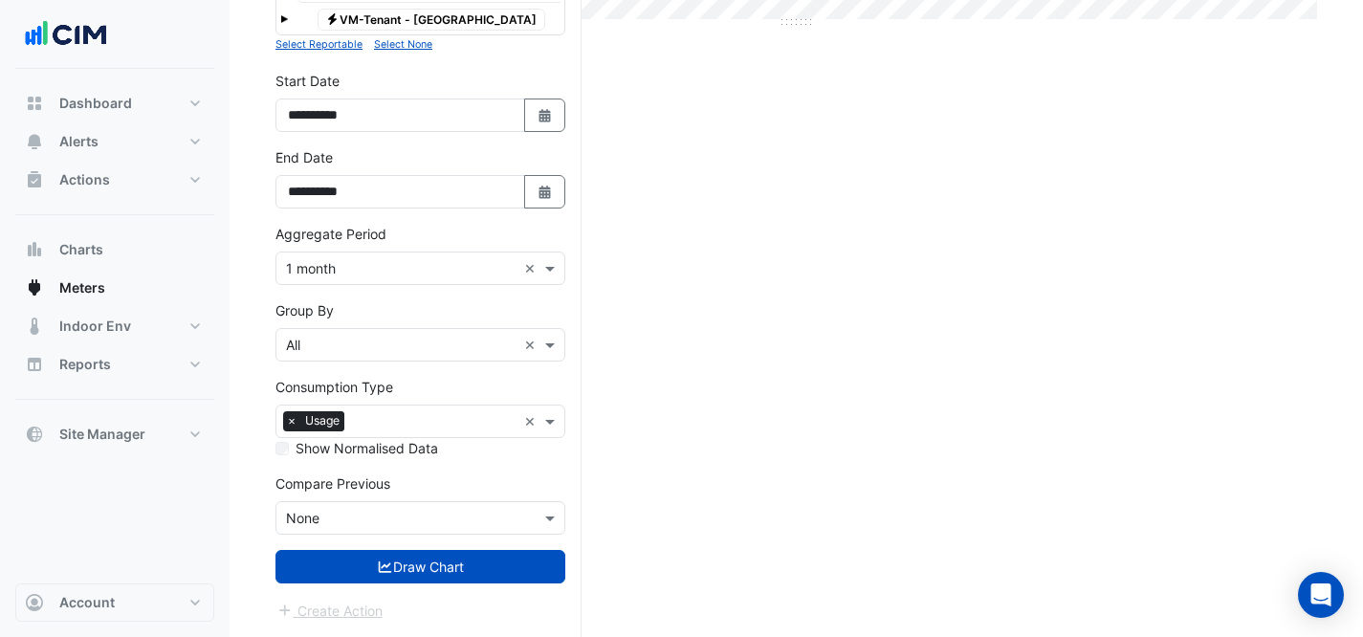
click at [387, 274] on input "text" at bounding box center [401, 269] width 231 height 20
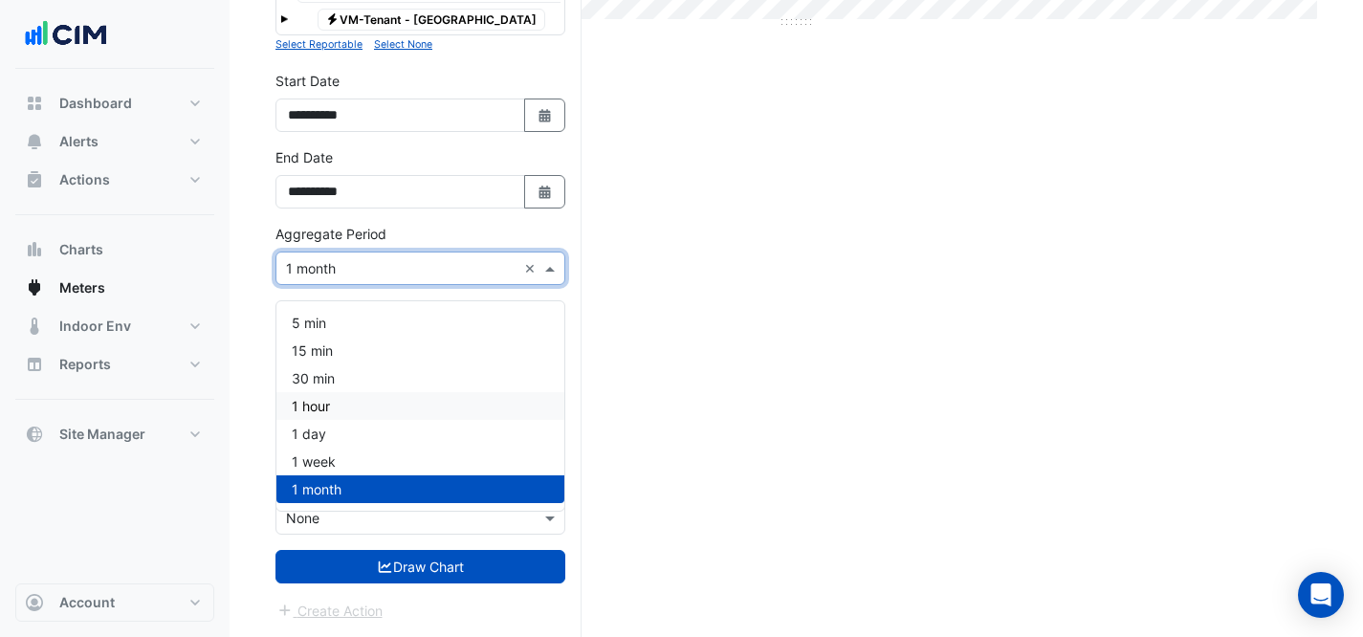
click at [357, 398] on div "1 hour" at bounding box center [420, 406] width 288 height 28
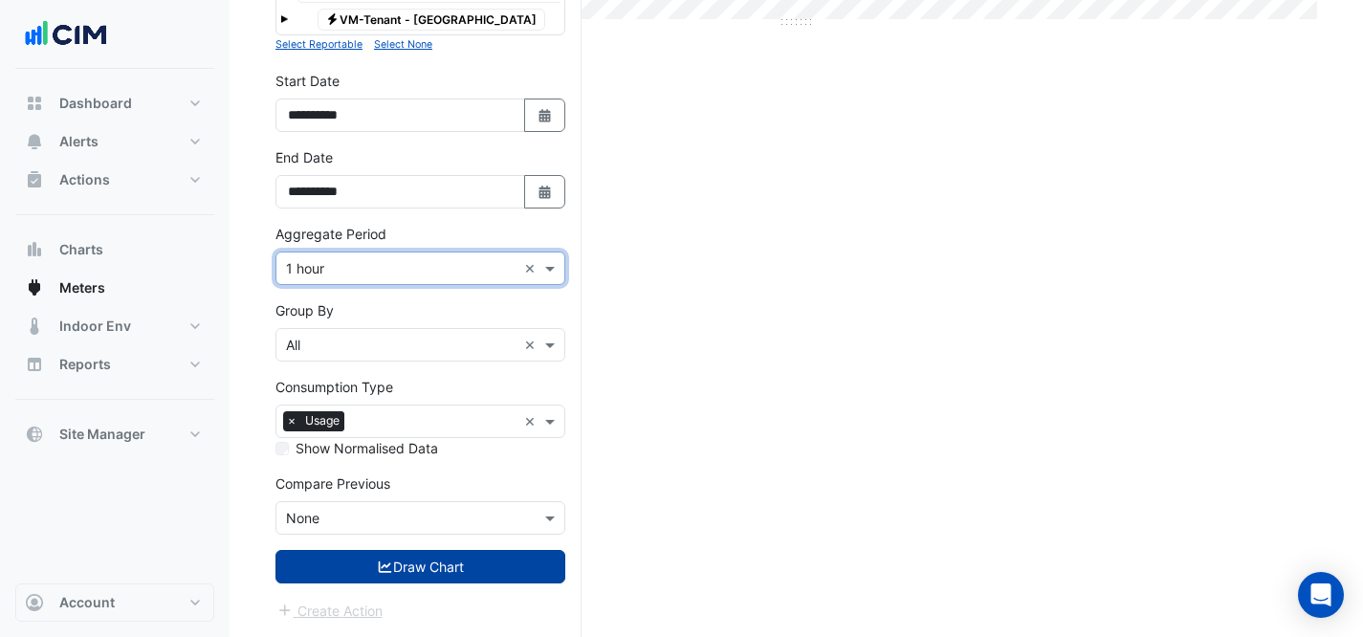
click at [346, 565] on button "Draw Chart" at bounding box center [421, 566] width 290 height 33
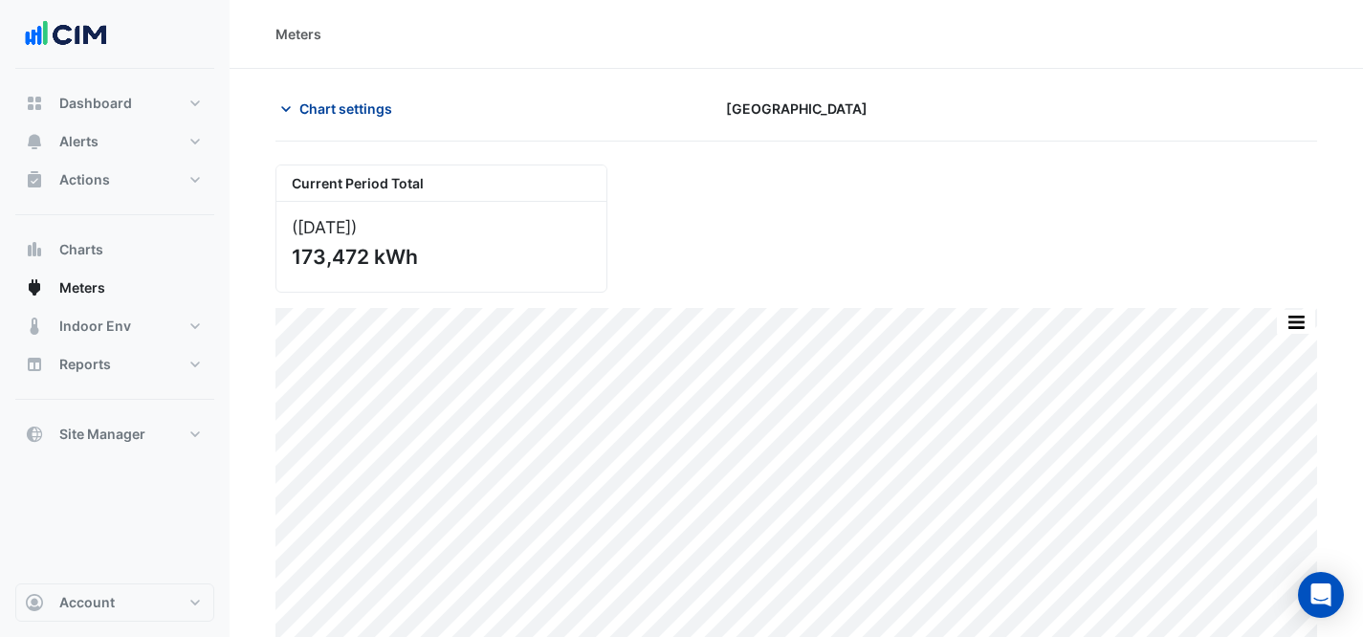
click at [343, 100] on span "Chart settings" at bounding box center [345, 109] width 93 height 20
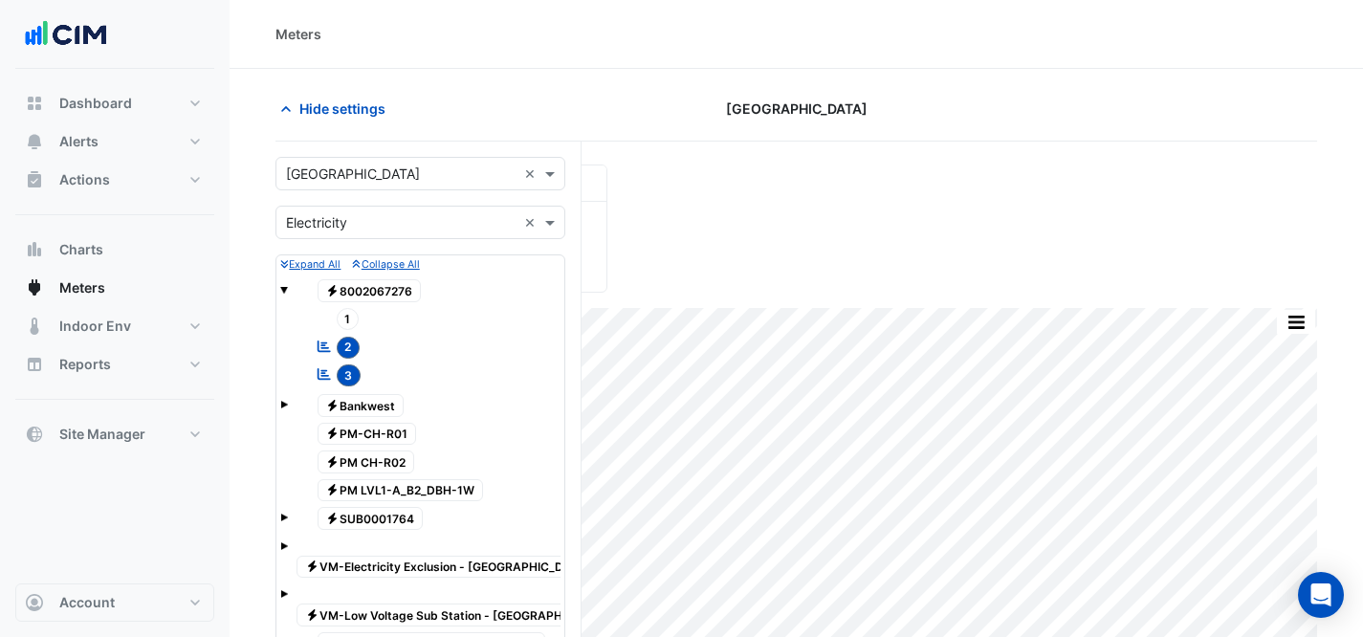
click at [404, 182] on input "text" at bounding box center [401, 175] width 231 height 20
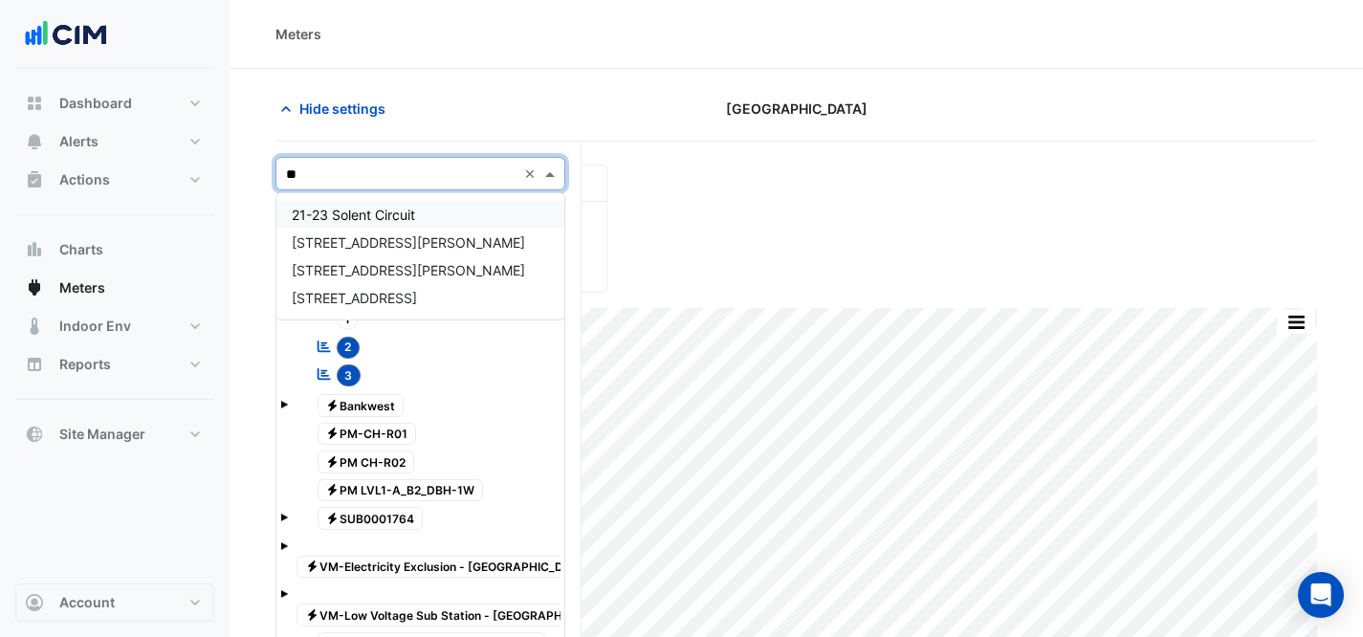
type input "***"
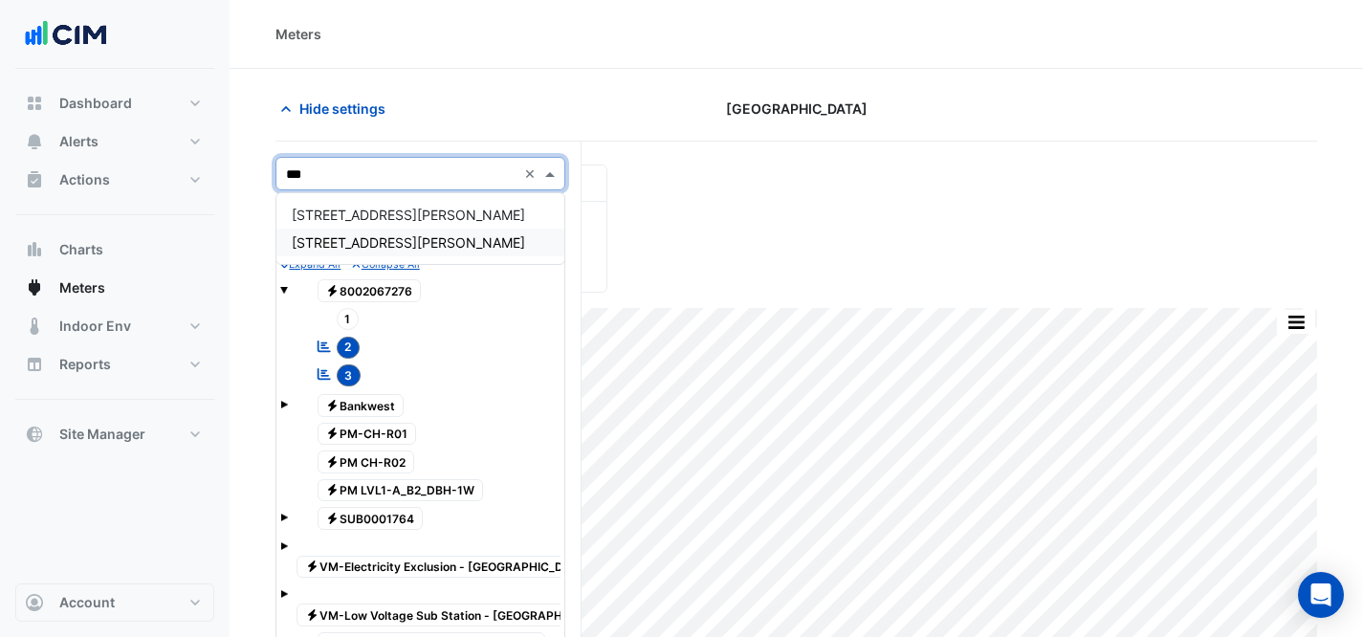
click at [378, 232] on div "[STREET_ADDRESS][PERSON_NAME]" at bounding box center [420, 243] width 288 height 28
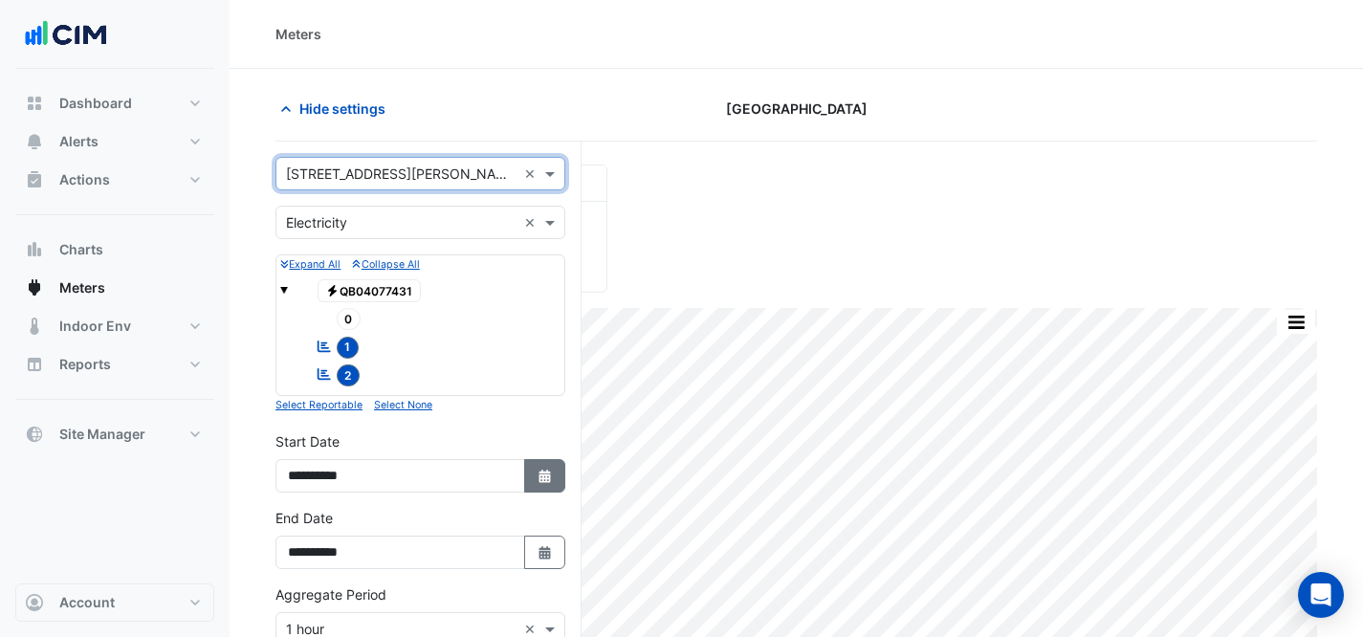
click at [539, 484] on button "Select Date" at bounding box center [545, 475] width 42 height 33
select select "*"
select select "****"
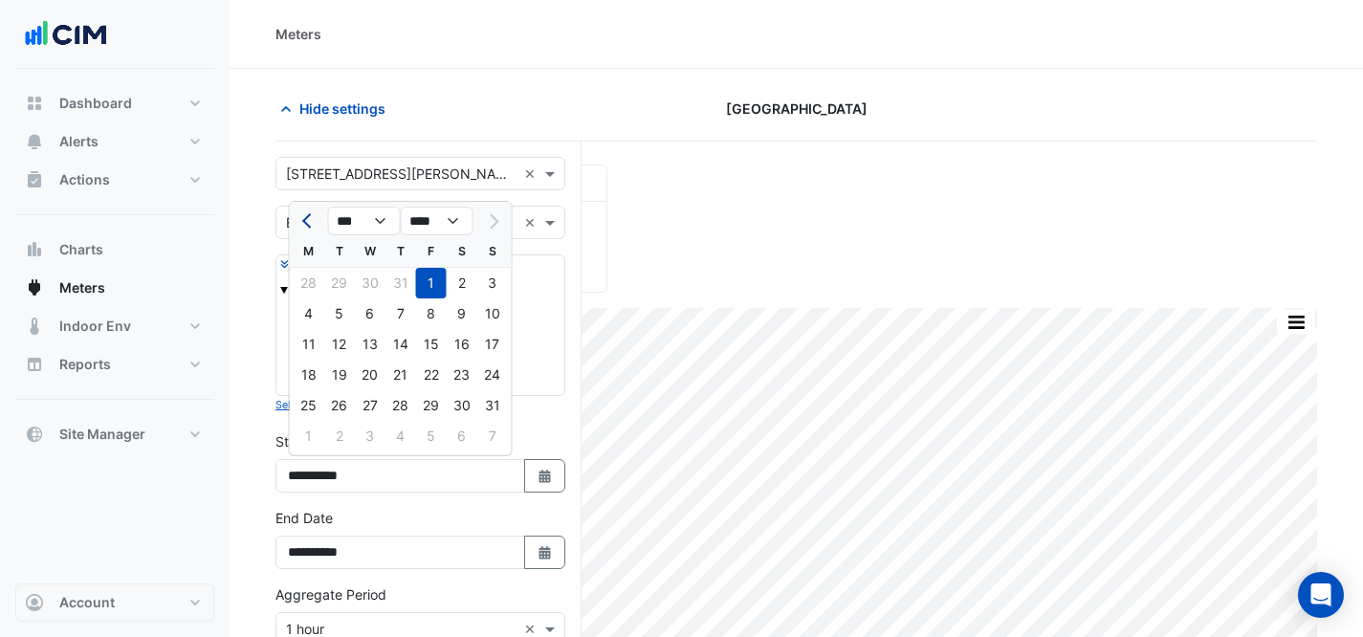
click at [305, 220] on span "Previous month" at bounding box center [309, 221] width 14 height 14
select select "*"
click at [343, 276] on div "1" at bounding box center [339, 283] width 31 height 31
type input "**********"
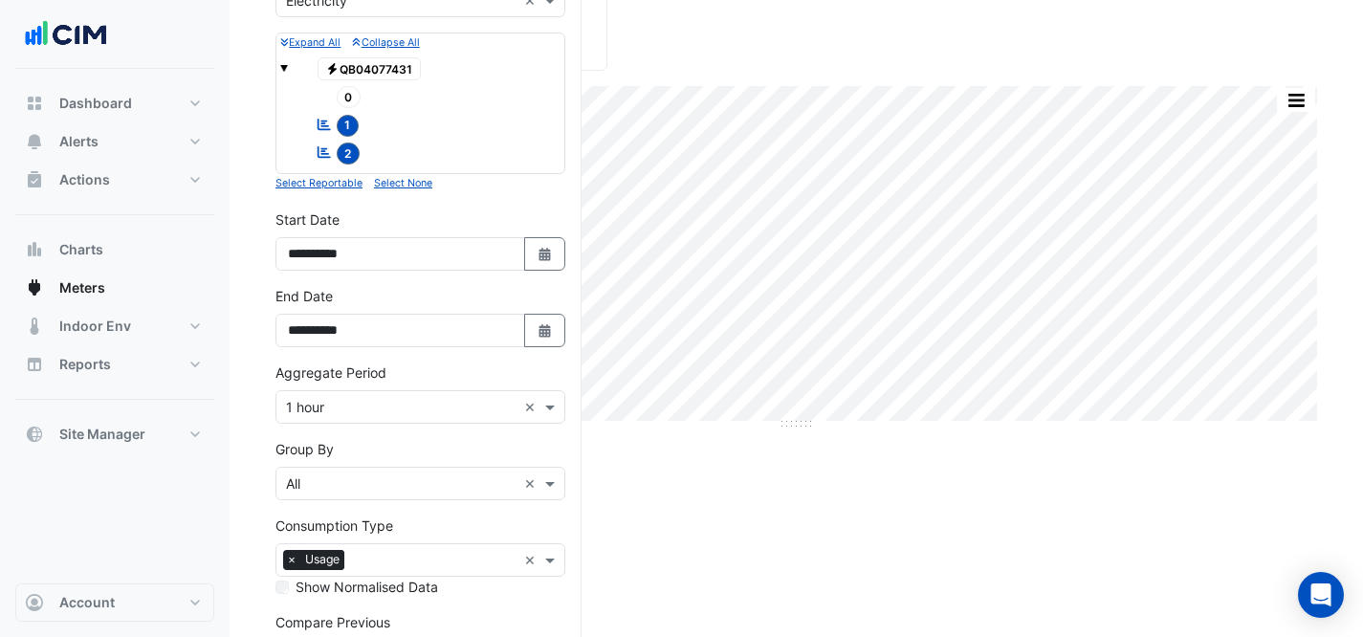
scroll to position [359, 0]
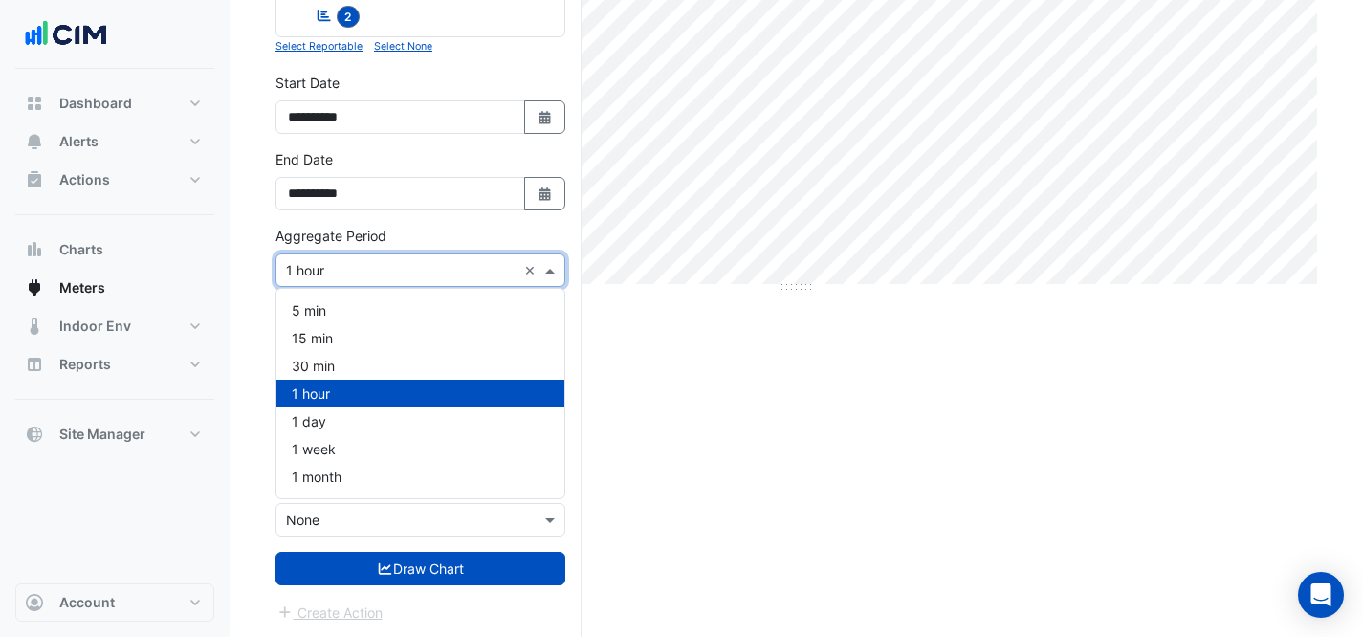
click at [449, 269] on input "text" at bounding box center [401, 271] width 231 height 20
drag, startPoint x: 444, startPoint y: 483, endPoint x: 410, endPoint y: 631, distance: 152.0
click at [444, 484] on div "1 month" at bounding box center [420, 477] width 288 height 28
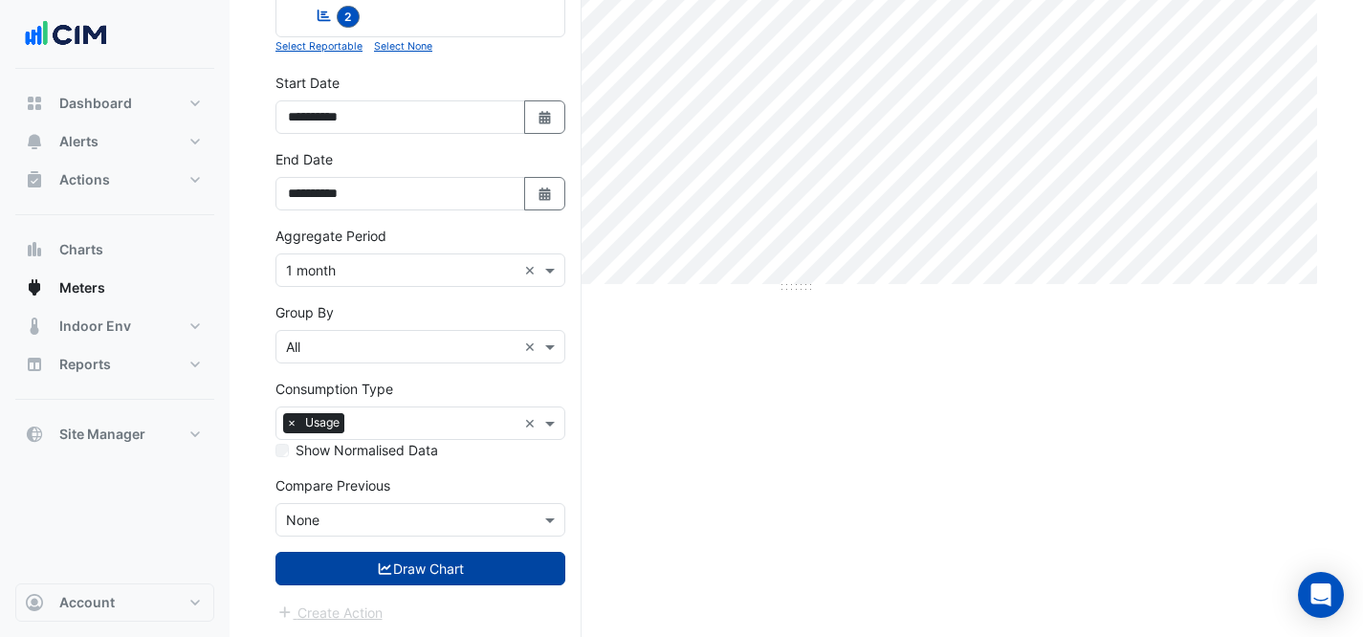
click at [413, 563] on button "Draw Chart" at bounding box center [421, 568] width 290 height 33
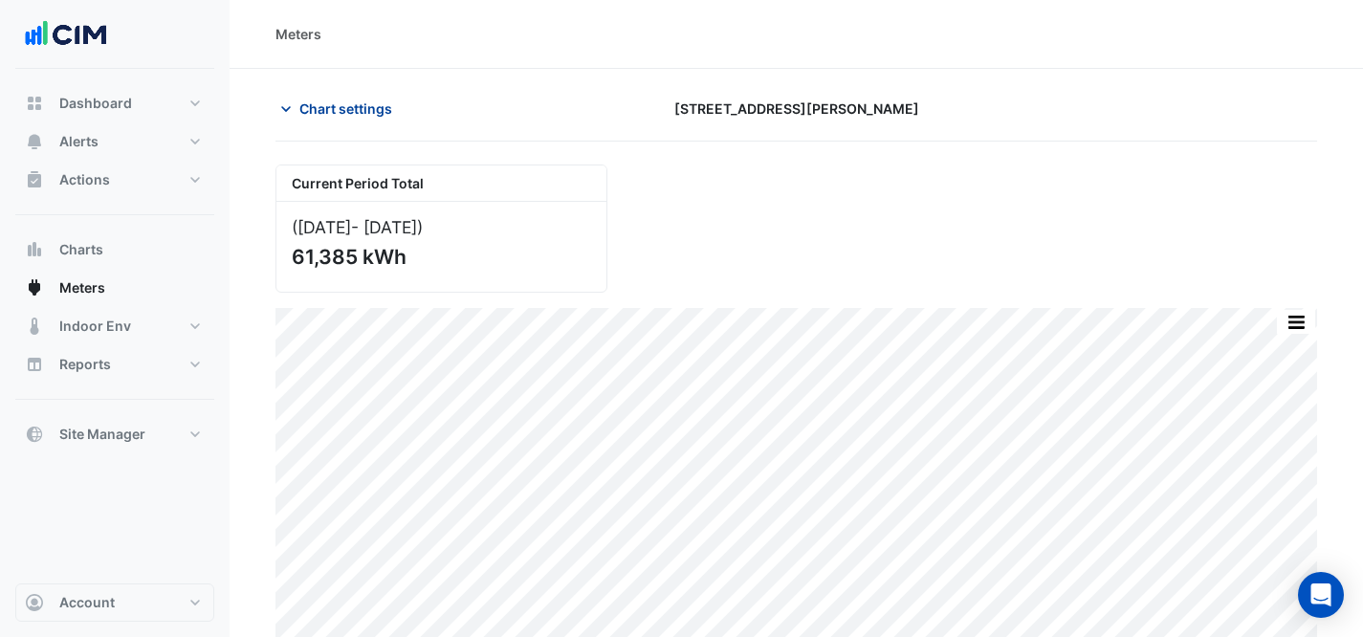
click at [329, 120] on button "Chart settings" at bounding box center [340, 108] width 129 height 33
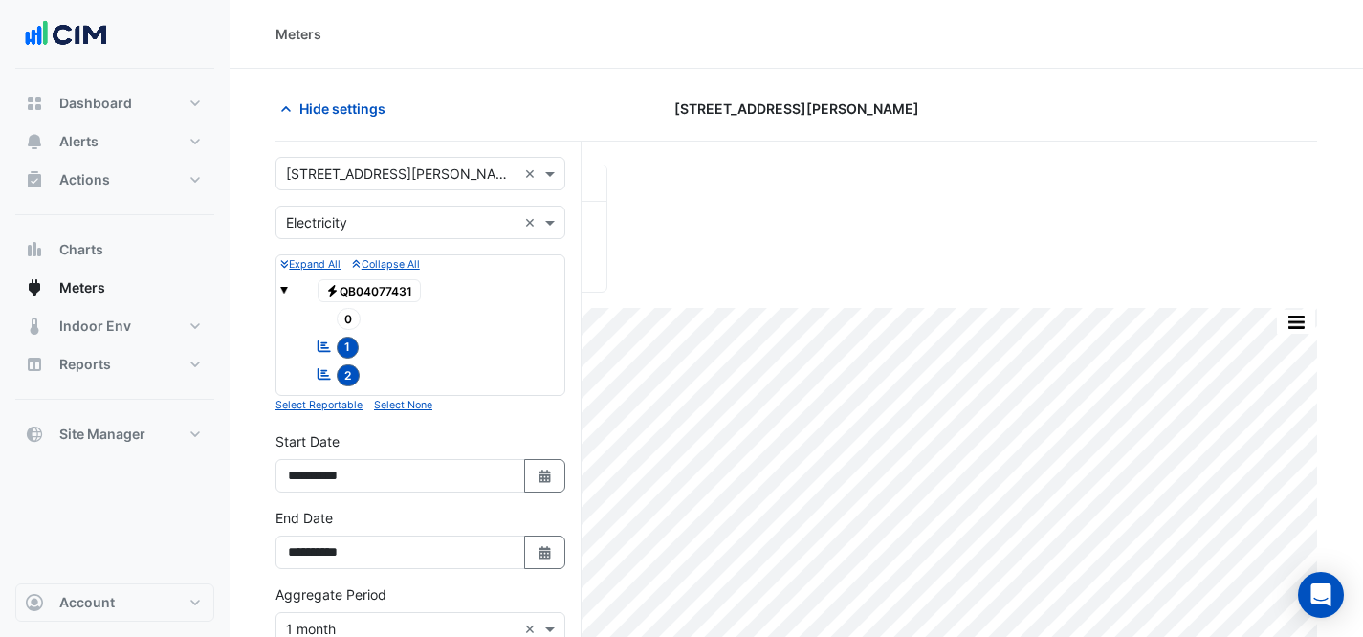
click at [380, 159] on div "Select a Site × 231 George Street ×" at bounding box center [421, 173] width 290 height 33
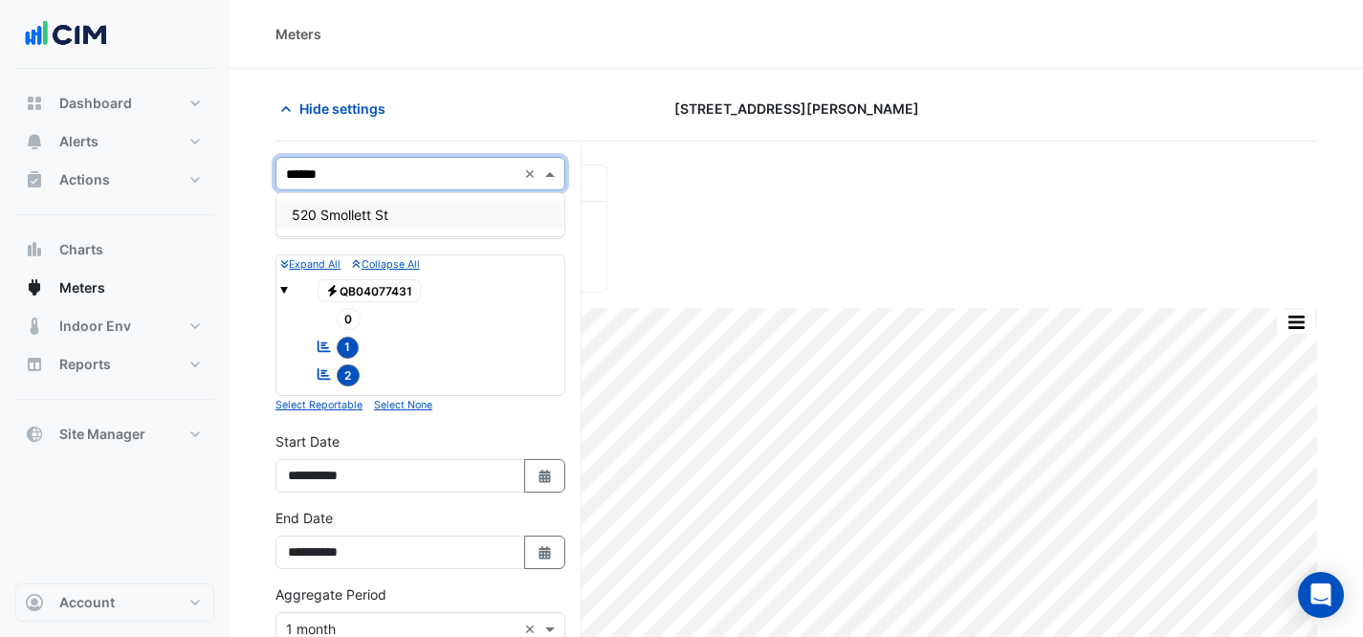
type input "*******"
click at [430, 212] on div "520 Smollett St" at bounding box center [420, 215] width 288 height 28
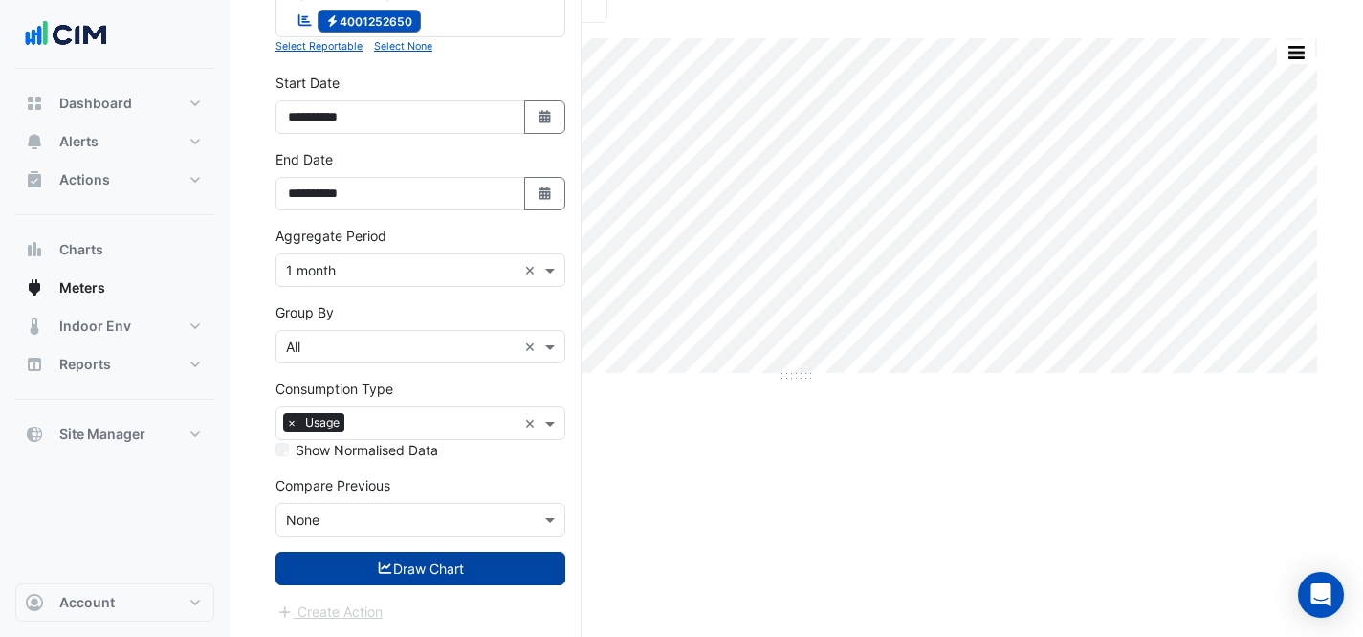
click at [389, 557] on button "Draw Chart" at bounding box center [421, 568] width 290 height 33
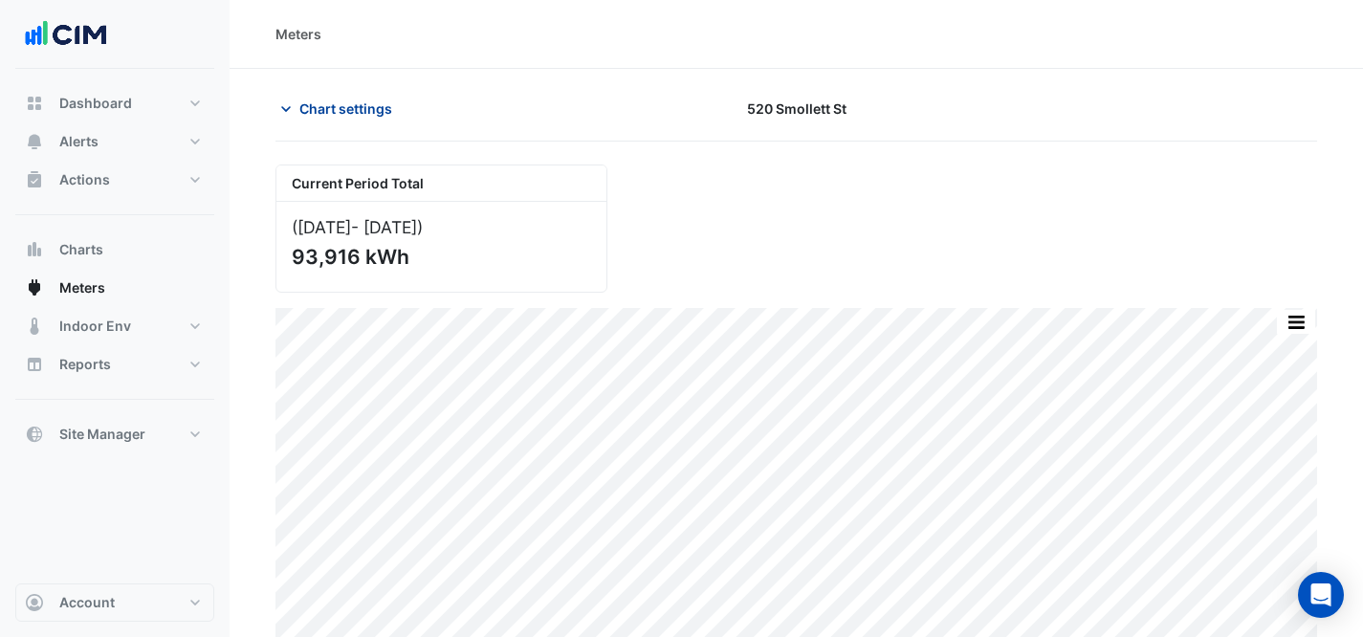
click at [348, 102] on span "Chart settings" at bounding box center [345, 109] width 93 height 20
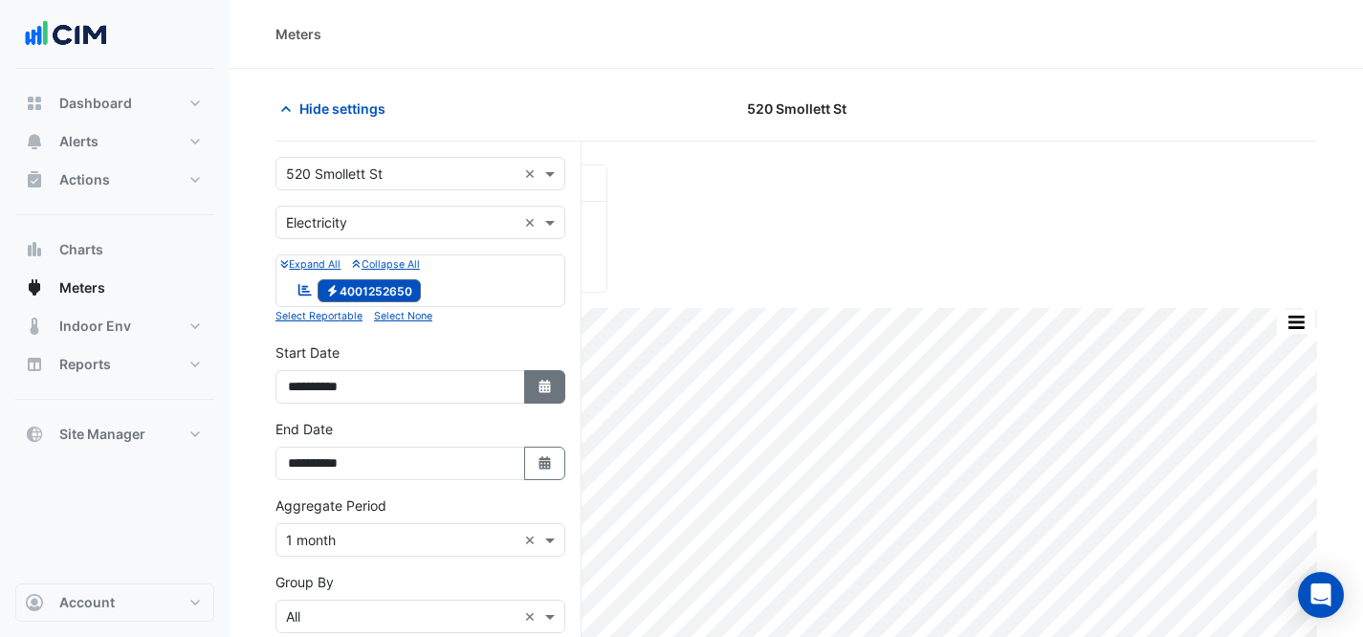
click at [530, 398] on button "Select Date" at bounding box center [545, 386] width 42 height 33
select select "*"
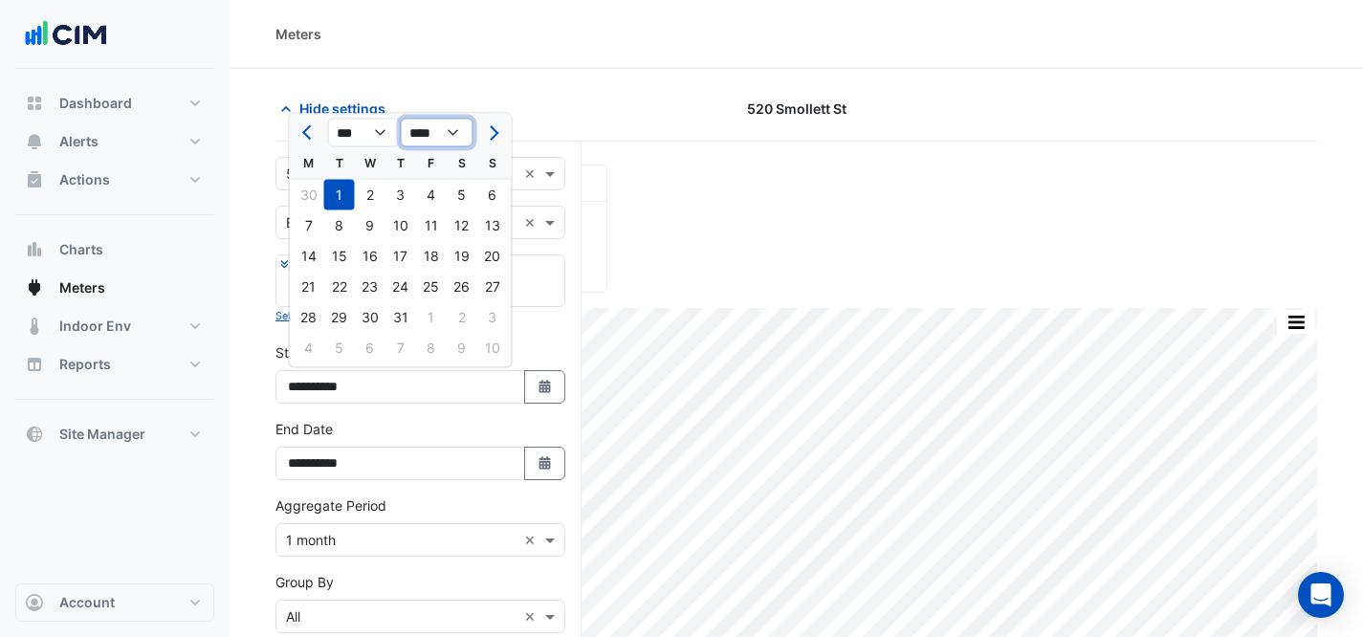
click at [438, 145] on select "**** **** **** **** **** **** **** **** **** **** ****" at bounding box center [437, 133] width 73 height 29
select select "****"
click at [459, 190] on div "1" at bounding box center [462, 195] width 31 height 31
type input "**********"
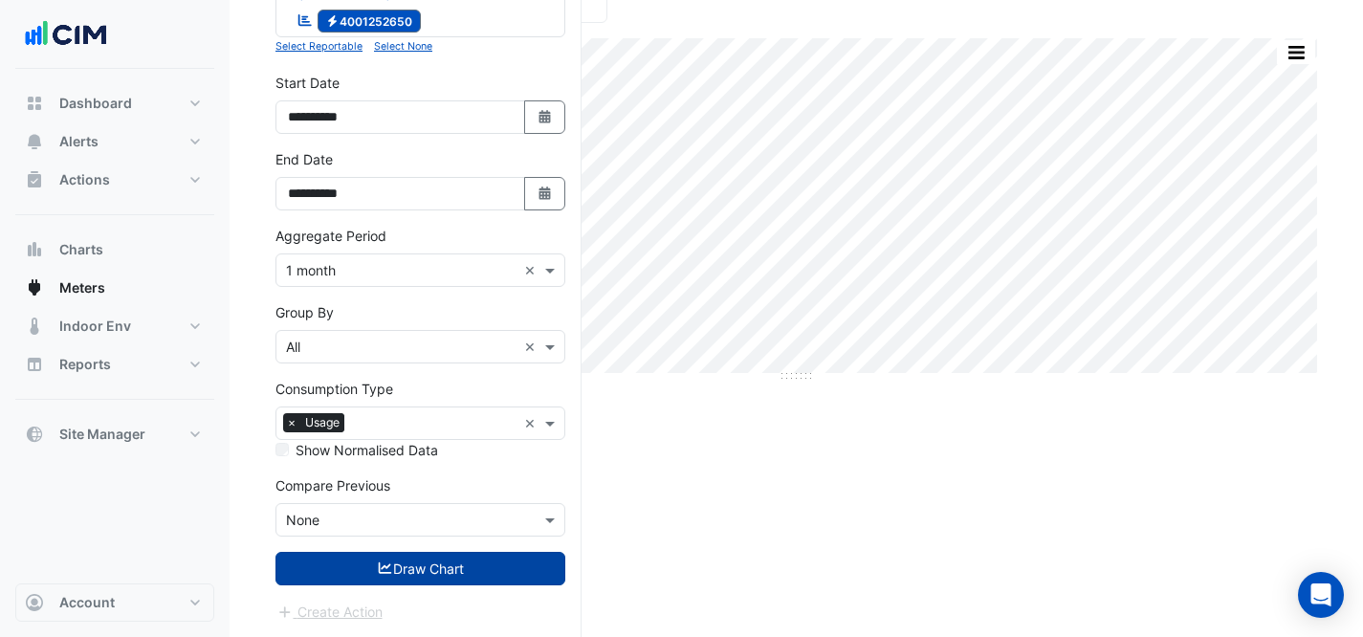
click at [420, 575] on button "Draw Chart" at bounding box center [421, 568] width 290 height 33
